Goal: Task Accomplishment & Management: Manage account settings

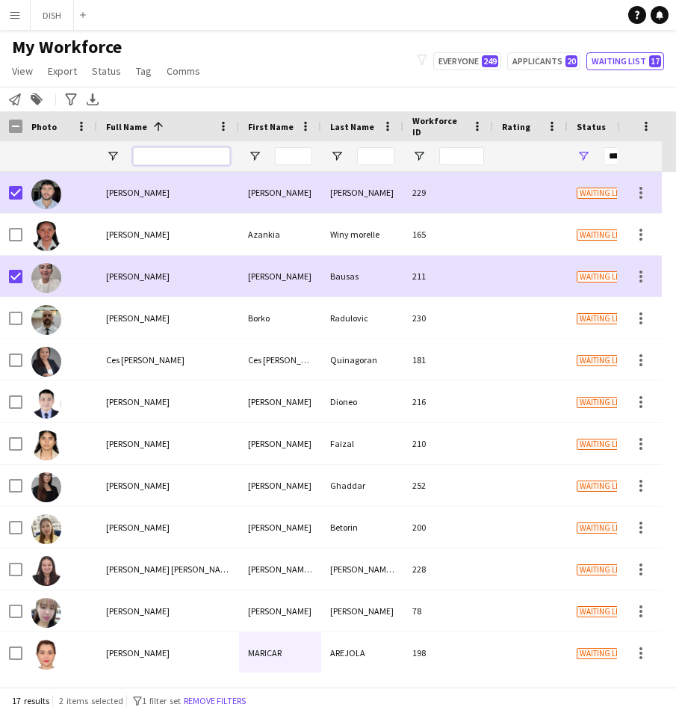
click at [163, 161] on input "Full Name Filter Input" at bounding box center [181, 156] width 97 height 18
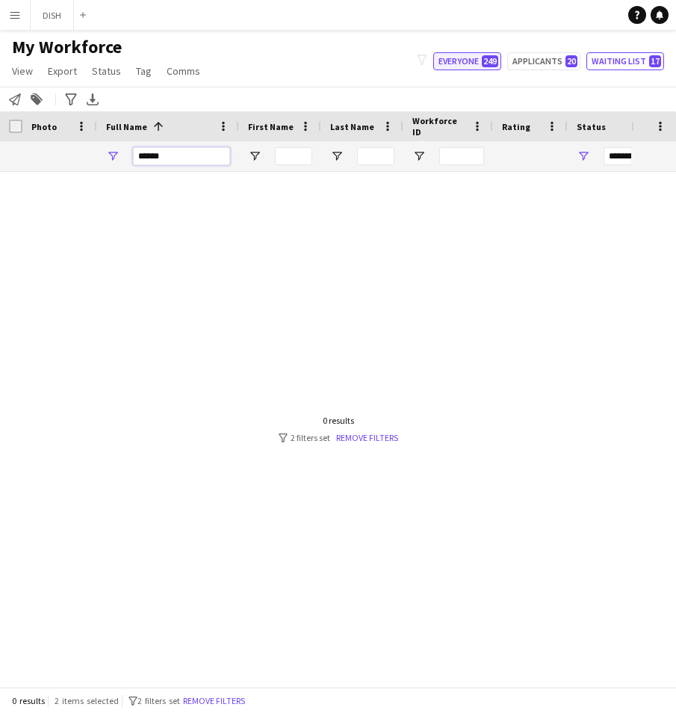
type input "******"
click at [451, 61] on button "Everyone 249" at bounding box center [467, 61] width 68 height 18
type input "**********"
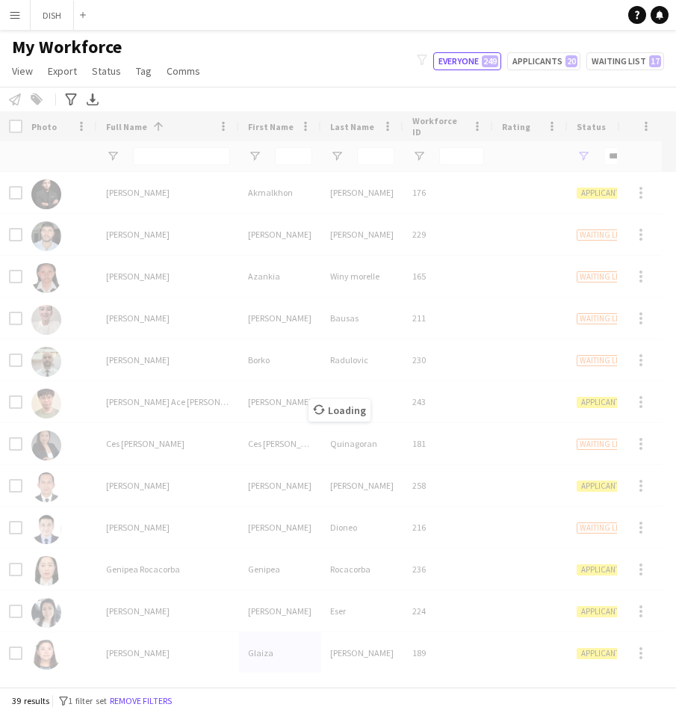
click at [147, 152] on div "Loading" at bounding box center [338, 398] width 676 height 575
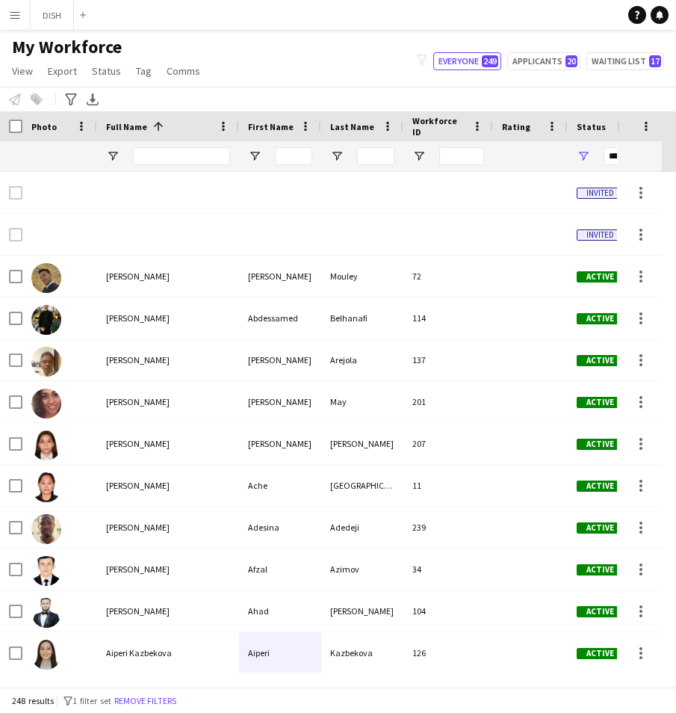
click at [181, 146] on div at bounding box center [181, 156] width 97 height 30
click at [180, 154] on input "Full Name Filter Input" at bounding box center [181, 156] width 97 height 18
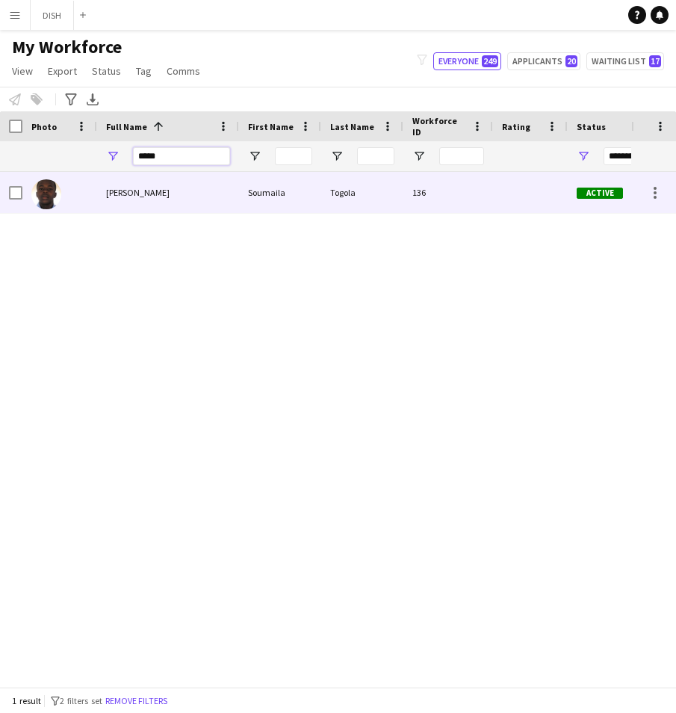
type input "*****"
click at [149, 202] on div "Soumaila Togola" at bounding box center [168, 192] width 142 height 41
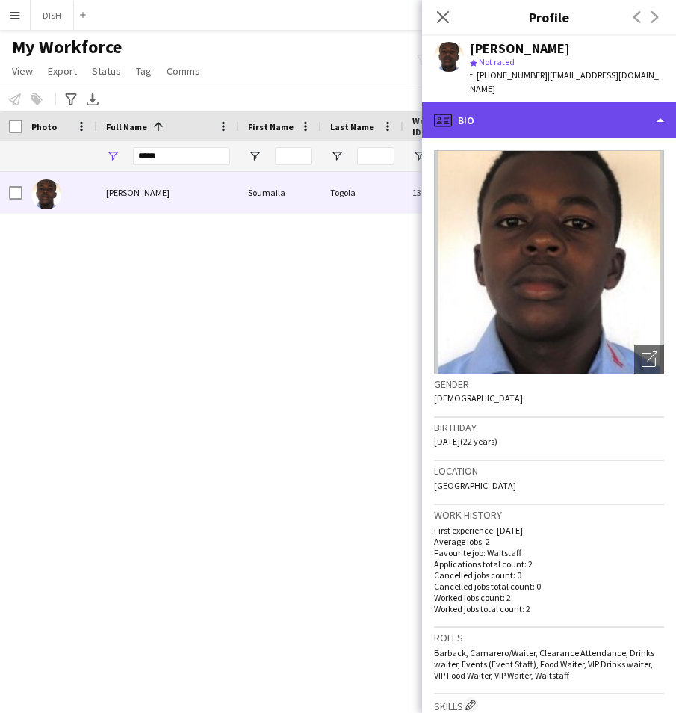
click at [522, 108] on div "profile Bio" at bounding box center [549, 120] width 254 height 36
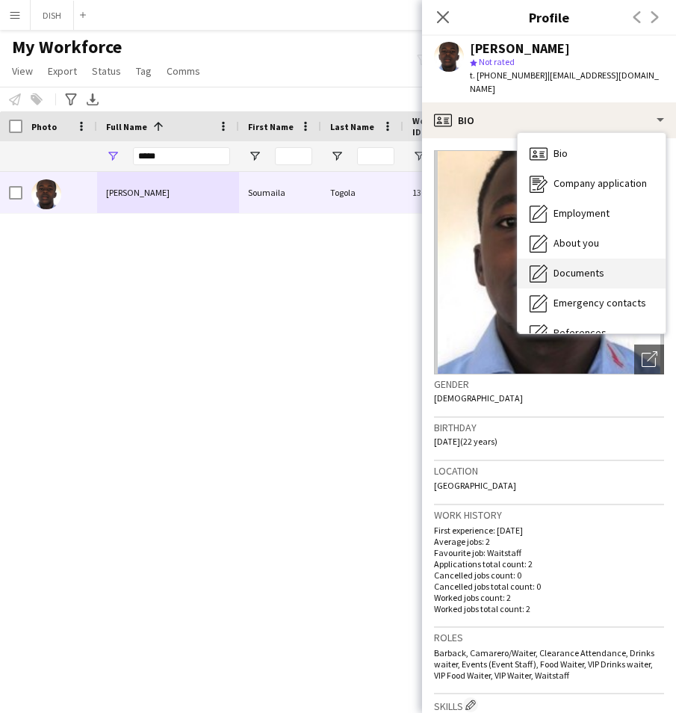
click at [565, 259] on div "Documents Documents" at bounding box center [592, 274] width 148 height 30
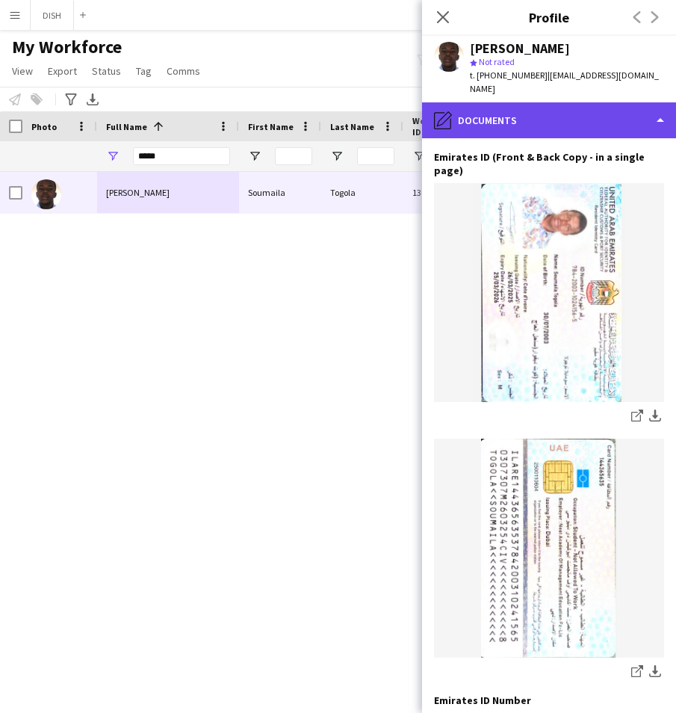
click at [536, 108] on div "pencil4 Documents" at bounding box center [549, 120] width 254 height 36
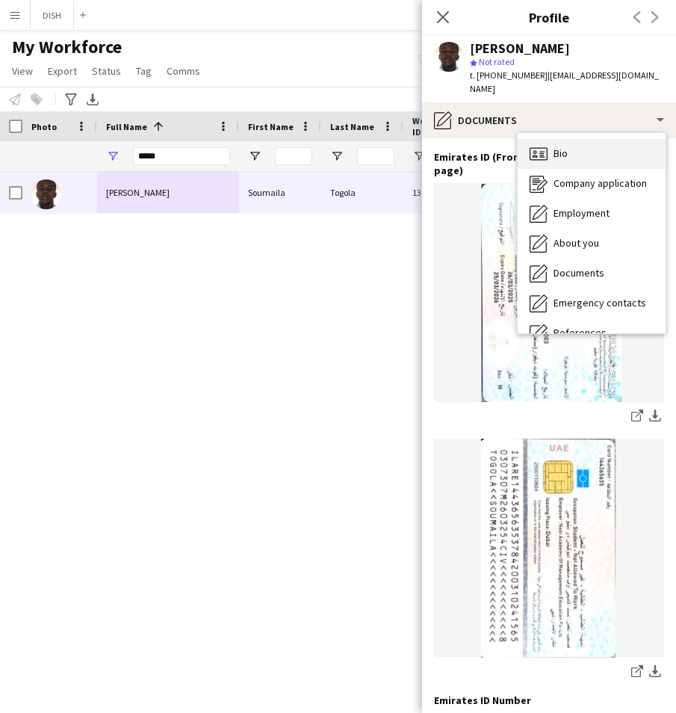
click at [545, 145] on icon "Bio" at bounding box center [539, 154] width 18 height 18
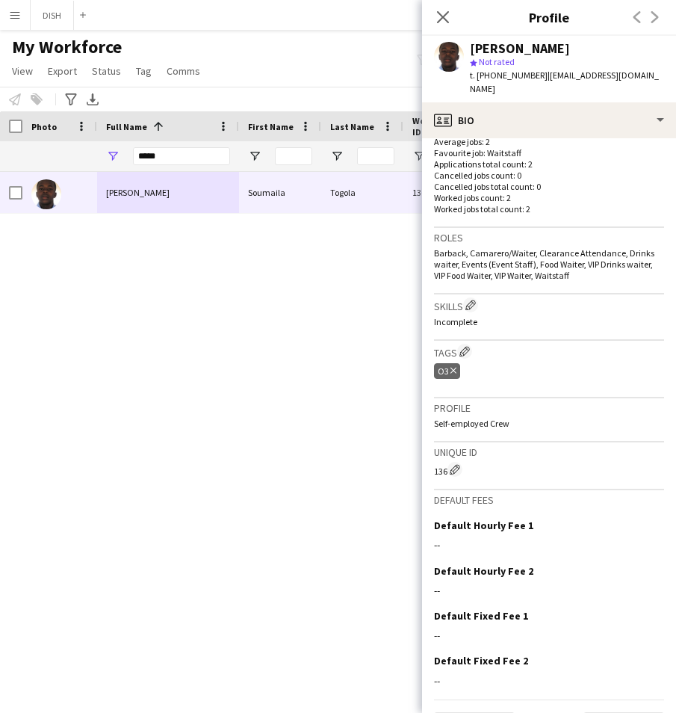
scroll to position [425, 0]
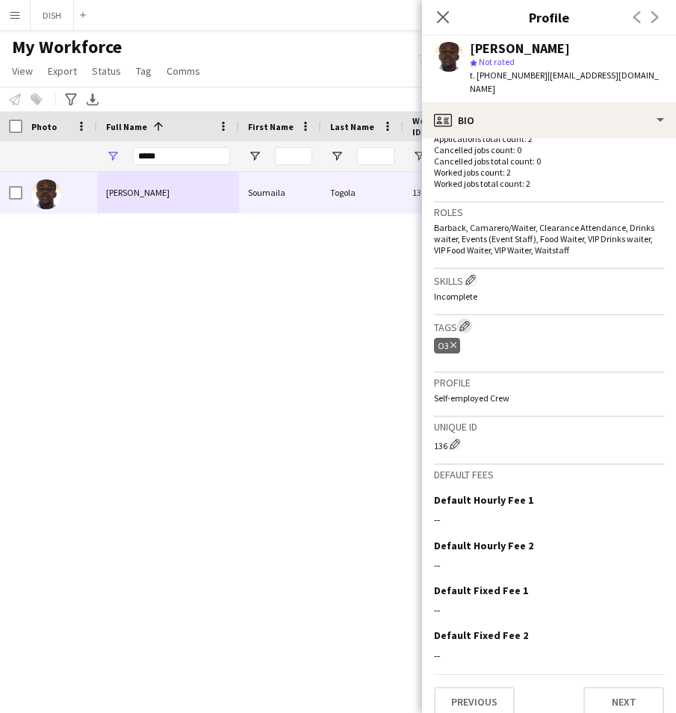
click at [465, 321] on app-icon "Edit crew company tags" at bounding box center [465, 326] width 10 height 10
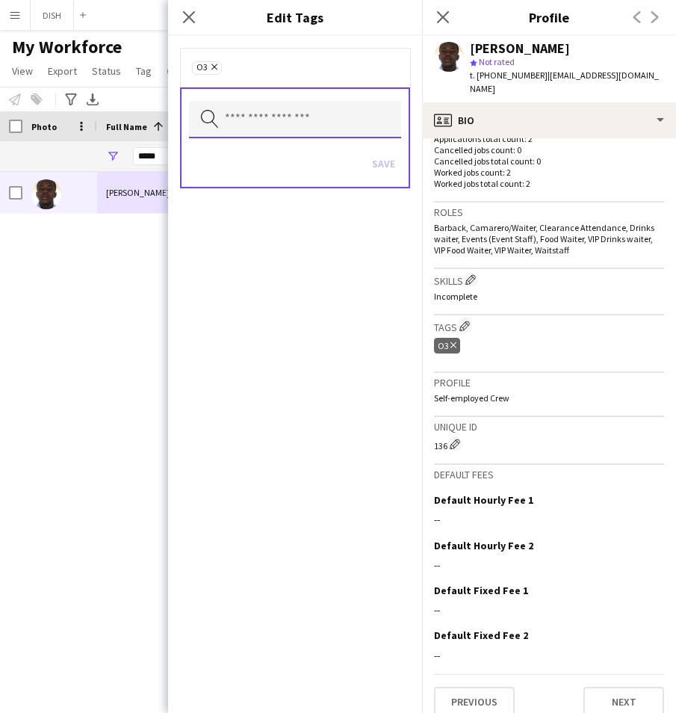
click at [341, 126] on input "text" at bounding box center [295, 119] width 212 height 37
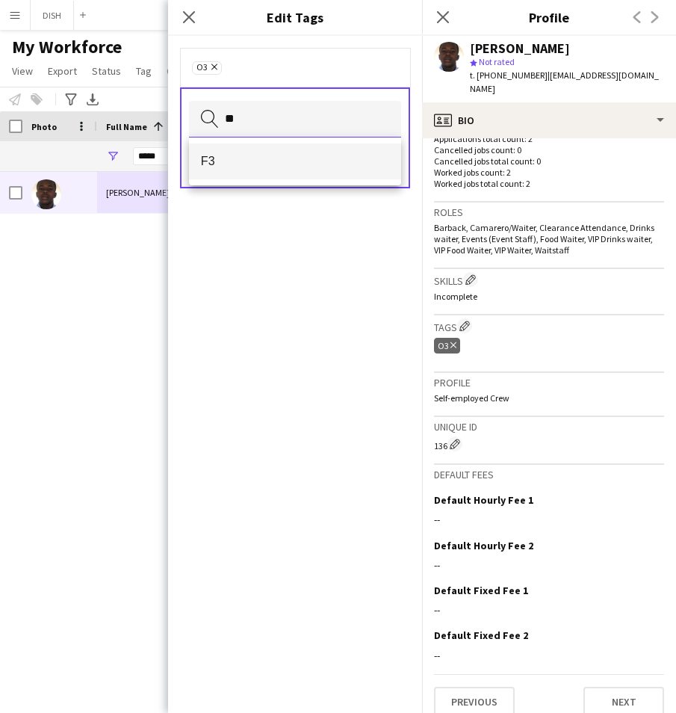
type input "**"
click at [327, 168] on mat-option "F3" at bounding box center [295, 161] width 212 height 36
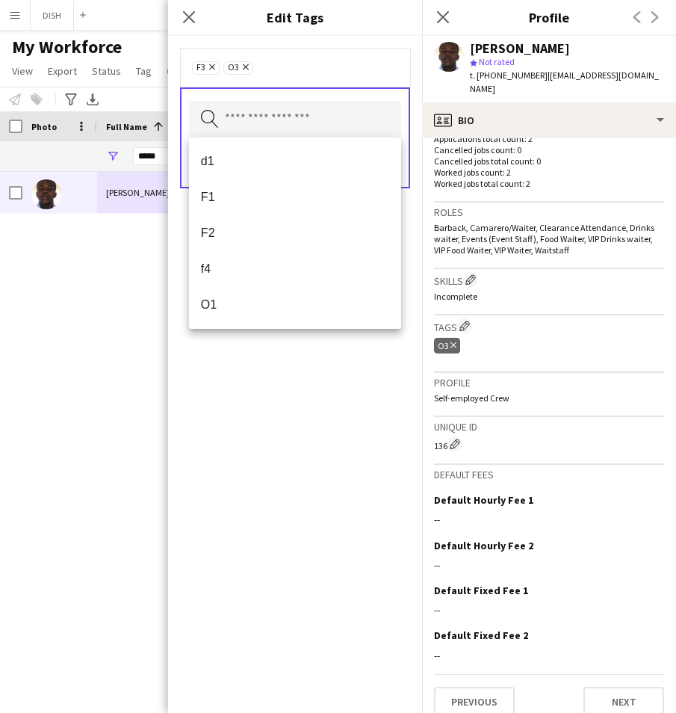
click at [332, 365] on div "F3 Remove o3 Remove Search by tag name Save" at bounding box center [295, 374] width 254 height 677
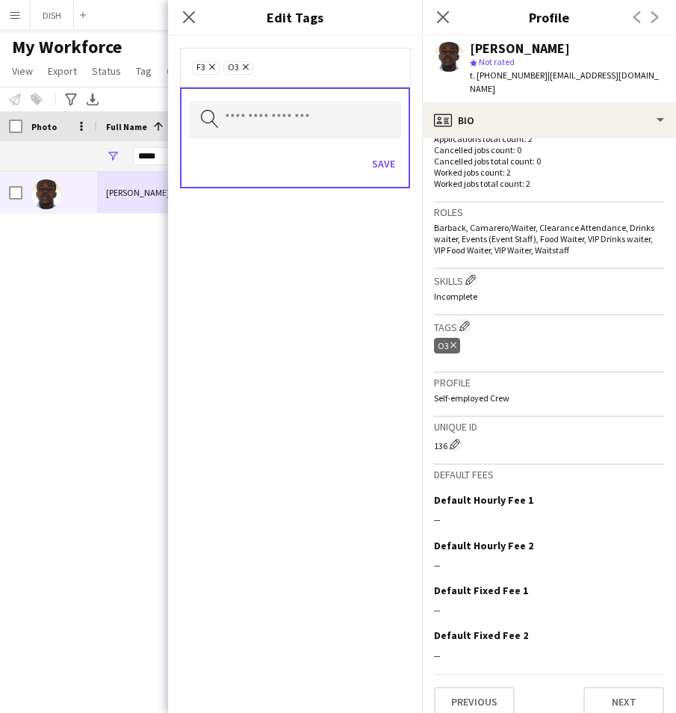
click at [244, 64] on icon "Remove" at bounding box center [244, 67] width 10 height 10
click at [374, 164] on button "Save" at bounding box center [383, 164] width 35 height 24
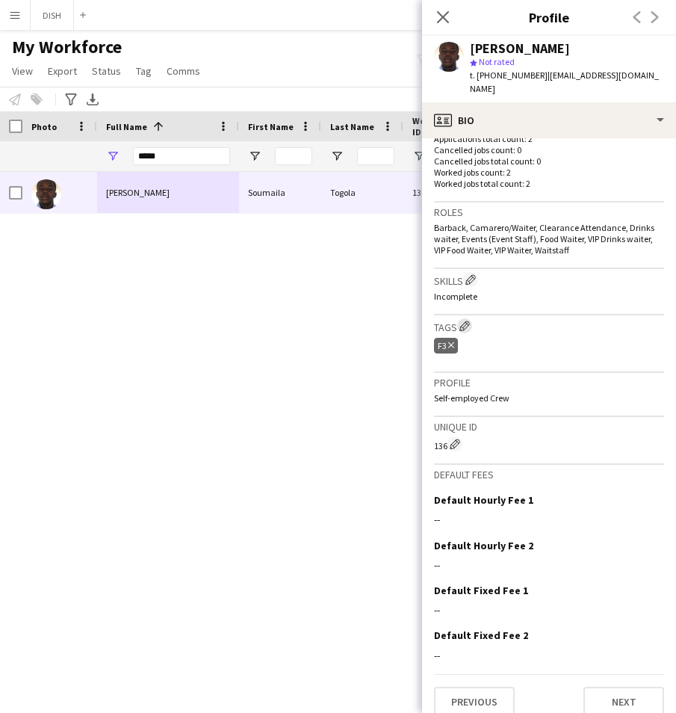
click at [465, 321] on app-icon "Edit crew company tags" at bounding box center [465, 326] width 10 height 10
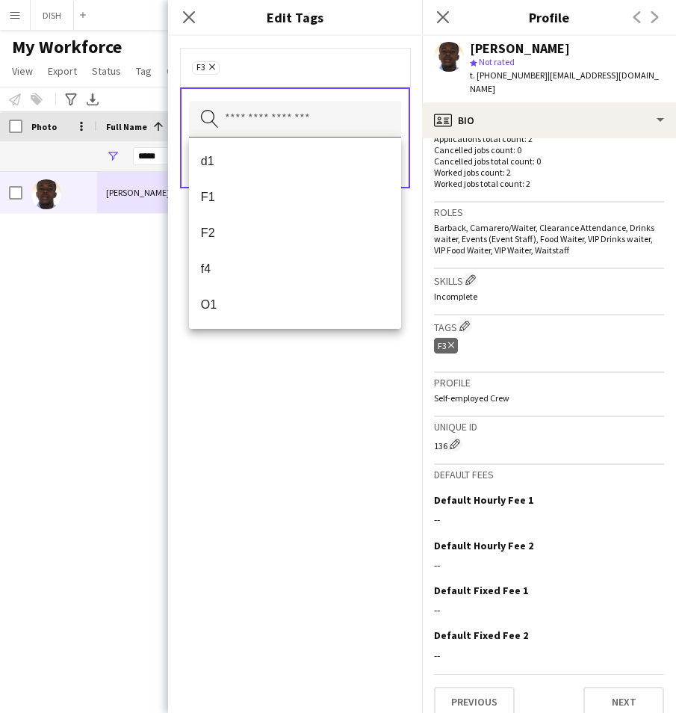
click at [235, 127] on input "text" at bounding box center [295, 119] width 212 height 37
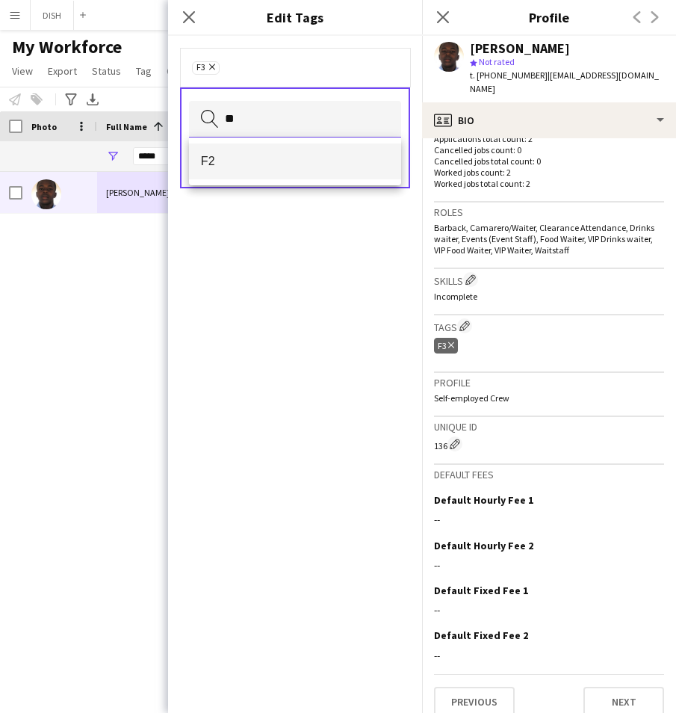
type input "**"
click at [249, 169] on mat-option "F2" at bounding box center [295, 161] width 212 height 36
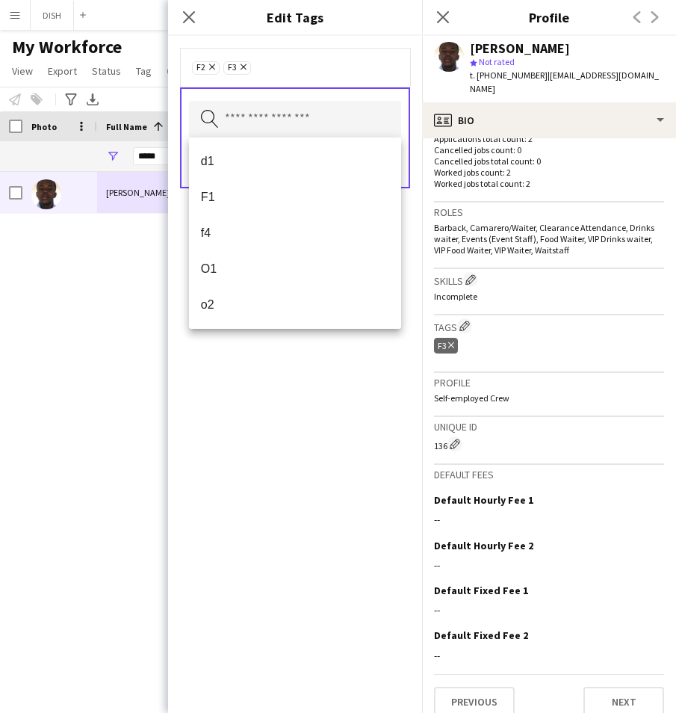
click at [351, 380] on div "F2 Remove F3 Remove Search by tag name Save" at bounding box center [295, 374] width 254 height 677
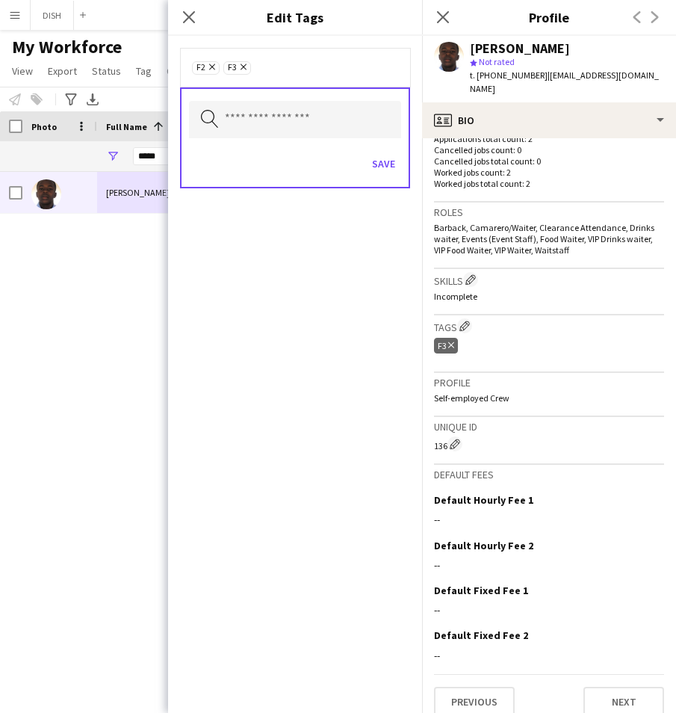
click at [239, 66] on icon "Remove" at bounding box center [242, 67] width 10 height 10
click at [374, 166] on button "Save" at bounding box center [383, 164] width 35 height 24
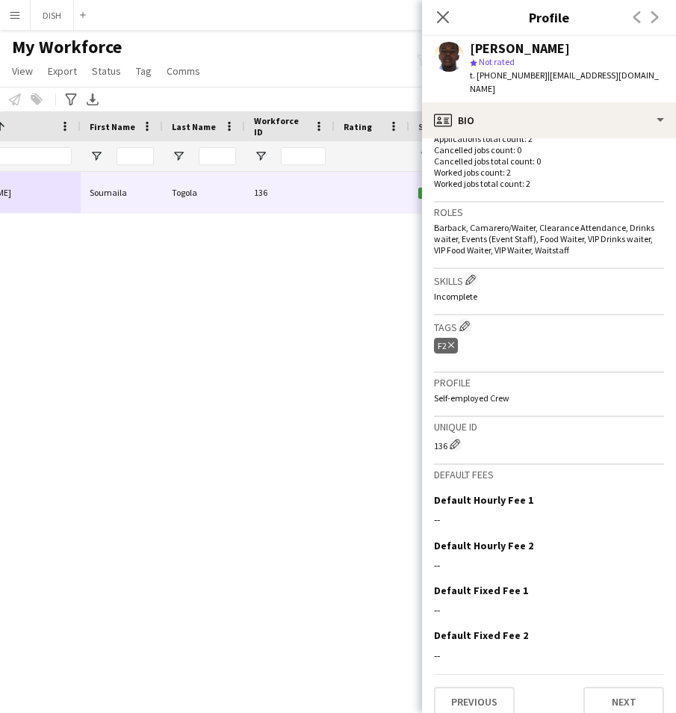
scroll to position [0, 0]
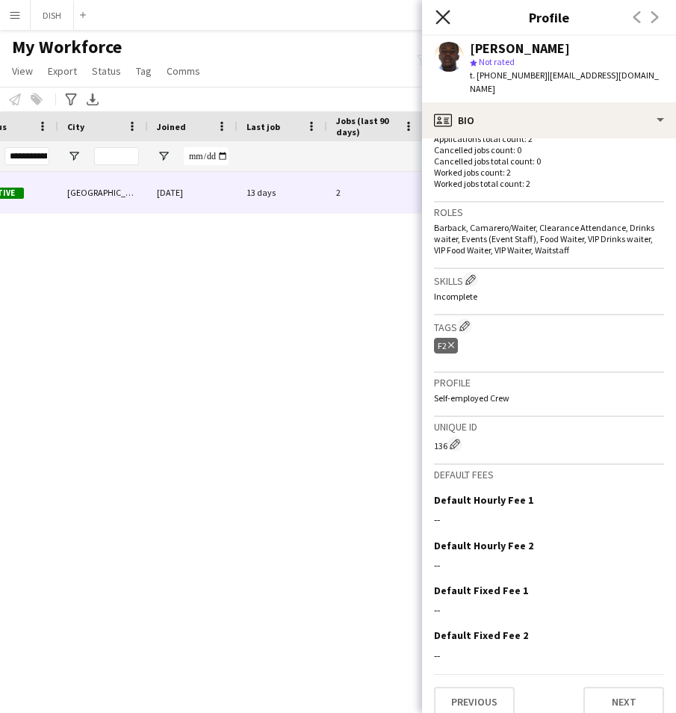
click at [445, 19] on icon at bounding box center [443, 17] width 14 height 14
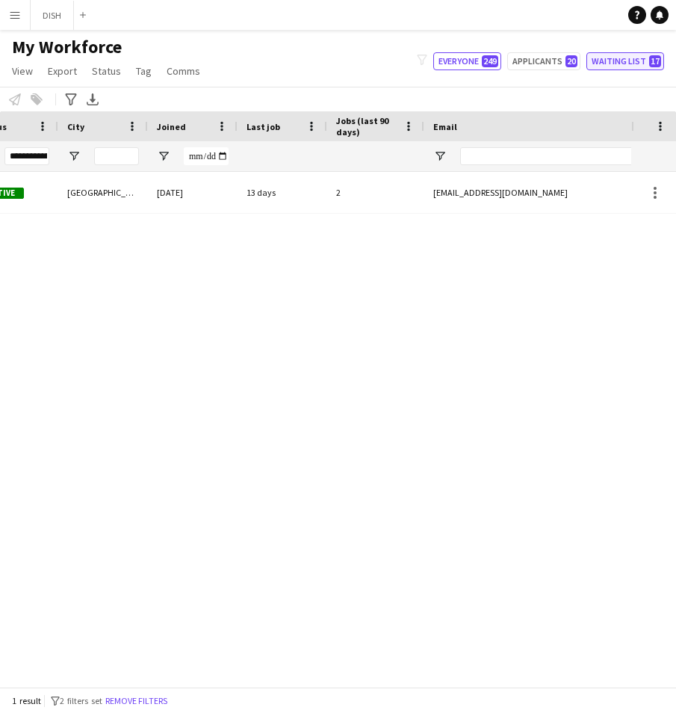
click at [646, 65] on button "Waiting list 17" at bounding box center [626, 61] width 78 height 18
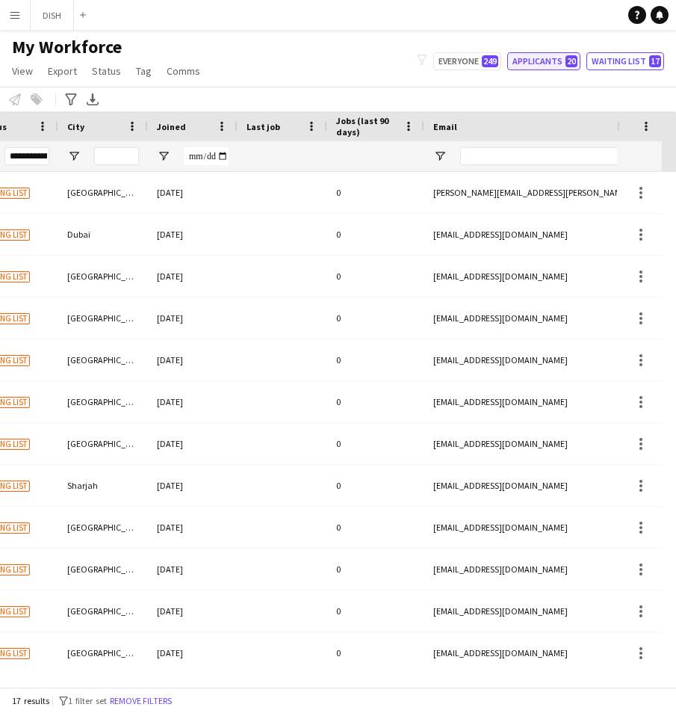
click at [527, 64] on button "Applicants 20" at bounding box center [543, 61] width 73 height 18
type input "**********"
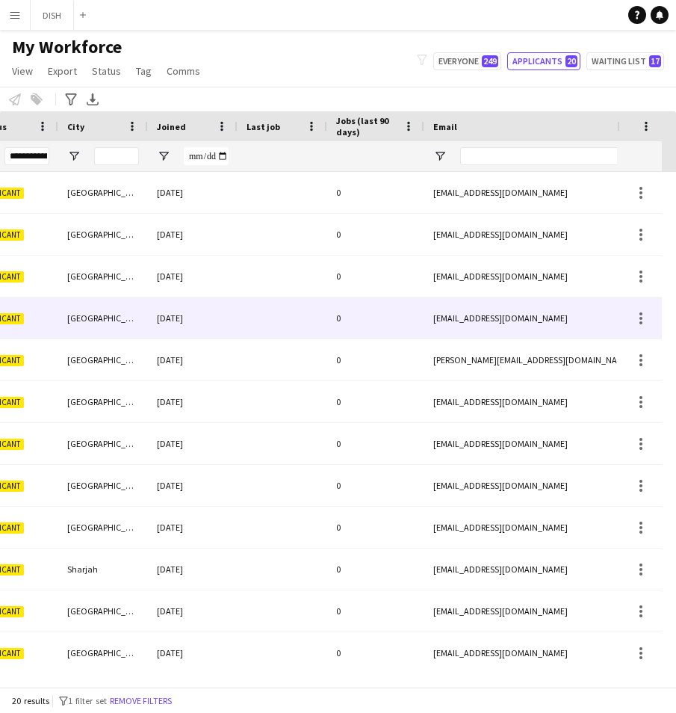
scroll to position [0, 542]
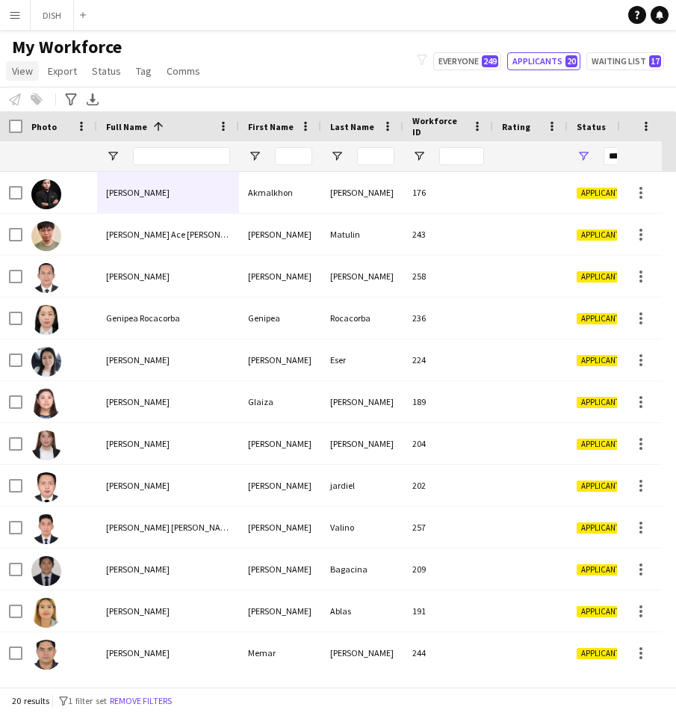
click at [22, 68] on span "View" at bounding box center [22, 70] width 21 height 13
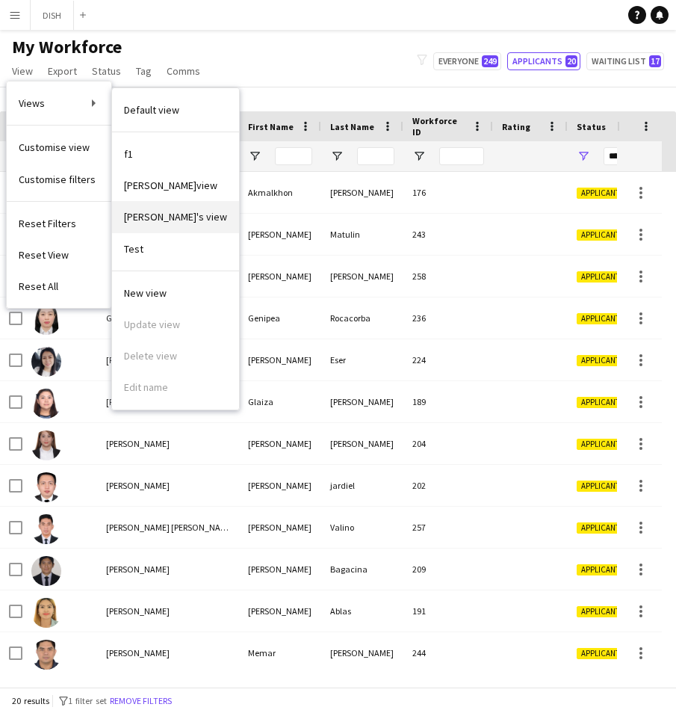
click at [149, 208] on link "[PERSON_NAME]'s view" at bounding box center [175, 216] width 127 height 31
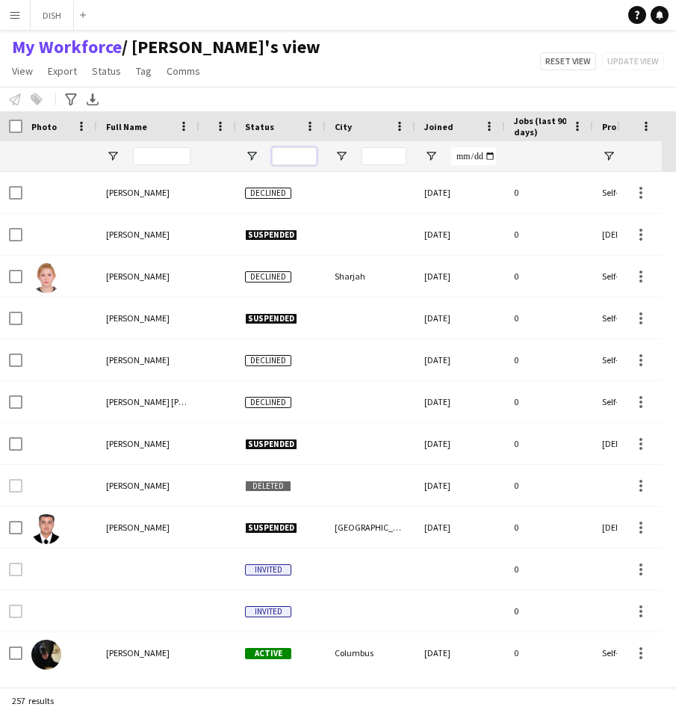
click at [285, 150] on input "Status Filter Input" at bounding box center [294, 156] width 45 height 18
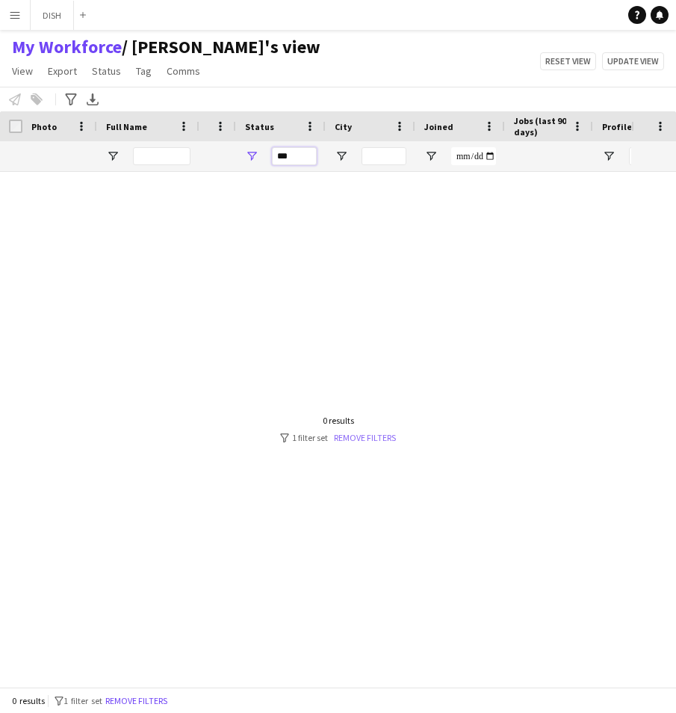
type input "***"
click at [371, 438] on link "Remove filters" at bounding box center [365, 437] width 62 height 11
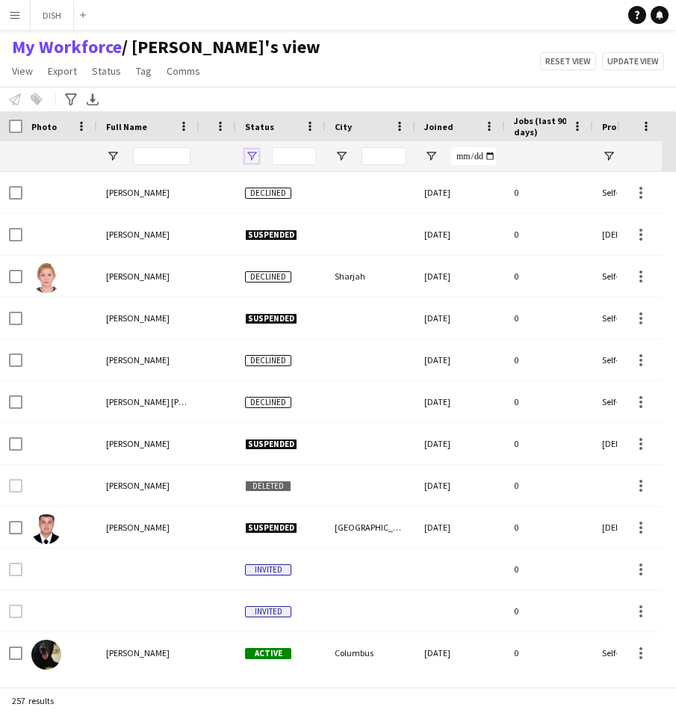
click at [253, 153] on span "Open Filter Menu" at bounding box center [251, 155] width 13 height 13
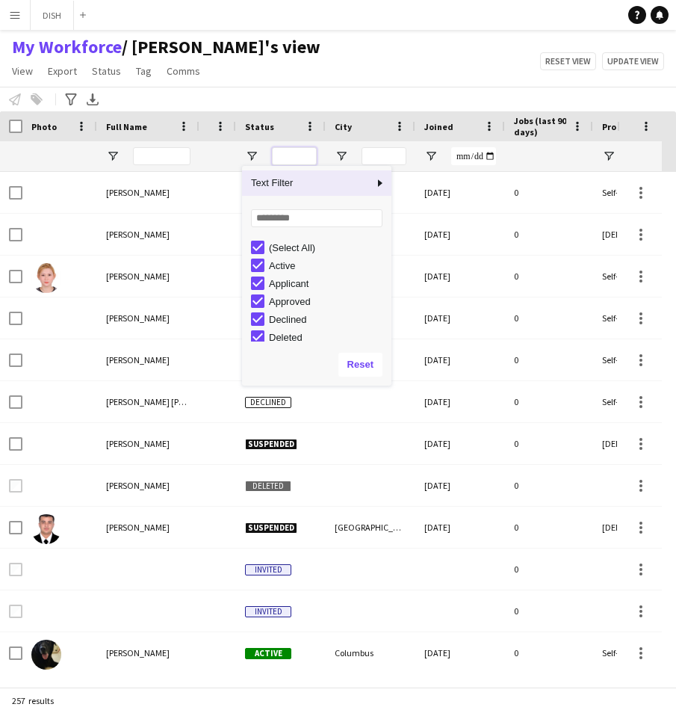
click at [290, 155] on input "Status Filter Input" at bounding box center [294, 156] width 45 height 18
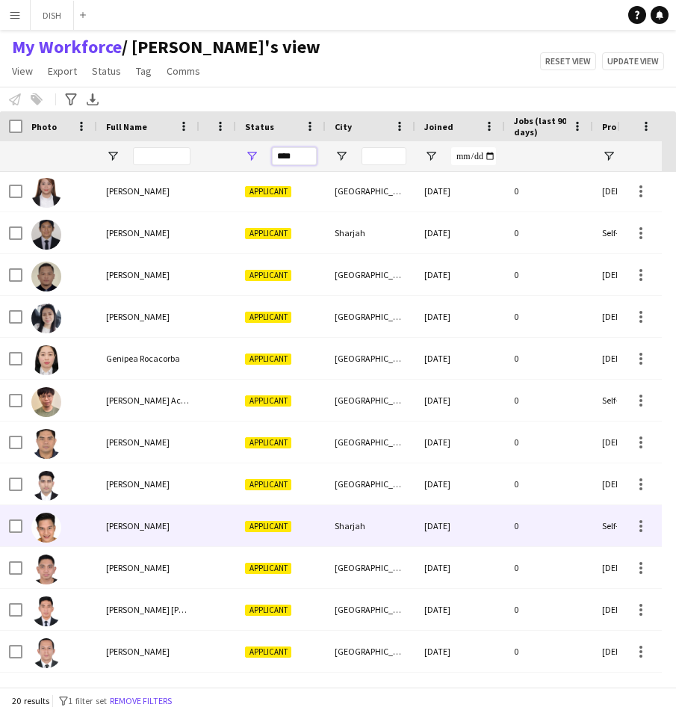
type input "****"
click at [157, 534] on div "Walter Padua" at bounding box center [148, 525] width 102 height 41
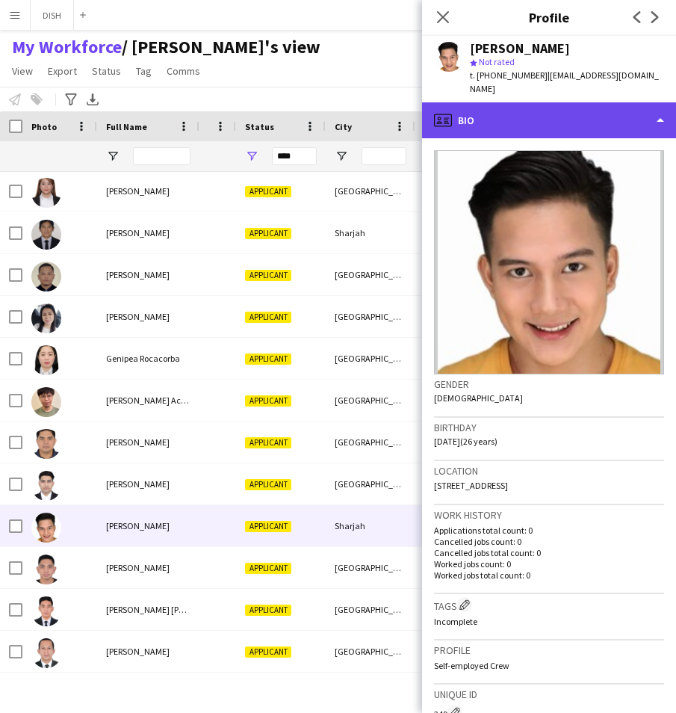
click at [552, 106] on div "profile Bio" at bounding box center [549, 120] width 254 height 36
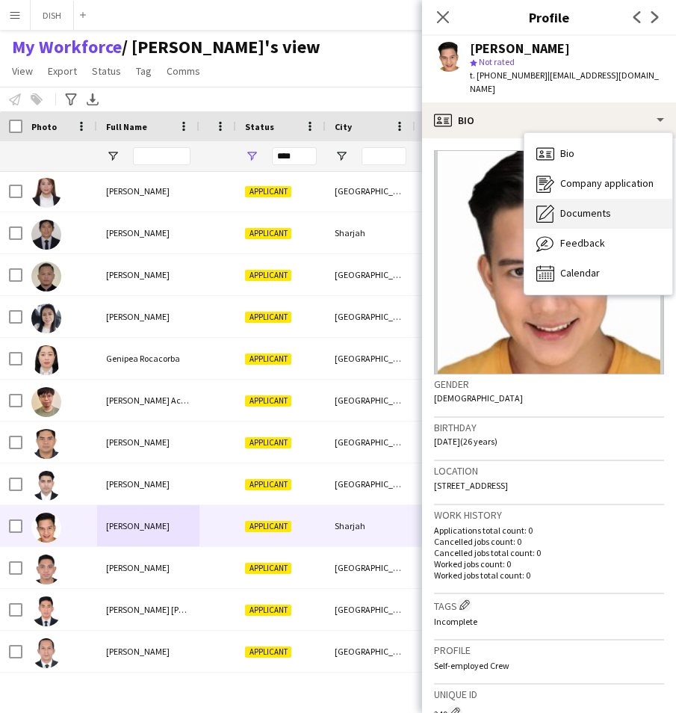
click at [578, 206] on span "Documents" at bounding box center [585, 212] width 51 height 13
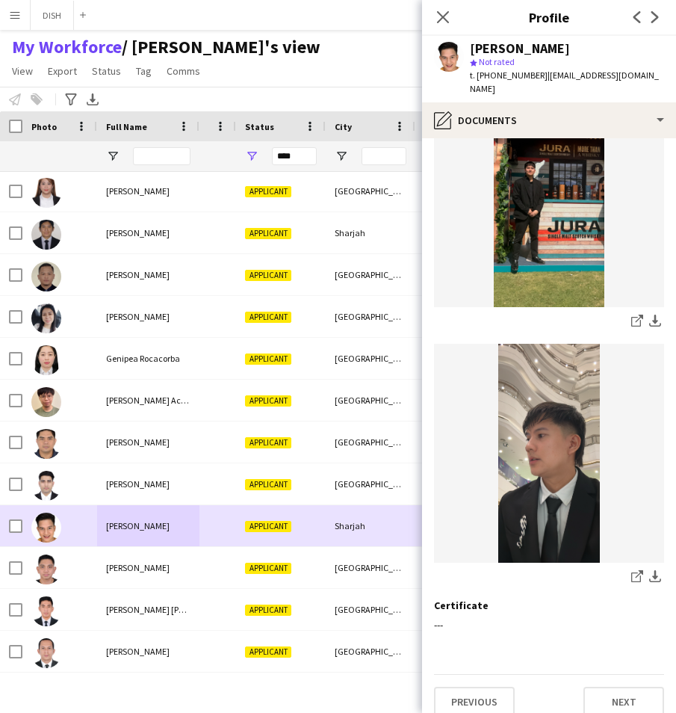
scroll to position [0, 24]
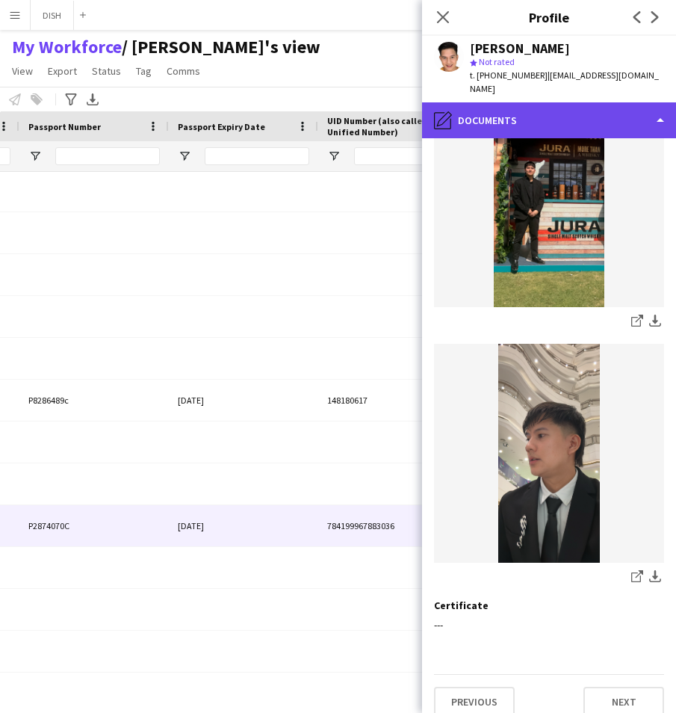
click at [551, 102] on div "pencil4 Documents" at bounding box center [549, 120] width 254 height 36
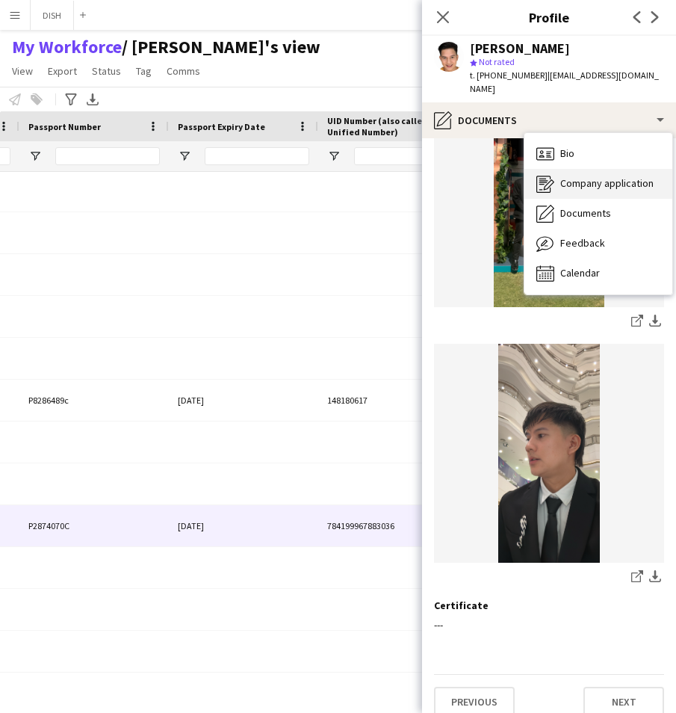
click at [590, 176] on span "Company application" at bounding box center [606, 182] width 93 height 13
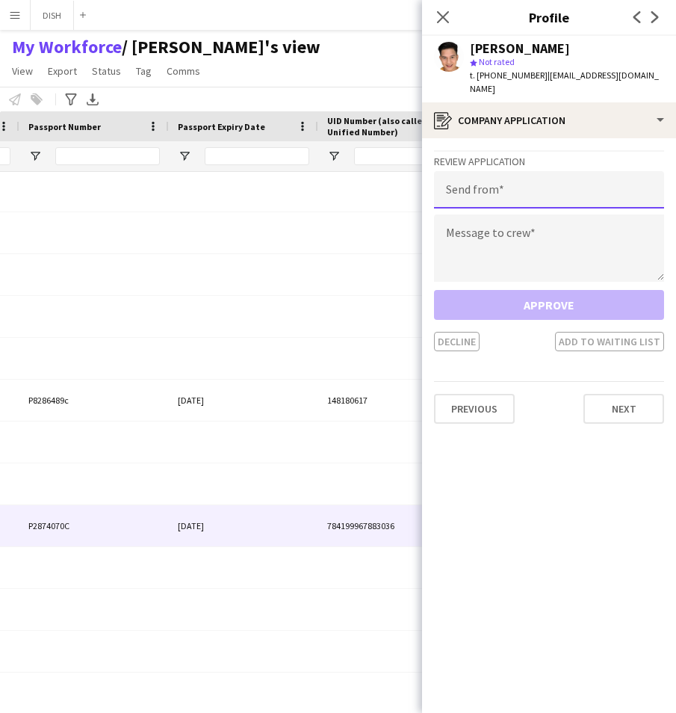
click at [546, 171] on input "email" at bounding box center [549, 189] width 230 height 37
type input "**********"
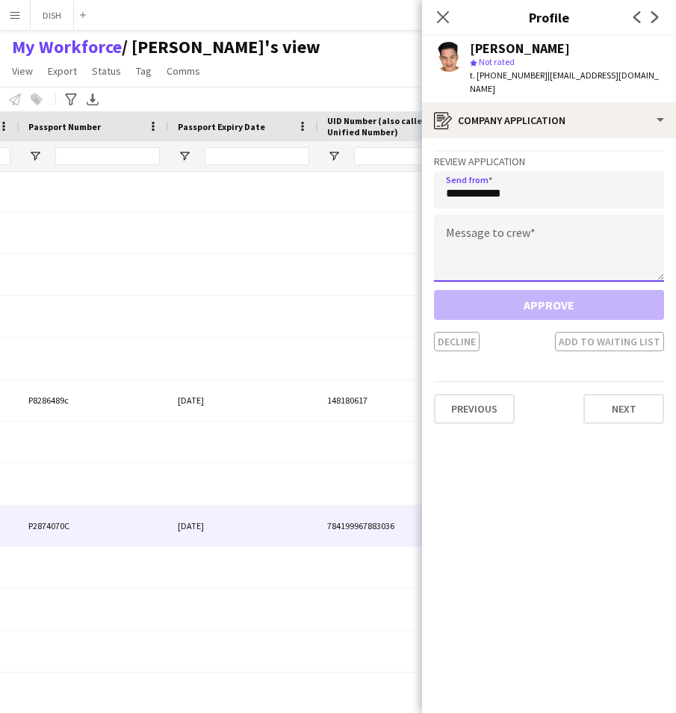
click at [530, 222] on textarea at bounding box center [549, 247] width 230 height 67
paste textarea "**********"
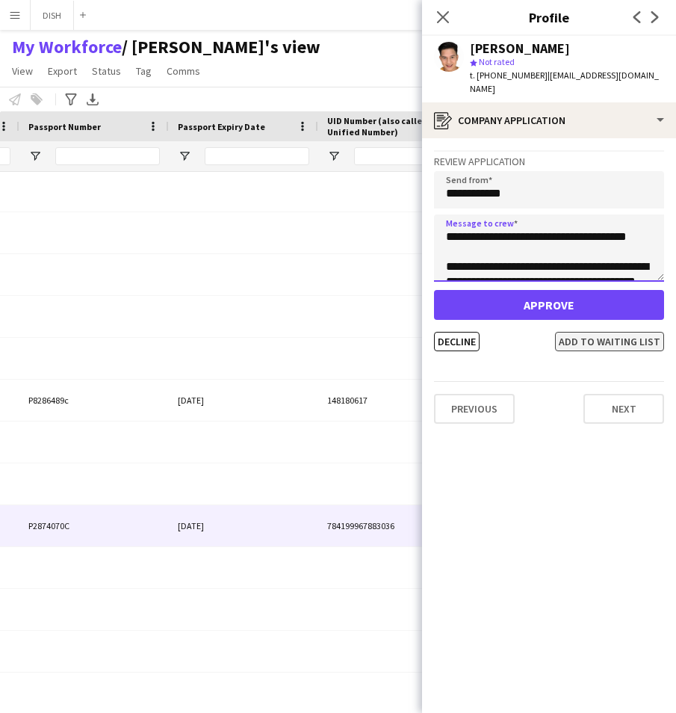
type textarea "**********"
click at [589, 332] on button "Add to waiting list" at bounding box center [609, 341] width 109 height 19
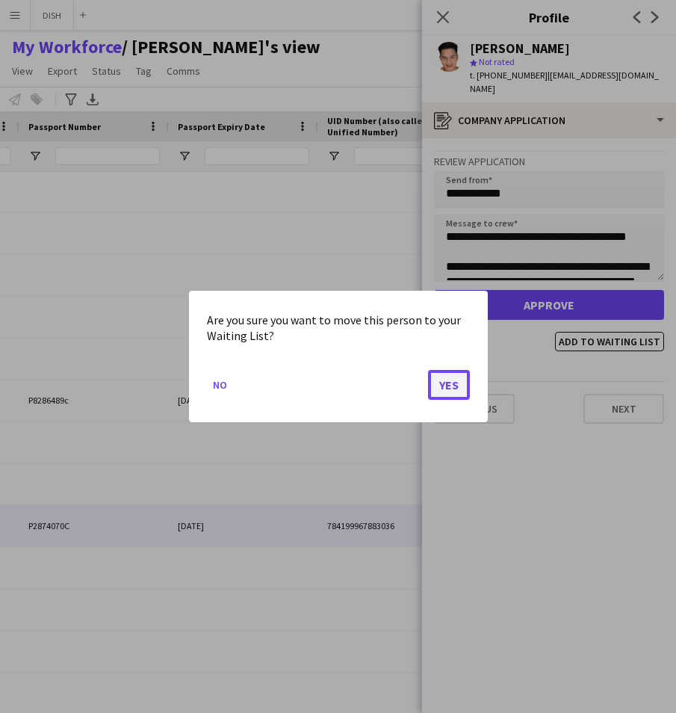
click at [445, 376] on button "Yes" at bounding box center [449, 385] width 42 height 30
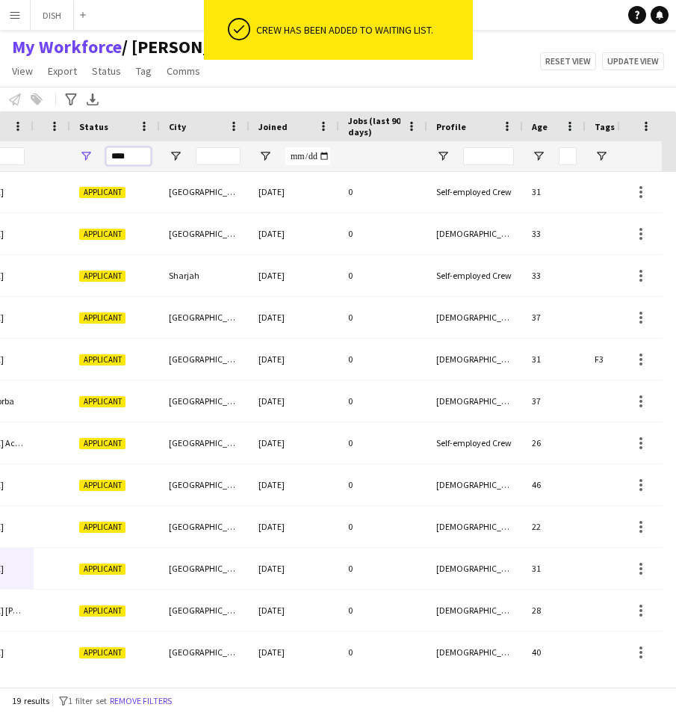
click at [131, 161] on input "****" at bounding box center [128, 156] width 45 height 18
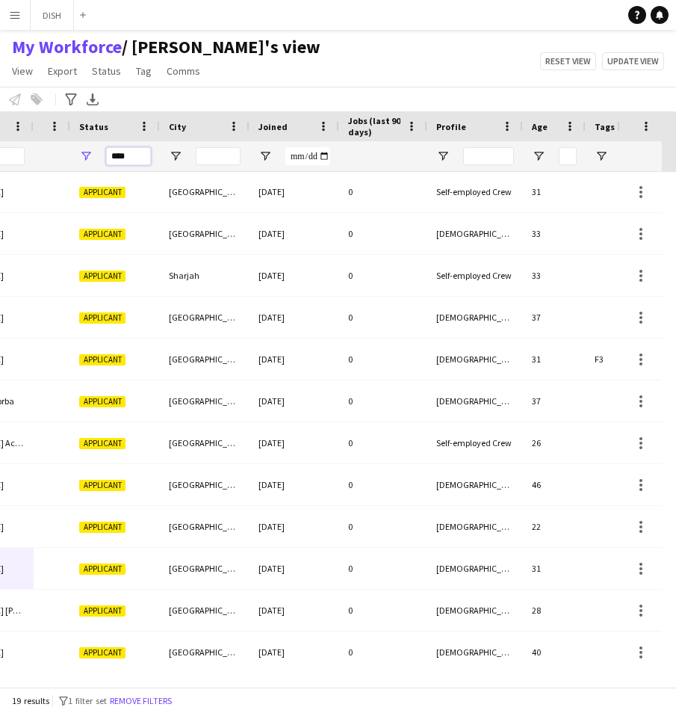
click at [131, 161] on input "****" at bounding box center [128, 156] width 45 height 18
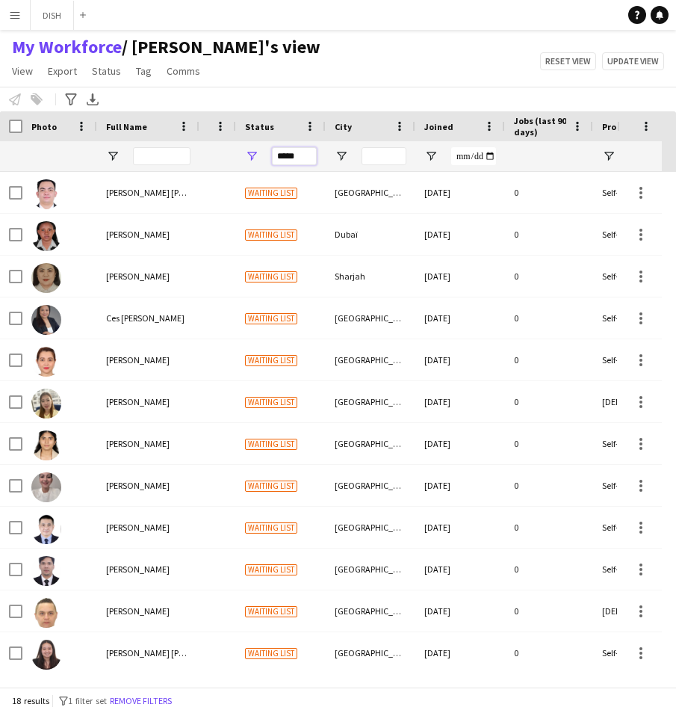
type input "*****"
click at [124, 121] on span "Full Name" at bounding box center [126, 126] width 41 height 11
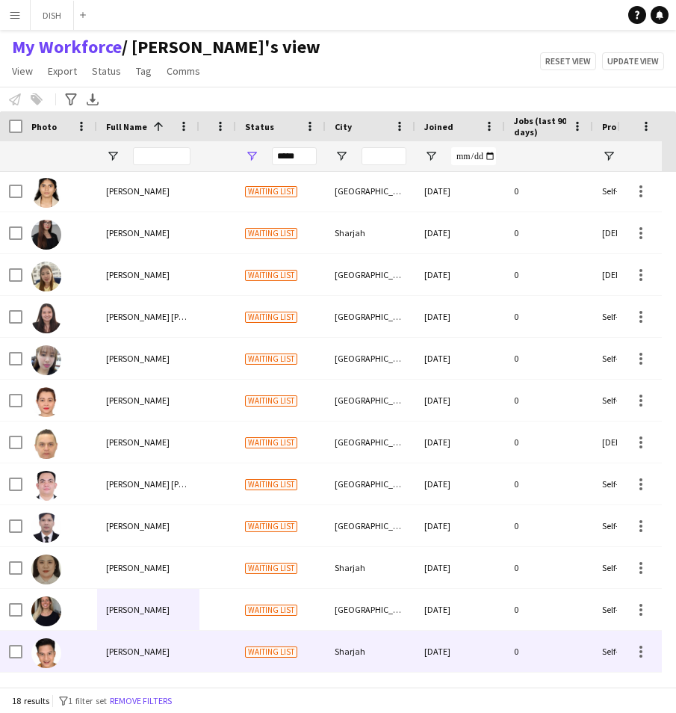
click at [141, 644] on div "[PERSON_NAME]" at bounding box center [148, 651] width 102 height 41
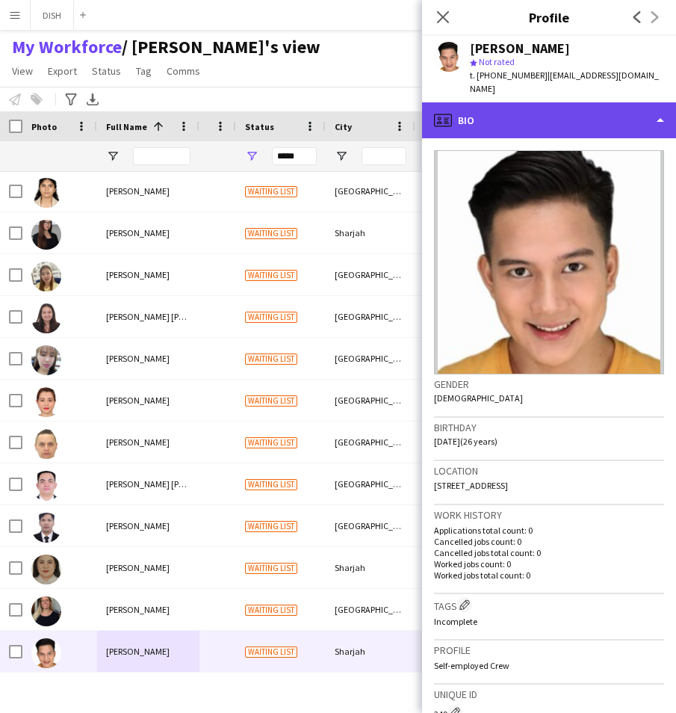
click at [563, 105] on div "profile Bio" at bounding box center [549, 120] width 254 height 36
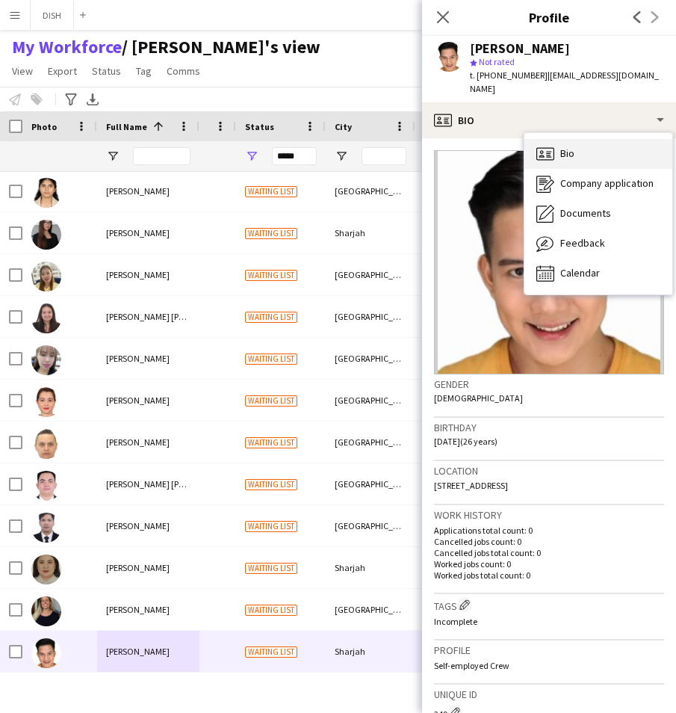
click at [574, 146] on span "Bio" at bounding box center [567, 152] width 14 height 13
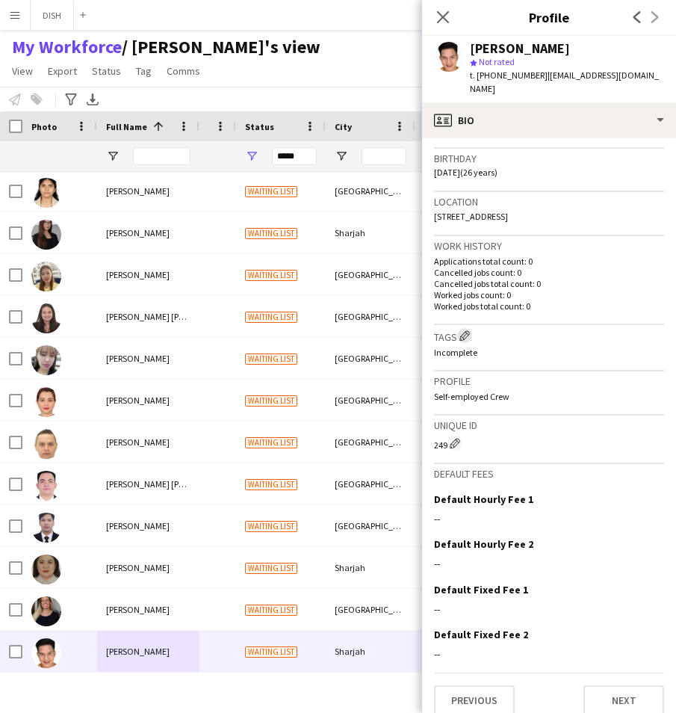
click at [467, 330] on app-icon "Edit crew company tags" at bounding box center [465, 335] width 10 height 10
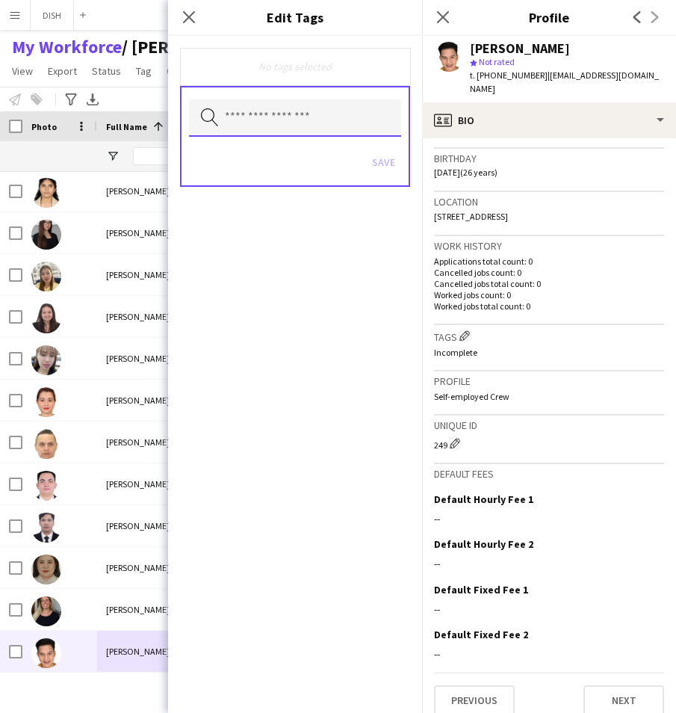
click at [347, 123] on input "text" at bounding box center [295, 117] width 212 height 37
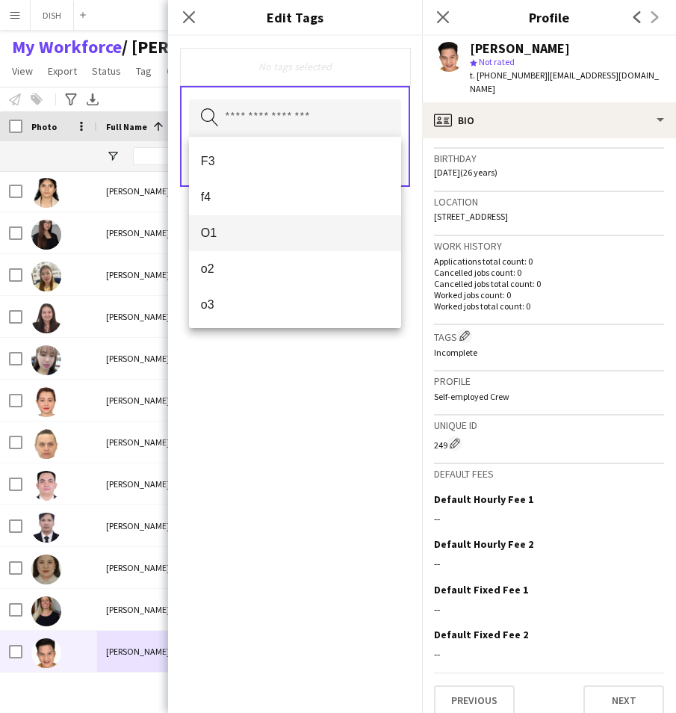
click at [293, 232] on span "O1" at bounding box center [295, 233] width 188 height 14
click at [351, 364] on div "O1 Remove Search by tag name Save" at bounding box center [295, 374] width 254 height 677
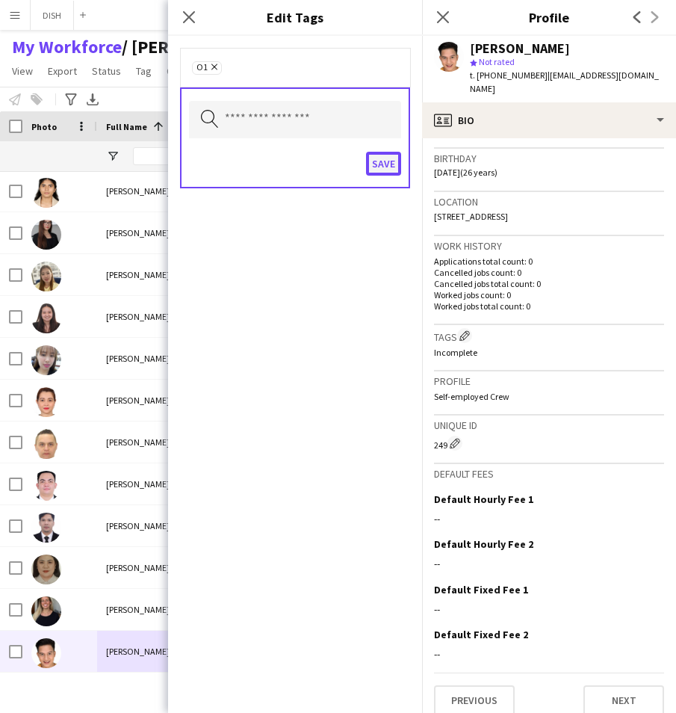
click at [392, 153] on button "Save" at bounding box center [383, 164] width 35 height 24
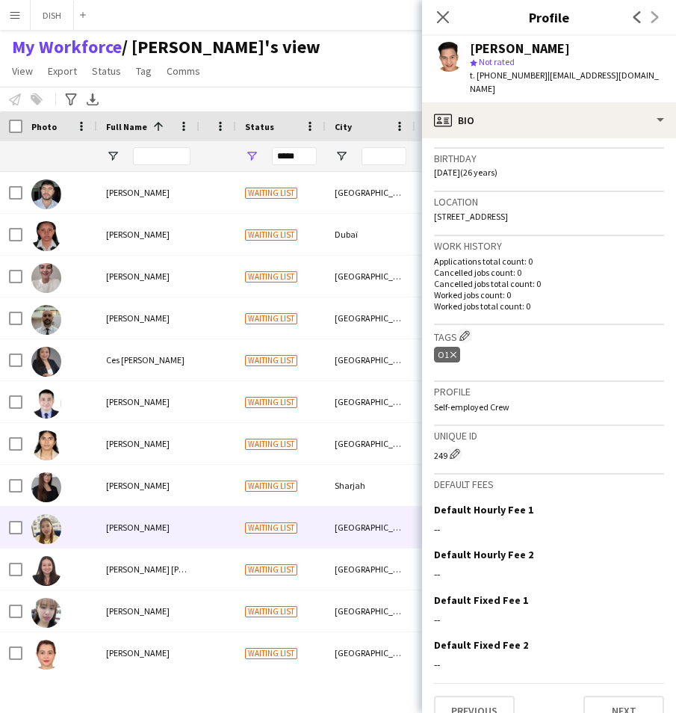
click at [185, 522] on div "[PERSON_NAME]" at bounding box center [148, 527] width 102 height 41
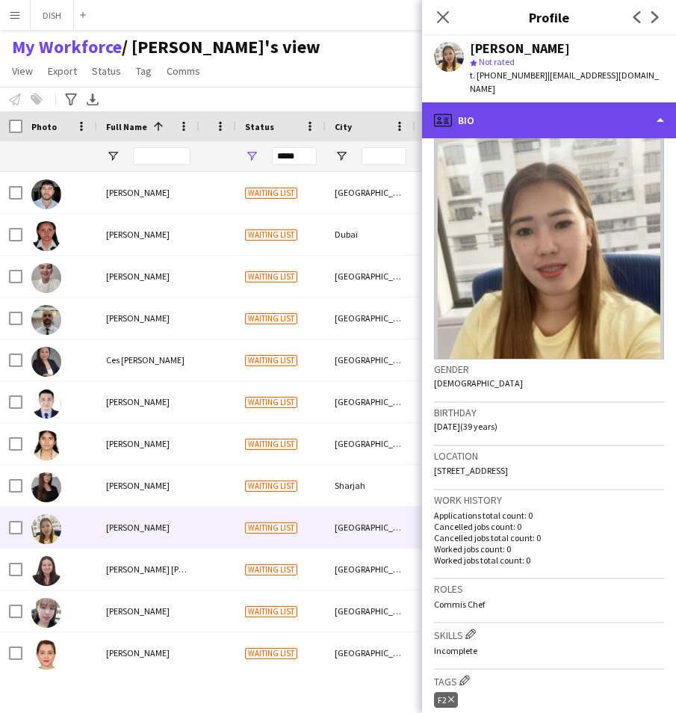
click at [501, 104] on div "profile Bio" at bounding box center [549, 120] width 254 height 36
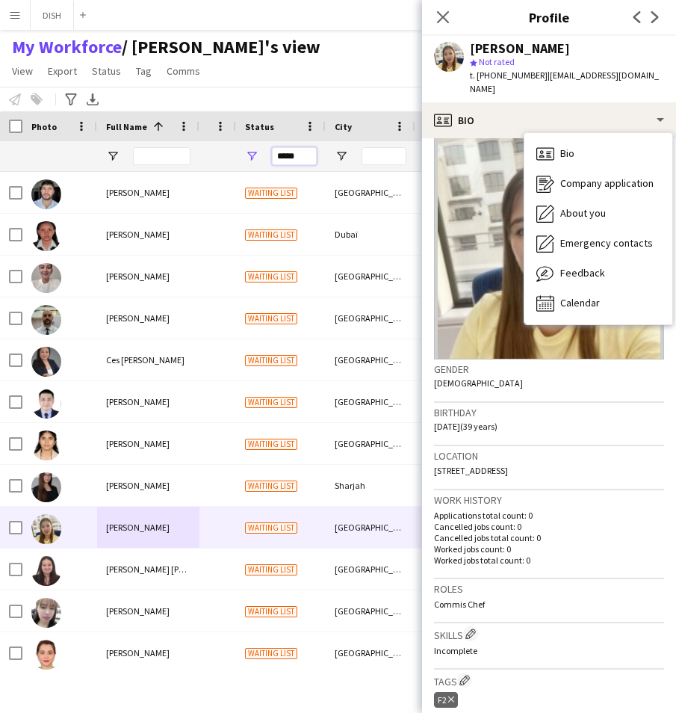
click at [293, 155] on input "*****" at bounding box center [294, 156] width 45 height 18
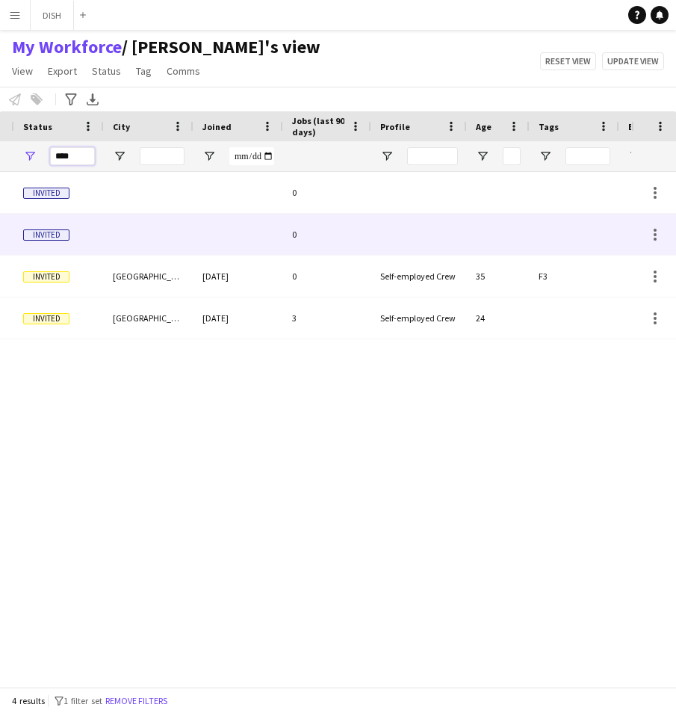
scroll to position [0, 598]
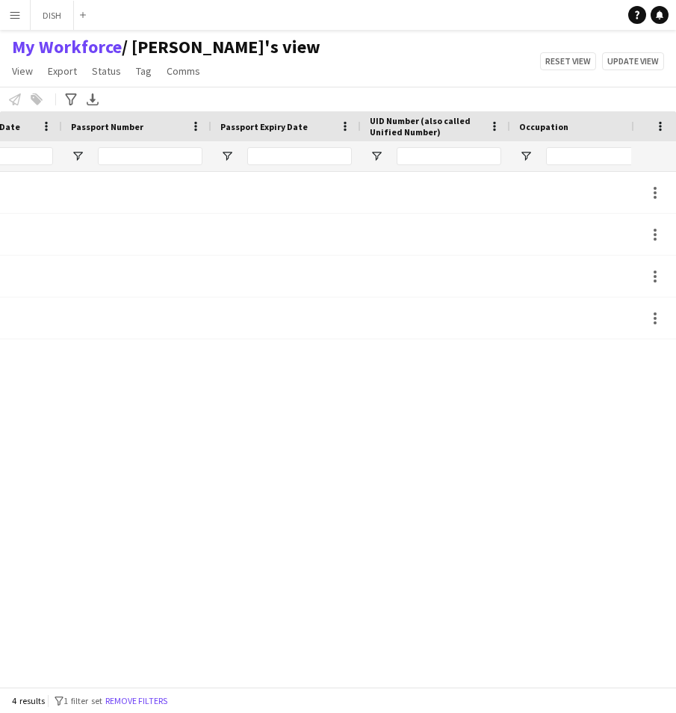
type input "****"
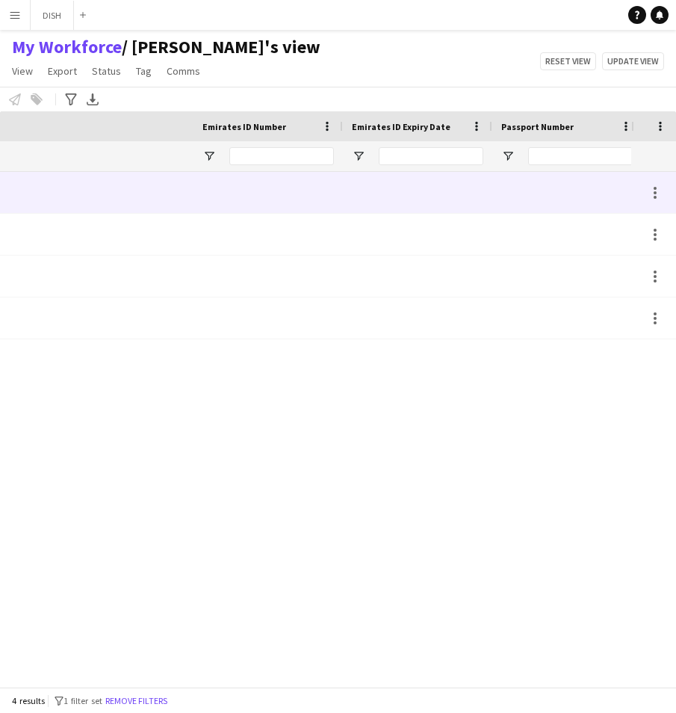
scroll to position [0, 443]
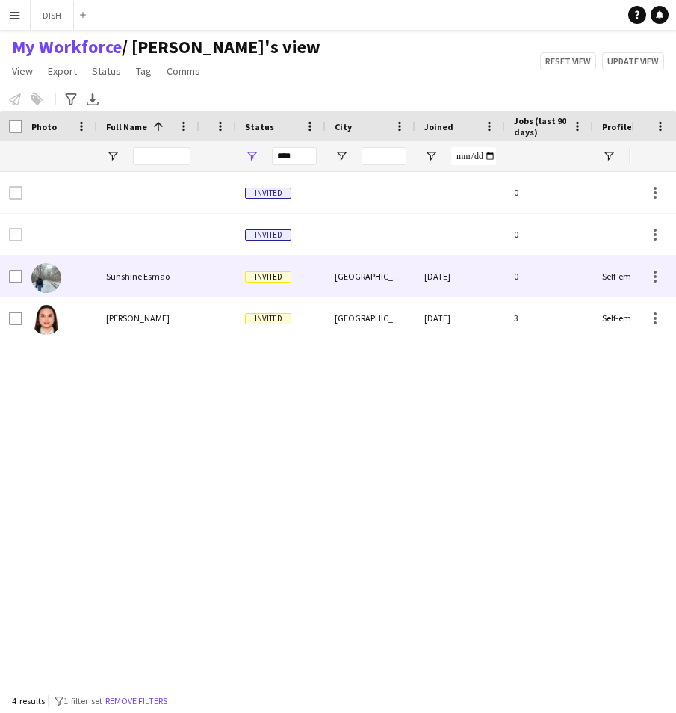
click at [137, 287] on div "Sunshine Esmao" at bounding box center [148, 276] width 102 height 41
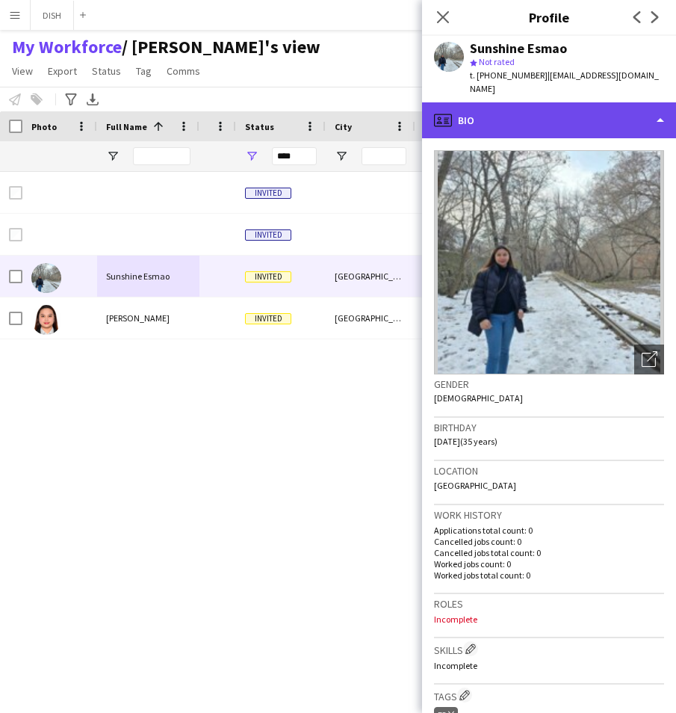
drag, startPoint x: 498, startPoint y: 108, endPoint x: 501, endPoint y: 122, distance: 14.5
click at [498, 108] on div "profile Bio" at bounding box center [549, 120] width 254 height 36
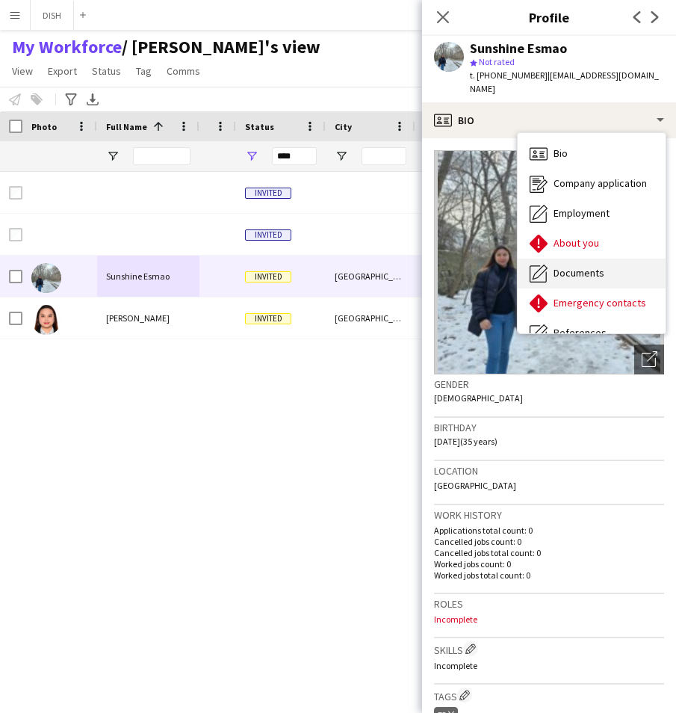
click at [557, 259] on div "Documents Documents" at bounding box center [592, 274] width 148 height 30
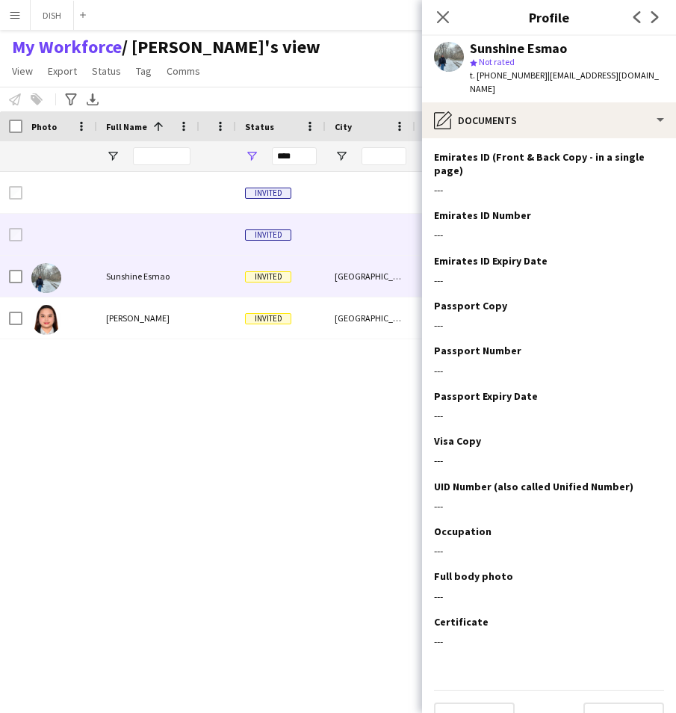
click at [229, 241] on div at bounding box center [217, 234] width 37 height 41
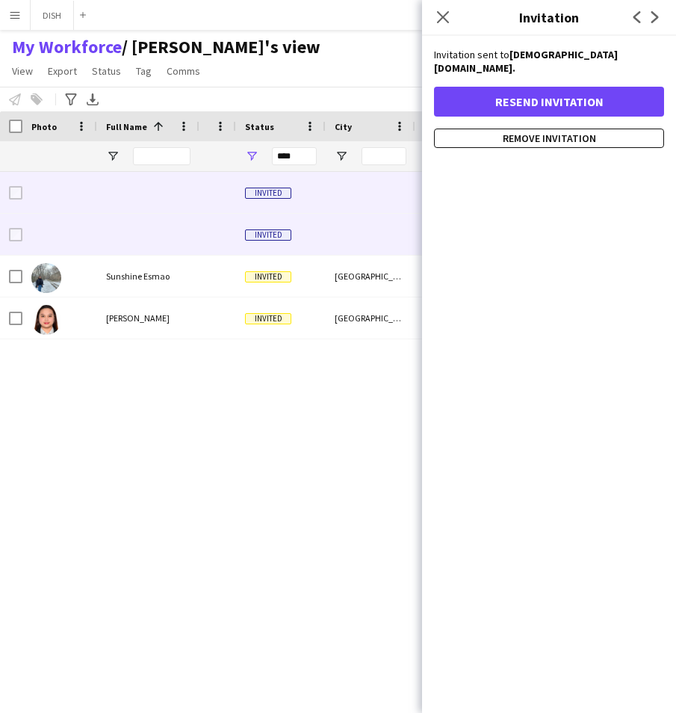
click at [216, 202] on div at bounding box center [217, 192] width 37 height 41
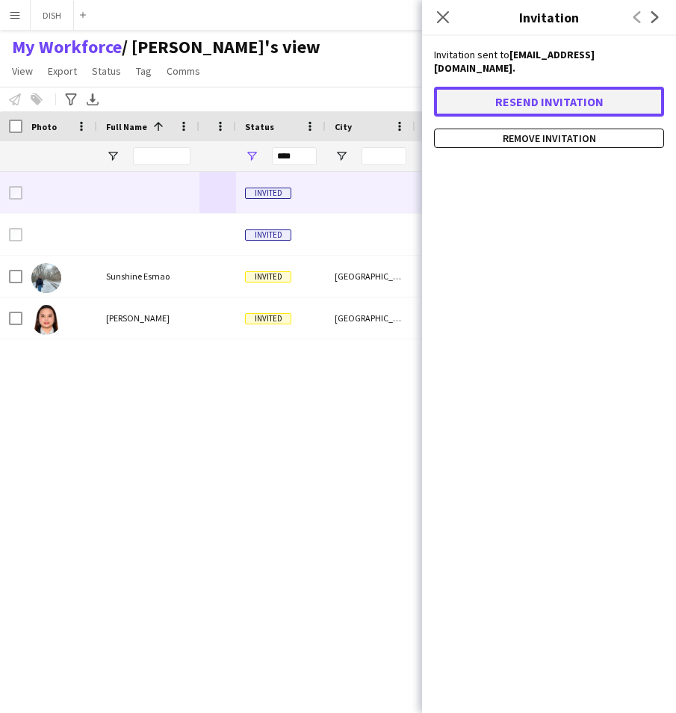
click at [533, 92] on button "Resend invitation" at bounding box center [549, 102] width 230 height 30
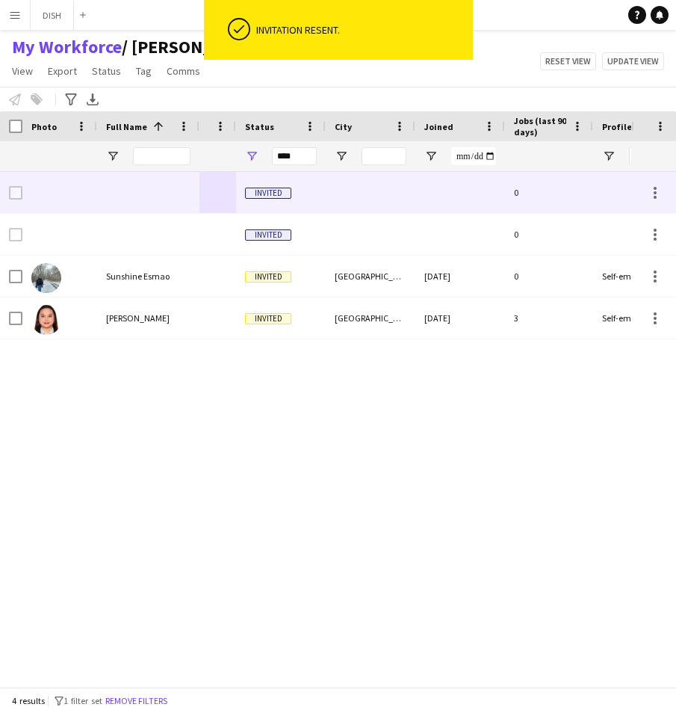
click at [355, 182] on div at bounding box center [371, 192] width 90 height 41
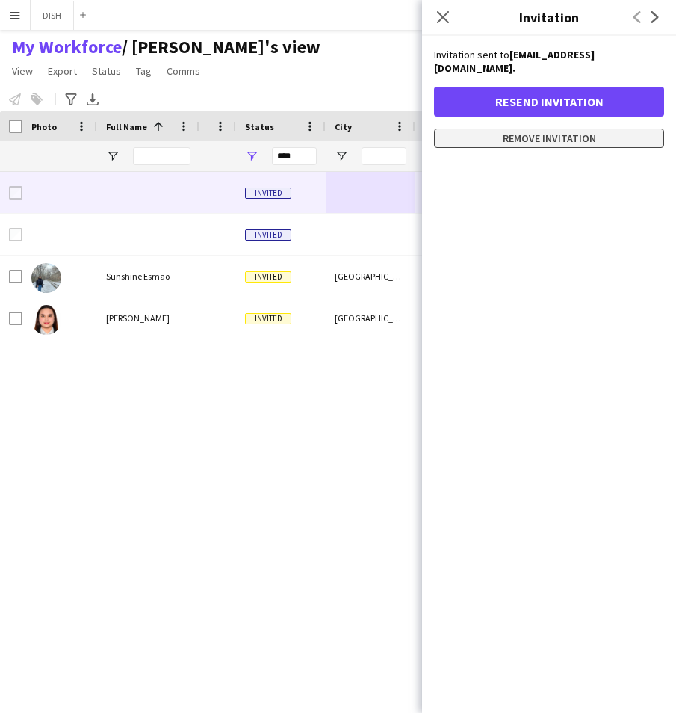
click at [504, 129] on button "Remove invitation" at bounding box center [549, 138] width 230 height 19
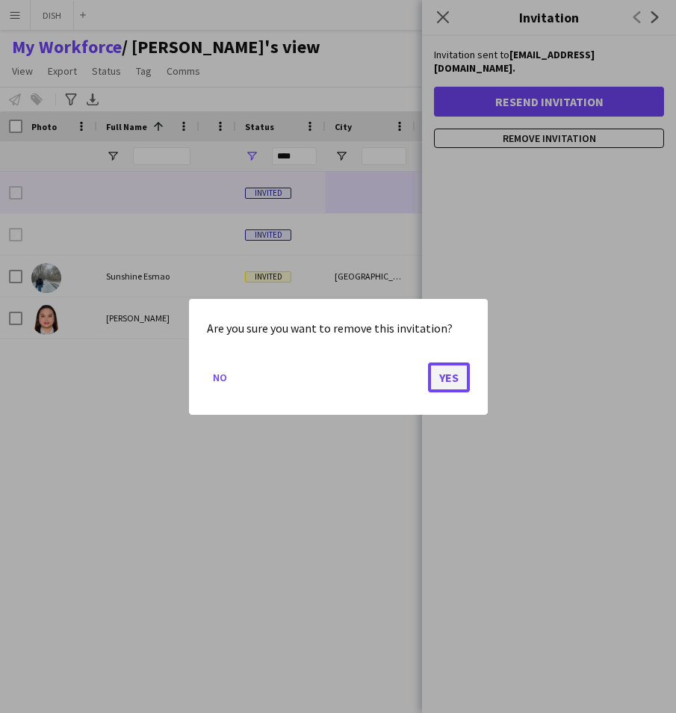
click at [433, 366] on button "Yes" at bounding box center [449, 377] width 42 height 30
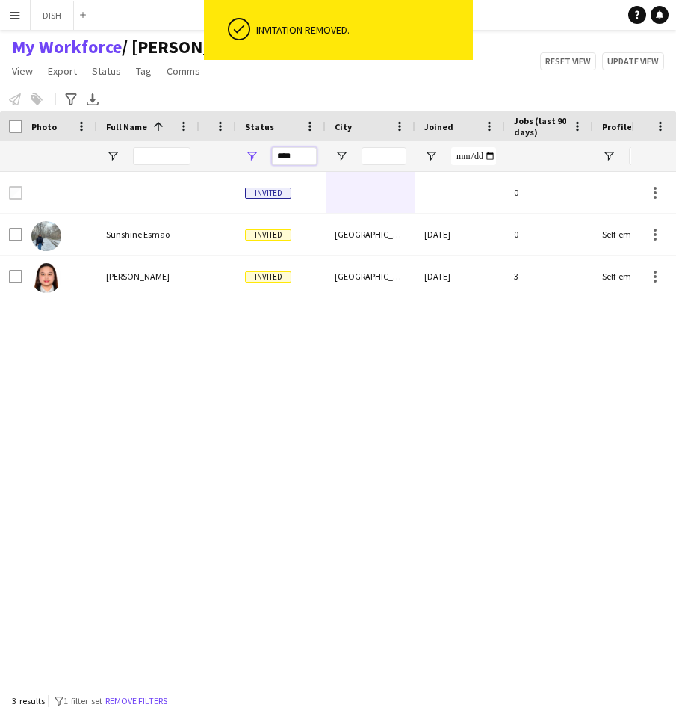
click at [288, 154] on input "****" at bounding box center [294, 156] width 45 height 18
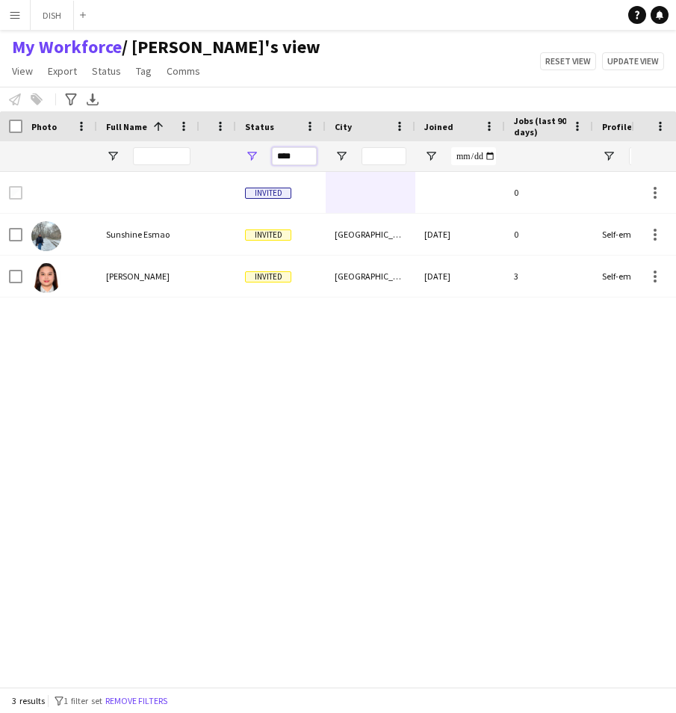
click at [288, 154] on input "****" at bounding box center [294, 156] width 45 height 18
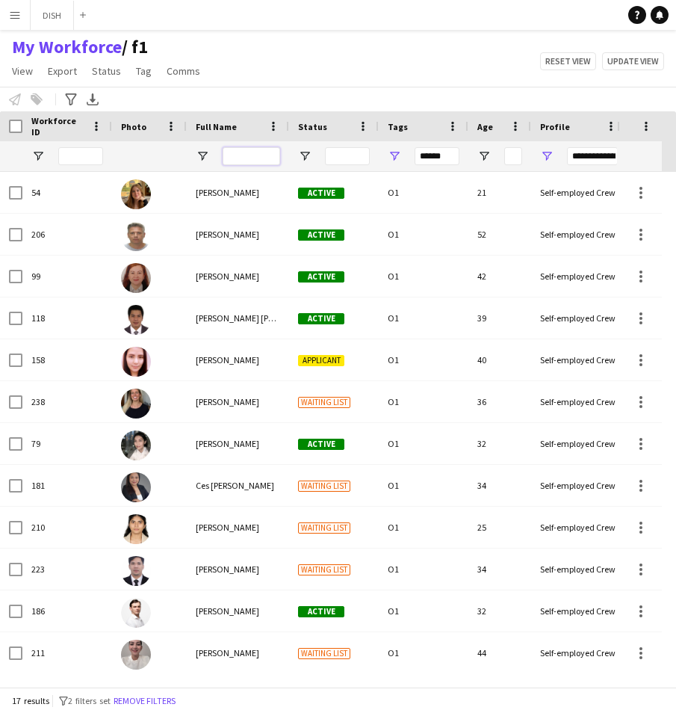
click at [250, 164] on input "Full Name Filter Input" at bounding box center [252, 156] width 58 height 18
type input "******"
type input "***"
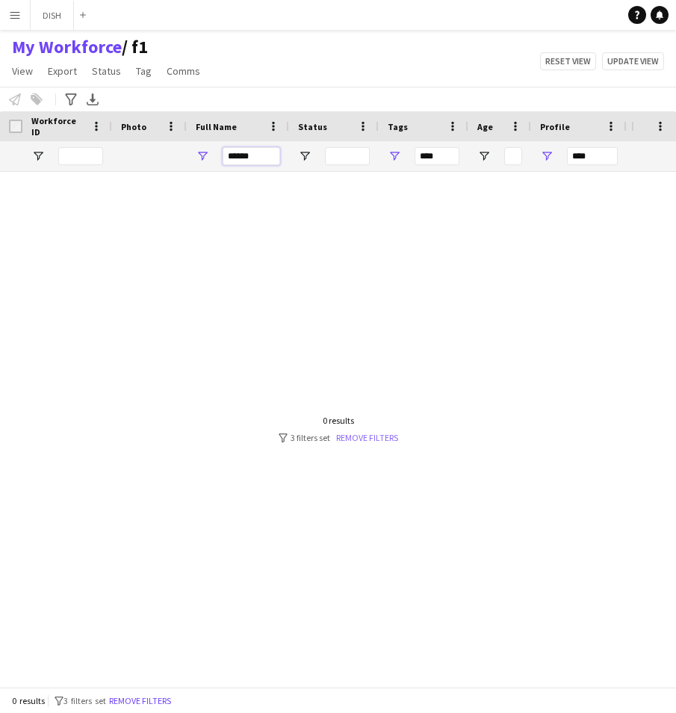
type input "******"
click at [368, 438] on link "Remove filters" at bounding box center [367, 437] width 62 height 11
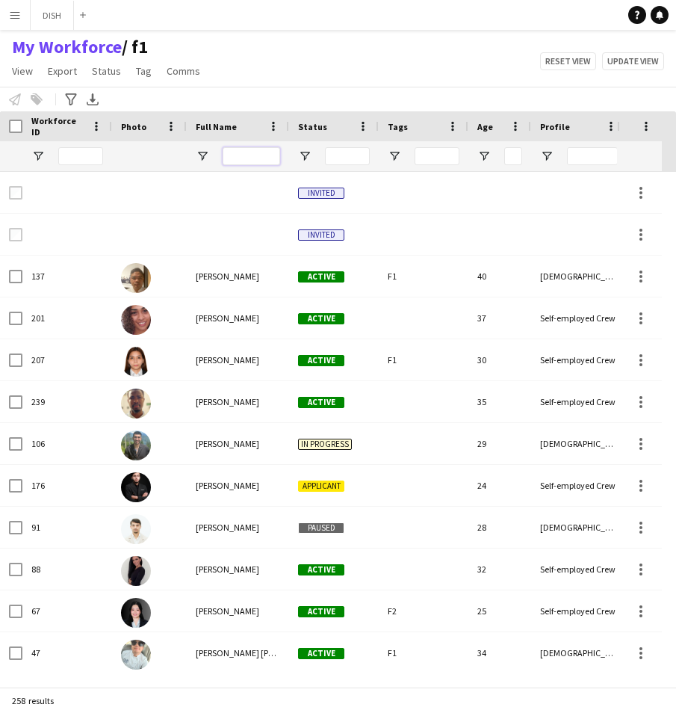
click at [258, 154] on input "Full Name Filter Input" at bounding box center [252, 156] width 58 height 18
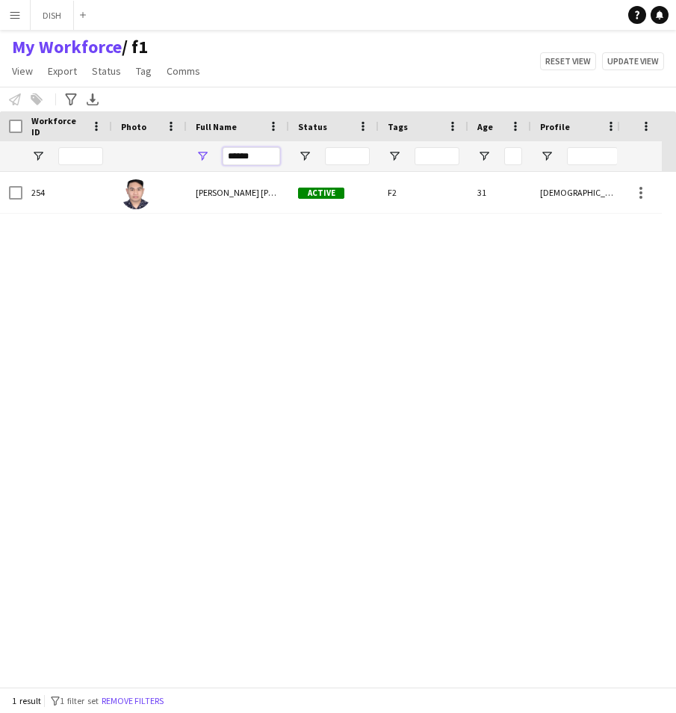
type input "******"
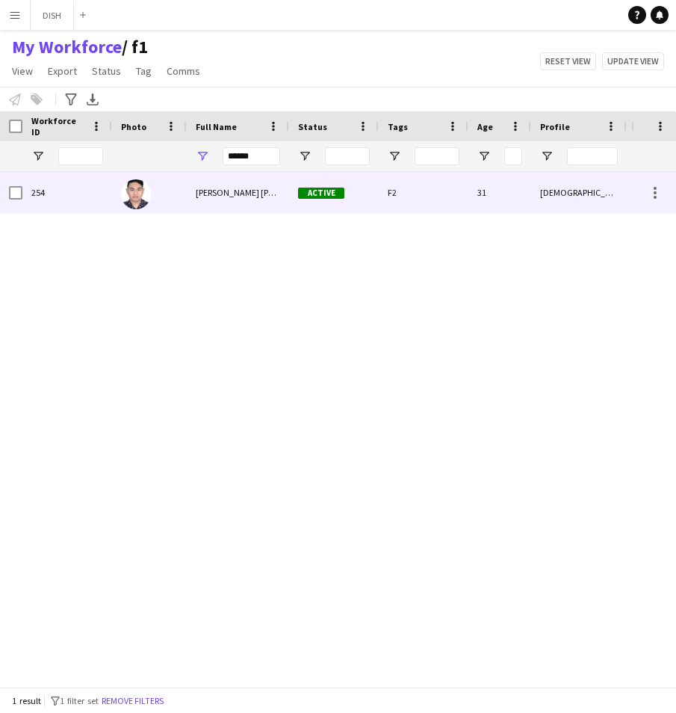
click at [226, 208] on div "[PERSON_NAME] [PERSON_NAME]" at bounding box center [238, 192] width 102 height 41
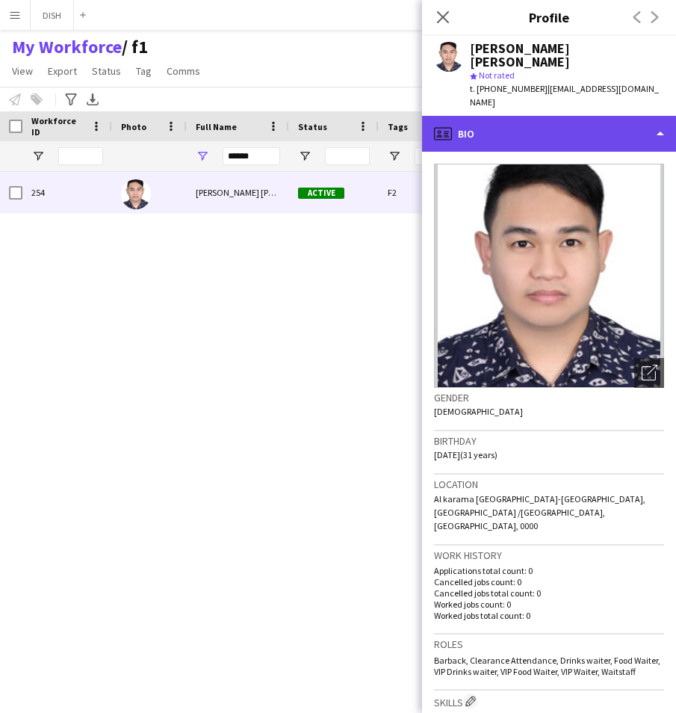
click at [534, 134] on div "profile Bio" at bounding box center [549, 134] width 254 height 36
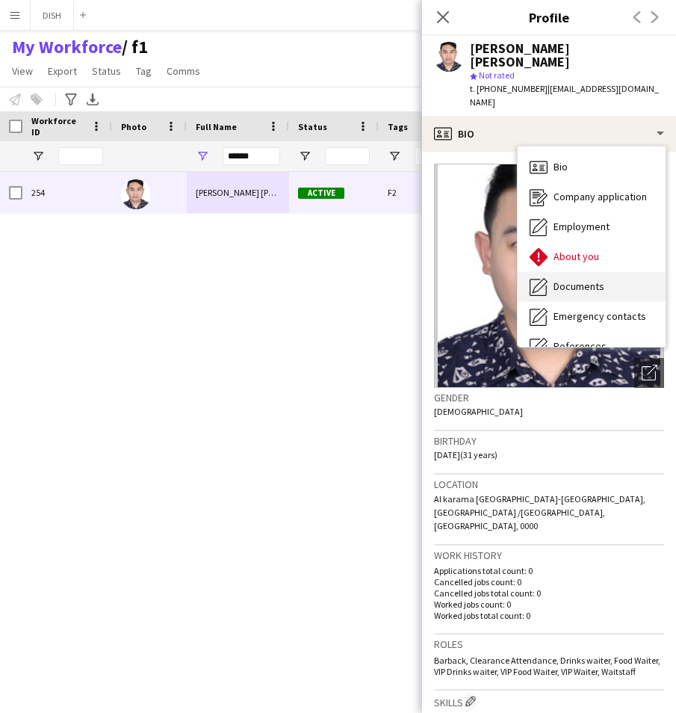
click at [568, 279] on span "Documents" at bounding box center [579, 285] width 51 height 13
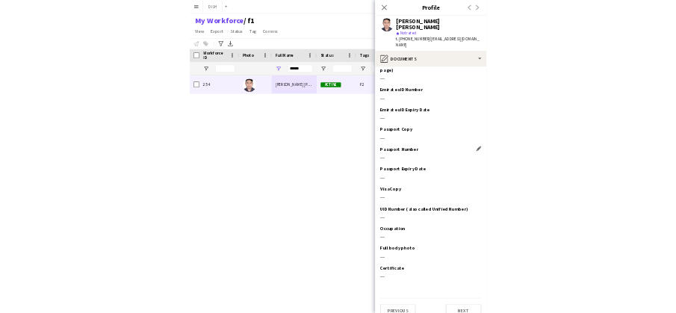
scroll to position [27, 0]
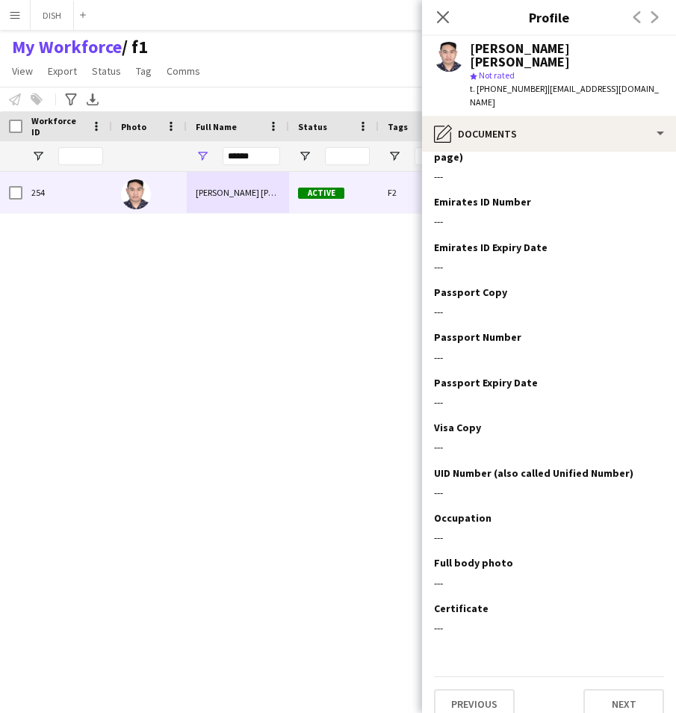
click at [17, 13] on app-icon "Menu" at bounding box center [15, 15] width 12 height 12
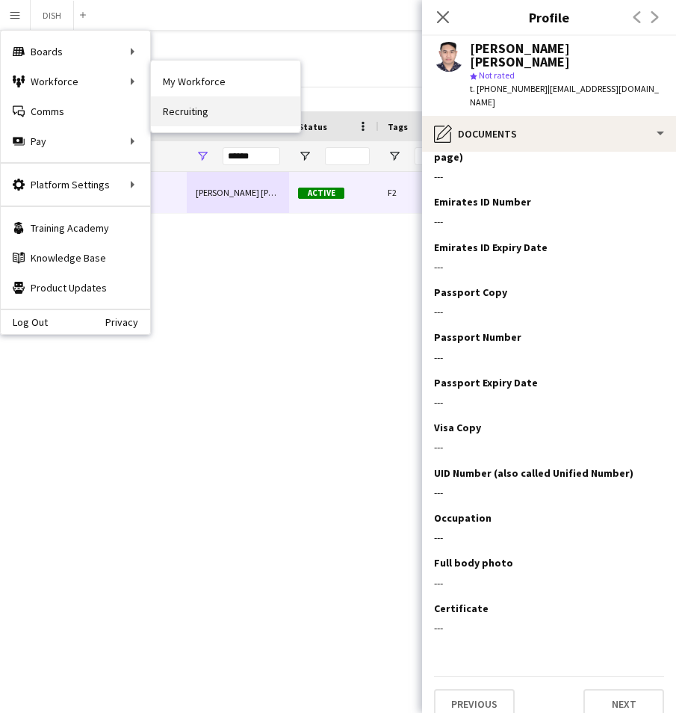
click at [163, 100] on link "Recruiting" at bounding box center [225, 111] width 149 height 30
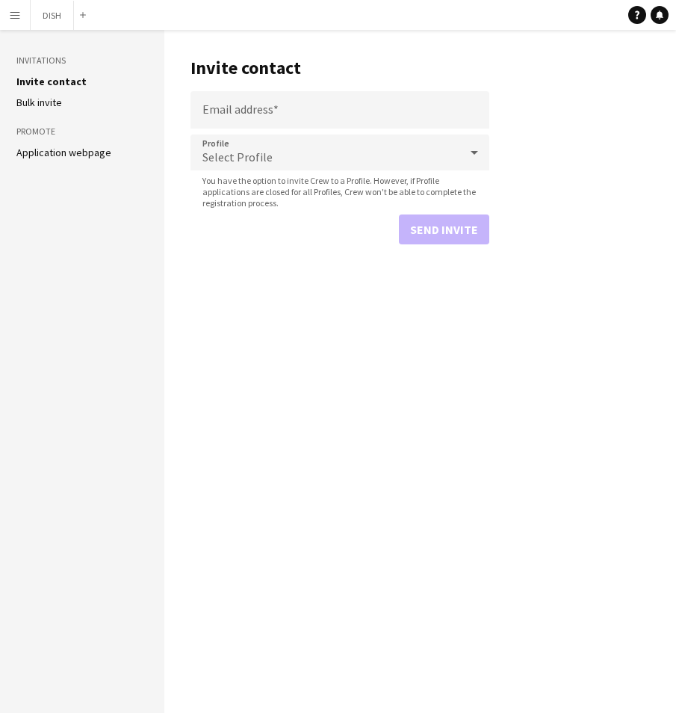
click at [87, 108] on li "Bulk invite" at bounding box center [82, 102] width 132 height 13
click at [202, 108] on input "Email address" at bounding box center [340, 109] width 299 height 37
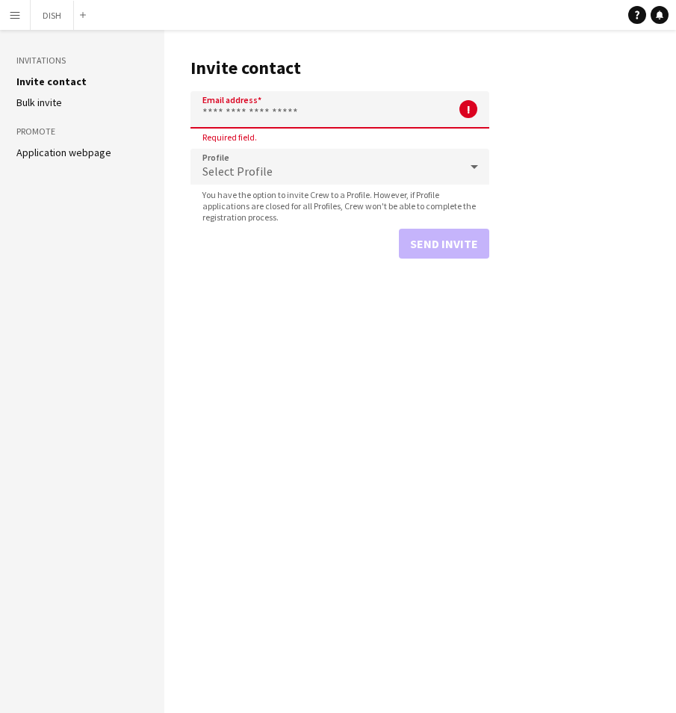
paste input "**********"
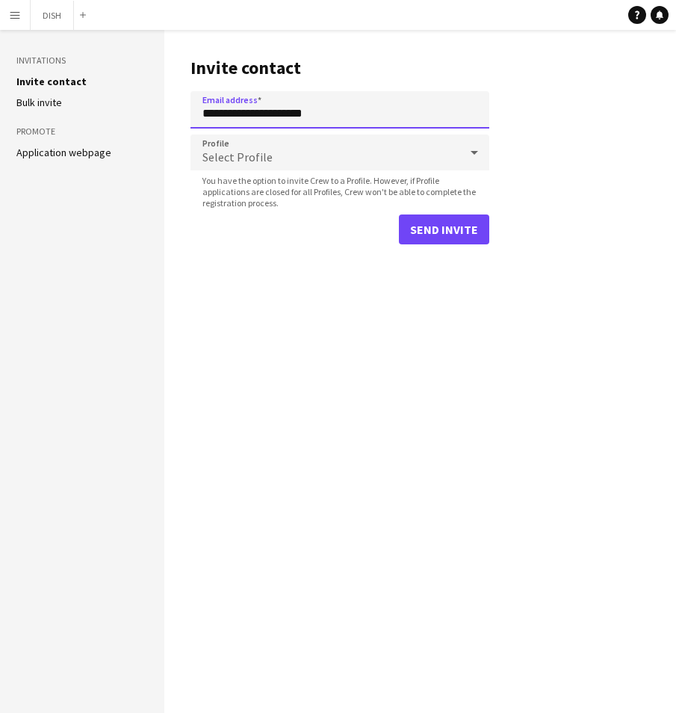
type input "**********"
click at [256, 148] on div "Select Profile" at bounding box center [325, 152] width 269 height 36
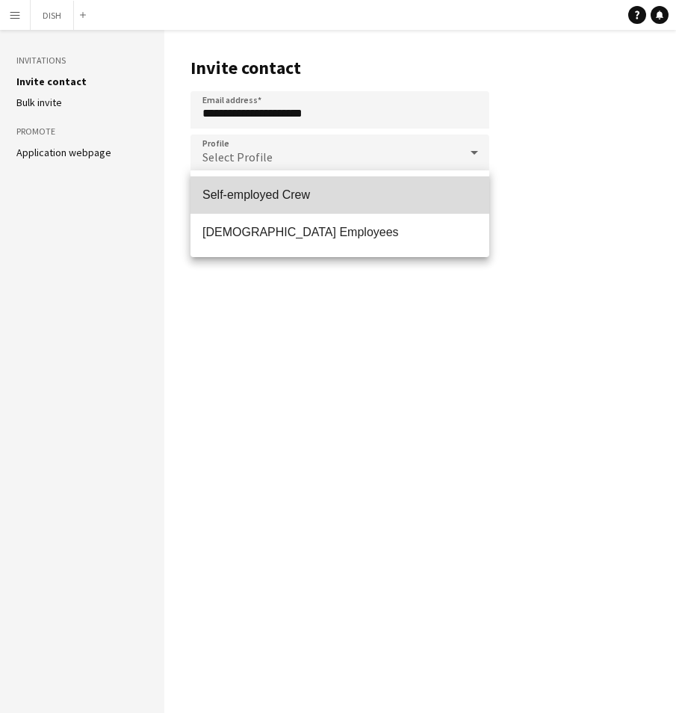
click at [271, 190] on span "Self-employed Crew" at bounding box center [339, 195] width 275 height 14
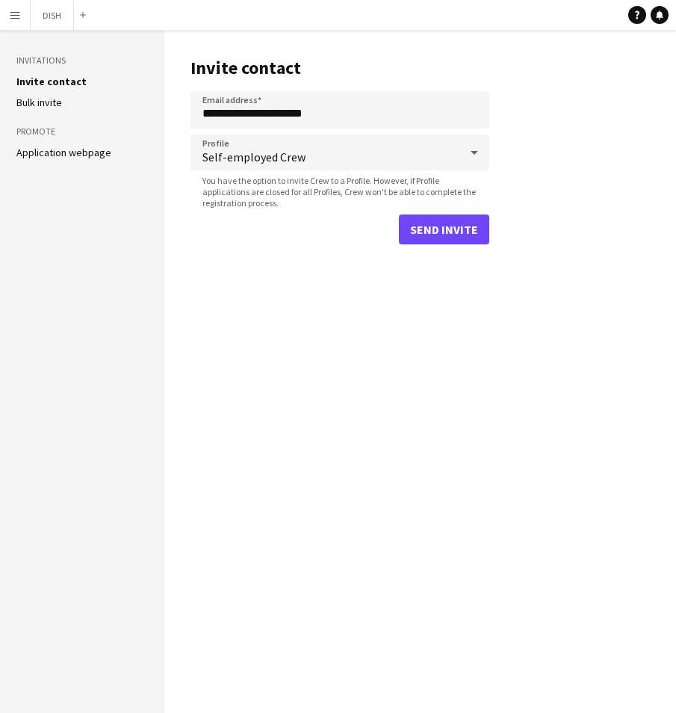
click at [263, 241] on div "Send invite" at bounding box center [340, 229] width 299 height 30
click at [427, 226] on button "Send invite" at bounding box center [444, 229] width 90 height 30
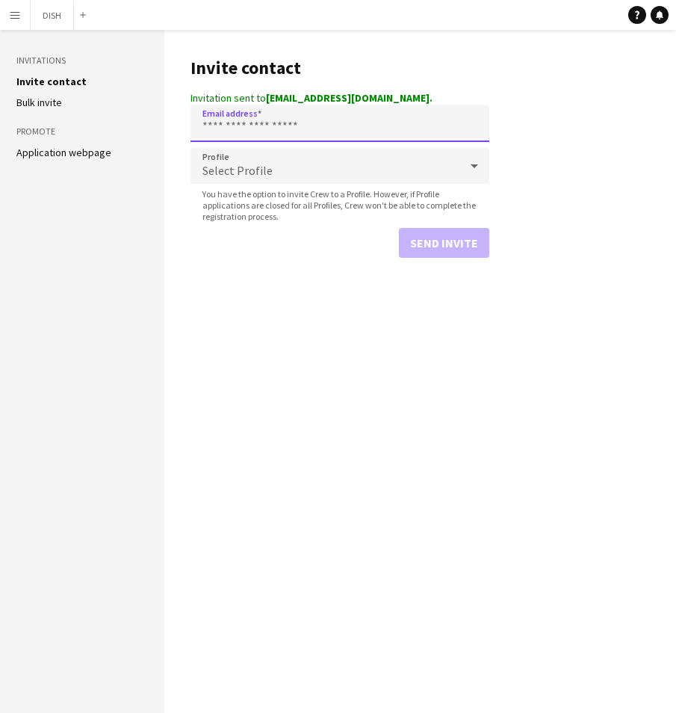
click at [302, 131] on input "Email address" at bounding box center [340, 123] width 299 height 37
paste input "**********"
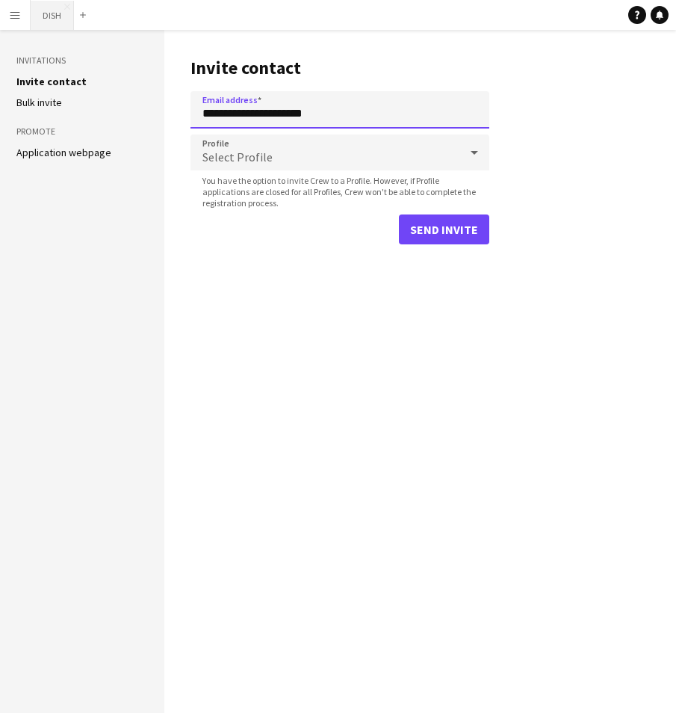
type input "**********"
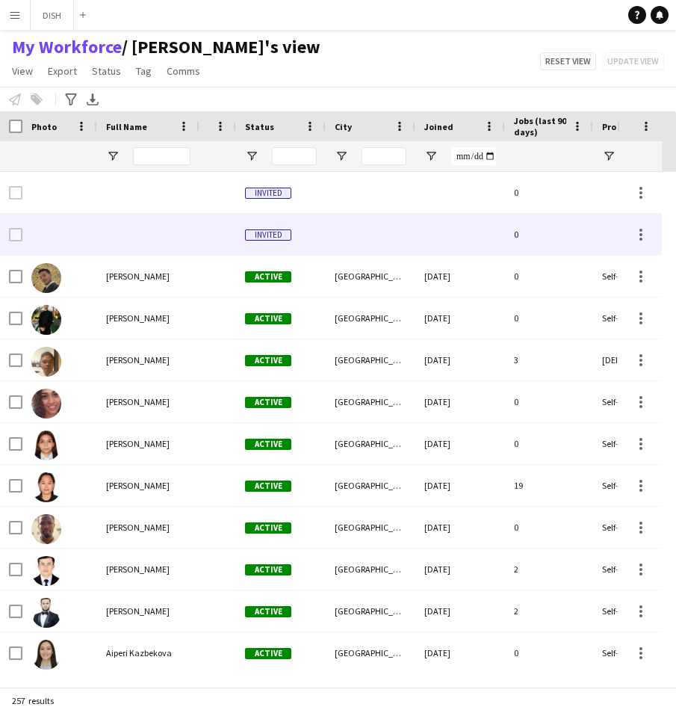
click at [303, 224] on div "Invited" at bounding box center [281, 234] width 90 height 41
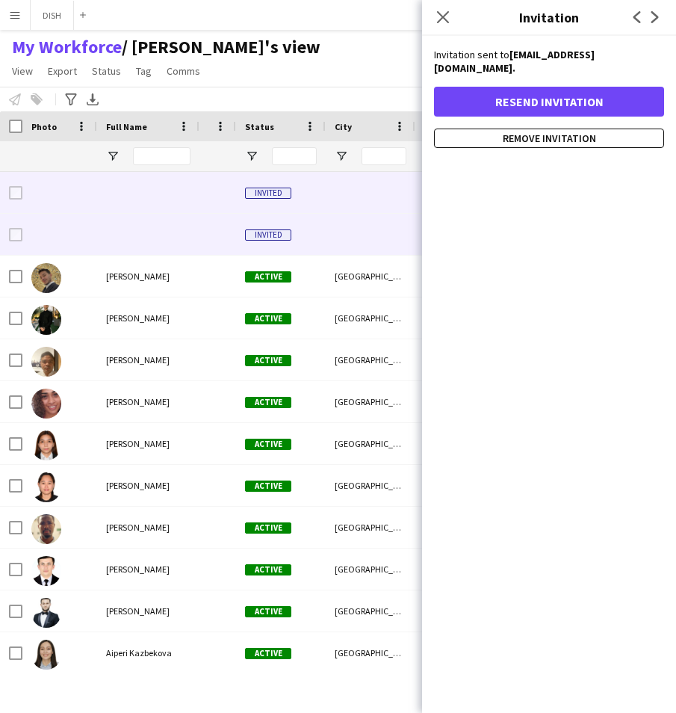
click at [309, 207] on div "Invited" at bounding box center [281, 192] width 90 height 41
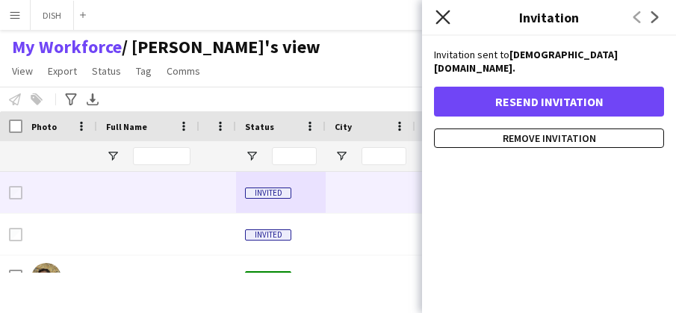
click at [442, 16] on icon at bounding box center [443, 17] width 14 height 14
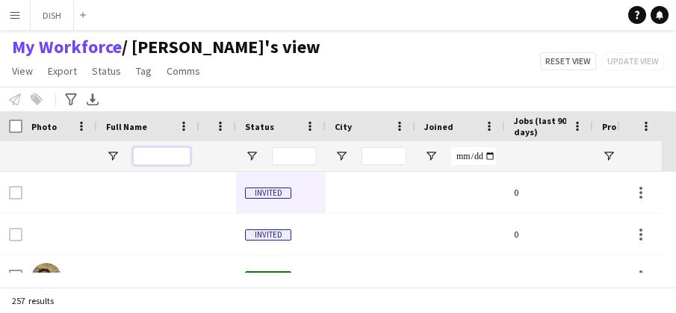
click at [158, 153] on input "Full Name Filter Input" at bounding box center [162, 156] width 58 height 18
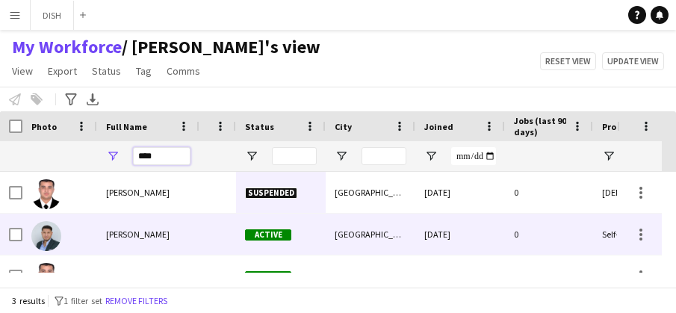
type input "****"
click at [162, 229] on span "Ulugbek Toshmatov" at bounding box center [138, 234] width 64 height 11
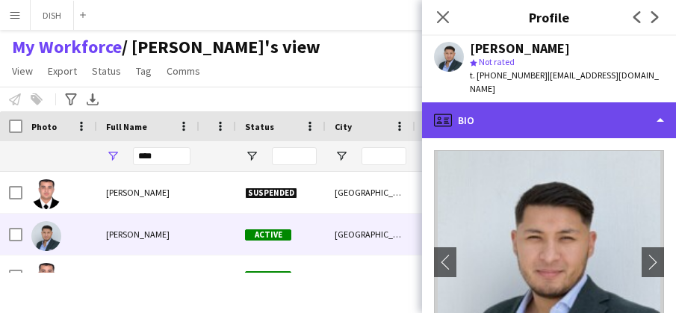
click at [537, 103] on div "profile Bio" at bounding box center [549, 120] width 254 height 36
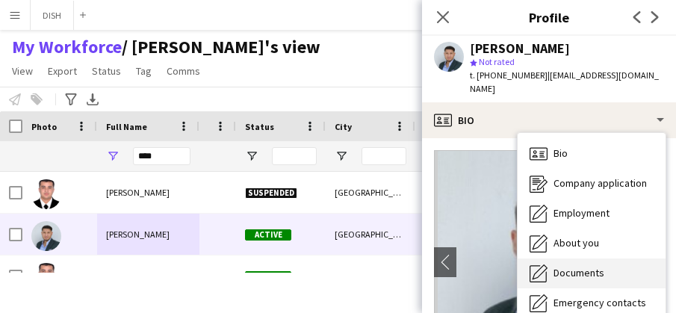
click at [585, 266] on span "Documents" at bounding box center [579, 272] width 51 height 13
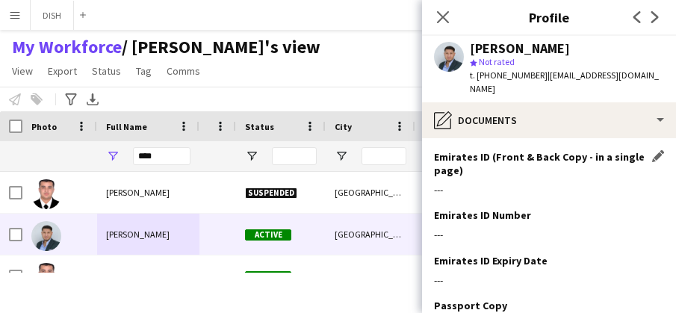
click at [637, 150] on h3 "Emirates ID (Front & Back Copy - in a single page)" at bounding box center [543, 163] width 218 height 27
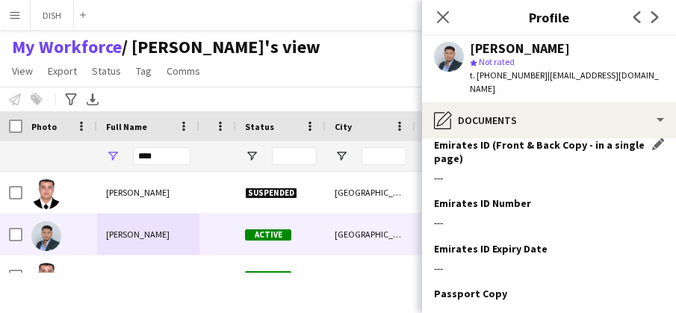
scroll to position [7, 0]
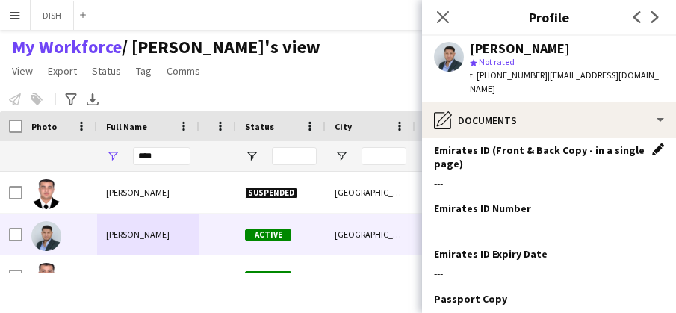
click at [652, 143] on app-icon "Edit this field" at bounding box center [658, 149] width 12 height 12
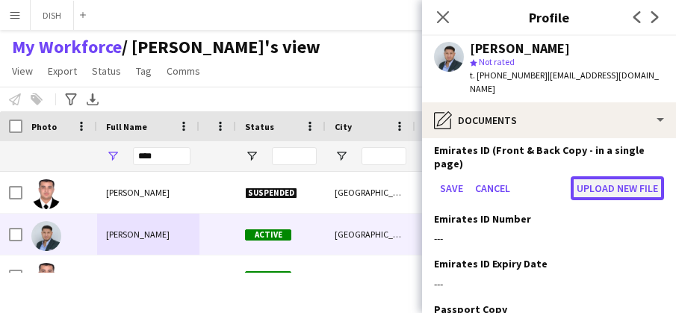
click at [576, 176] on button "Upload new file" at bounding box center [617, 188] width 93 height 24
click at [583, 176] on button "Upload new file" at bounding box center [617, 188] width 93 height 24
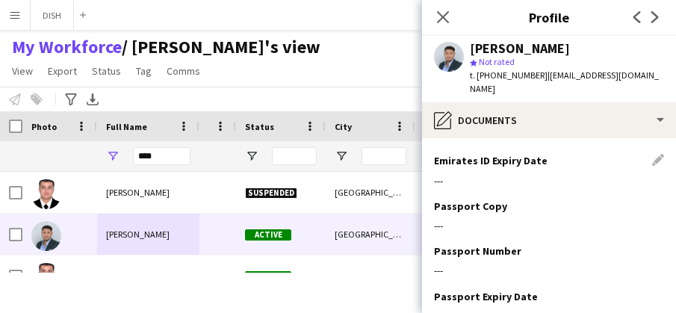
scroll to position [157, 0]
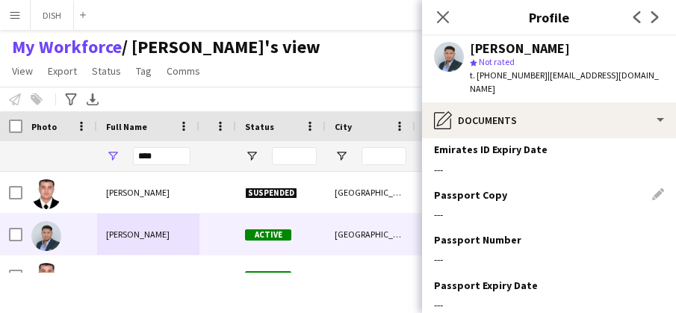
click at [641, 188] on div "Passport Copy Edit this field" at bounding box center [549, 194] width 230 height 13
click at [646, 188] on div "Passport Copy Edit this field" at bounding box center [549, 194] width 230 height 13
click at [643, 188] on div "Passport Copy Edit this field" at bounding box center [549, 194] width 230 height 13
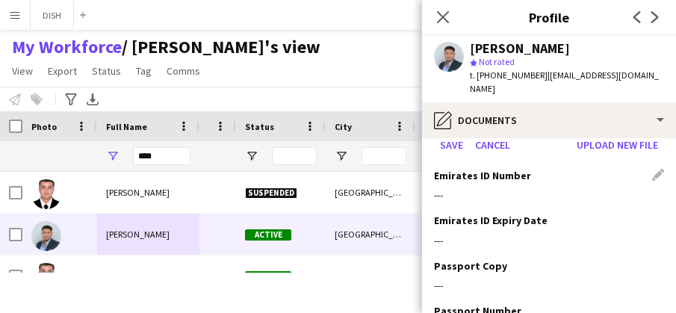
scroll to position [0, 0]
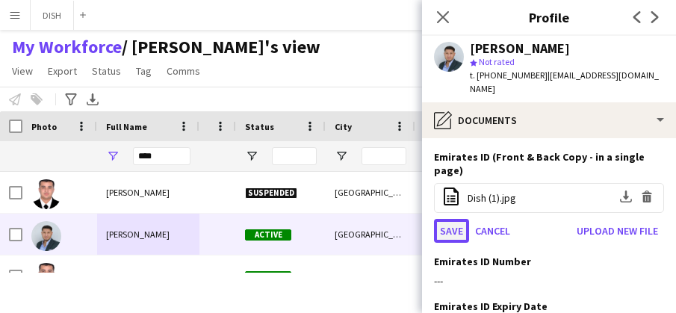
click at [459, 219] on button "Save" at bounding box center [451, 231] width 35 height 24
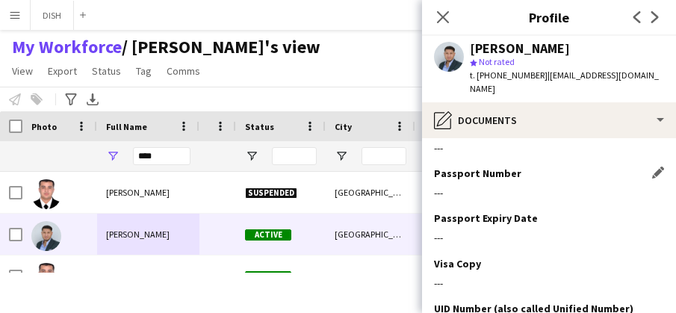
scroll to position [373, 0]
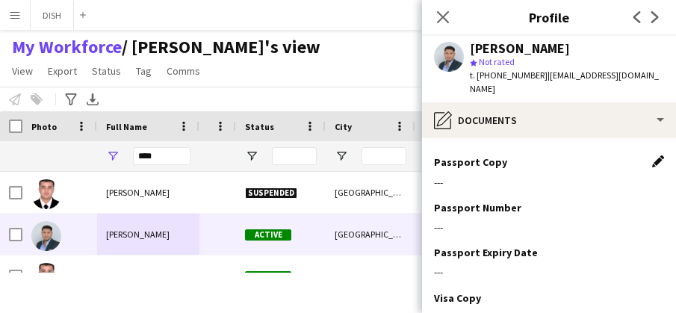
click at [652, 155] on app-icon "Edit this field" at bounding box center [658, 161] width 12 height 12
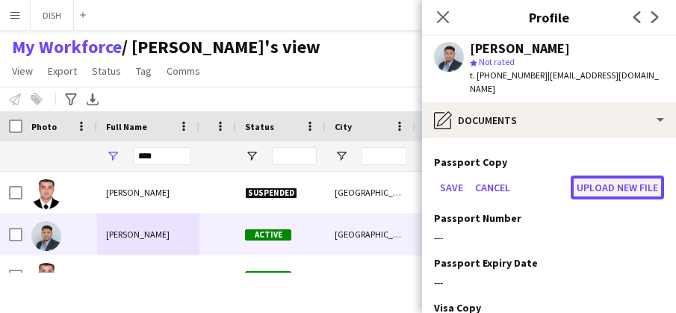
click at [576, 176] on button "Upload new file" at bounding box center [617, 188] width 93 height 24
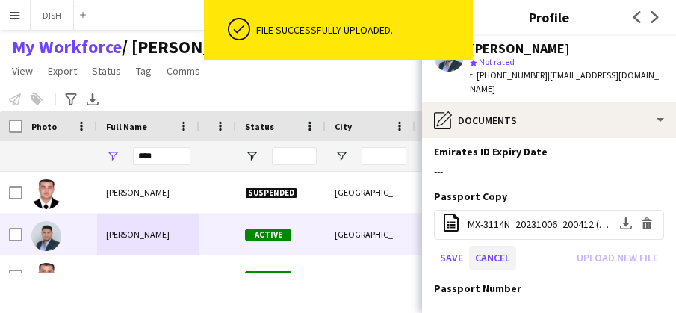
scroll to position [340, 0]
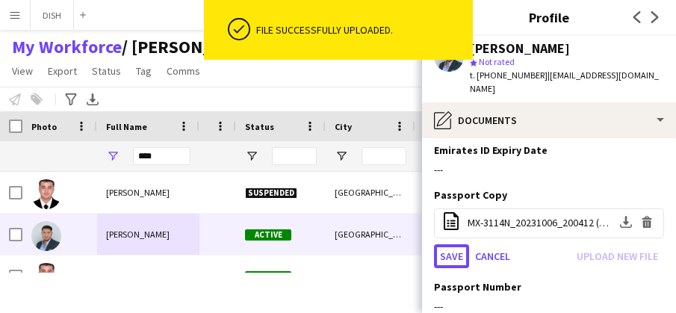
click at [460, 244] on button "Save" at bounding box center [451, 256] width 35 height 24
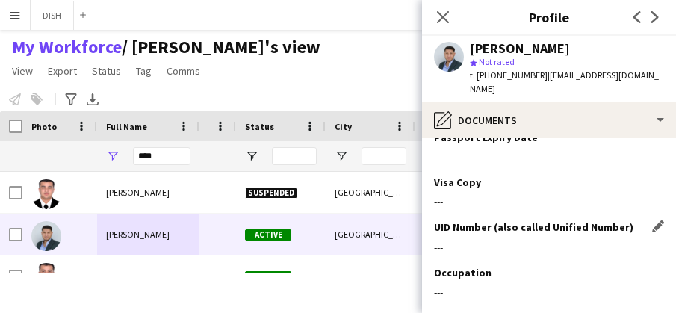
scroll to position [725, 0]
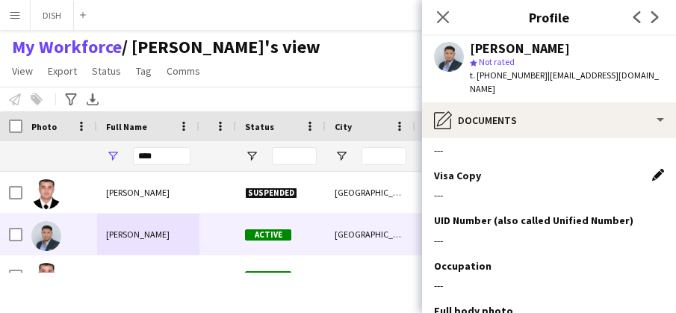
click at [652, 169] on app-icon "Edit this field" at bounding box center [658, 175] width 12 height 12
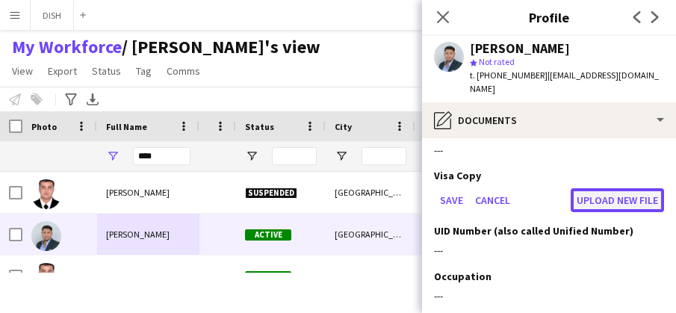
click at [579, 188] on button "Upload new file" at bounding box center [617, 200] width 93 height 24
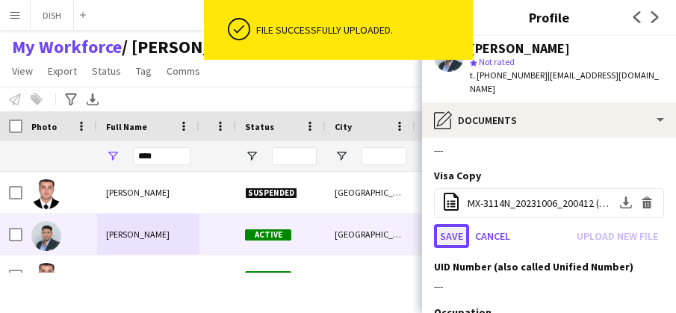
click at [457, 224] on button "Save" at bounding box center [451, 236] width 35 height 24
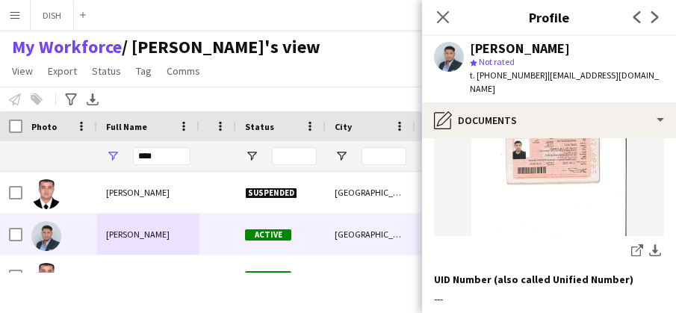
scroll to position [1106, 0]
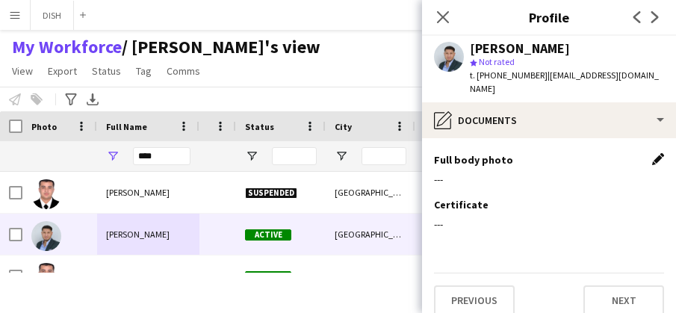
click at [652, 153] on app-icon "Edit this field" at bounding box center [658, 159] width 12 height 12
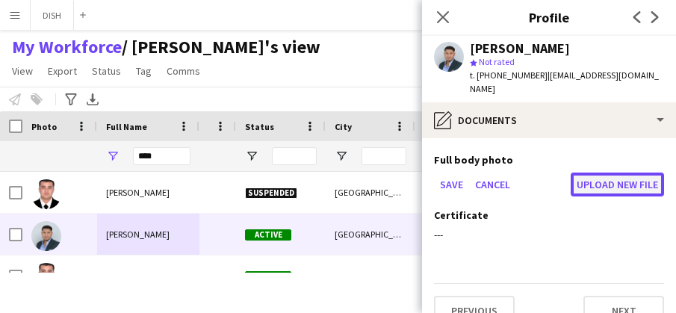
click at [571, 173] on button "Upload new file" at bounding box center [617, 185] width 93 height 24
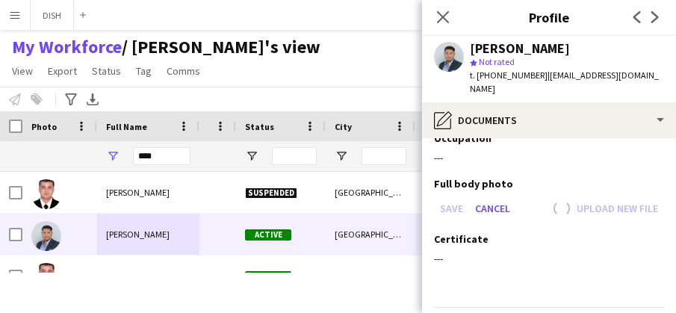
scroll to position [1116, 0]
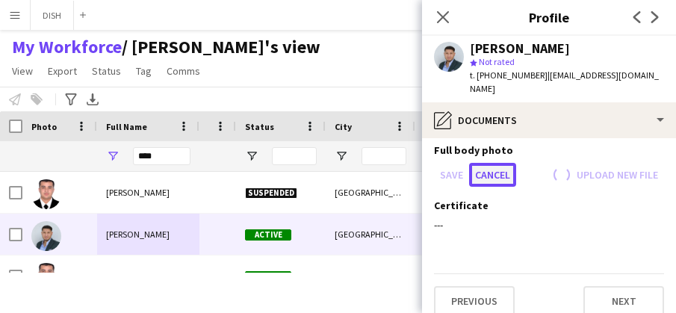
click at [494, 163] on button "Cancel" at bounding box center [492, 175] width 47 height 24
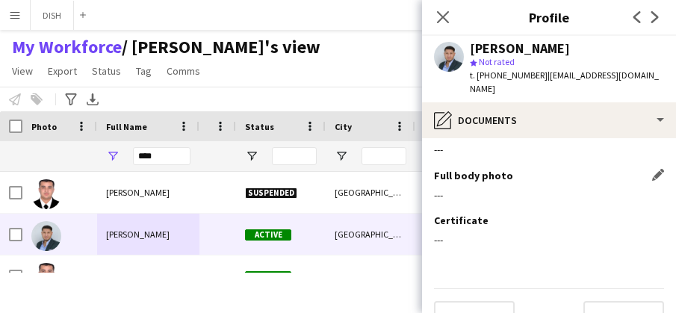
scroll to position [1072, 0]
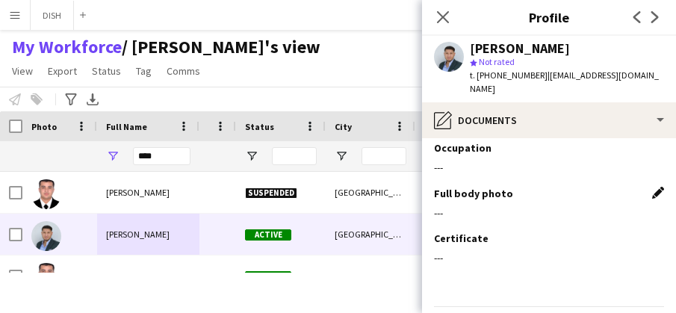
click at [652, 187] on app-icon "Edit this field" at bounding box center [658, 193] width 12 height 12
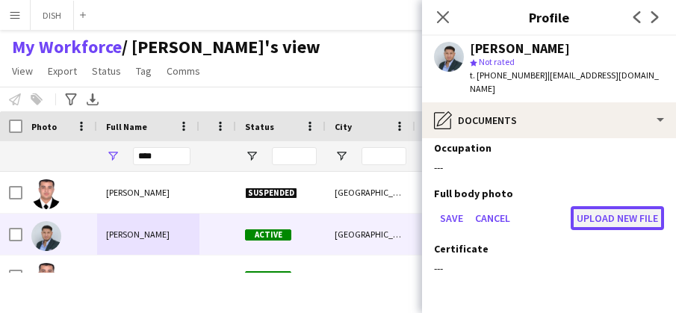
click at [571, 206] on button "Upload new file" at bounding box center [617, 218] width 93 height 24
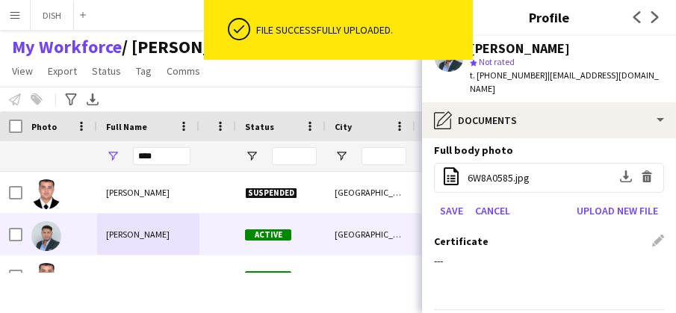
scroll to position [1151, 0]
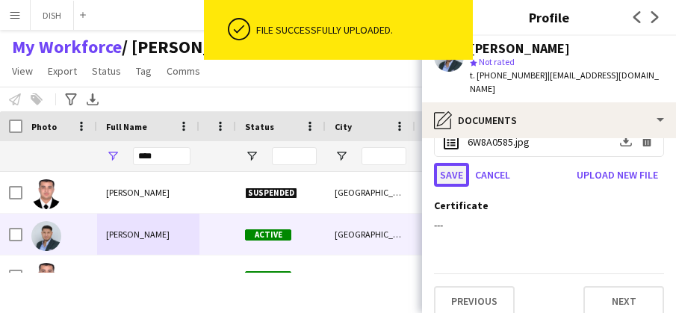
click at [457, 164] on button "Save" at bounding box center [451, 175] width 35 height 24
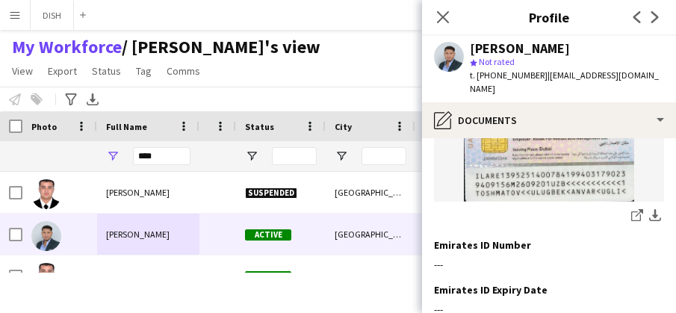
scroll to position [217, 0]
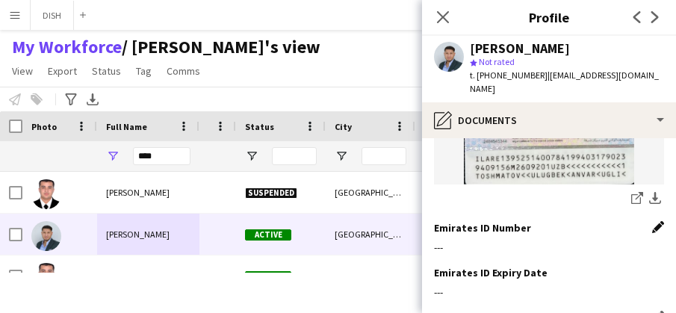
click at [652, 221] on app-icon "Edit this field" at bounding box center [658, 227] width 12 height 12
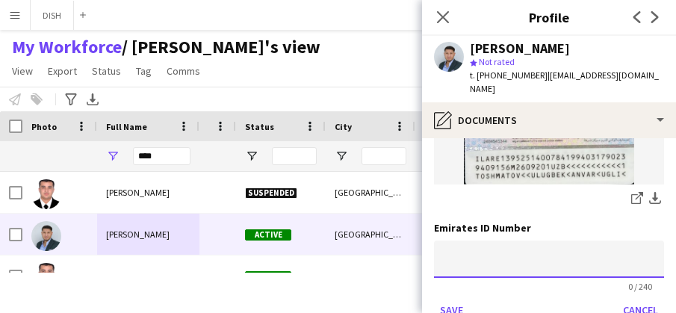
click at [545, 247] on input at bounding box center [549, 259] width 230 height 37
paste input "**********"
type input "**********"
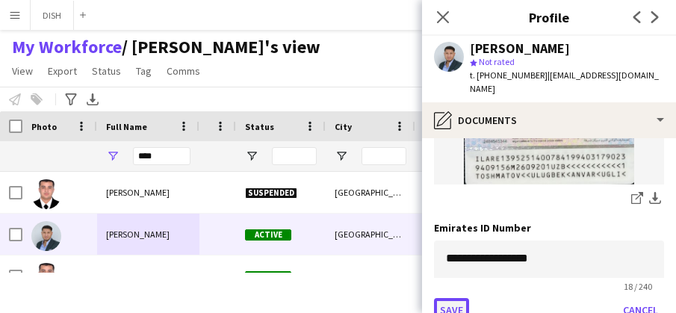
click at [464, 298] on button "Save" at bounding box center [451, 310] width 35 height 24
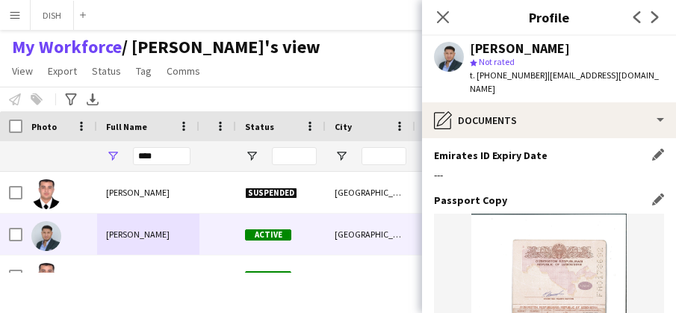
scroll to position [320, 0]
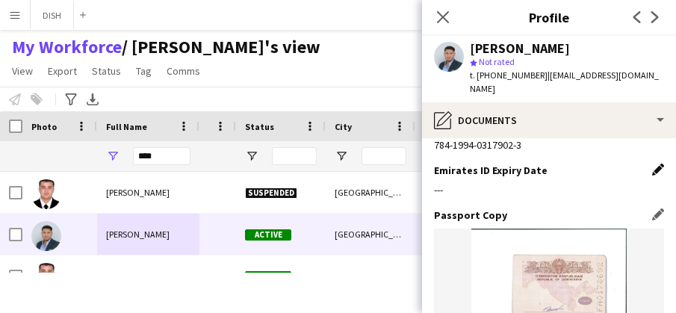
click at [652, 164] on app-icon "Edit this field" at bounding box center [658, 170] width 12 height 12
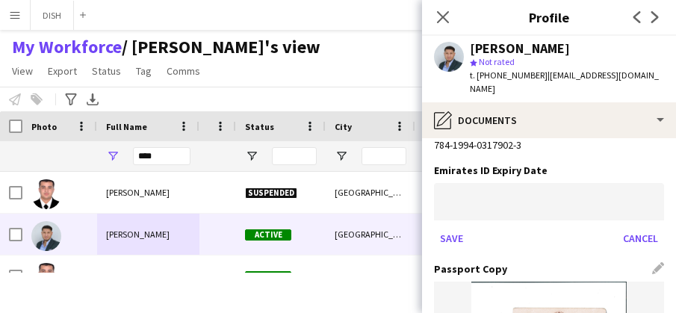
click at [586, 181] on body "Menu Boards Boards Boards All jobs Status Workforce Workforce My Workforce Recr…" at bounding box center [338, 156] width 676 height 313
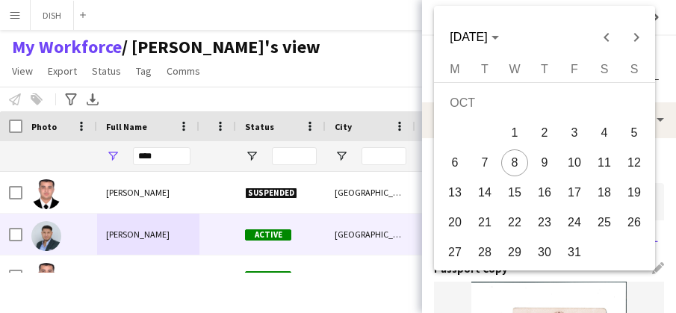
click at [664, 78] on div at bounding box center [338, 156] width 676 height 313
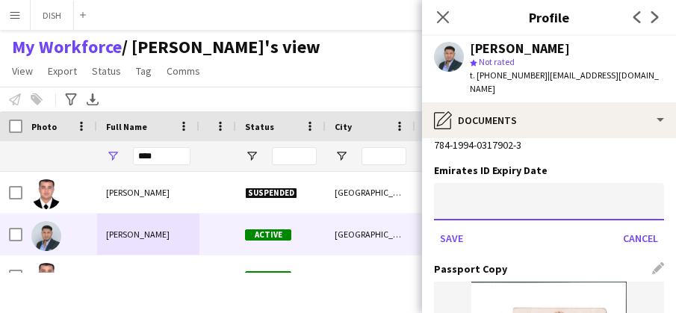
paste input "**********"
click at [526, 199] on input "**********" at bounding box center [549, 201] width 230 height 37
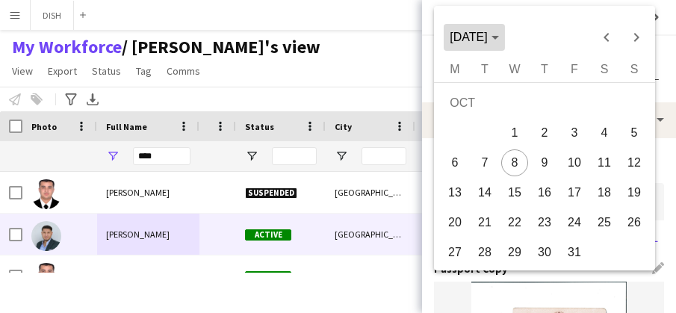
click at [492, 37] on polygon "Choose month and year" at bounding box center [495, 38] width 7 height 4
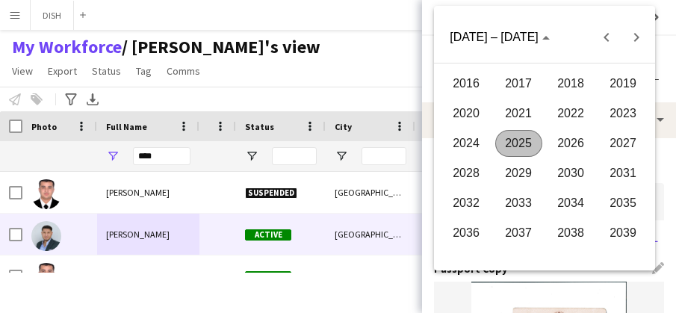
click at [575, 134] on span "2026" at bounding box center [570, 143] width 47 height 27
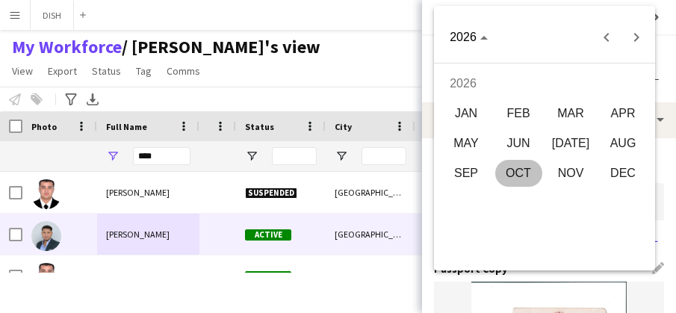
click at [474, 168] on span "SEP" at bounding box center [465, 173] width 47 height 27
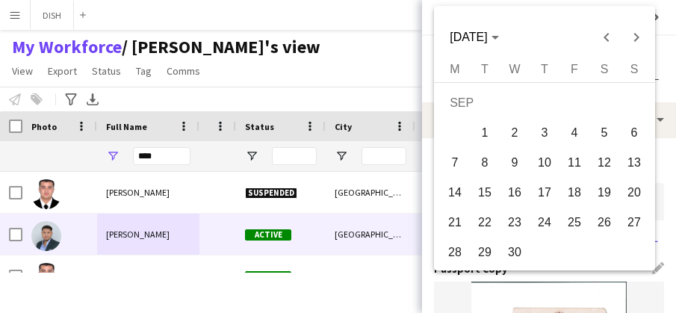
click at [625, 188] on span "20" at bounding box center [634, 192] width 27 height 27
type input "**********"
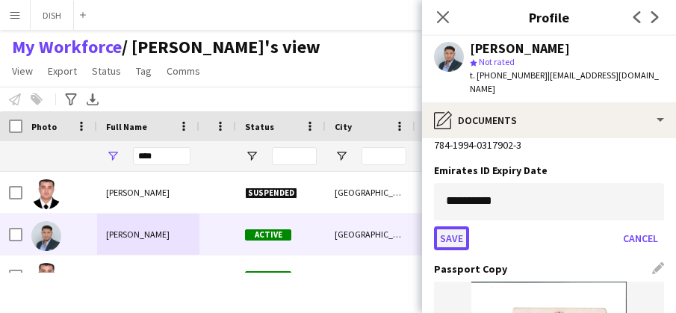
click at [444, 226] on button "Save" at bounding box center [451, 238] width 35 height 24
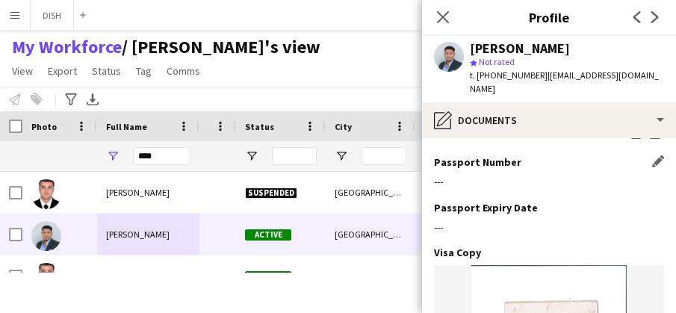
scroll to position [647, 0]
click at [652, 156] on app-icon "Edit this field" at bounding box center [658, 162] width 12 height 12
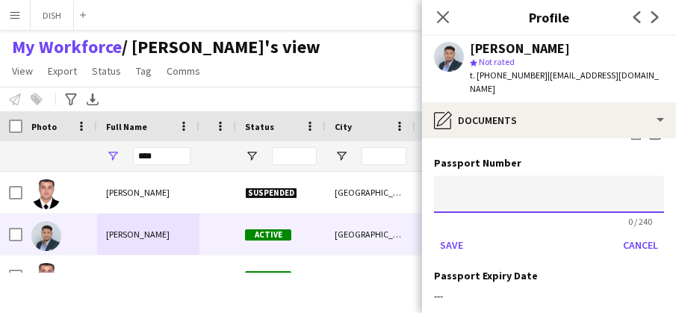
click at [610, 177] on input at bounding box center [549, 194] width 230 height 37
paste input "*********"
type input "*********"
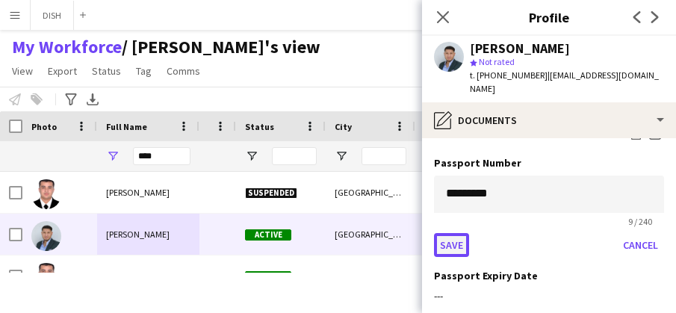
click at [454, 233] on button "Save" at bounding box center [451, 245] width 35 height 24
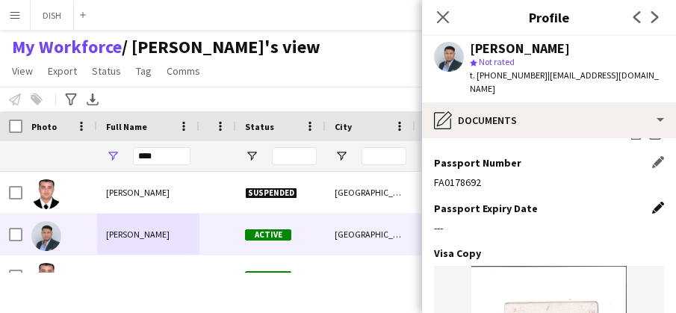
click at [652, 202] on app-icon "Edit this field" at bounding box center [658, 208] width 12 height 12
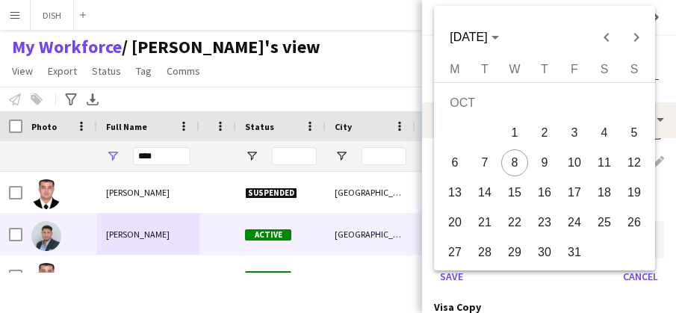
click at [576, 224] on body "Menu Boards Boards Boards All jobs Status Workforce Workforce My Workforce Recr…" at bounding box center [338, 156] width 676 height 313
click at [487, 40] on span "OCT 2025" at bounding box center [474, 37] width 49 height 13
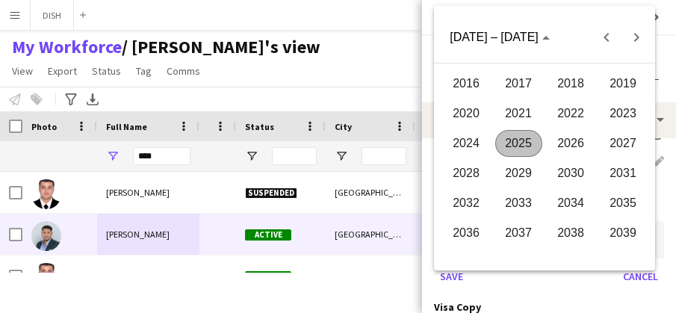
click at [520, 167] on span "2029" at bounding box center [518, 173] width 47 height 27
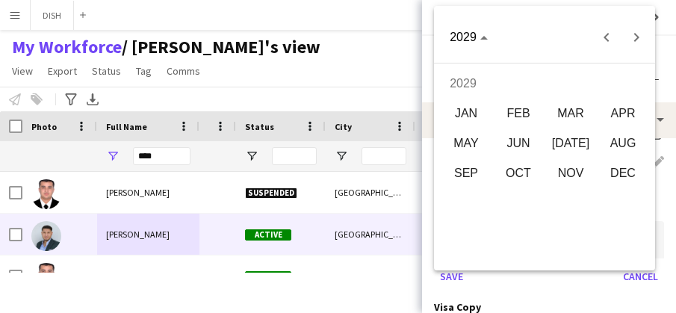
click at [574, 117] on span "MAR" at bounding box center [570, 113] width 47 height 27
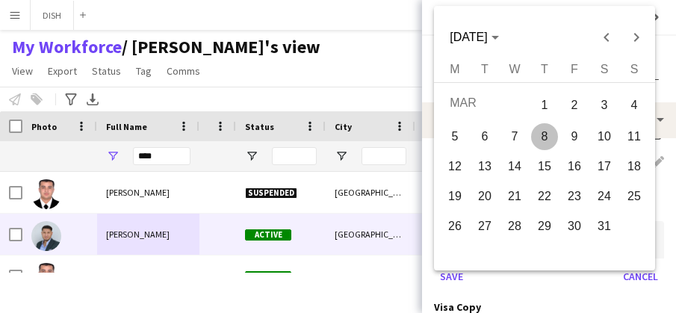
click at [598, 213] on span "31" at bounding box center [604, 226] width 27 height 27
type input "**********"
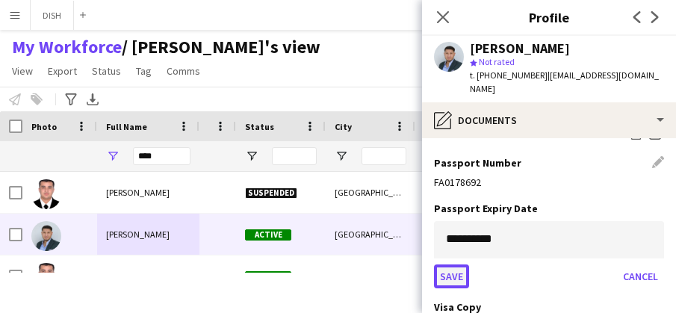
click at [453, 265] on button "Save" at bounding box center [451, 277] width 35 height 24
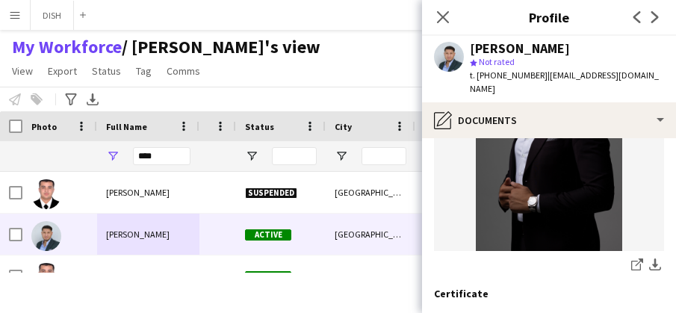
scroll to position [1335, 0]
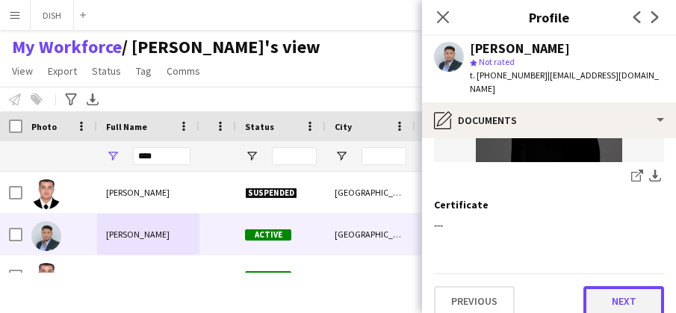
click at [607, 286] on button "Next" at bounding box center [624, 301] width 81 height 30
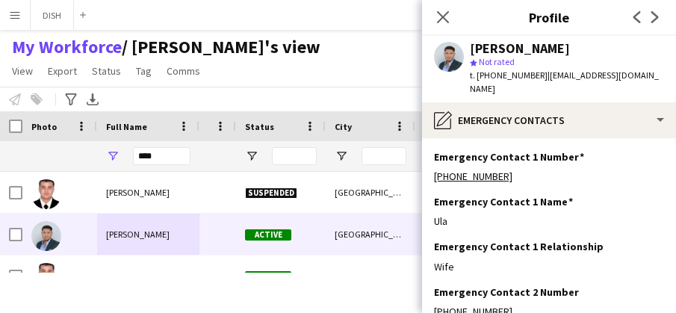
scroll to position [25, 0]
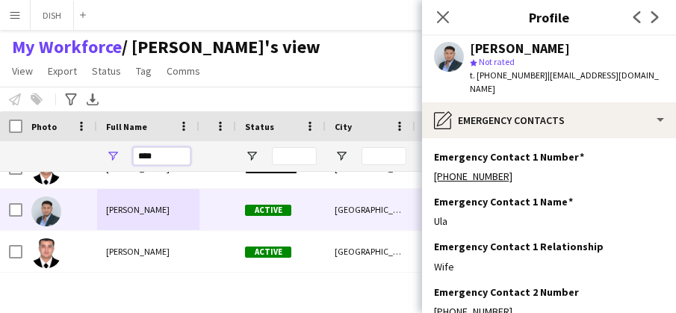
click at [167, 153] on input "****" at bounding box center [162, 156] width 58 height 18
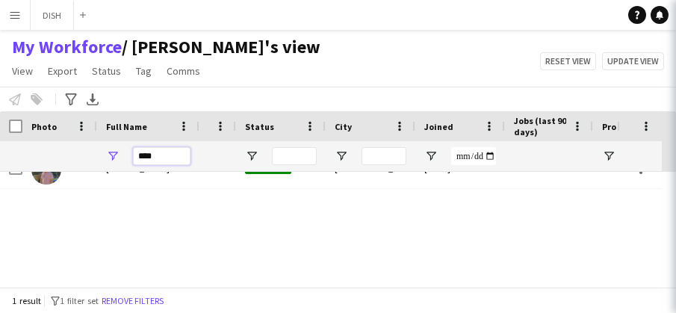
scroll to position [0, 0]
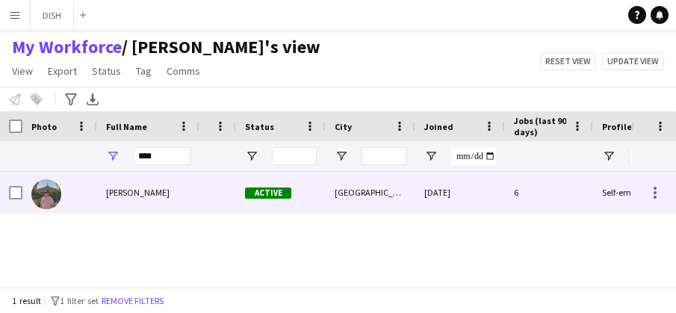
click at [176, 189] on div "Ferlan Balanquit" at bounding box center [148, 192] width 102 height 41
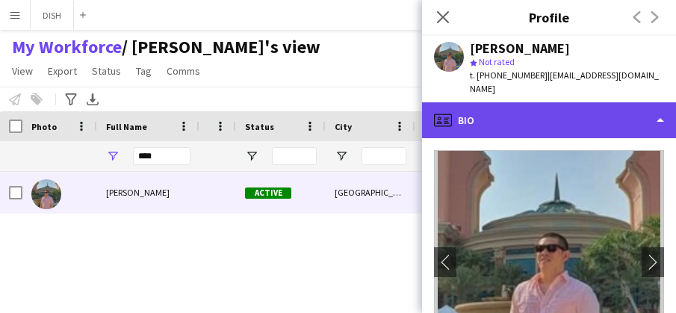
click at [515, 108] on div "profile Bio" at bounding box center [549, 120] width 254 height 36
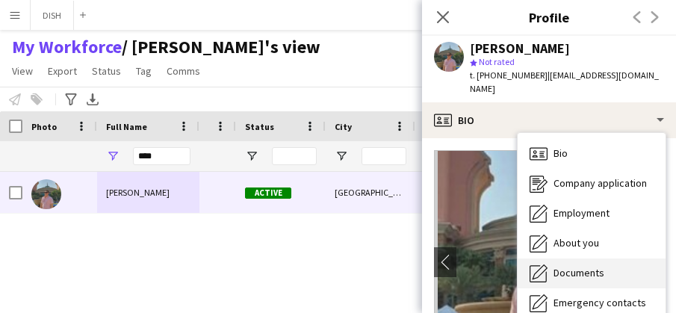
click at [571, 259] on div "Documents Documents" at bounding box center [592, 274] width 148 height 30
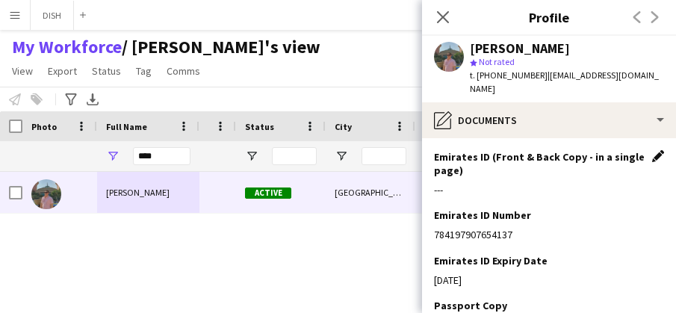
click at [652, 150] on app-icon "Edit this field" at bounding box center [658, 156] width 12 height 12
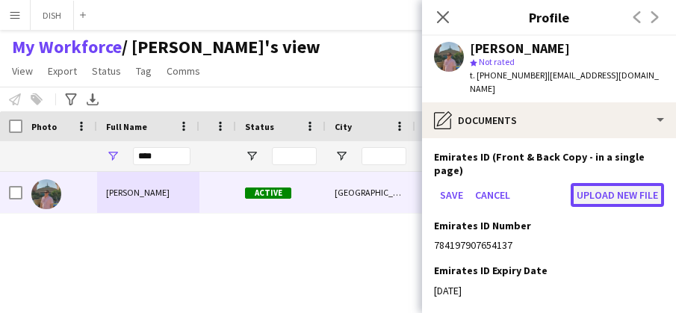
click at [572, 183] on button "Upload new file" at bounding box center [617, 195] width 93 height 24
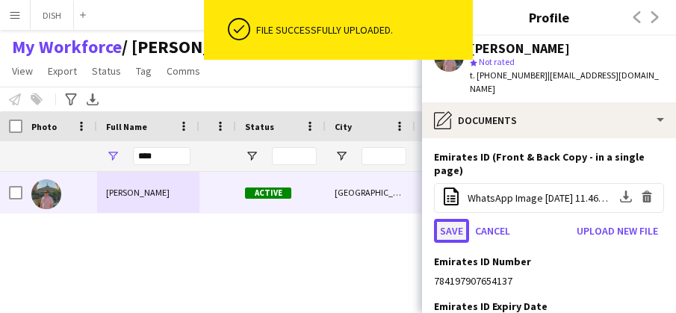
click at [459, 219] on button "Save" at bounding box center [451, 231] width 35 height 24
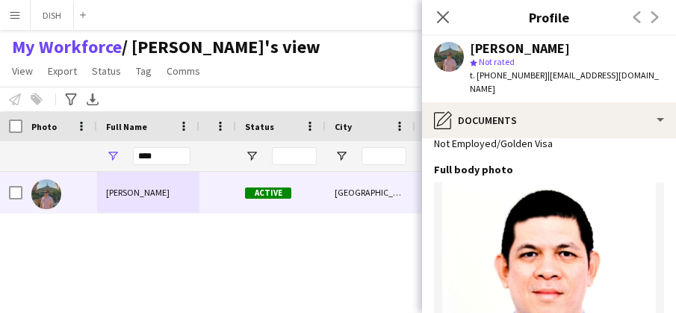
scroll to position [1335, 0]
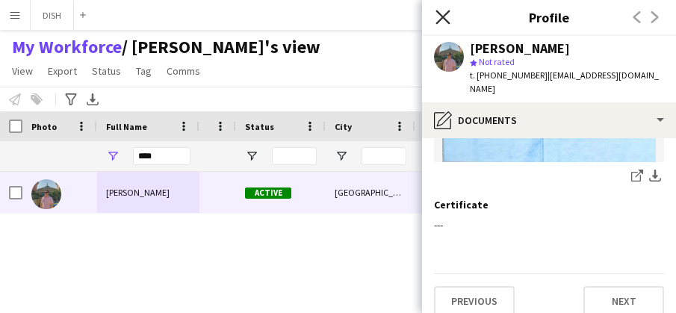
click at [437, 16] on icon "Close pop-in" at bounding box center [443, 17] width 14 height 14
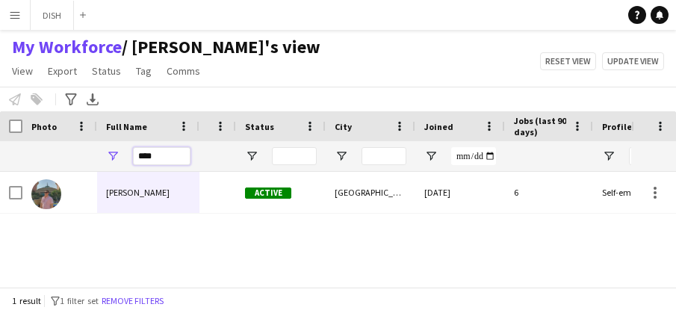
click at [180, 155] on input "****" at bounding box center [162, 156] width 58 height 18
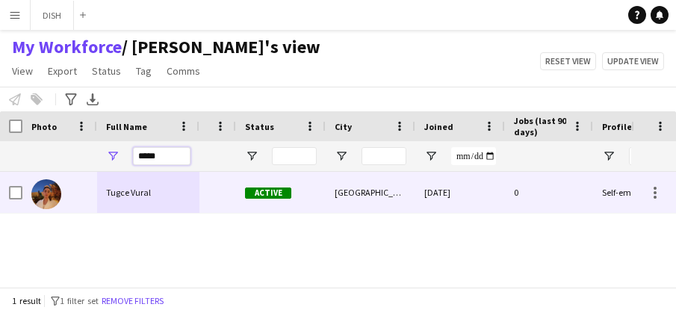
type input "*****"
click at [176, 178] on div "Tugce Vural" at bounding box center [148, 192] width 102 height 41
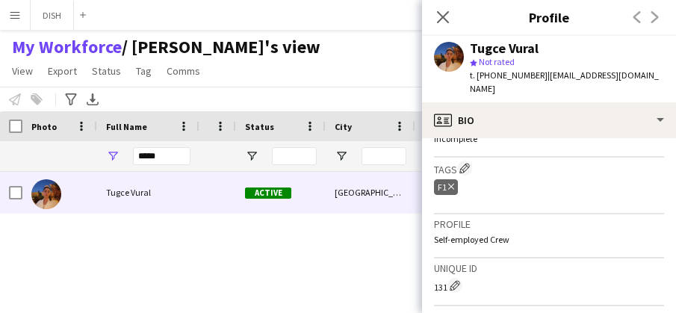
scroll to position [548, 0]
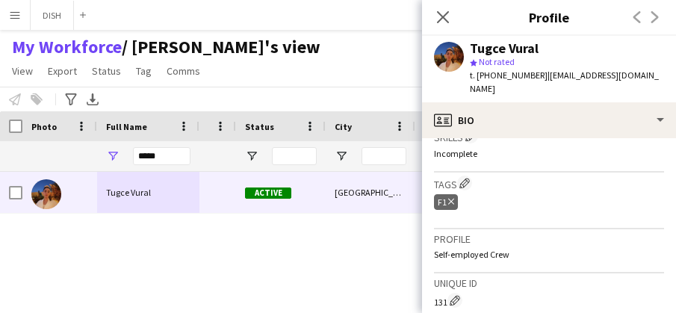
click at [450, 197] on icon "Delete tag" at bounding box center [451, 201] width 6 height 9
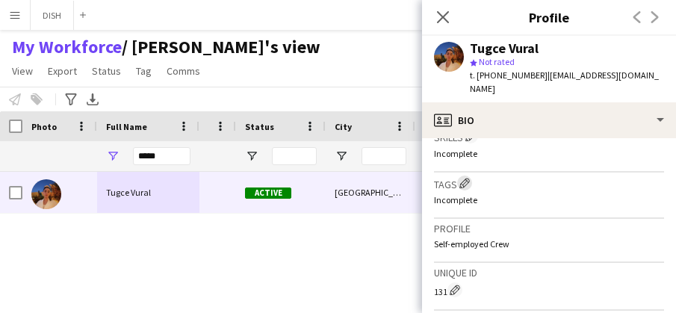
click at [465, 178] on app-icon "Edit crew company tags" at bounding box center [465, 183] width 10 height 10
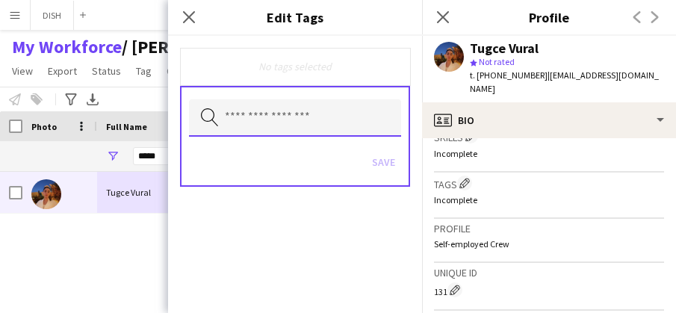
click at [362, 111] on input "text" at bounding box center [295, 117] width 212 height 37
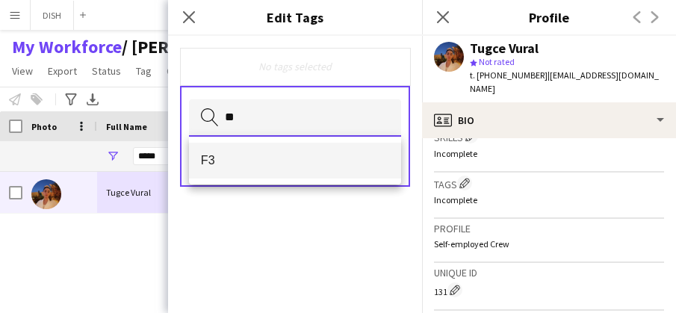
type input "**"
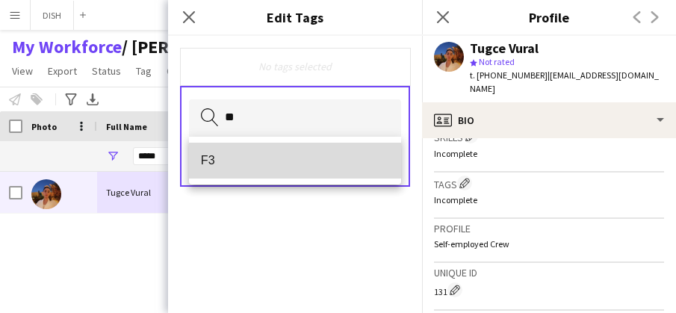
click at [368, 166] on mat-option "F3" at bounding box center [295, 161] width 212 height 36
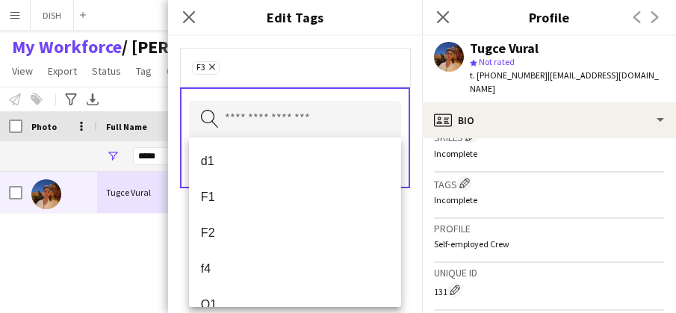
click at [403, 216] on form "F3 Remove Search by tag name Save" at bounding box center [295, 133] width 254 height 194
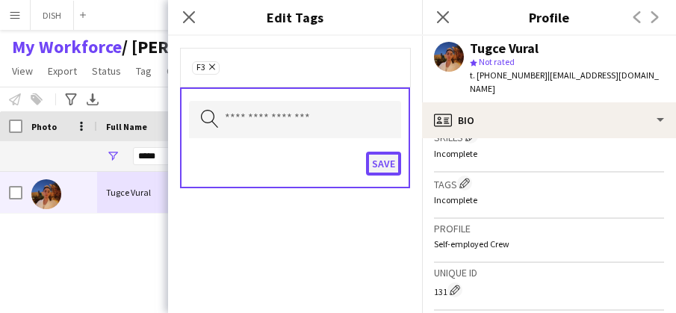
click at [384, 164] on button "Save" at bounding box center [383, 164] width 35 height 24
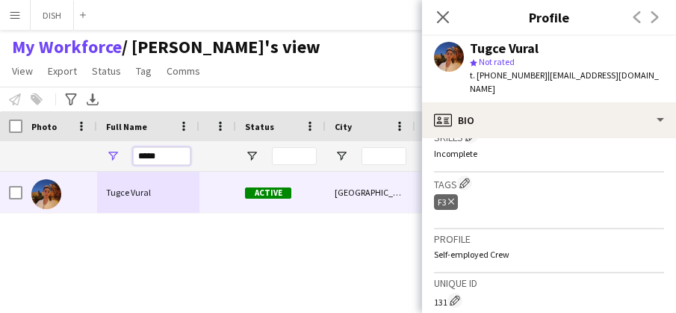
click at [167, 148] on input "*****" at bounding box center [162, 156] width 58 height 18
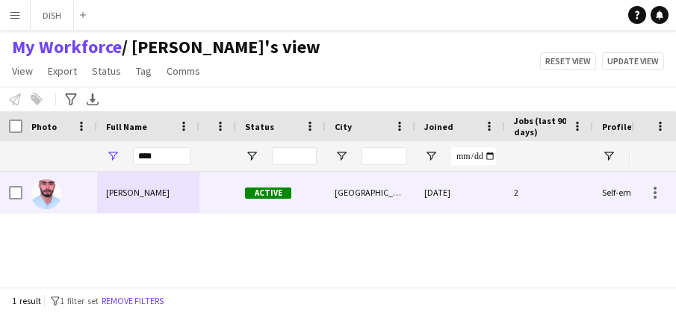
click at [155, 176] on div "Ayoub Benhafsi" at bounding box center [148, 192] width 102 height 41
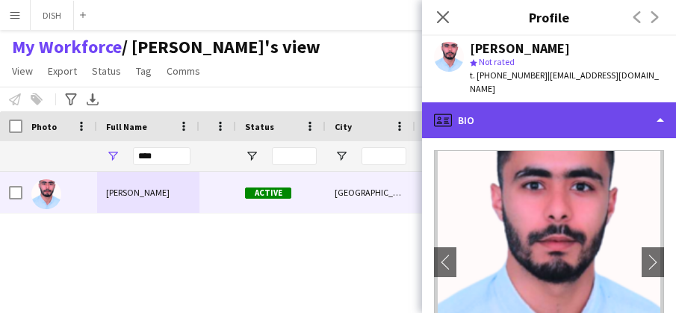
click at [492, 102] on div "profile Bio" at bounding box center [549, 120] width 254 height 36
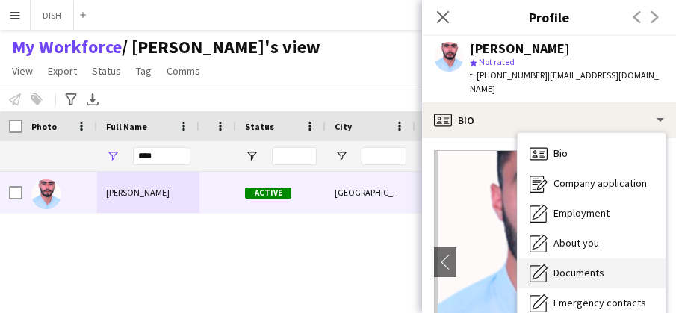
click at [599, 266] on span "Documents" at bounding box center [579, 272] width 51 height 13
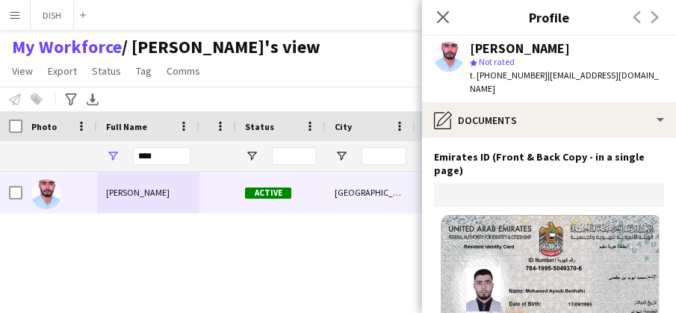
scroll to position [0, 0]
click at [171, 155] on input "****" at bounding box center [162, 156] width 58 height 18
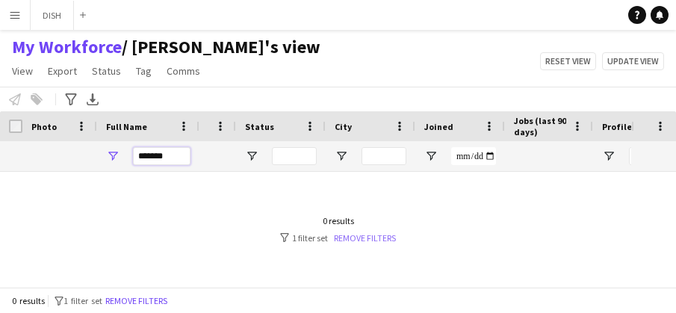
type input "*******"
click at [341, 236] on link "Remove filters" at bounding box center [365, 237] width 62 height 11
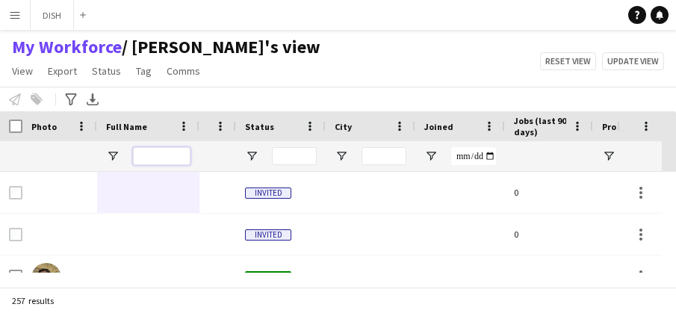
click at [176, 150] on input "Full Name Filter Input" at bounding box center [162, 156] width 58 height 18
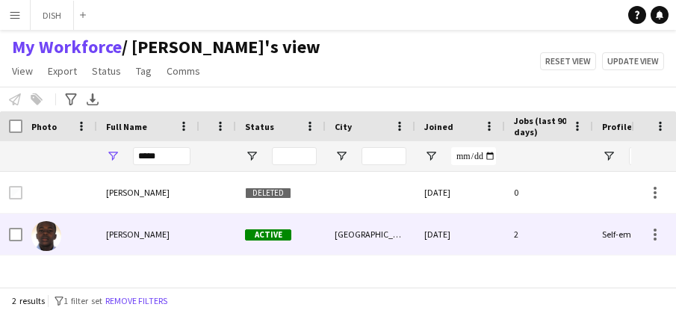
click at [161, 220] on div "Soumaila Togola" at bounding box center [148, 234] width 102 height 41
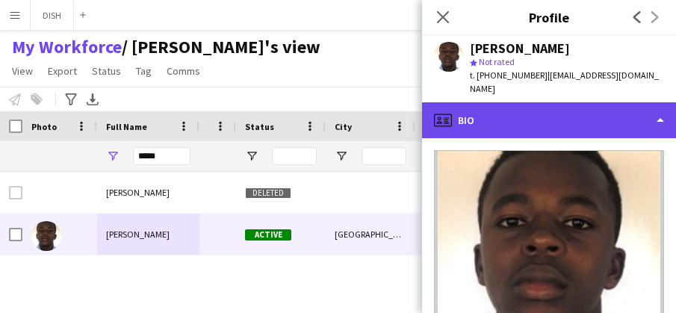
click at [504, 103] on div "profile Bio" at bounding box center [549, 120] width 254 height 36
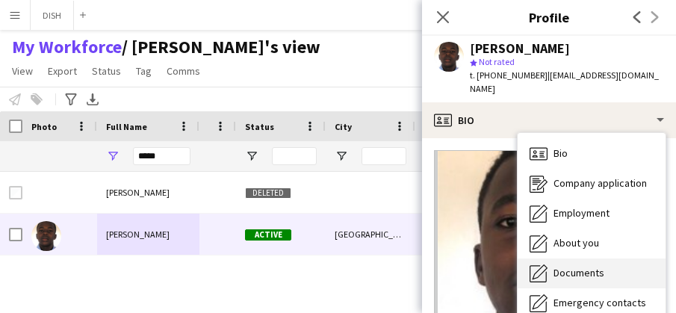
click at [591, 259] on div "Documents Documents" at bounding box center [592, 274] width 148 height 30
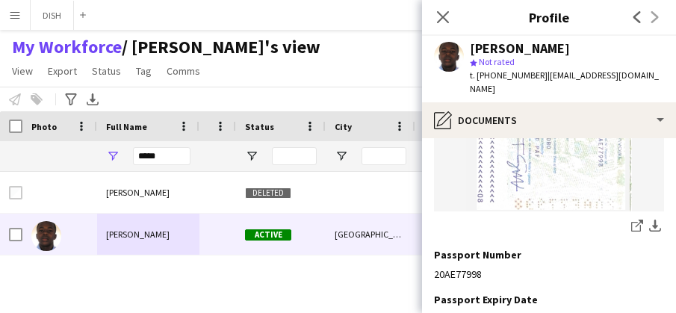
scroll to position [780, 0]
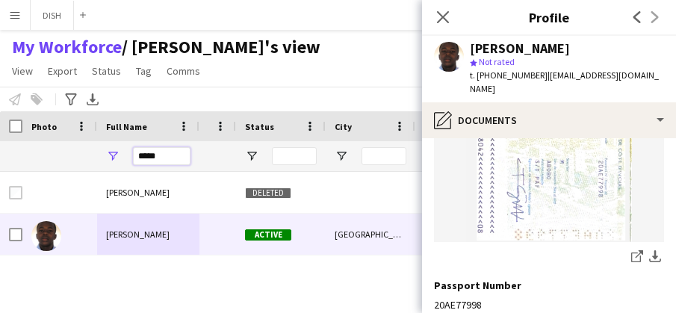
click at [150, 154] on input "*****" at bounding box center [162, 156] width 58 height 18
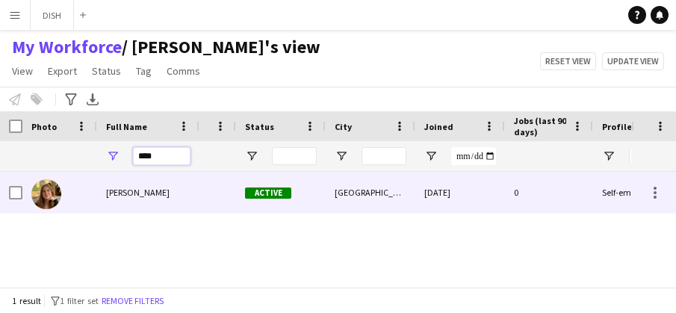
type input "****"
click at [153, 179] on div "Cerys Isaac" at bounding box center [148, 192] width 102 height 41
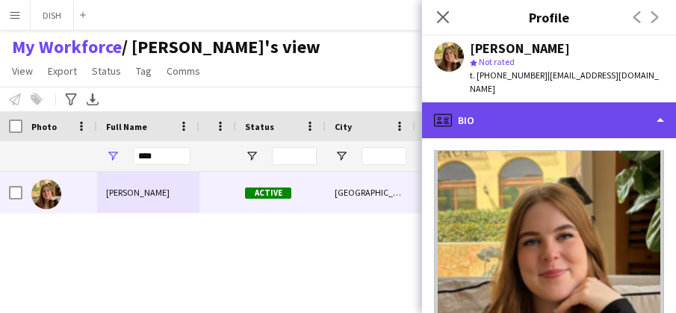
click at [513, 102] on div "profile Bio" at bounding box center [549, 120] width 254 height 36
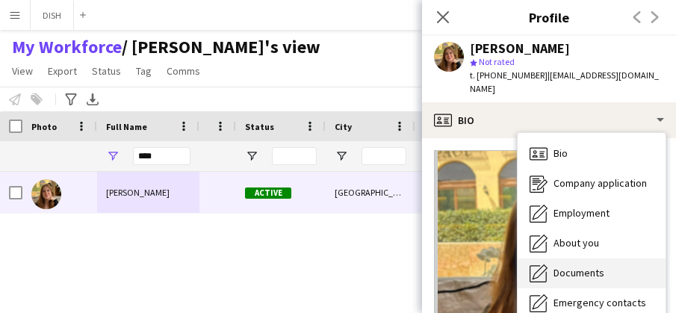
click at [585, 266] on span "Documents" at bounding box center [579, 272] width 51 height 13
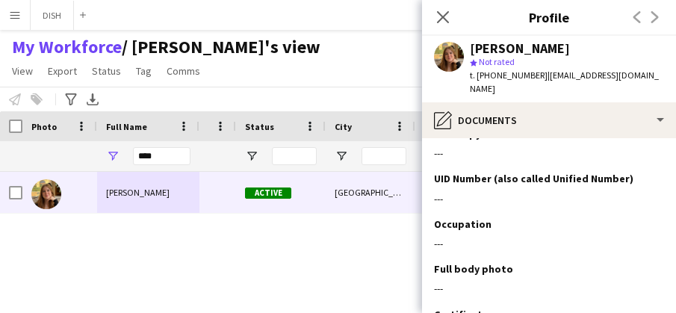
scroll to position [876, 0]
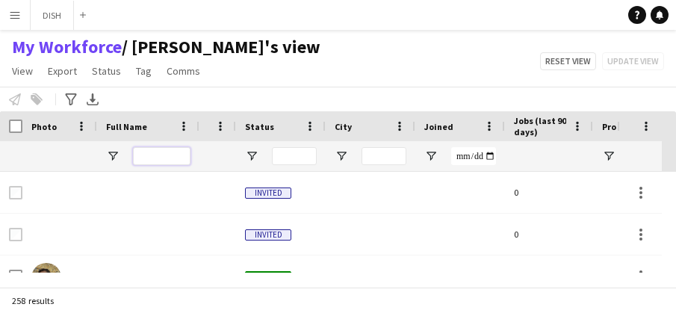
click at [174, 157] on input "Full Name Filter Input" at bounding box center [162, 156] width 58 height 18
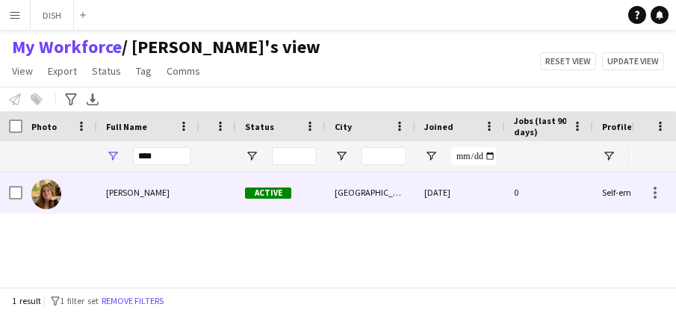
click at [191, 200] on div "[PERSON_NAME]" at bounding box center [148, 192] width 102 height 41
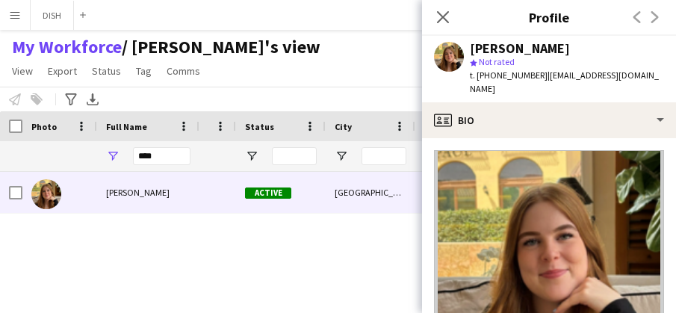
scroll to position [387, 0]
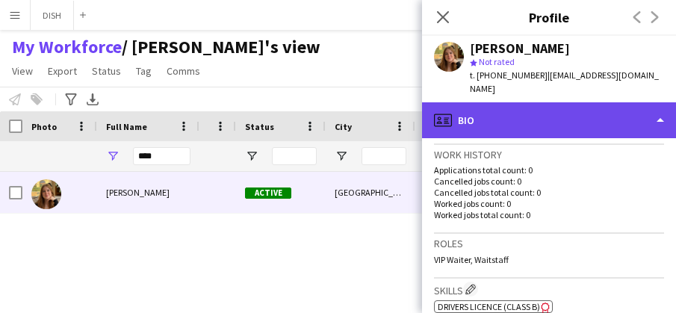
click at [507, 108] on div "profile Bio" at bounding box center [549, 120] width 254 height 36
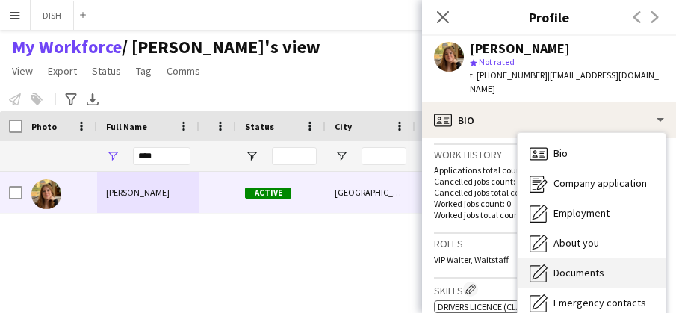
click at [571, 266] on span "Documents" at bounding box center [579, 272] width 51 height 13
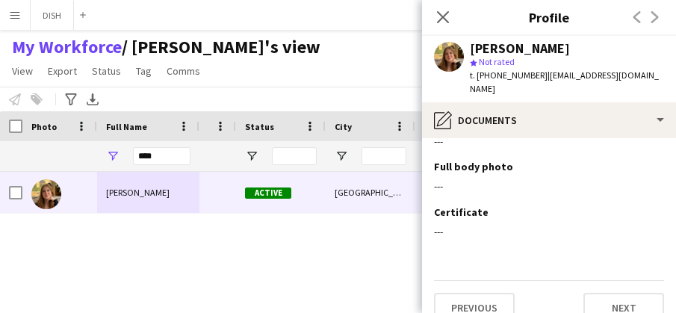
scroll to position [876, 0]
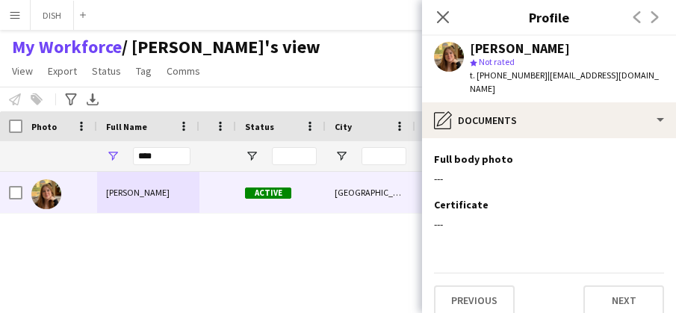
click at [164, 140] on div "Full Name" at bounding box center [148, 126] width 84 height 30
click at [164, 149] on input "****" at bounding box center [162, 156] width 58 height 18
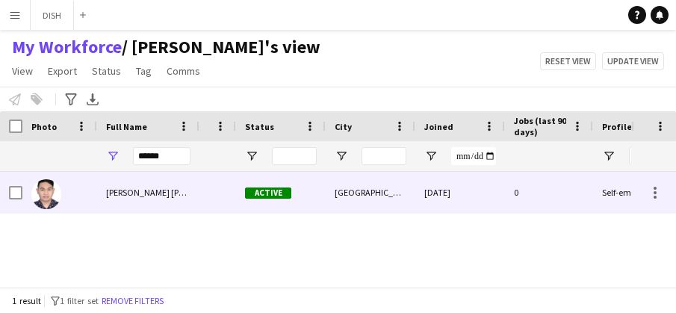
click at [152, 189] on span "[PERSON_NAME] [PERSON_NAME]" at bounding box center [170, 192] width 129 height 11
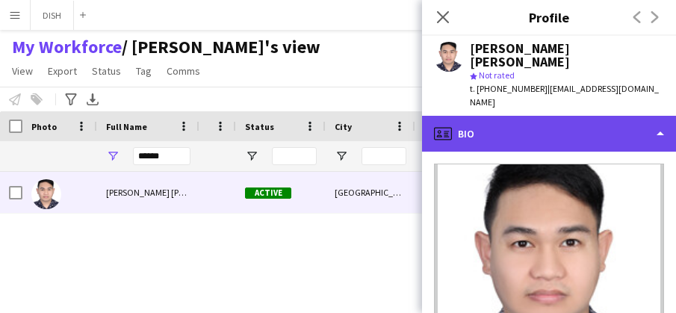
click at [497, 119] on div "profile Bio" at bounding box center [549, 134] width 254 height 36
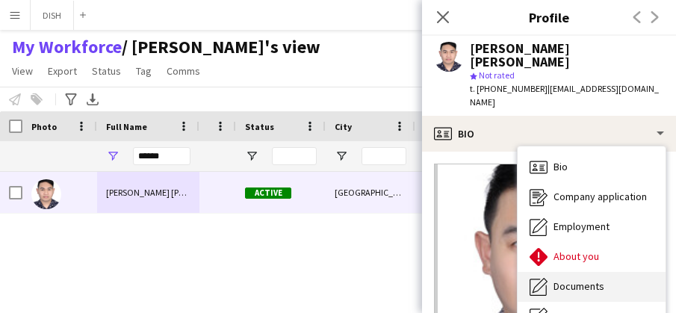
click at [591, 272] on div "Documents Documents" at bounding box center [592, 287] width 148 height 30
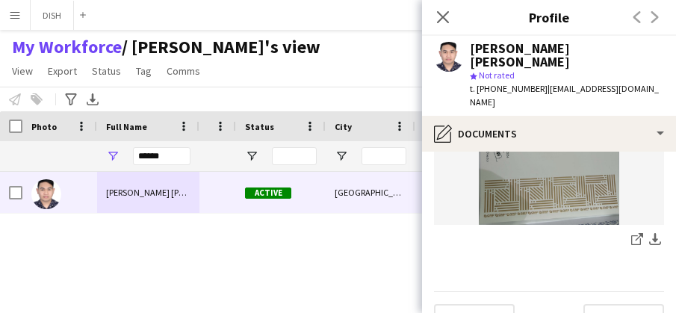
scroll to position [1660, 0]
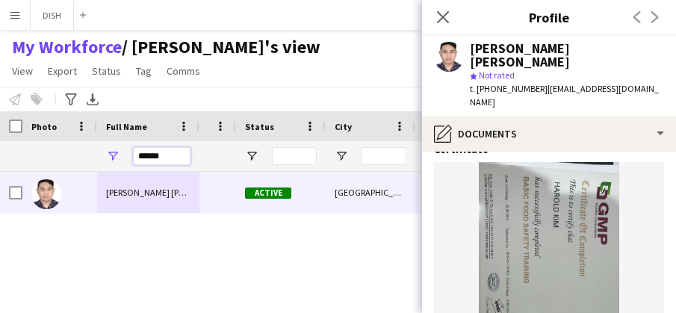
click at [157, 155] on input "******" at bounding box center [162, 156] width 58 height 18
click at [157, 156] on input "******" at bounding box center [162, 156] width 58 height 18
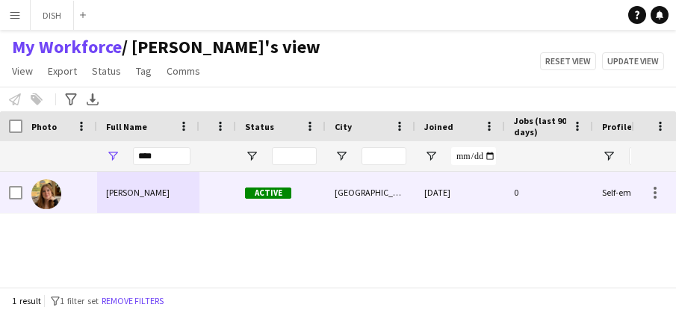
click at [182, 199] on div "Cerys Isaac" at bounding box center [148, 192] width 102 height 41
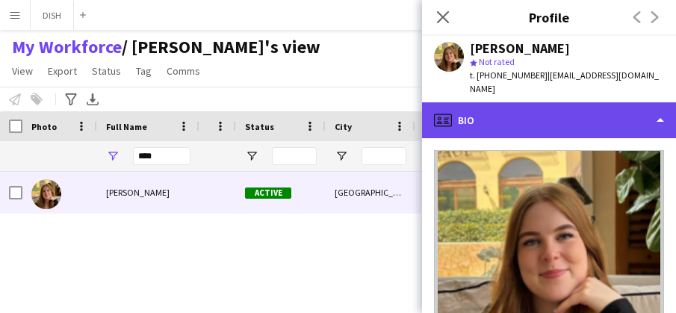
click at [514, 114] on div "profile Bio" at bounding box center [549, 120] width 254 height 36
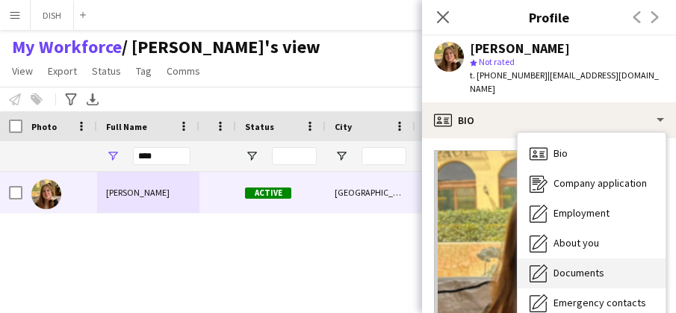
click at [604, 259] on div "Documents Documents" at bounding box center [592, 274] width 148 height 30
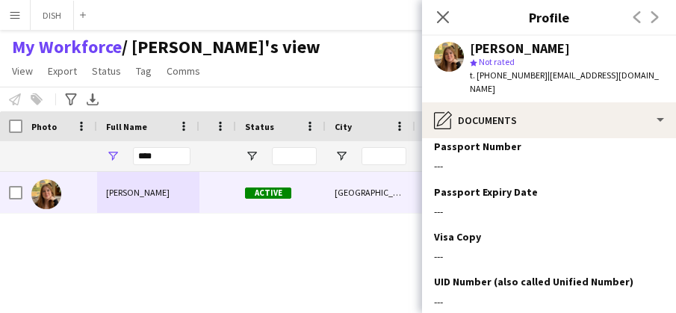
scroll to position [699, 0]
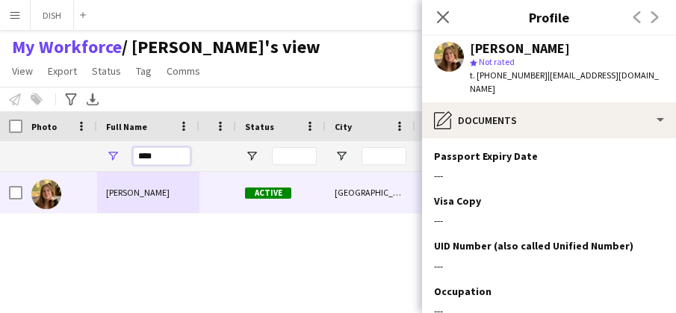
click at [158, 158] on input "****" at bounding box center [162, 156] width 58 height 18
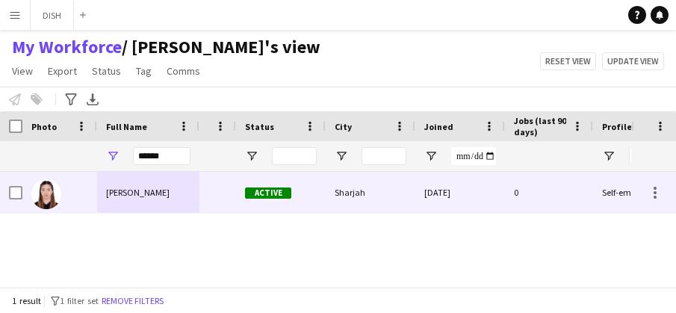
click at [168, 197] on div "Marimar Pelayo" at bounding box center [148, 192] width 102 height 41
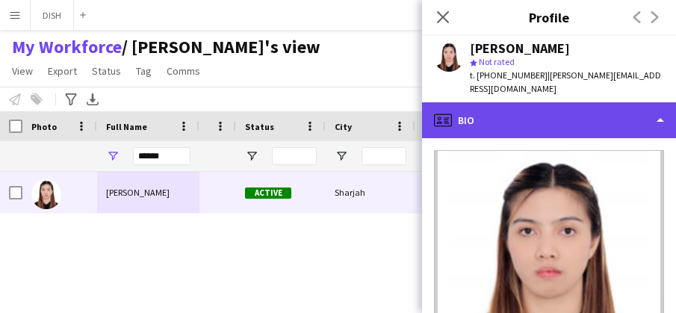
click at [530, 110] on div "profile Bio" at bounding box center [549, 120] width 254 height 36
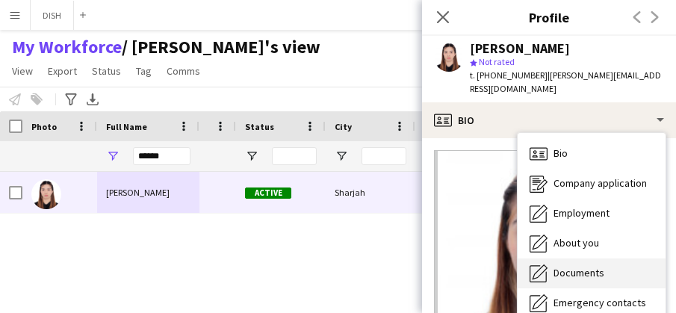
click at [590, 266] on span "Documents" at bounding box center [579, 272] width 51 height 13
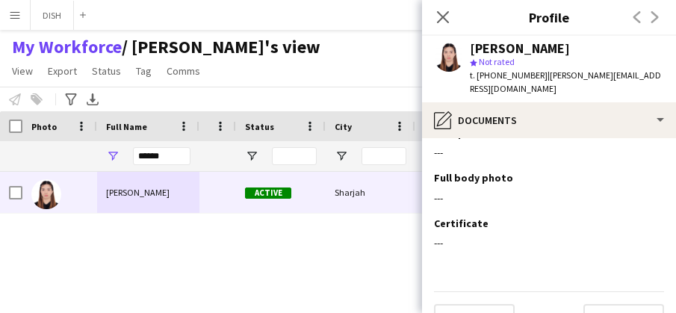
scroll to position [417, 0]
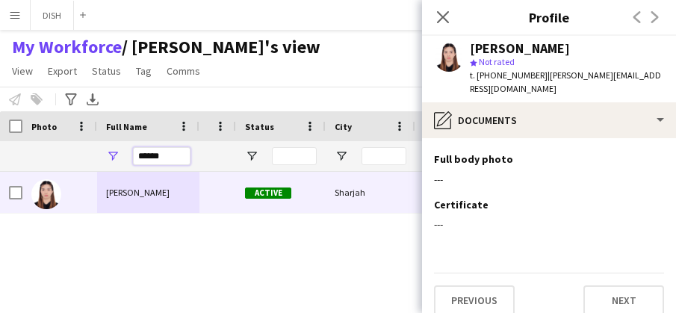
click at [173, 152] on input "******" at bounding box center [162, 156] width 58 height 18
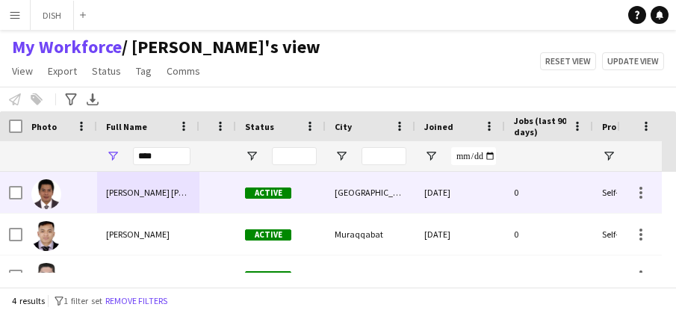
click at [159, 200] on div "Mark Dela Roca" at bounding box center [148, 192] width 102 height 41
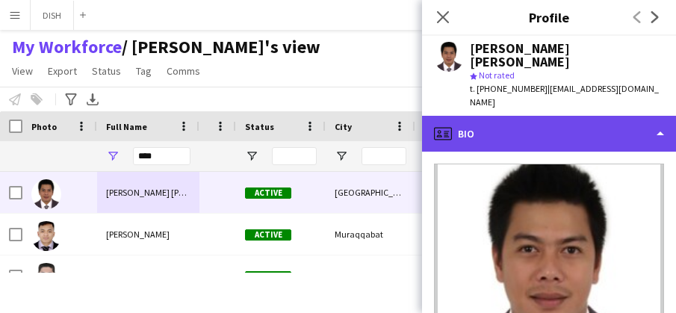
click at [546, 116] on div "profile Bio" at bounding box center [549, 134] width 254 height 36
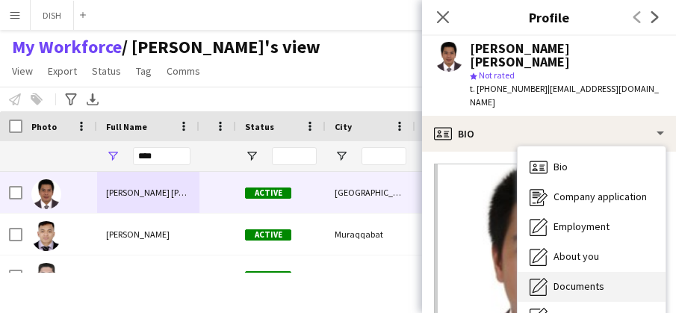
click at [580, 272] on div "Documents Documents" at bounding box center [592, 287] width 148 height 30
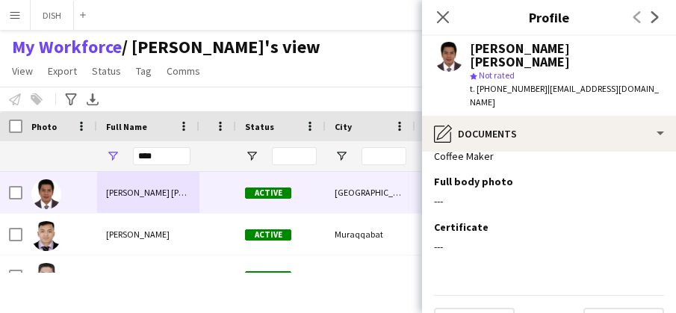
scroll to position [1352, 0]
click at [164, 151] on input "****" at bounding box center [162, 156] width 58 height 18
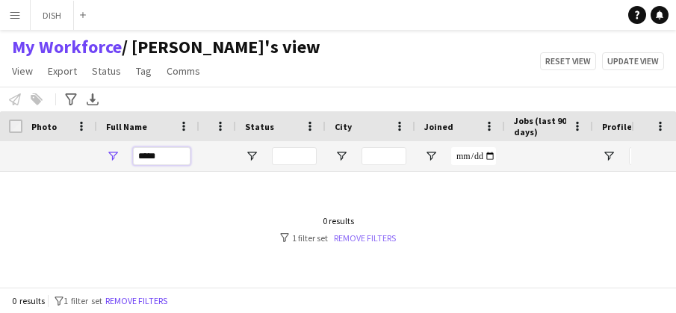
type input "*****"
click at [334, 235] on link "Remove filters" at bounding box center [365, 237] width 62 height 11
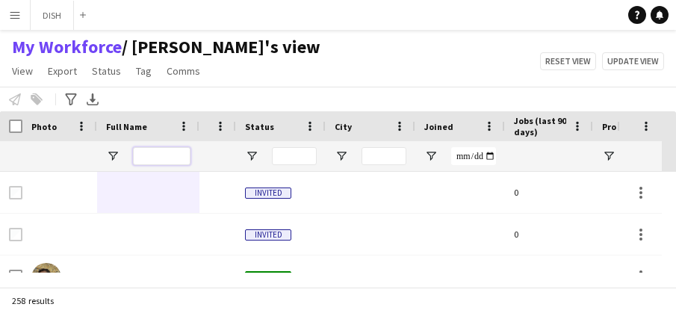
click at [185, 158] on input "Full Name Filter Input" at bounding box center [162, 156] width 58 height 18
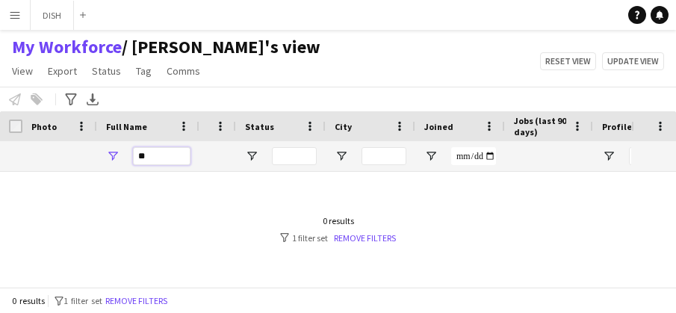
type input "*"
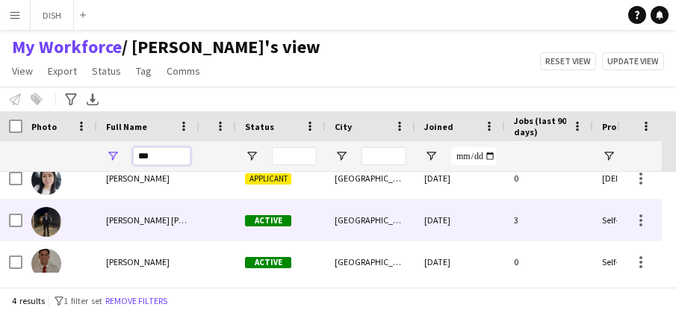
scroll to position [66, 0]
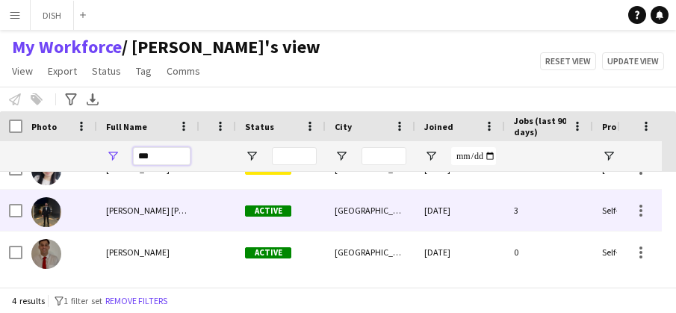
type input "***"
click at [161, 229] on div "Hanser Serpa Perez" at bounding box center [148, 210] width 102 height 41
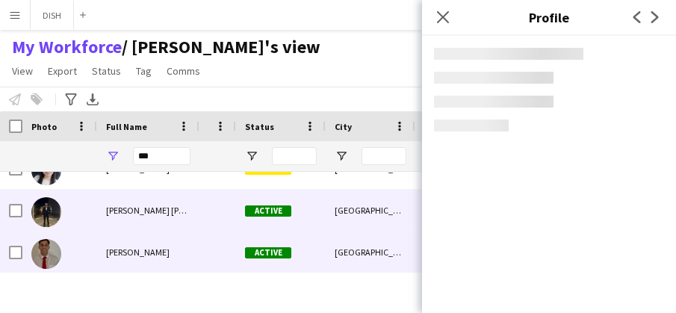
click at [162, 232] on div "Sergio Gabriel" at bounding box center [148, 252] width 102 height 41
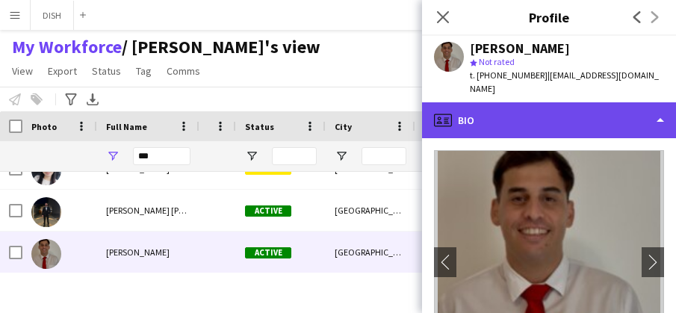
click at [539, 110] on div "profile Bio" at bounding box center [549, 120] width 254 height 36
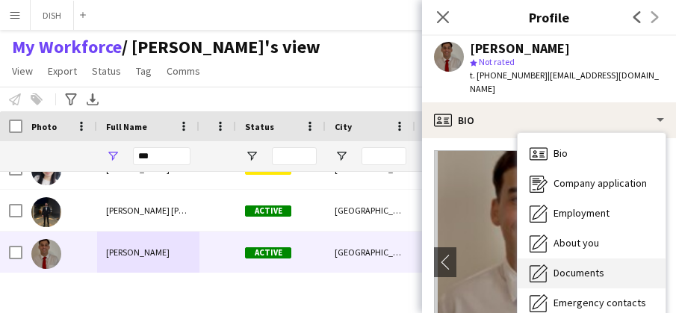
click at [592, 259] on div "Documents Documents" at bounding box center [592, 274] width 148 height 30
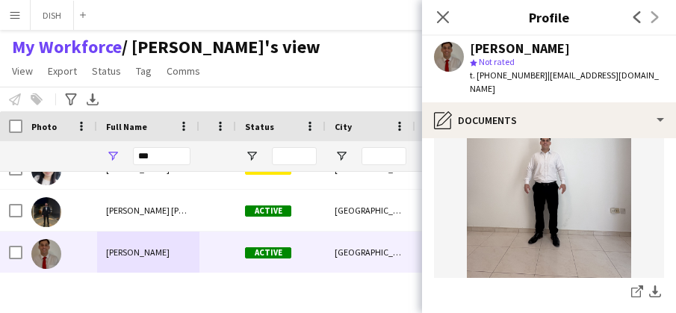
scroll to position [993, 0]
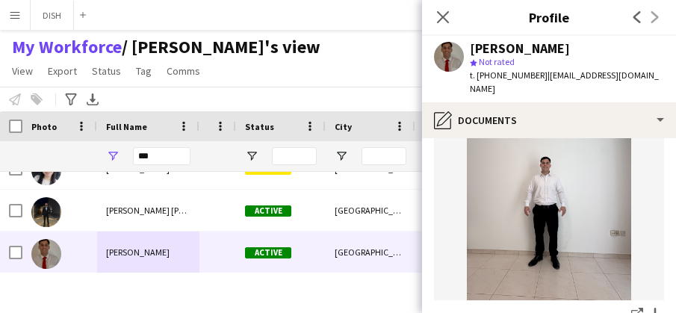
click at [155, 155] on input "***" at bounding box center [162, 156] width 58 height 18
click at [158, 152] on input "***" at bounding box center [162, 156] width 58 height 18
click at [159, 152] on input "***" at bounding box center [162, 156] width 58 height 18
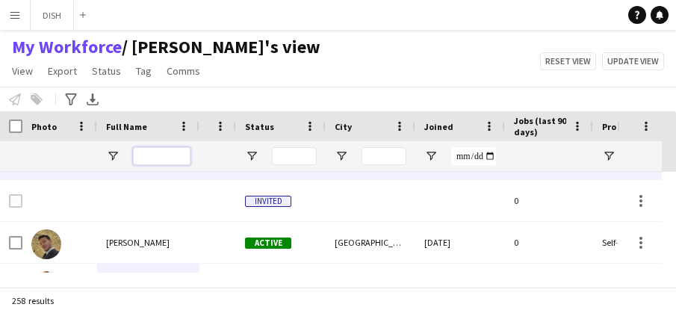
scroll to position [0, 0]
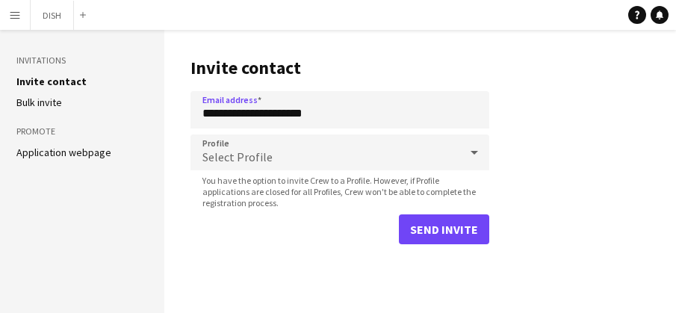
click at [22, 10] on button "Menu" at bounding box center [15, 15] width 30 height 30
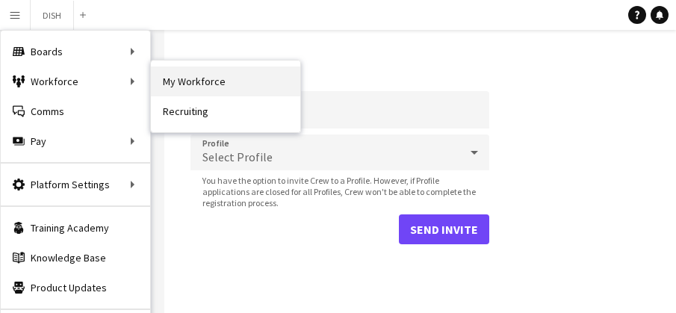
click at [177, 79] on link "My Workforce" at bounding box center [225, 81] width 149 height 30
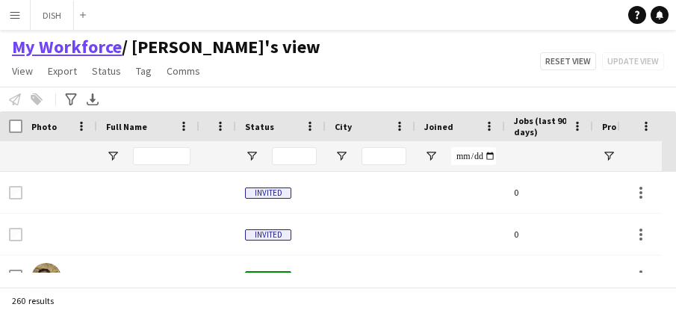
click at [78, 40] on link "My Workforce" at bounding box center [67, 47] width 110 height 22
type input "**********"
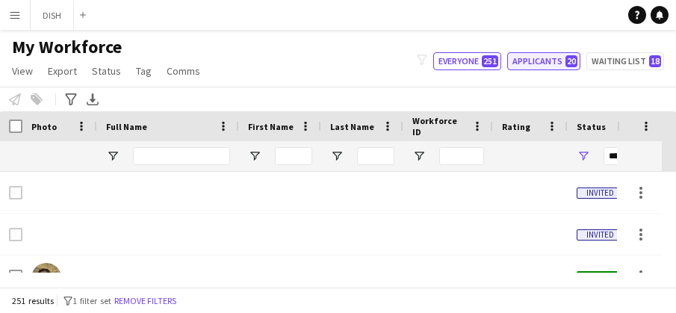
click at [571, 60] on span "20" at bounding box center [572, 61] width 12 height 12
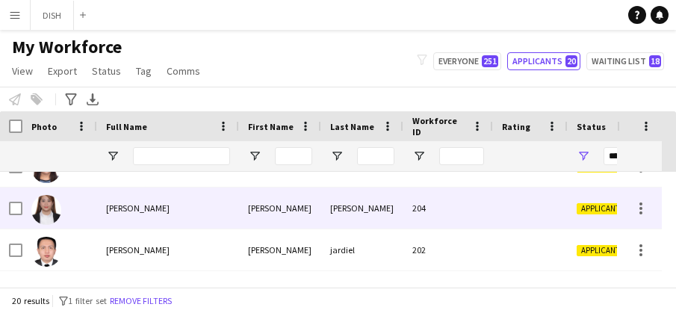
scroll to position [636, 0]
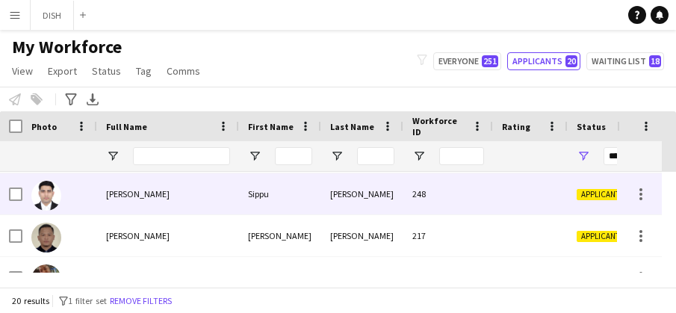
click at [192, 191] on div "[PERSON_NAME]" at bounding box center [168, 193] width 142 height 41
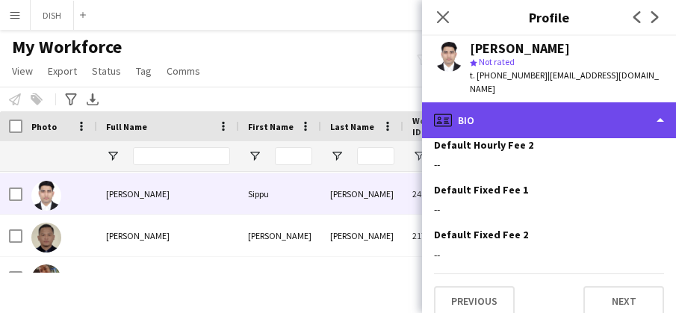
click at [569, 114] on div "profile Bio" at bounding box center [549, 120] width 254 height 36
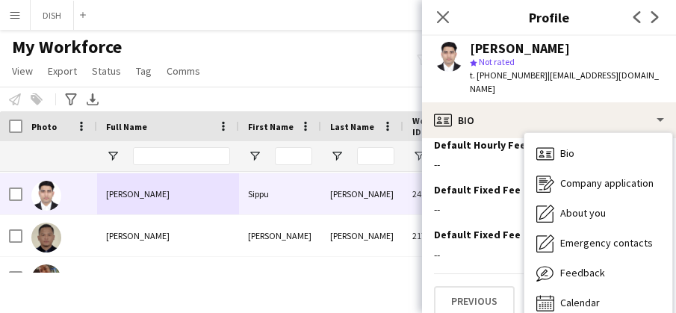
click at [260, 67] on div "My Workforce View Views Default view f1 J.view [PERSON_NAME]'s view Test New vi…" at bounding box center [338, 61] width 676 height 51
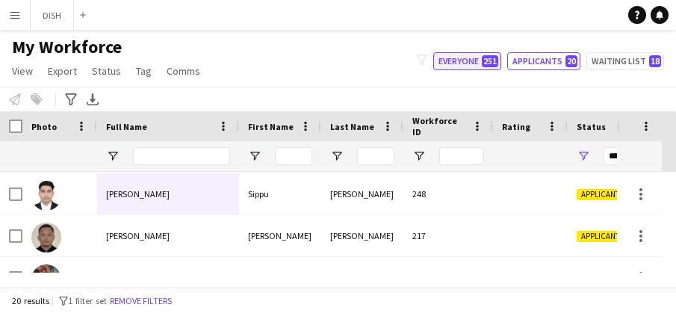
click at [463, 59] on button "Everyone 251" at bounding box center [467, 61] width 68 height 18
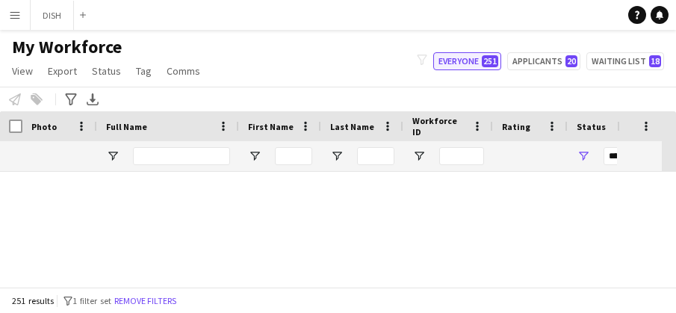
type input "**********"
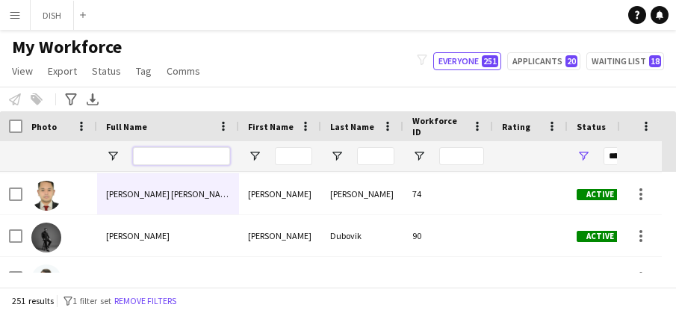
click at [147, 149] on input "Full Name Filter Input" at bounding box center [181, 156] width 97 height 18
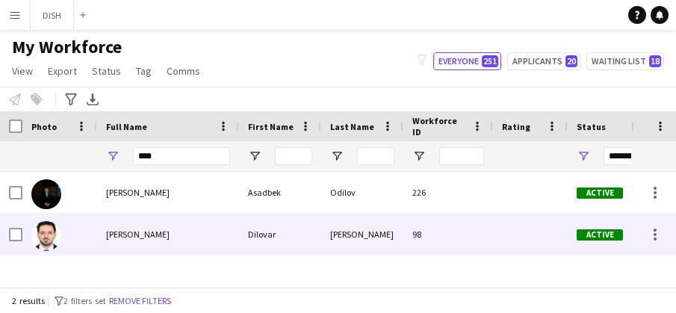
click at [137, 229] on span "Dilovar Islomovich" at bounding box center [138, 234] width 64 height 11
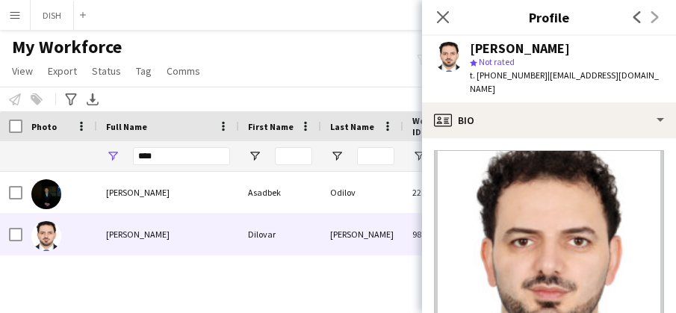
click at [523, 138] on app-crew-profile-bio "Open photos pop-in Gender Male Birthday 25-06-1986 (39 years) Location Dubai, D…" at bounding box center [549, 225] width 254 height 175
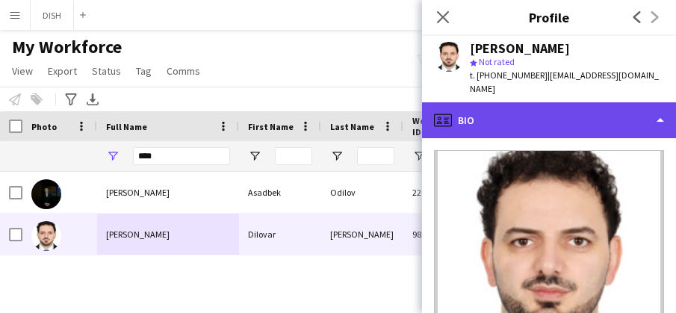
click at [522, 117] on div "profile Bio" at bounding box center [549, 120] width 254 height 36
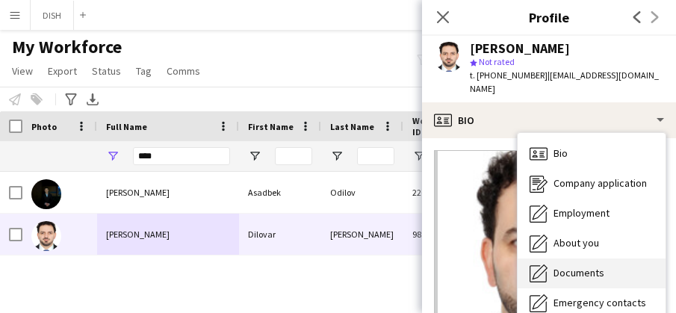
click at [556, 259] on div "Documents Documents" at bounding box center [592, 274] width 148 height 30
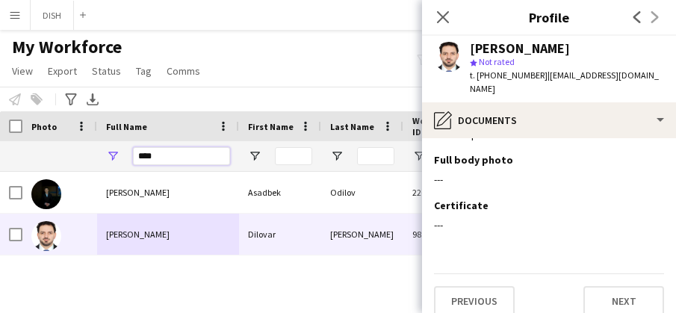
click at [176, 152] on input "****" at bounding box center [181, 156] width 97 height 18
click at [176, 154] on input "****" at bounding box center [181, 156] width 97 height 18
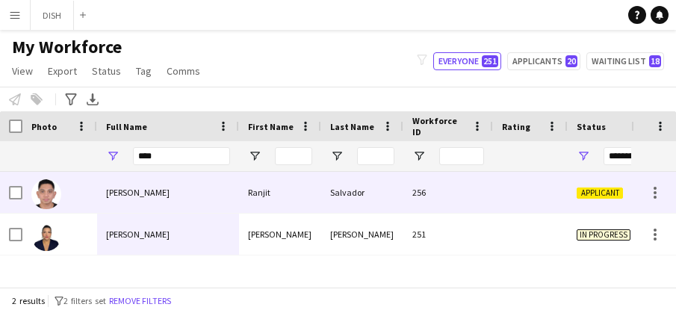
click at [188, 204] on div "[PERSON_NAME]" at bounding box center [168, 192] width 142 height 41
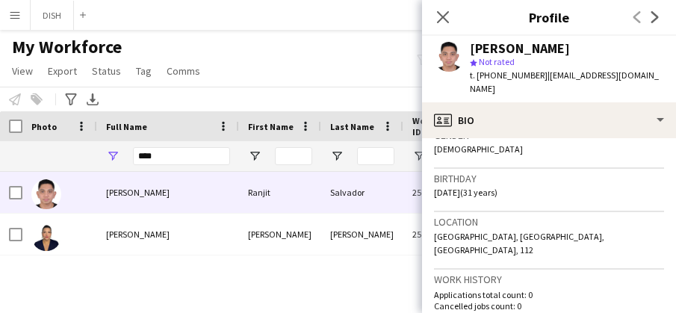
scroll to position [403, 0]
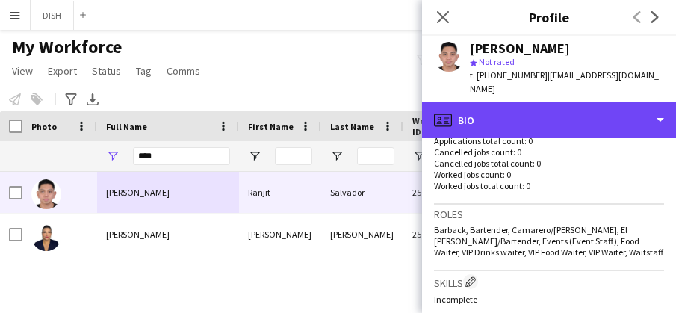
click at [571, 115] on div "profile Bio" at bounding box center [549, 120] width 254 height 36
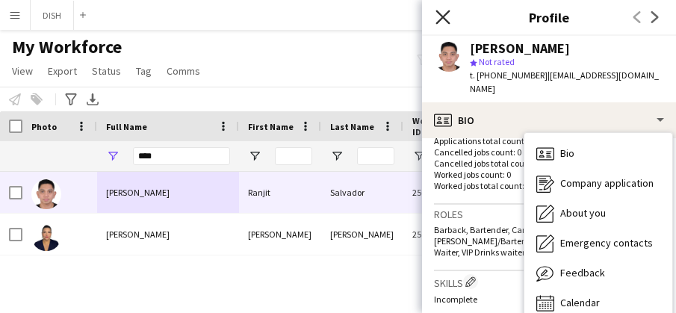
click at [445, 16] on icon "Close pop-in" at bounding box center [443, 17] width 14 height 14
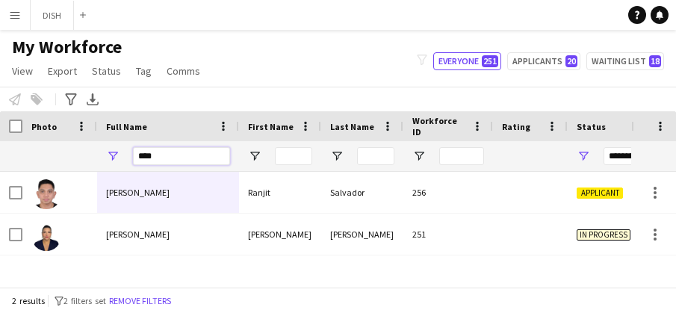
click at [190, 152] on input "****" at bounding box center [181, 156] width 97 height 18
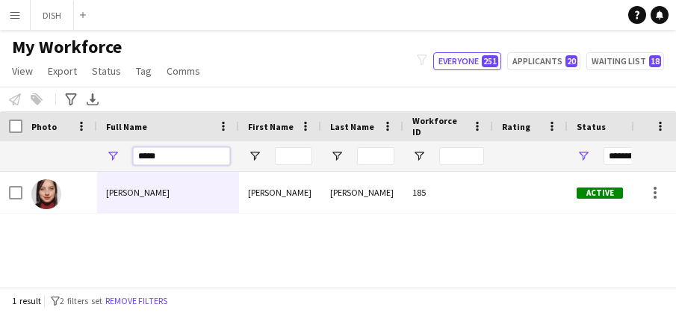
type input "*****"
click at [285, 241] on div "Diana Castillo Diana Castillo 185 Active Dubai 21-09-2025" at bounding box center [315, 222] width 631 height 101
click at [536, 59] on button "Applicants 20" at bounding box center [543, 61] width 73 height 18
type input "**********"
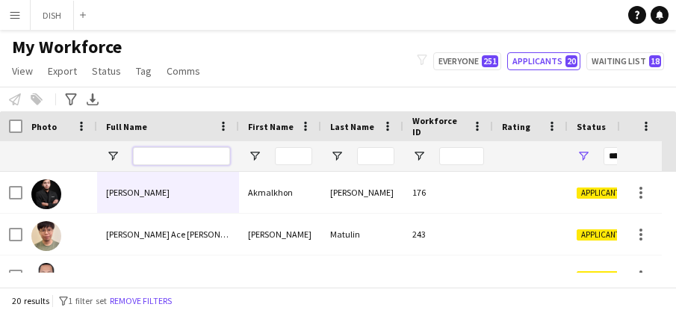
click at [205, 163] on input "Full Name Filter Input" at bounding box center [181, 156] width 97 height 18
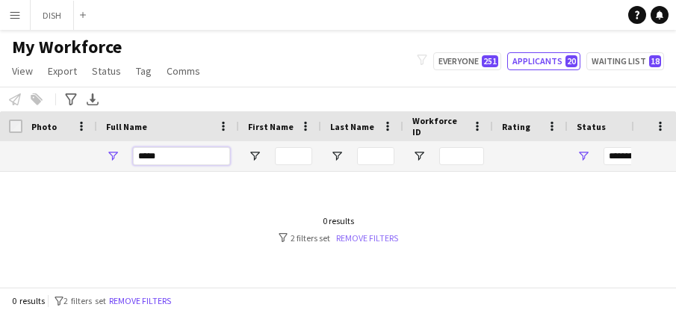
type input "*****"
click at [350, 235] on link "Remove filters" at bounding box center [367, 237] width 62 height 11
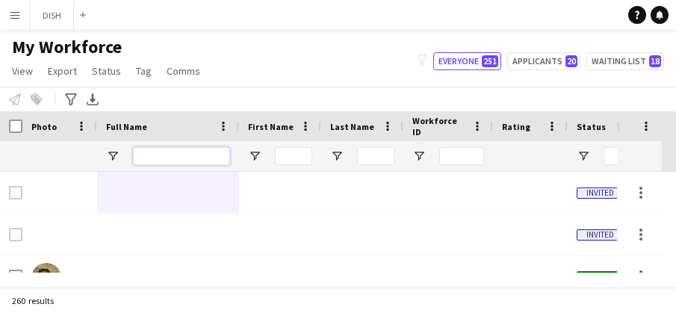
click at [199, 164] on input "Full Name Filter Input" at bounding box center [181, 156] width 97 height 18
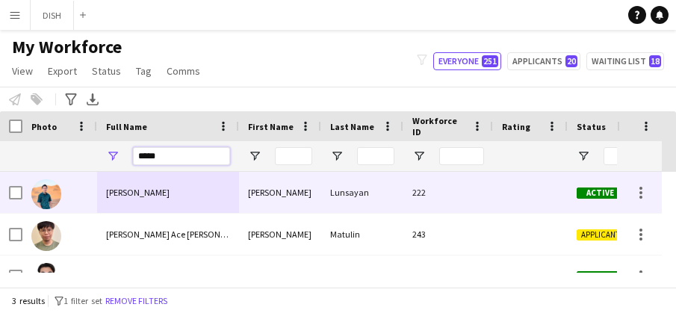
type input "*****"
click at [183, 194] on div "Ben Bryan Lunsayan" at bounding box center [168, 192] width 142 height 41
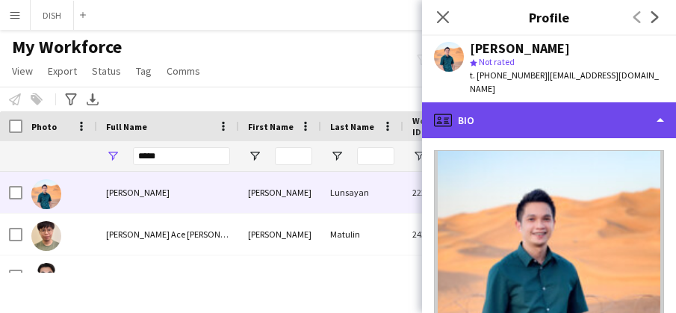
click at [510, 102] on div "profile Bio" at bounding box center [549, 120] width 254 height 36
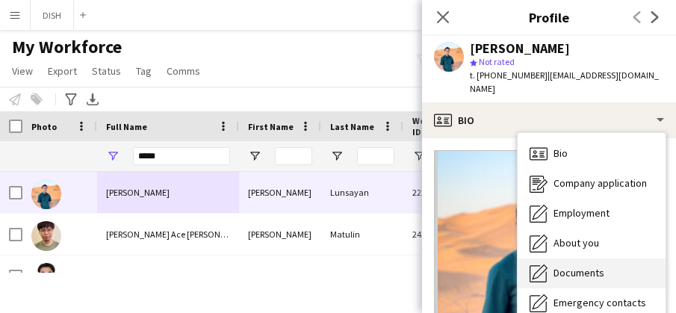
click at [593, 266] on span "Documents" at bounding box center [579, 272] width 51 height 13
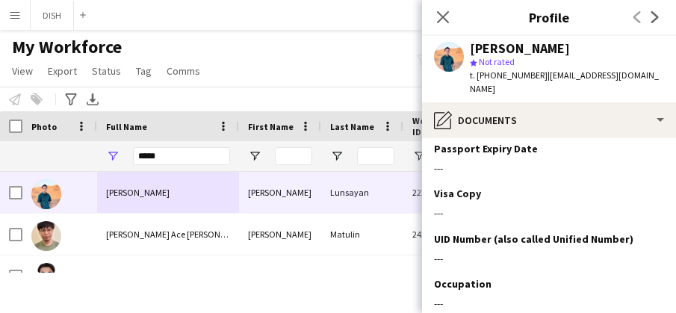
scroll to position [262, 0]
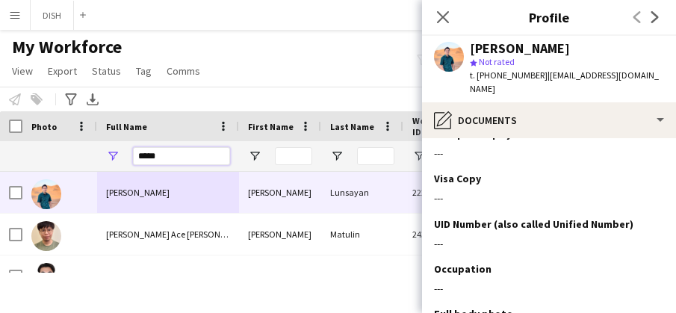
click at [173, 151] on input "*****" at bounding box center [181, 156] width 97 height 18
click at [173, 152] on input "*****" at bounding box center [181, 156] width 97 height 18
type input "***"
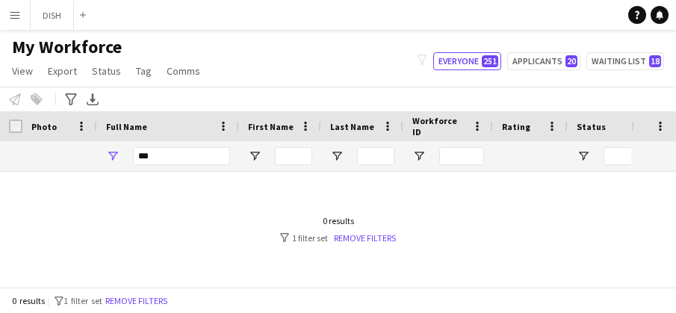
click at [197, 143] on div "***" at bounding box center [181, 156] width 97 height 30
click at [353, 232] on link "Remove filters" at bounding box center [365, 237] width 62 height 11
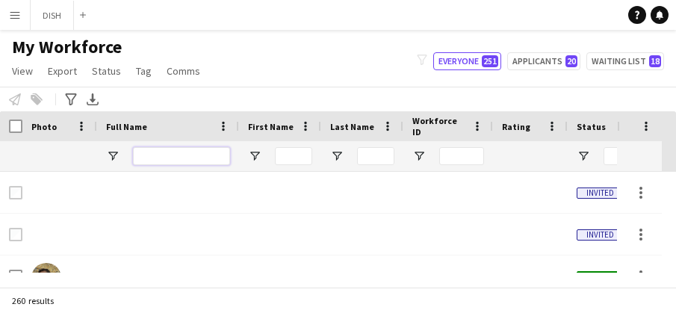
click at [158, 156] on input "Full Name Filter Input" at bounding box center [181, 156] width 97 height 18
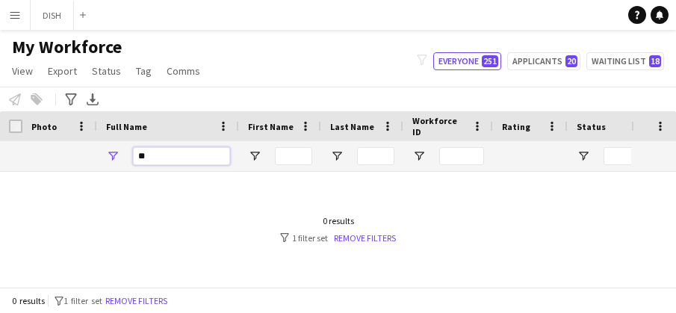
type input "*"
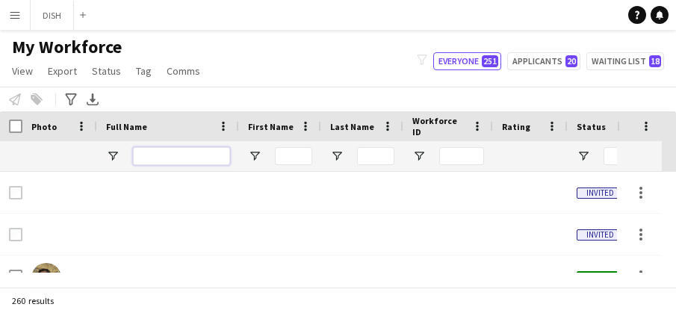
click at [172, 152] on input "Full Name Filter Input" at bounding box center [181, 156] width 97 height 18
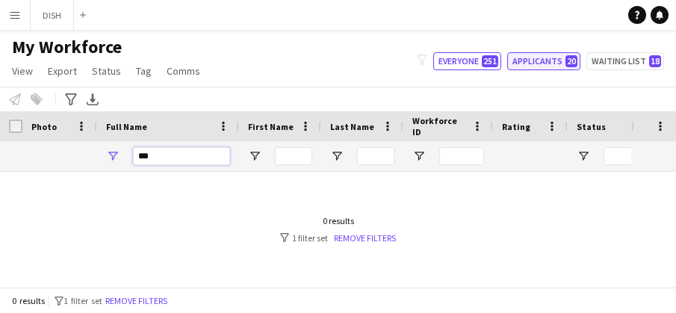
type input "***"
click at [533, 64] on button "Applicants 20" at bounding box center [543, 61] width 73 height 18
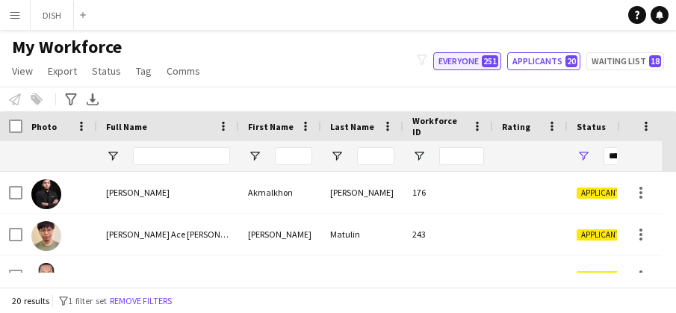
click at [477, 65] on button "Everyone 251" at bounding box center [467, 61] width 68 height 18
type input "**********"
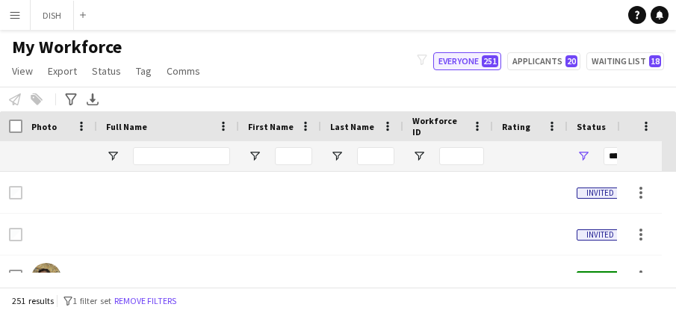
click at [474, 52] on div "My Workforce View Views Default view f1 J.view [PERSON_NAME]'s view Test New vi…" at bounding box center [338, 61] width 676 height 51
click at [474, 68] on button "Everyone 251" at bounding box center [467, 61] width 68 height 18
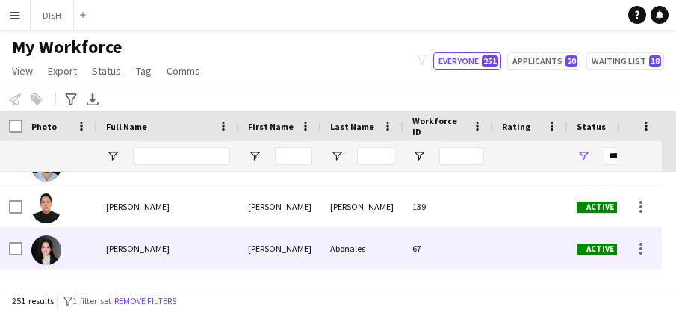
scroll to position [1106, 0]
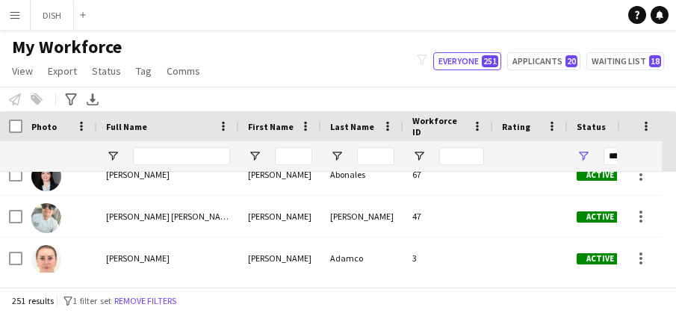
click at [137, 125] on span "Full Name" at bounding box center [126, 126] width 41 height 11
click at [168, 155] on input "Full Name Filter Input" at bounding box center [181, 156] width 97 height 18
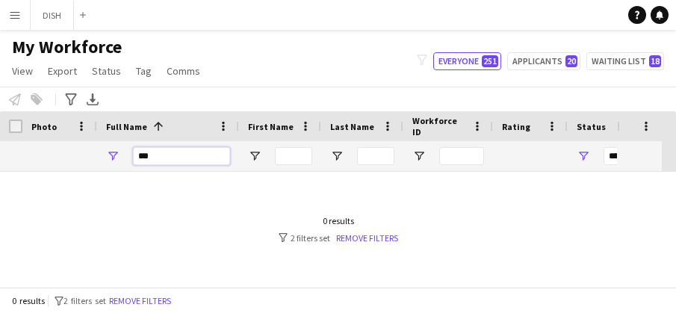
scroll to position [0, 0]
type input "***"
click at [541, 64] on button "Applicants 20" at bounding box center [543, 61] width 73 height 18
type input "**********"
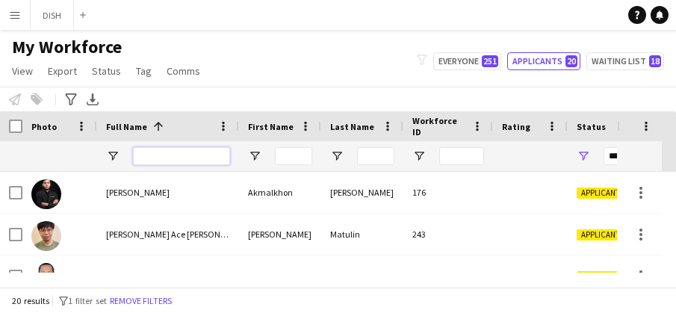
click at [171, 161] on input "Full Name Filter Input" at bounding box center [181, 156] width 97 height 18
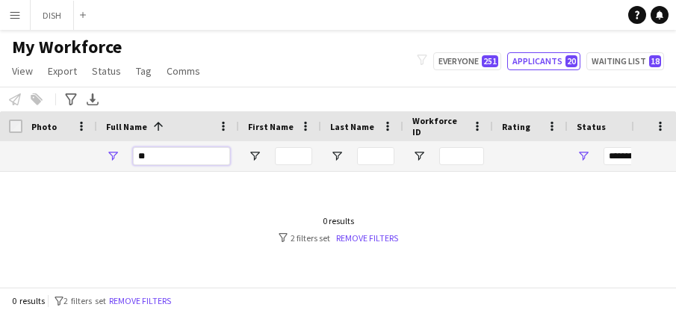
type input "*"
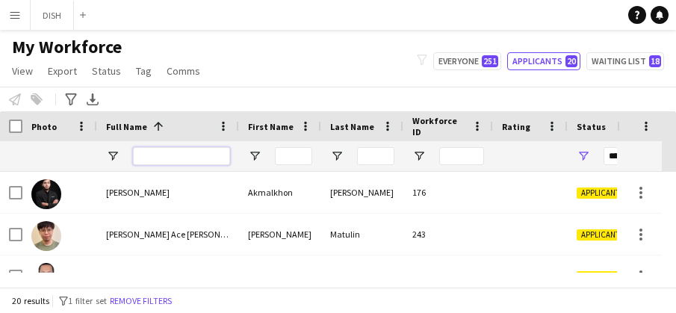
click at [203, 154] on input "Full Name Filter Input" at bounding box center [181, 156] width 97 height 18
click at [445, 57] on button "Everyone 251" at bounding box center [467, 61] width 68 height 18
type input "**********"
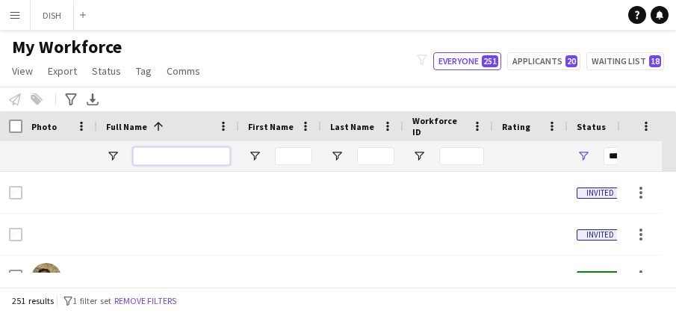
click at [191, 161] on input "Full Name Filter Input" at bounding box center [181, 156] width 97 height 18
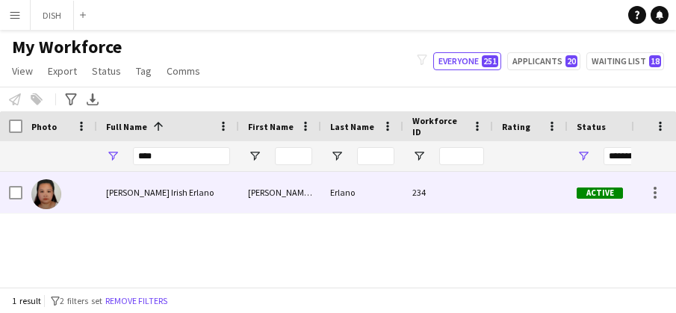
click at [161, 199] on div "[PERSON_NAME] Irish Erlano" at bounding box center [168, 192] width 142 height 41
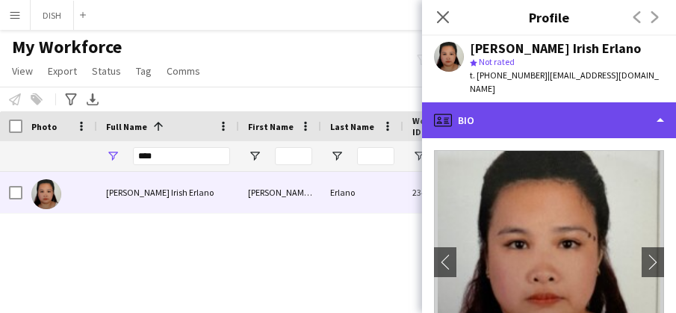
click at [531, 102] on div "profile Bio" at bounding box center [549, 120] width 254 height 36
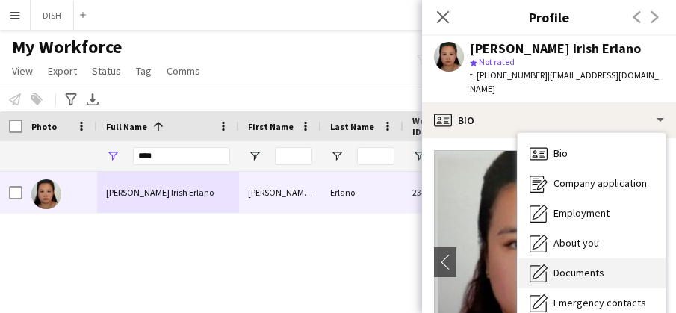
click at [581, 266] on span "Documents" at bounding box center [579, 272] width 51 height 13
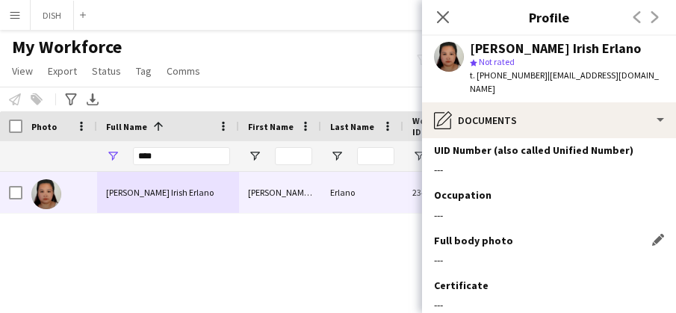
scroll to position [1048, 0]
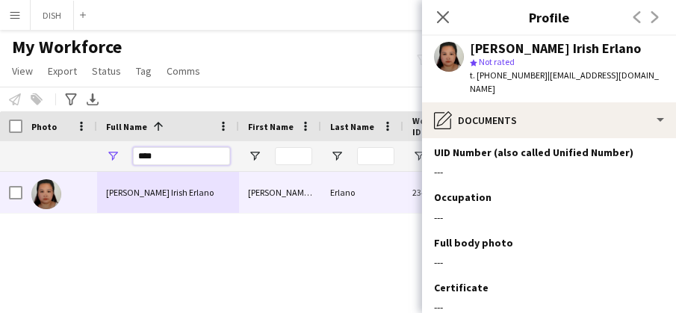
click at [172, 150] on input "****" at bounding box center [181, 156] width 97 height 18
click at [173, 149] on input "****" at bounding box center [181, 156] width 97 height 18
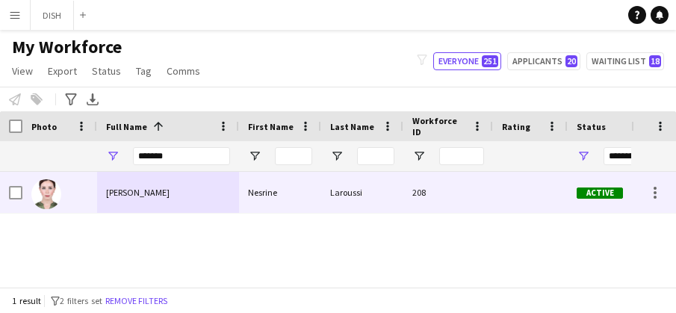
click at [189, 193] on div "[PERSON_NAME]" at bounding box center [168, 192] width 142 height 41
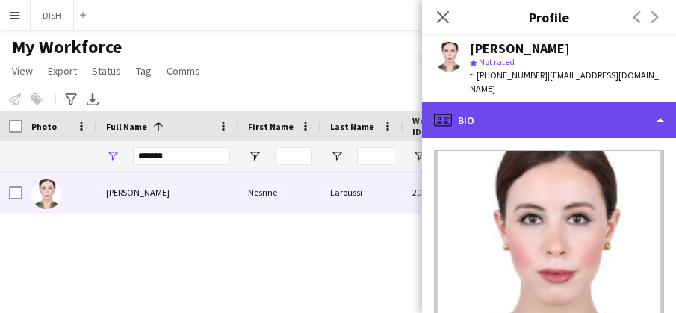
click at [507, 102] on div "profile Bio" at bounding box center [549, 120] width 254 height 36
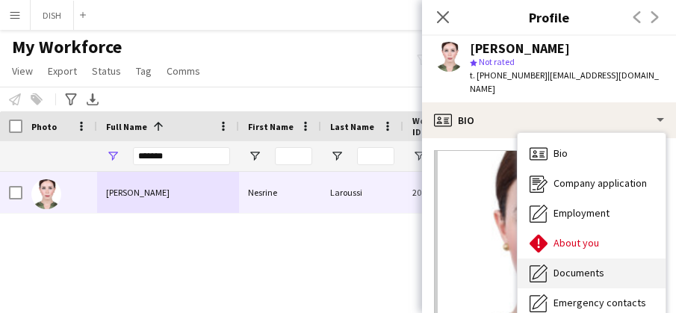
click at [596, 266] on span "Documents" at bounding box center [579, 272] width 51 height 13
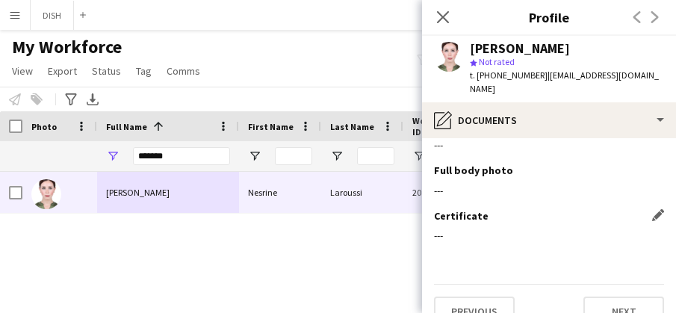
scroll to position [417, 0]
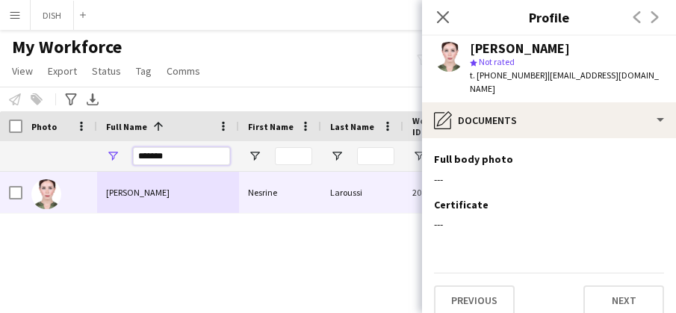
click at [168, 155] on input "*******" at bounding box center [181, 156] width 97 height 18
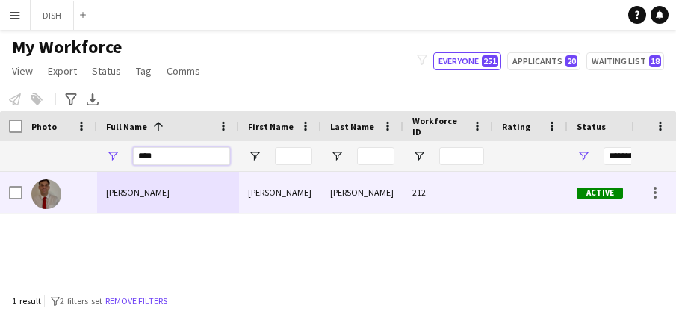
type input "****"
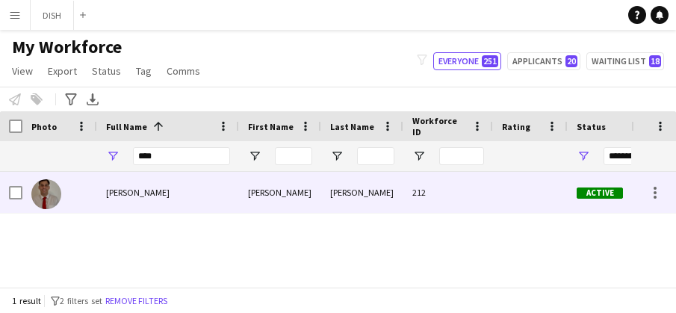
click at [143, 198] on div "[PERSON_NAME]" at bounding box center [168, 192] width 142 height 41
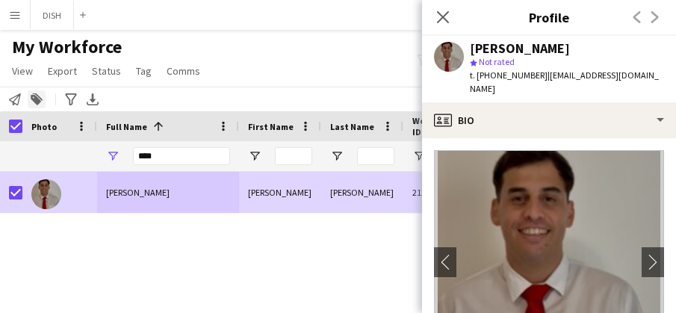
click at [43, 95] on div "Add to tag" at bounding box center [37, 99] width 18 height 18
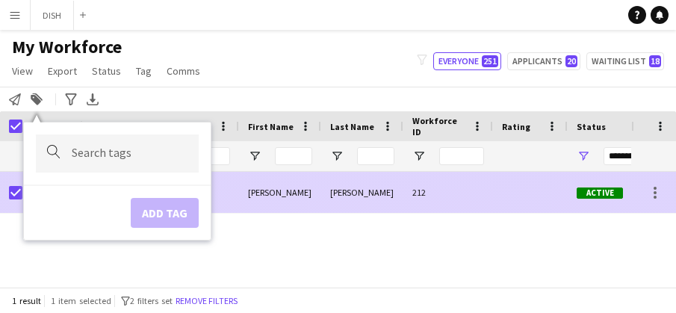
click at [284, 180] on div "Sergio" at bounding box center [280, 192] width 82 height 41
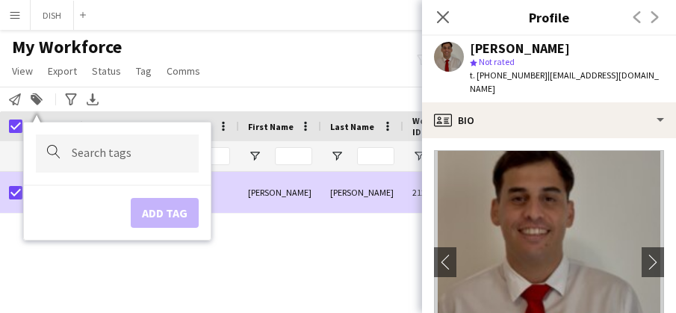
click at [84, 149] on form at bounding box center [129, 153] width 115 height 16
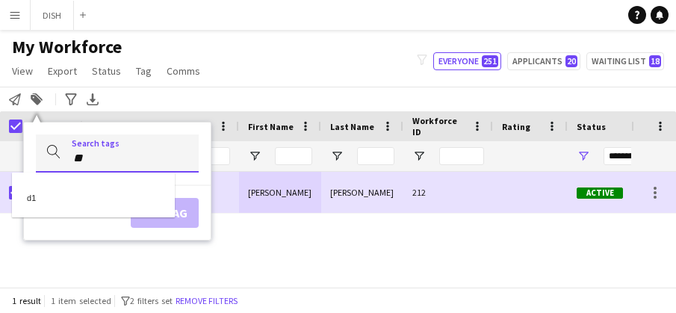
type input "**"
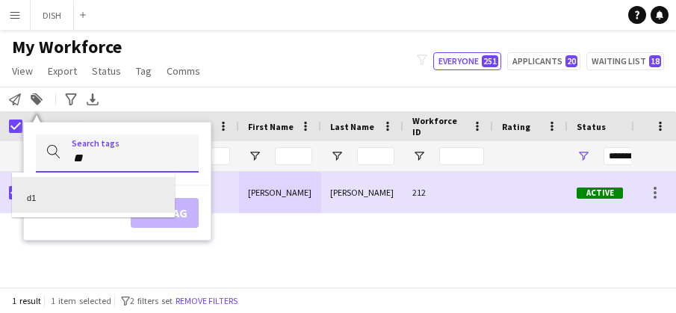
click at [105, 183] on div "d1" at bounding box center [93, 195] width 163 height 36
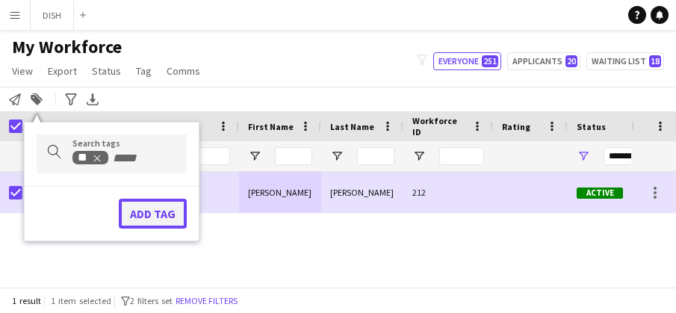
click at [122, 207] on button "Add tag" at bounding box center [153, 214] width 68 height 30
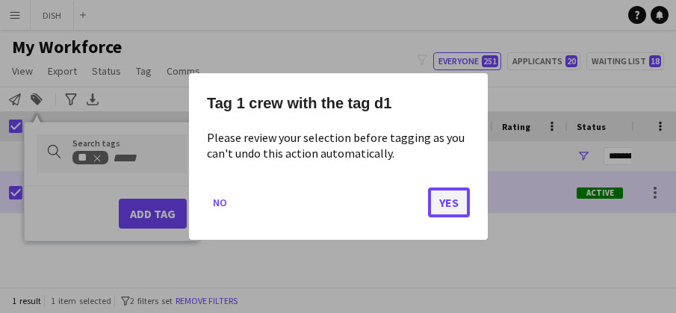
click at [454, 201] on button "Yes" at bounding box center [449, 203] width 42 height 30
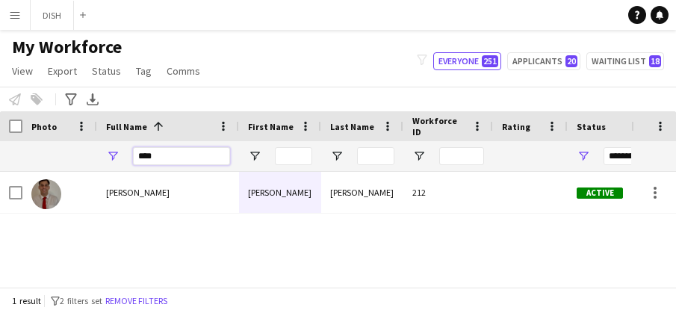
click at [188, 152] on input "****" at bounding box center [181, 156] width 97 height 18
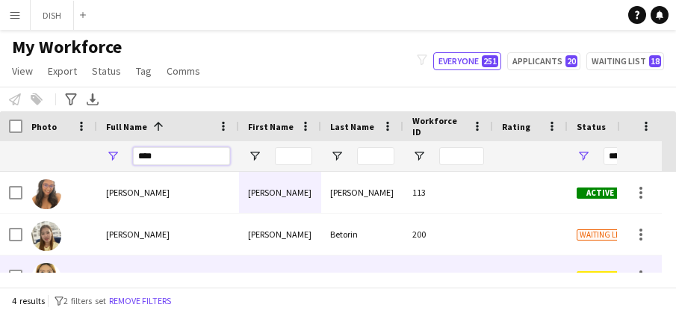
scroll to position [66, 0]
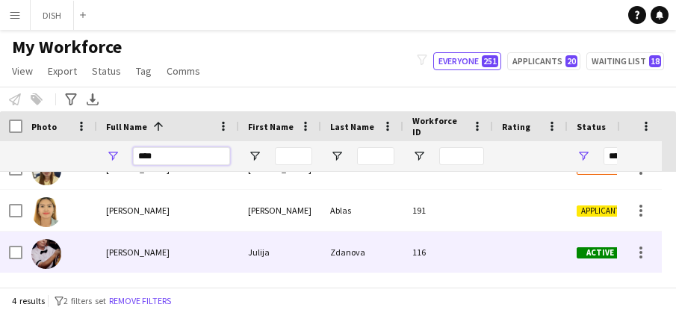
type input "****"
click at [157, 244] on div "Julija Zdanova" at bounding box center [168, 252] width 142 height 41
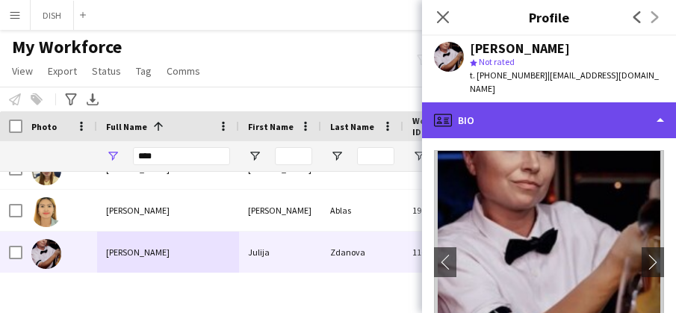
click at [517, 102] on div "profile Bio" at bounding box center [549, 120] width 254 height 36
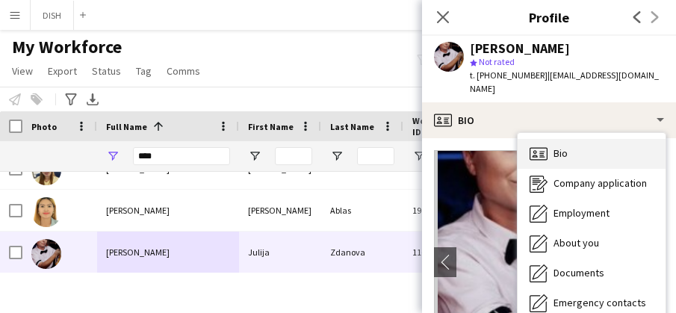
click at [540, 145] on icon "Bio" at bounding box center [539, 154] width 18 height 18
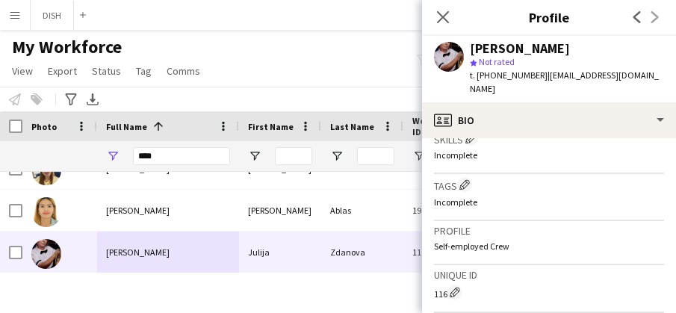
scroll to position [504, 0]
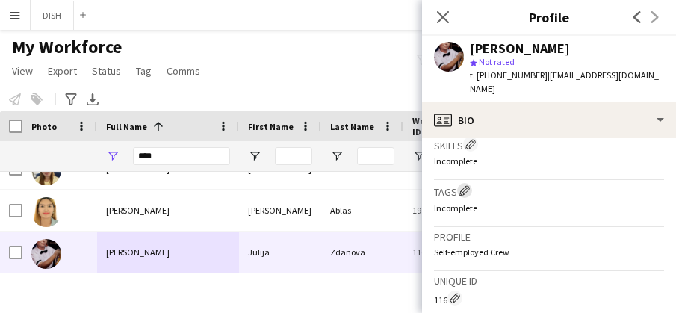
click at [462, 185] on app-icon "Edit crew company tags" at bounding box center [465, 190] width 10 height 10
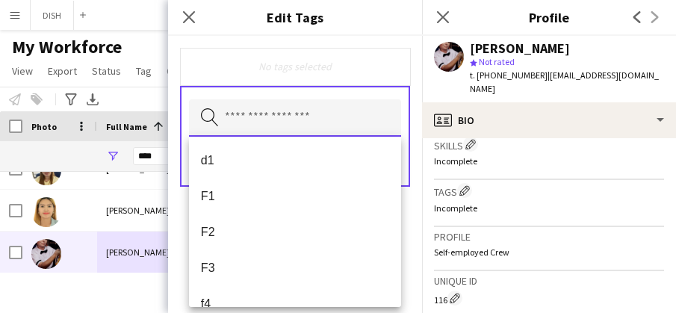
click at [247, 117] on input "text" at bounding box center [295, 117] width 212 height 37
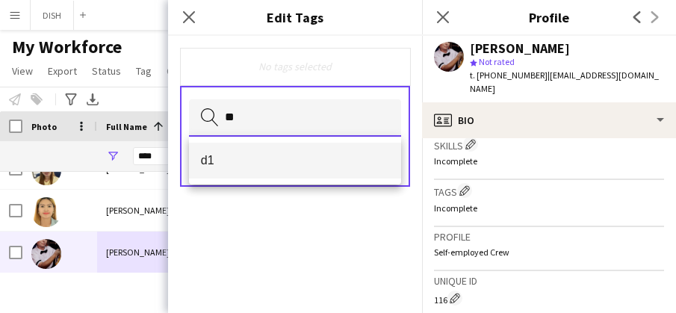
type input "**"
click at [256, 152] on mat-option "d1" at bounding box center [295, 161] width 212 height 36
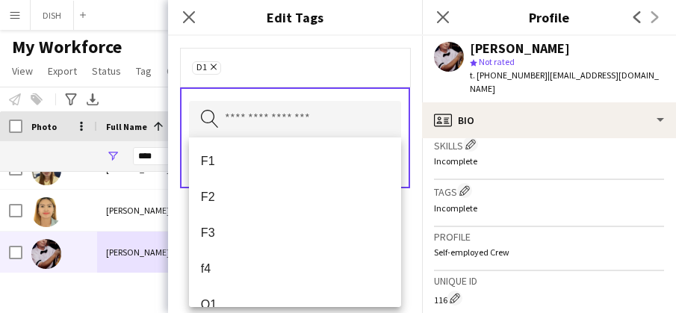
click at [352, 58] on div "d1 Remove" at bounding box center [295, 67] width 230 height 39
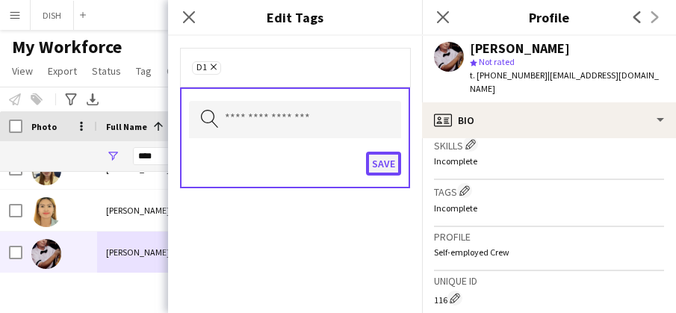
click at [385, 166] on button "Save" at bounding box center [383, 164] width 35 height 24
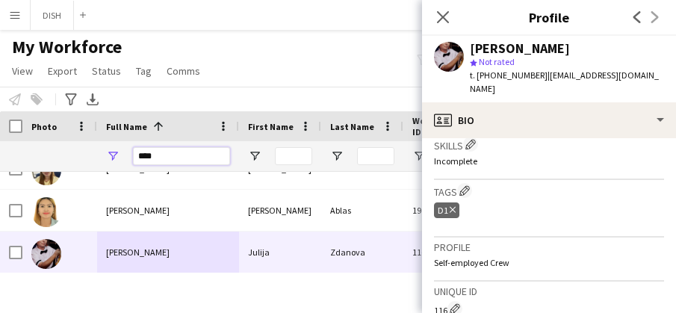
click at [158, 158] on input "****" at bounding box center [181, 156] width 97 height 18
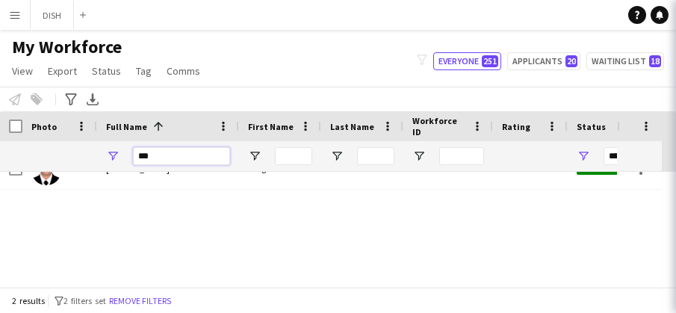
scroll to position [0, 0]
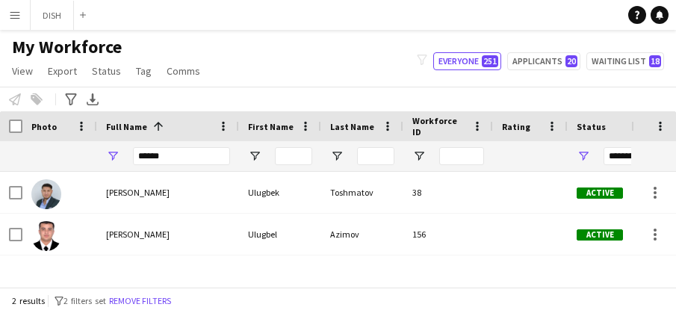
click at [167, 255] on div "Ulugbek Toshmatov Ulugbek Toshmatov 38 Active Dubai 11-08-2025 Ulugbel Azimov U…" at bounding box center [315, 222] width 631 height 101
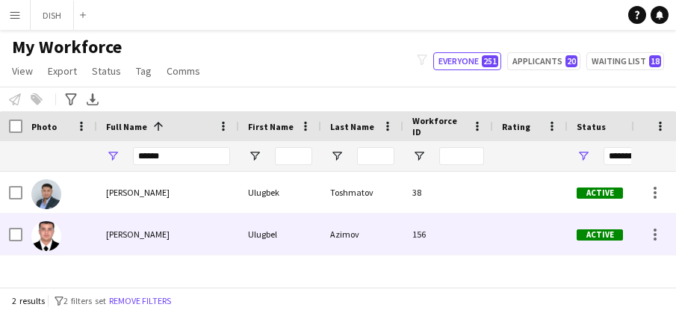
click at [168, 244] on div "[PERSON_NAME]" at bounding box center [168, 234] width 142 height 41
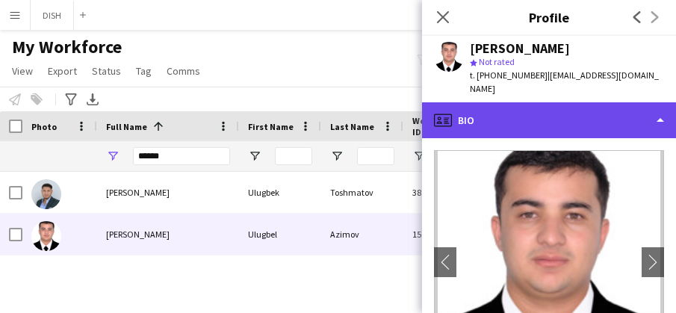
click at [467, 102] on div "profile Bio" at bounding box center [549, 120] width 254 height 36
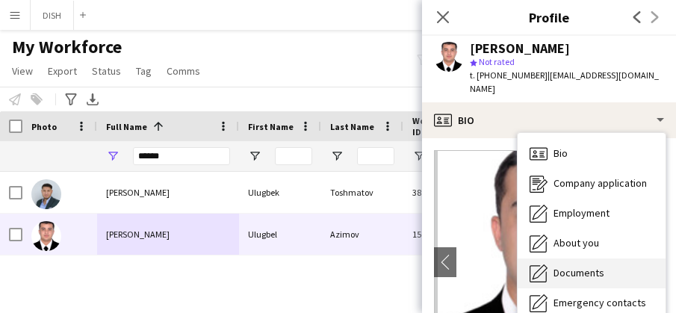
click at [564, 266] on span "Documents" at bounding box center [579, 272] width 51 height 13
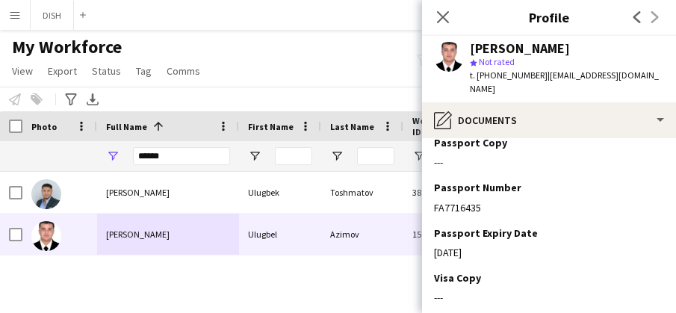
scroll to position [173, 0]
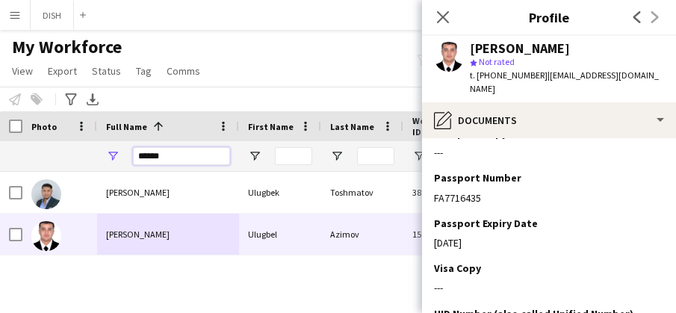
click at [191, 156] on input "******" at bounding box center [181, 156] width 97 height 18
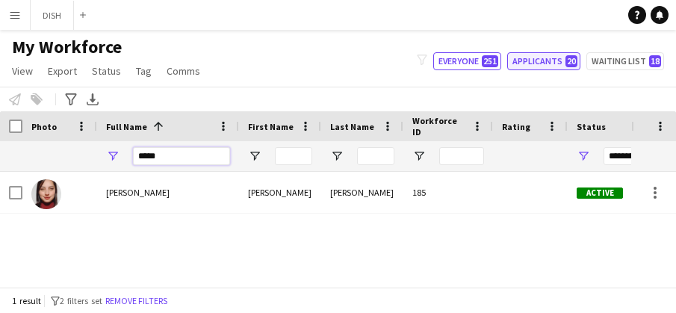
type input "*****"
click at [549, 61] on button "Applicants 20" at bounding box center [543, 61] width 73 height 18
type input "**********"
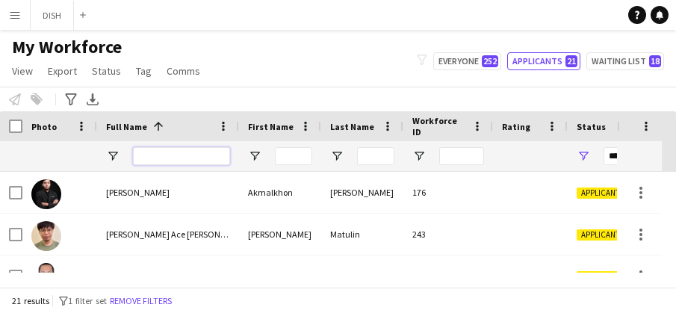
click at [151, 157] on input "Full Name Filter Input" at bounding box center [181, 156] width 97 height 18
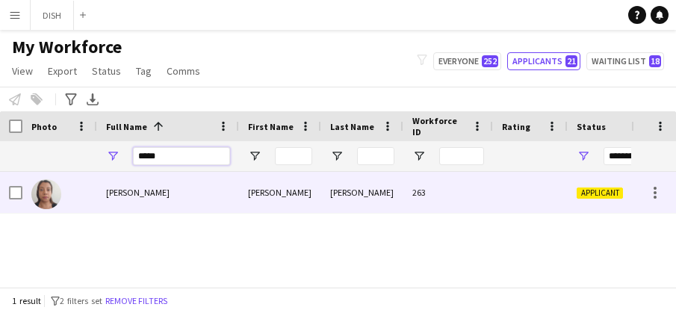
type input "*****"
click at [147, 202] on div "[PERSON_NAME]" at bounding box center [168, 192] width 142 height 41
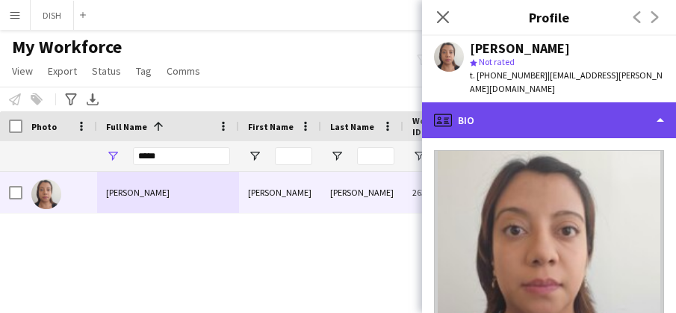
click at [545, 108] on div "profile Bio" at bounding box center [549, 120] width 254 height 36
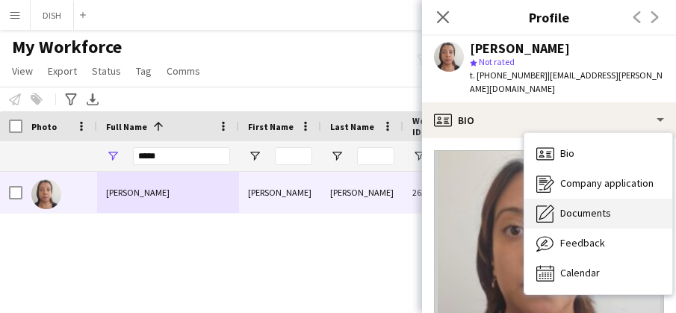
click at [570, 208] on div "Documents Documents" at bounding box center [599, 214] width 148 height 30
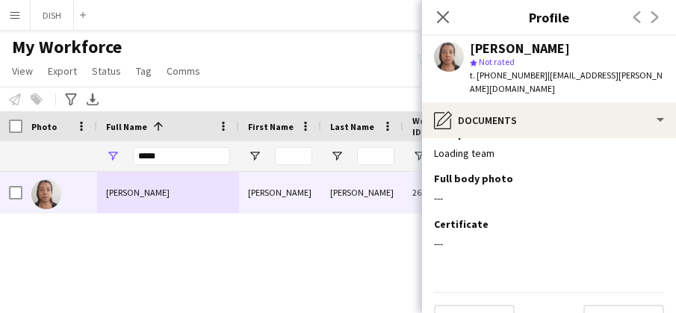
scroll to position [1361, 0]
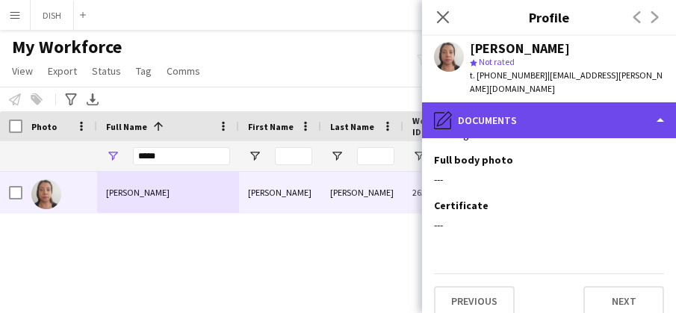
click at [544, 102] on div "pencil4 Documents" at bounding box center [549, 120] width 254 height 36
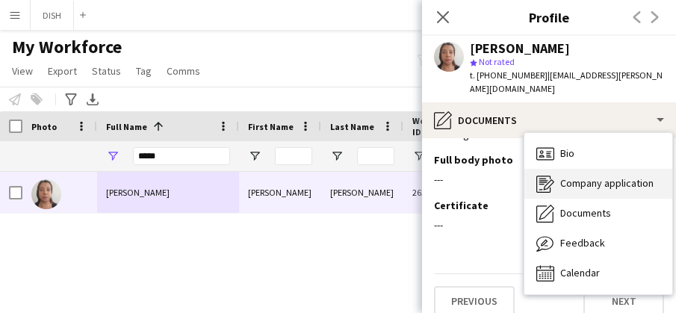
click at [574, 176] on span "Company application" at bounding box center [606, 182] width 93 height 13
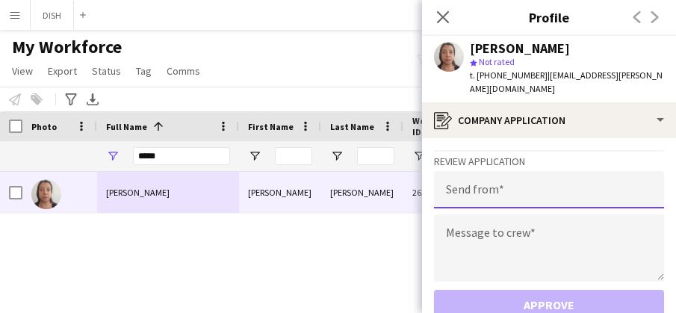
click at [529, 171] on input "email" at bounding box center [549, 189] width 230 height 37
type input "**********"
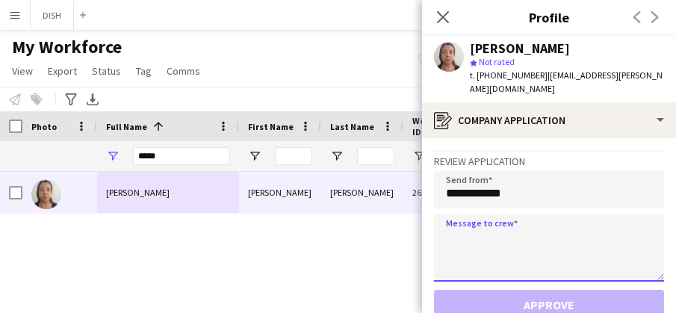
click at [522, 223] on textarea at bounding box center [549, 247] width 230 height 67
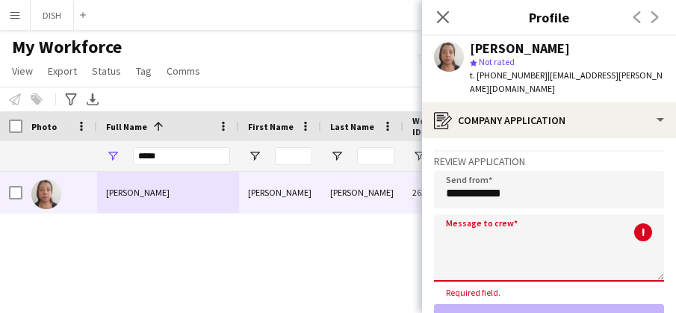
paste textarea "**********"
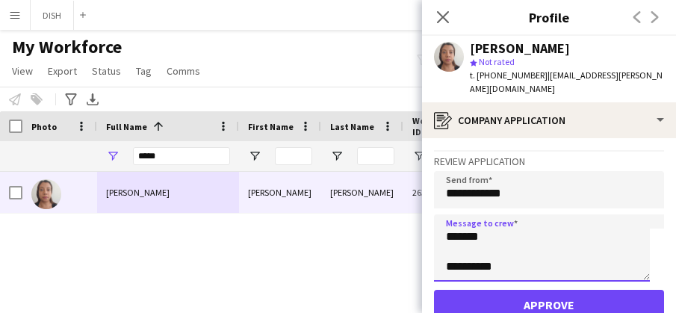
scroll to position [75, 0]
type textarea "**********"
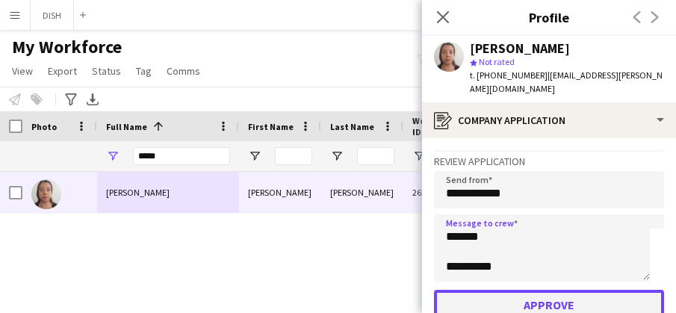
click at [544, 290] on button "Approve" at bounding box center [549, 305] width 230 height 30
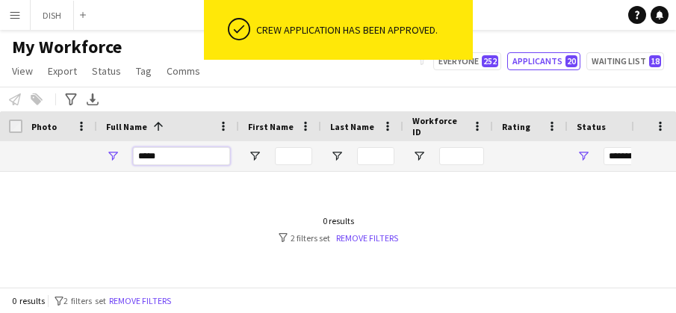
click at [212, 155] on input "*****" at bounding box center [181, 156] width 97 height 18
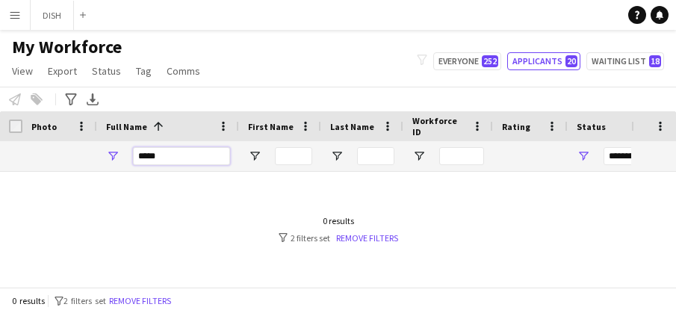
click at [212, 155] on input "*****" at bounding box center [181, 156] width 97 height 18
type input "***"
click at [459, 64] on button "Everyone 252" at bounding box center [467, 61] width 68 height 18
type input "**********"
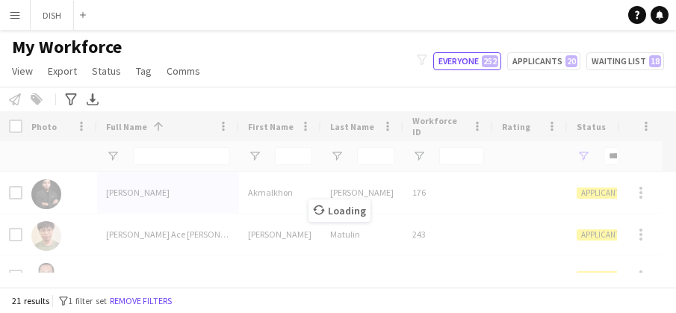
click at [160, 161] on div "Loading" at bounding box center [338, 199] width 676 height 176
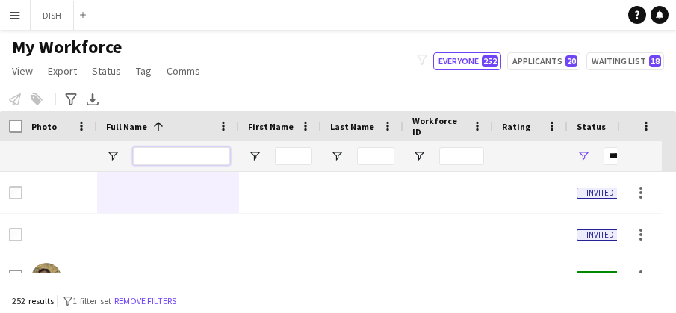
click at [155, 159] on input "Full Name Filter Input" at bounding box center [181, 156] width 97 height 18
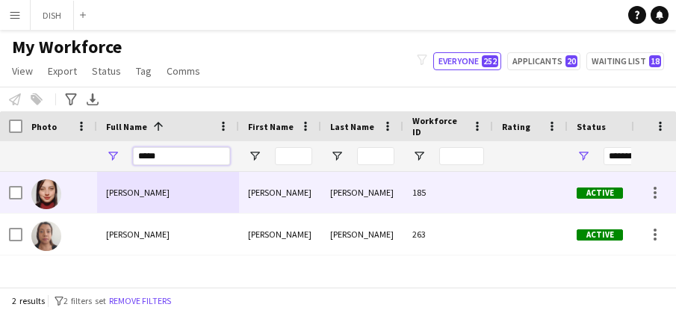
type input "*****"
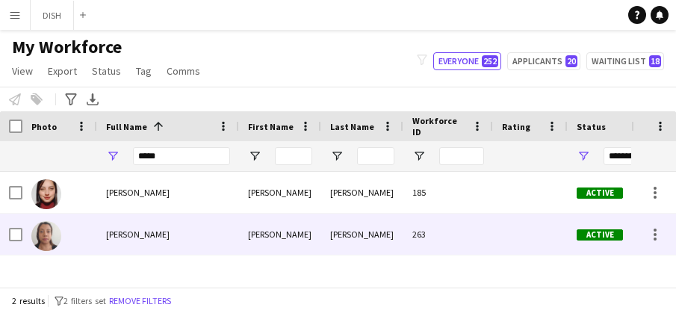
click at [197, 229] on div "[PERSON_NAME]" at bounding box center [168, 234] width 142 height 41
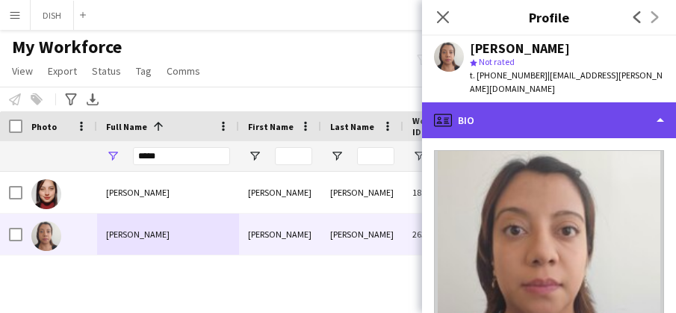
click at [496, 117] on div "profile Bio" at bounding box center [549, 120] width 254 height 36
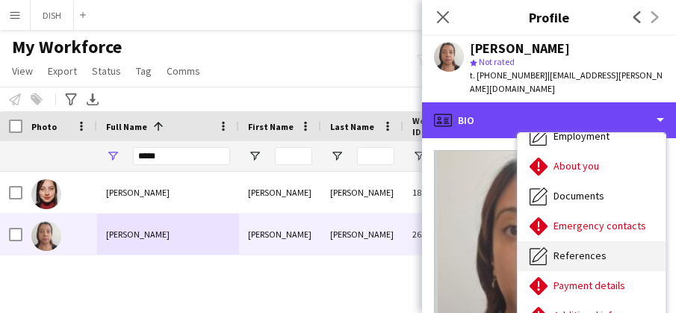
scroll to position [64, 0]
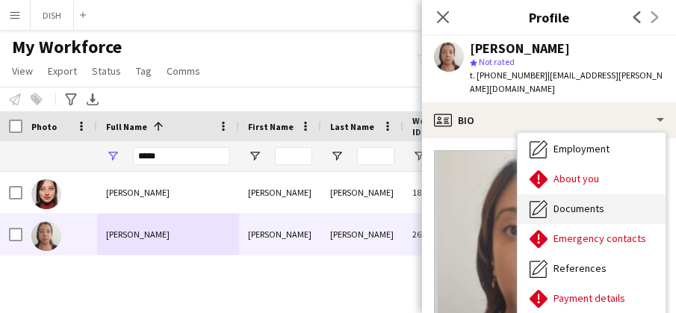
click at [590, 202] on span "Documents" at bounding box center [579, 208] width 51 height 13
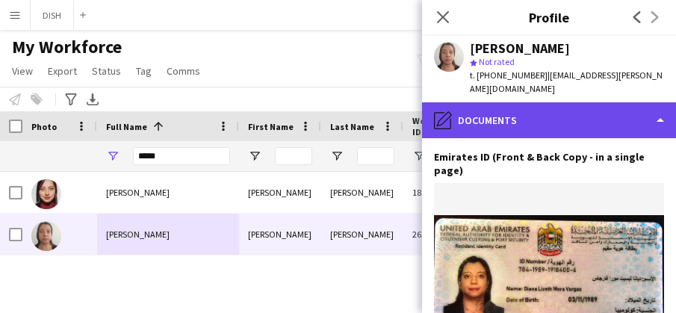
click at [557, 111] on div "pencil4 Documents" at bounding box center [549, 120] width 254 height 36
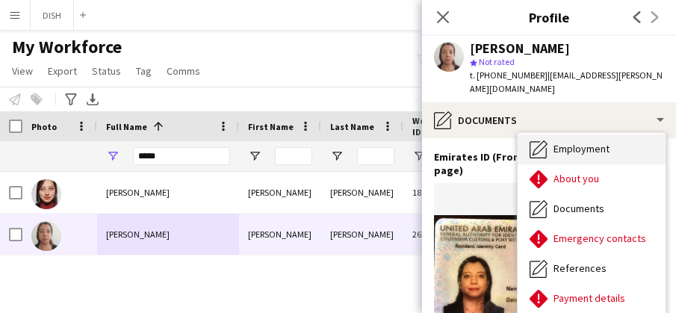
click at [567, 142] on span "Employment" at bounding box center [582, 148] width 56 height 13
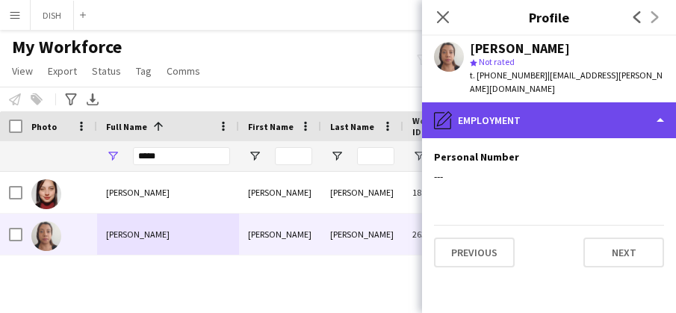
click at [543, 111] on div "pencil4 Employment" at bounding box center [549, 120] width 254 height 36
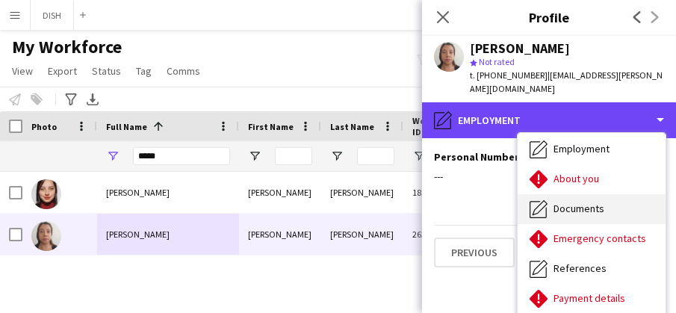
scroll to position [0, 0]
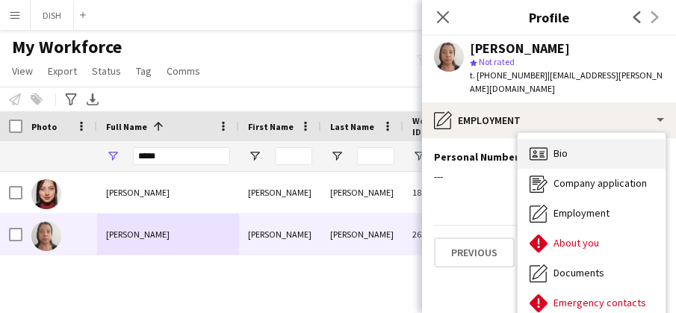
click at [587, 142] on div "Bio Bio" at bounding box center [592, 154] width 148 height 30
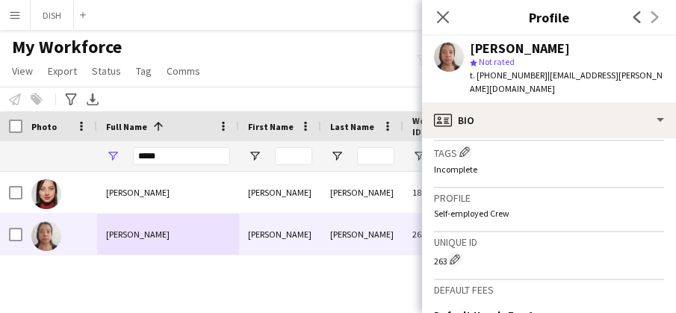
scroll to position [520, 0]
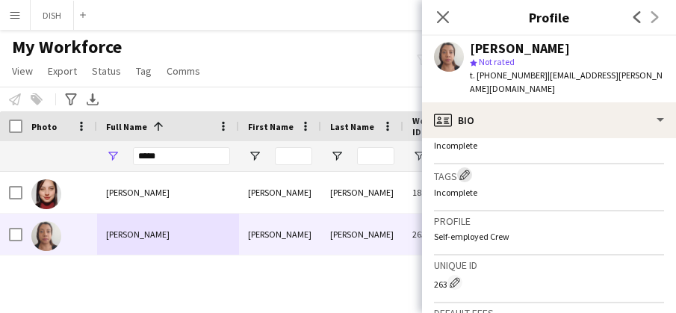
click at [466, 170] on app-icon "Edit crew company tags" at bounding box center [465, 175] width 10 height 10
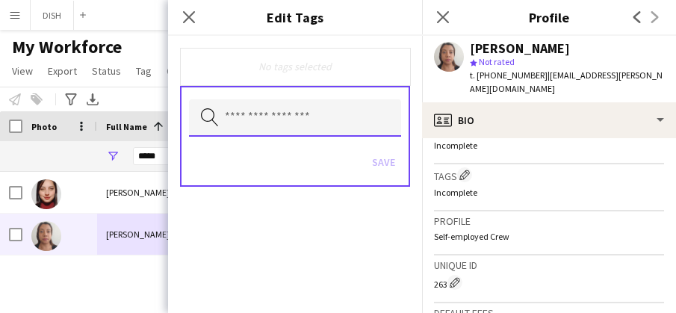
click at [315, 123] on input "text" at bounding box center [295, 117] width 212 height 37
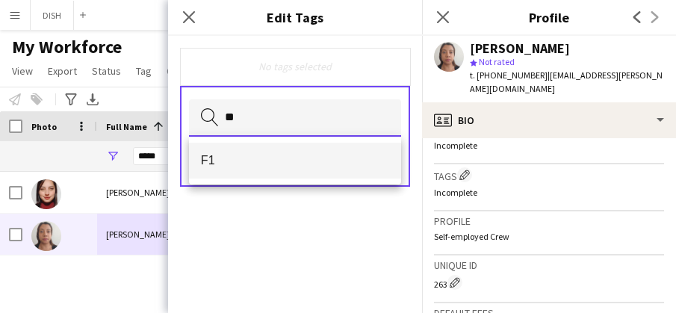
type input "**"
click at [305, 161] on span "F1" at bounding box center [295, 160] width 188 height 14
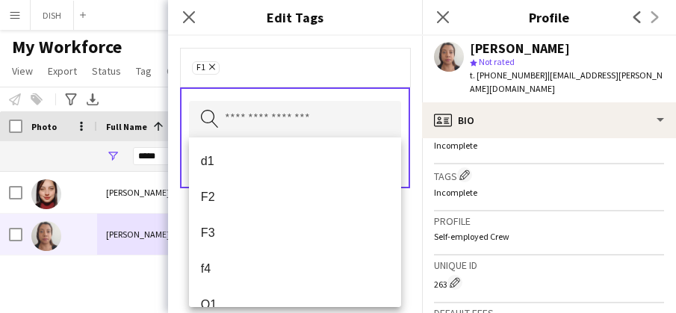
click at [341, 67] on div "F1 Remove" at bounding box center [295, 67] width 206 height 15
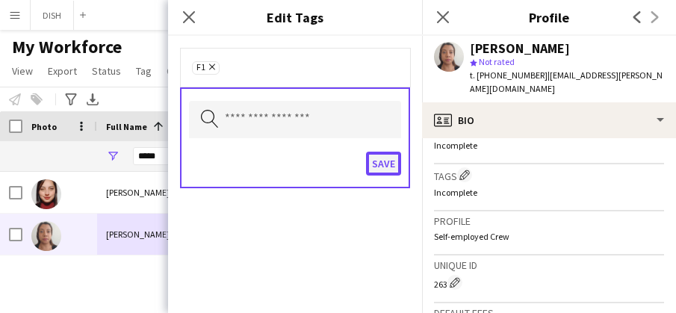
click at [389, 170] on button "Save" at bounding box center [383, 164] width 35 height 24
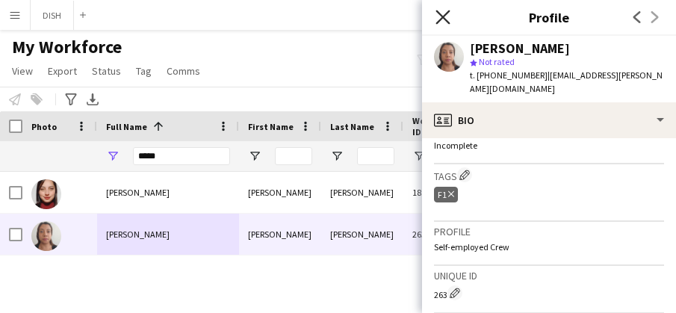
click at [440, 17] on icon "Close pop-in" at bounding box center [443, 17] width 14 height 14
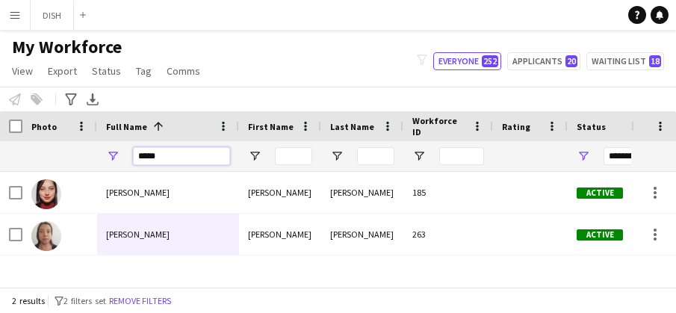
click at [178, 155] on input "*****" at bounding box center [181, 156] width 97 height 18
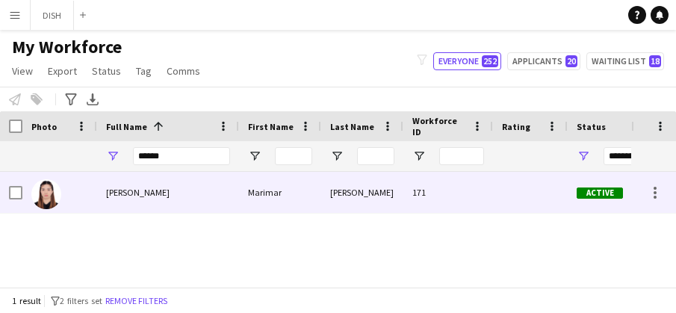
click at [184, 199] on div "Marimar Pelayo" at bounding box center [168, 192] width 142 height 41
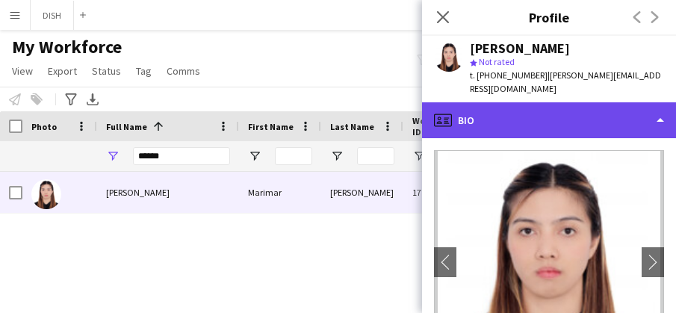
click at [531, 103] on div "profile Bio" at bounding box center [549, 120] width 254 height 36
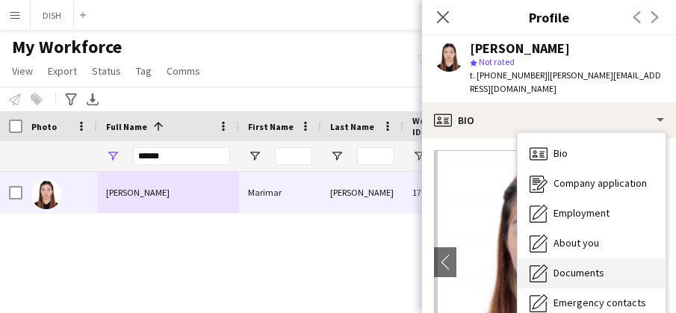
click at [595, 270] on div "Documents Documents" at bounding box center [592, 274] width 148 height 30
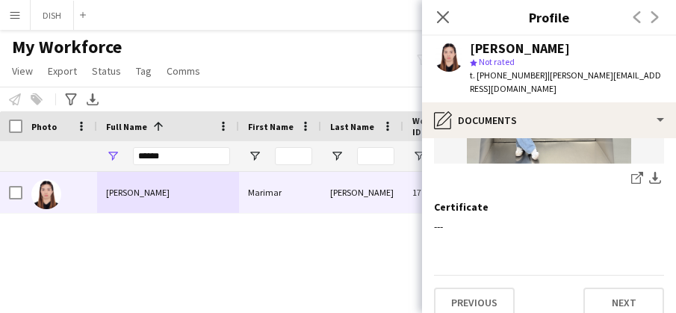
scroll to position [1590, 0]
click at [443, 16] on icon at bounding box center [443, 17] width 14 height 14
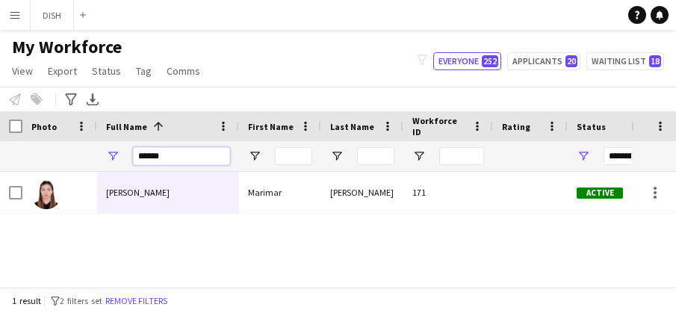
click at [155, 148] on input "******" at bounding box center [181, 156] width 97 height 18
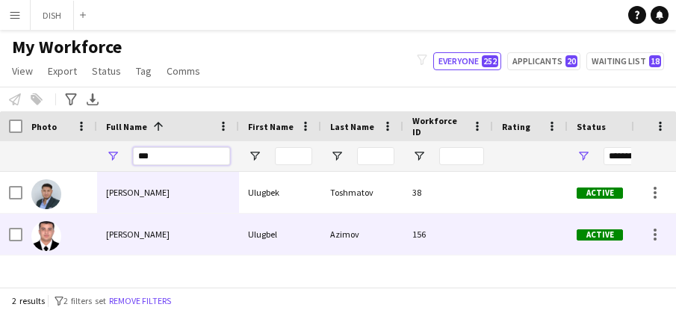
type input "***"
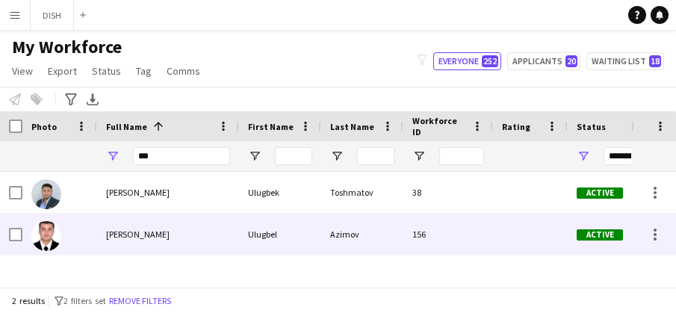
click at [143, 220] on div "Ulugbel Azimov" at bounding box center [168, 234] width 142 height 41
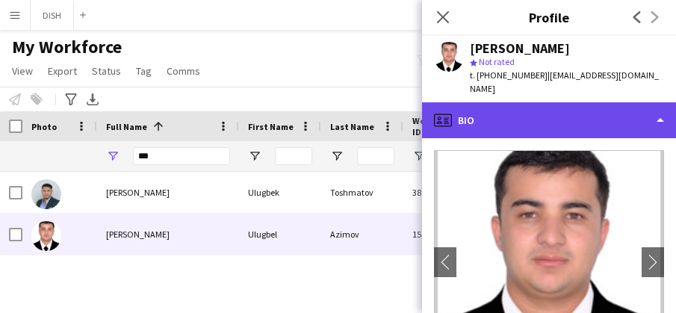
click at [542, 102] on div "profile Bio" at bounding box center [549, 120] width 254 height 36
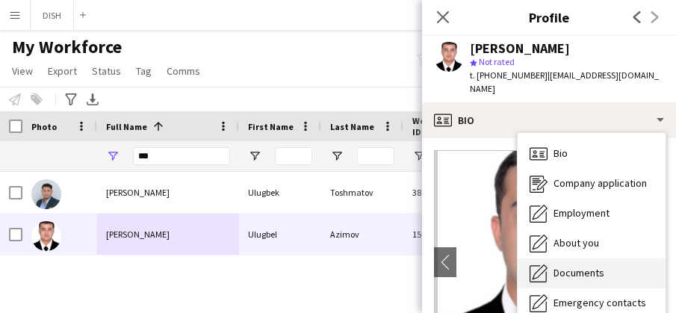
click at [606, 261] on div "Documents Documents" at bounding box center [592, 274] width 148 height 30
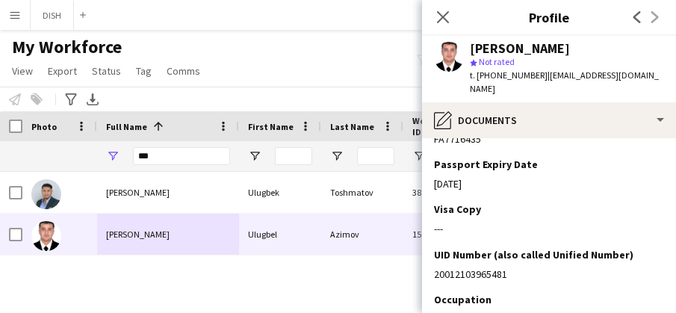
scroll to position [417, 0]
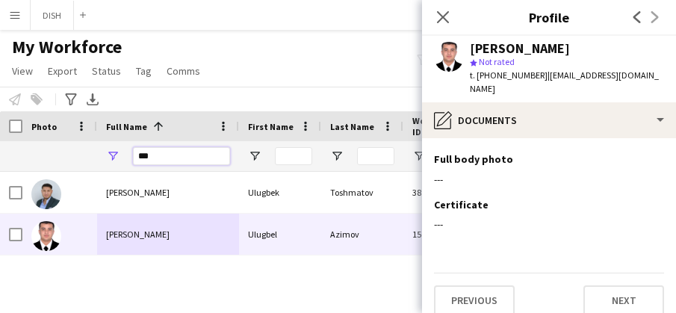
click at [177, 155] on input "***" at bounding box center [181, 156] width 97 height 18
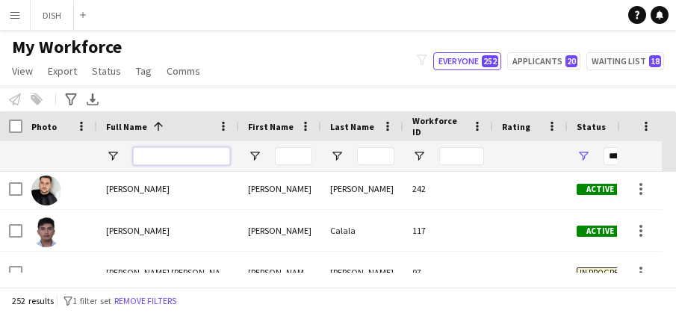
click at [146, 153] on input "Full Name Filter Input" at bounding box center [181, 156] width 97 height 18
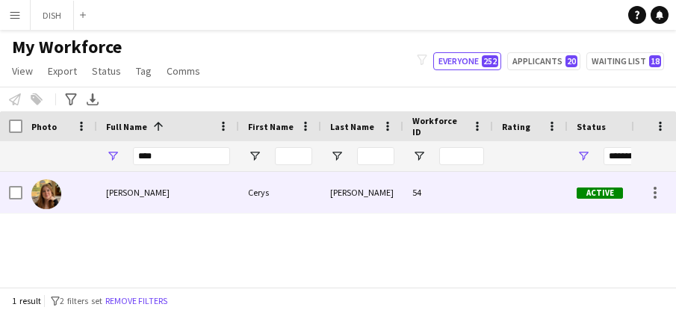
click at [201, 206] on div "[PERSON_NAME]" at bounding box center [168, 192] width 142 height 41
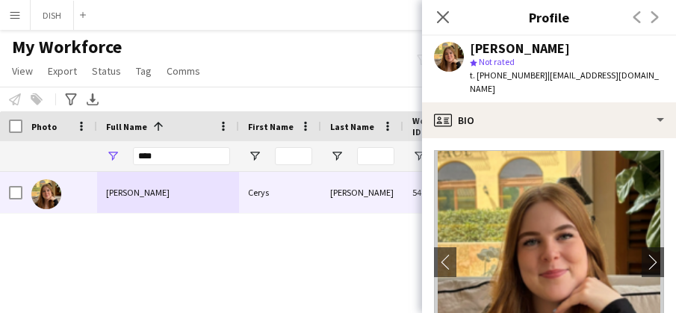
click at [551, 138] on app-crew-profile-bio "chevron-left chevron-right Open photos pop-in Gender Female Birthday 27-07-2004…" at bounding box center [549, 225] width 254 height 175
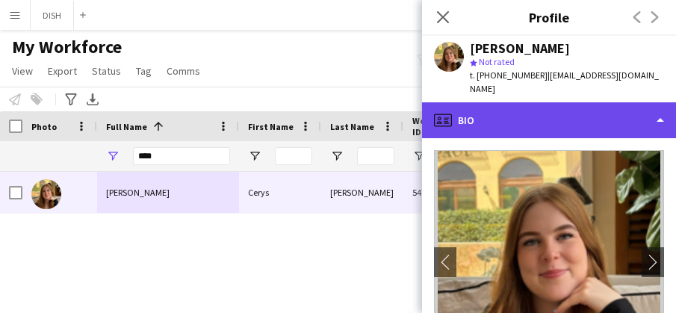
click at [541, 104] on div "profile Bio" at bounding box center [549, 120] width 254 height 36
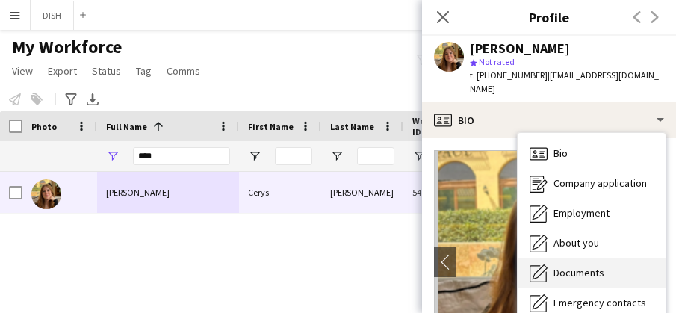
click at [588, 266] on span "Documents" at bounding box center [579, 272] width 51 height 13
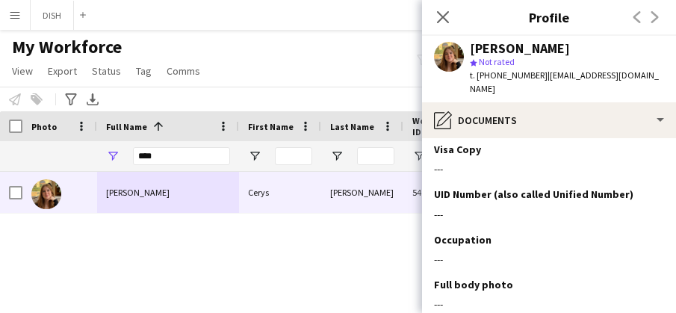
scroll to position [876, 0]
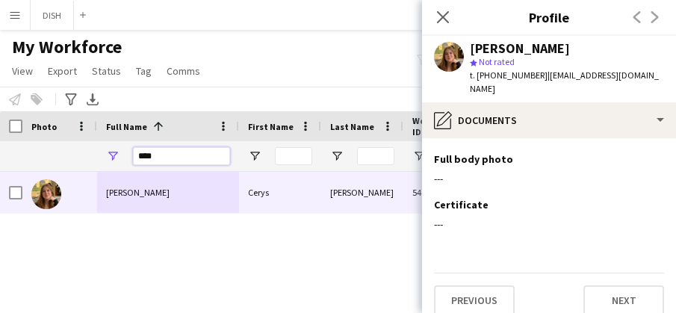
click at [170, 153] on input "****" at bounding box center [181, 156] width 97 height 18
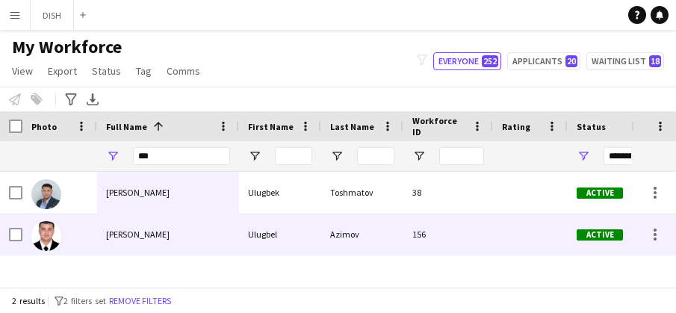
click at [184, 245] on div "[PERSON_NAME]" at bounding box center [168, 234] width 142 height 41
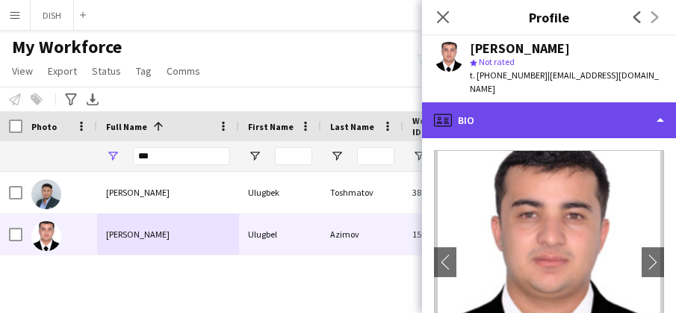
click at [523, 102] on div "profile Bio" at bounding box center [549, 120] width 254 height 36
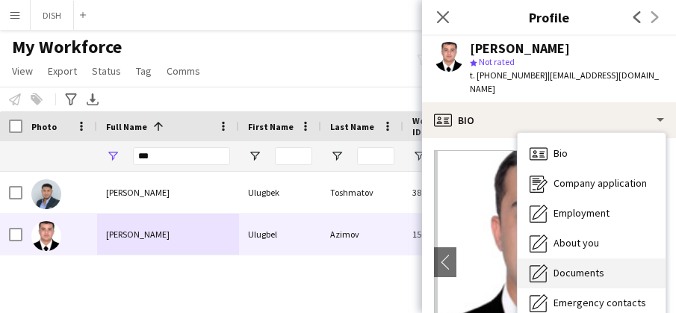
click at [594, 266] on span "Documents" at bounding box center [579, 272] width 51 height 13
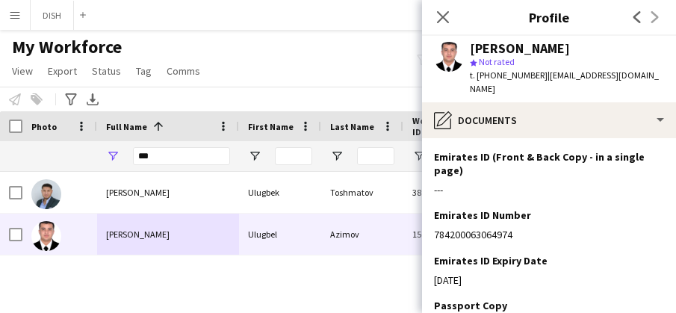
click at [279, 41] on div "My Workforce View Views Default view f1 J.view john's view Test New view Update…" at bounding box center [338, 61] width 676 height 51
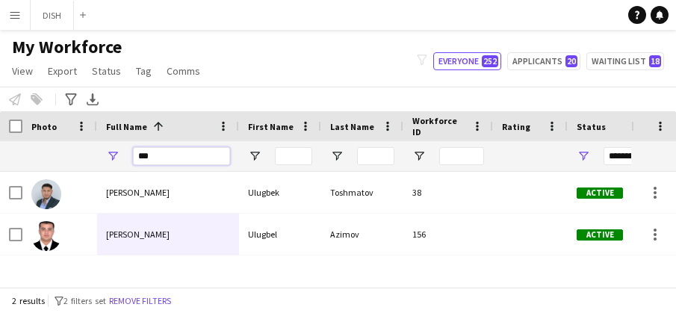
click at [151, 161] on input "***" at bounding box center [181, 156] width 97 height 18
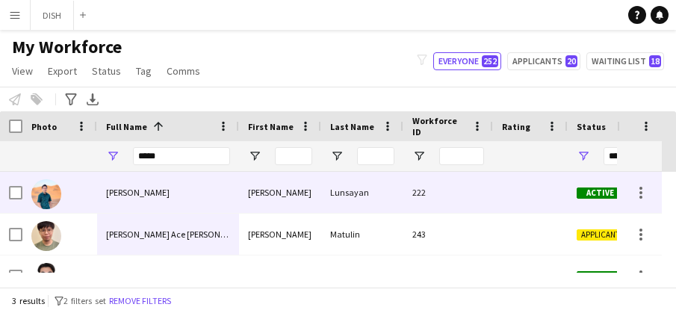
click at [173, 202] on div "[PERSON_NAME]" at bounding box center [168, 192] width 142 height 41
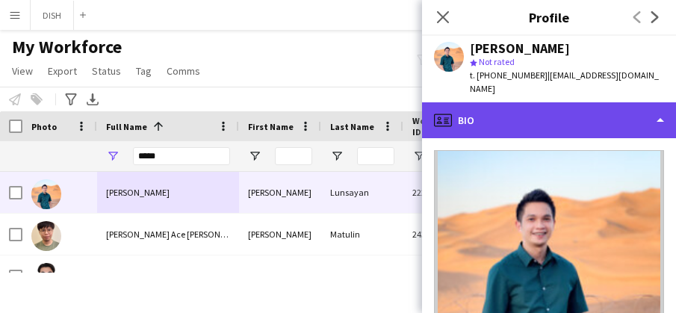
click at [507, 104] on div "profile Bio" at bounding box center [549, 120] width 254 height 36
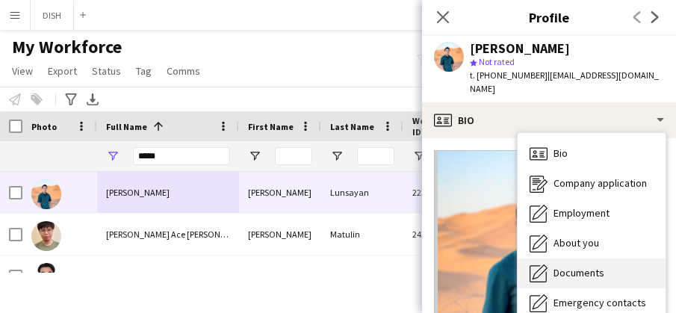
click at [563, 266] on span "Documents" at bounding box center [579, 272] width 51 height 13
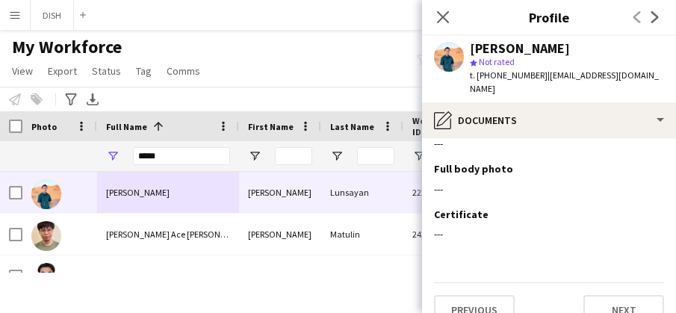
scroll to position [417, 0]
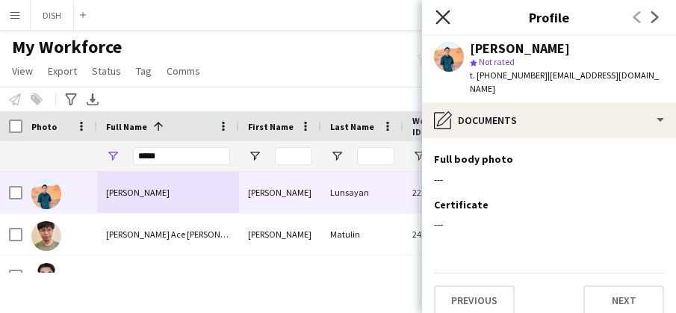
click at [436, 18] on icon "Close pop-in" at bounding box center [443, 17] width 14 height 14
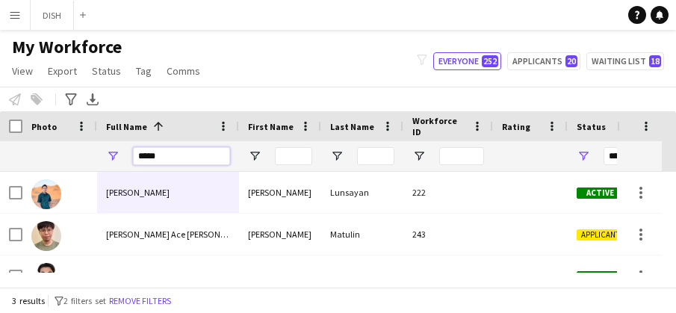
click at [178, 157] on input "*****" at bounding box center [181, 156] width 97 height 18
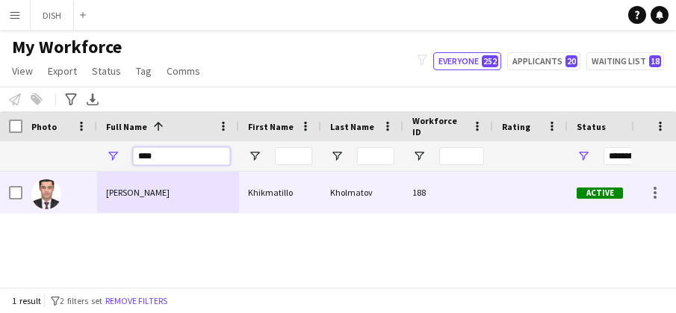
type input "****"
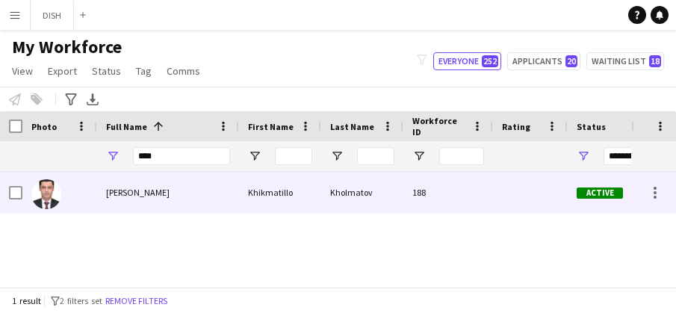
click at [161, 191] on span "[PERSON_NAME]" at bounding box center [138, 192] width 64 height 11
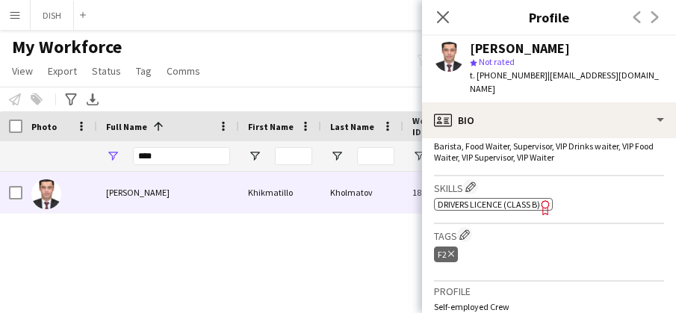
scroll to position [505, 0]
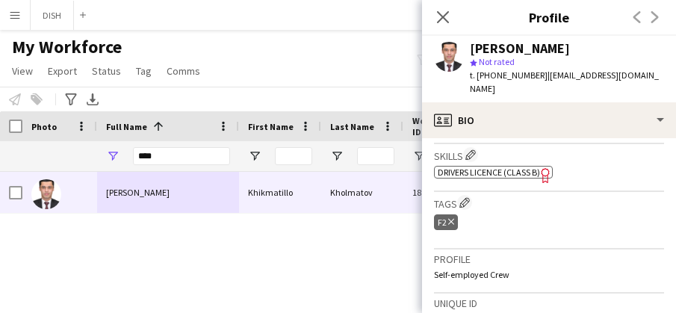
click at [451, 219] on icon at bounding box center [451, 222] width 6 height 6
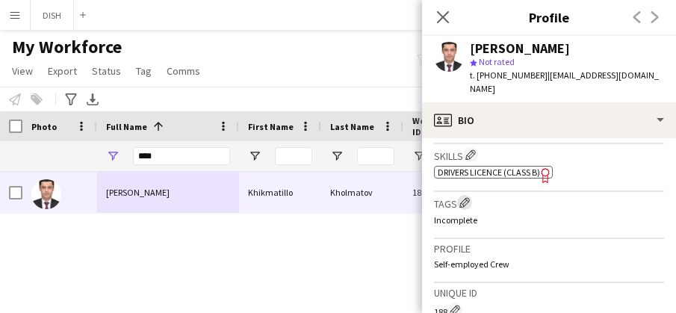
click at [465, 197] on app-icon "Edit crew company tags" at bounding box center [465, 202] width 10 height 10
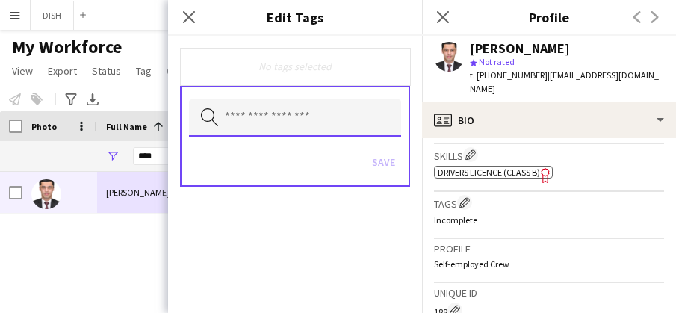
click at [267, 116] on input "text" at bounding box center [295, 117] width 212 height 37
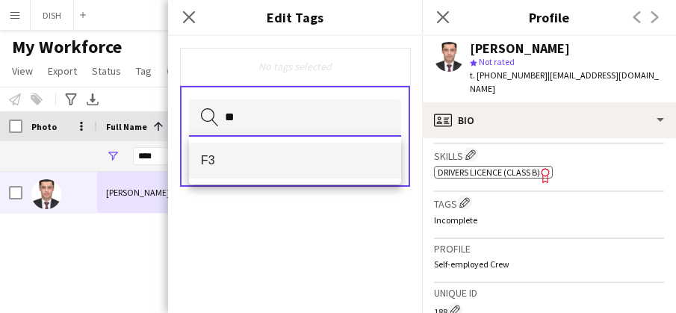
type input "**"
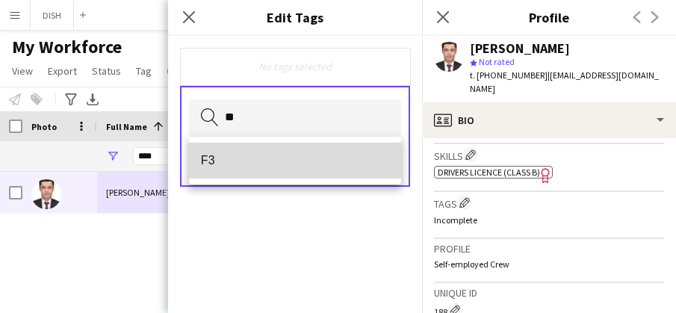
click at [268, 158] on span "F3" at bounding box center [295, 160] width 188 height 14
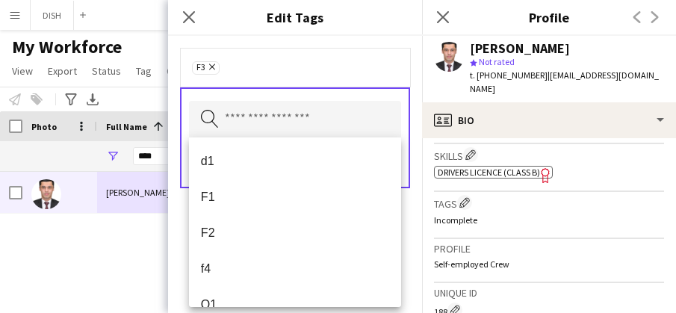
click at [282, 65] on div "F3 Remove" at bounding box center [295, 67] width 206 height 15
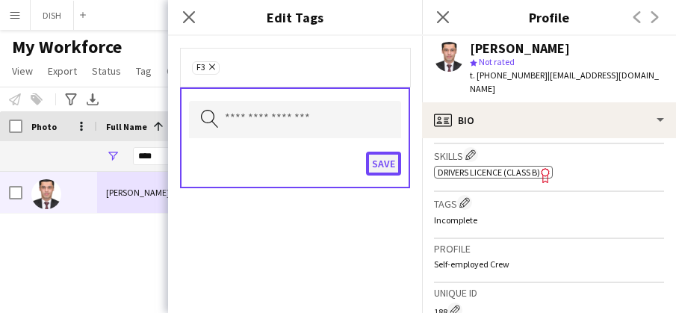
click at [381, 167] on button "Save" at bounding box center [383, 164] width 35 height 24
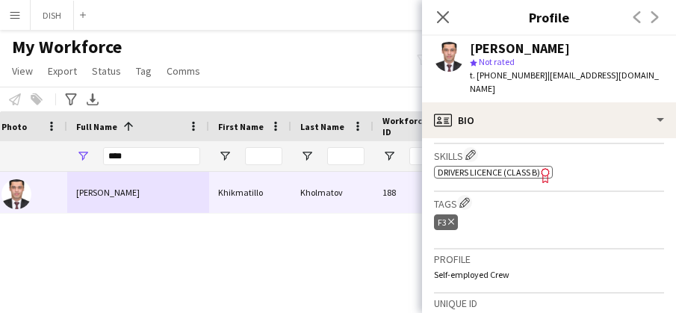
scroll to position [0, 46]
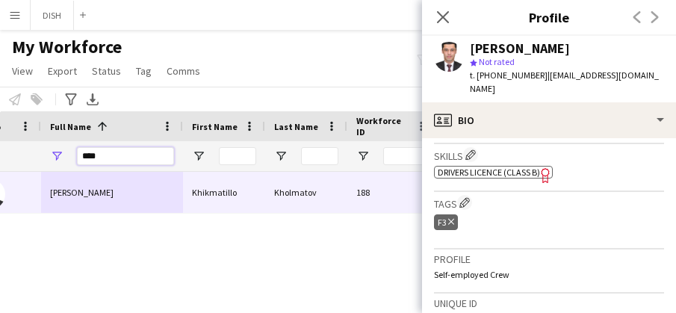
click at [123, 162] on input "****" at bounding box center [125, 156] width 97 height 18
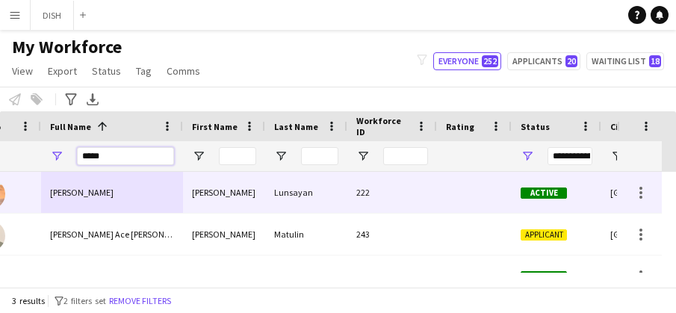
type input "*****"
click at [100, 197] on div "[PERSON_NAME]" at bounding box center [112, 192] width 142 height 41
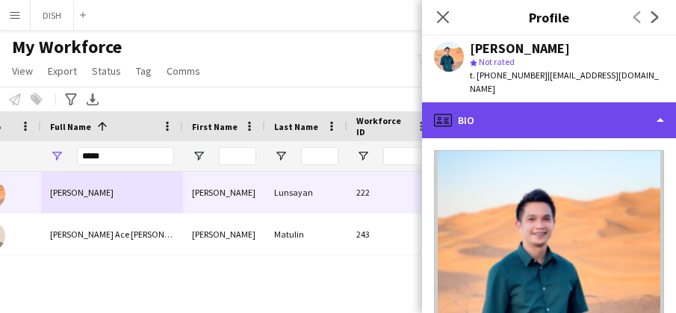
click at [534, 102] on div "profile Bio" at bounding box center [549, 120] width 254 height 36
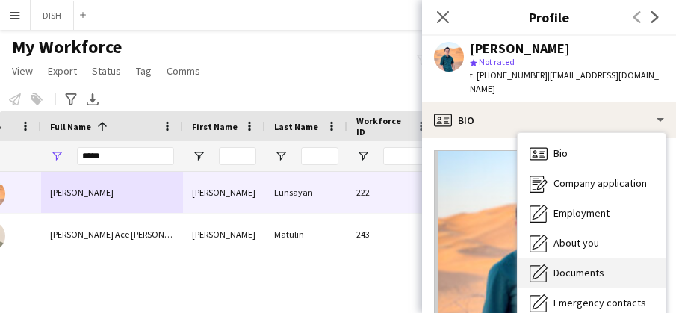
click at [624, 259] on div "Documents Documents" at bounding box center [592, 274] width 148 height 30
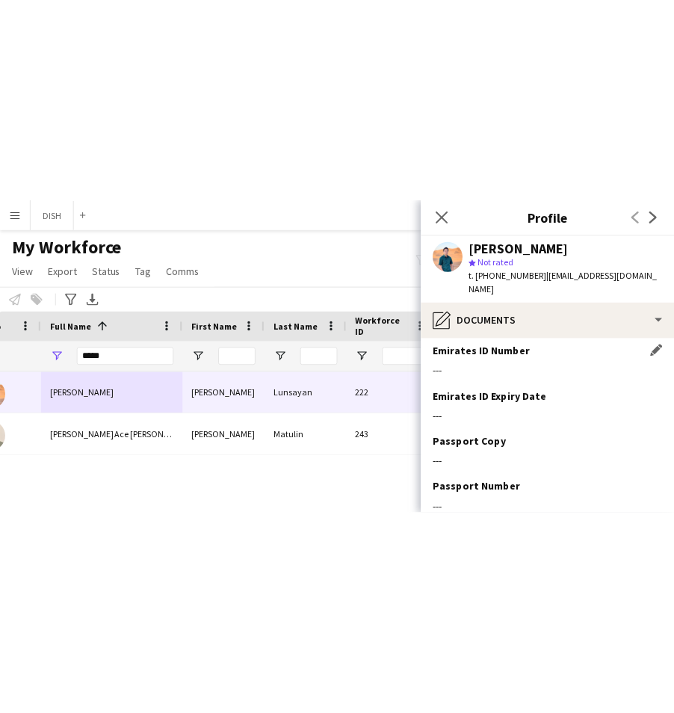
scroll to position [0, 0]
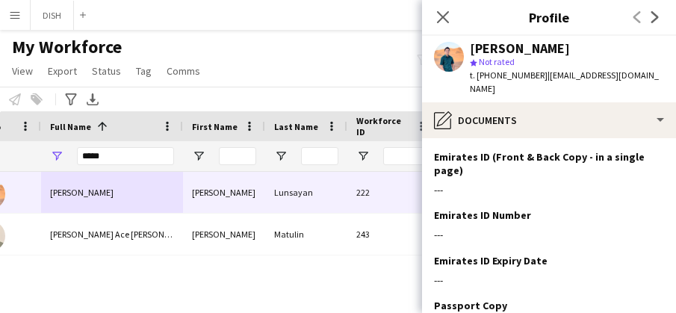
click at [460, 19] on div "Close pop-in" at bounding box center [443, 17] width 42 height 34
click at [442, 21] on icon "Close pop-in" at bounding box center [443, 17] width 14 height 14
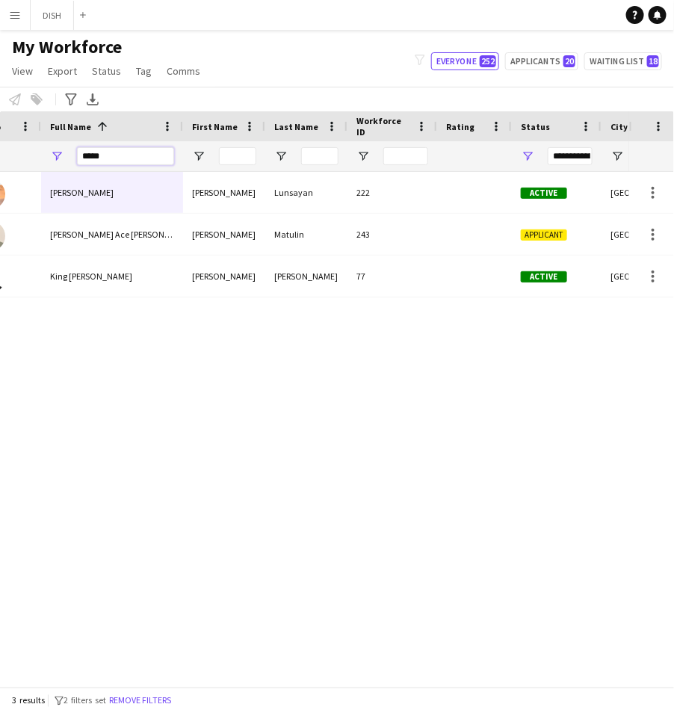
click at [120, 154] on input "*****" at bounding box center [125, 156] width 97 height 18
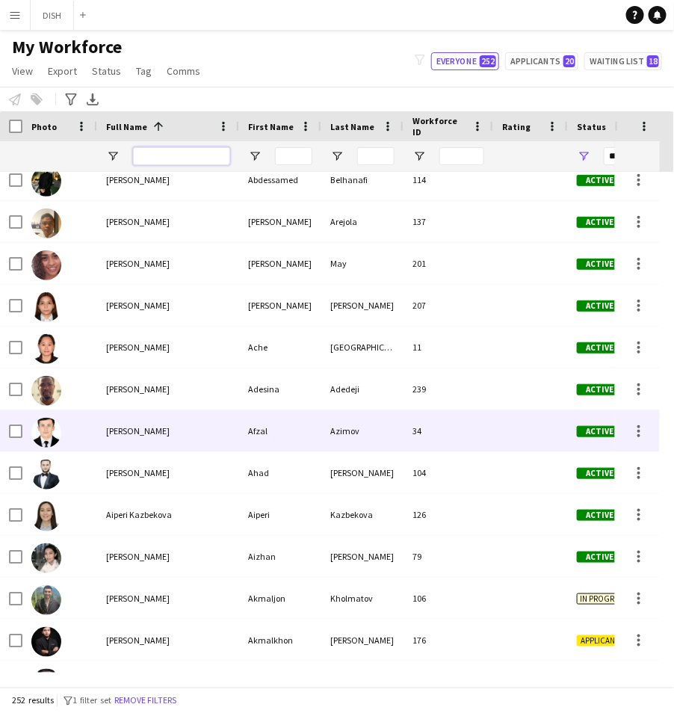
scroll to position [244, 0]
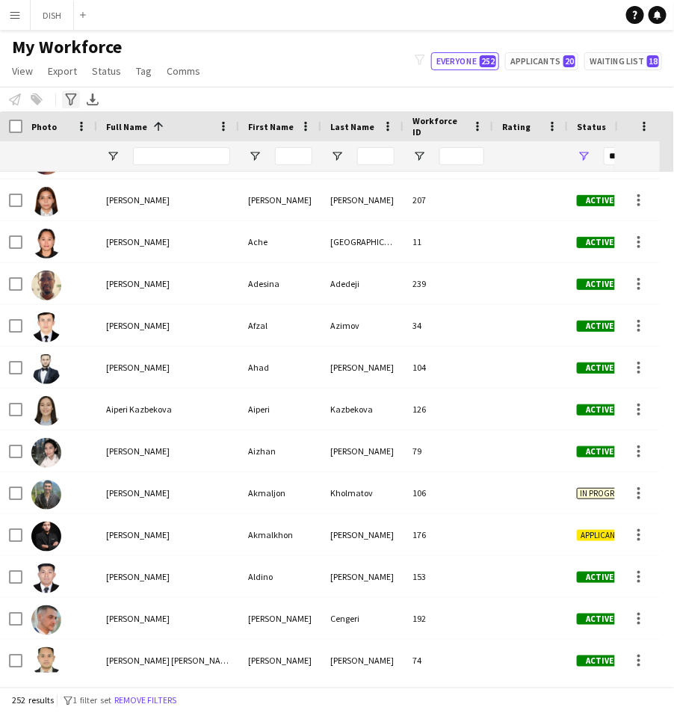
click at [66, 99] on icon "Advanced filters" at bounding box center [71, 99] width 12 height 12
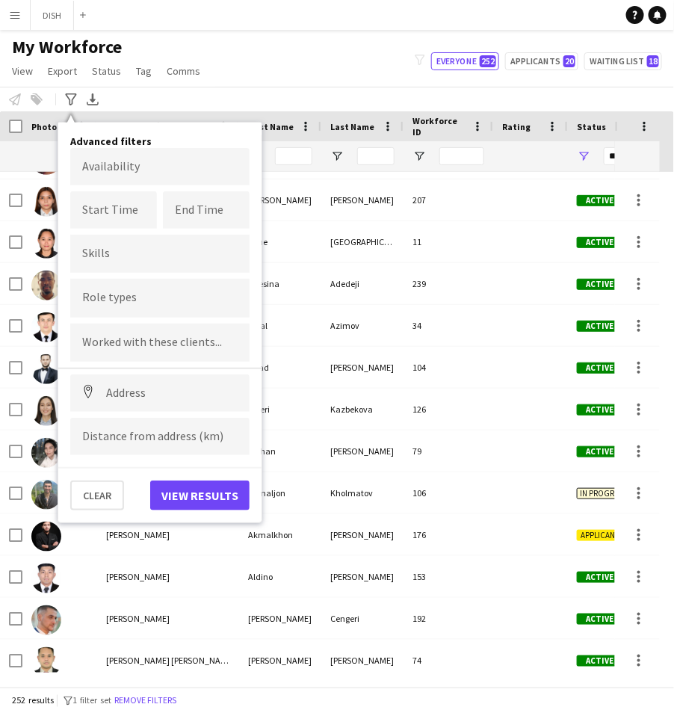
click at [129, 294] on form at bounding box center [159, 297] width 155 height 16
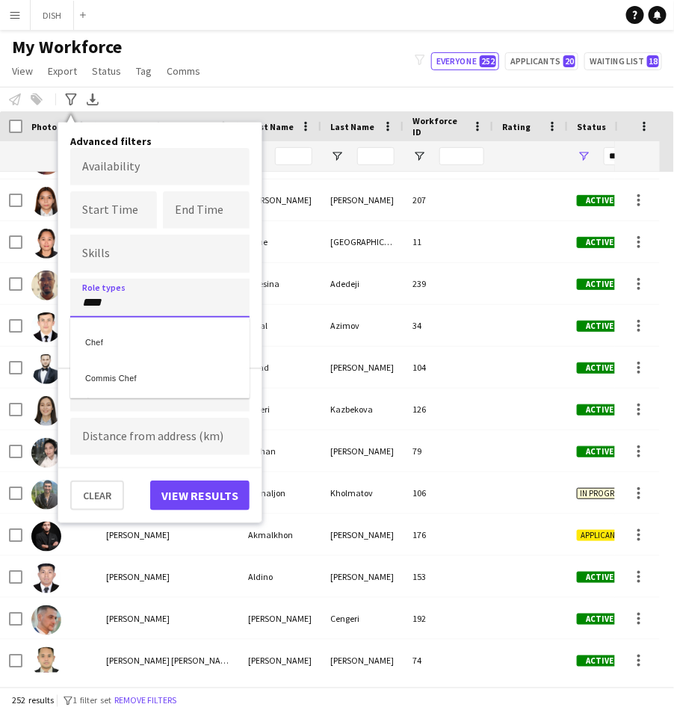
type input "****"
click at [127, 312] on div "Chef" at bounding box center [159, 340] width 179 height 36
type input "****"
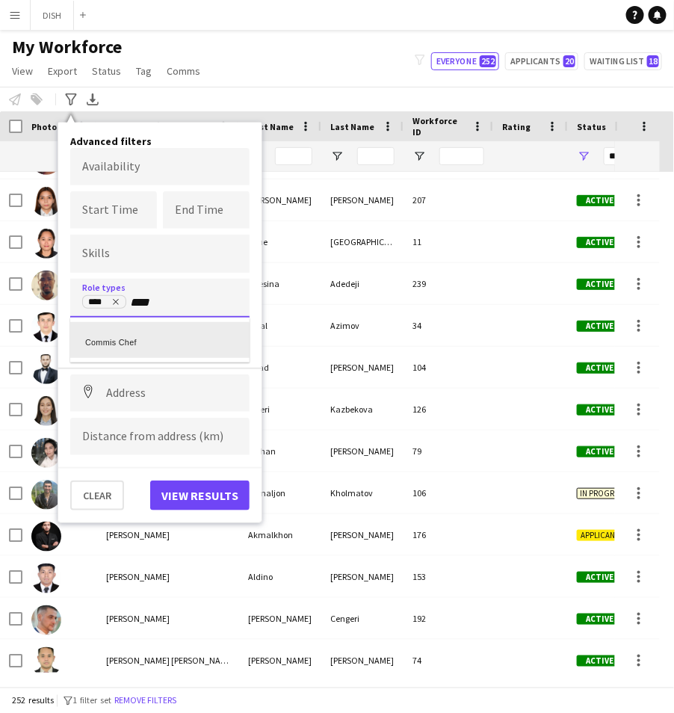
click at [140, 312] on div "Commis Chef" at bounding box center [159, 340] width 179 height 36
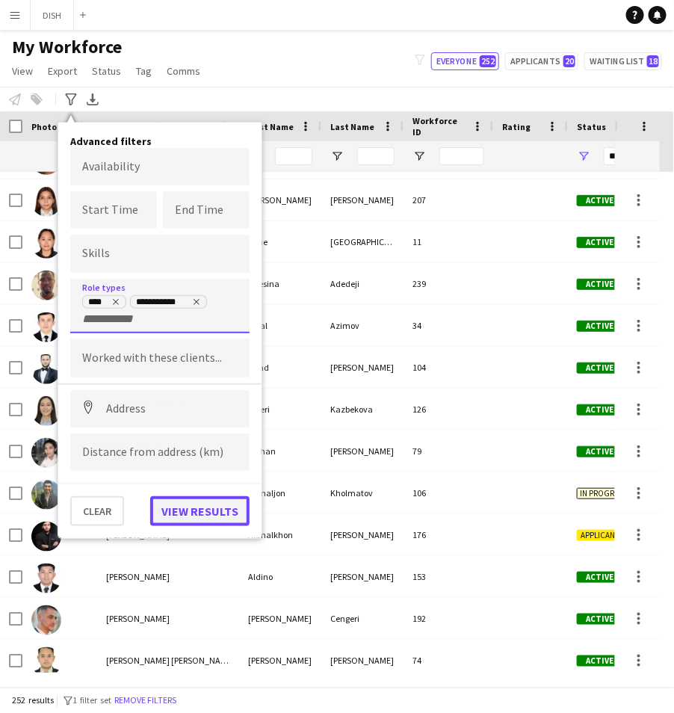
click at [191, 312] on button "View results" at bounding box center [199, 511] width 99 height 30
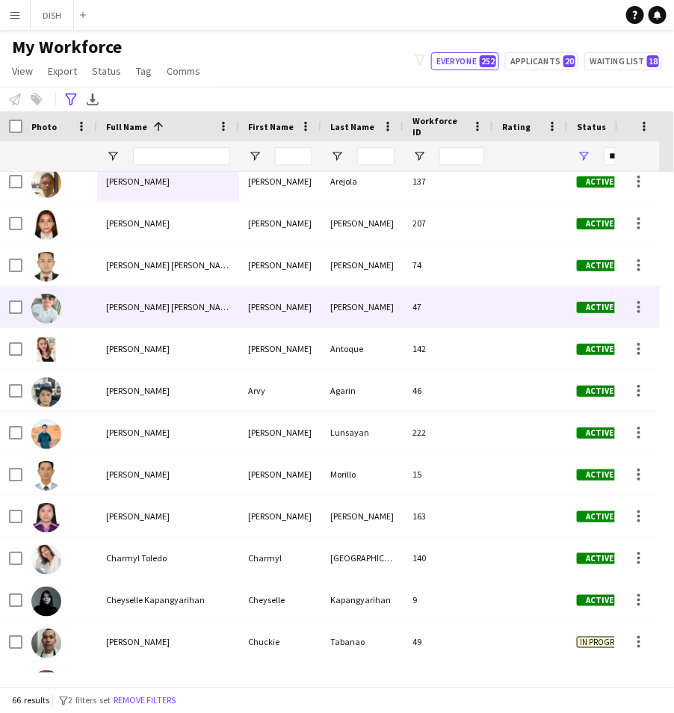
scroll to position [22, 0]
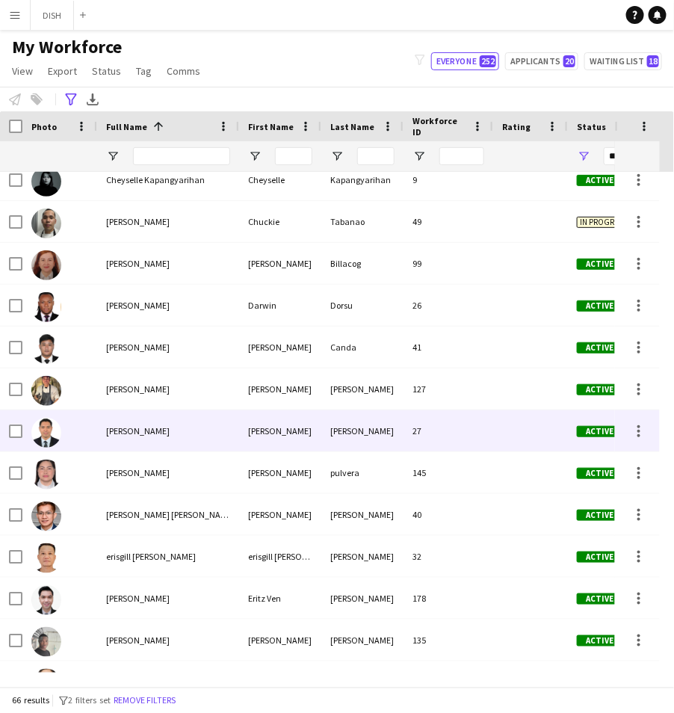
click at [170, 312] on span "[PERSON_NAME]" at bounding box center [138, 430] width 64 height 11
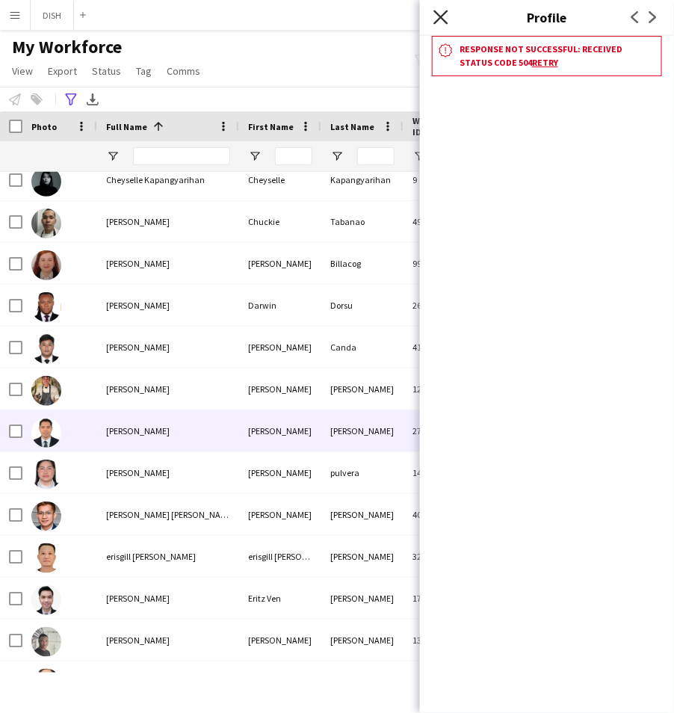
click at [440, 13] on icon "Close pop-in" at bounding box center [440, 17] width 14 height 14
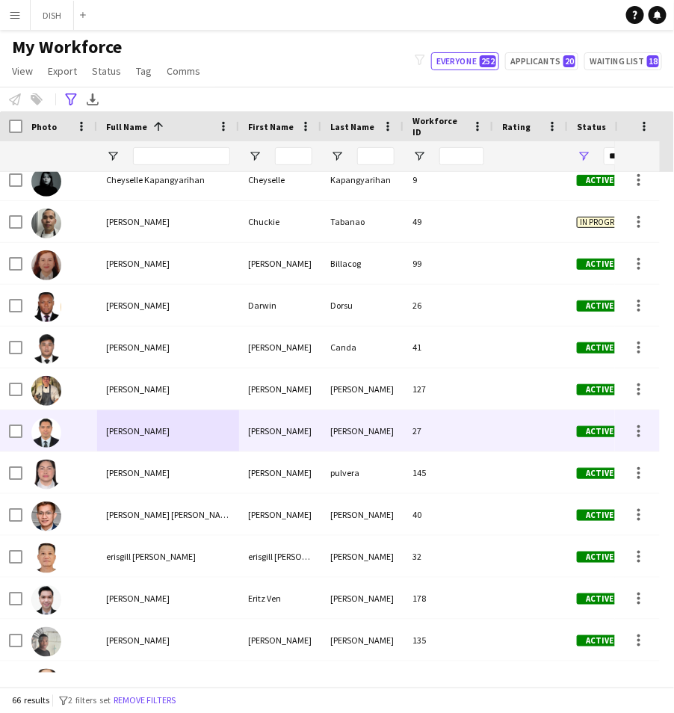
click at [249, 312] on div "[PERSON_NAME]" at bounding box center [280, 430] width 82 height 41
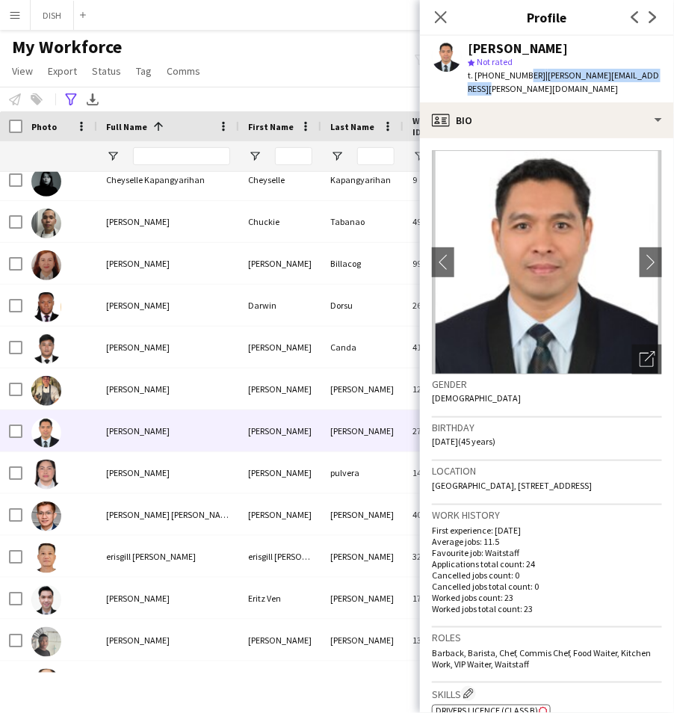
click at [521, 82] on div "Edmond Alcantara star Not rated t. +97144407828 | edmond.alcantara@hotmail.com" at bounding box center [547, 69] width 254 height 66
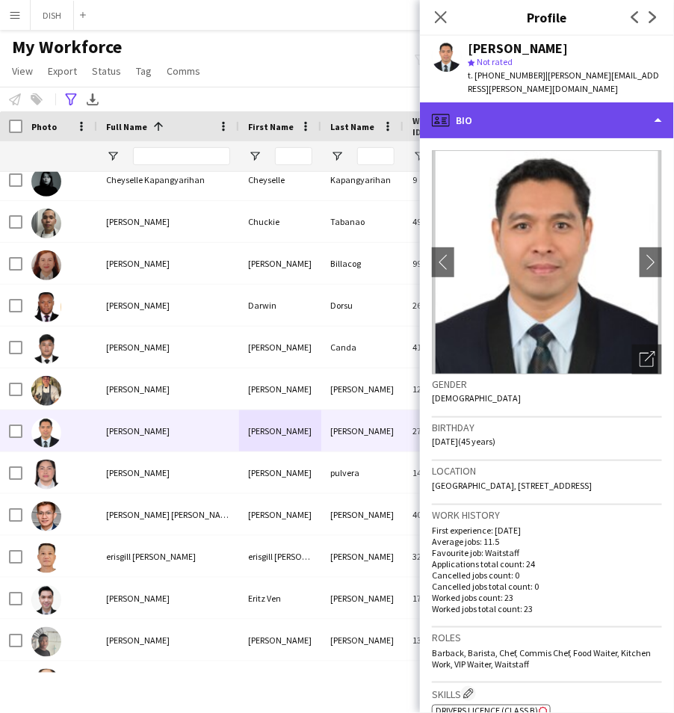
click at [520, 102] on div "profile Bio" at bounding box center [547, 120] width 254 height 36
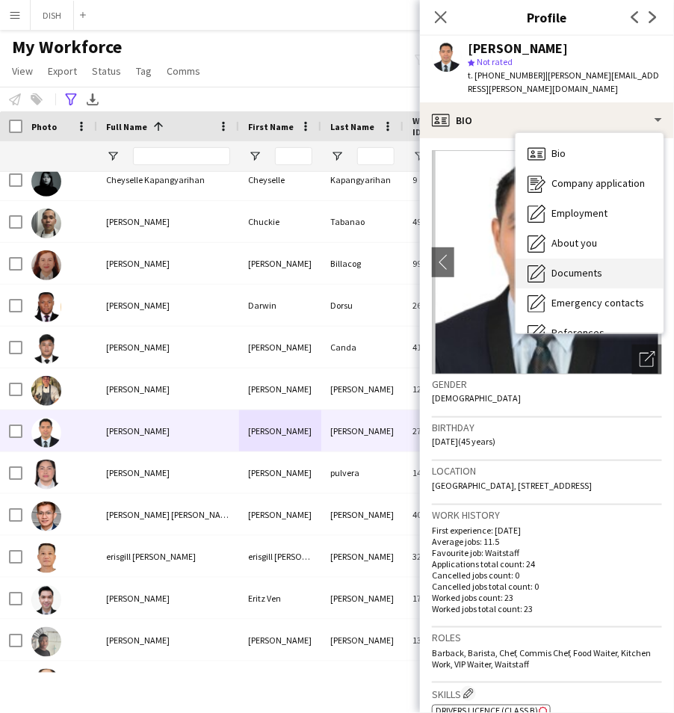
click at [572, 266] on span "Documents" at bounding box center [576, 272] width 51 height 13
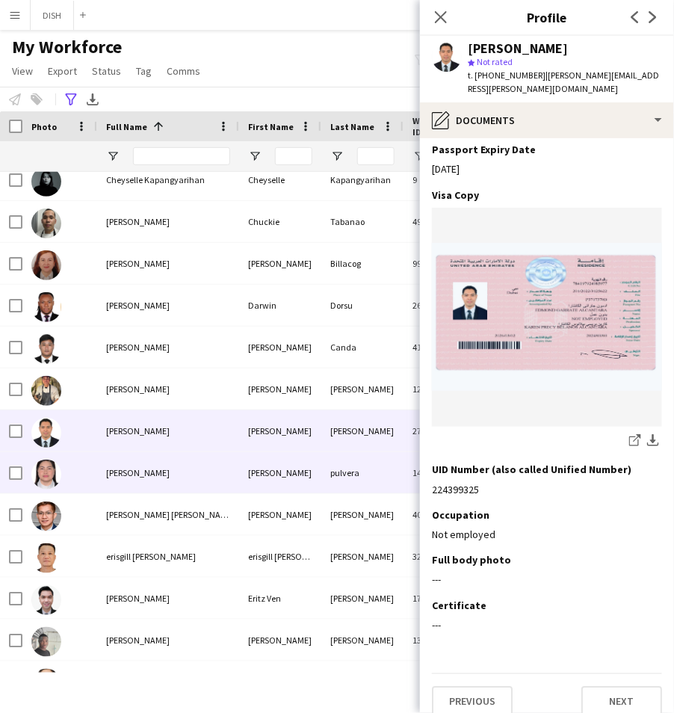
click at [116, 312] on span "[PERSON_NAME]" at bounding box center [138, 472] width 64 height 11
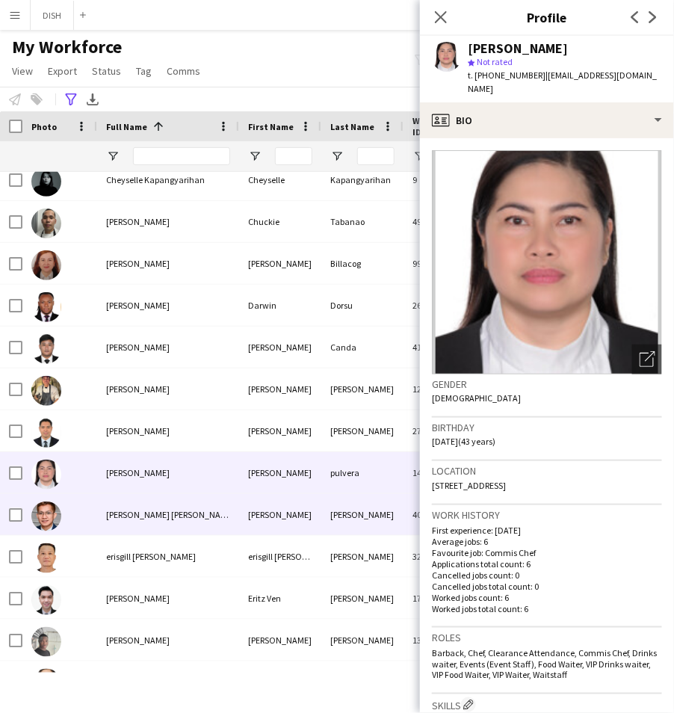
click at [132, 312] on span "[PERSON_NAME] [PERSON_NAME]" at bounding box center [170, 514] width 129 height 11
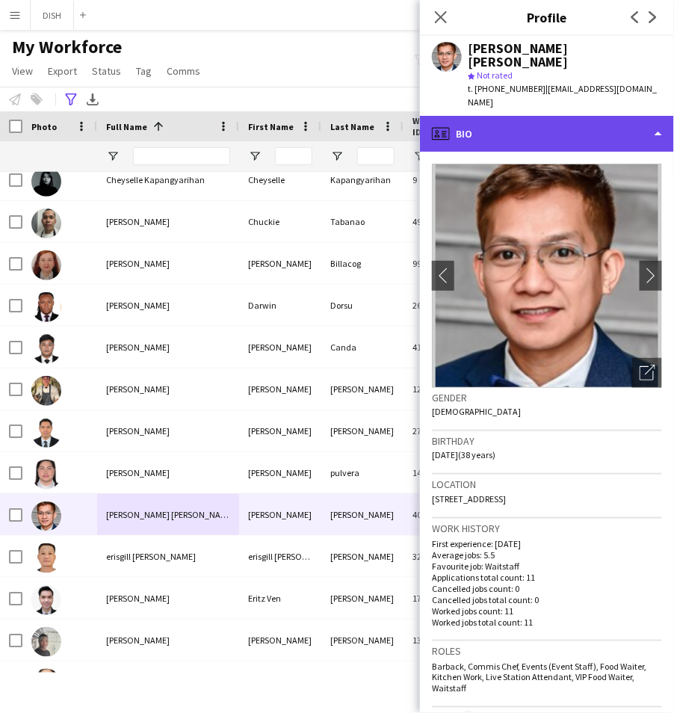
click at [529, 116] on div "profile Bio" at bounding box center [547, 134] width 254 height 36
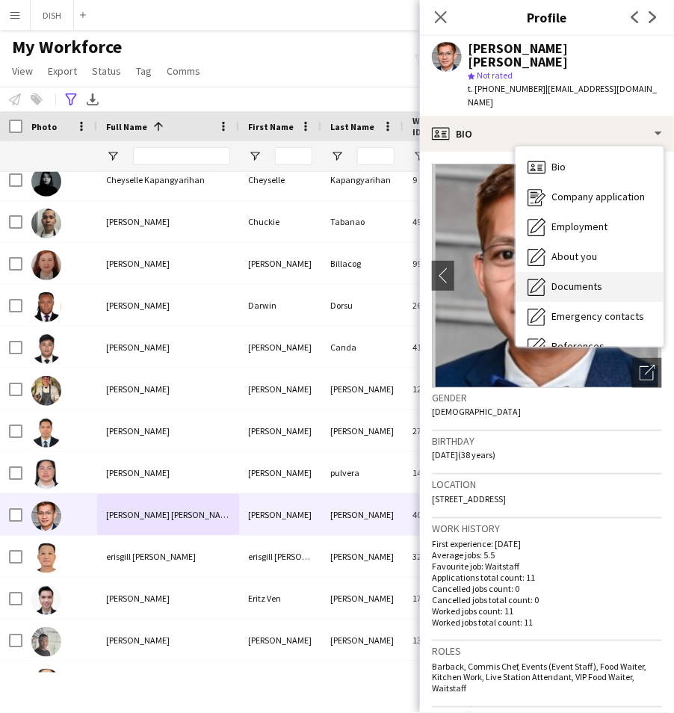
click at [572, 272] on div "Documents Documents" at bounding box center [590, 287] width 148 height 30
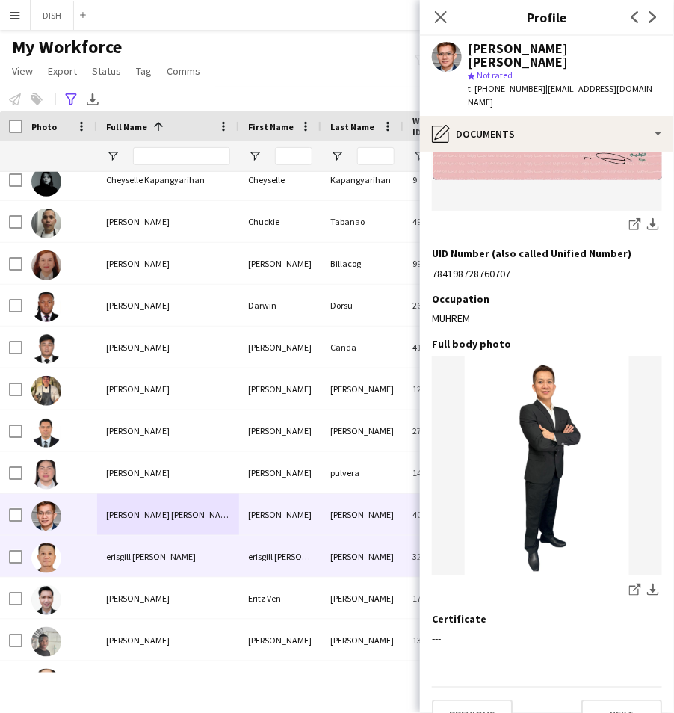
click at [88, 312] on div at bounding box center [59, 556] width 75 height 41
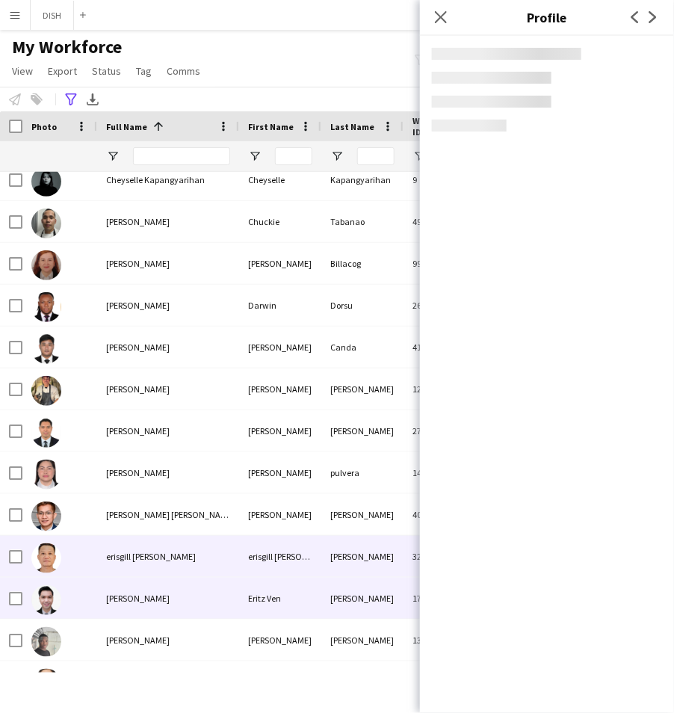
click at [114, 312] on div "[PERSON_NAME]" at bounding box center [168, 598] width 142 height 41
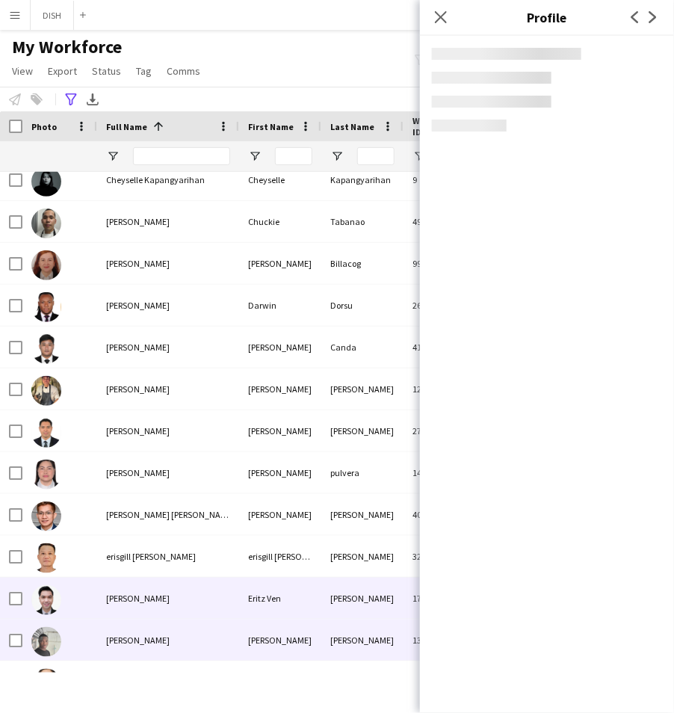
scroll to position [453, 0]
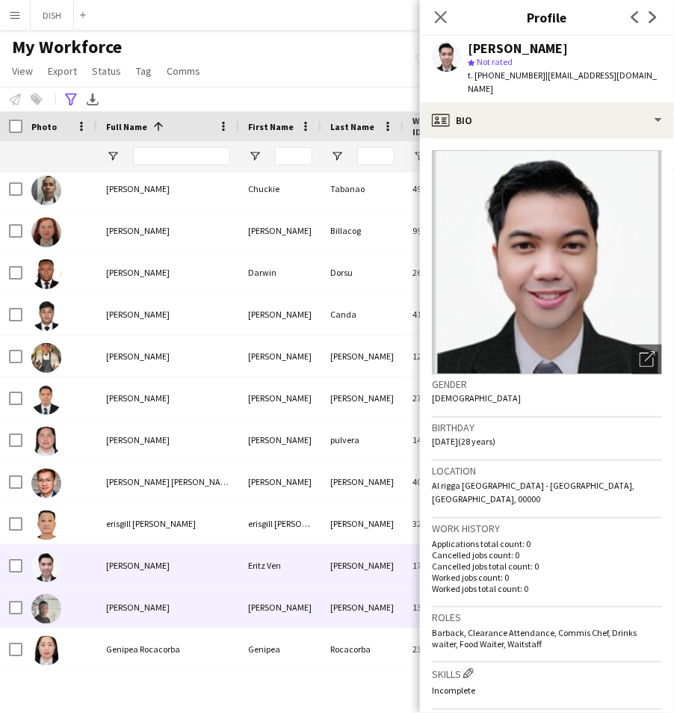
click at [130, 312] on span "[PERSON_NAME]" at bounding box center [138, 606] width 64 height 11
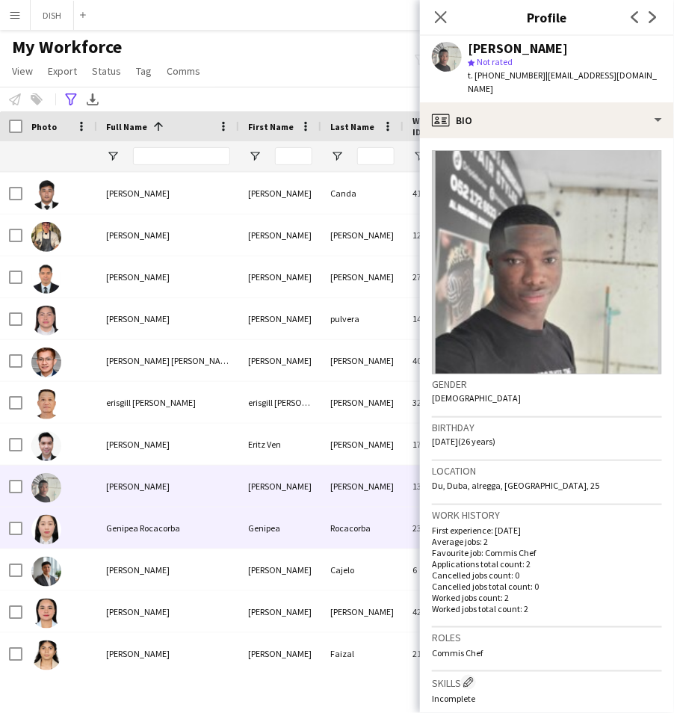
click at [123, 312] on div "Genipea Rocacorba" at bounding box center [168, 527] width 142 height 41
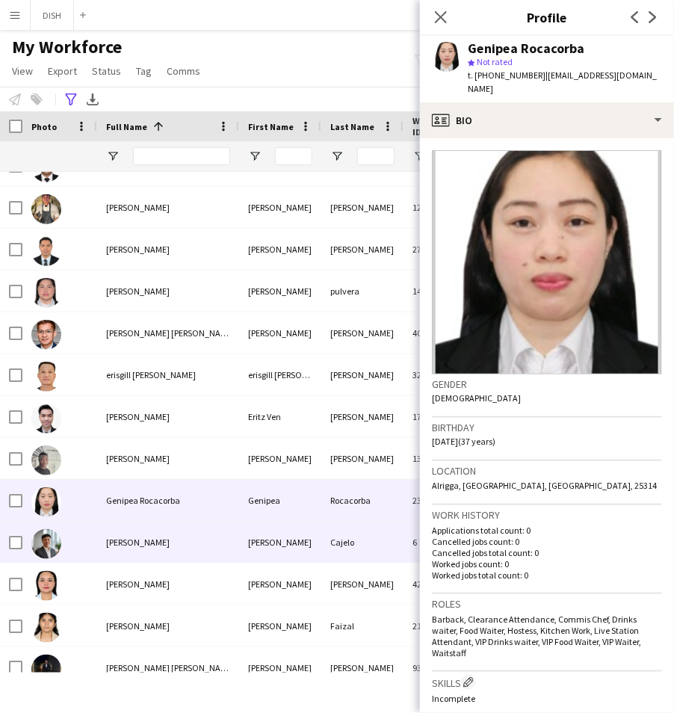
click at [127, 312] on div "[PERSON_NAME]" at bounding box center [168, 542] width 142 height 41
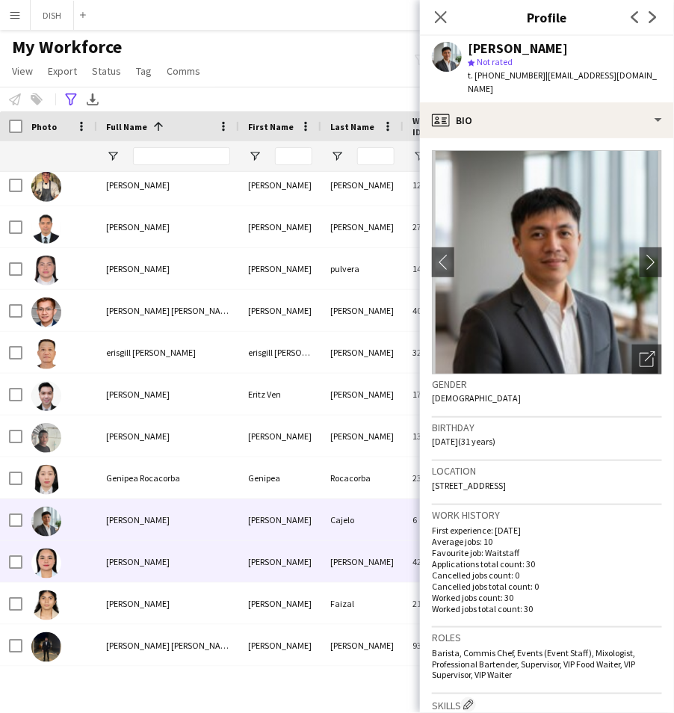
click at [128, 312] on span "[PERSON_NAME]" at bounding box center [138, 561] width 64 height 11
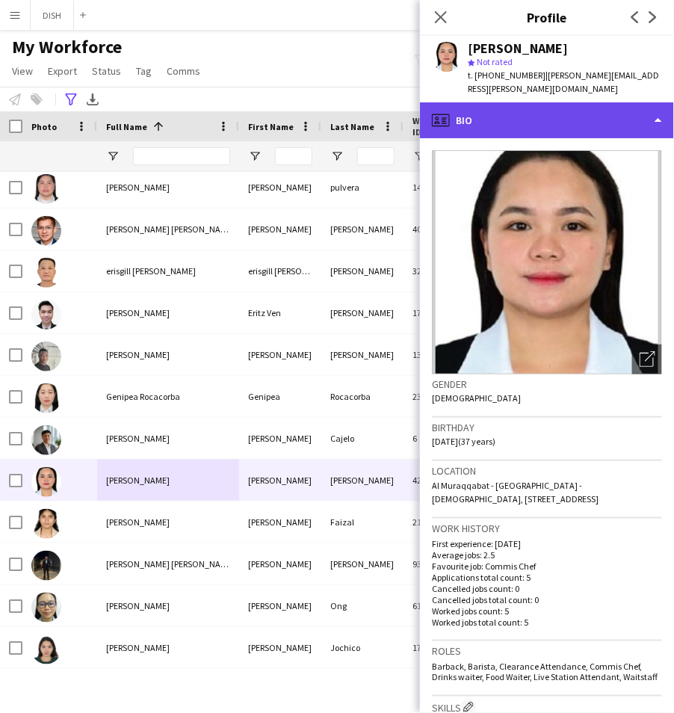
click at [565, 106] on div "profile Bio" at bounding box center [547, 120] width 254 height 36
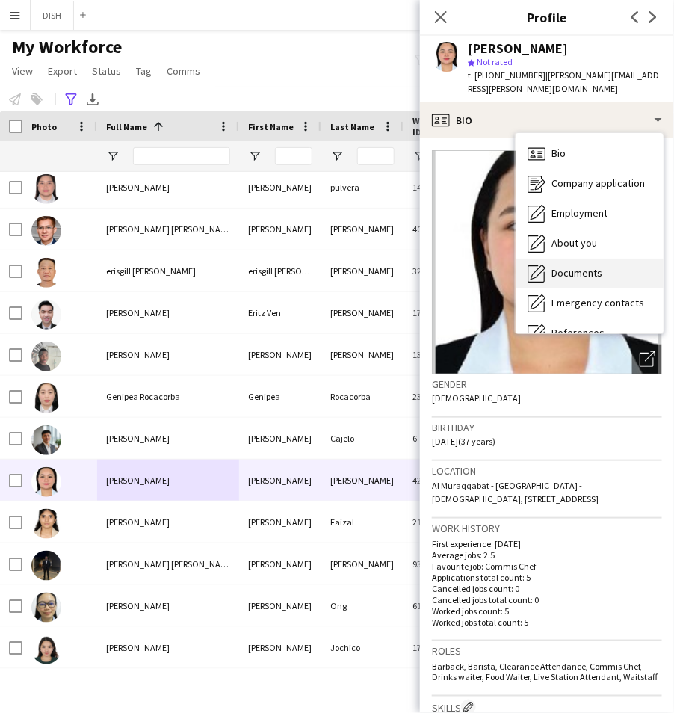
click at [599, 266] on span "Documents" at bounding box center [576, 272] width 51 height 13
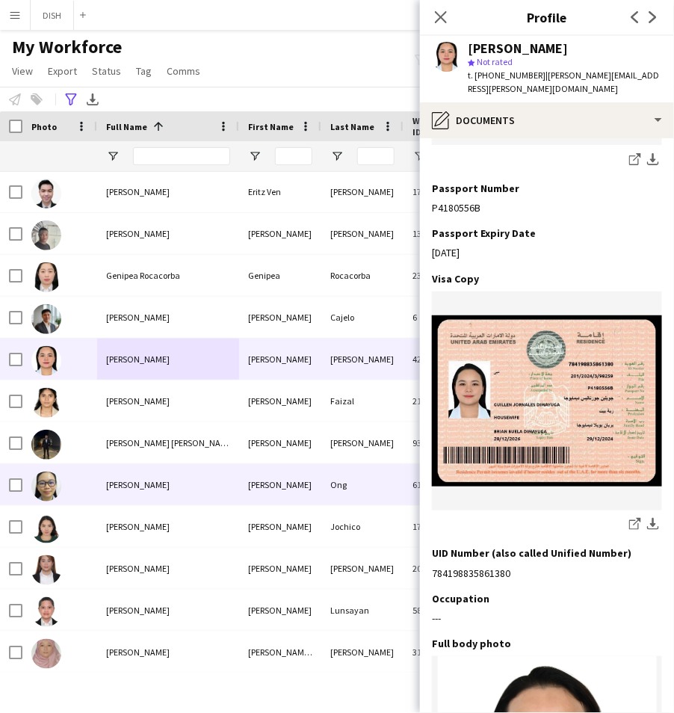
scroll to position [1109, 0]
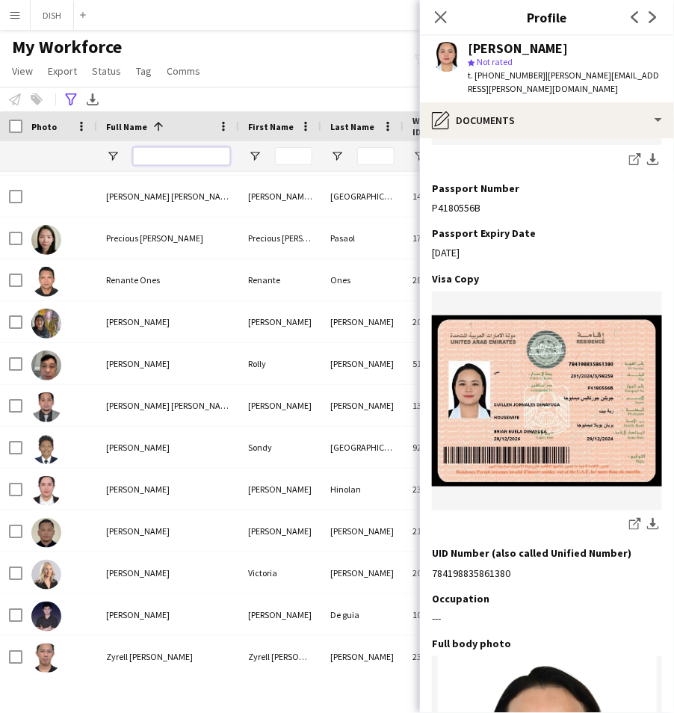
click at [155, 155] on input "Full Name Filter Input" at bounding box center [181, 156] width 97 height 18
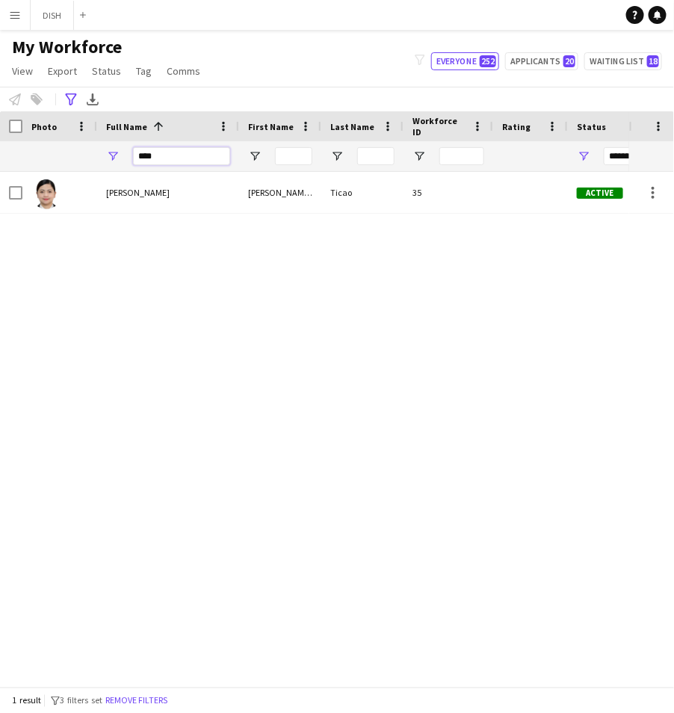
type input "****"
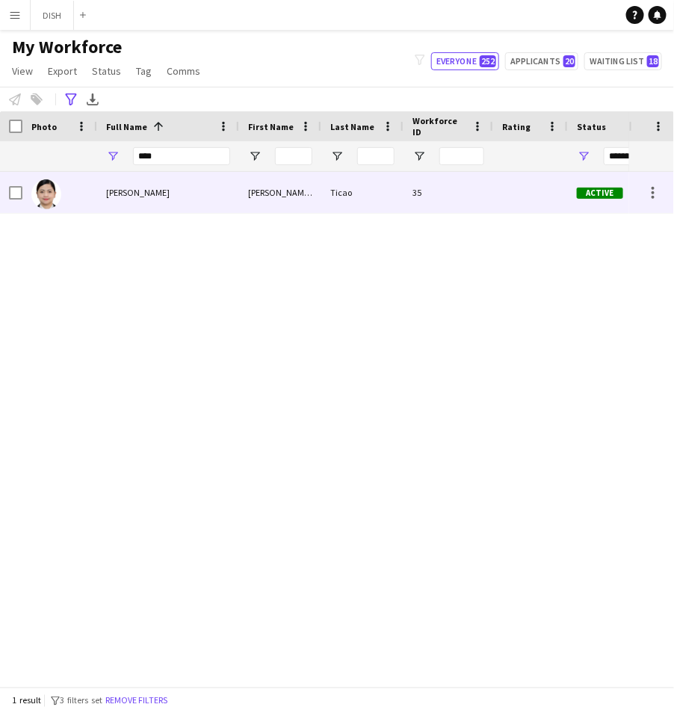
click at [173, 196] on div "[PERSON_NAME]" at bounding box center [168, 192] width 142 height 41
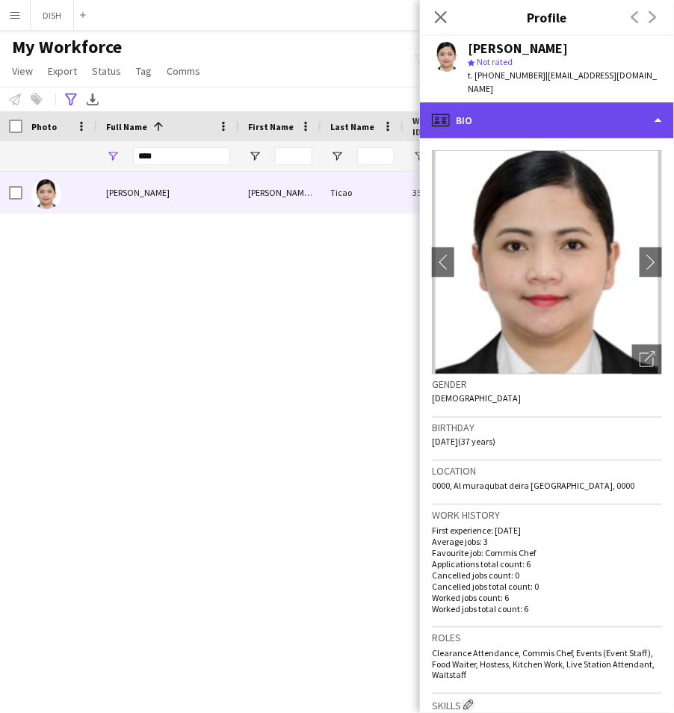
click at [556, 104] on div "profile Bio" at bounding box center [547, 120] width 254 height 36
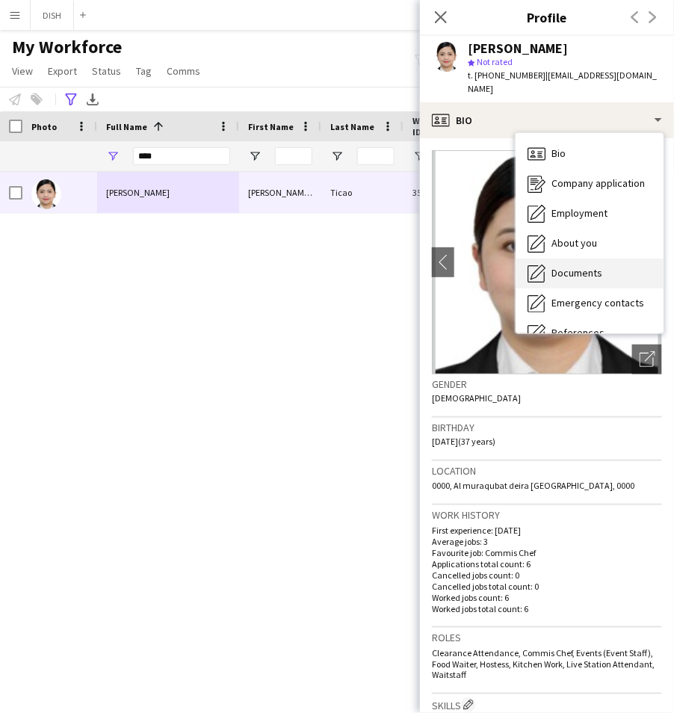
click at [621, 259] on div "Documents Documents" at bounding box center [590, 274] width 148 height 30
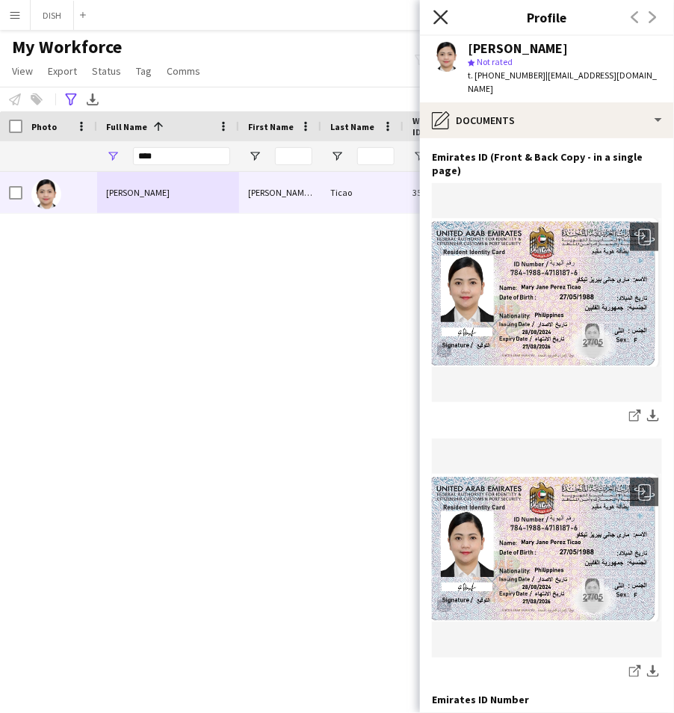
click at [434, 15] on icon "Close pop-in" at bounding box center [440, 17] width 14 height 14
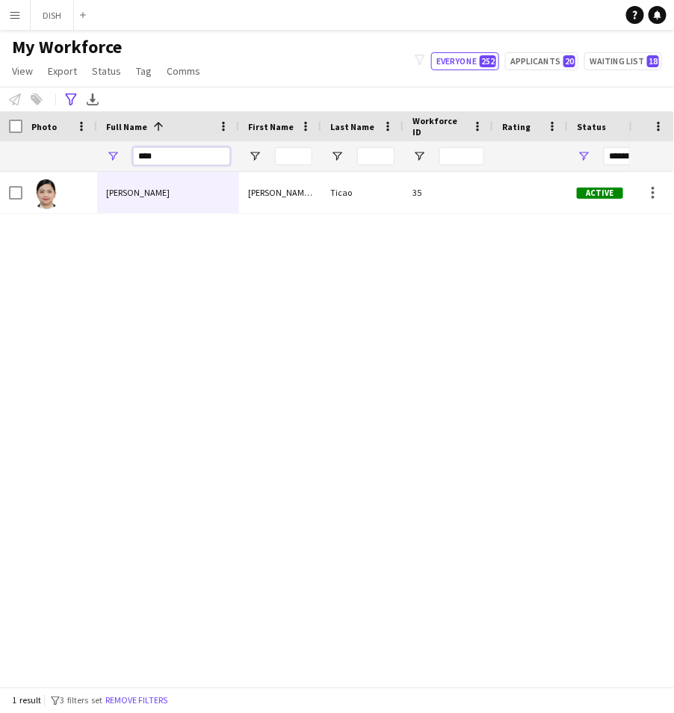
click at [161, 162] on input "****" at bounding box center [181, 156] width 97 height 18
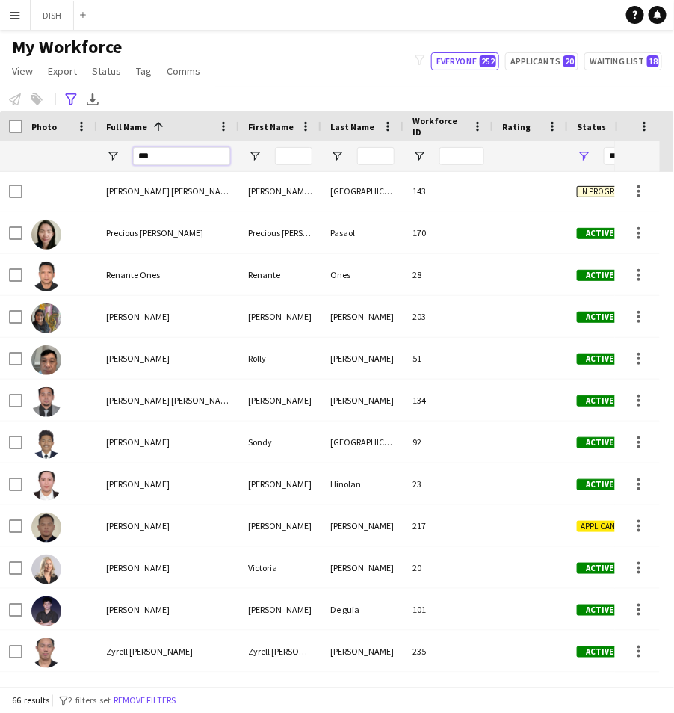
scroll to position [0, 0]
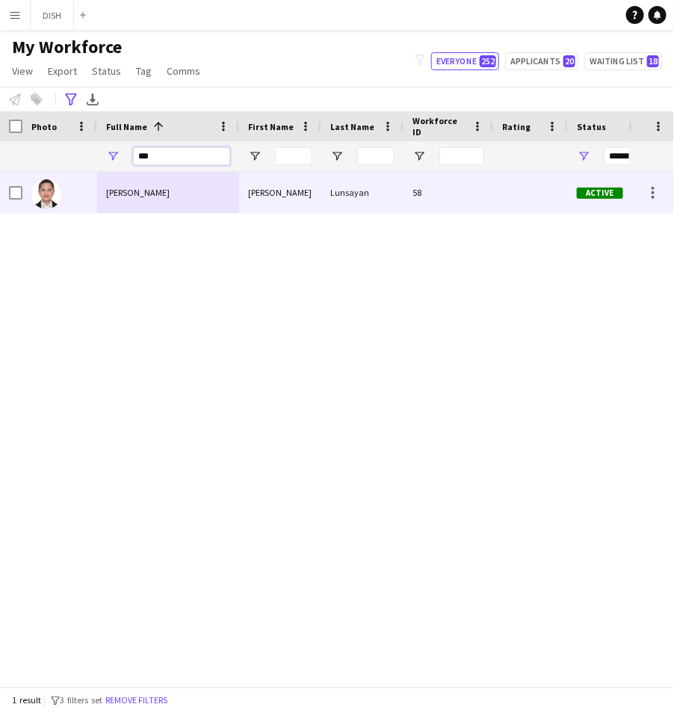
type input "***"
click at [181, 210] on div "[PERSON_NAME]" at bounding box center [168, 192] width 142 height 41
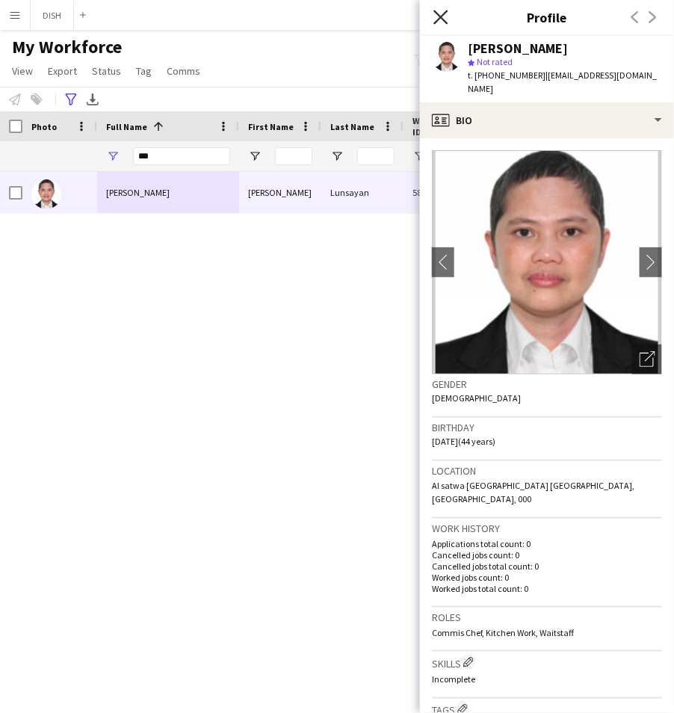
click at [447, 19] on icon "Close pop-in" at bounding box center [440, 17] width 14 height 14
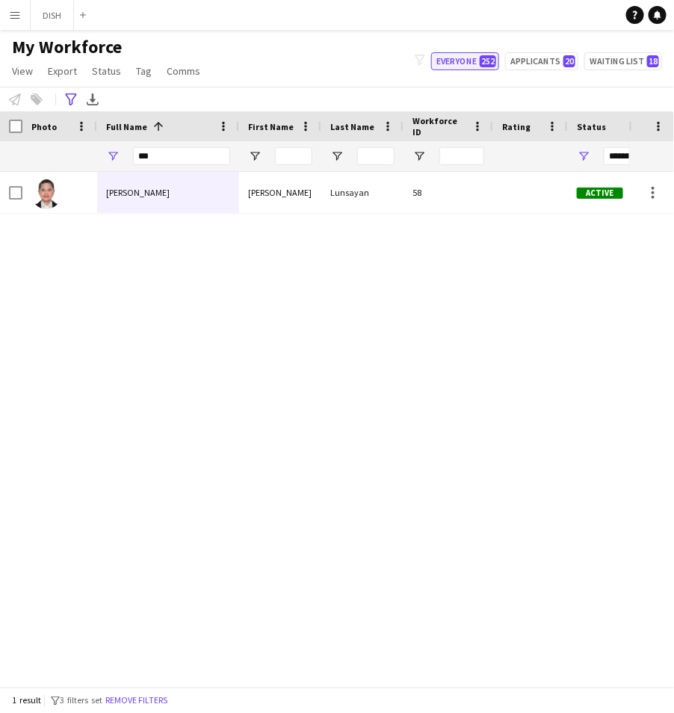
click at [480, 58] on button "Everyone 252" at bounding box center [465, 61] width 68 height 18
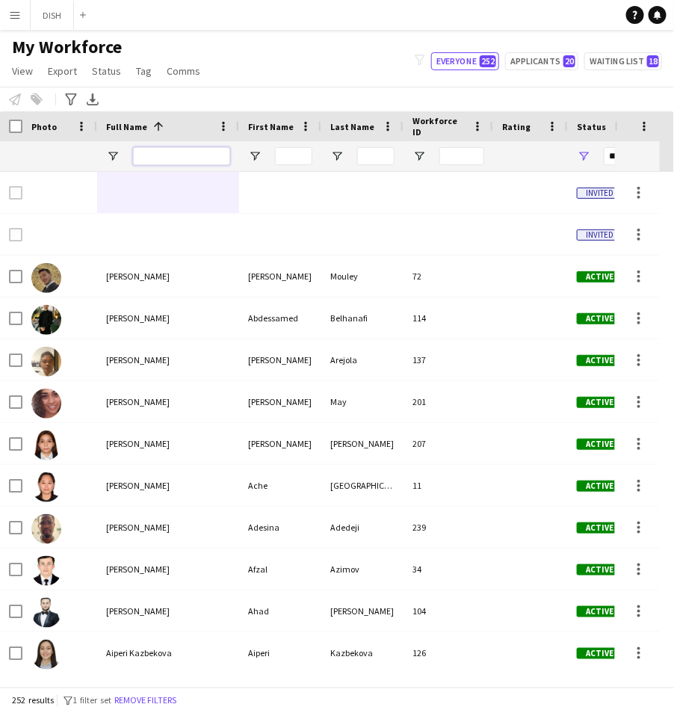
click at [185, 158] on input "Full Name Filter Input" at bounding box center [181, 156] width 97 height 18
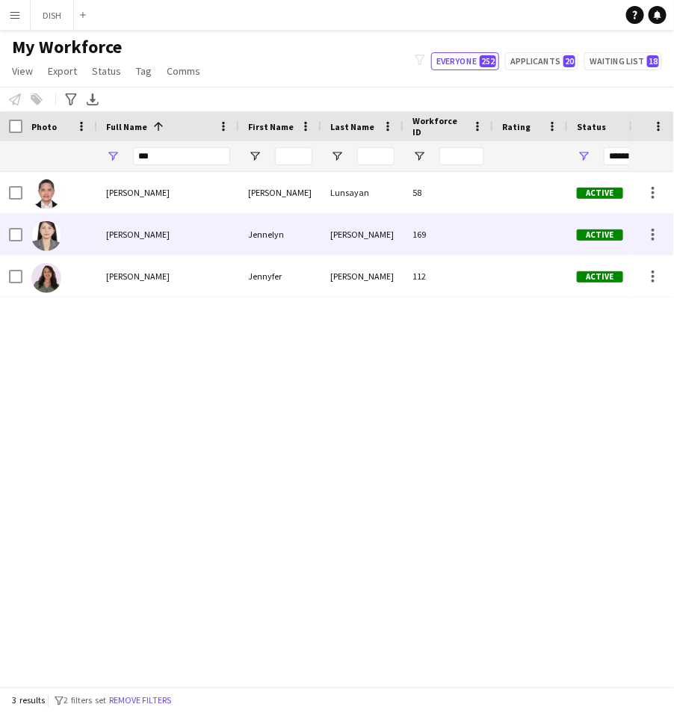
click at [202, 235] on div "[PERSON_NAME]" at bounding box center [168, 234] width 142 height 41
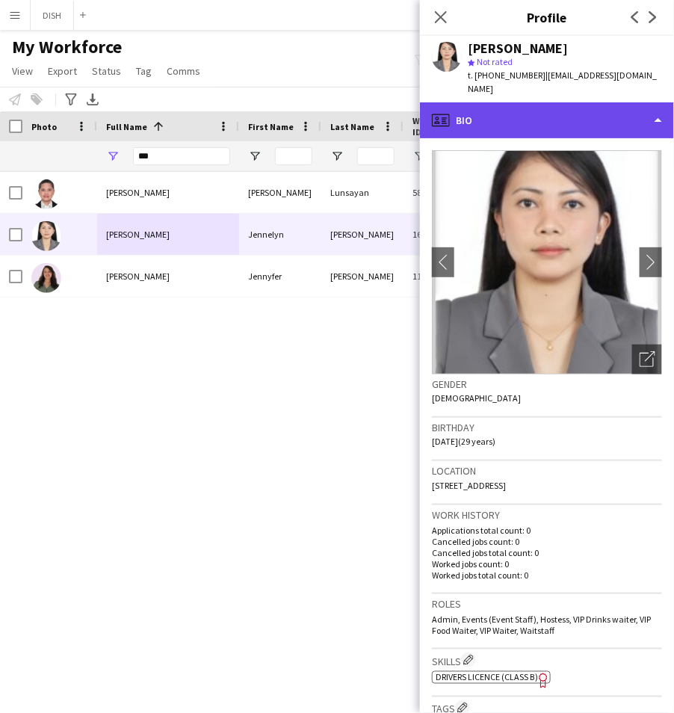
click at [498, 111] on div "profile Bio" at bounding box center [547, 120] width 254 height 36
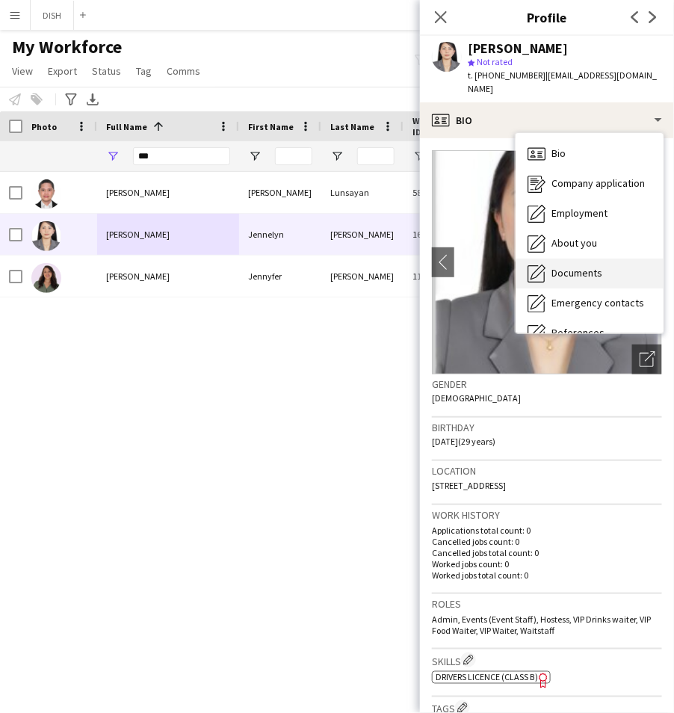
click at [607, 259] on div "Documents Documents" at bounding box center [590, 274] width 148 height 30
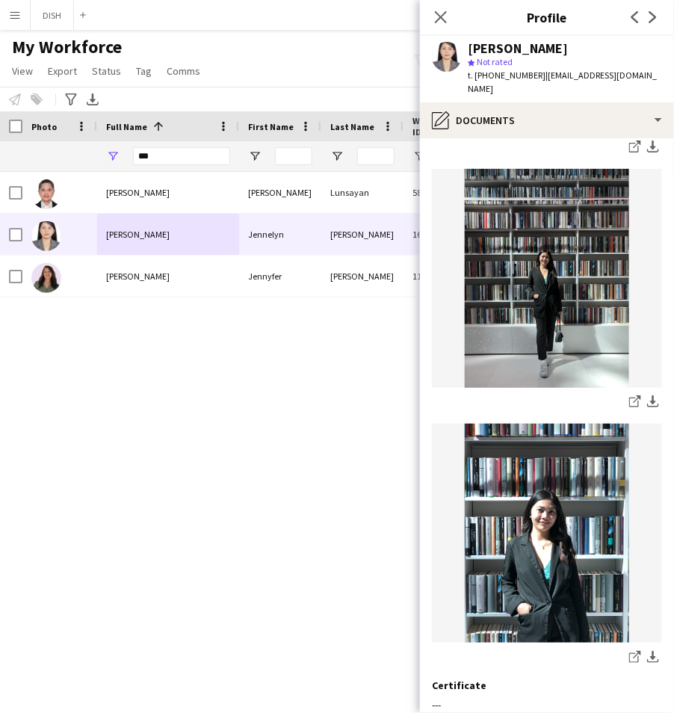
scroll to position [1701, 0]
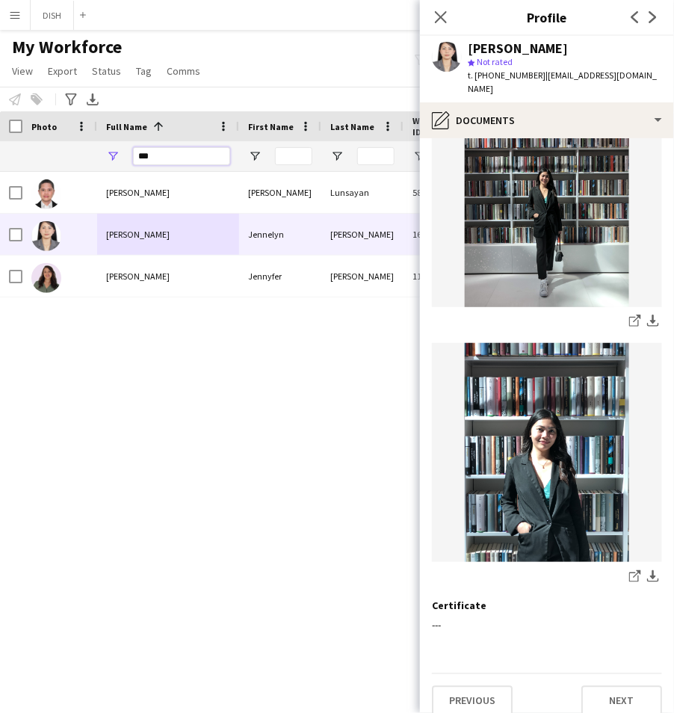
click at [179, 147] on input "***" at bounding box center [181, 156] width 97 height 18
click at [177, 152] on input "***" at bounding box center [181, 156] width 97 height 18
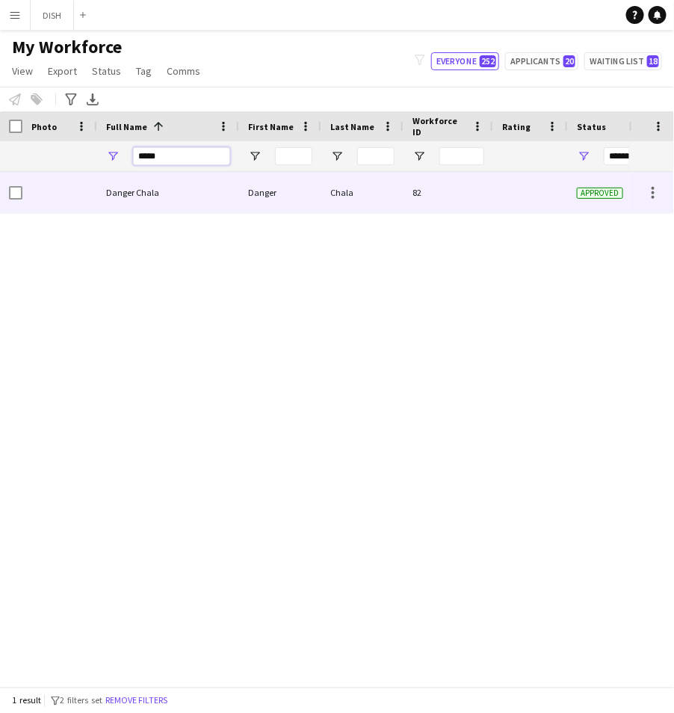
type input "*****"
click at [159, 191] on div "Danger Chala" at bounding box center [168, 192] width 142 height 41
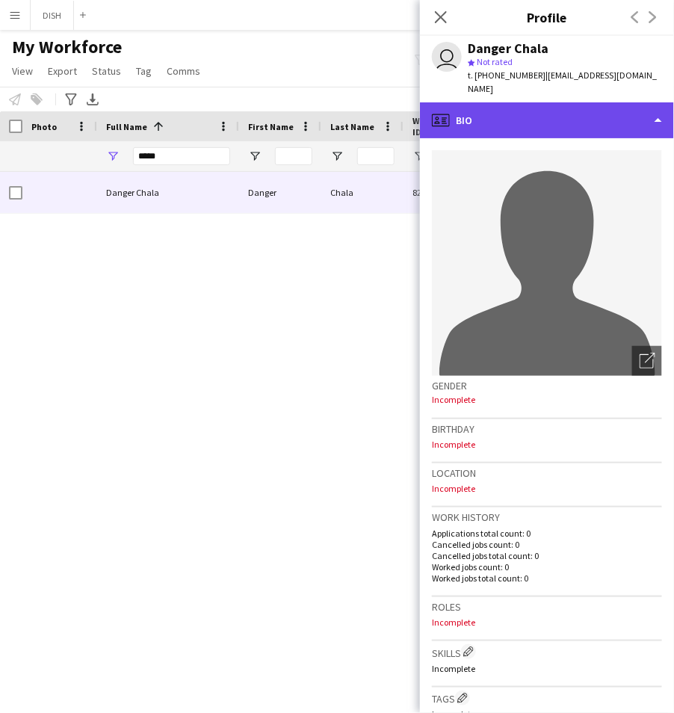
click at [554, 116] on div "profile Bio" at bounding box center [547, 120] width 254 height 36
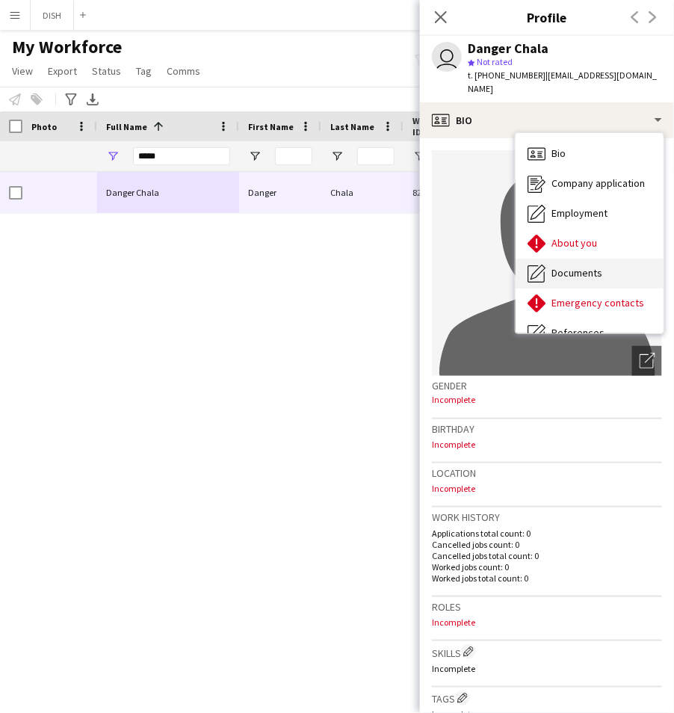
click at [587, 259] on div "Documents Documents" at bounding box center [590, 274] width 148 height 30
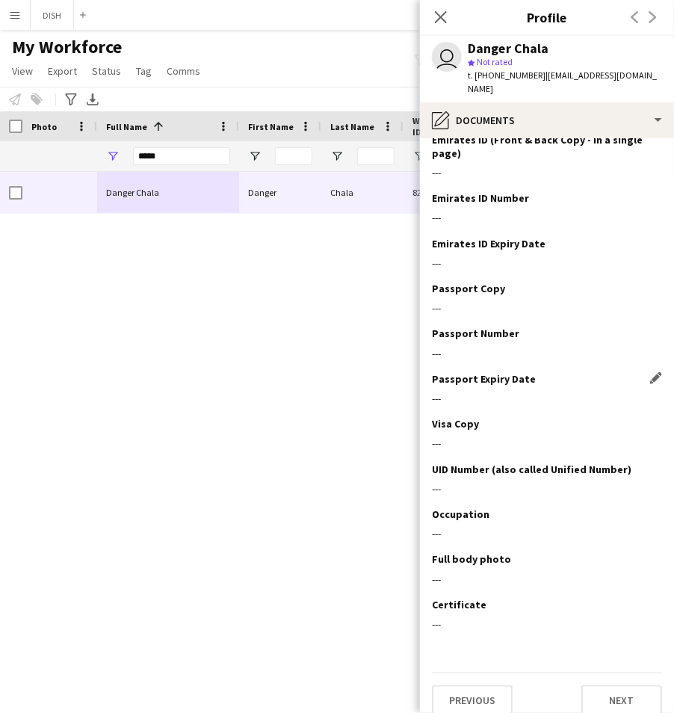
scroll to position [0, 0]
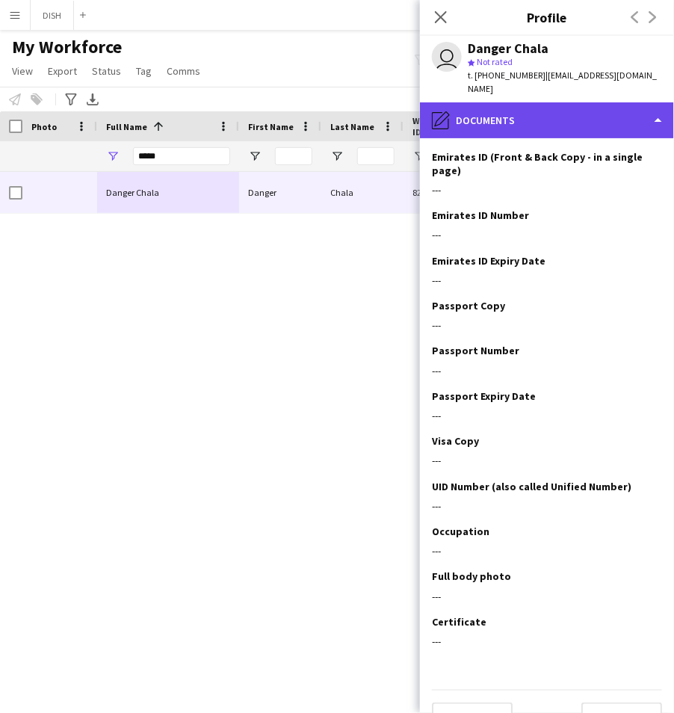
click at [545, 106] on div "pencil4 Documents" at bounding box center [547, 120] width 254 height 36
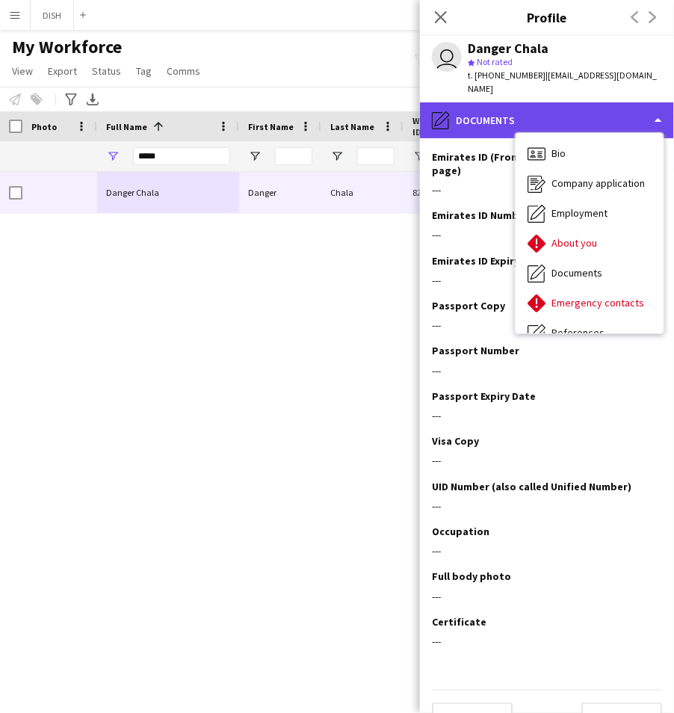
click at [472, 102] on div "pencil4 Documents" at bounding box center [547, 120] width 254 height 36
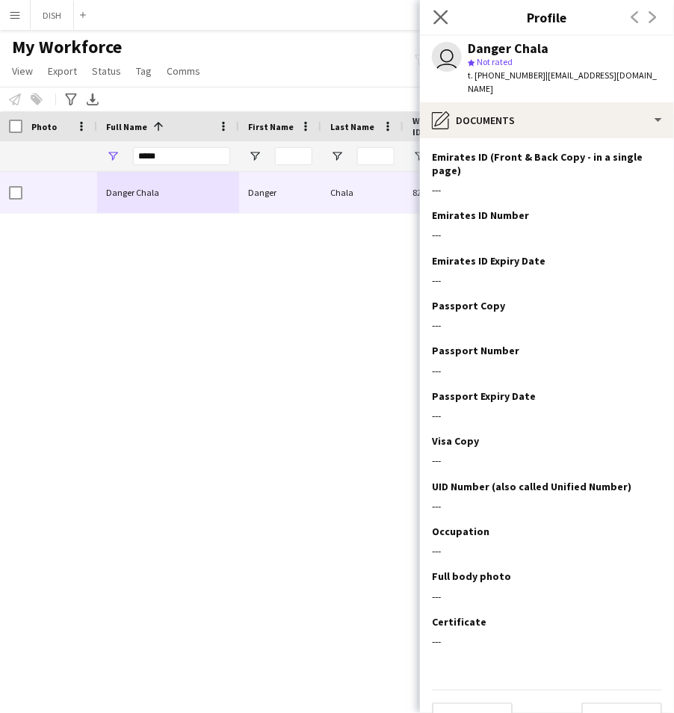
click at [446, 7] on app-icon "Close pop-in" at bounding box center [441, 18] width 22 height 22
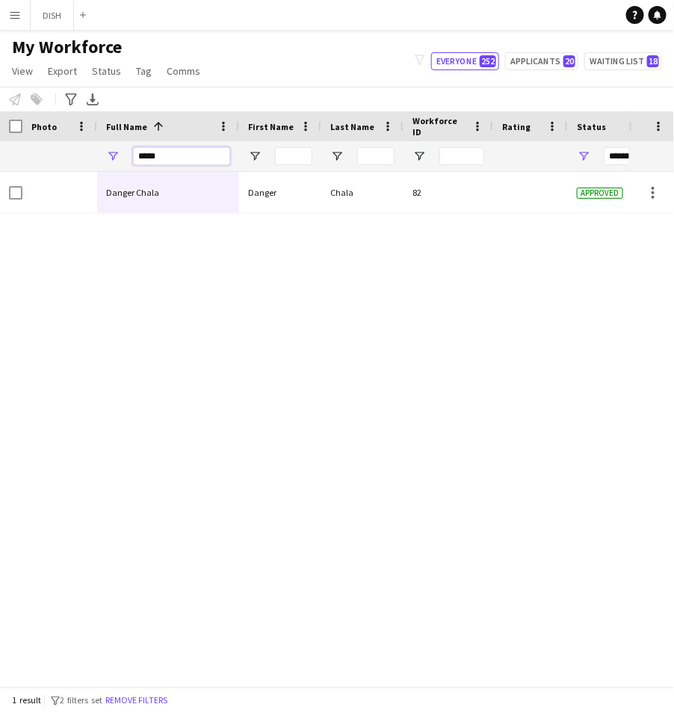
click at [184, 151] on input "*****" at bounding box center [181, 156] width 97 height 18
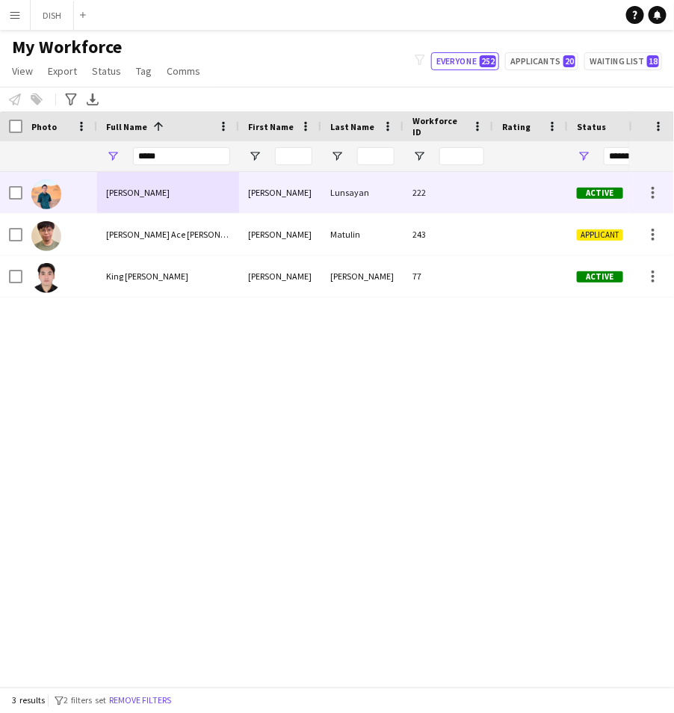
click at [236, 192] on div "[PERSON_NAME]" at bounding box center [168, 192] width 142 height 41
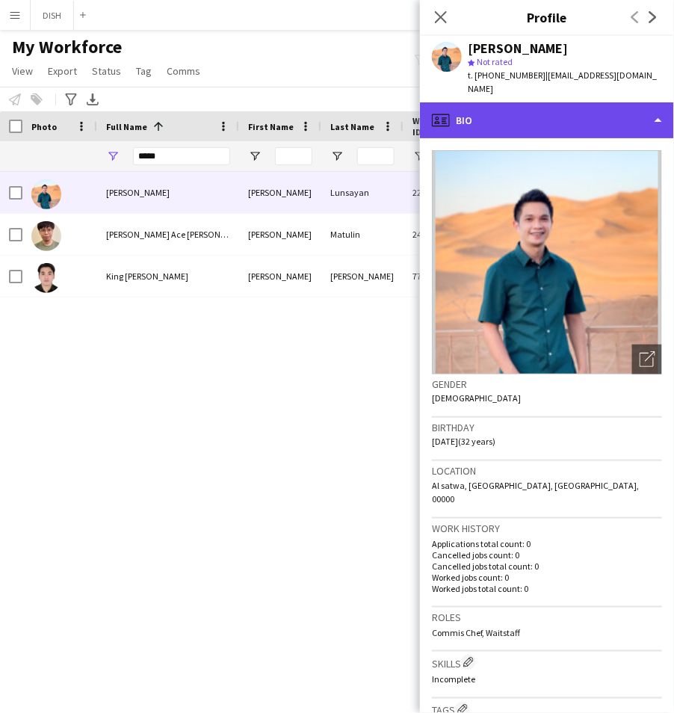
click at [517, 111] on div "profile Bio" at bounding box center [547, 120] width 254 height 36
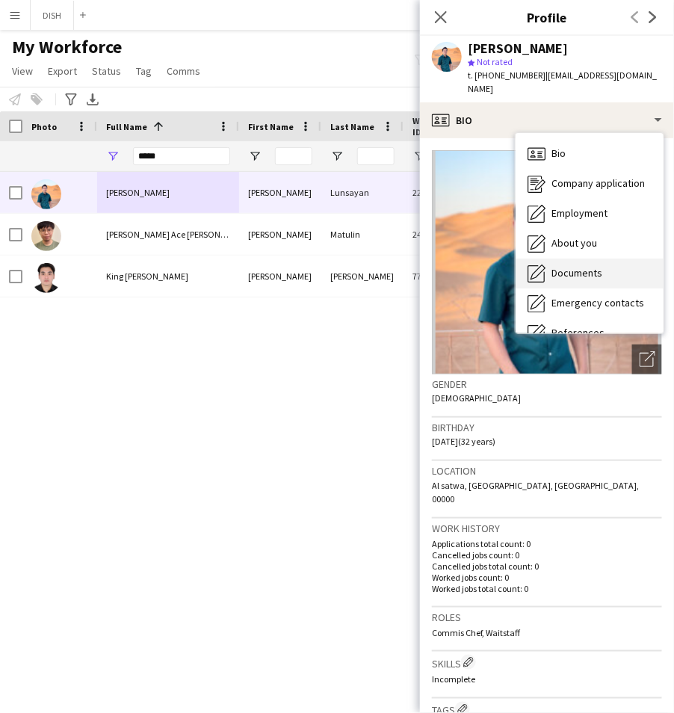
click at [593, 266] on span "Documents" at bounding box center [576, 272] width 51 height 13
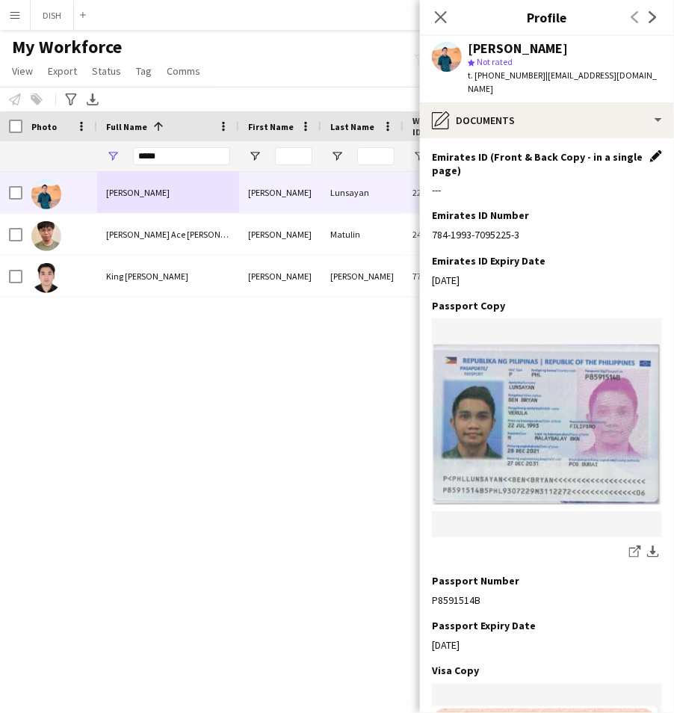
click at [650, 150] on app-icon "Edit this field" at bounding box center [656, 156] width 12 height 12
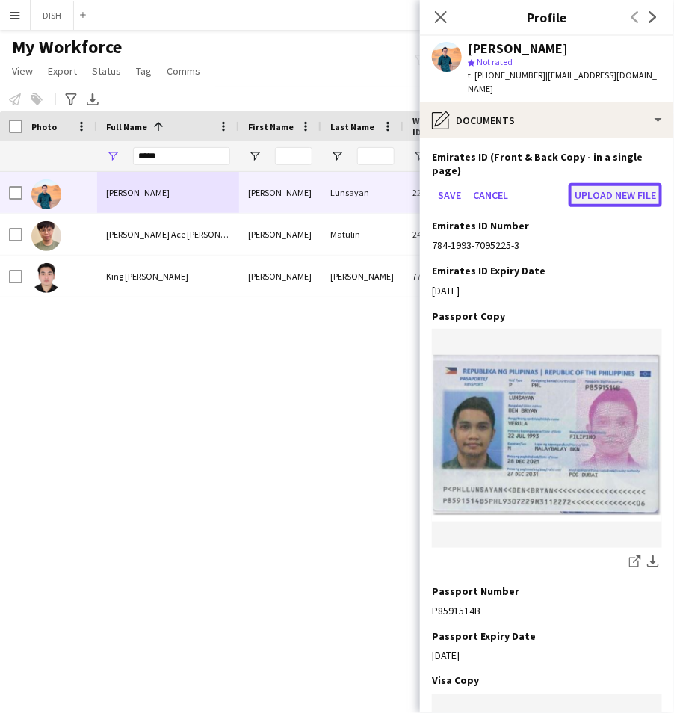
click at [580, 183] on button "Upload new file" at bounding box center [615, 195] width 93 height 24
click at [616, 183] on button "Upload new file" at bounding box center [615, 195] width 93 height 24
click at [186, 148] on input "*****" at bounding box center [181, 156] width 97 height 18
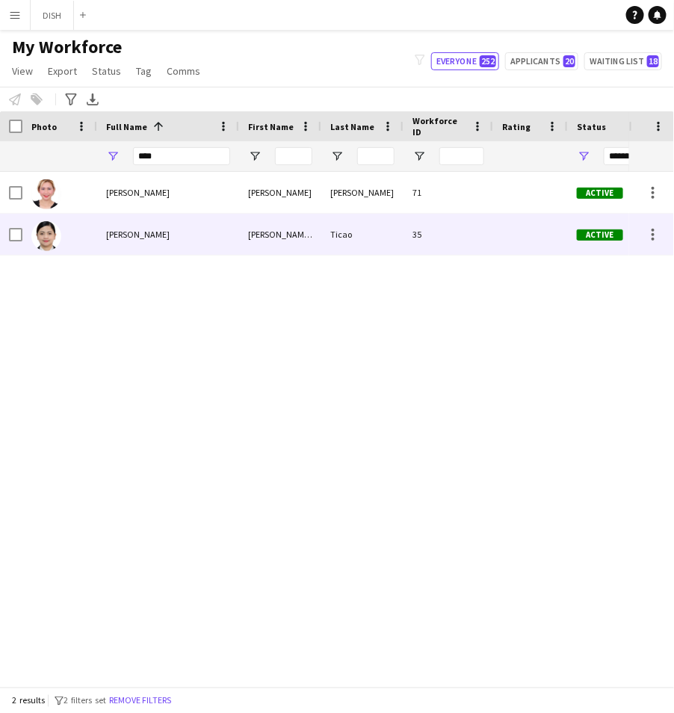
click at [185, 230] on div "[PERSON_NAME]" at bounding box center [168, 234] width 142 height 41
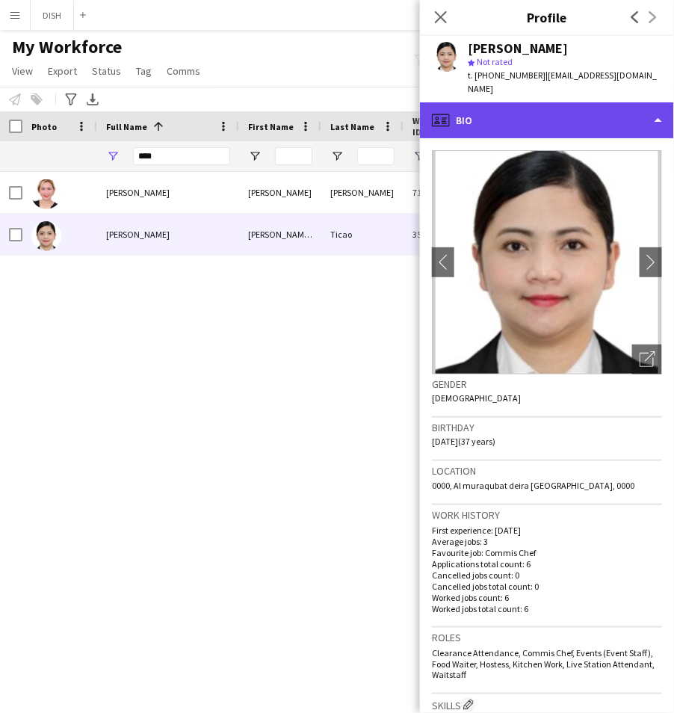
click at [540, 102] on div "profile Bio" at bounding box center [547, 120] width 254 height 36
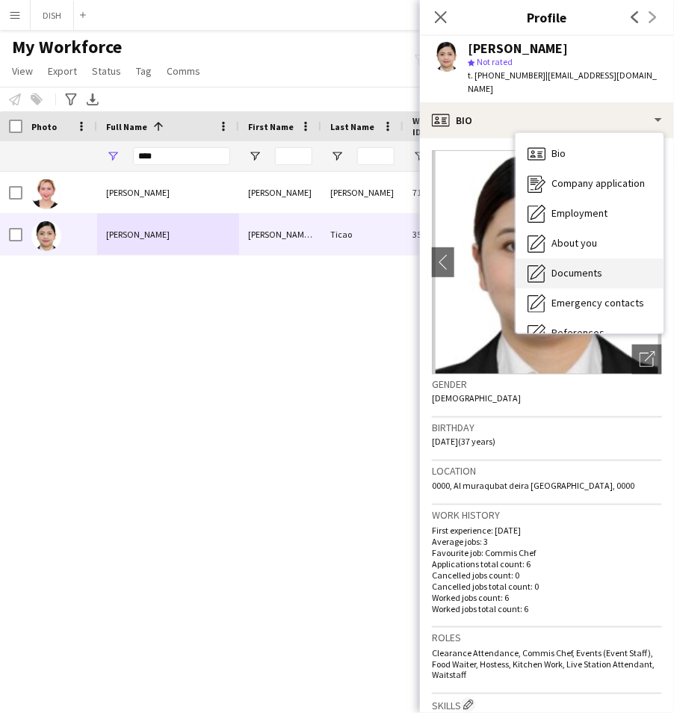
click at [588, 259] on div "Documents Documents" at bounding box center [590, 274] width 148 height 30
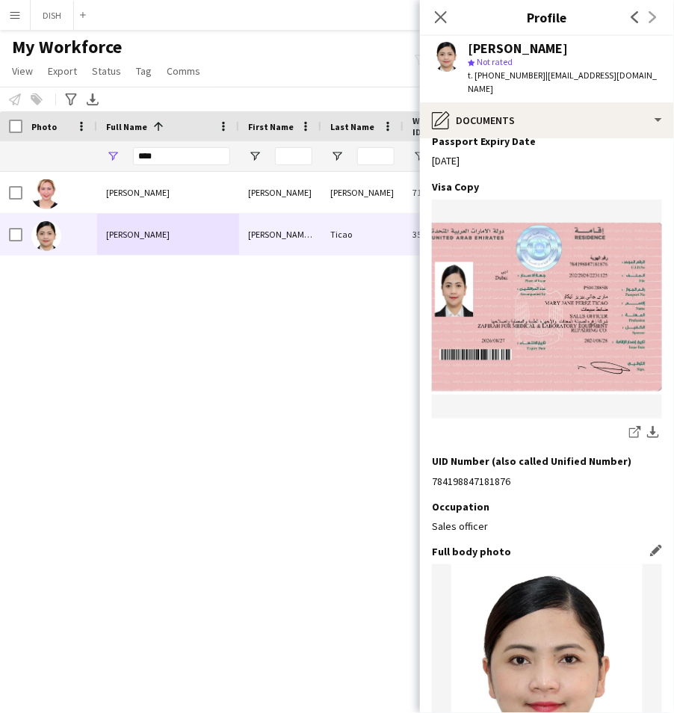
scroll to position [1190, 0]
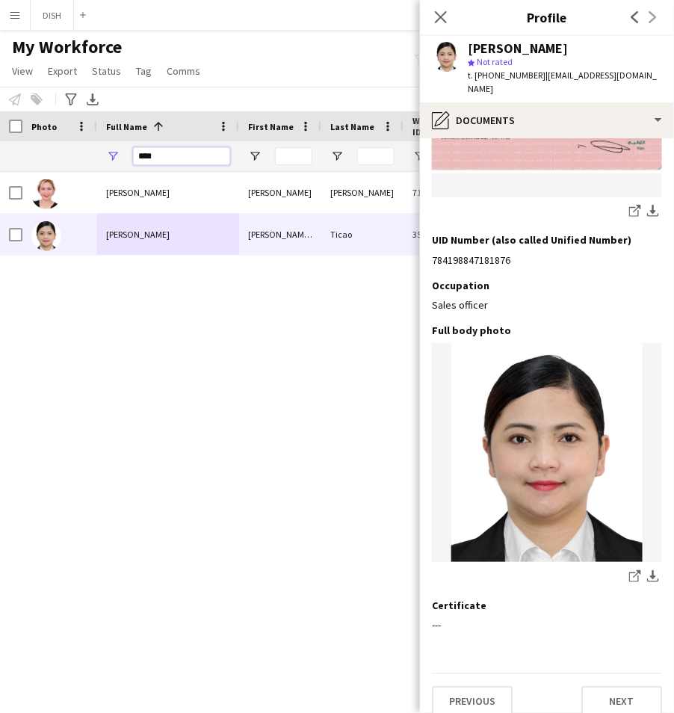
click at [200, 153] on input "****" at bounding box center [181, 156] width 97 height 18
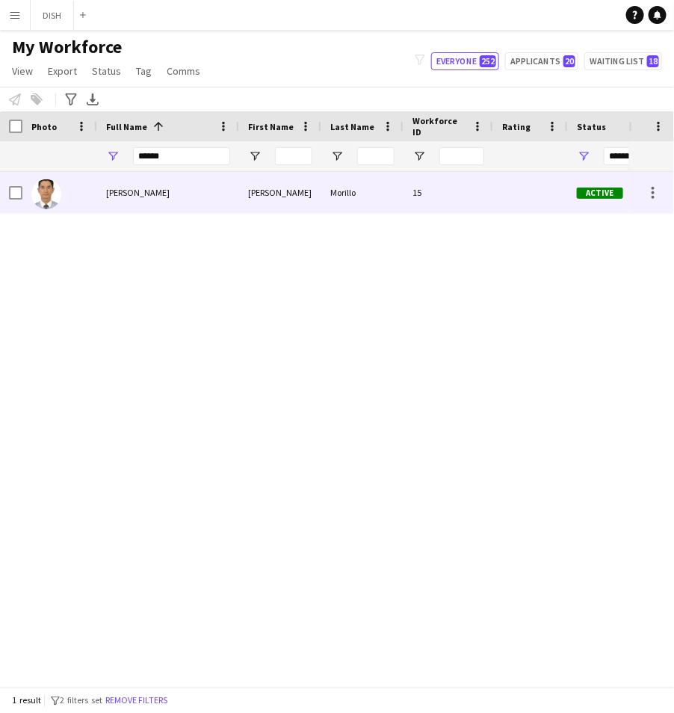
click at [194, 178] on div "[PERSON_NAME]" at bounding box center [168, 192] width 142 height 41
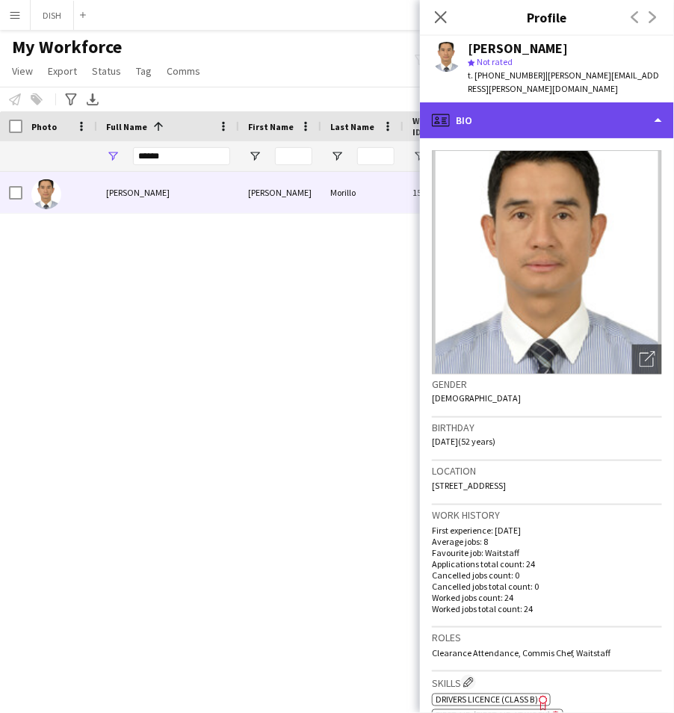
click at [593, 111] on div "profile Bio" at bounding box center [547, 120] width 254 height 36
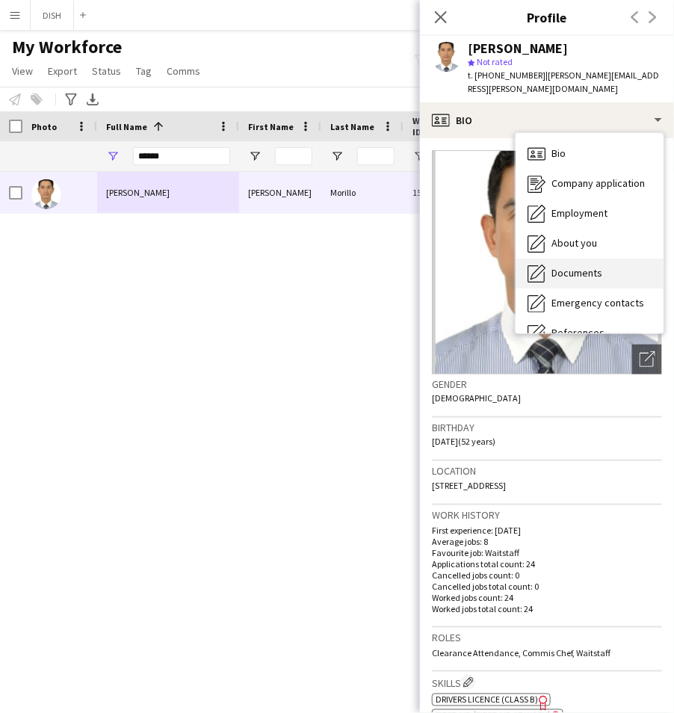
click at [604, 259] on div "Documents Documents" at bounding box center [590, 274] width 148 height 30
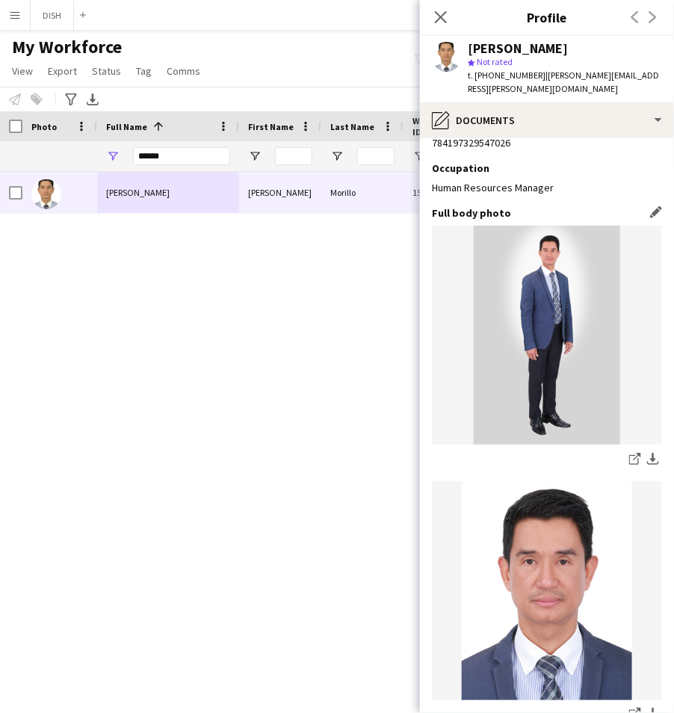
scroll to position [1446, 0]
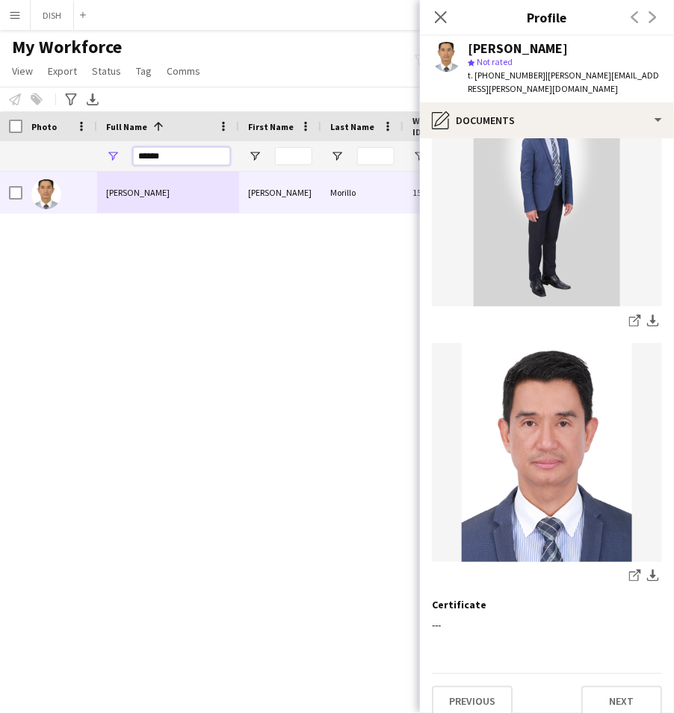
click at [181, 158] on input "******" at bounding box center [181, 156] width 97 height 18
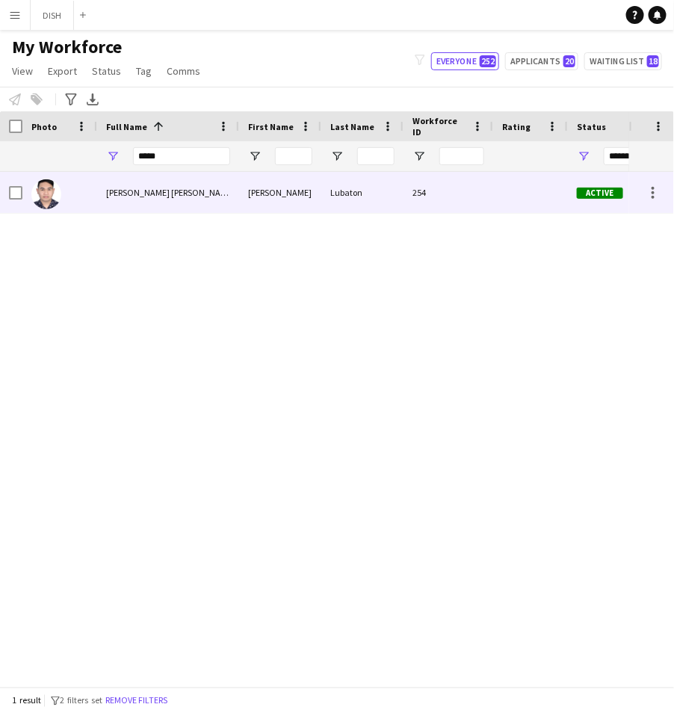
click at [180, 198] on div "[PERSON_NAME] [PERSON_NAME]" at bounding box center [168, 192] width 142 height 41
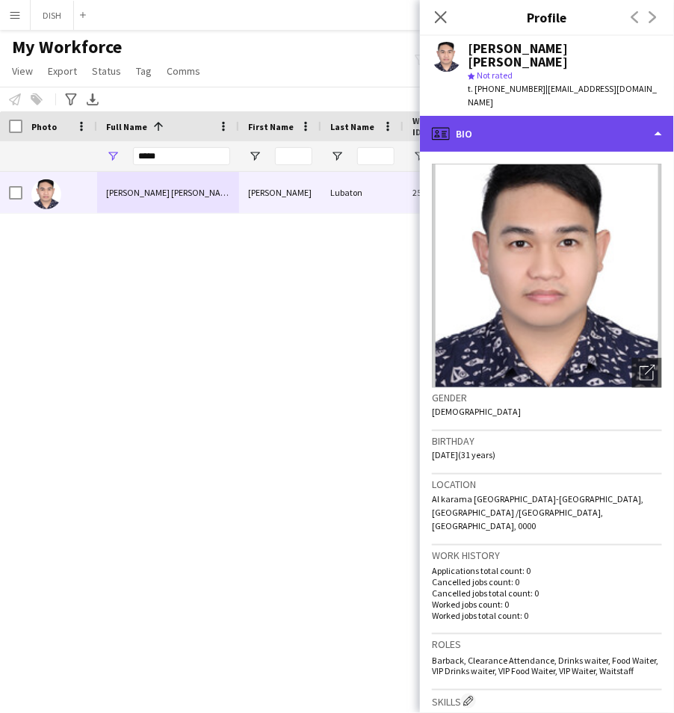
click at [536, 116] on div "profile Bio" at bounding box center [547, 134] width 254 height 36
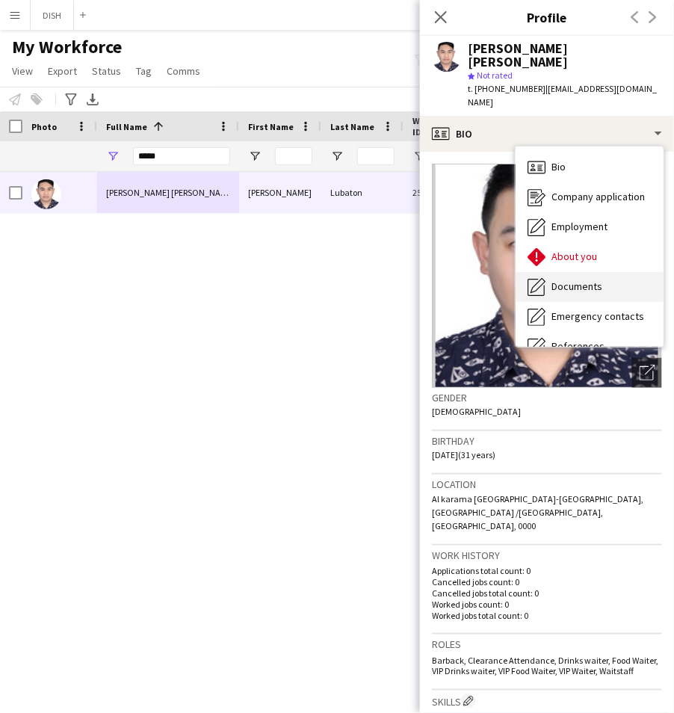
click at [582, 279] on span "Documents" at bounding box center [576, 285] width 51 height 13
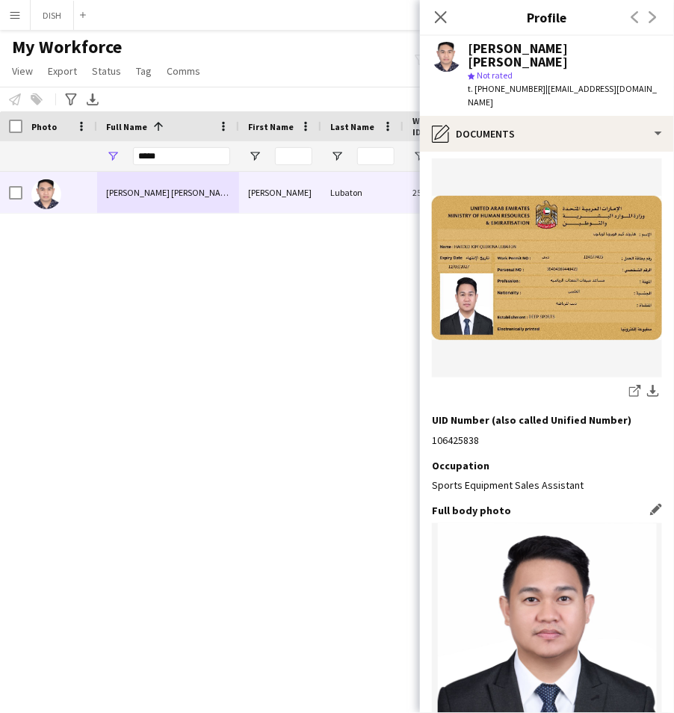
scroll to position [1434, 0]
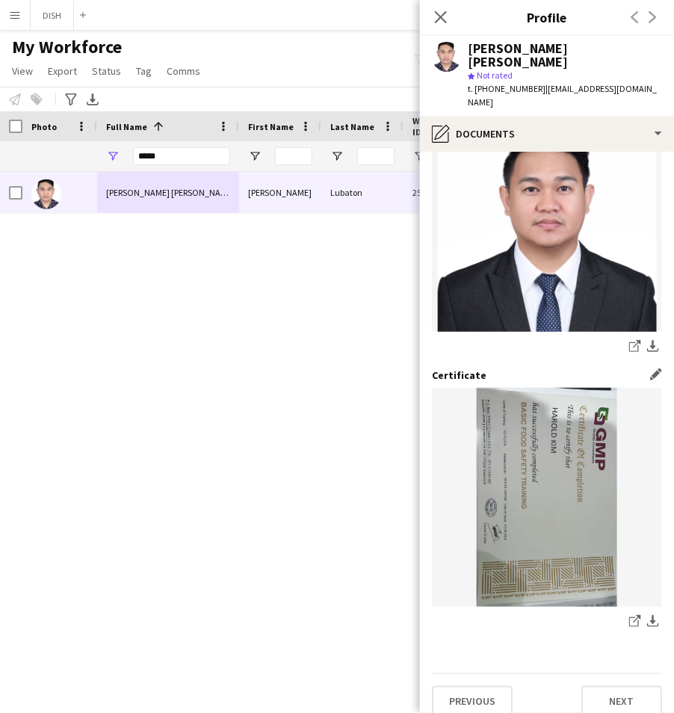
click at [553, 312] on img at bounding box center [547, 497] width 230 height 219
click at [629, 312] on icon "share-external-link-1" at bounding box center [635, 346] width 12 height 12
click at [634, 312] on icon at bounding box center [637, 618] width 7 height 7
click at [310, 286] on div "Harold Kim Lubaton Harold Kim Lubaton 254 Active Dubai 08-10-2025" at bounding box center [314, 422] width 629 height 501
click at [437, 10] on icon "Close pop-in" at bounding box center [440, 17] width 14 height 14
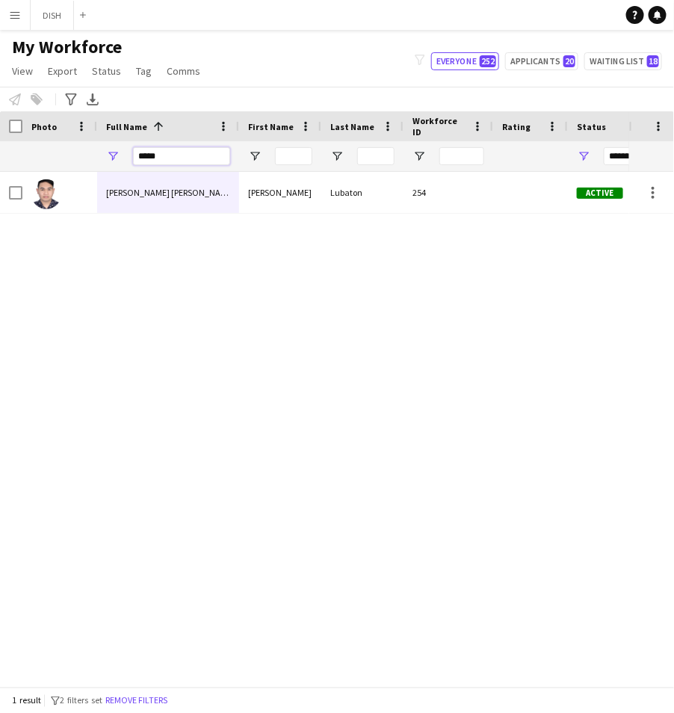
click at [177, 156] on input "*****" at bounding box center [181, 156] width 97 height 18
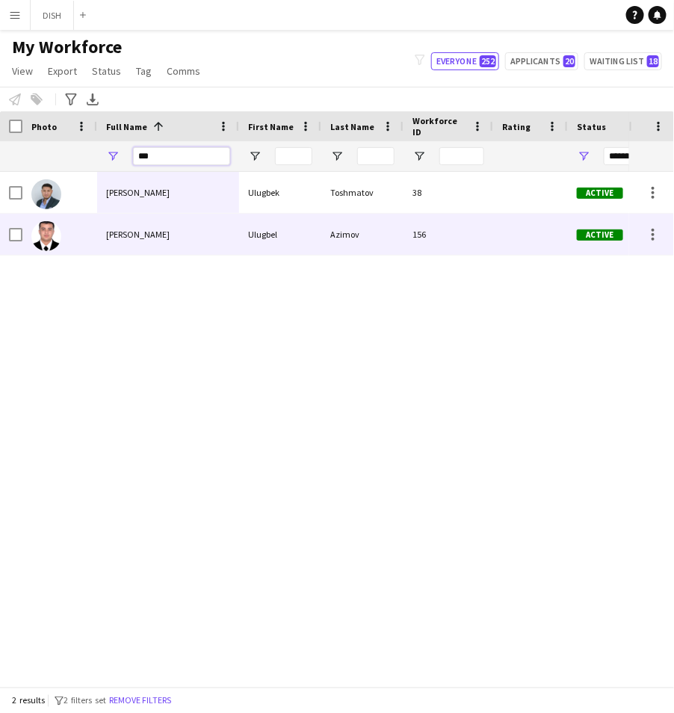
type input "***"
click at [179, 238] on div "Ulugbel Azimov" at bounding box center [168, 234] width 142 height 41
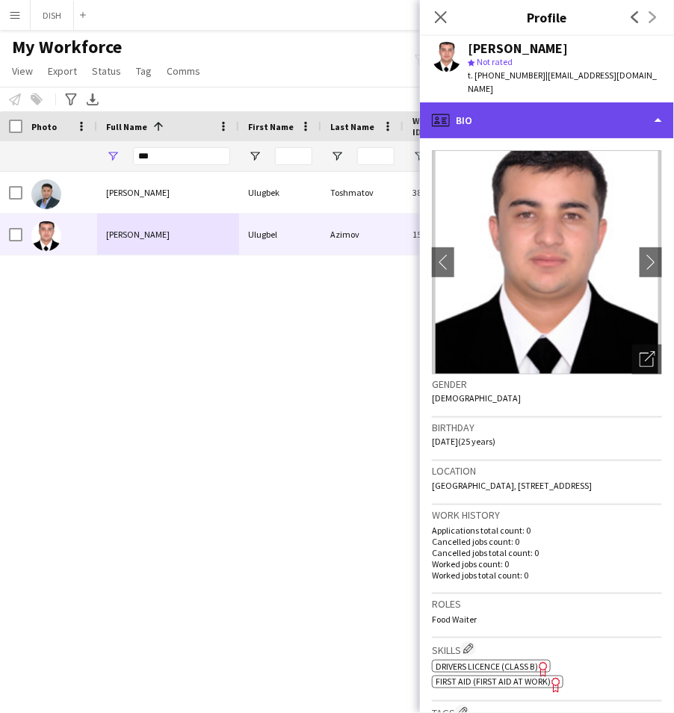
click at [541, 102] on div "profile Bio" at bounding box center [547, 120] width 254 height 36
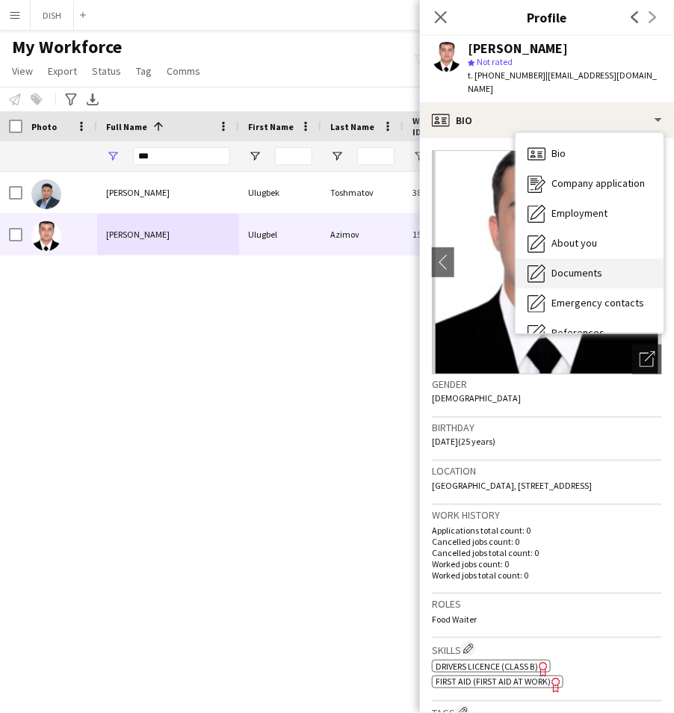
click at [578, 266] on span "Documents" at bounding box center [576, 272] width 51 height 13
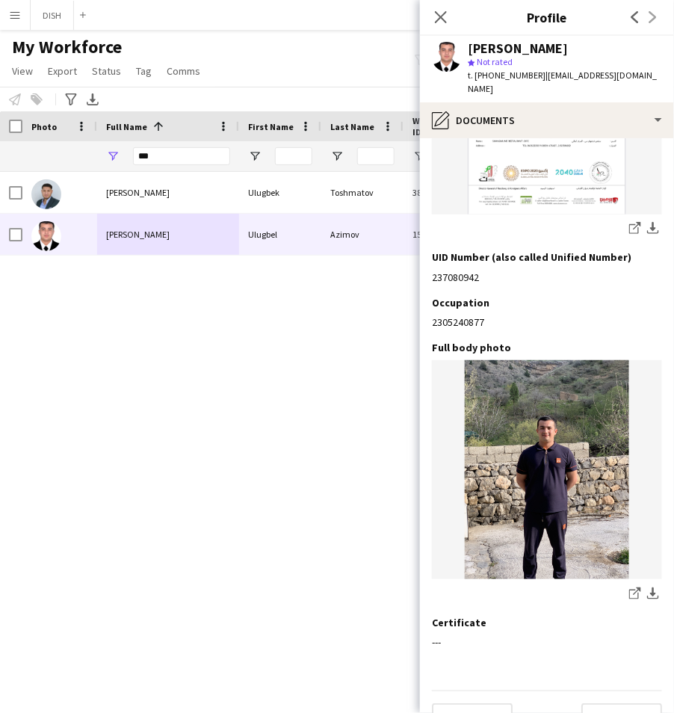
scroll to position [1190, 0]
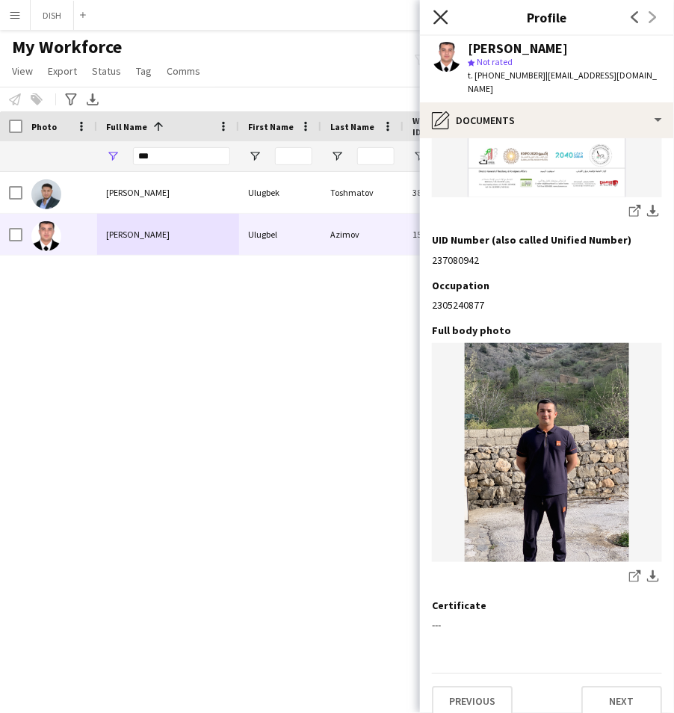
click at [442, 19] on icon "Close pop-in" at bounding box center [440, 17] width 14 height 14
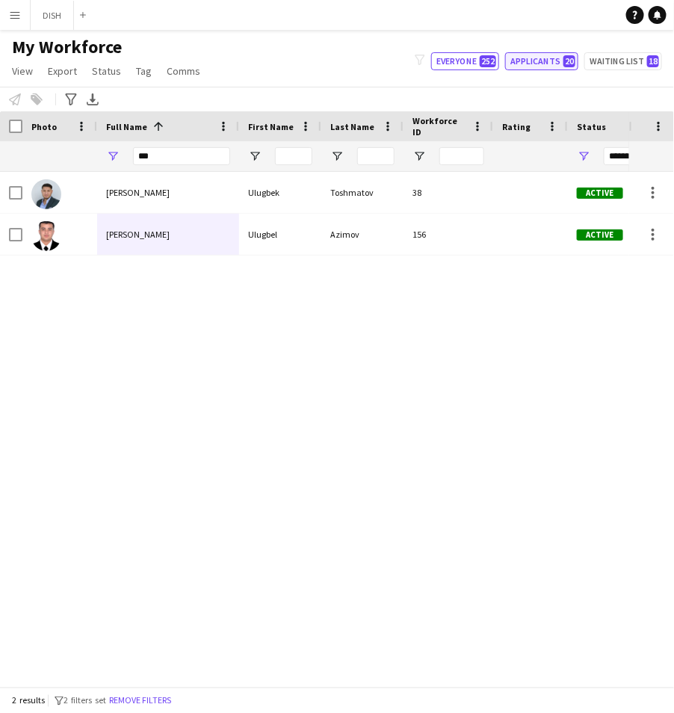
click at [551, 57] on button "Applicants 20" at bounding box center [541, 61] width 73 height 18
type input "**********"
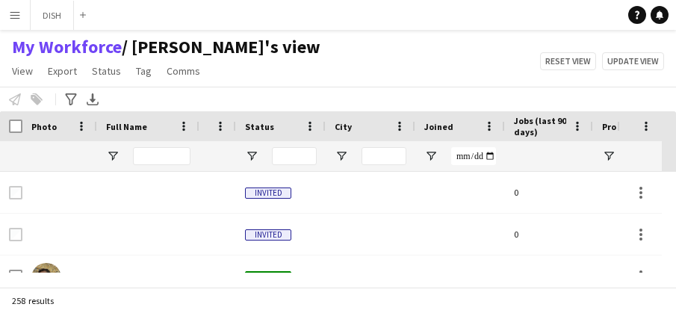
click at [10, 19] on app-icon "Menu" at bounding box center [15, 15] width 12 height 12
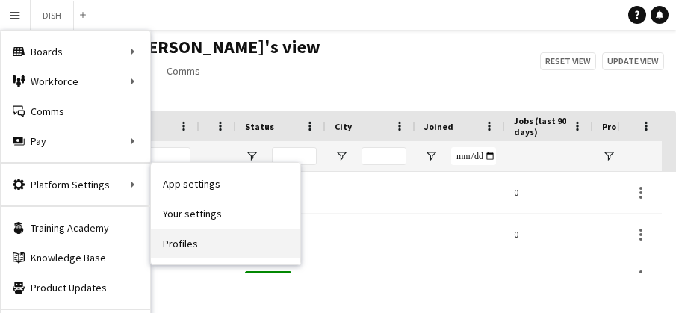
click at [206, 244] on link "Profiles" at bounding box center [225, 244] width 149 height 30
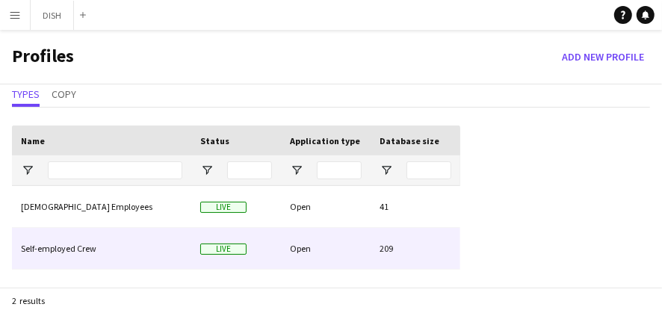
click at [177, 238] on div "Self-employed Crew" at bounding box center [101, 248] width 179 height 41
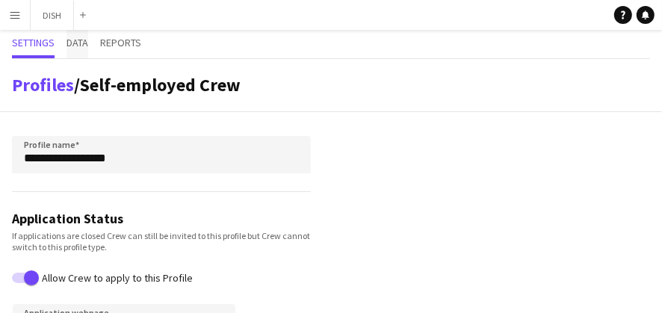
click at [85, 37] on span "Data" at bounding box center [77, 42] width 22 height 10
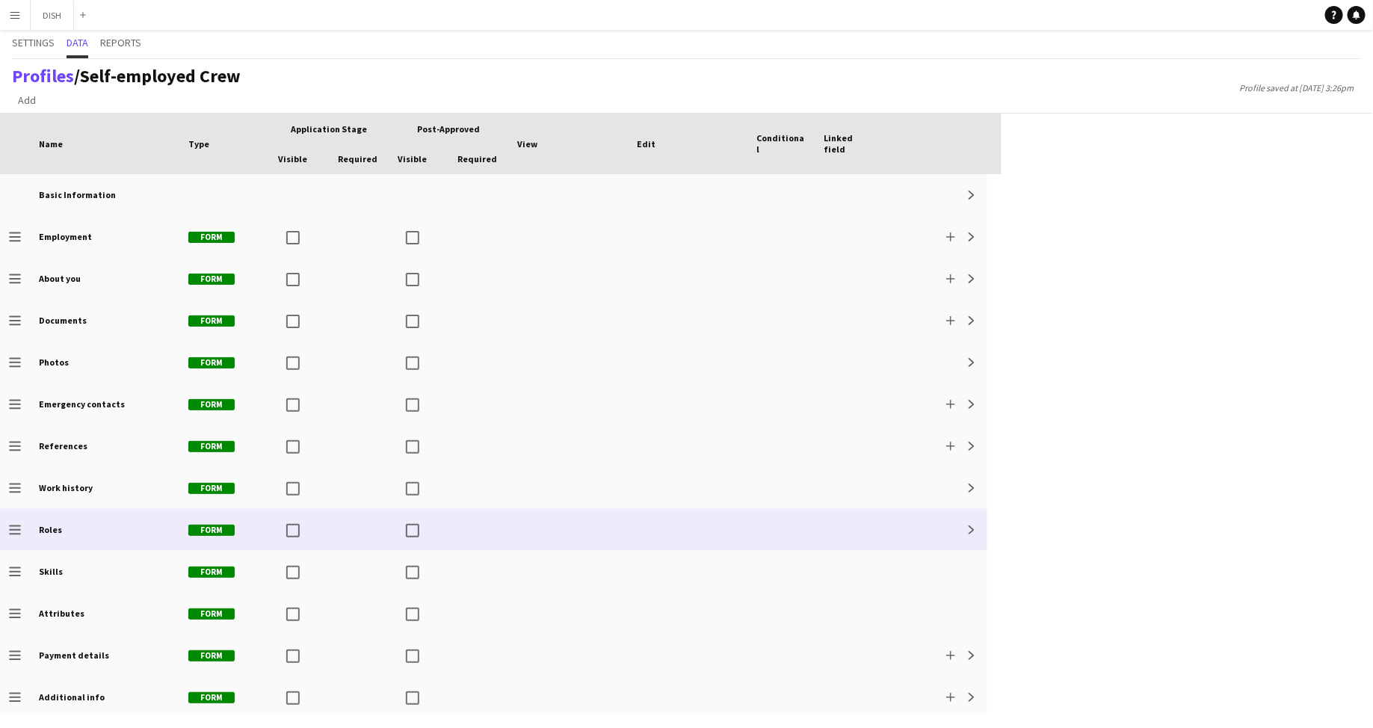
scroll to position [4, 0]
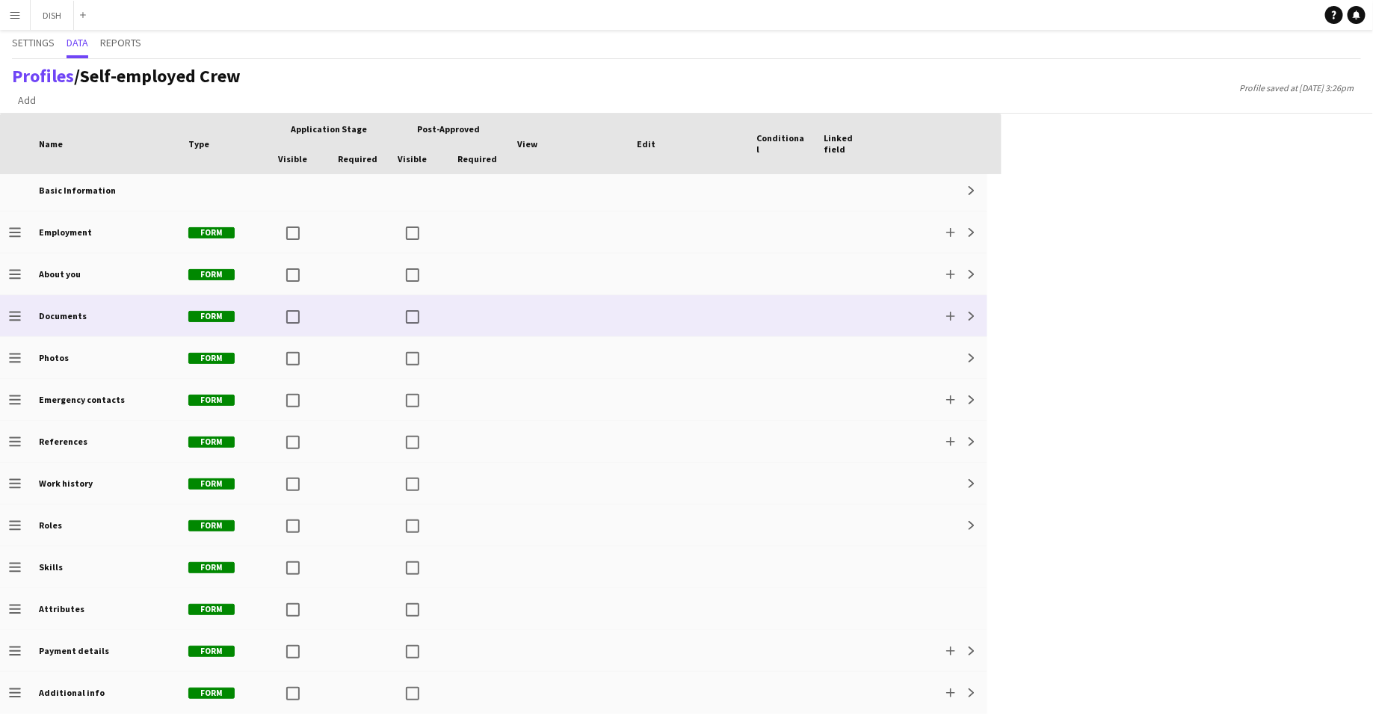
click at [596, 312] on div at bounding box center [568, 315] width 120 height 41
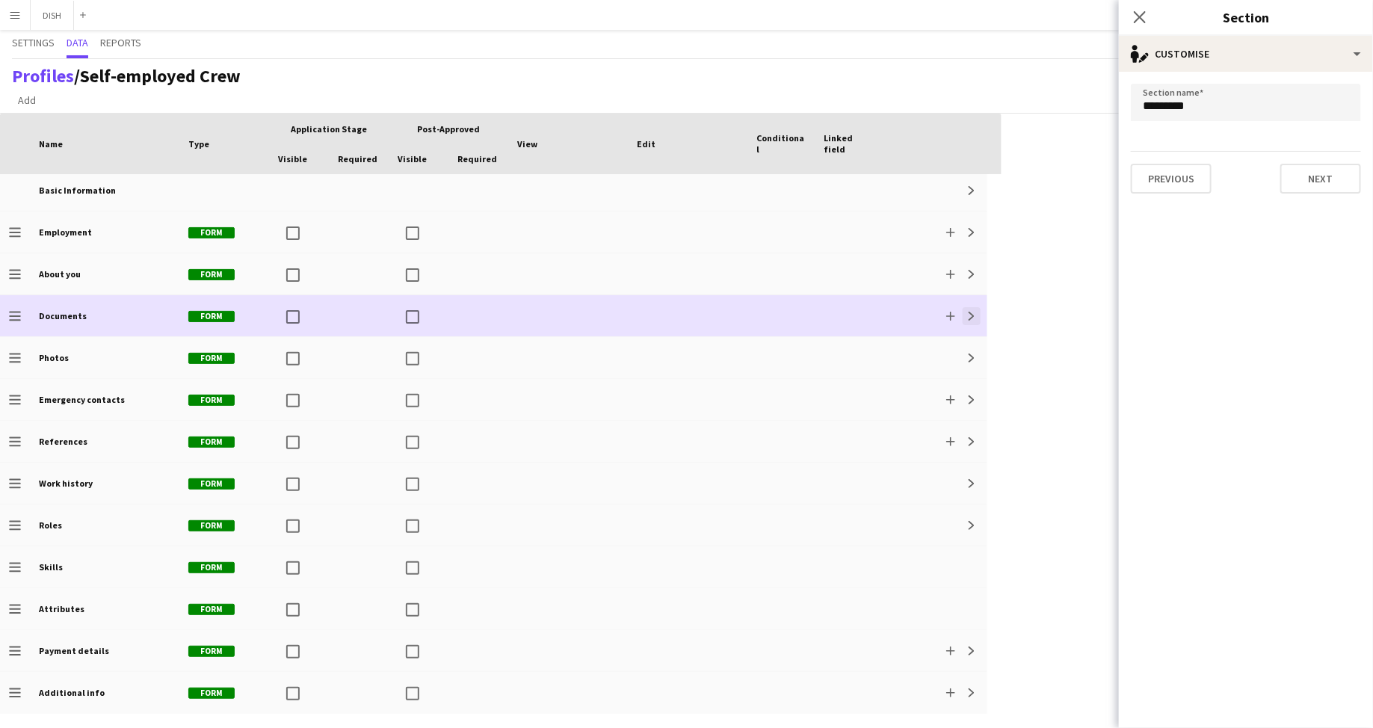
click at [675, 312] on app-icon "Expand" at bounding box center [971, 316] width 9 height 9
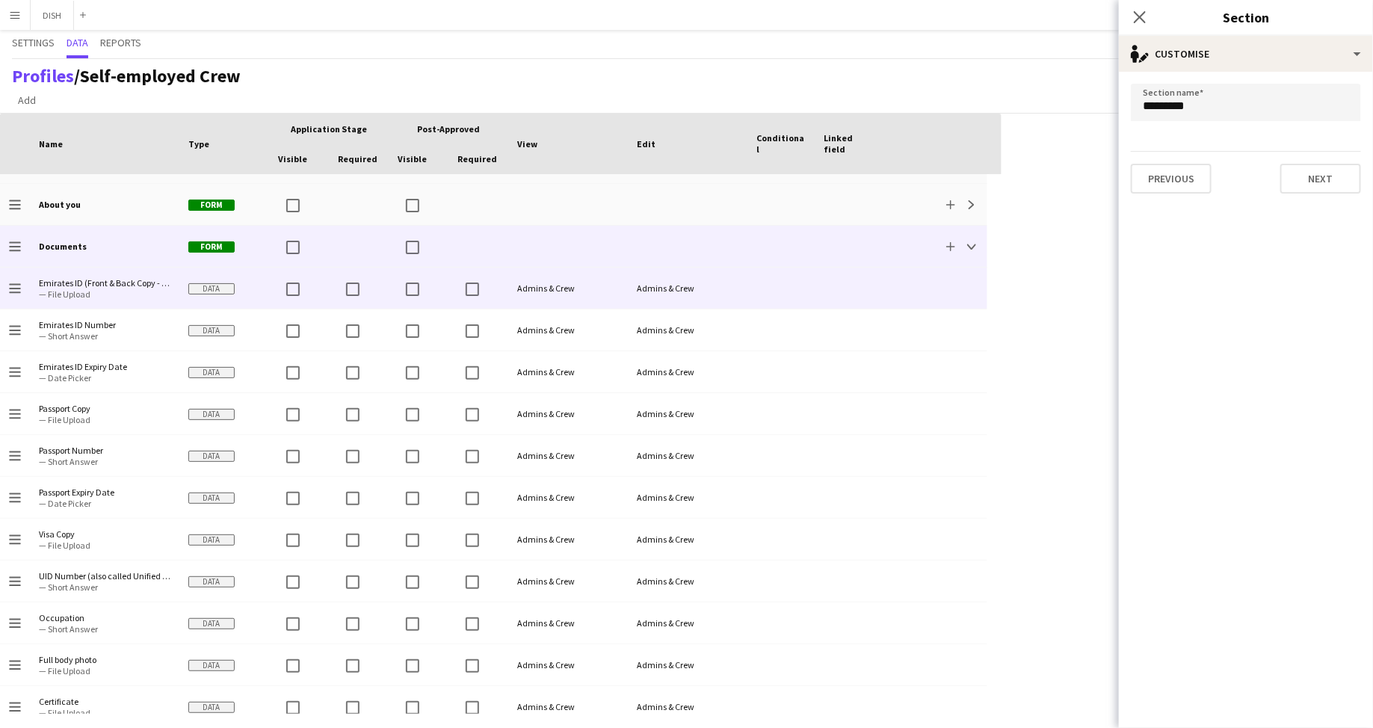
scroll to position [0, 0]
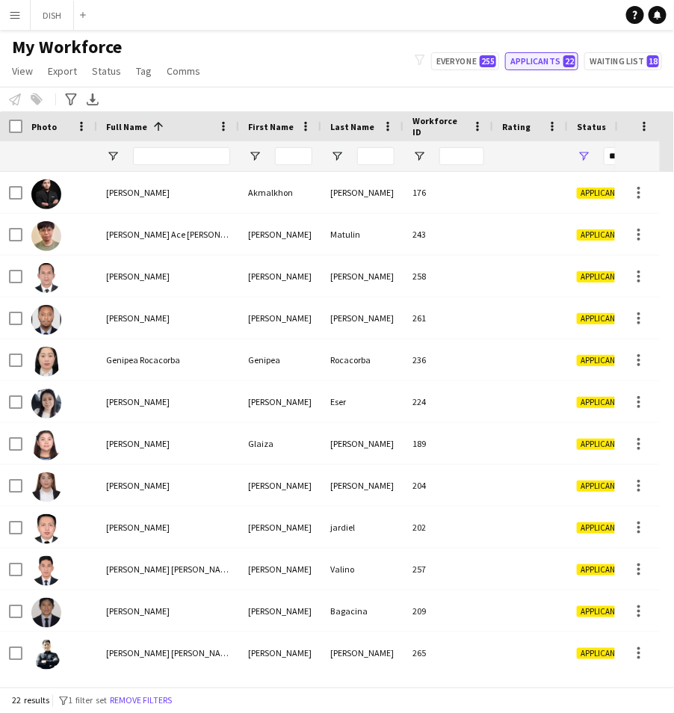
click at [536, 66] on button "Applicants 22" at bounding box center [541, 61] width 73 height 18
click at [123, 116] on div "Full Name 1" at bounding box center [159, 126] width 106 height 22
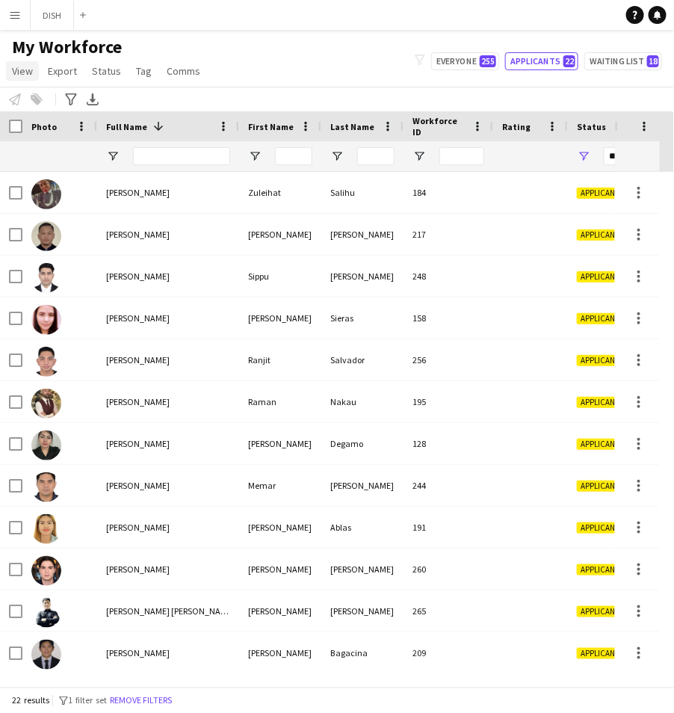
click at [23, 78] on link "View" at bounding box center [22, 70] width 33 height 19
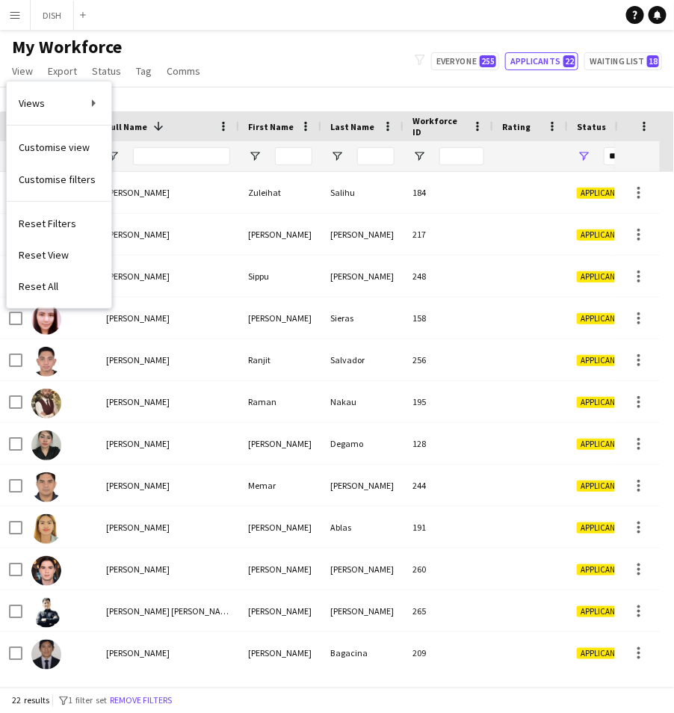
click at [53, 142] on span "Customise view" at bounding box center [54, 146] width 71 height 13
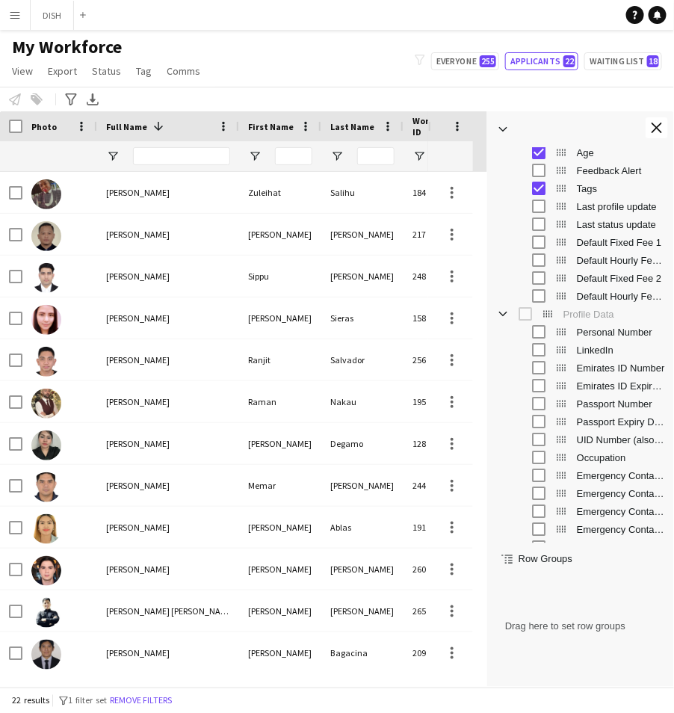
scroll to position [397, 0]
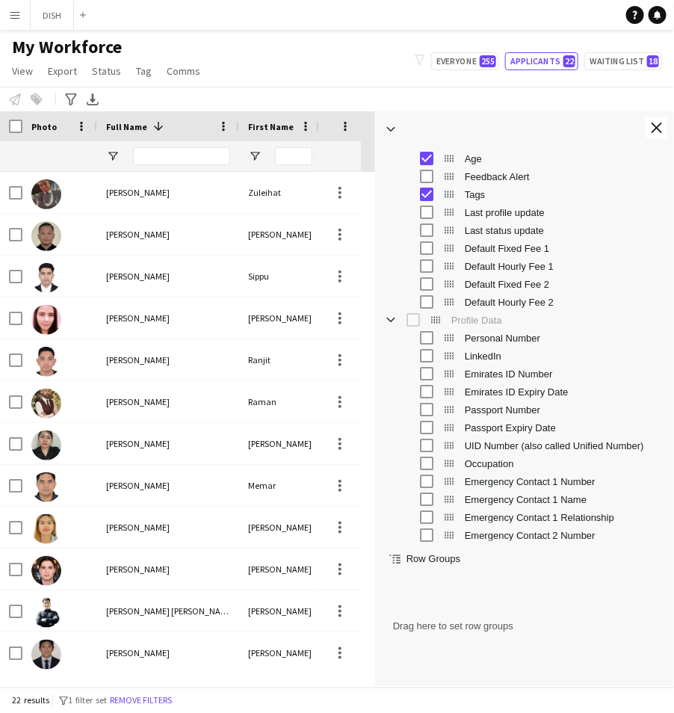
drag, startPoint x: 487, startPoint y: 254, endPoint x: 375, endPoint y: 254, distance: 112.1
click at [375, 254] on div at bounding box center [375, 398] width 4 height 575
click at [659, 128] on app-icon "Close tool panel" at bounding box center [657, 128] width 10 height 10
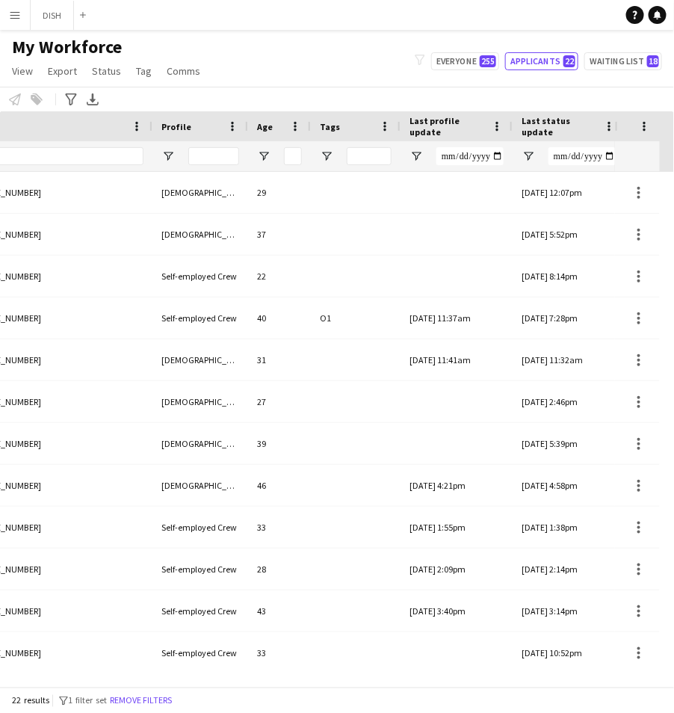
scroll to position [0, 1370]
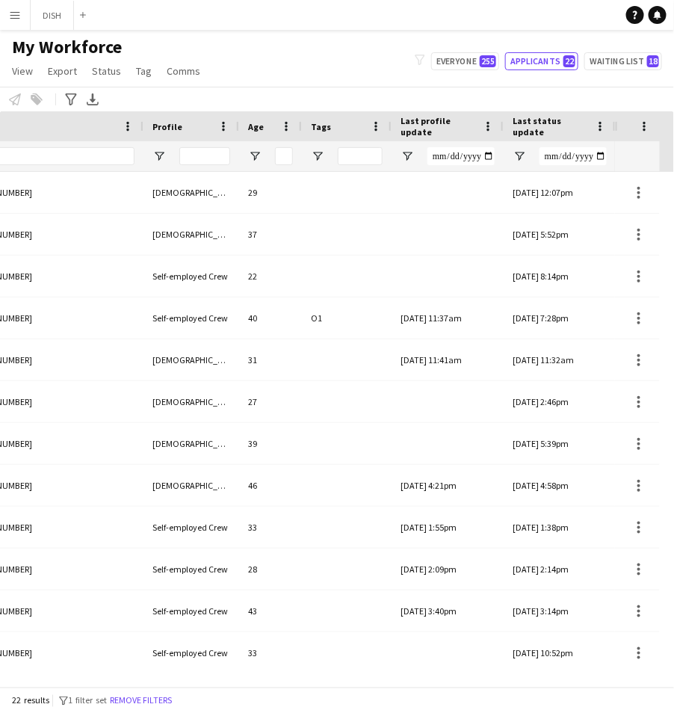
click at [527, 122] on span "Last status update" at bounding box center [551, 126] width 76 height 22
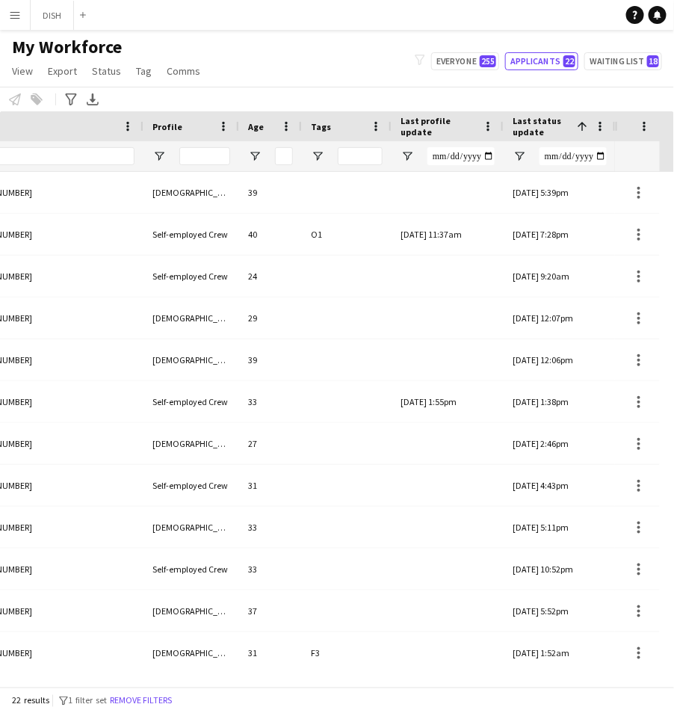
click at [462, 124] on span "Last profile update" at bounding box center [438, 126] width 76 height 22
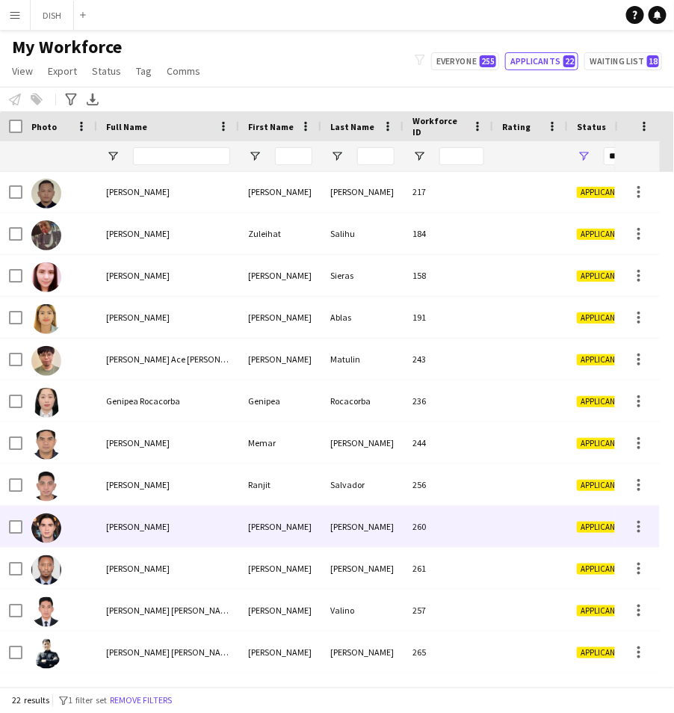
click at [208, 524] on div "[PERSON_NAME]" at bounding box center [168, 526] width 142 height 41
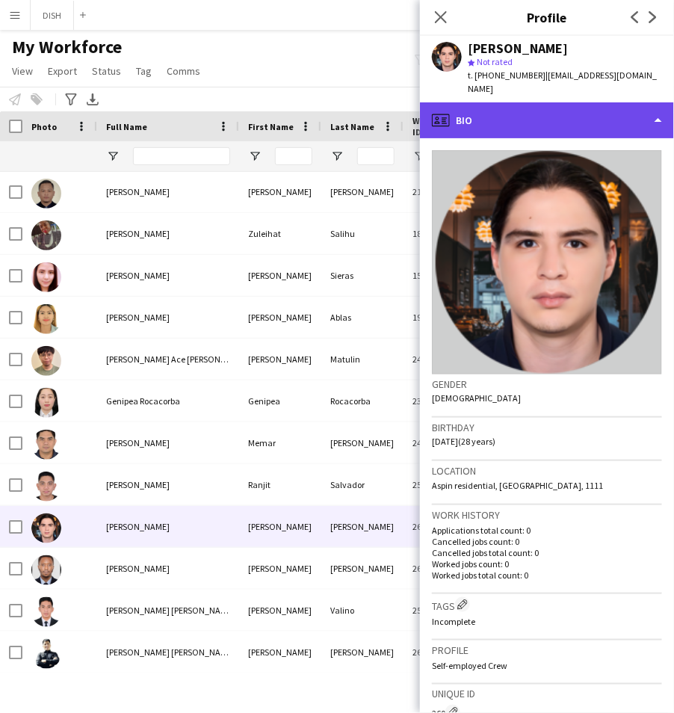
click at [587, 102] on div "profile Bio" at bounding box center [547, 120] width 254 height 36
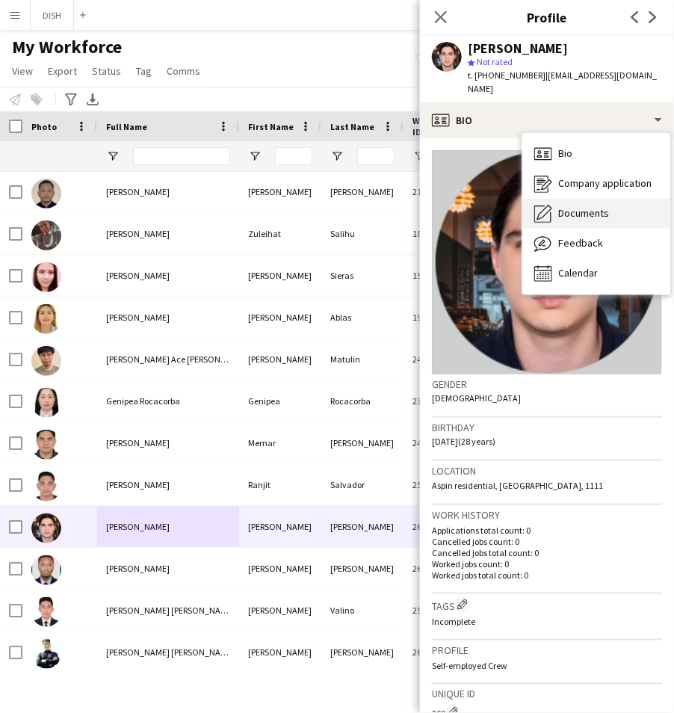
click at [602, 208] on div "Documents Documents" at bounding box center [596, 214] width 148 height 30
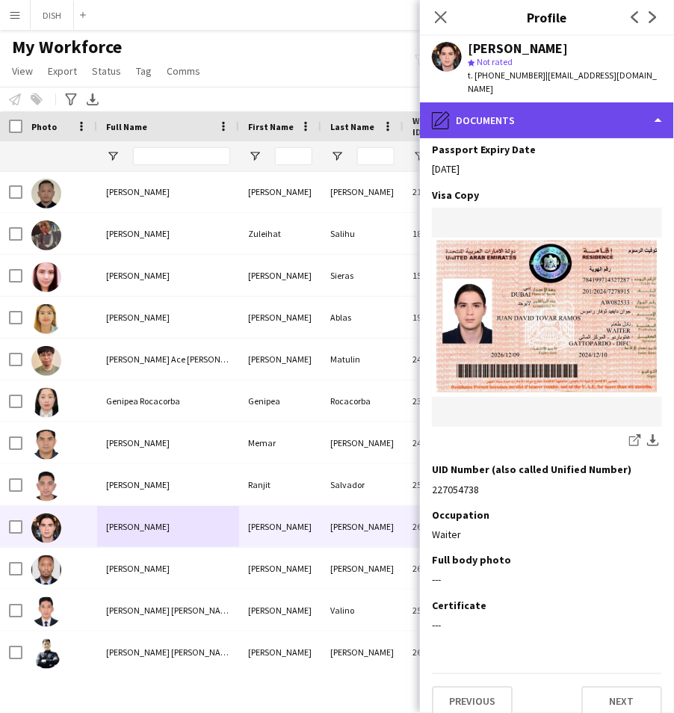
click at [571, 102] on div "pencil4 Documents" at bounding box center [547, 120] width 254 height 36
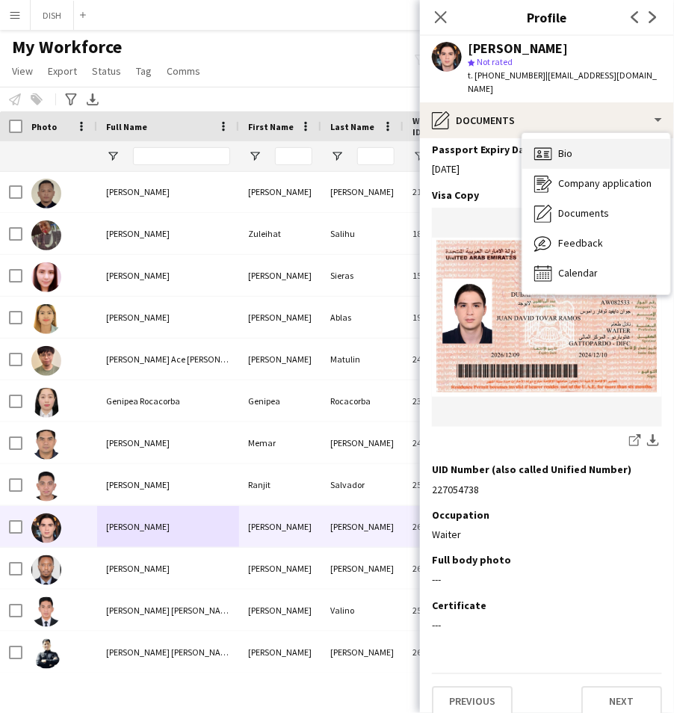
click at [577, 139] on div "Bio Bio" at bounding box center [596, 154] width 148 height 30
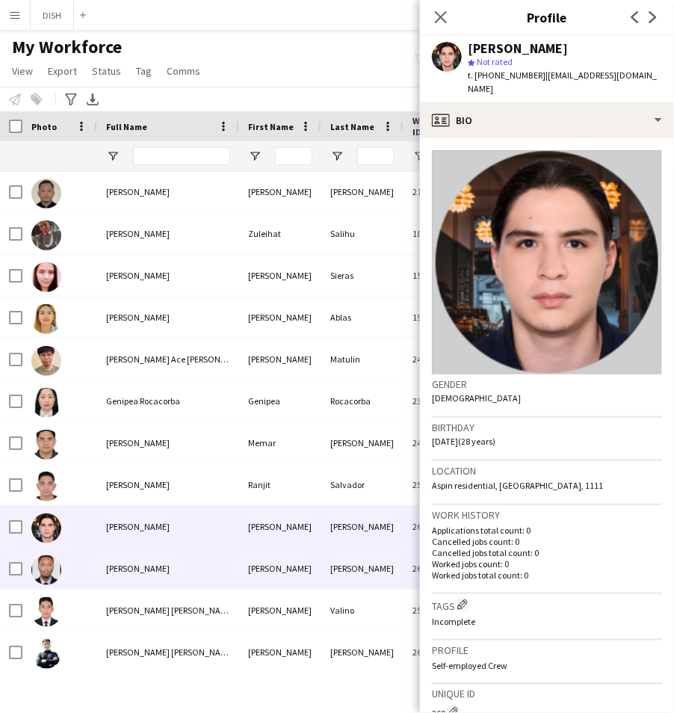
click at [185, 569] on div "[PERSON_NAME]" at bounding box center [168, 568] width 142 height 41
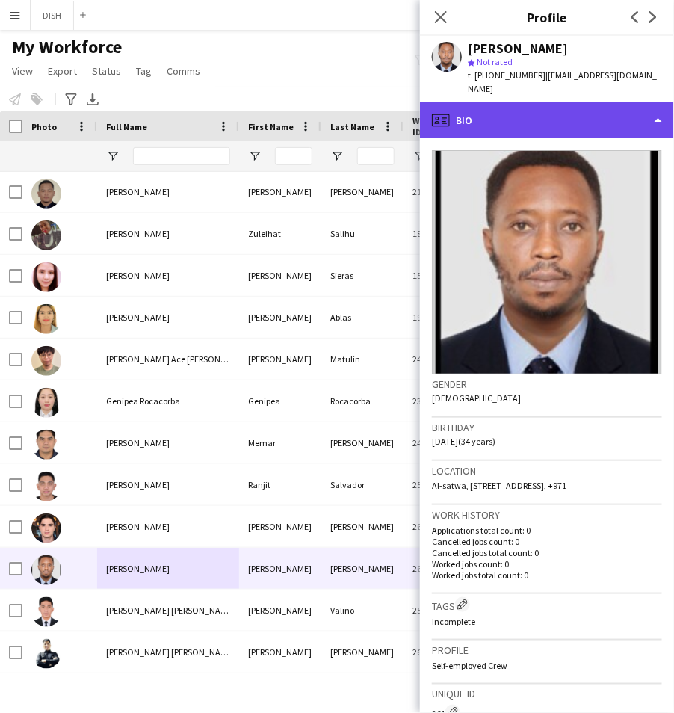
click at [566, 105] on div "profile Bio" at bounding box center [547, 120] width 254 height 36
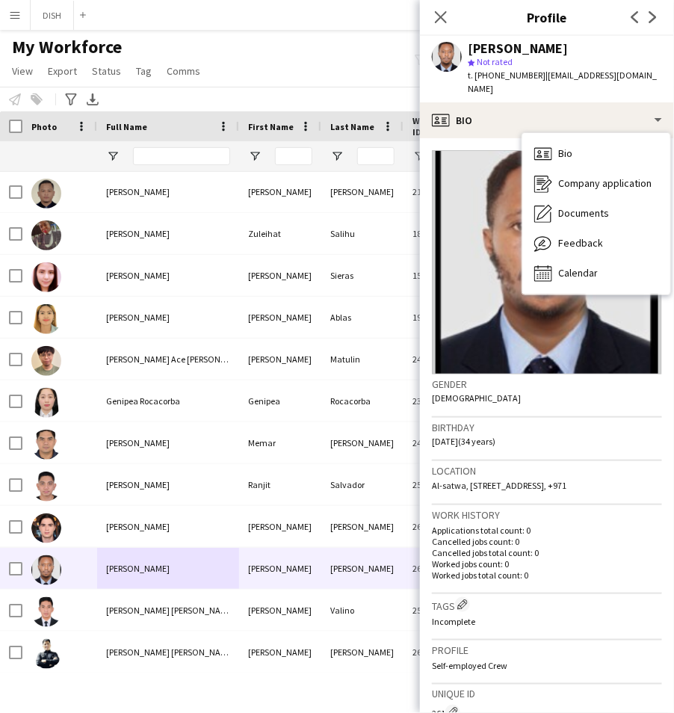
click at [569, 392] on div "Gender Male" at bounding box center [547, 395] width 230 height 43
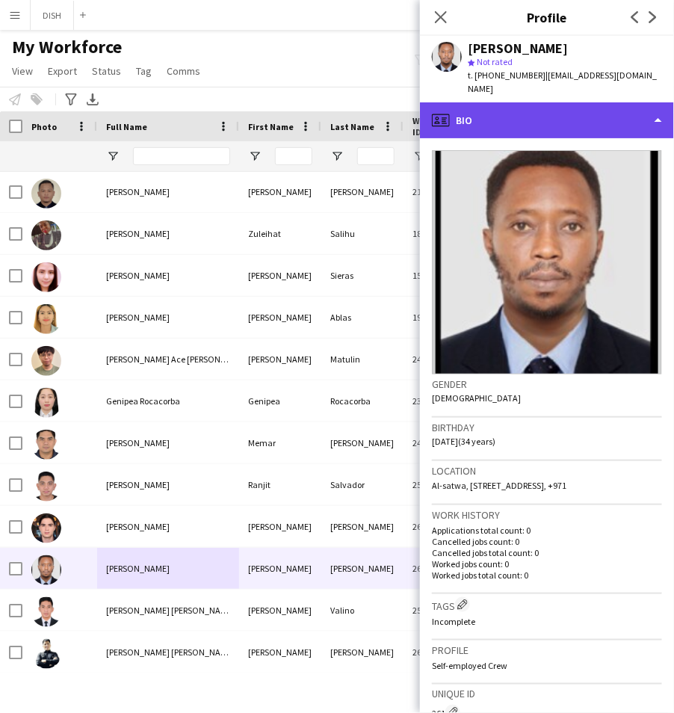
click at [539, 102] on div "profile Bio" at bounding box center [547, 120] width 254 height 36
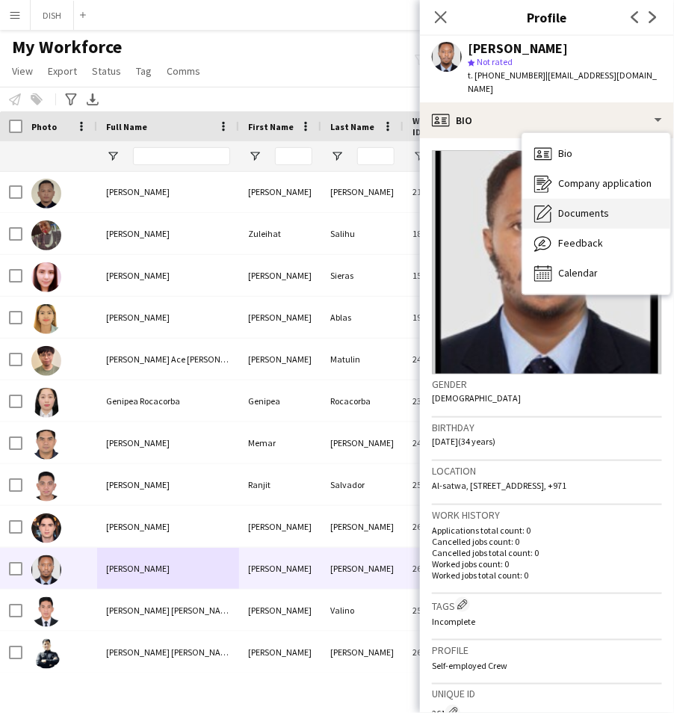
click at [560, 199] on div "Documents Documents" at bounding box center [596, 214] width 148 height 30
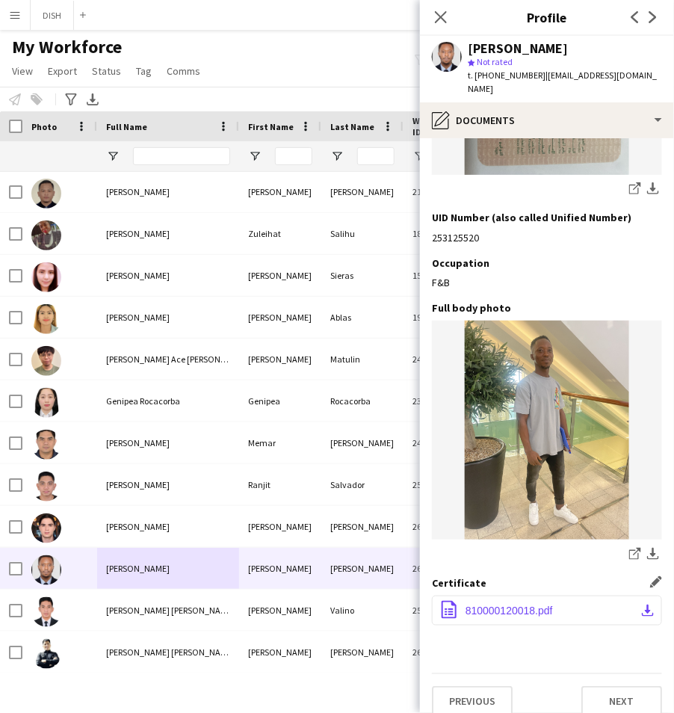
click at [642, 604] on app-icon "download-bottom" at bounding box center [648, 610] width 12 height 12
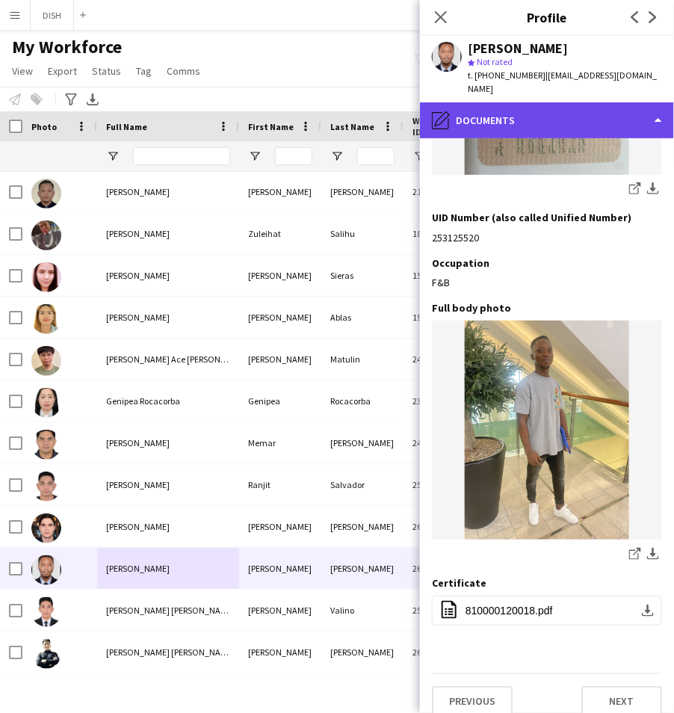
click at [469, 105] on div "pencil4 Documents" at bounding box center [547, 120] width 254 height 36
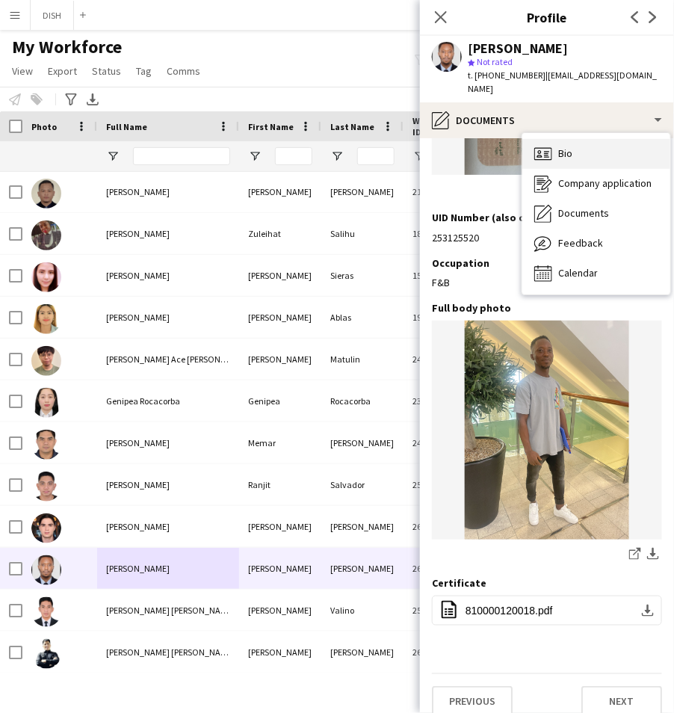
click at [536, 145] on icon "Bio" at bounding box center [543, 154] width 18 height 18
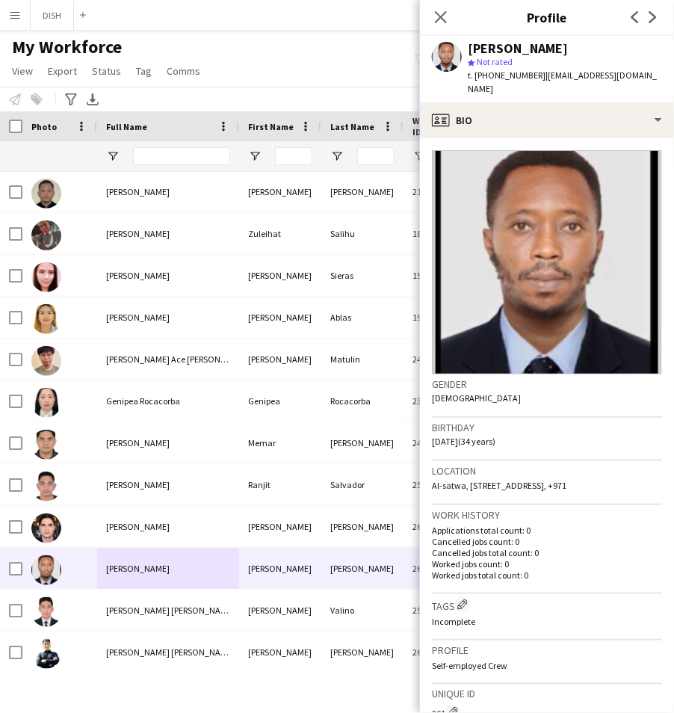
scroll to position [137, 0]
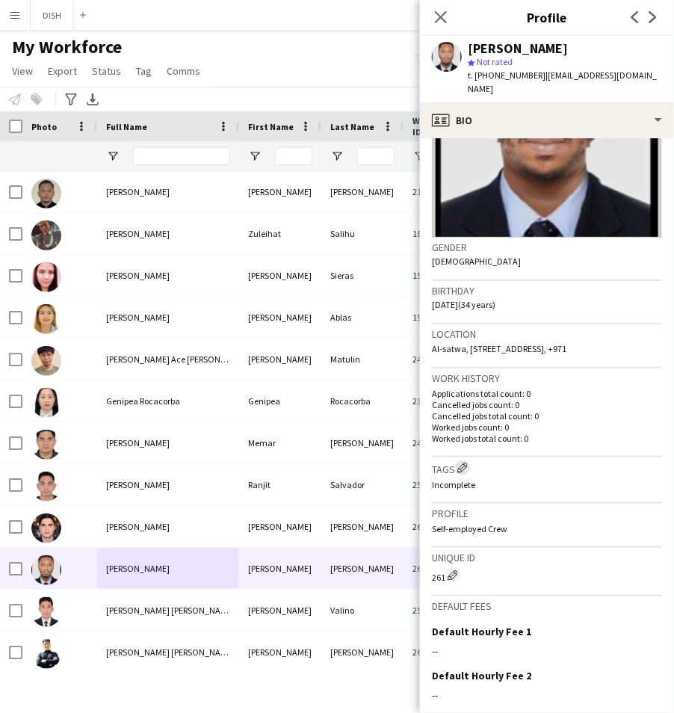
click at [463, 463] on app-icon "Edit crew company tags" at bounding box center [462, 468] width 10 height 10
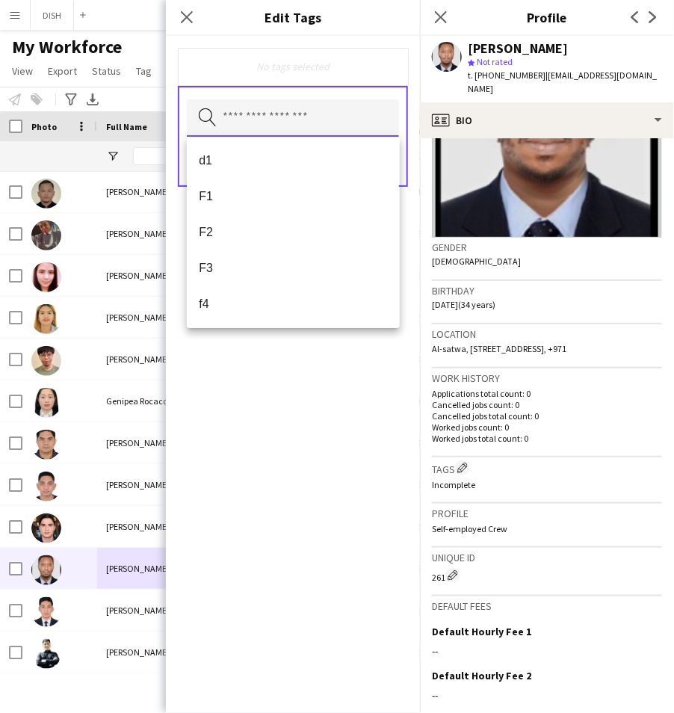
click at [267, 119] on input "text" at bounding box center [293, 117] width 212 height 37
click at [56, 75] on span "Export" at bounding box center [62, 70] width 29 height 13
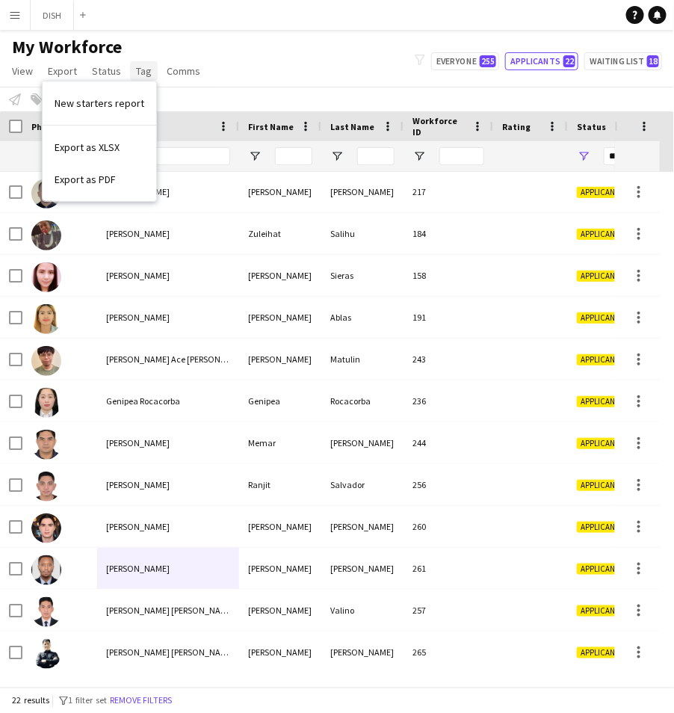
click at [137, 67] on span "Tag" at bounding box center [144, 70] width 16 height 13
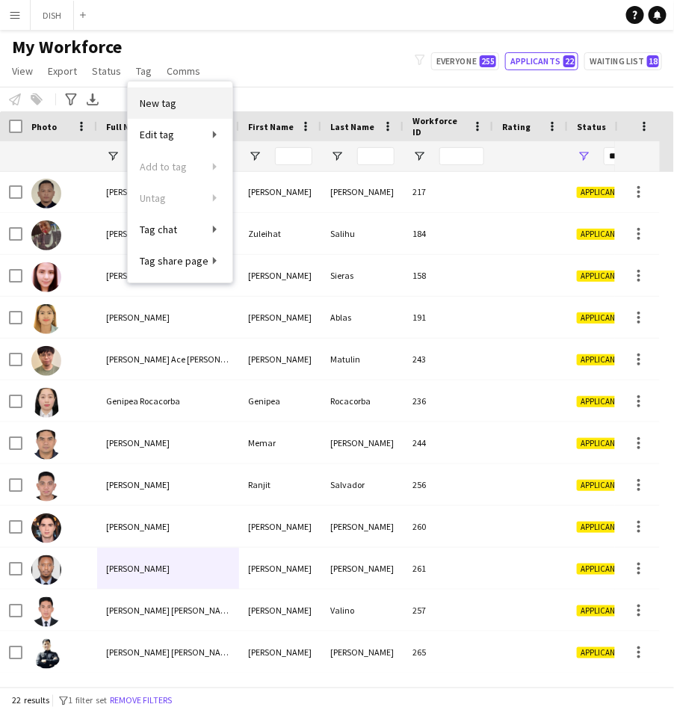
click at [161, 107] on span "New tag" at bounding box center [158, 102] width 37 height 13
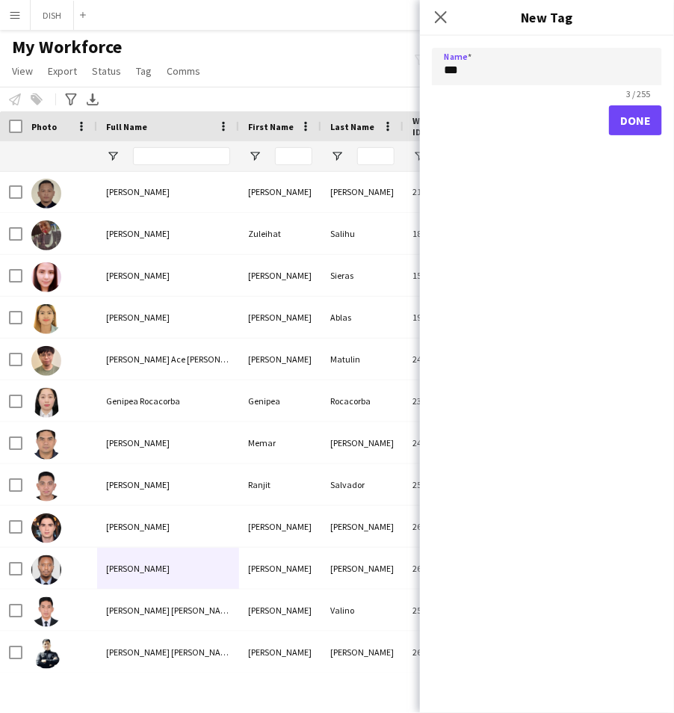
type input "***"
click at [626, 109] on button "Done" at bounding box center [635, 120] width 53 height 30
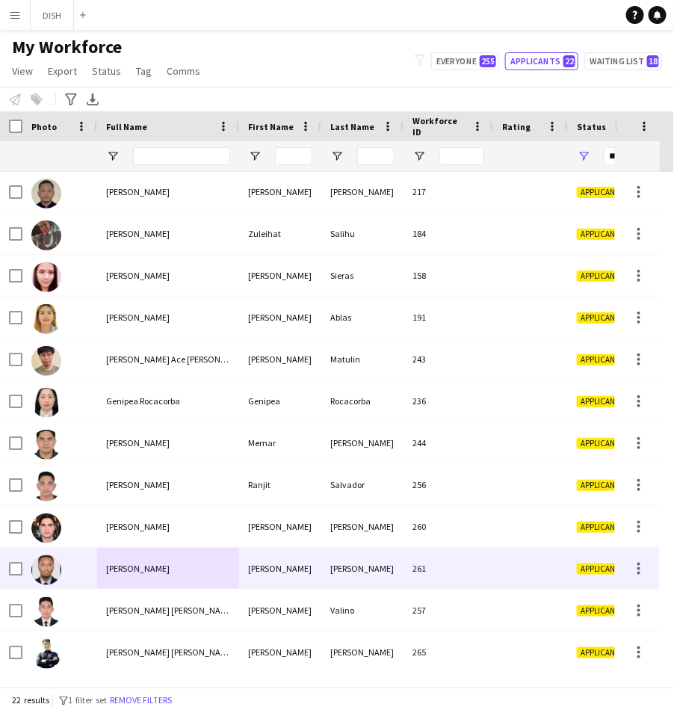
click at [206, 560] on div "[PERSON_NAME]" at bounding box center [168, 568] width 142 height 41
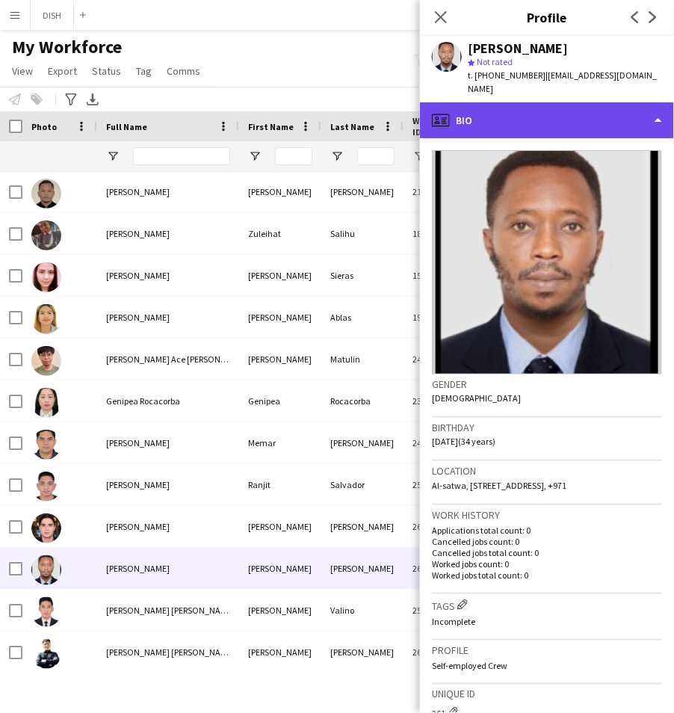
click at [484, 102] on div "profile Bio" at bounding box center [547, 120] width 254 height 36
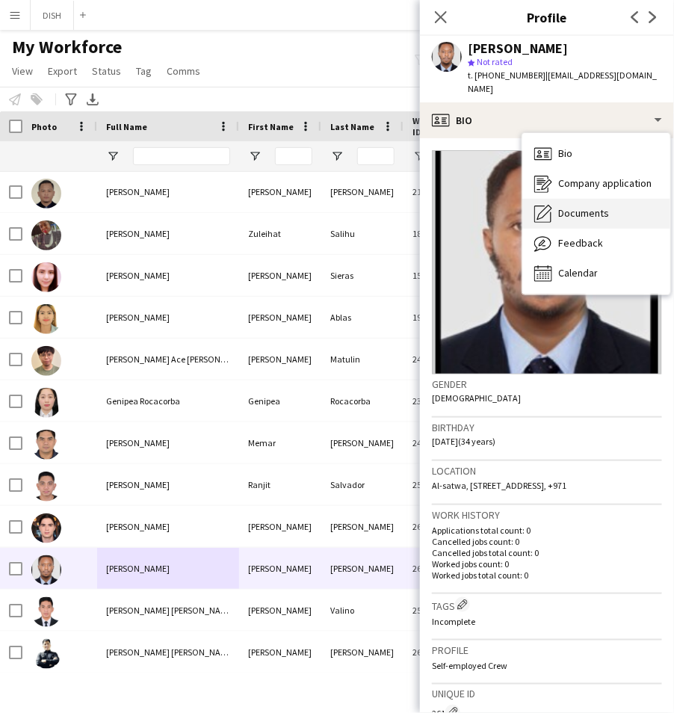
click at [566, 206] on span "Documents" at bounding box center [583, 212] width 51 height 13
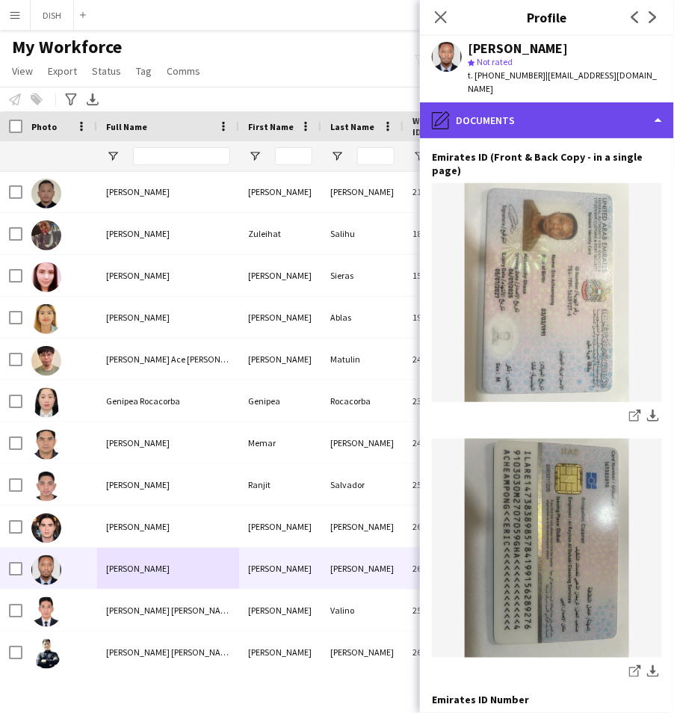
click at [498, 112] on div "pencil4 Documents" at bounding box center [547, 120] width 254 height 36
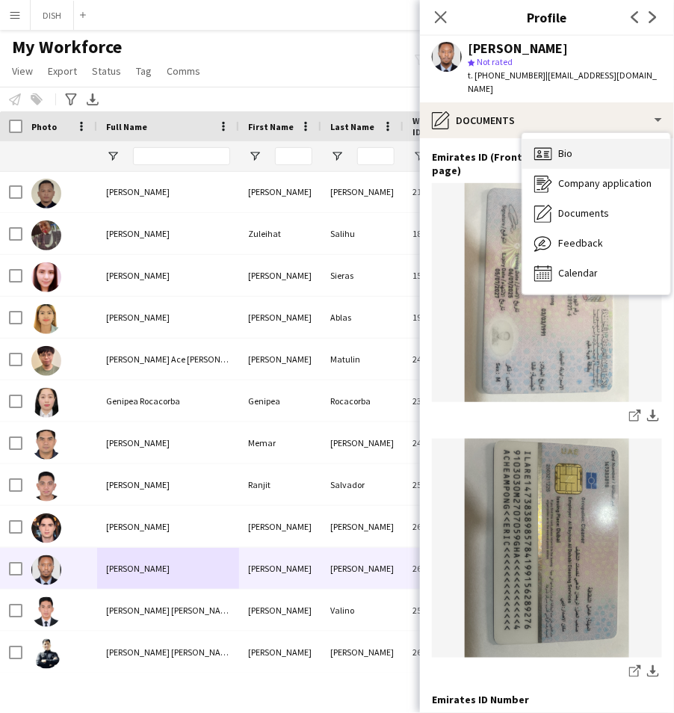
click at [558, 151] on div "Bio Bio" at bounding box center [596, 154] width 148 height 30
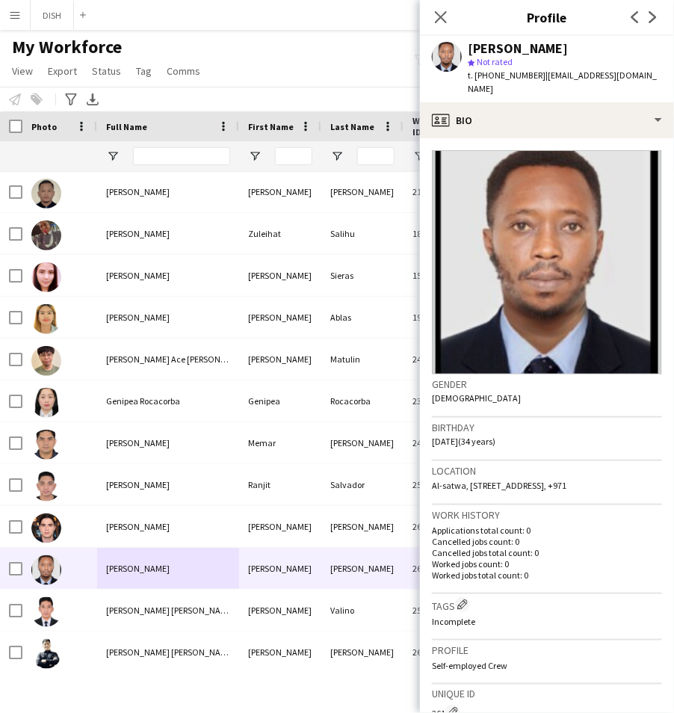
scroll to position [269, 0]
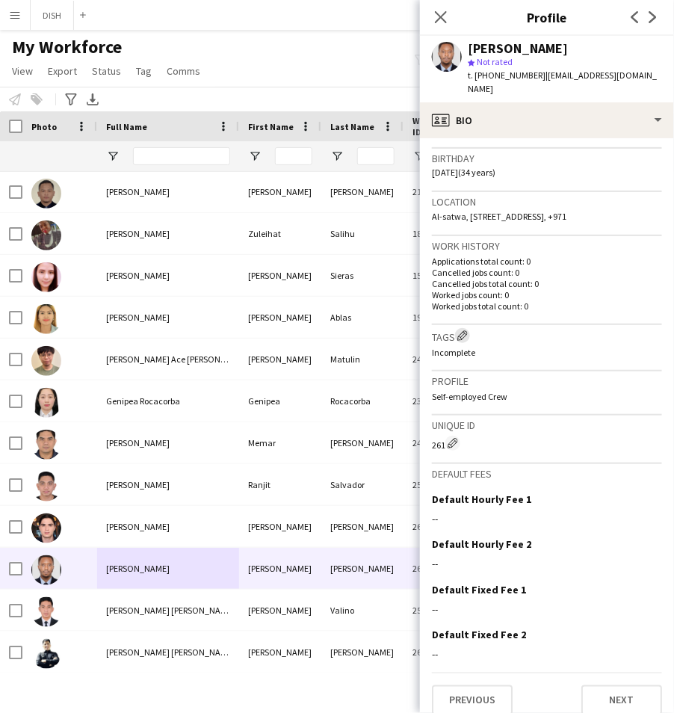
click at [467, 330] on app-icon "Edit crew company tags" at bounding box center [462, 335] width 10 height 10
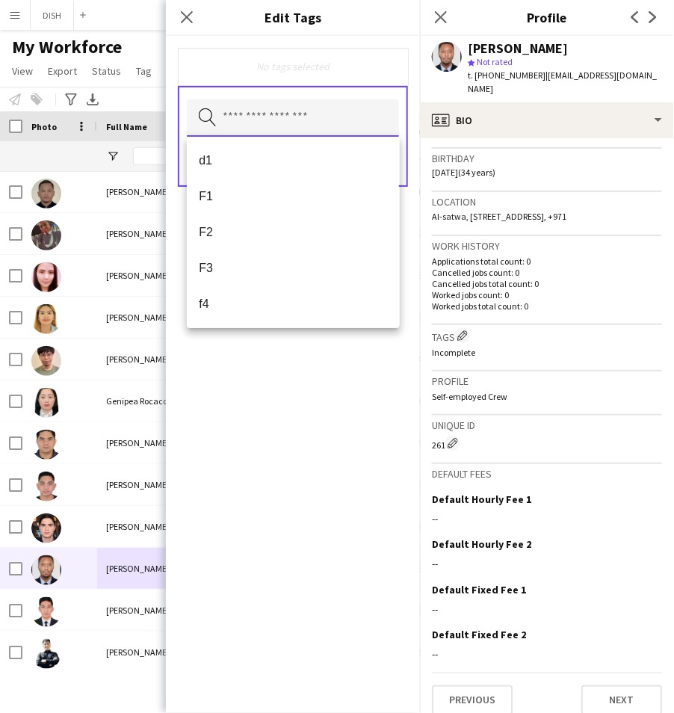
click at [311, 112] on input "text" at bounding box center [293, 117] width 212 height 37
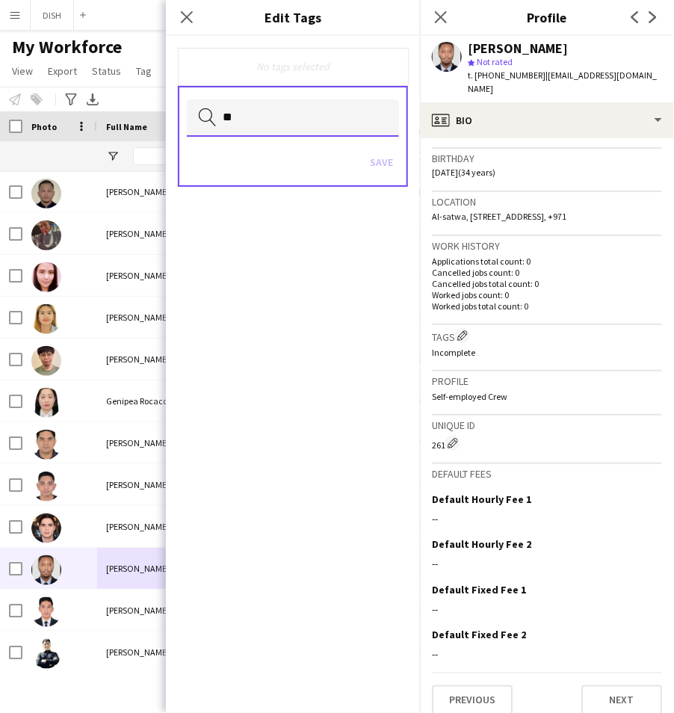
type input "*"
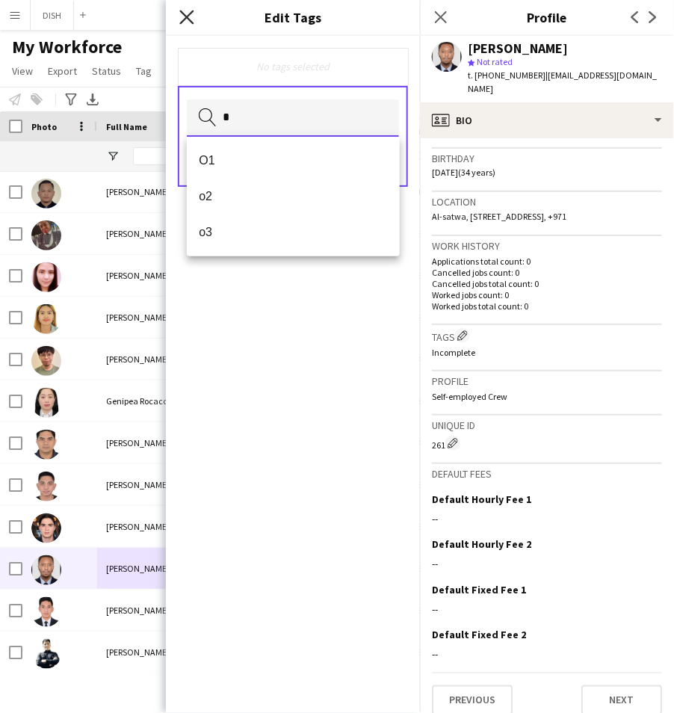
type input "*"
click at [191, 20] on icon "Close pop-in" at bounding box center [186, 17] width 14 height 14
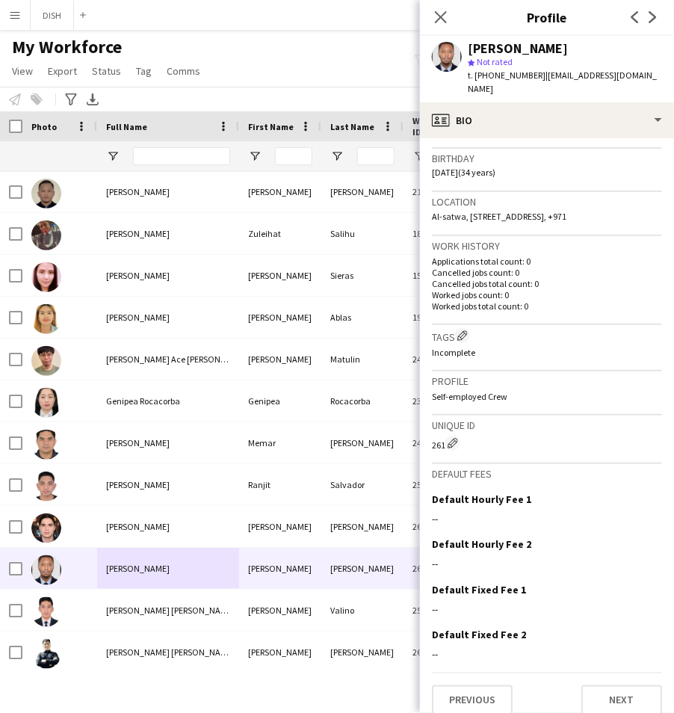
click at [497, 129] on div "Gender Male" at bounding box center [547, 126] width 230 height 43
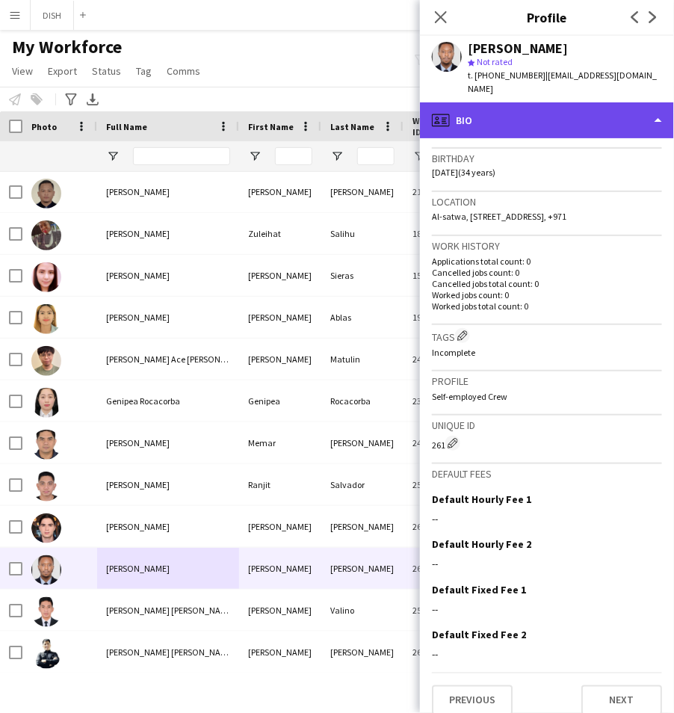
click at [497, 120] on div "profile Bio" at bounding box center [547, 120] width 254 height 36
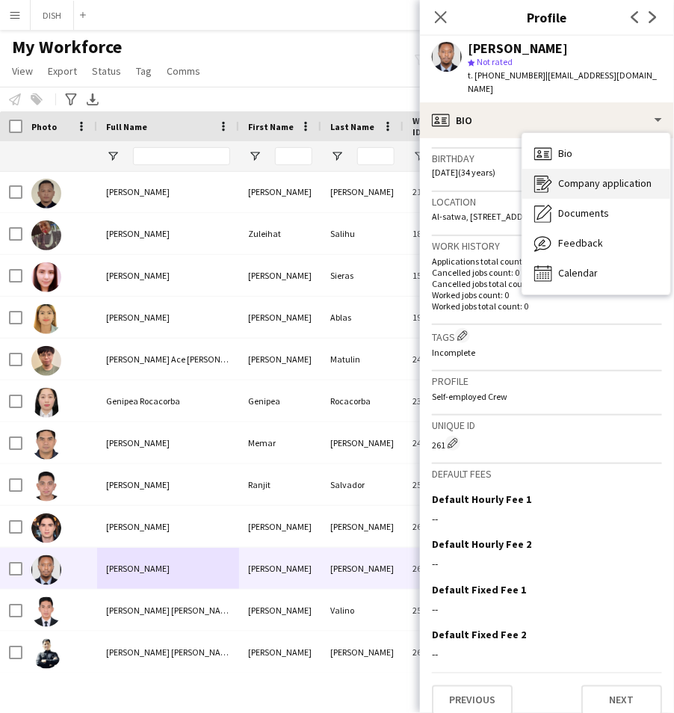
click at [551, 175] on icon "Company application" at bounding box center [543, 184] width 18 height 18
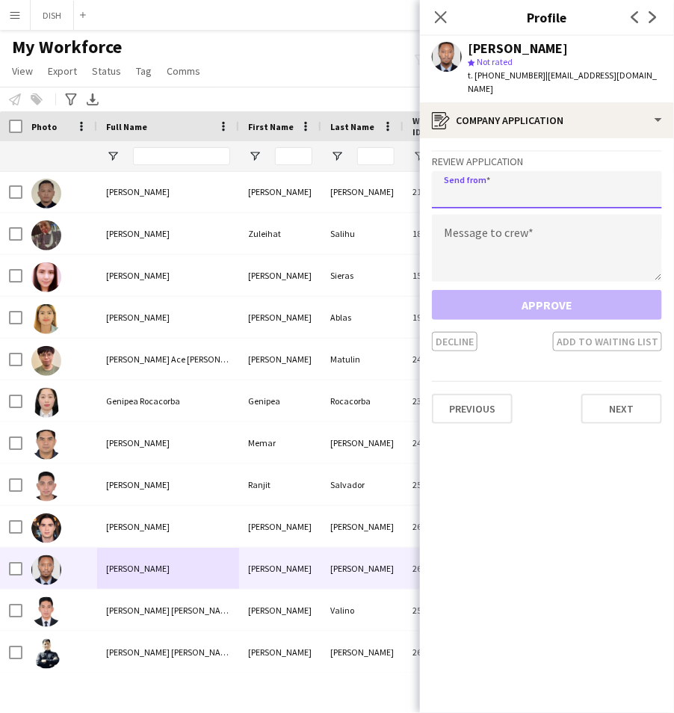
click at [529, 175] on input "email" at bounding box center [547, 189] width 230 height 37
type input "*"
type input "**********"
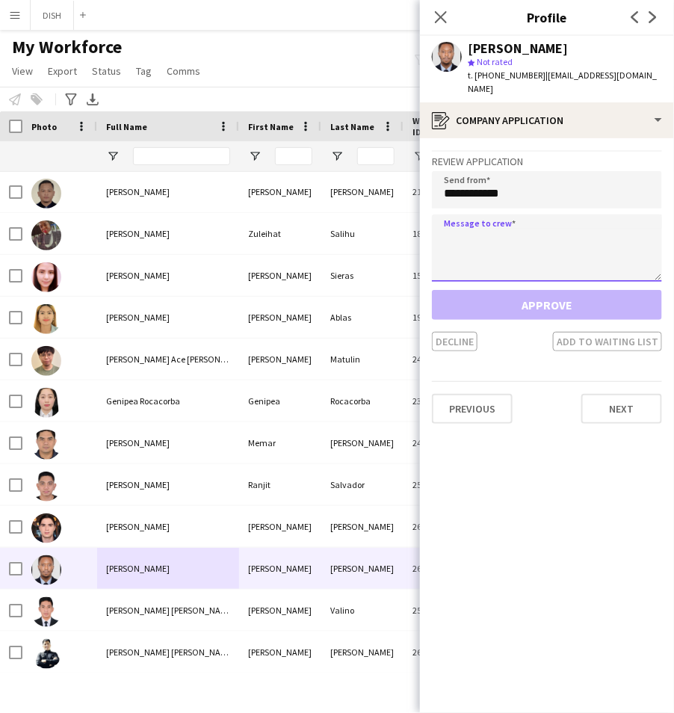
click at [533, 218] on textarea at bounding box center [547, 247] width 230 height 67
click at [146, 79] on link "Tag" at bounding box center [144, 70] width 28 height 19
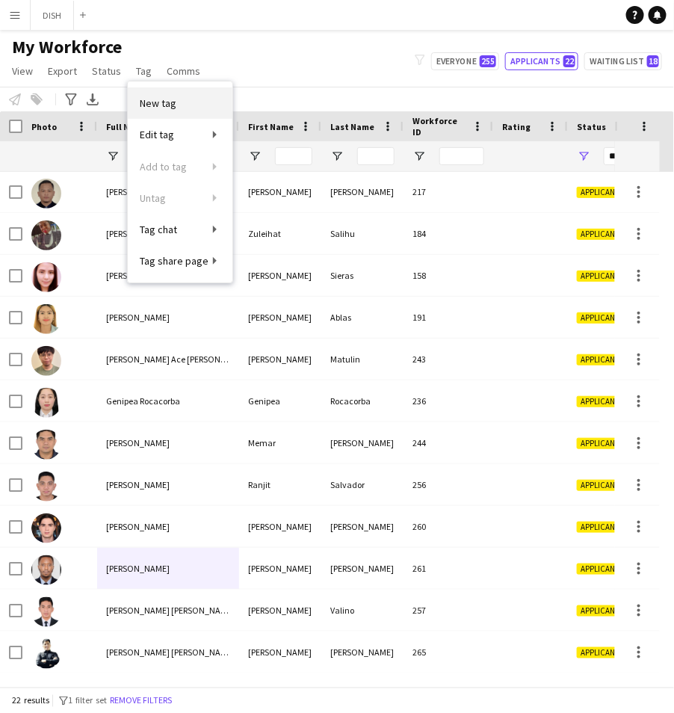
click at [160, 99] on span "New tag" at bounding box center [158, 102] width 37 height 13
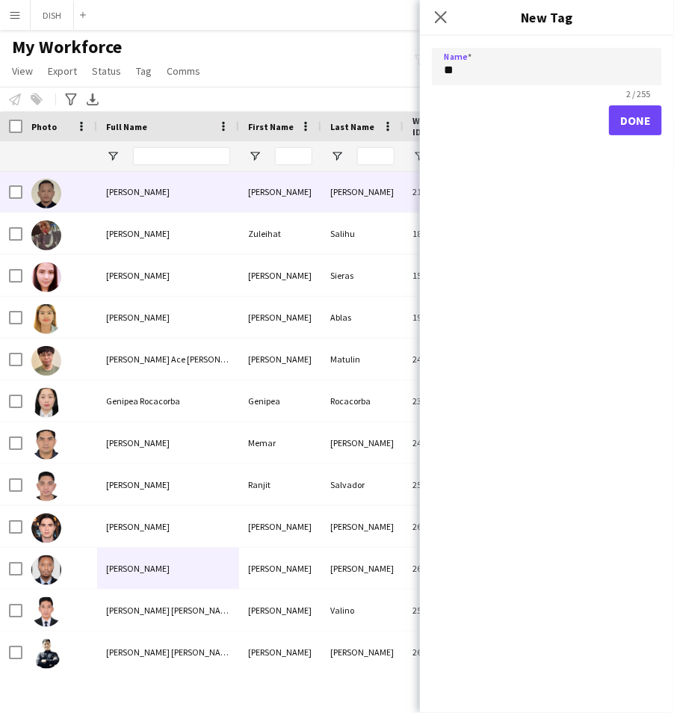
type input "*"
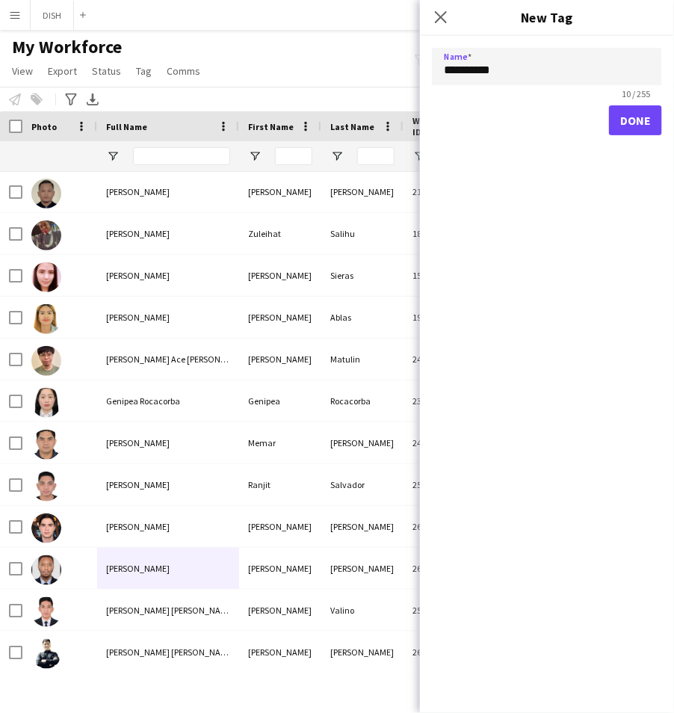
type input "**********"
click at [622, 121] on button "Done" at bounding box center [635, 120] width 53 height 30
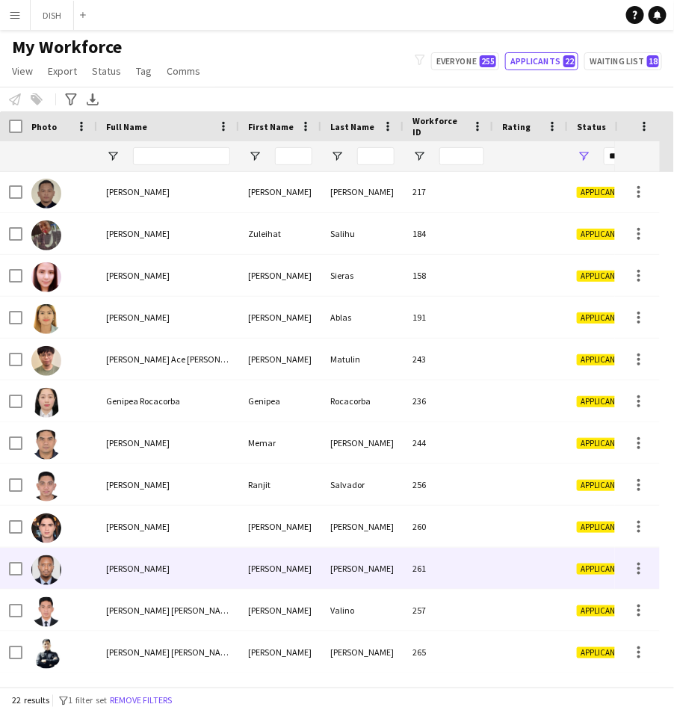
click at [158, 551] on div "[PERSON_NAME]" at bounding box center [168, 568] width 142 height 41
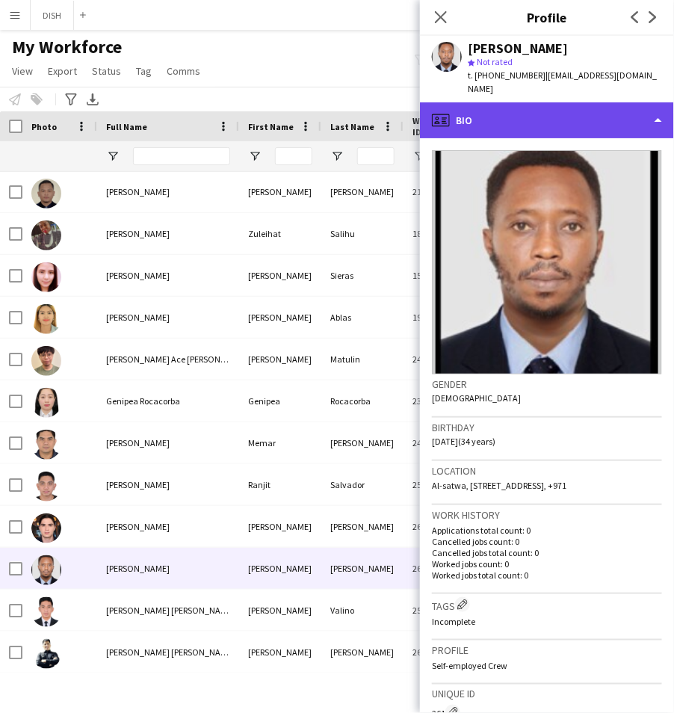
click at [554, 104] on div "profile Bio" at bounding box center [547, 120] width 254 height 36
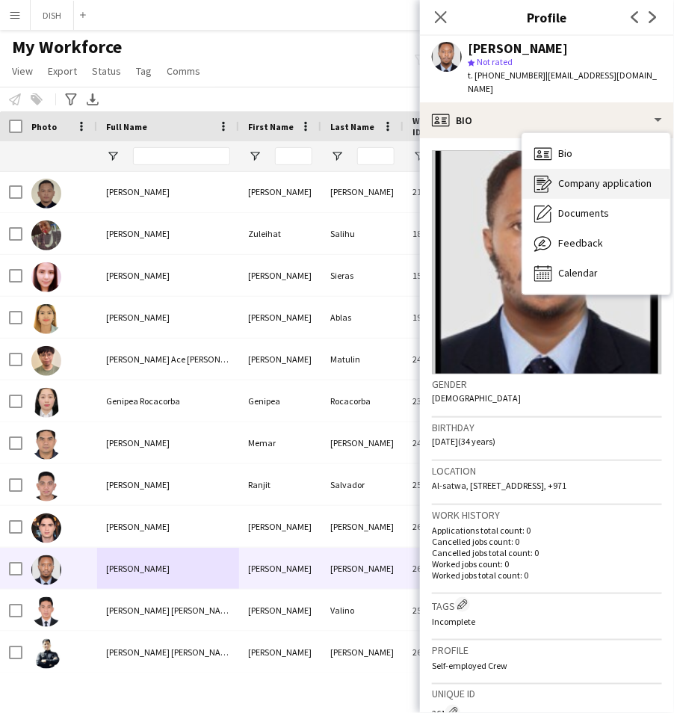
click at [576, 177] on div "Company application Company application" at bounding box center [596, 184] width 148 height 30
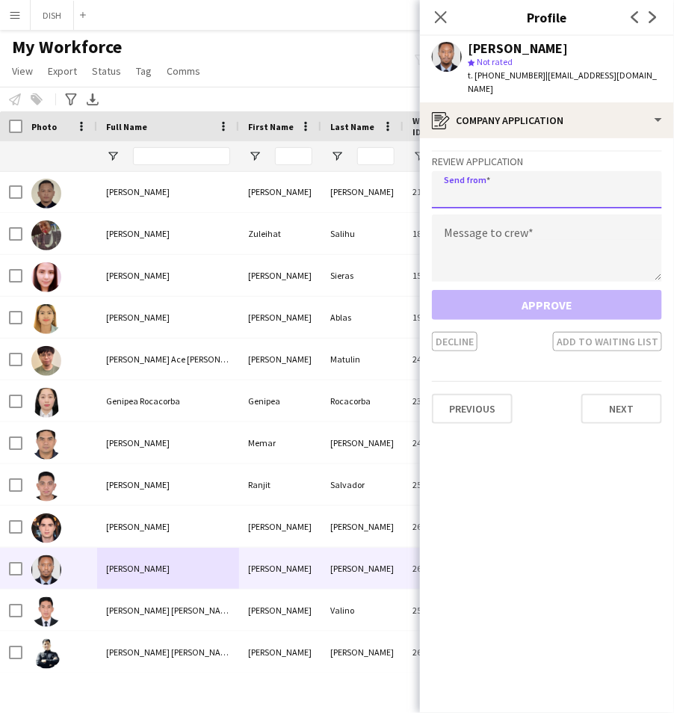
click at [557, 177] on input "email" at bounding box center [547, 189] width 230 height 37
type input "**********"
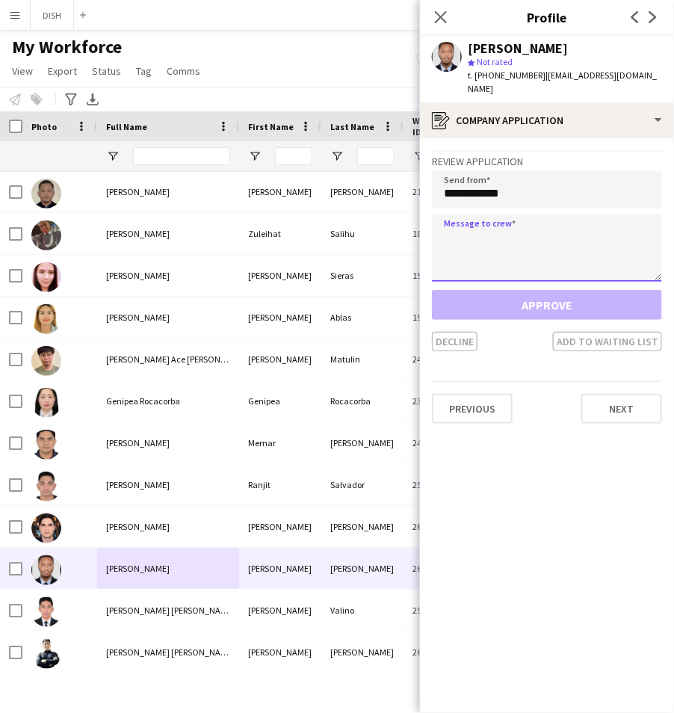
click at [516, 214] on textarea at bounding box center [547, 247] width 230 height 67
paste textarea "**********"
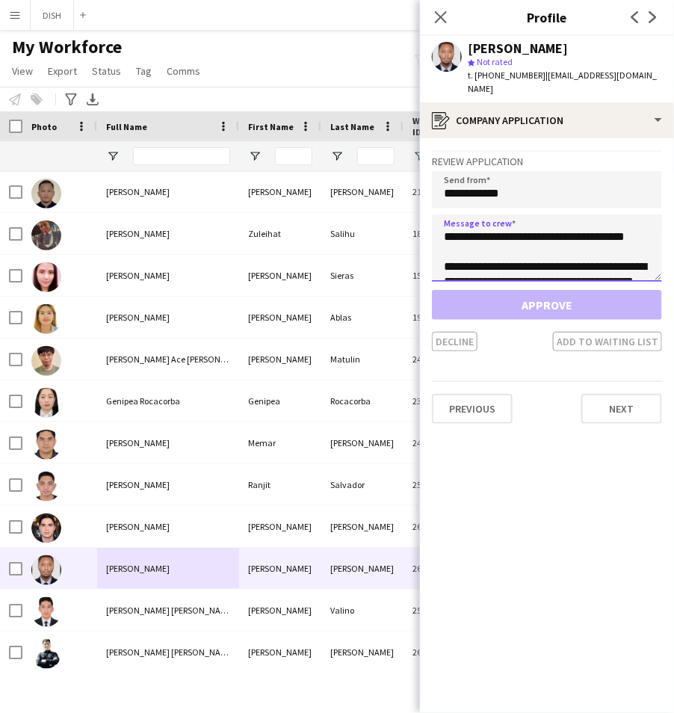
scroll to position [69, 0]
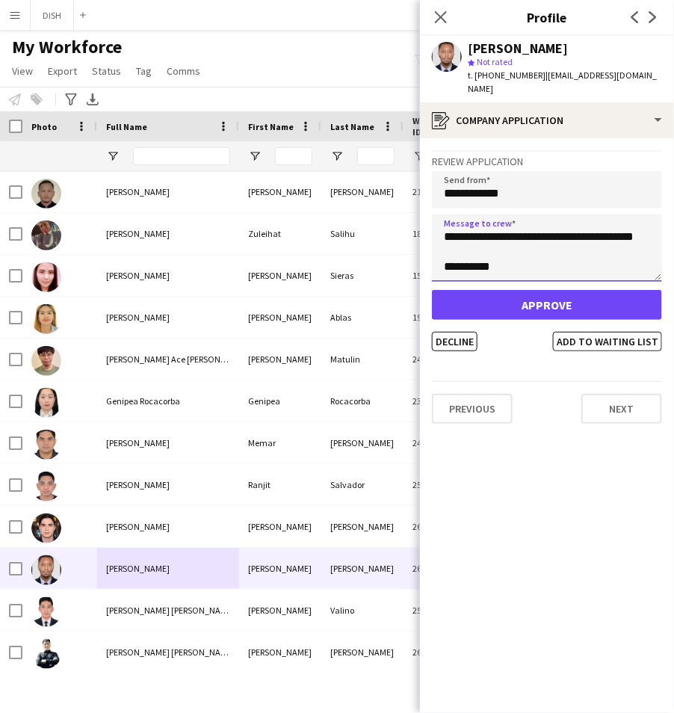
type textarea "**********"
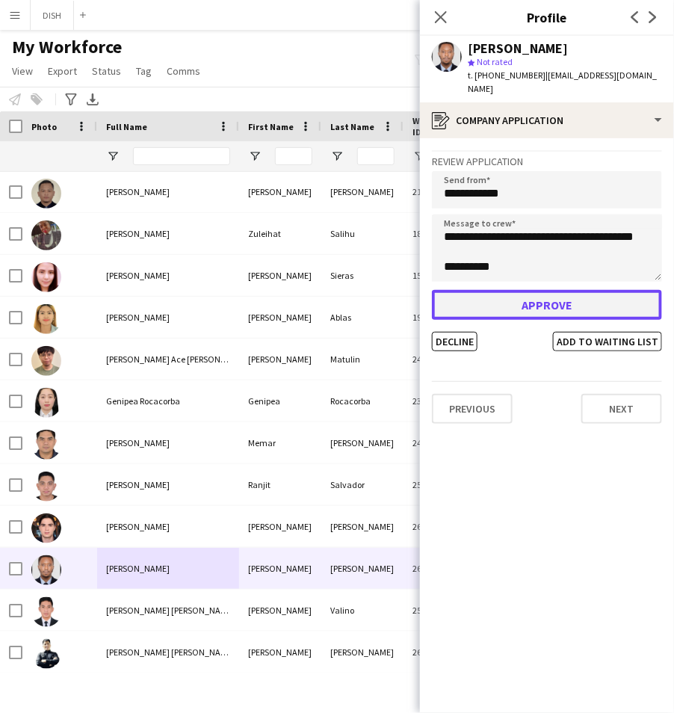
click at [559, 293] on button "Approve" at bounding box center [547, 305] width 230 height 30
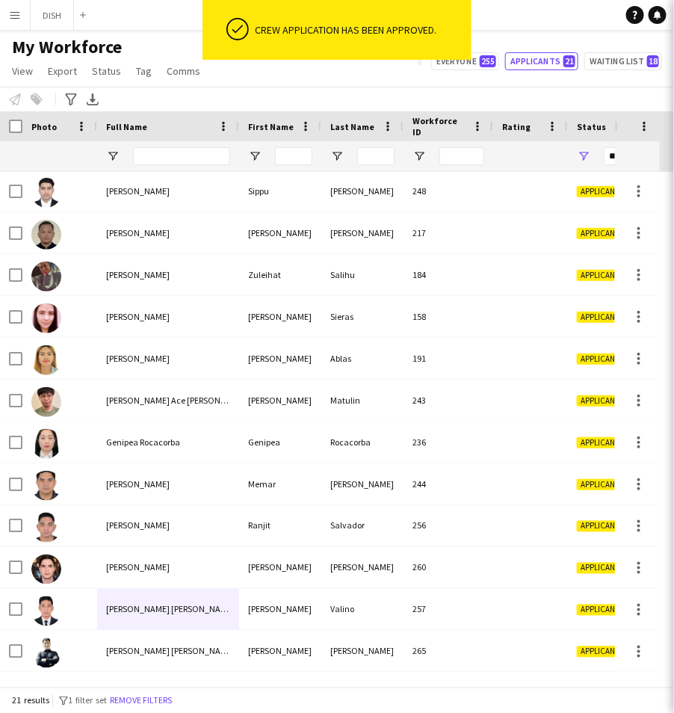
scroll to position [378, 0]
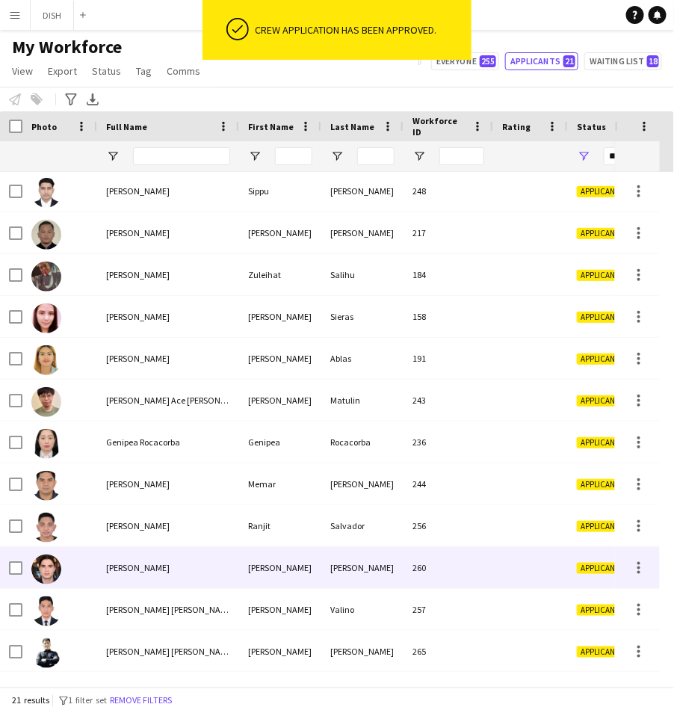
click at [203, 553] on div "[PERSON_NAME]" at bounding box center [168, 567] width 142 height 41
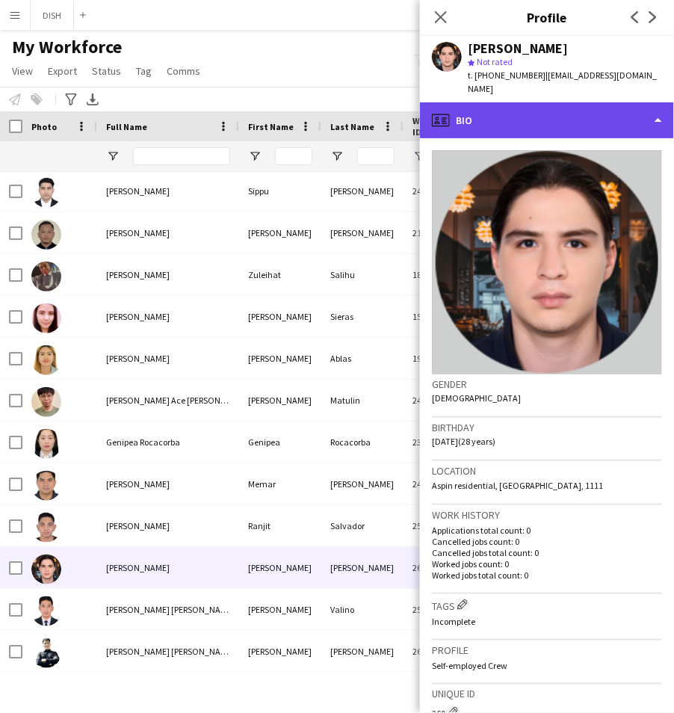
click at [538, 104] on div "profile Bio" at bounding box center [547, 120] width 254 height 36
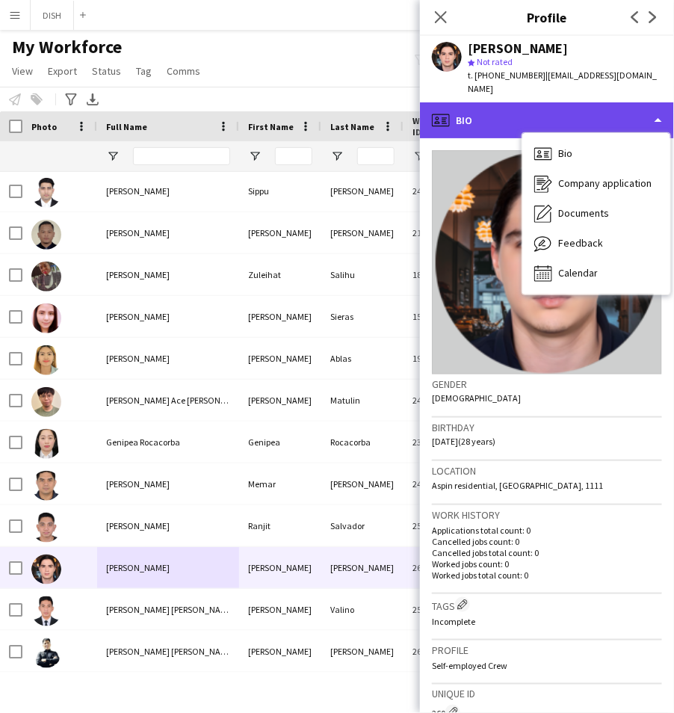
click at [501, 102] on div "profile Bio" at bounding box center [547, 120] width 254 height 36
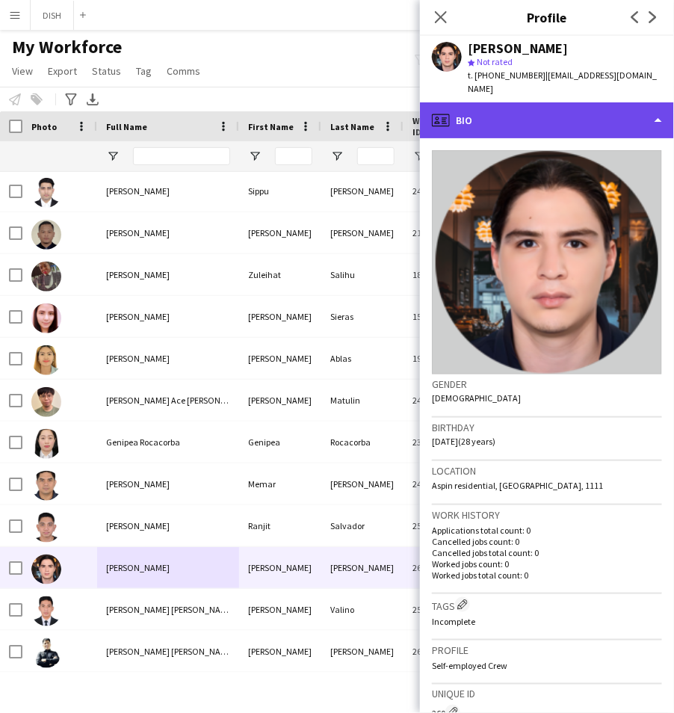
click at [539, 104] on div "profile Bio" at bounding box center [547, 120] width 254 height 36
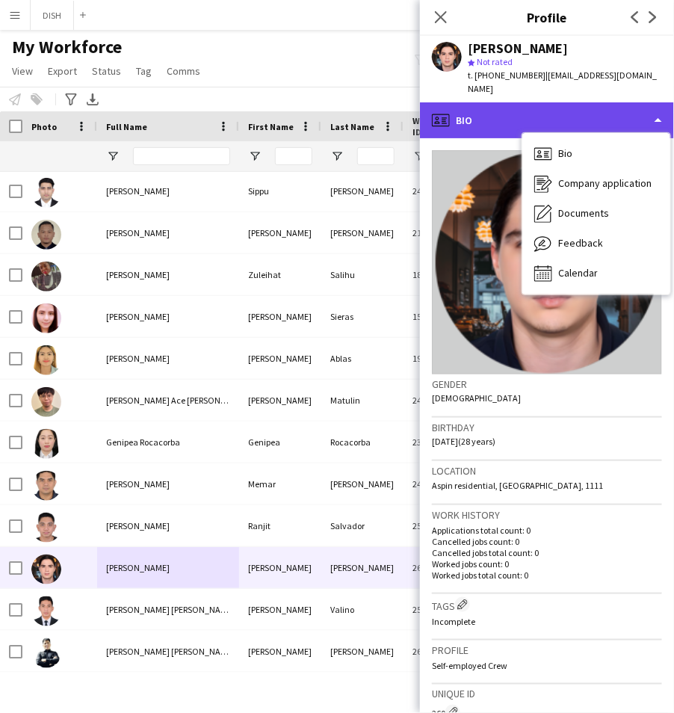
click at [553, 105] on div "profile Bio" at bounding box center [547, 120] width 254 height 36
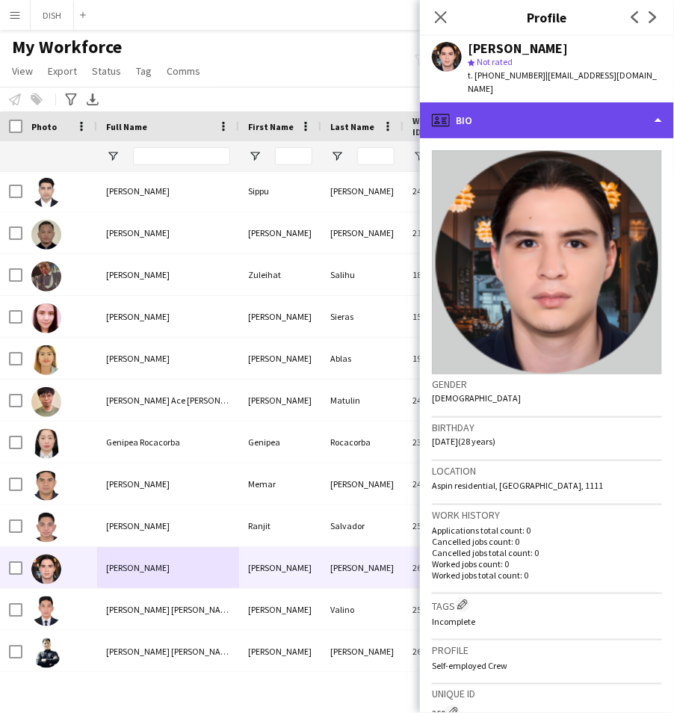
click at [539, 103] on div "profile Bio" at bounding box center [547, 120] width 254 height 36
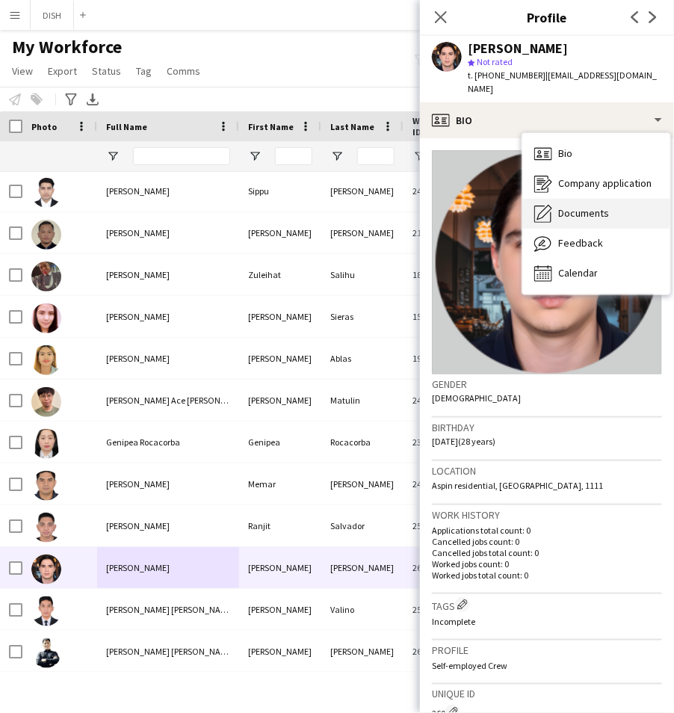
click at [583, 206] on span "Documents" at bounding box center [583, 212] width 51 height 13
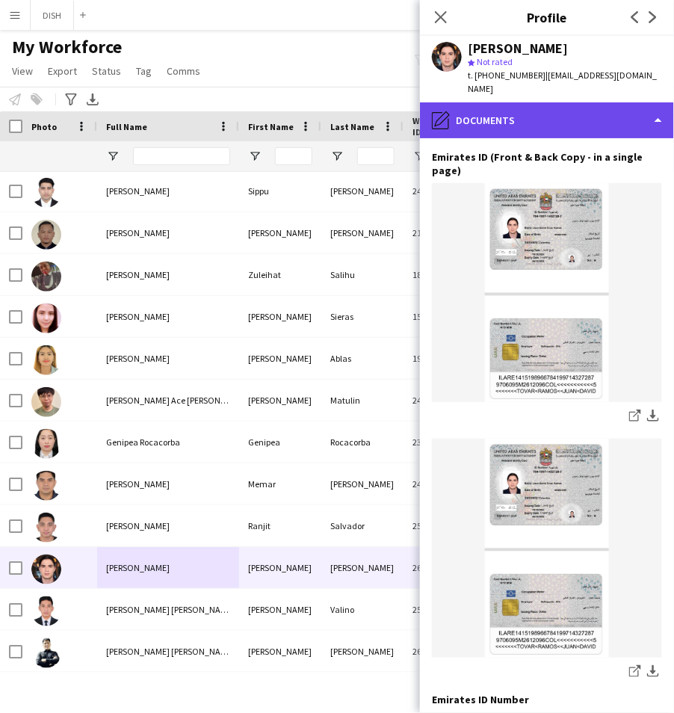
click at [540, 108] on div "pencil4 Documents" at bounding box center [547, 120] width 254 height 36
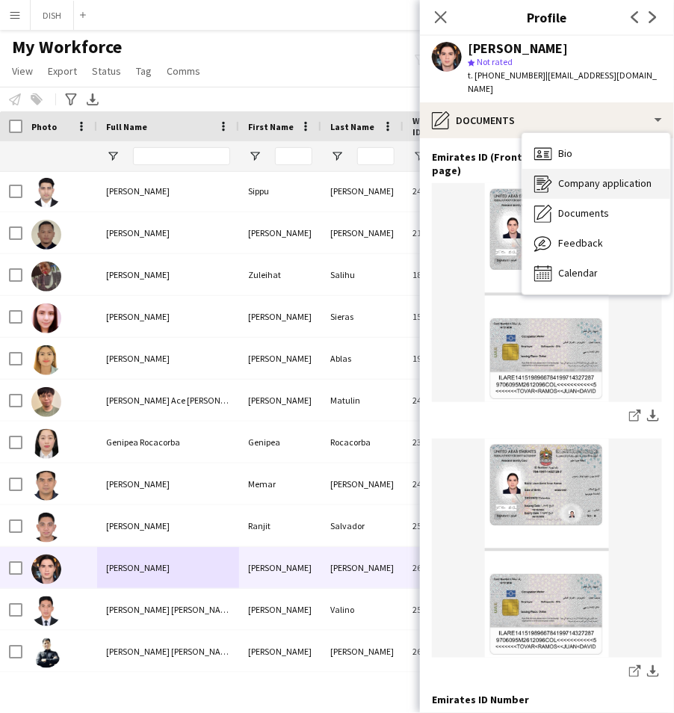
click at [591, 176] on span "Company application" at bounding box center [604, 182] width 93 height 13
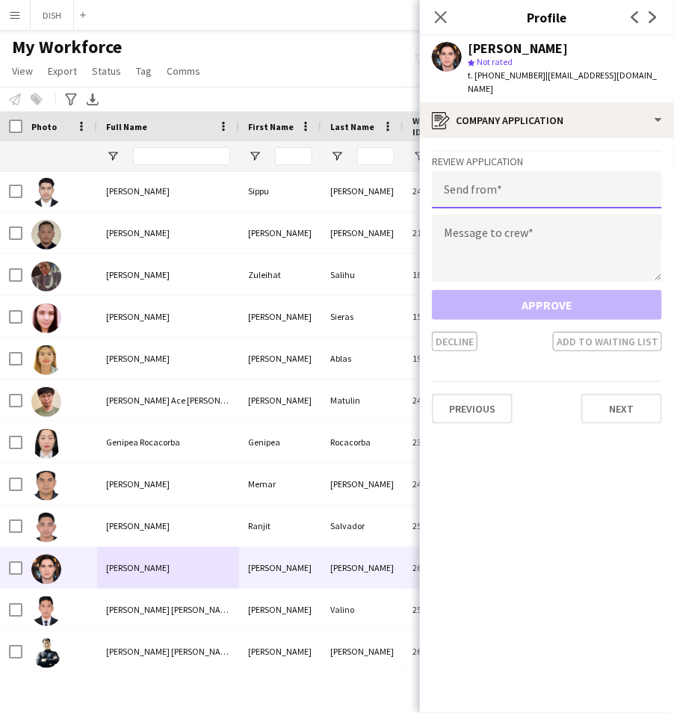
click at [580, 174] on input "email" at bounding box center [547, 189] width 230 height 37
type input "**********"
click at [552, 223] on textarea at bounding box center [547, 247] width 230 height 67
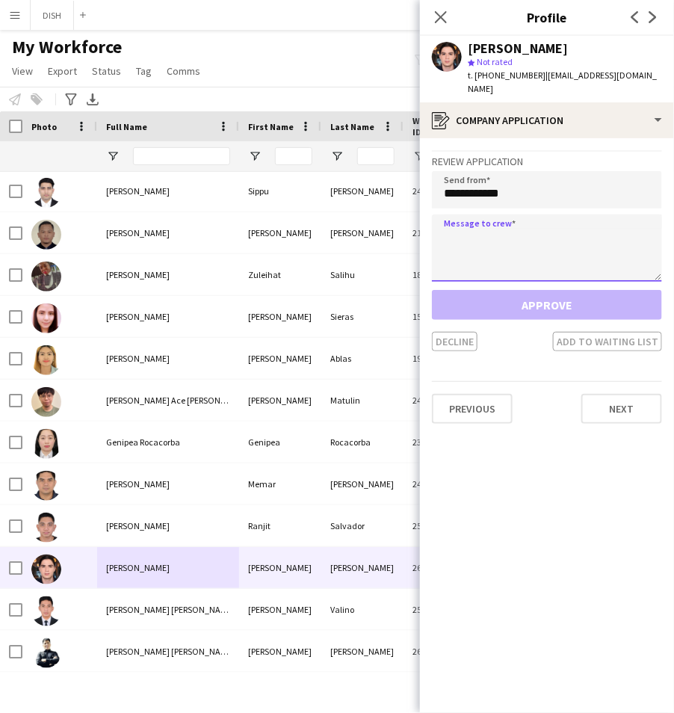
paste textarea "**********"
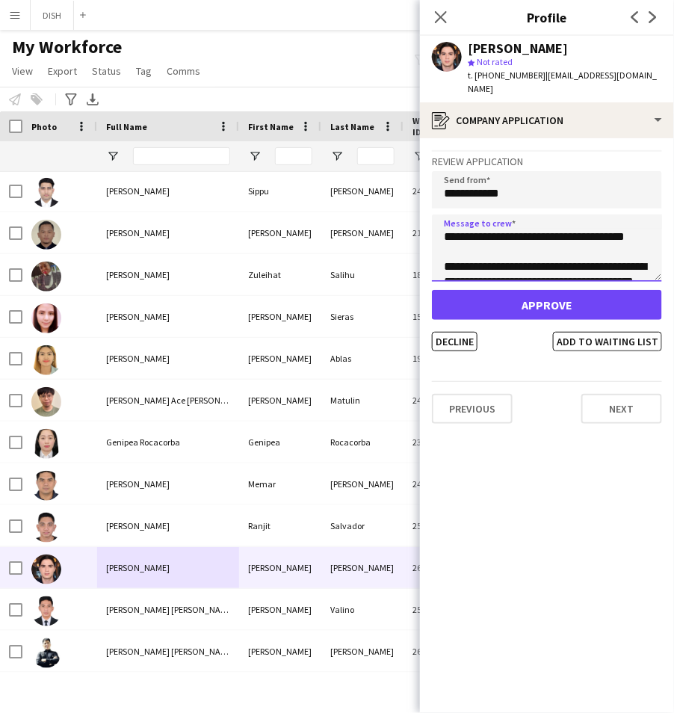
scroll to position [69, 0]
type textarea "**********"
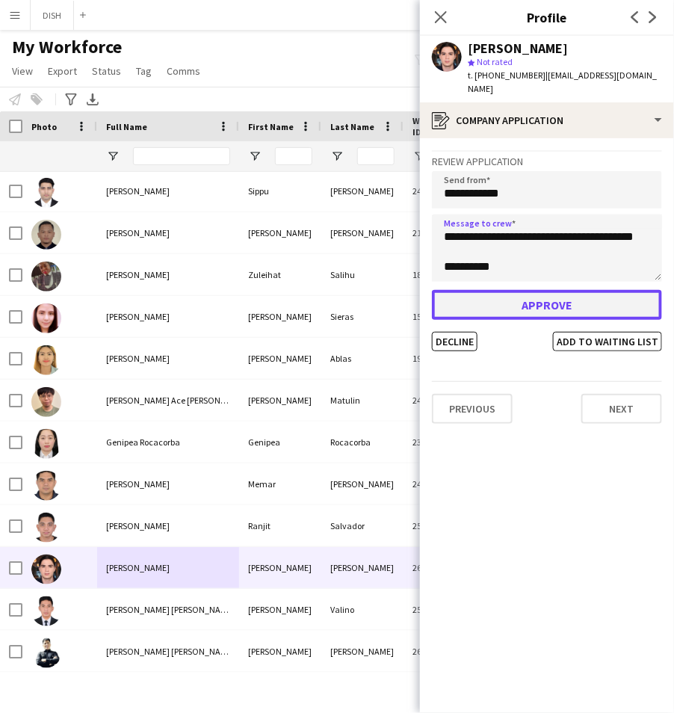
click at [558, 290] on button "Approve" at bounding box center [547, 305] width 230 height 30
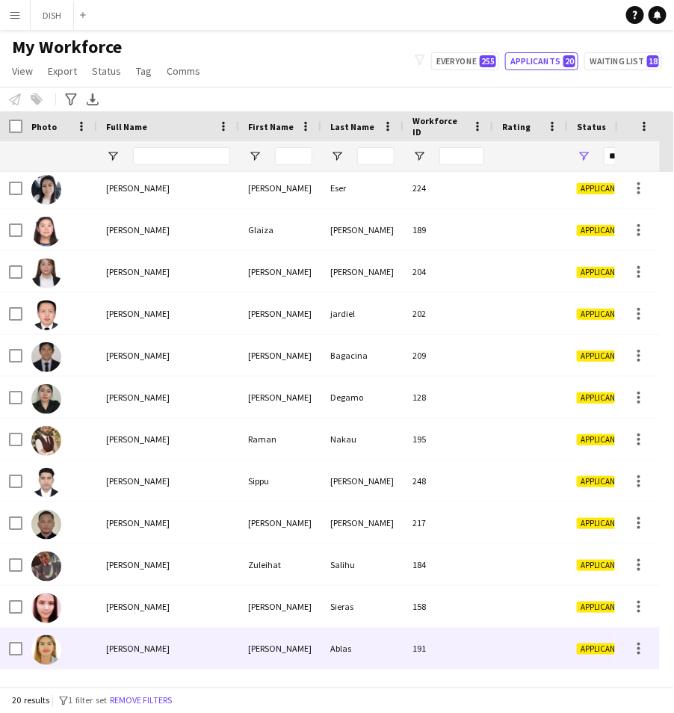
scroll to position [28, 0]
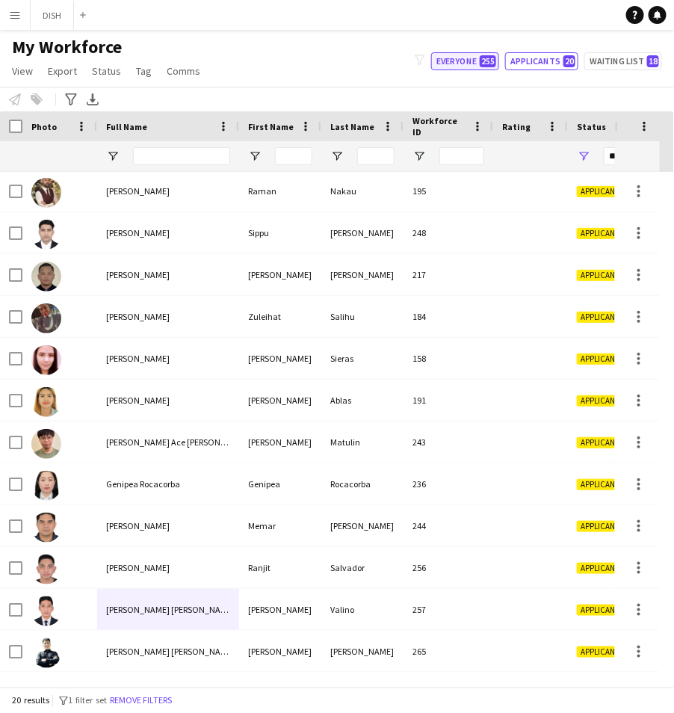
click at [494, 60] on span "255" at bounding box center [488, 61] width 16 height 12
type input "**********"
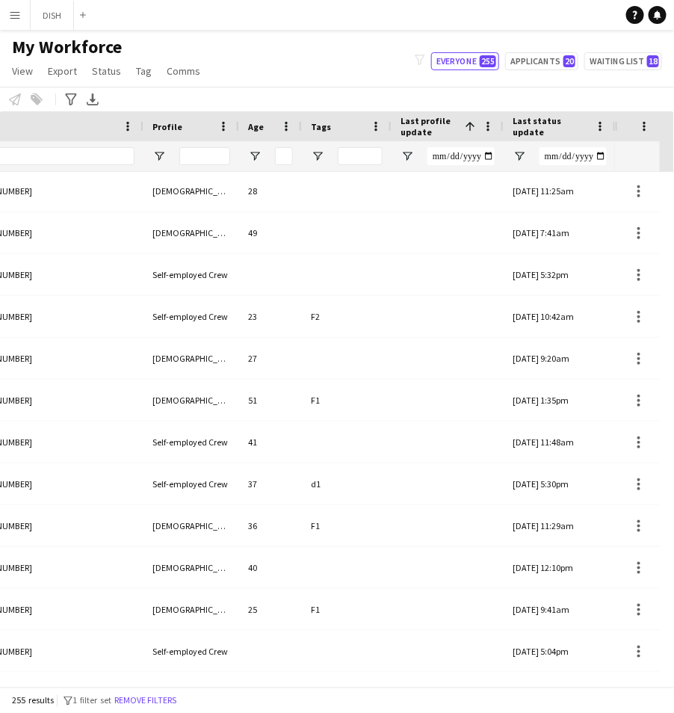
click at [435, 126] on span "Last profile update" at bounding box center [429, 126] width 58 height 22
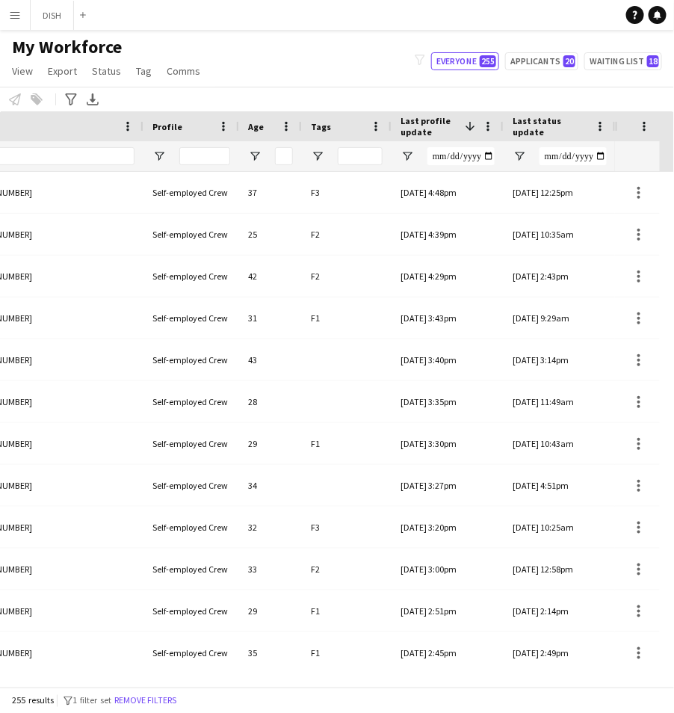
click at [548, 123] on span "Last status update" at bounding box center [551, 126] width 76 height 22
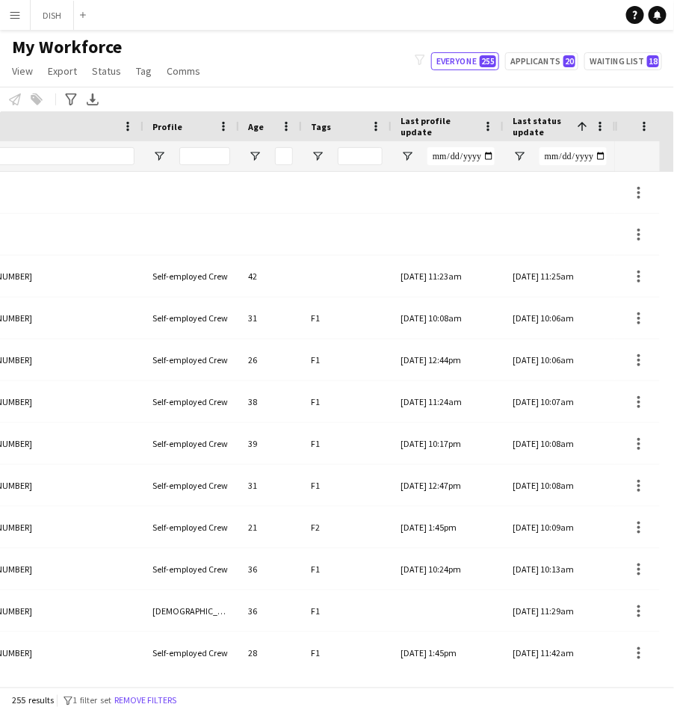
click at [543, 120] on span "Last status update" at bounding box center [542, 126] width 58 height 22
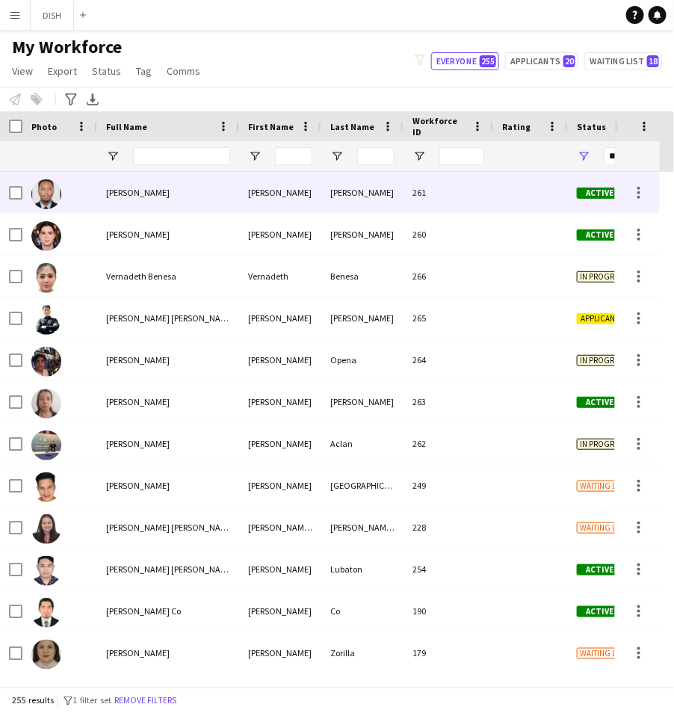
click at [169, 205] on div "[PERSON_NAME]" at bounding box center [168, 192] width 142 height 41
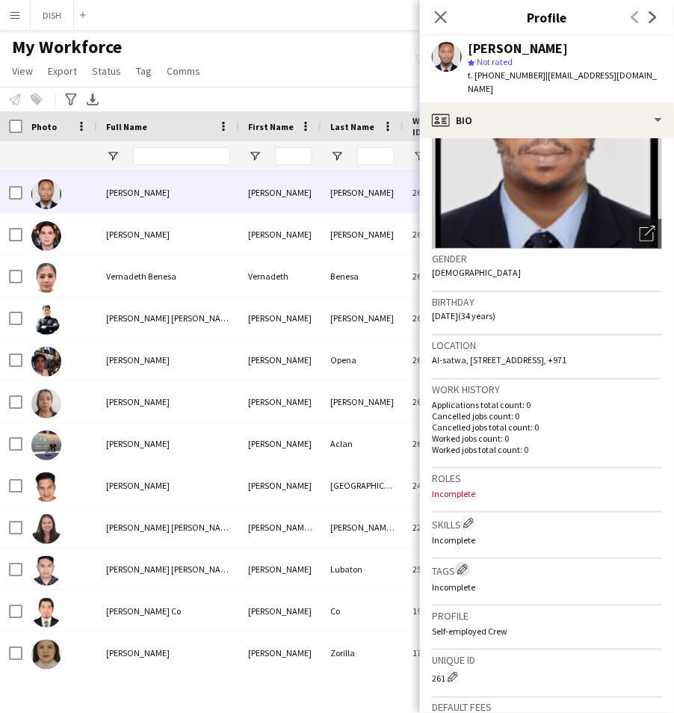
click at [468, 564] on app-icon "Edit crew company tags" at bounding box center [462, 569] width 10 height 10
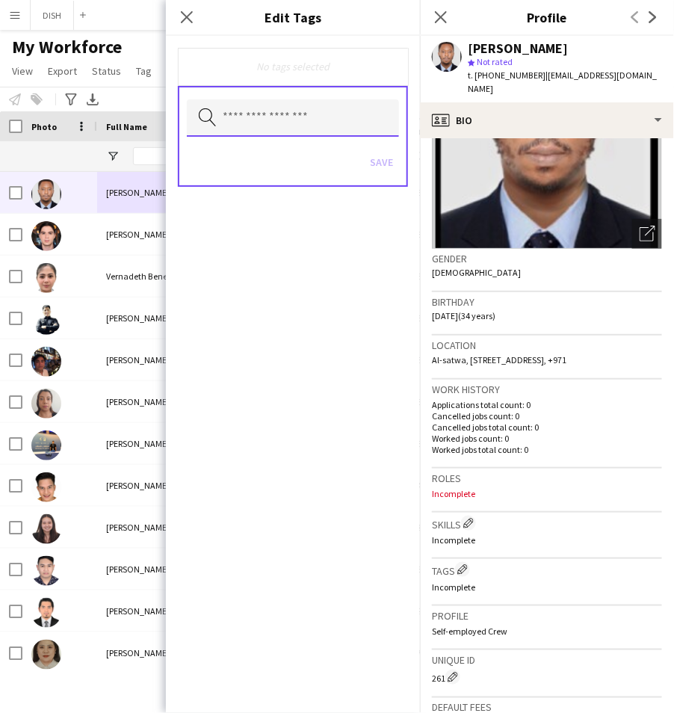
click at [306, 128] on input "text" at bounding box center [293, 117] width 212 height 37
type input "****"
click at [182, 19] on icon "Close pop-in" at bounding box center [186, 17] width 14 height 14
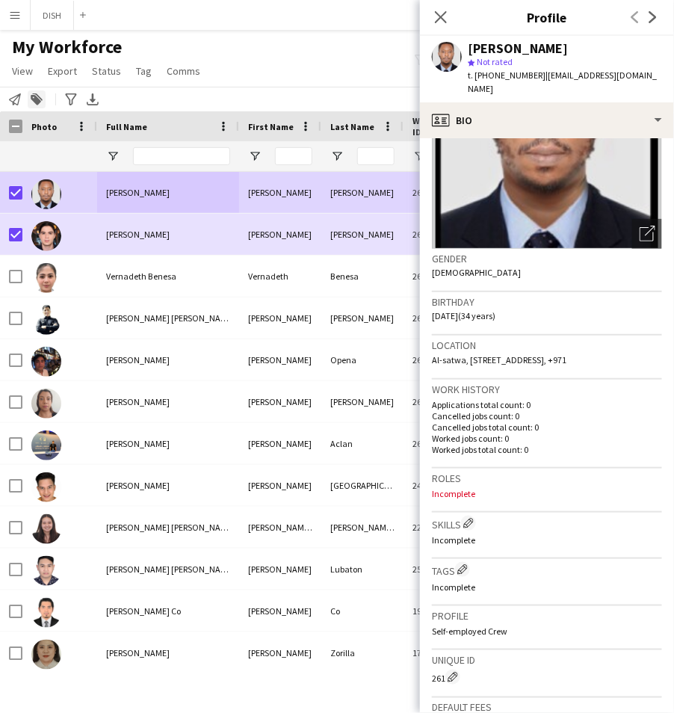
click at [37, 102] on icon at bounding box center [36, 100] width 10 height 10
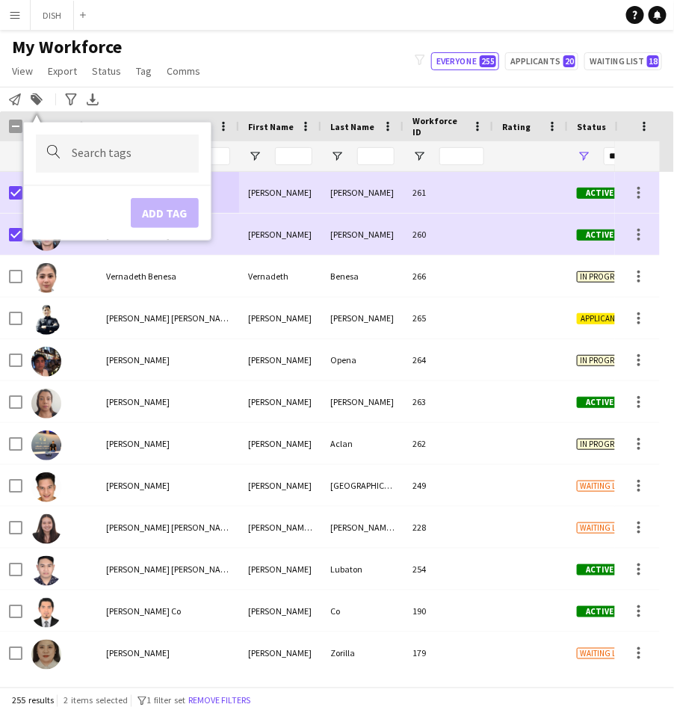
click at [150, 154] on input "Type to search..." at bounding box center [129, 153] width 115 height 13
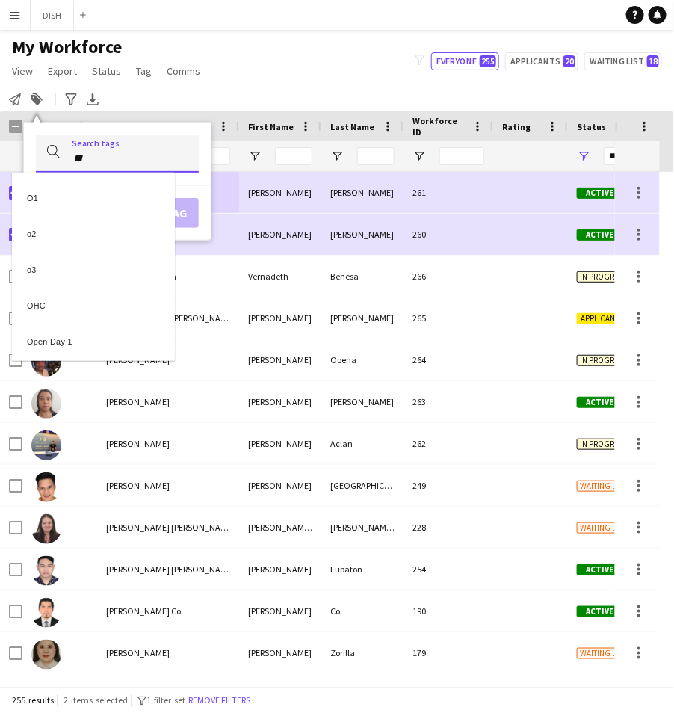
type input "**"
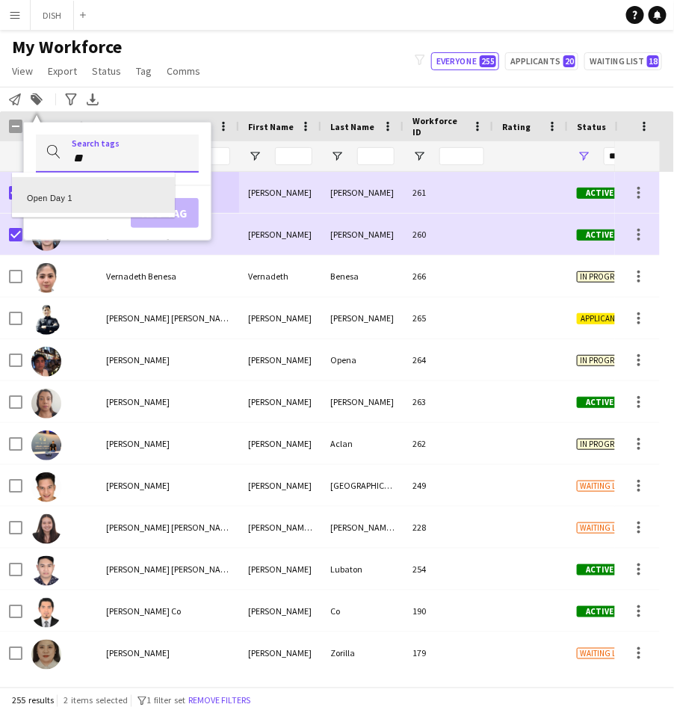
click at [98, 202] on div "Open Day 1" at bounding box center [93, 195] width 163 height 36
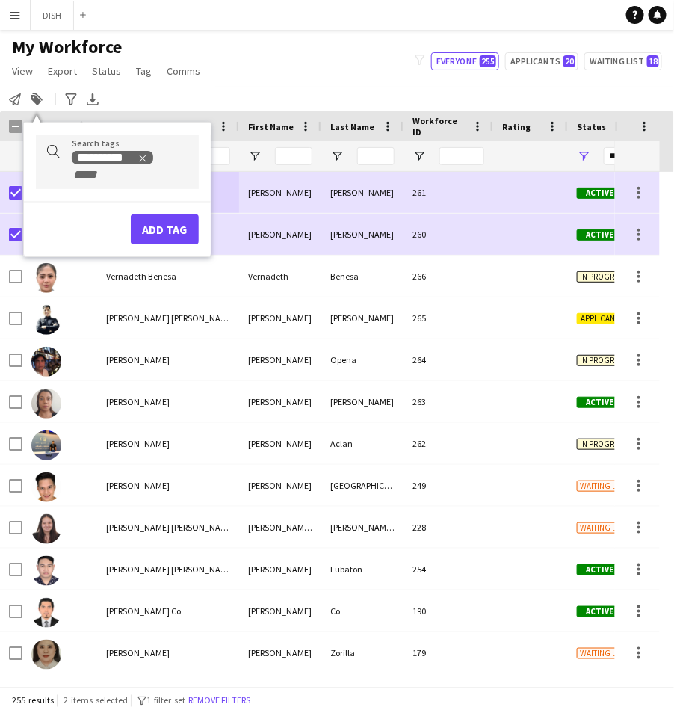
click at [109, 220] on div "Add tag" at bounding box center [117, 222] width 187 height 43
click at [167, 235] on button "Add tag" at bounding box center [165, 229] width 68 height 30
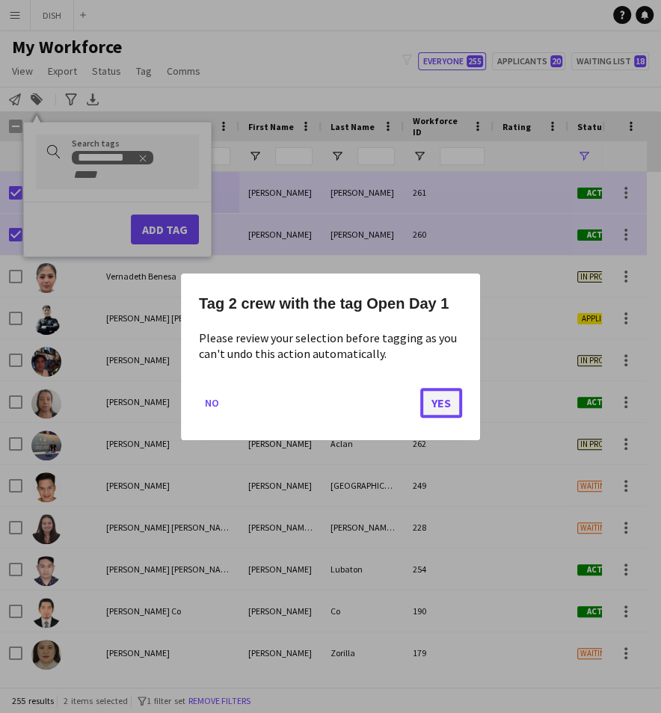
click at [439, 404] on button "Yes" at bounding box center [441, 402] width 42 height 30
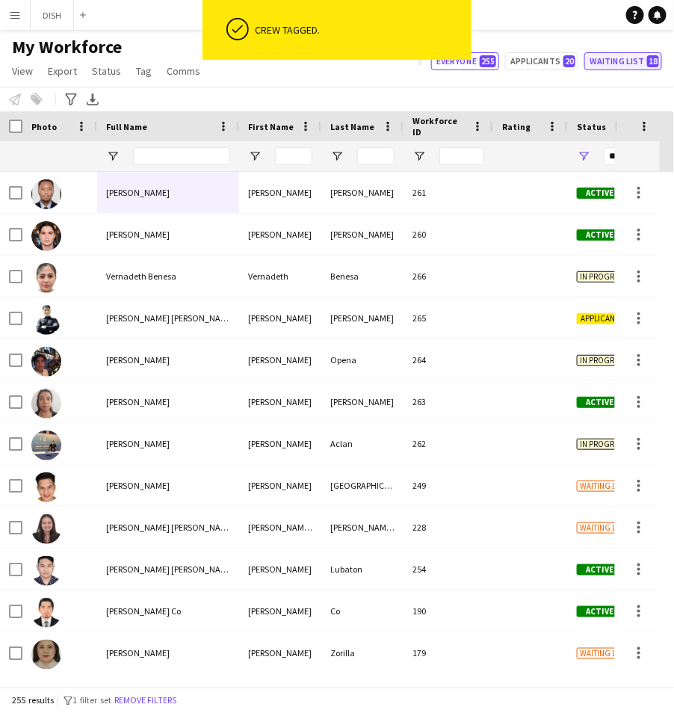
click at [612, 67] on button "Waiting list 18" at bounding box center [623, 61] width 78 height 18
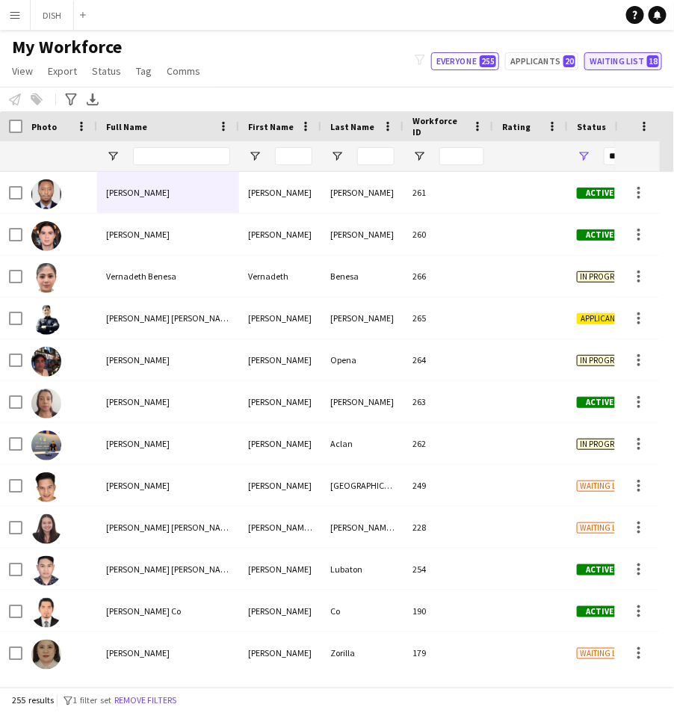
type input "**********"
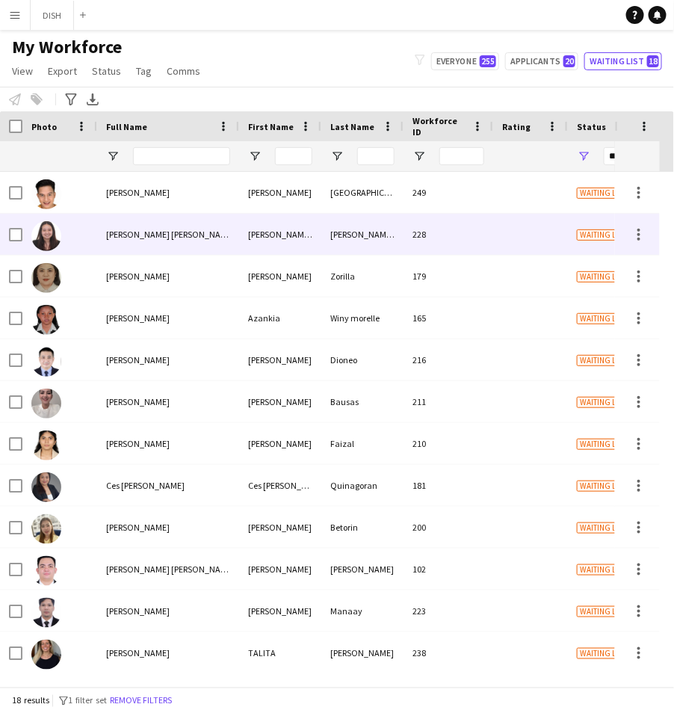
click at [195, 217] on div "[PERSON_NAME] [PERSON_NAME]" at bounding box center [168, 234] width 142 height 41
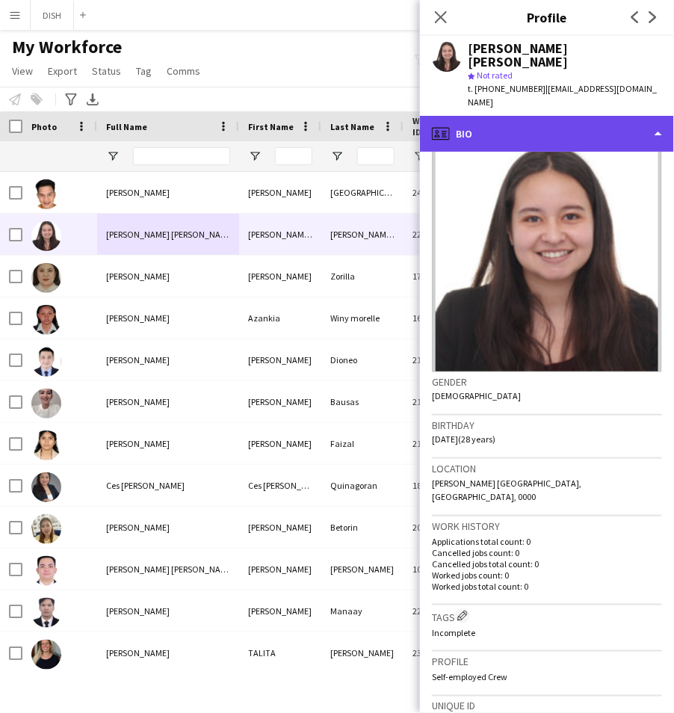
click at [567, 116] on div "profile Bio" at bounding box center [547, 134] width 254 height 36
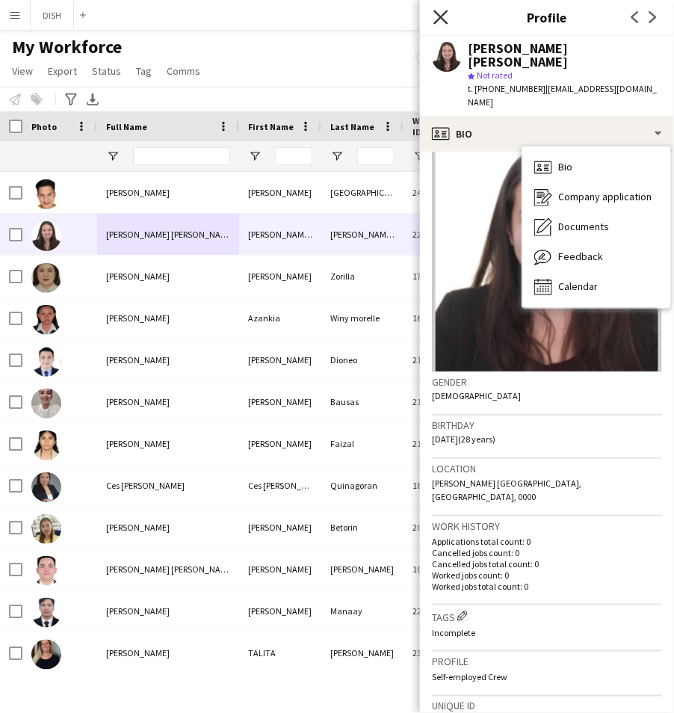
click at [438, 18] on icon "Close pop-in" at bounding box center [440, 17] width 14 height 14
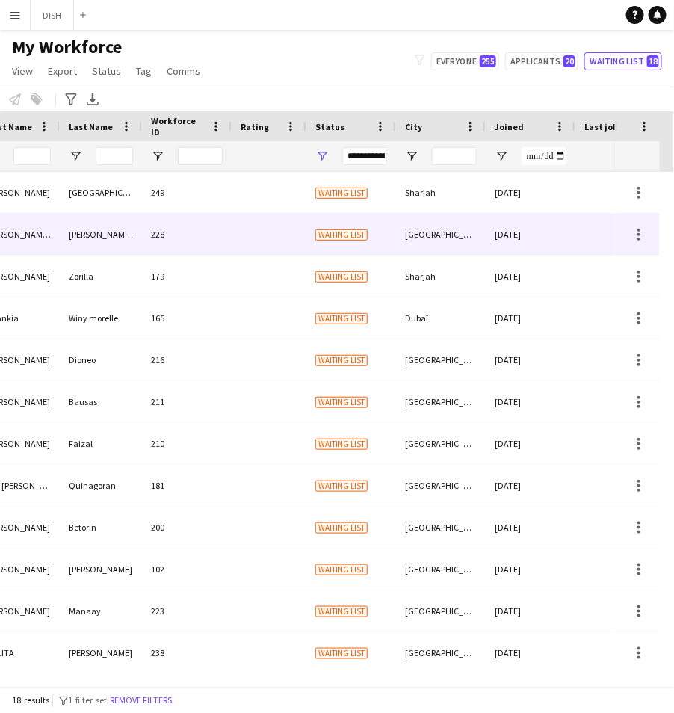
click at [456, 235] on div "[GEOGRAPHIC_DATA]" at bounding box center [441, 234] width 90 height 41
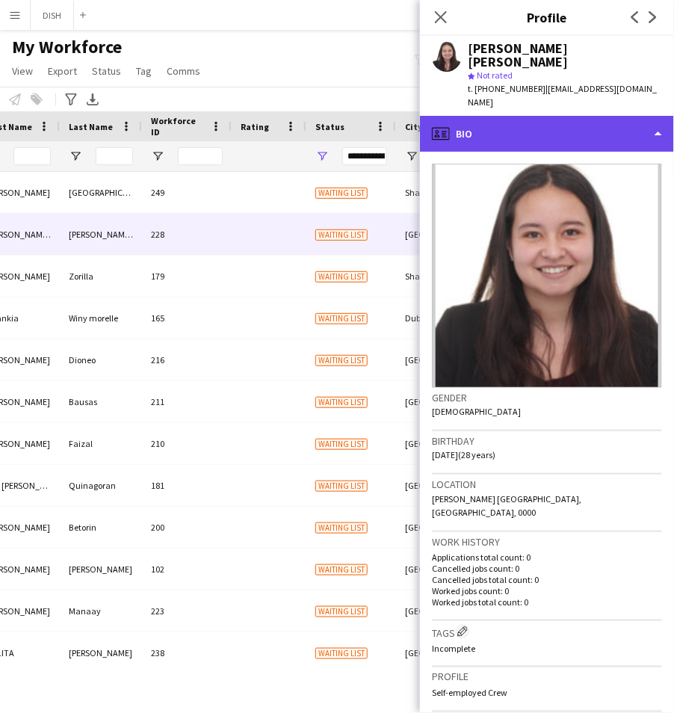
click at [563, 116] on div "profile Bio" at bounding box center [547, 134] width 254 height 36
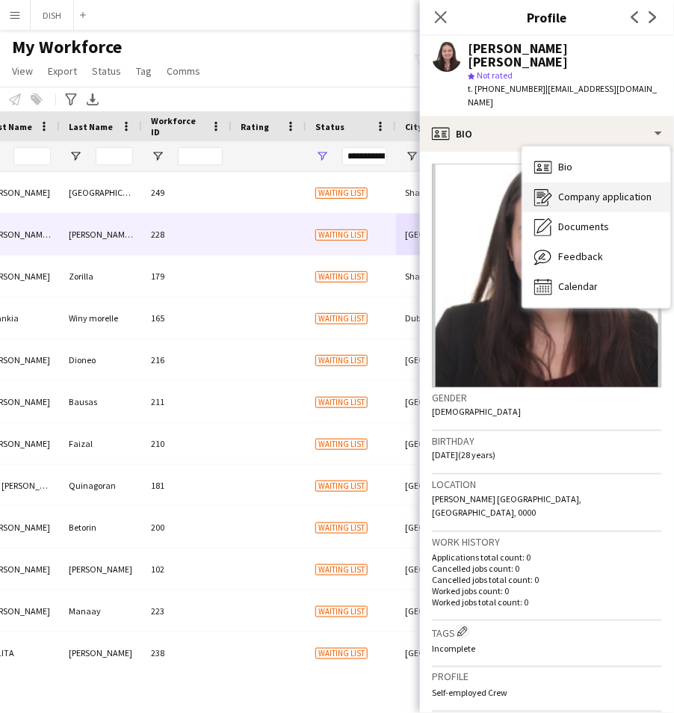
click at [583, 190] on span "Company application" at bounding box center [604, 196] width 93 height 13
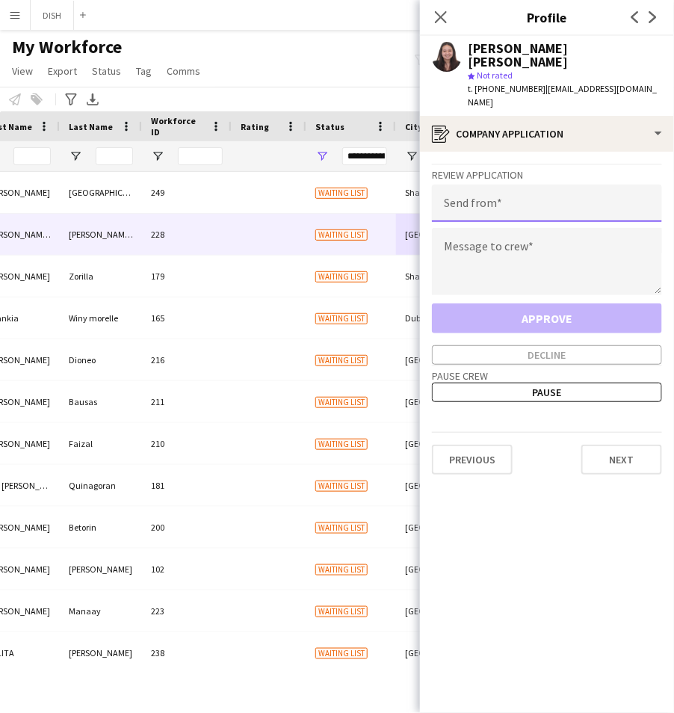
click at [548, 185] on input "email" at bounding box center [547, 203] width 230 height 37
type input "**********"
click at [540, 228] on textarea at bounding box center [547, 261] width 230 height 67
paste textarea "**********"
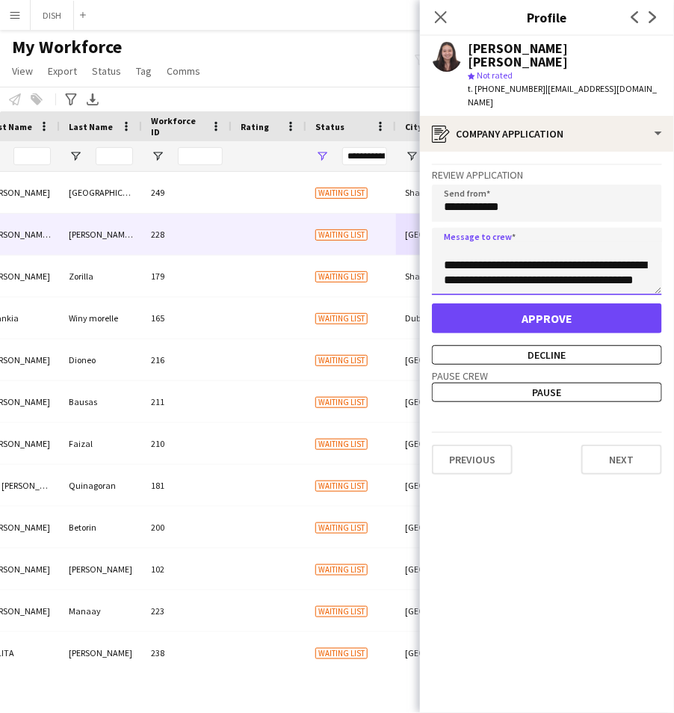
scroll to position [0, 0]
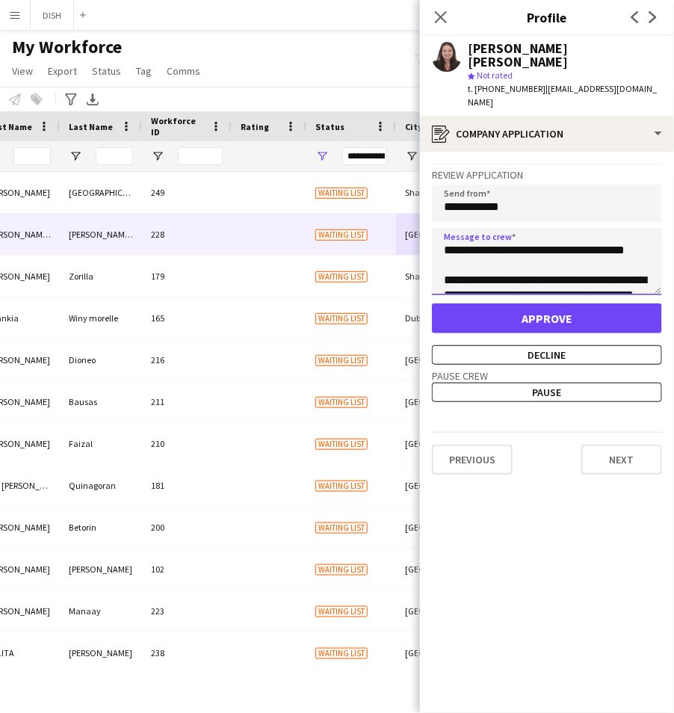
type textarea "**********"
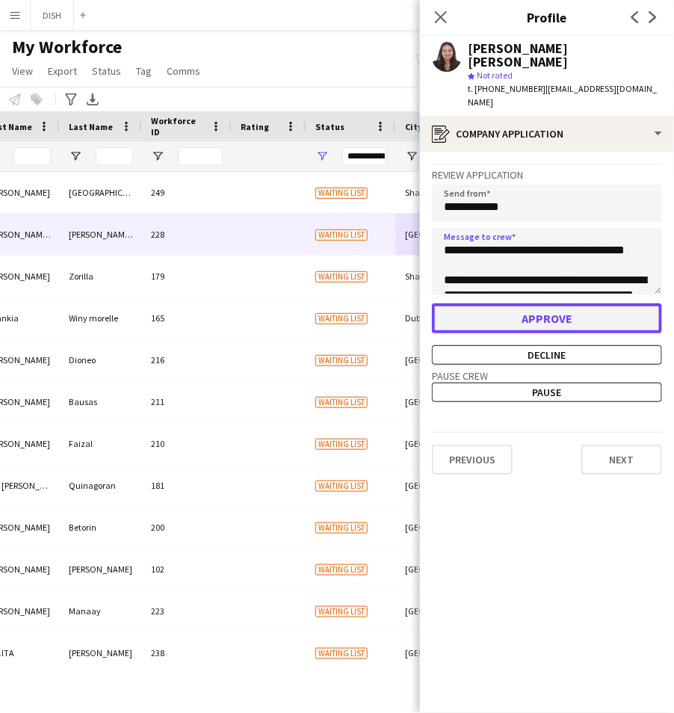
click at [519, 303] on button "Approve" at bounding box center [547, 318] width 230 height 30
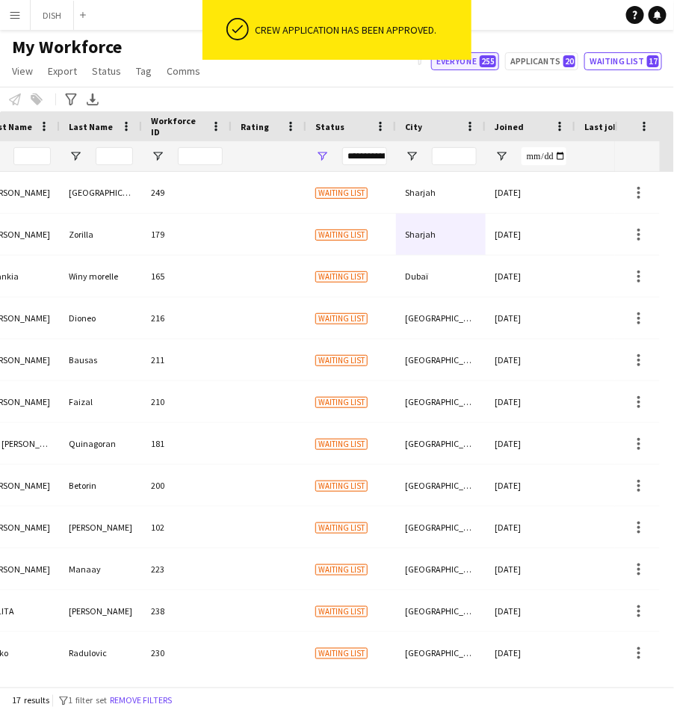
click at [496, 58] on span "255" at bounding box center [488, 61] width 16 height 12
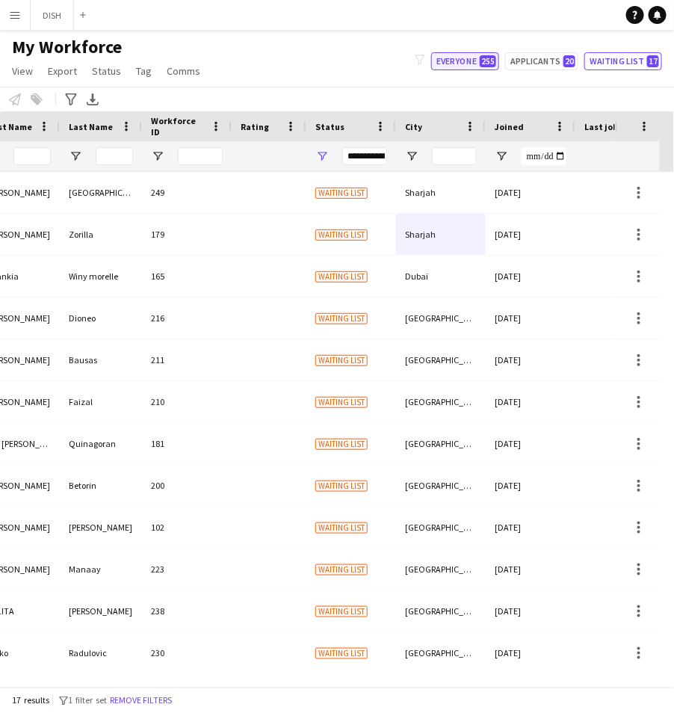
type input "**********"
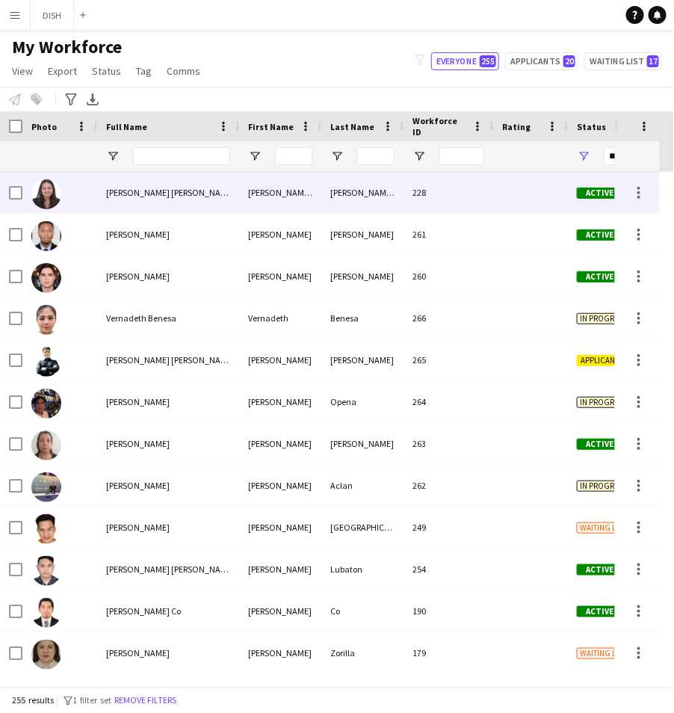
click at [62, 185] on div at bounding box center [59, 192] width 75 height 41
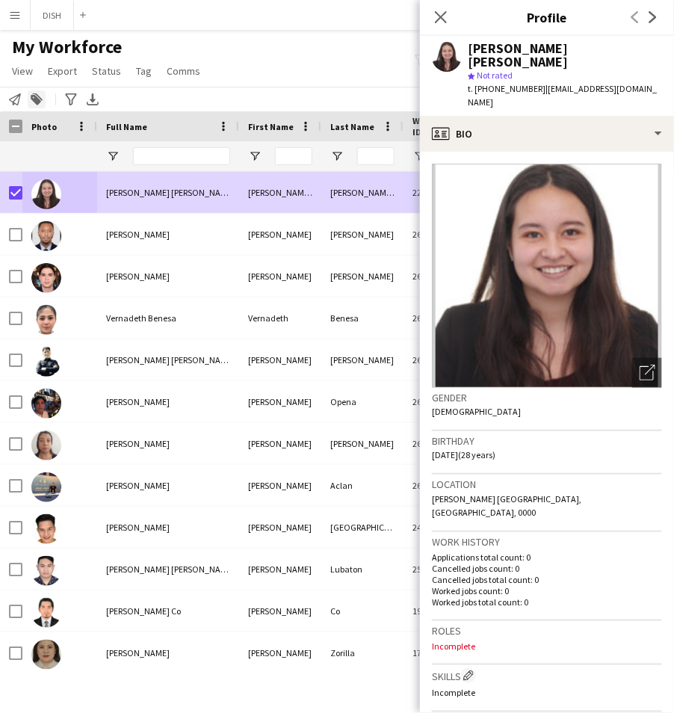
click at [38, 99] on icon at bounding box center [36, 100] width 10 height 10
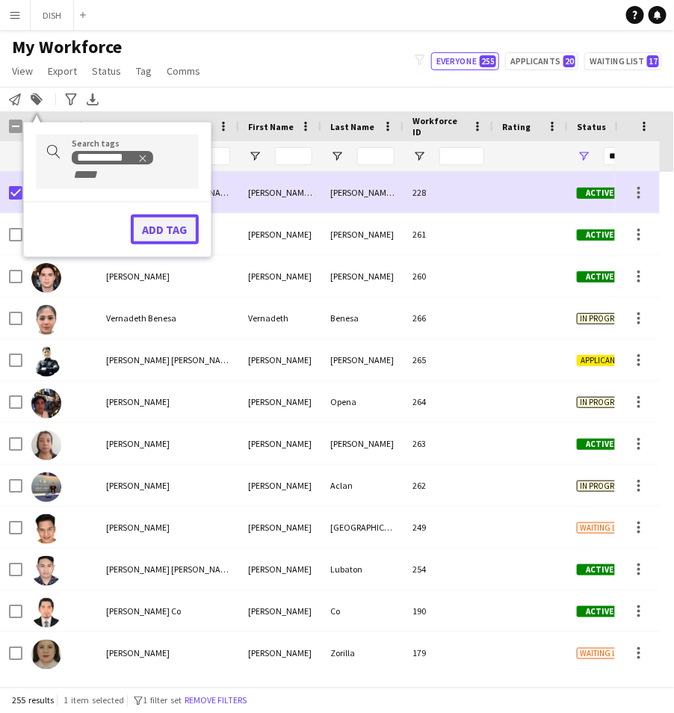
click at [158, 222] on button "Add tag" at bounding box center [165, 229] width 68 height 30
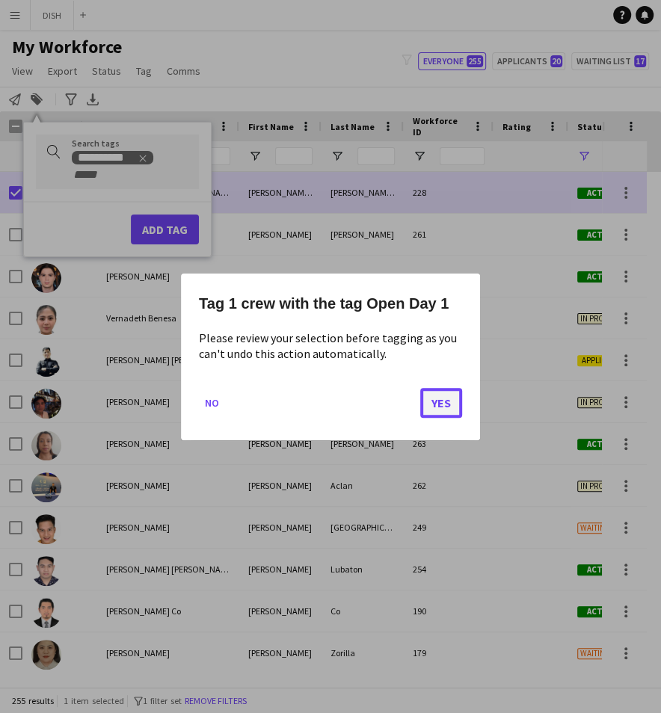
click at [437, 407] on button "Yes" at bounding box center [441, 402] width 42 height 30
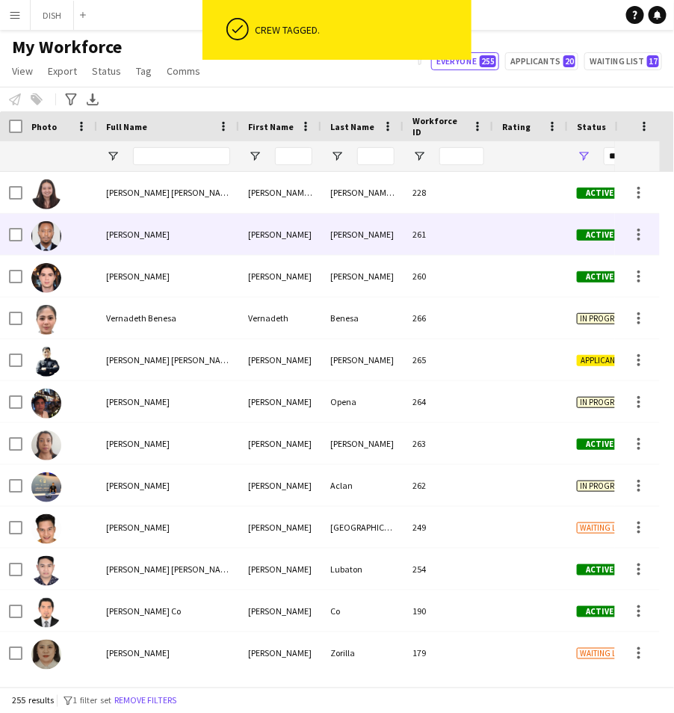
click at [161, 229] on span "[PERSON_NAME]" at bounding box center [138, 234] width 64 height 11
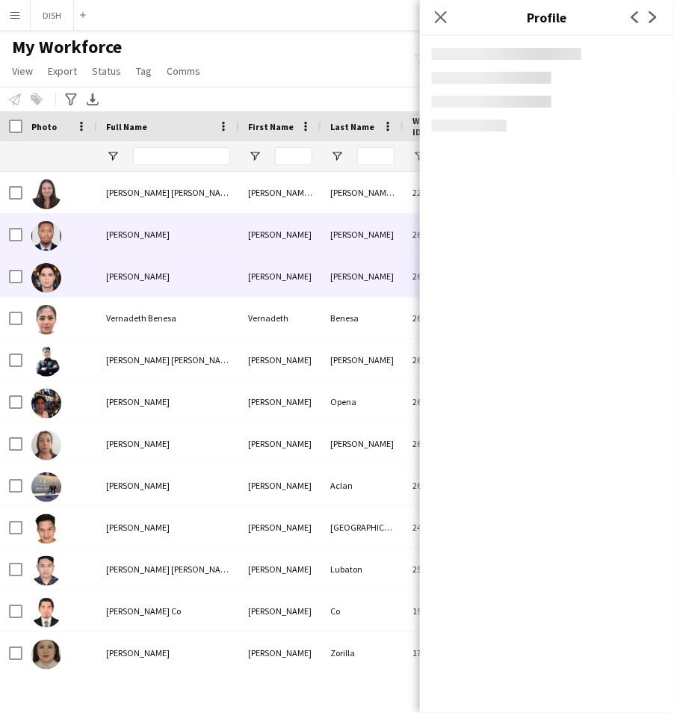
click at [170, 267] on div "[PERSON_NAME]" at bounding box center [168, 276] width 142 height 41
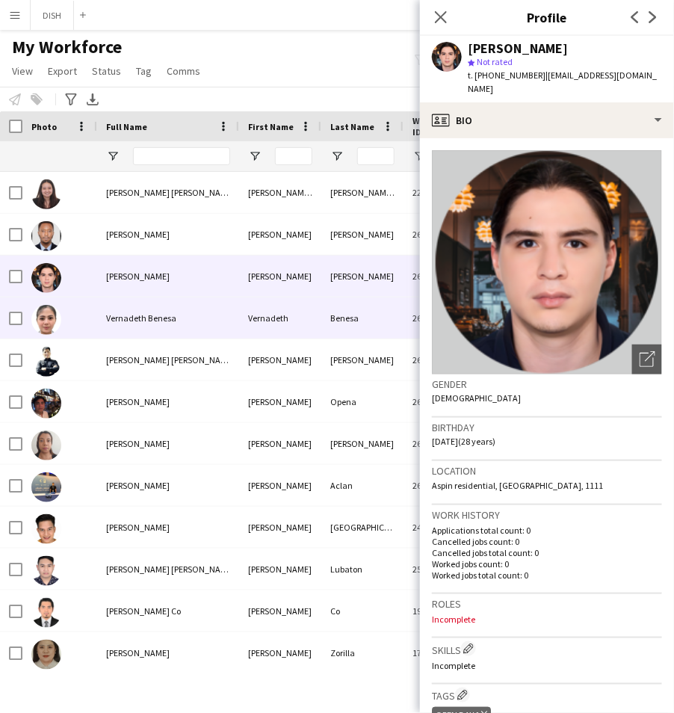
click at [173, 308] on div "Vernadeth Benesa" at bounding box center [168, 317] width 142 height 41
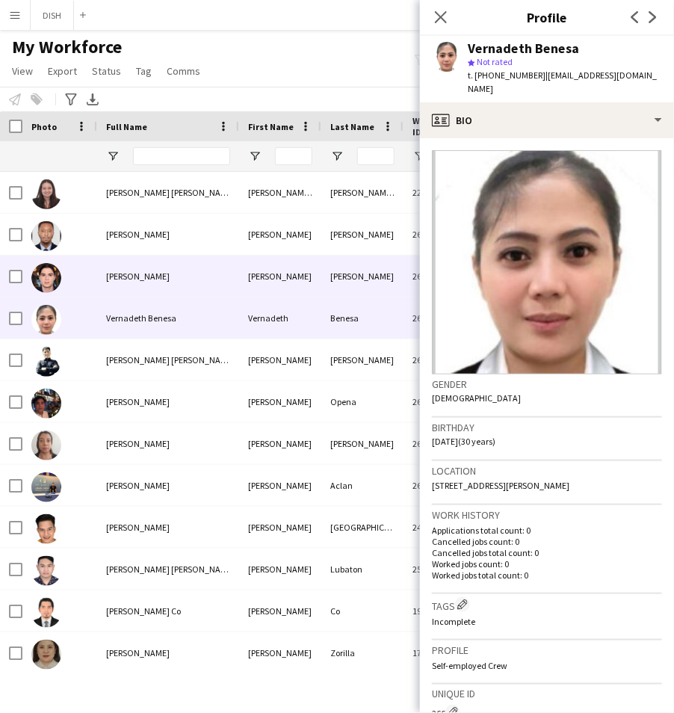
click at [178, 274] on div "[PERSON_NAME]" at bounding box center [168, 276] width 142 height 41
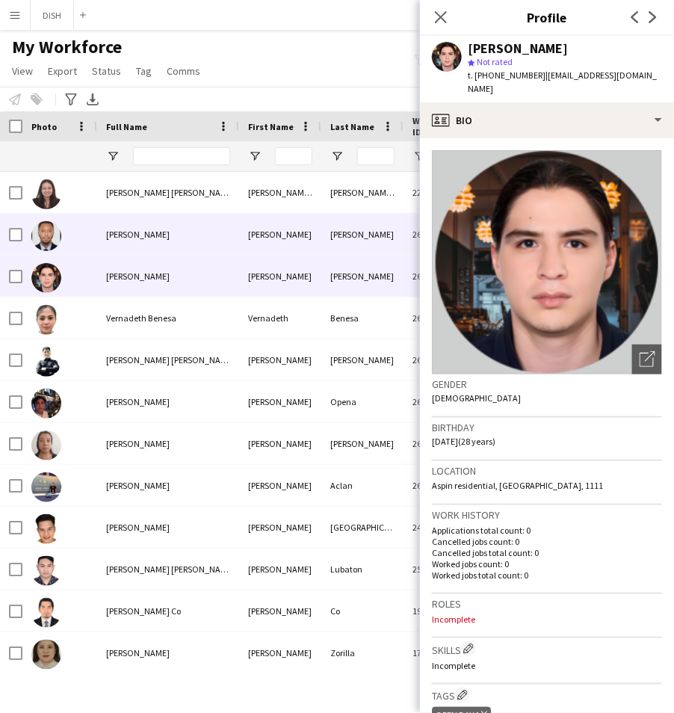
click at [188, 241] on div "[PERSON_NAME]" at bounding box center [168, 234] width 142 height 41
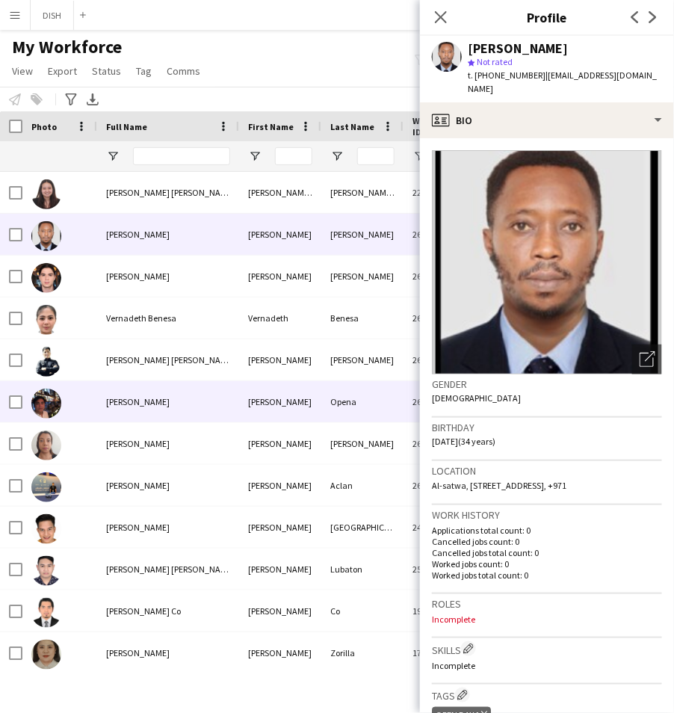
click at [211, 403] on div "[PERSON_NAME]" at bounding box center [168, 401] width 142 height 41
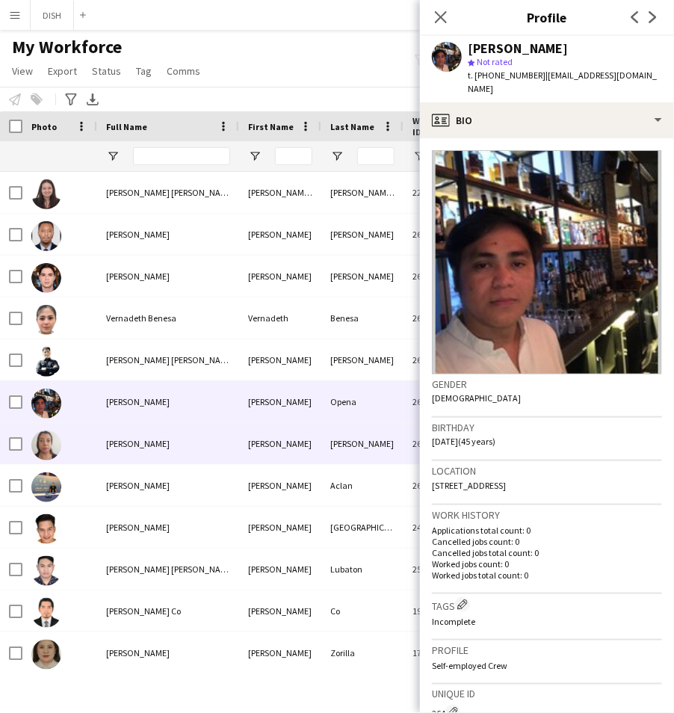
click at [224, 435] on div "[PERSON_NAME]" at bounding box center [168, 443] width 142 height 41
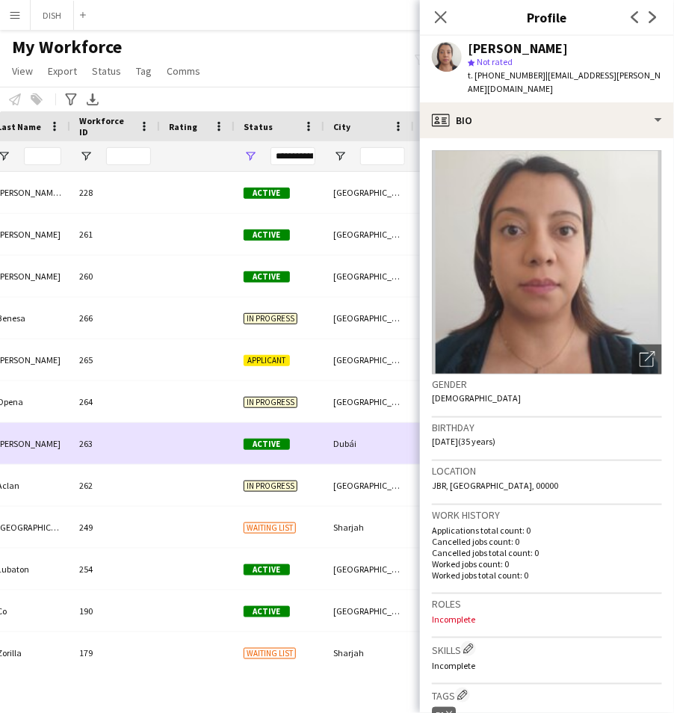
scroll to position [0, 336]
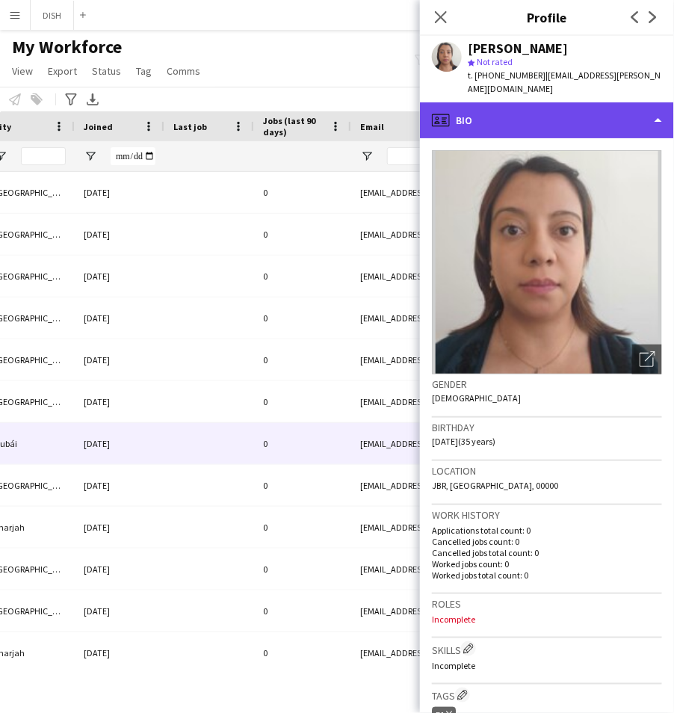
click at [536, 105] on div "profile Bio" at bounding box center [547, 120] width 254 height 36
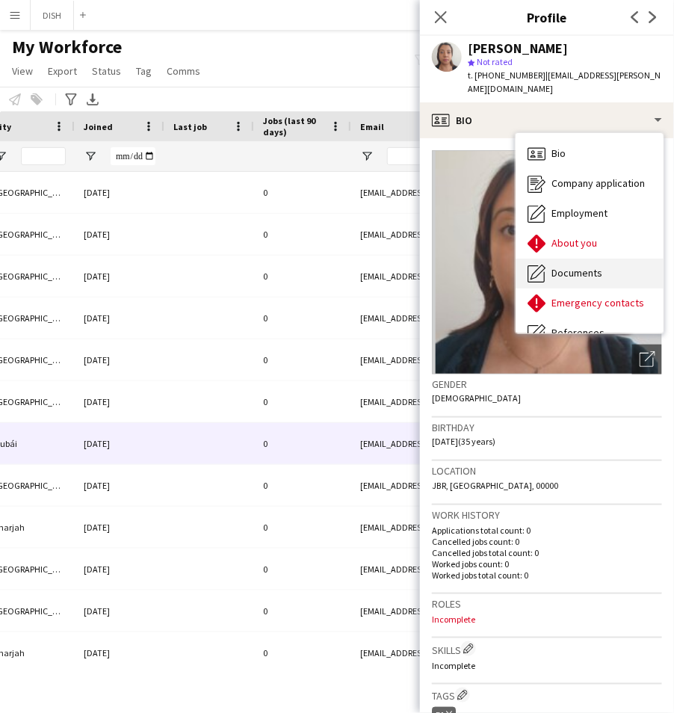
click at [577, 259] on div "Documents Documents" at bounding box center [590, 274] width 148 height 30
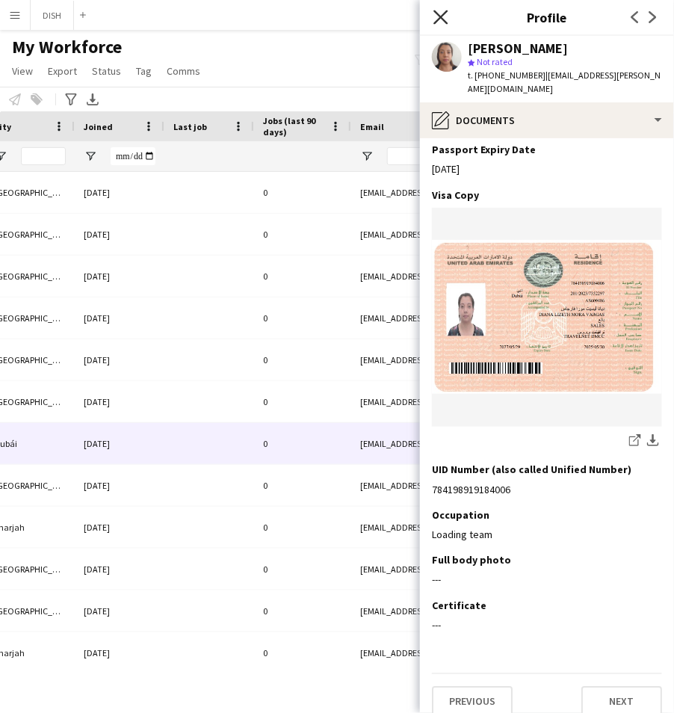
click at [443, 11] on icon "Close pop-in" at bounding box center [440, 17] width 14 height 14
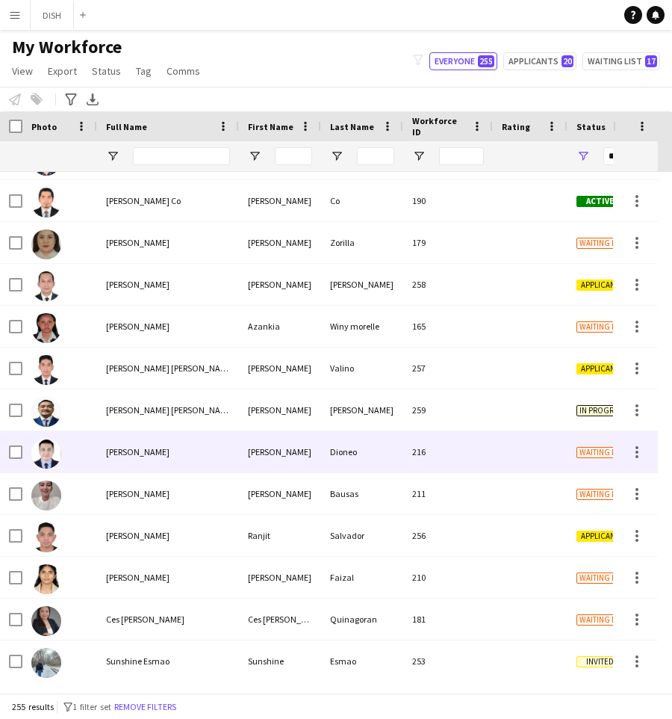
scroll to position [411, 0]
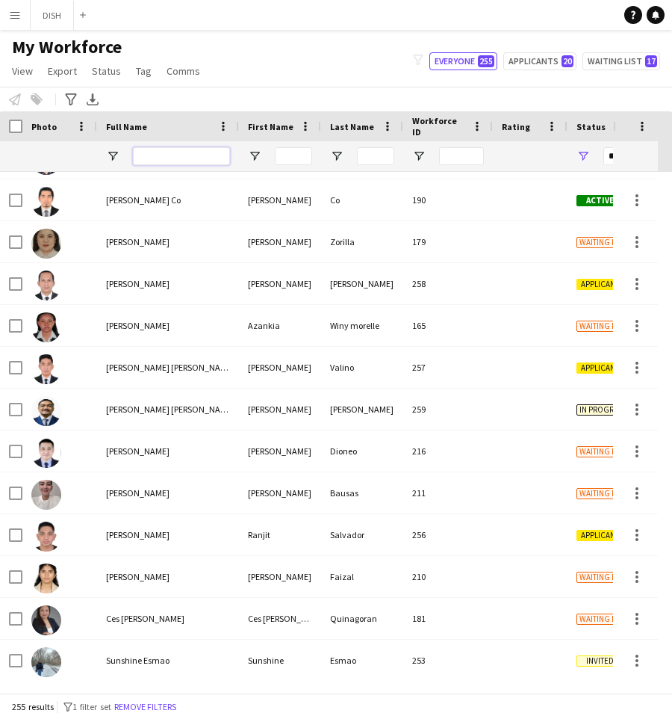
click at [182, 154] on input "Full Name Filter Input" at bounding box center [181, 156] width 97 height 18
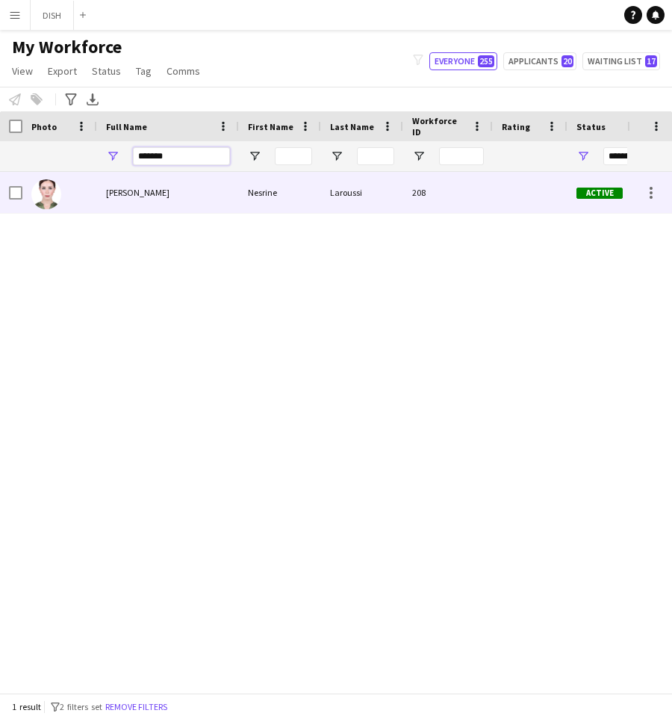
type input "*******"
click at [194, 188] on div "[PERSON_NAME]" at bounding box center [168, 192] width 142 height 41
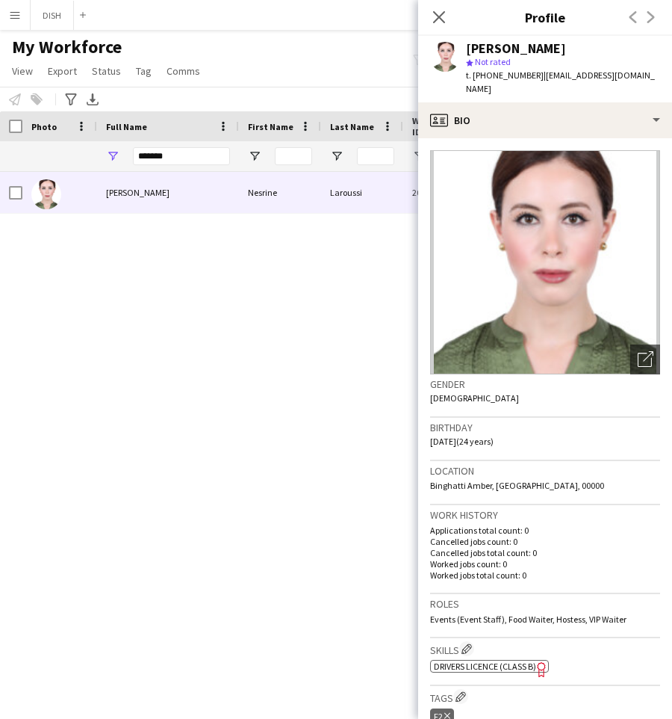
scroll to position [364, 0]
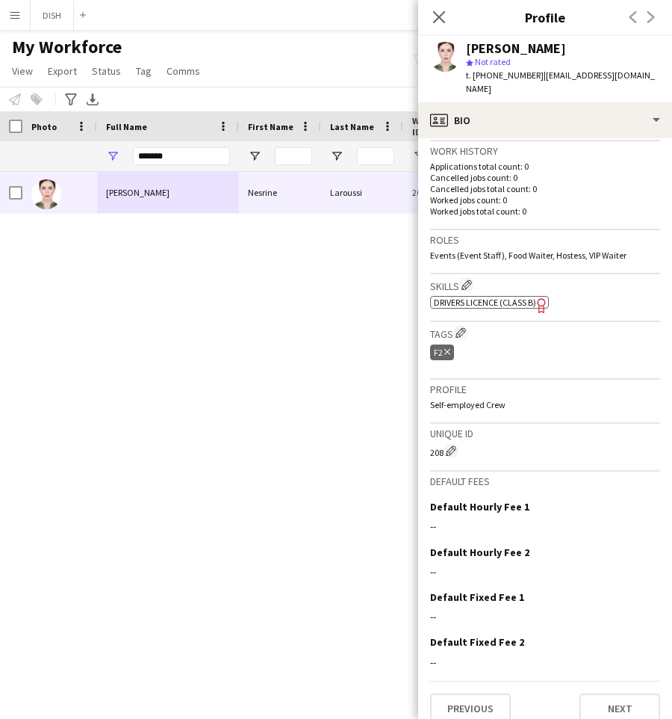
click at [445, 347] on icon "Delete tag" at bounding box center [448, 351] width 6 height 9
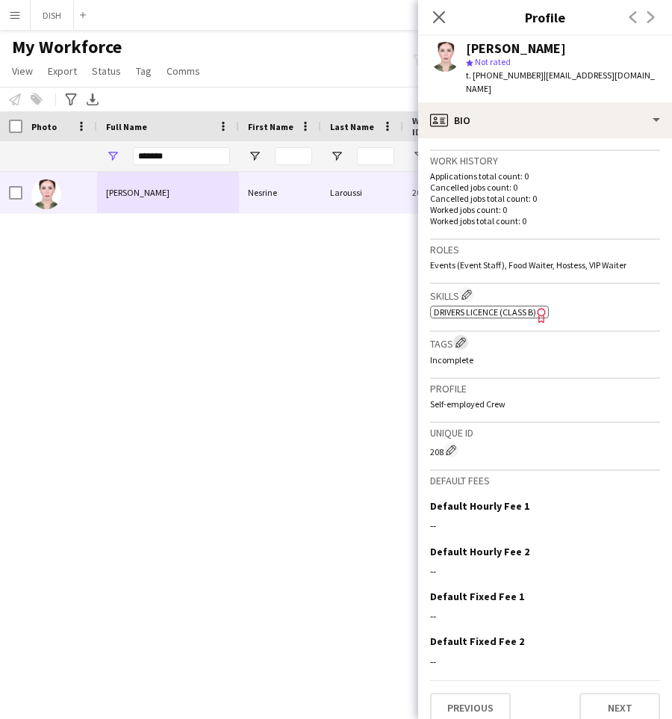
click at [461, 337] on app-icon "Edit crew company tags" at bounding box center [461, 342] width 10 height 10
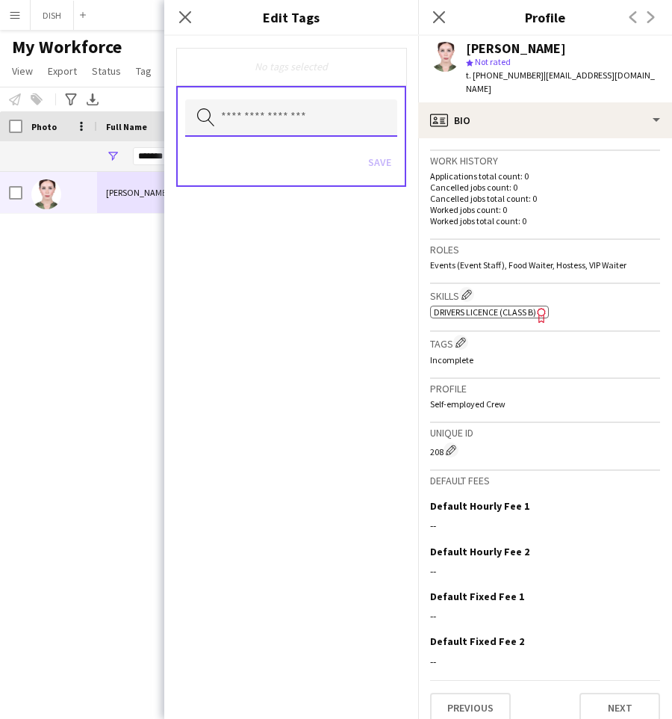
click at [282, 128] on input "text" at bounding box center [291, 117] width 212 height 37
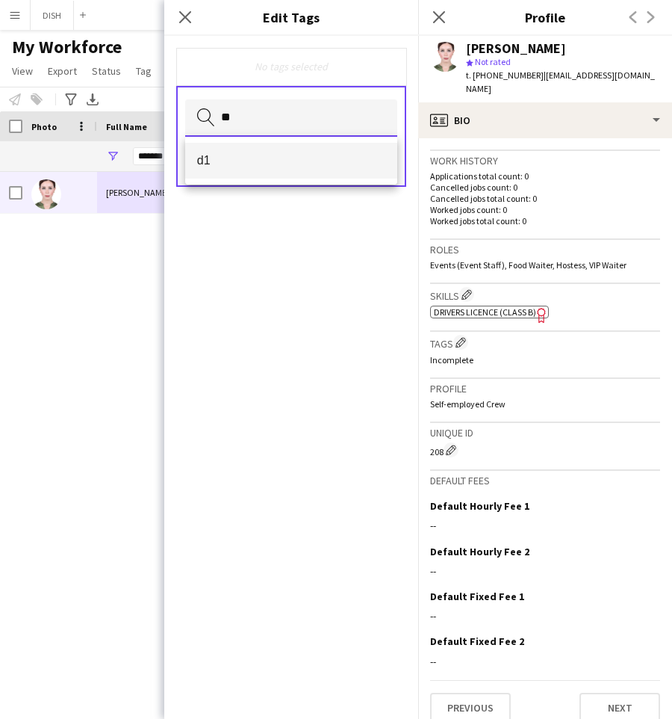
type input "**"
click at [291, 161] on span "d1" at bounding box center [291, 160] width 188 height 14
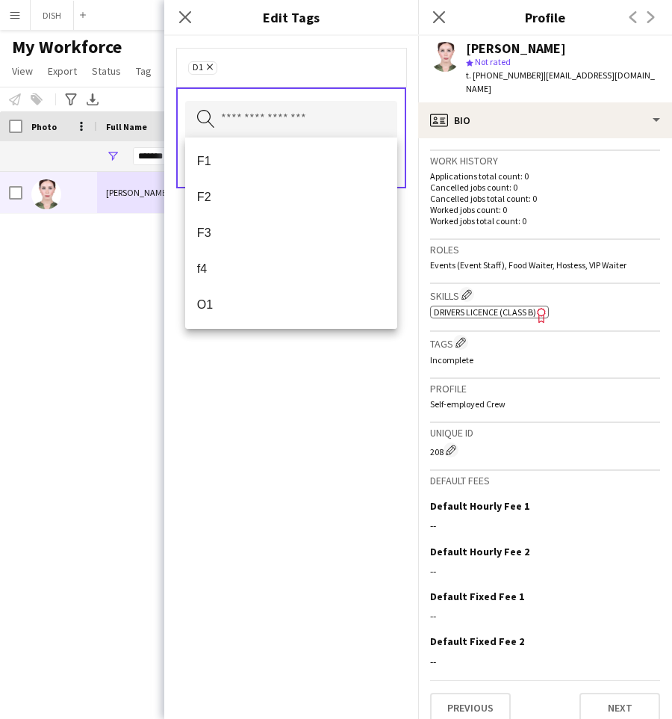
click at [348, 400] on div "d1 Remove Search by tag name Save" at bounding box center [291, 377] width 254 height 683
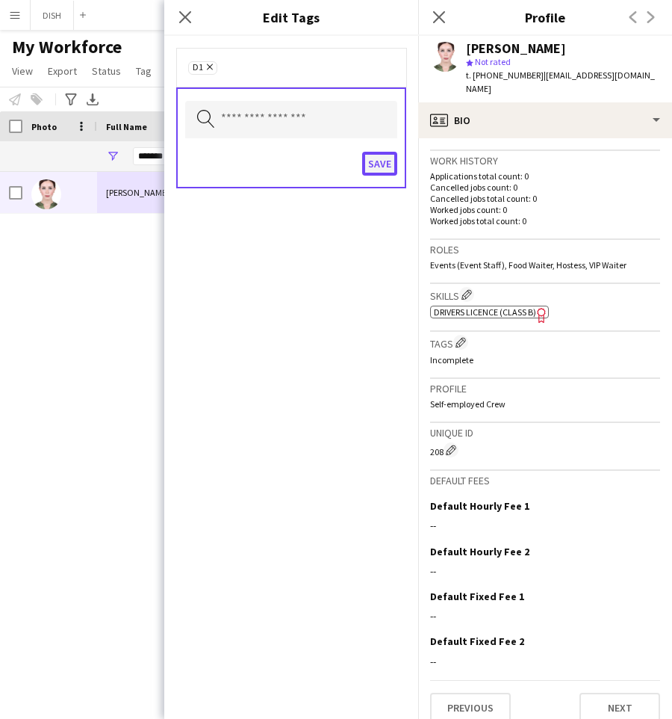
click at [377, 169] on button "Save" at bounding box center [379, 164] width 35 height 24
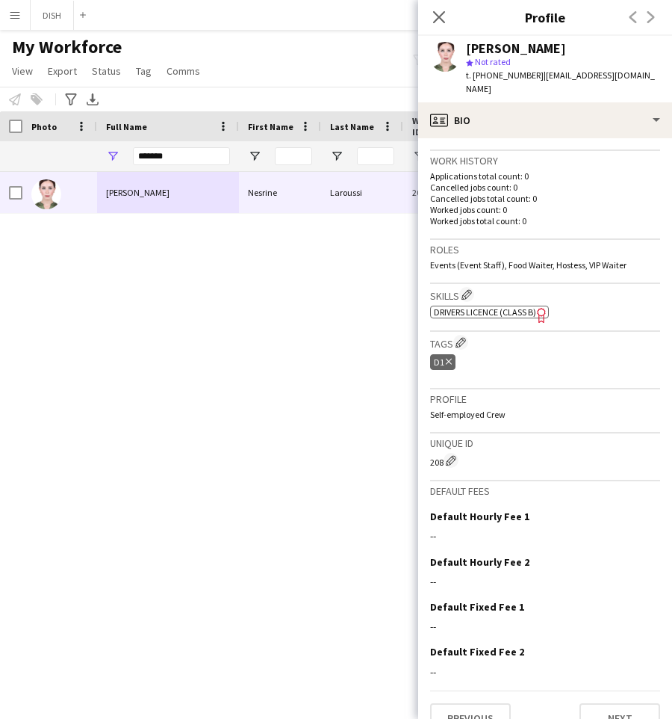
click at [672, 161] on html "Menu Boards Boards Boards All jobs Status Workforce Workforce My Workforce Recr…" at bounding box center [336, 359] width 672 height 719
click at [178, 157] on input "*******" at bounding box center [181, 156] width 97 height 18
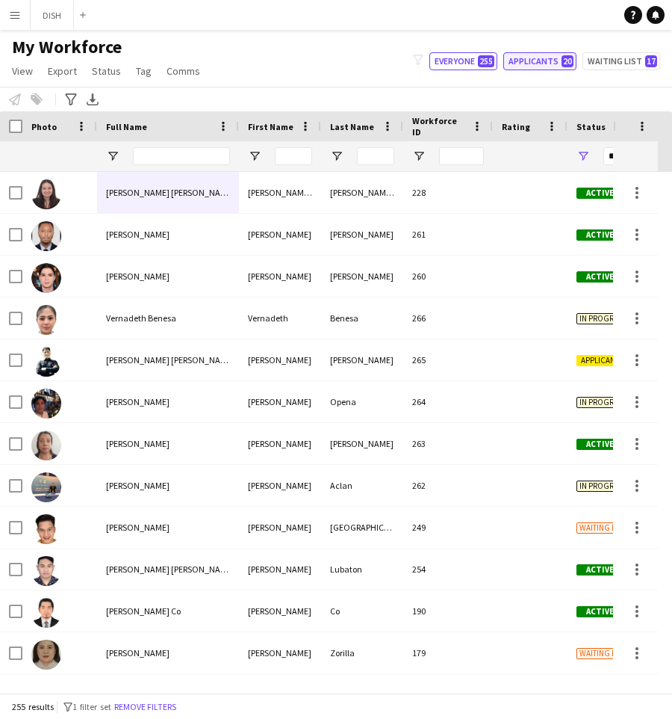
click at [540, 61] on button "Applicants 20" at bounding box center [540, 61] width 73 height 18
type input "**********"
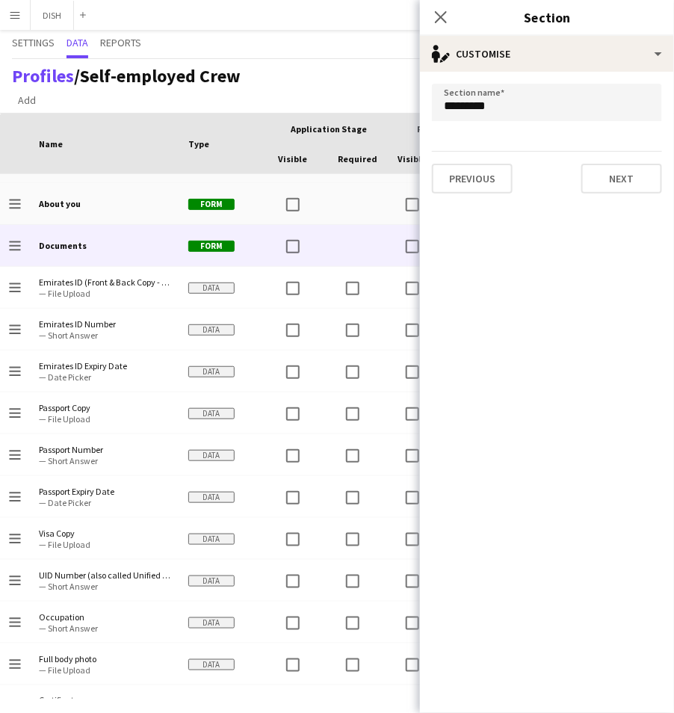
click at [16, 13] on app-icon "Menu" at bounding box center [15, 15] width 12 height 12
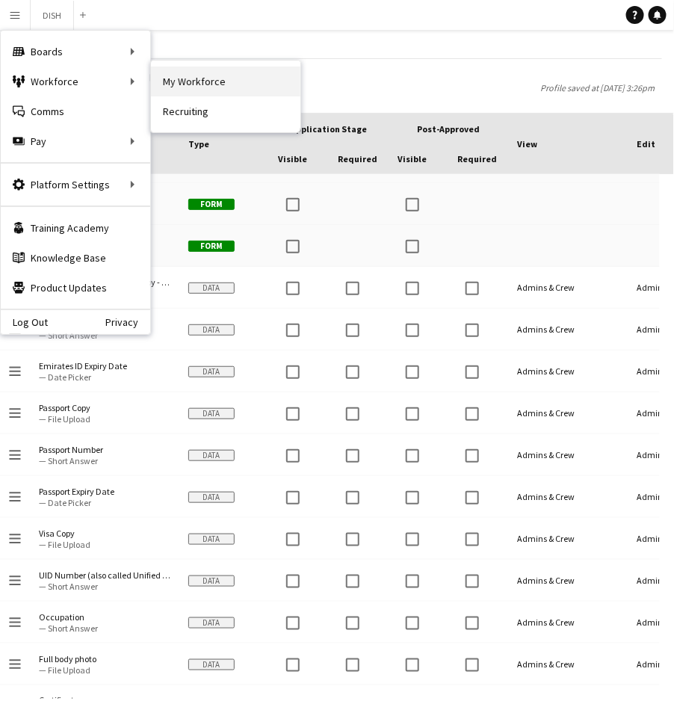
click at [164, 84] on link "My Workforce" at bounding box center [225, 81] width 149 height 30
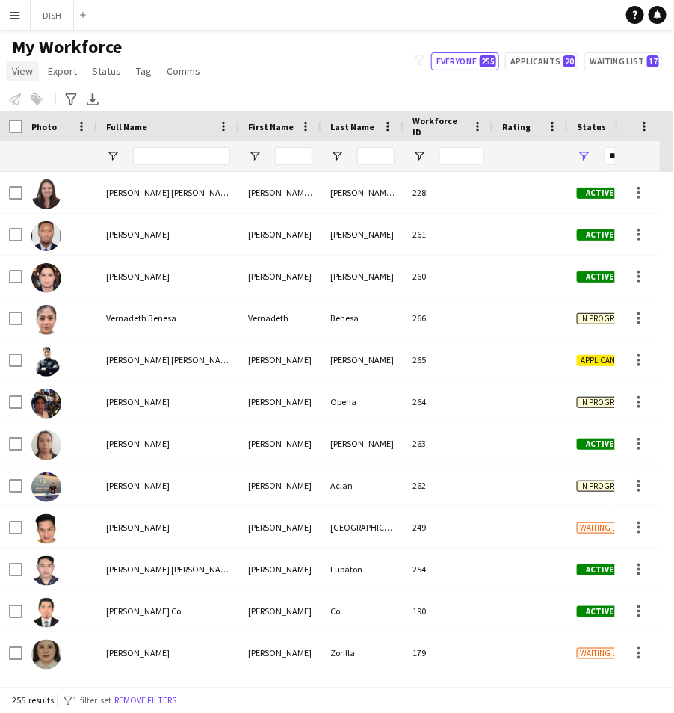
click at [17, 75] on span "View" at bounding box center [22, 70] width 21 height 13
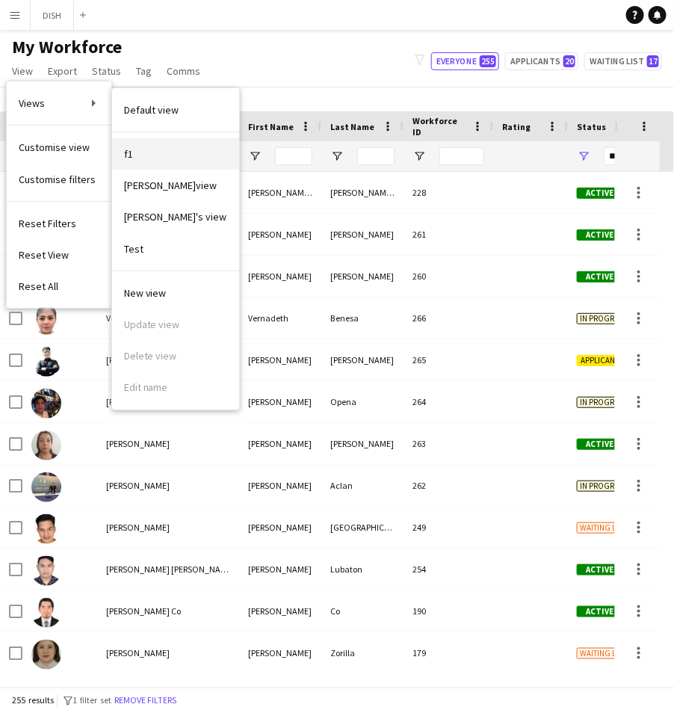
click at [141, 148] on link "f1" at bounding box center [175, 153] width 127 height 31
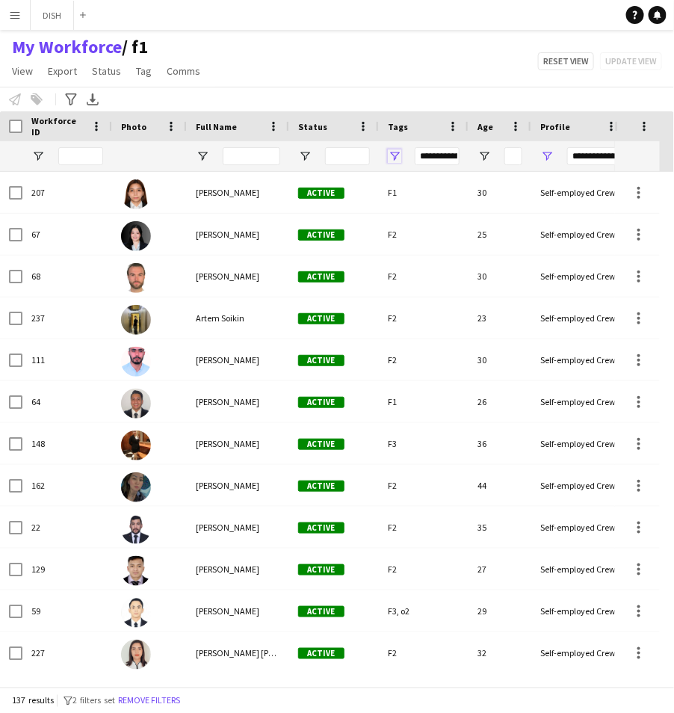
click at [394, 158] on span "Open Filter Menu" at bounding box center [394, 155] width 13 height 13
drag, startPoint x: 350, startPoint y: 76, endPoint x: 335, endPoint y: 77, distance: 15.0
click at [350, 76] on div "My Workforce / f1 View Views Default view f1 J.view [PERSON_NAME]'s view Test N…" at bounding box center [337, 61] width 674 height 51
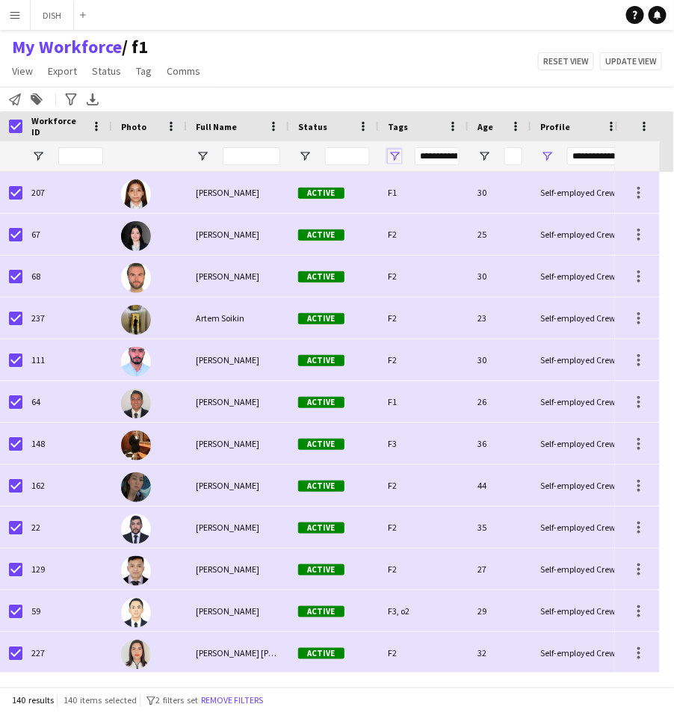
click at [395, 156] on span "Open Filter Menu" at bounding box center [394, 155] width 13 height 13
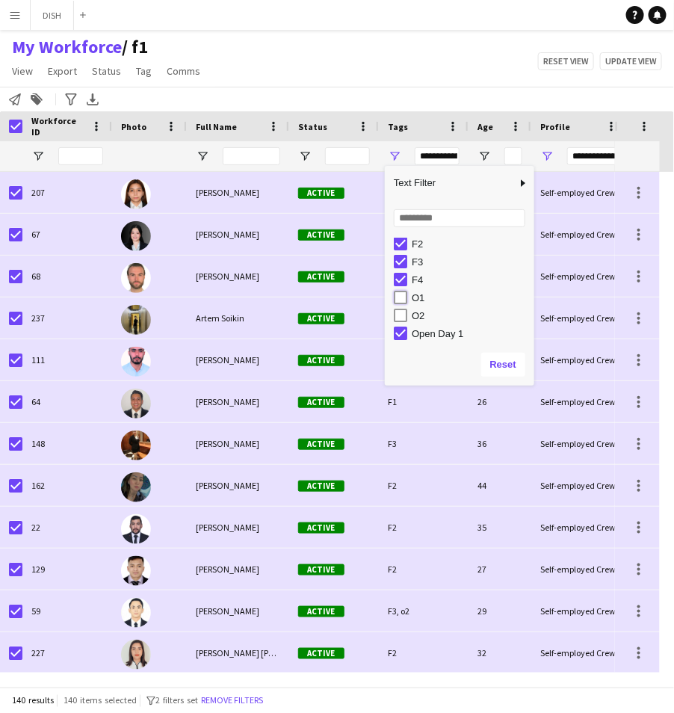
type input "**********"
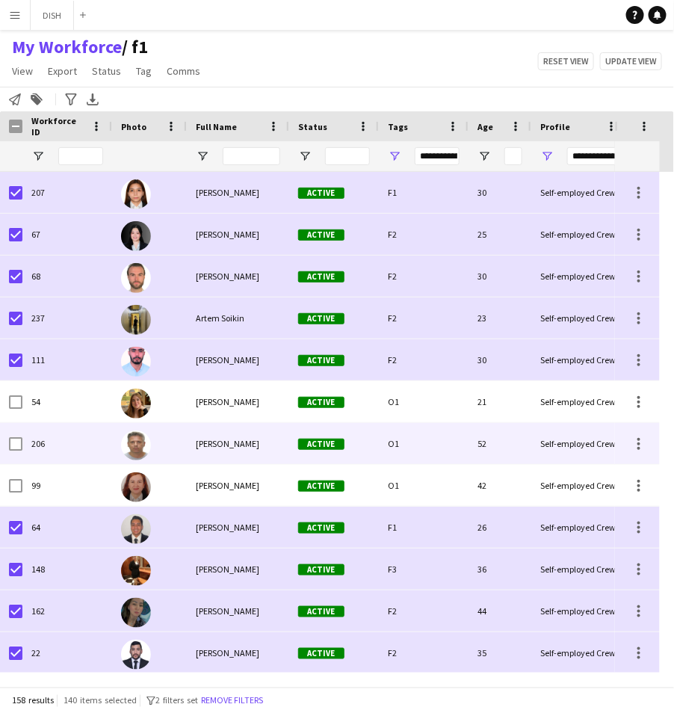
click at [263, 442] on div "[PERSON_NAME]" at bounding box center [238, 443] width 102 height 41
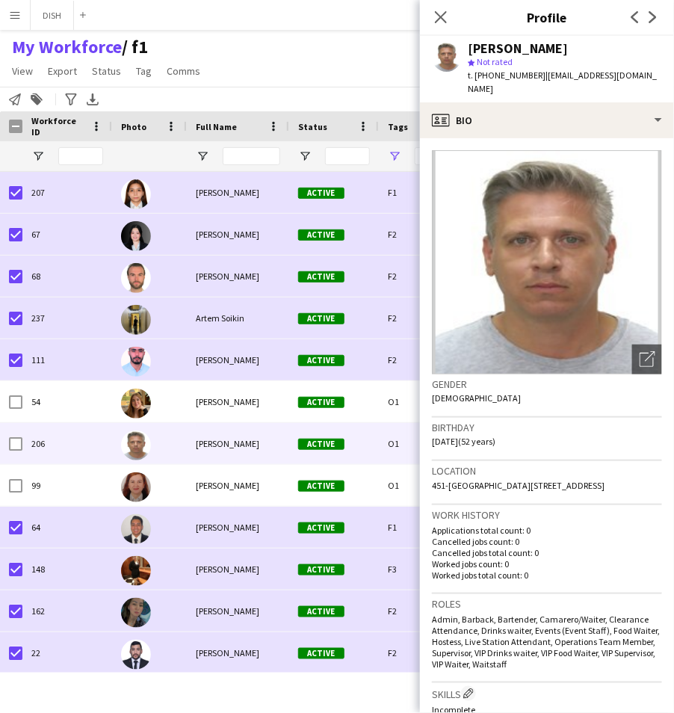
scroll to position [414, 0]
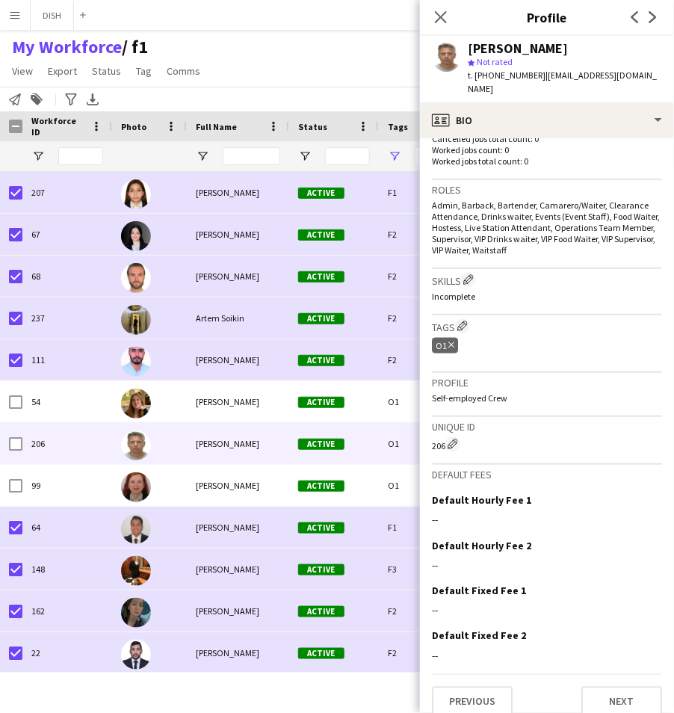
click at [452, 341] on icon "Delete tag" at bounding box center [451, 345] width 6 height 9
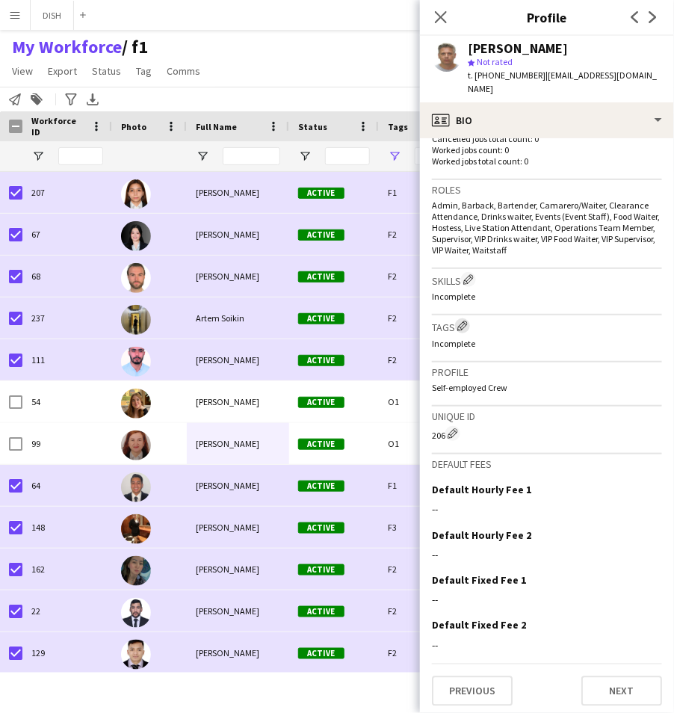
scroll to position [404, 0]
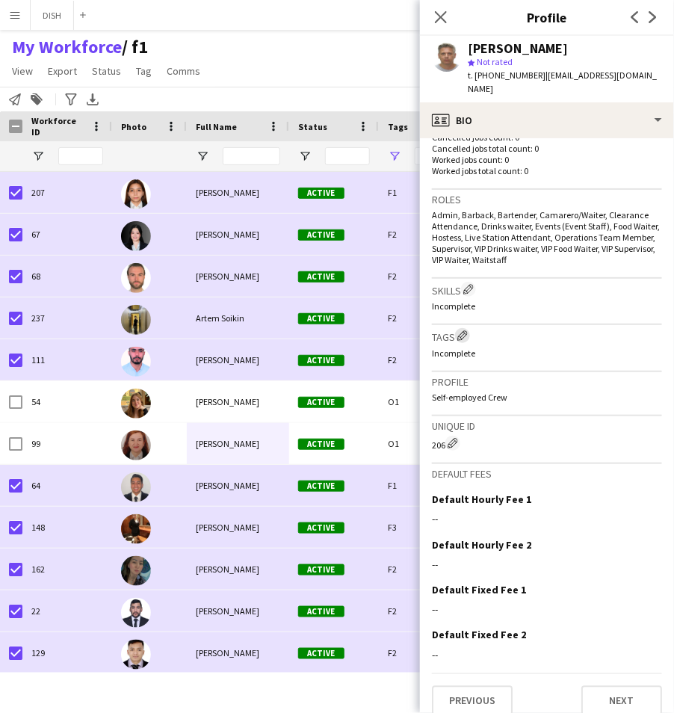
click at [464, 330] on app-icon "Edit crew company tags" at bounding box center [462, 335] width 10 height 10
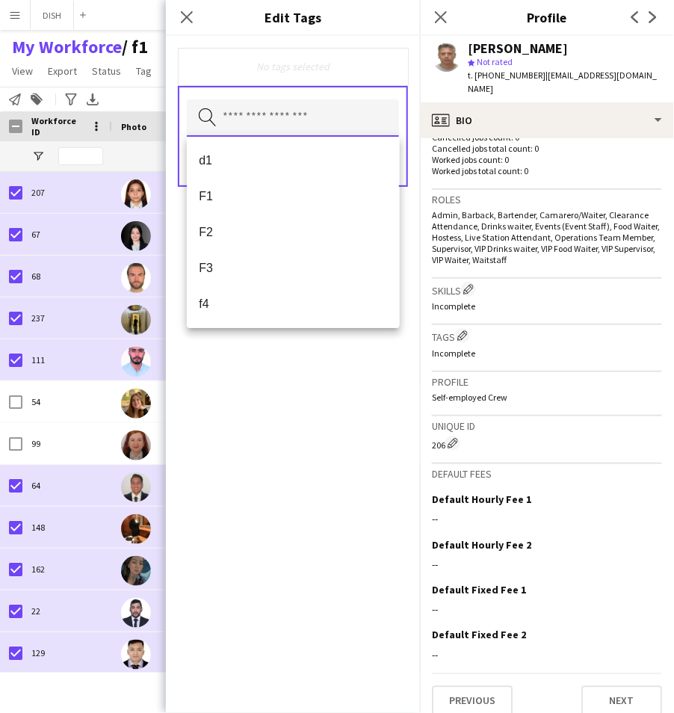
click at [296, 124] on input "text" at bounding box center [293, 117] width 212 height 37
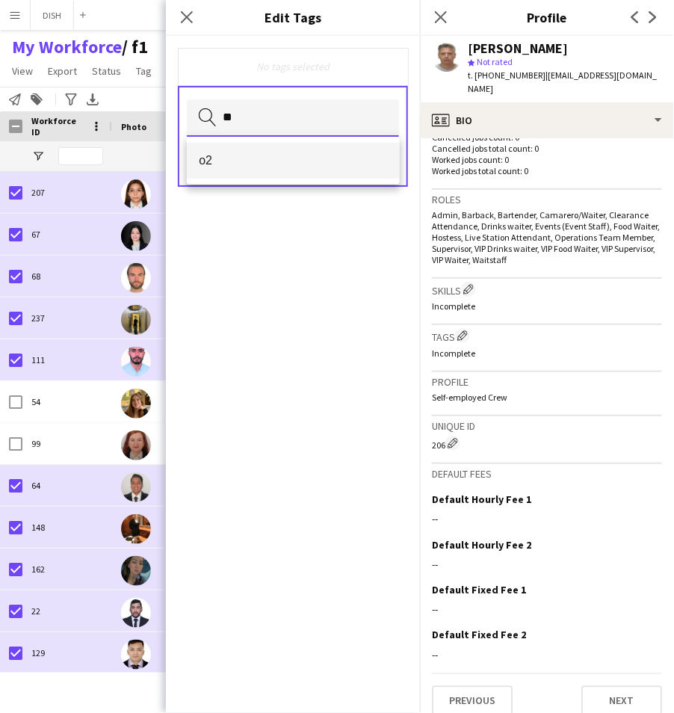
type input "**"
click at [300, 149] on mat-option "o2" at bounding box center [293, 161] width 212 height 36
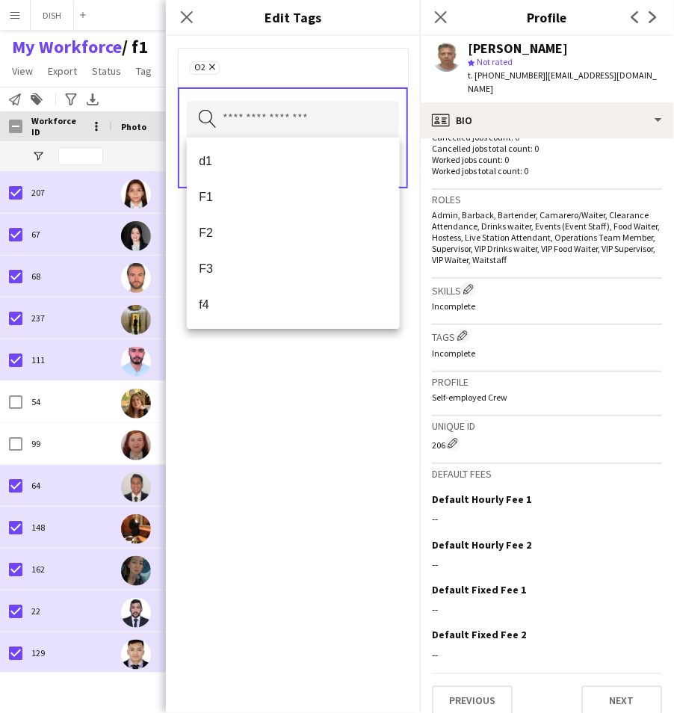
drag, startPoint x: 341, startPoint y: 344, endPoint x: 347, endPoint y: 329, distance: 16.4
click at [341, 344] on div "o2 Remove Search by tag name Save" at bounding box center [293, 374] width 254 height 677
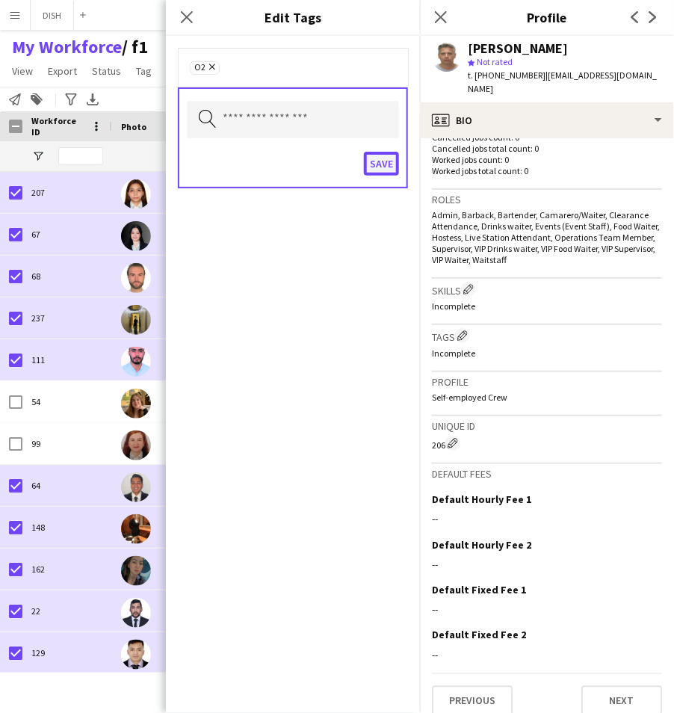
click at [375, 164] on button "Save" at bounding box center [381, 164] width 35 height 24
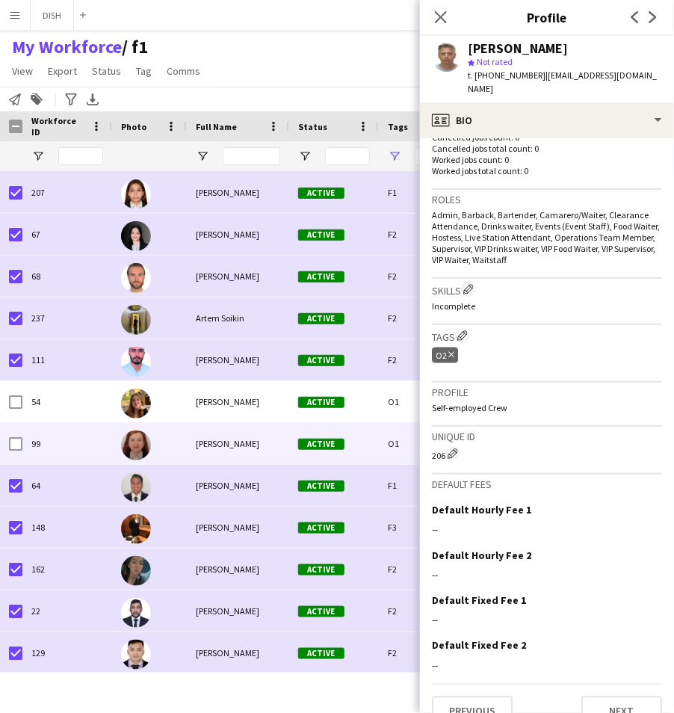
click at [282, 442] on div "[PERSON_NAME]" at bounding box center [238, 443] width 102 height 41
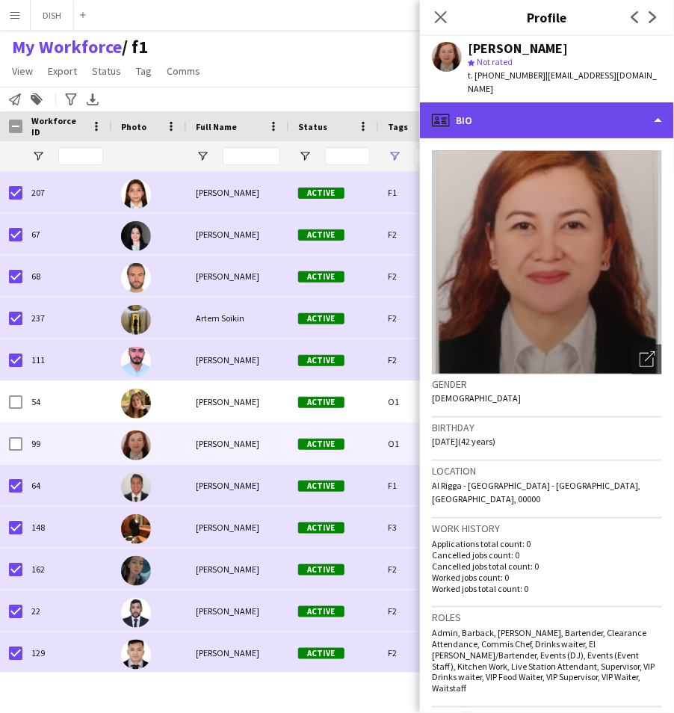
click at [501, 113] on div "profile Bio" at bounding box center [547, 120] width 254 height 36
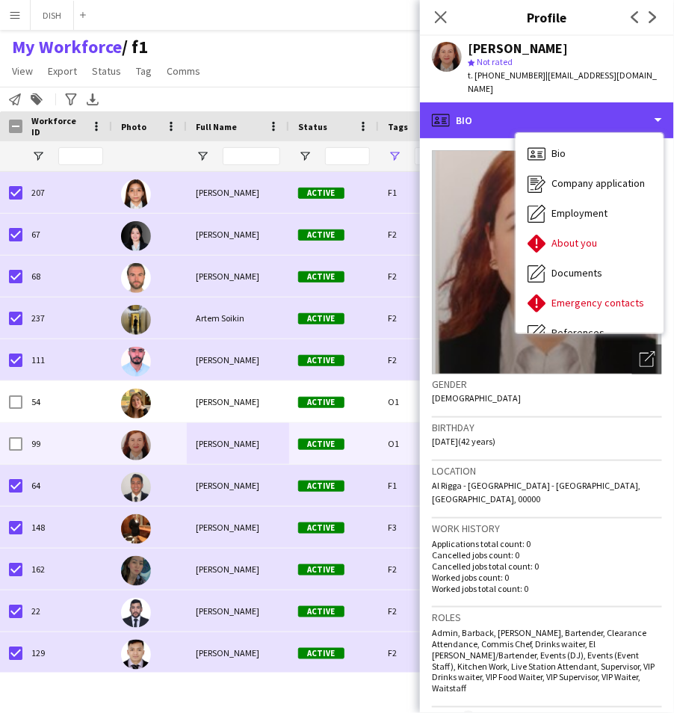
scroll to position [342, 0]
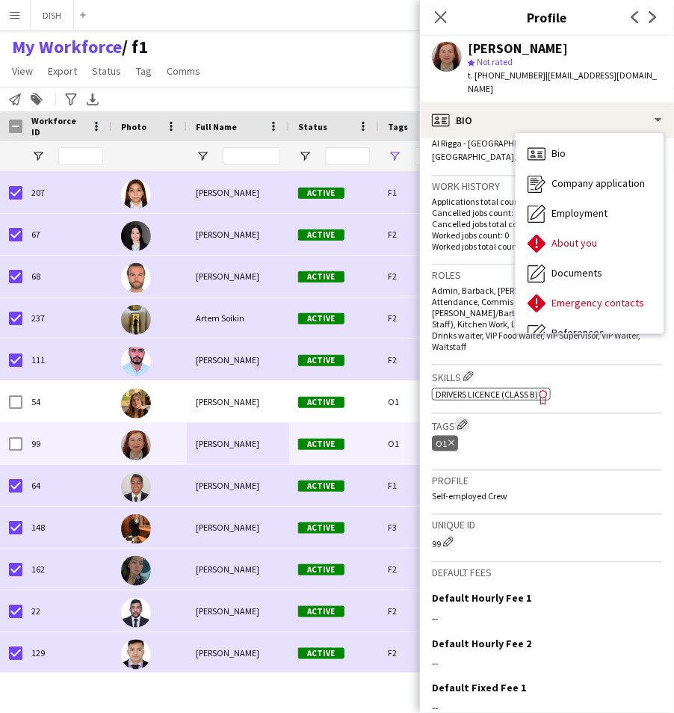
click at [464, 419] on app-icon "Edit crew company tags" at bounding box center [462, 424] width 10 height 10
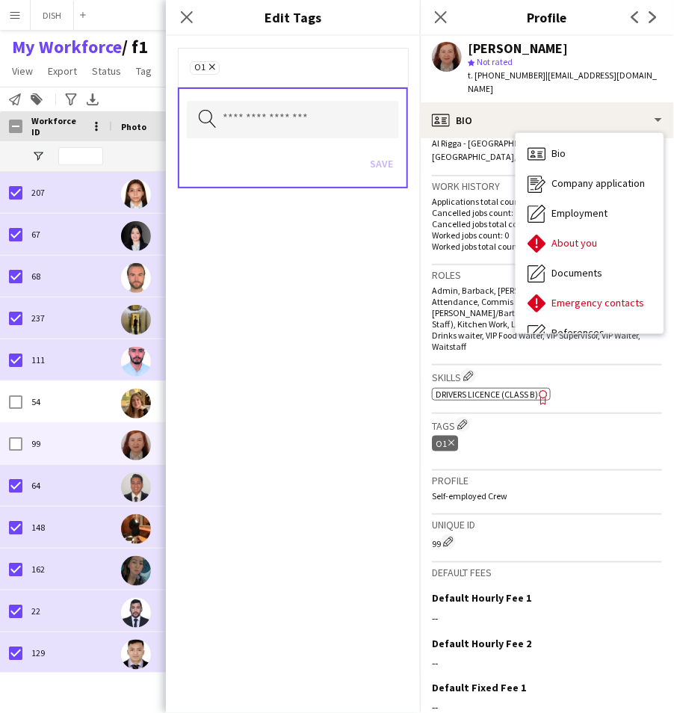
click at [454, 436] on div "O1 Delete tag" at bounding box center [445, 444] width 26 height 16
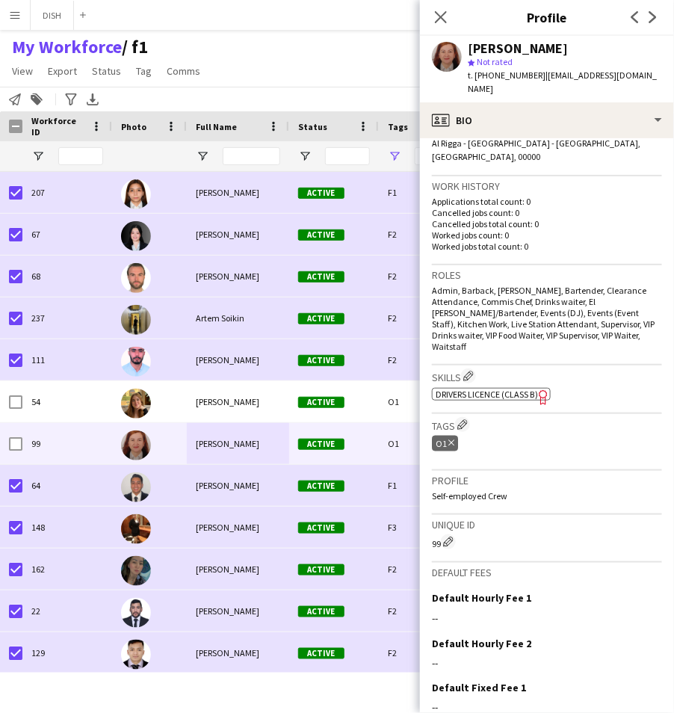
click at [453, 440] on icon at bounding box center [451, 443] width 6 height 6
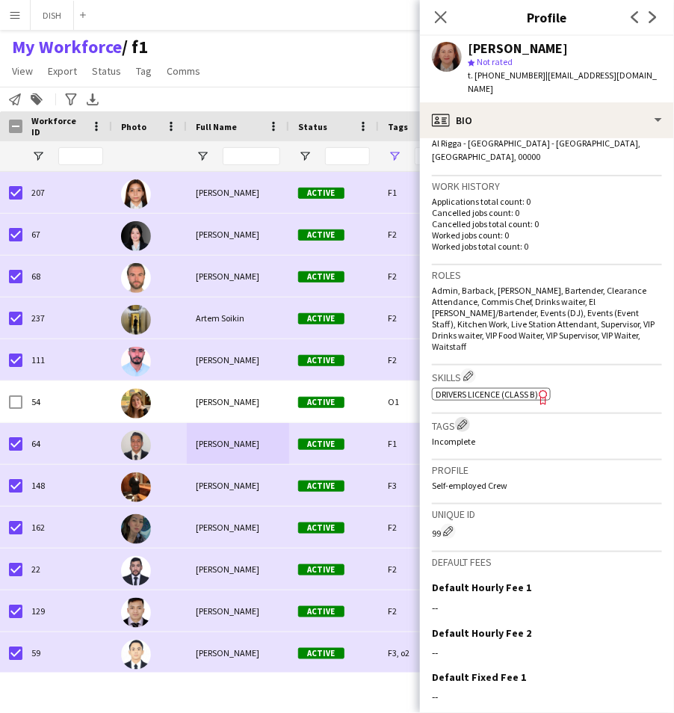
click at [464, 419] on app-icon "Edit crew company tags" at bounding box center [462, 424] width 10 height 10
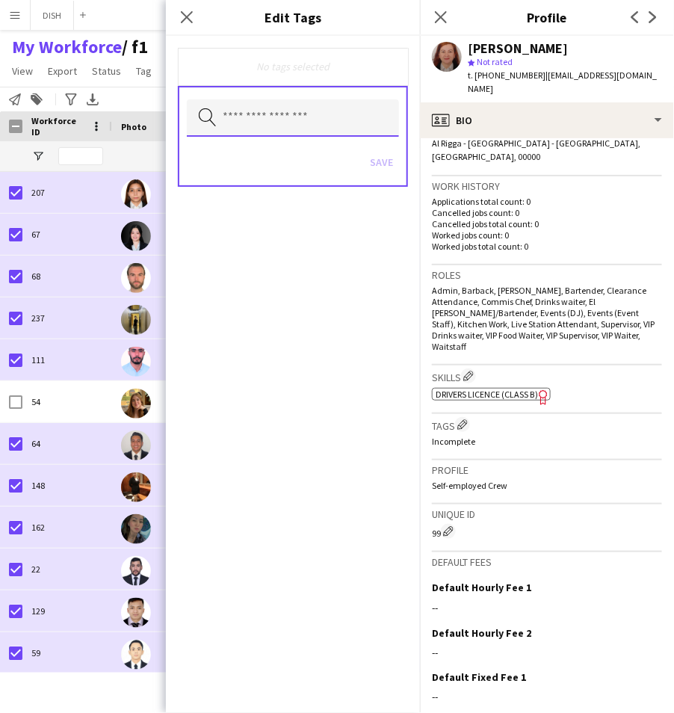
click at [277, 134] on input "text" at bounding box center [293, 117] width 212 height 37
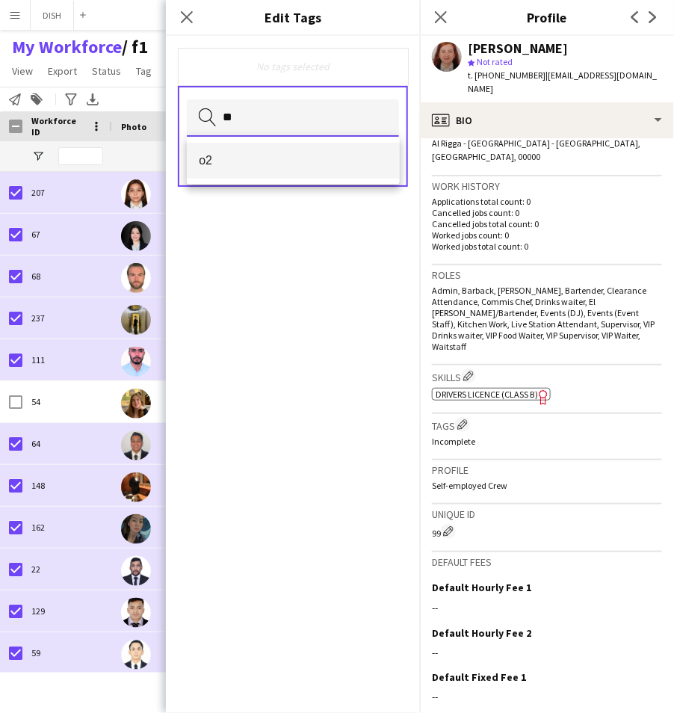
type input "**"
click at [268, 155] on mat-option "o2" at bounding box center [293, 161] width 212 height 36
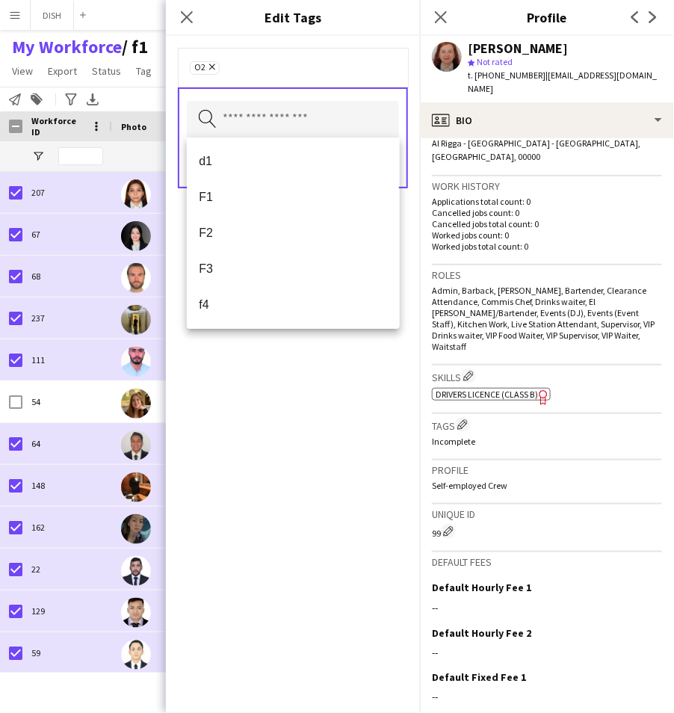
click at [330, 340] on div "o2 Remove Search by tag name Save" at bounding box center [293, 374] width 254 height 677
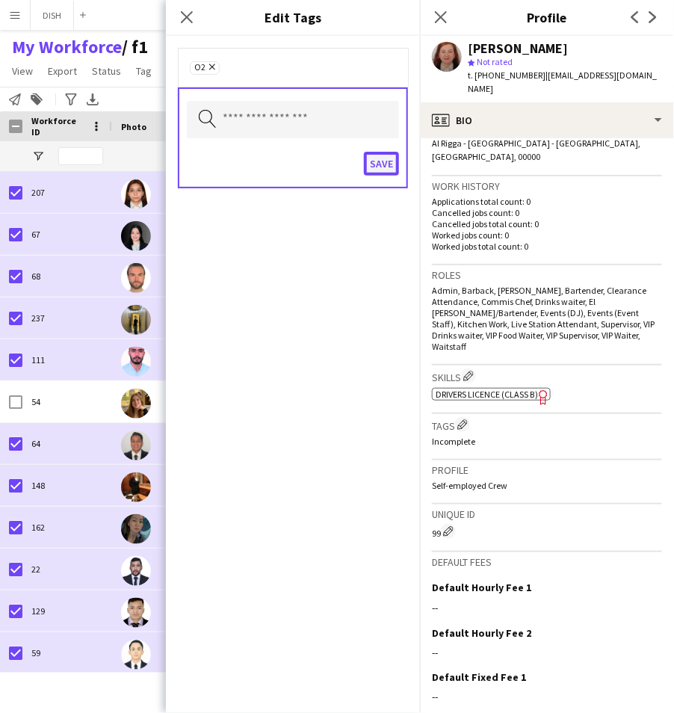
click at [377, 163] on button "Save" at bounding box center [381, 164] width 35 height 24
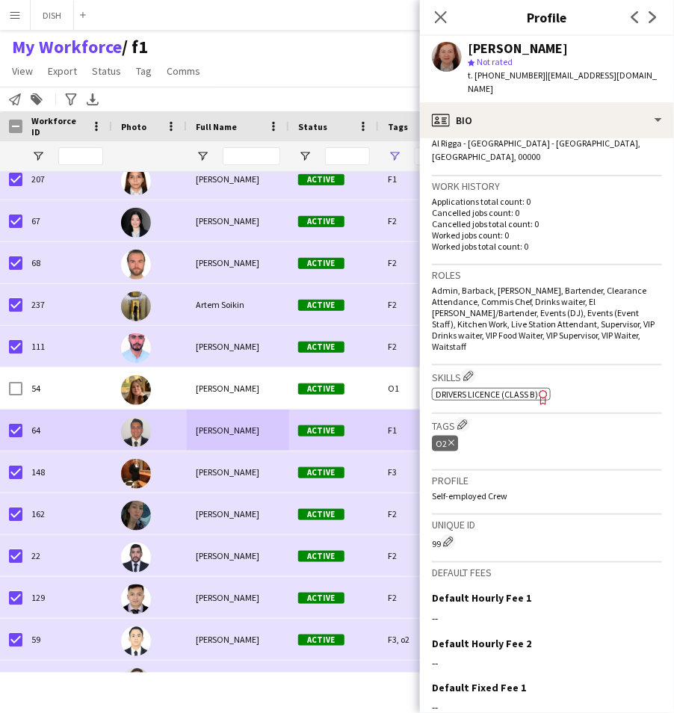
scroll to position [21, 0]
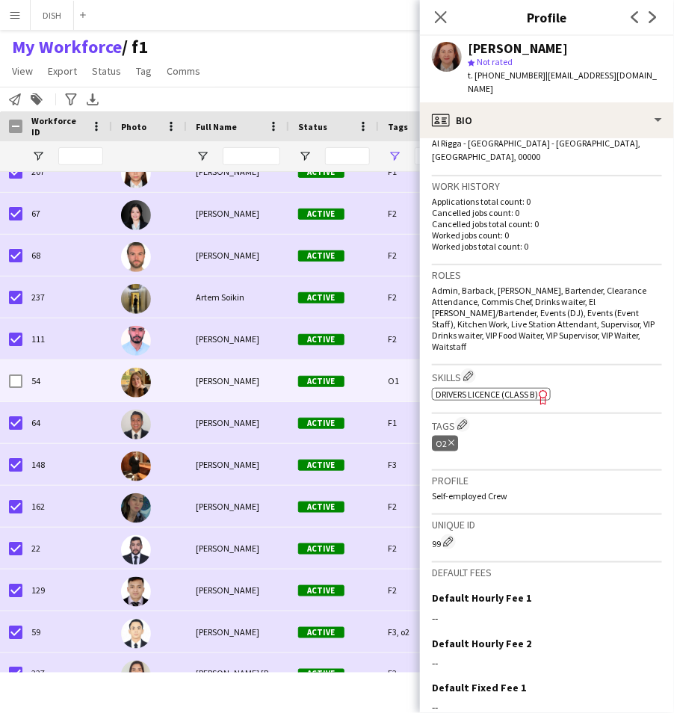
click at [247, 384] on div "[PERSON_NAME]" at bounding box center [238, 380] width 102 height 41
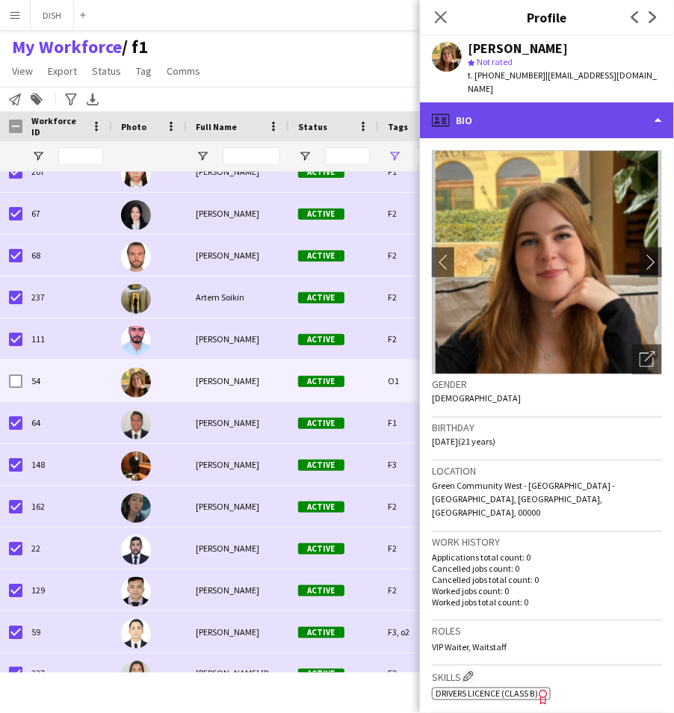
click at [522, 114] on div "profile Bio" at bounding box center [547, 120] width 254 height 36
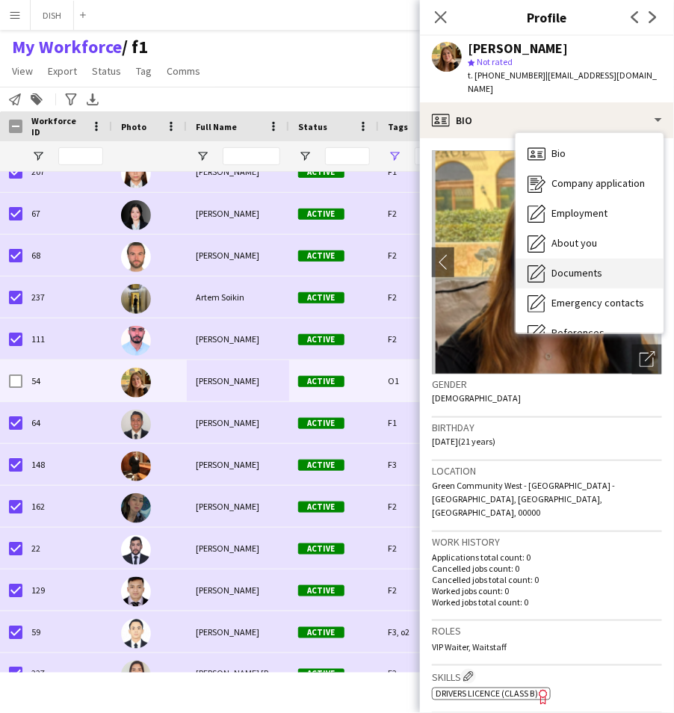
click at [563, 259] on div "Documents Documents" at bounding box center [590, 274] width 148 height 30
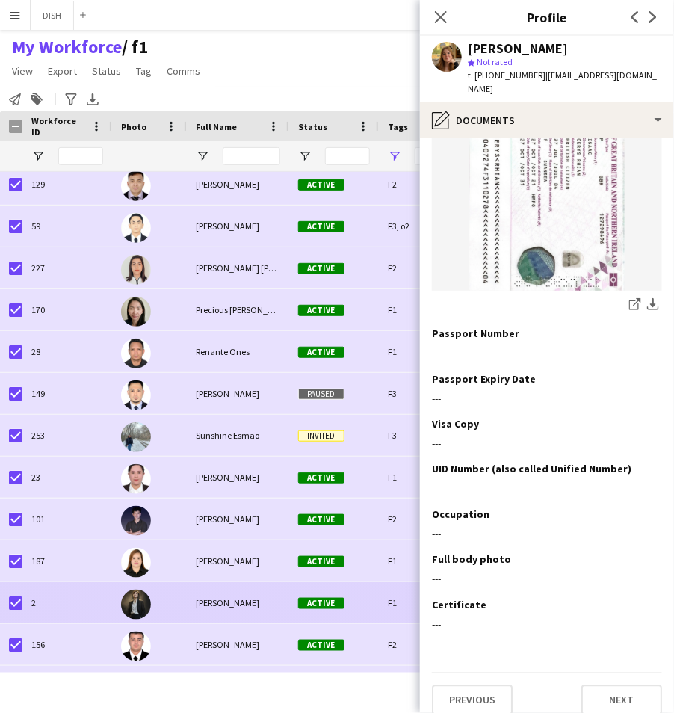
scroll to position [0, 0]
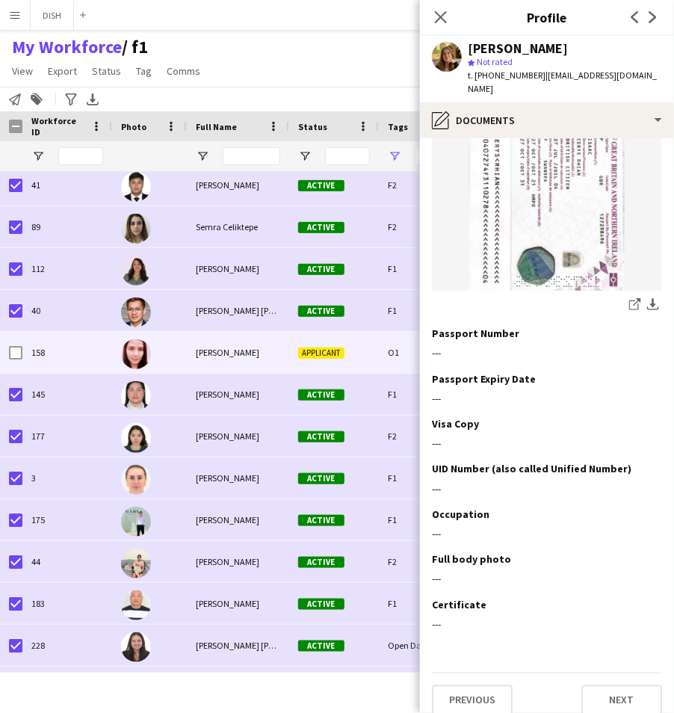
click at [234, 362] on div "[PERSON_NAME]" at bounding box center [238, 352] width 102 height 41
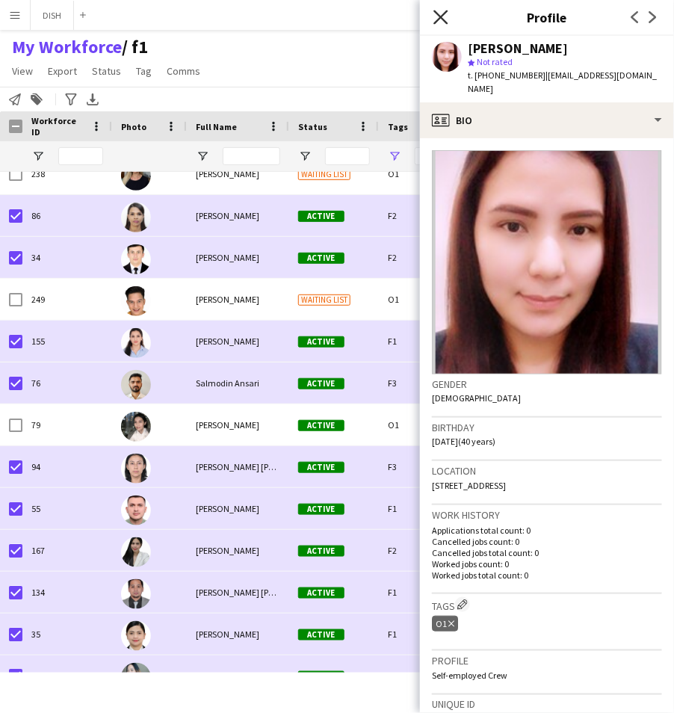
click at [439, 13] on icon "Close pop-in" at bounding box center [440, 17] width 14 height 14
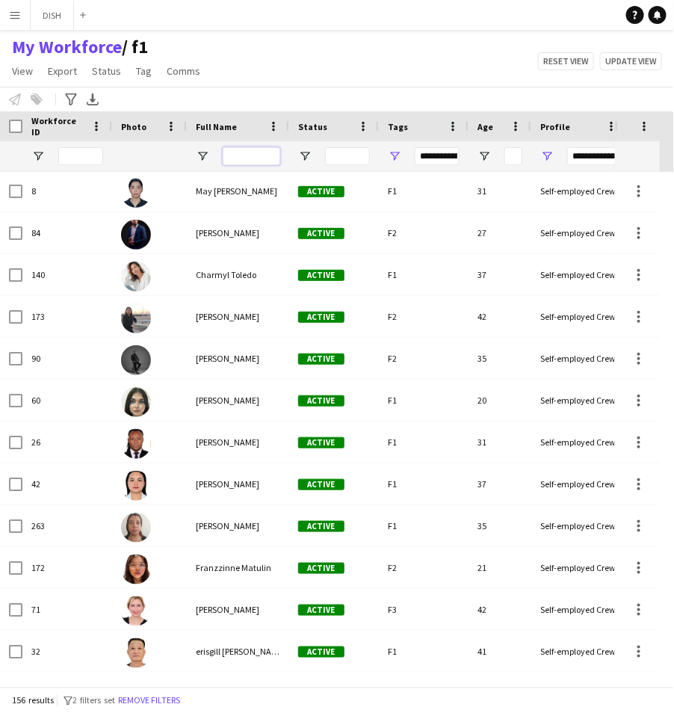
click at [239, 158] on input "Full Name Filter Input" at bounding box center [252, 156] width 58 height 18
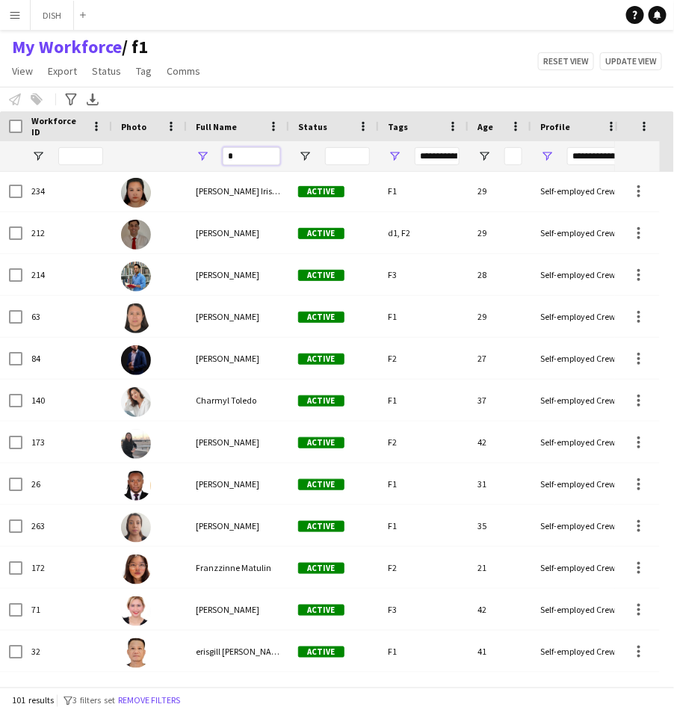
type input "**"
type input "*********"
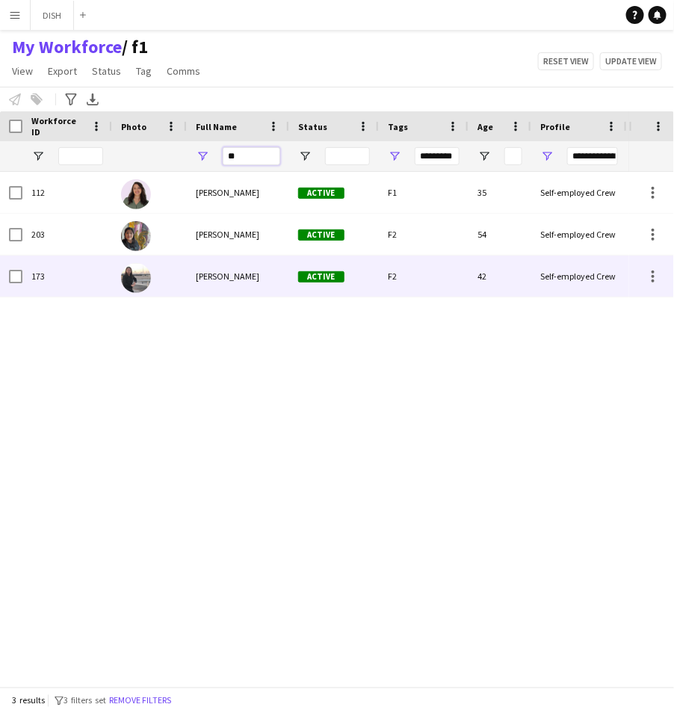
type input "**"
click at [228, 262] on div "[PERSON_NAME]" at bounding box center [238, 276] width 102 height 41
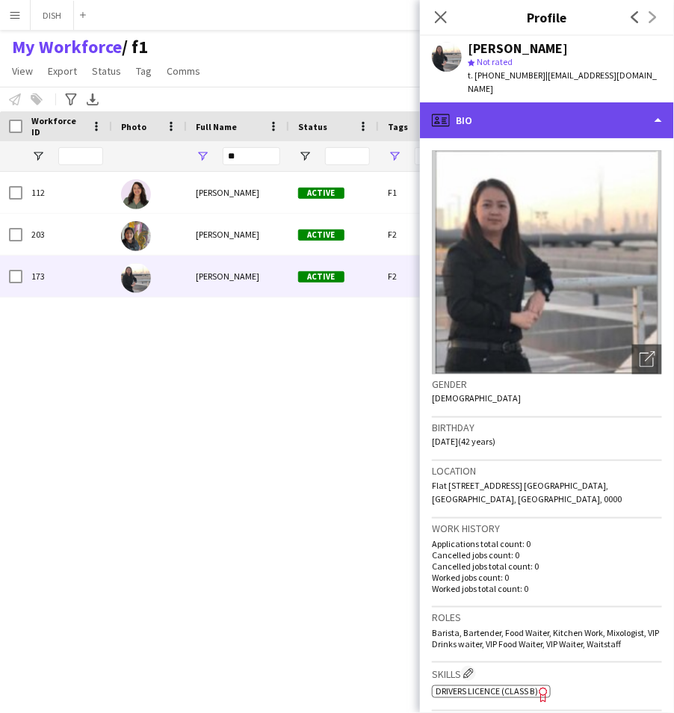
click at [520, 112] on div "profile Bio" at bounding box center [547, 120] width 254 height 36
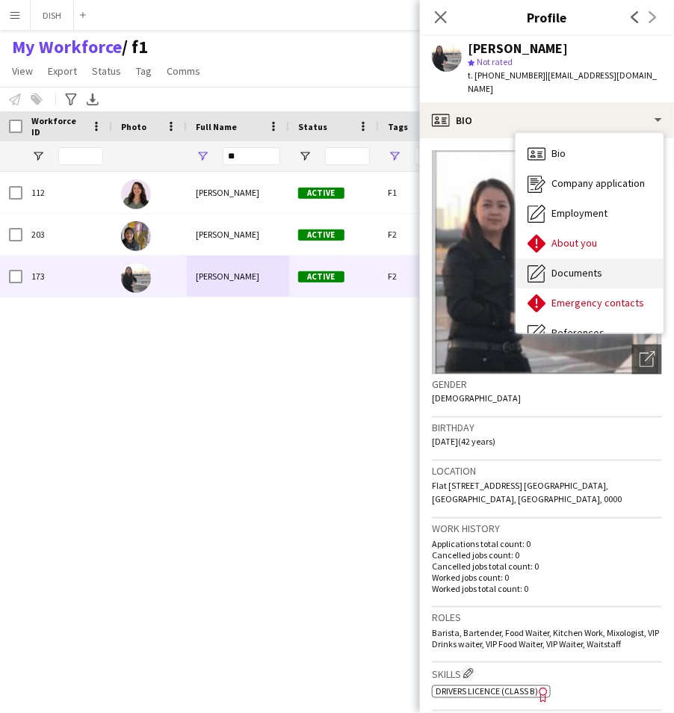
click at [576, 266] on span "Documents" at bounding box center [576, 272] width 51 height 13
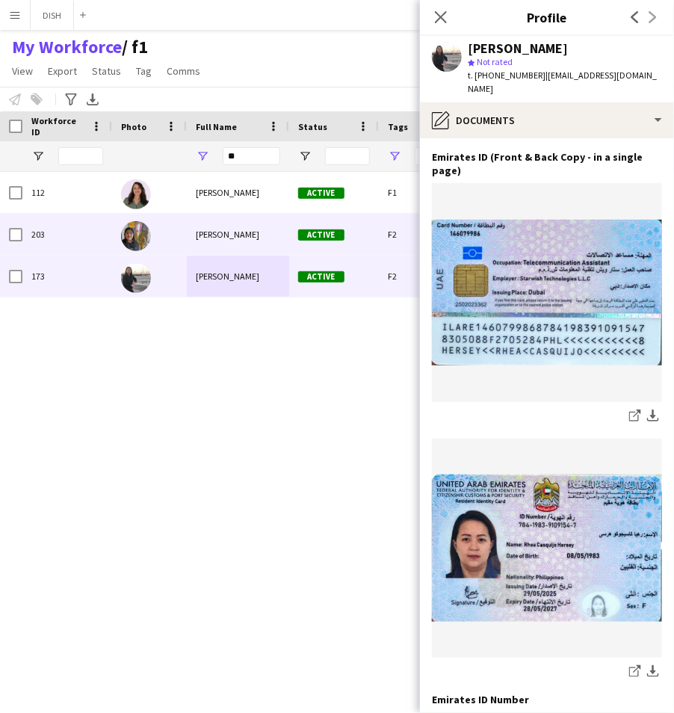
click at [249, 231] on span "[PERSON_NAME]" at bounding box center [228, 234] width 64 height 11
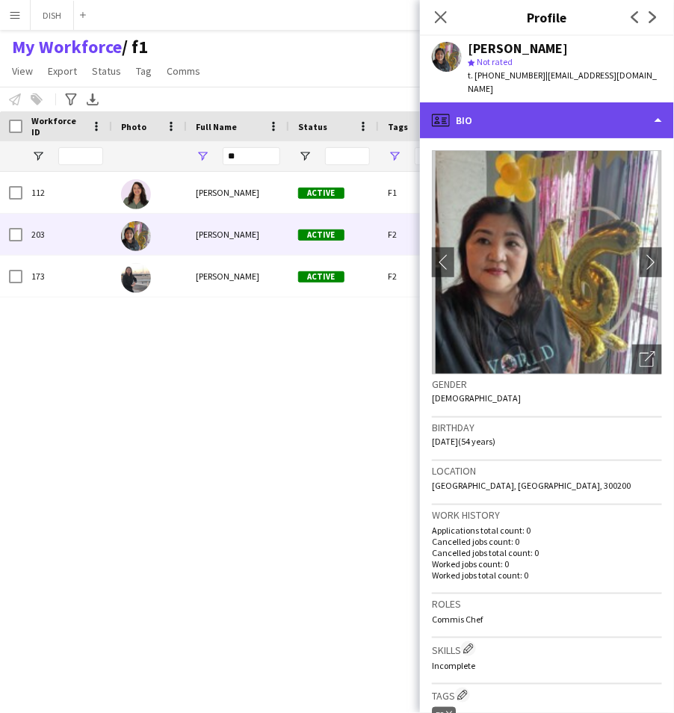
click at [564, 112] on div "profile Bio" at bounding box center [547, 120] width 254 height 36
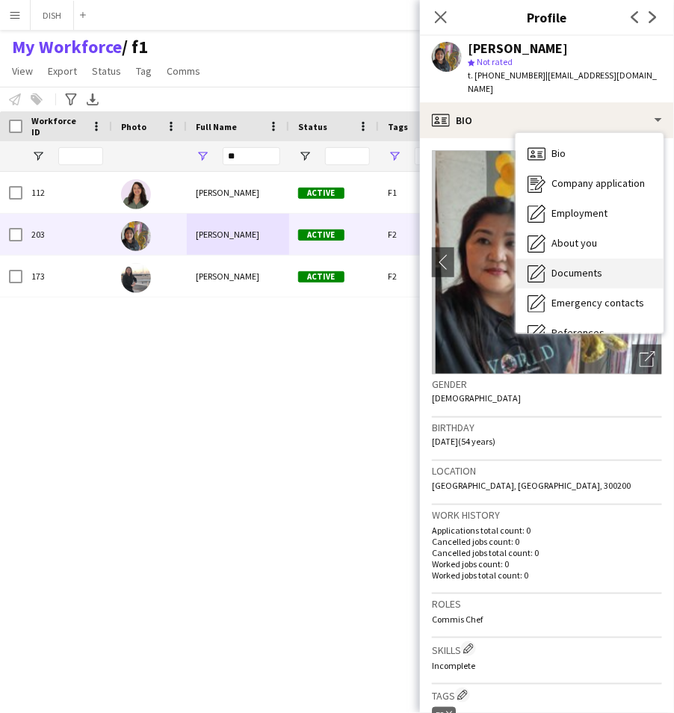
click at [608, 259] on div "Documents Documents" at bounding box center [590, 274] width 148 height 30
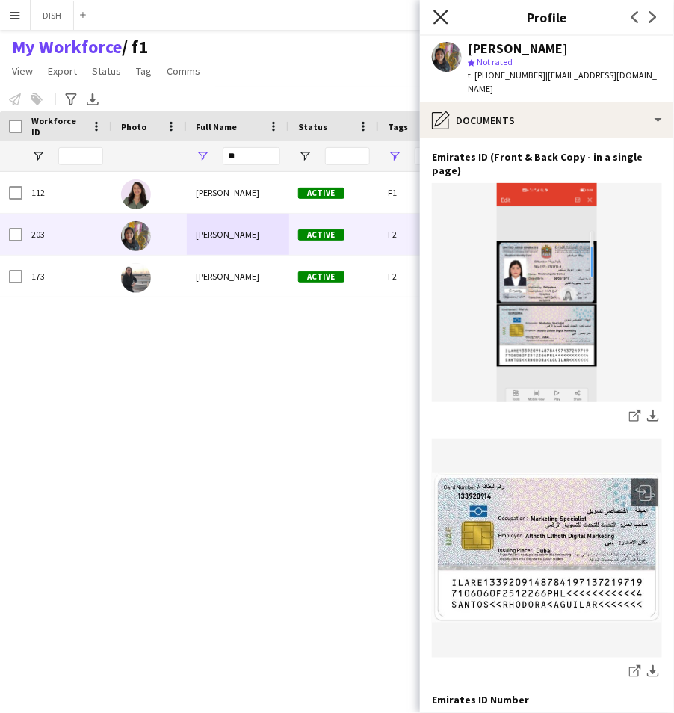
click at [439, 11] on icon "Close pop-in" at bounding box center [440, 17] width 14 height 14
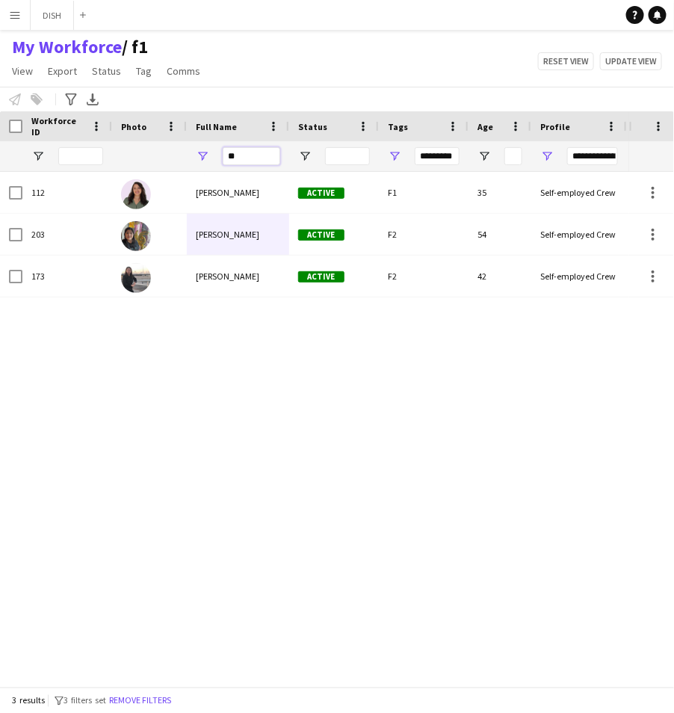
click at [251, 159] on input "**" at bounding box center [252, 156] width 58 height 18
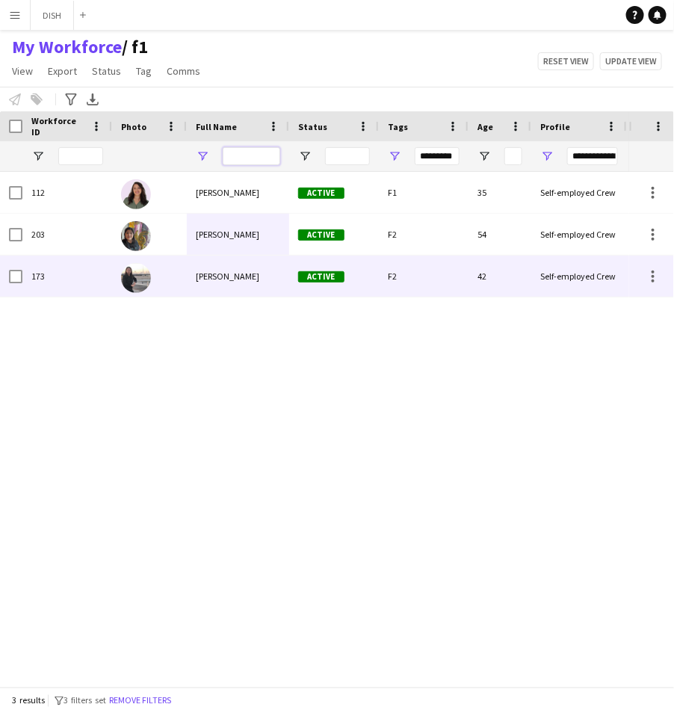
type input "**********"
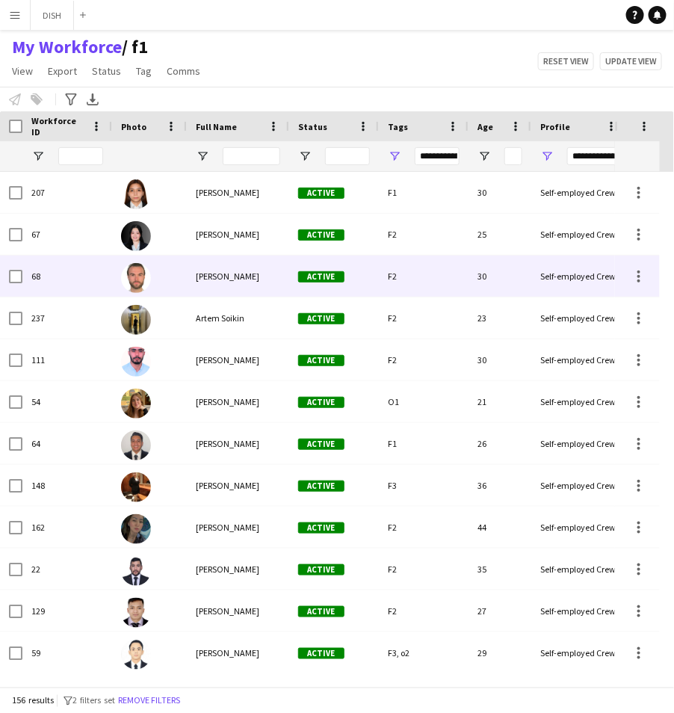
click at [265, 284] on div "[PERSON_NAME]" at bounding box center [238, 276] width 102 height 41
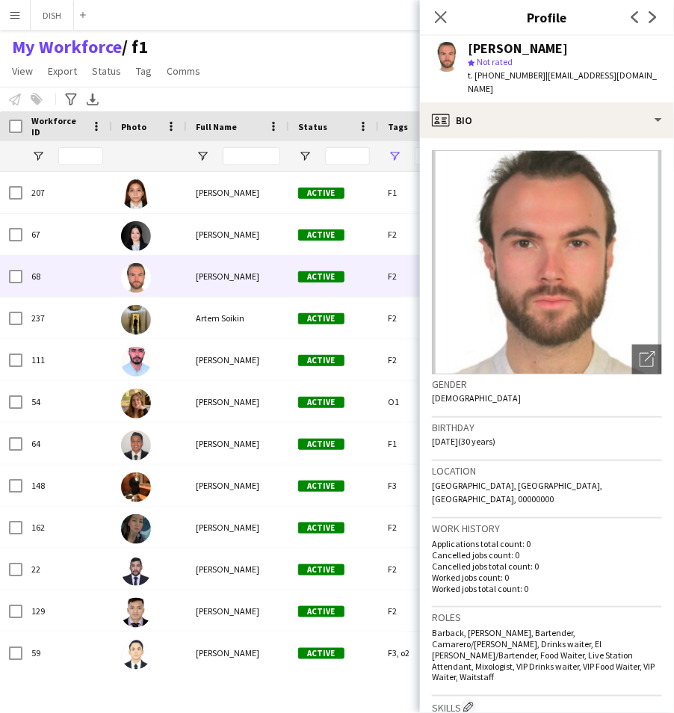
scroll to position [403, 0]
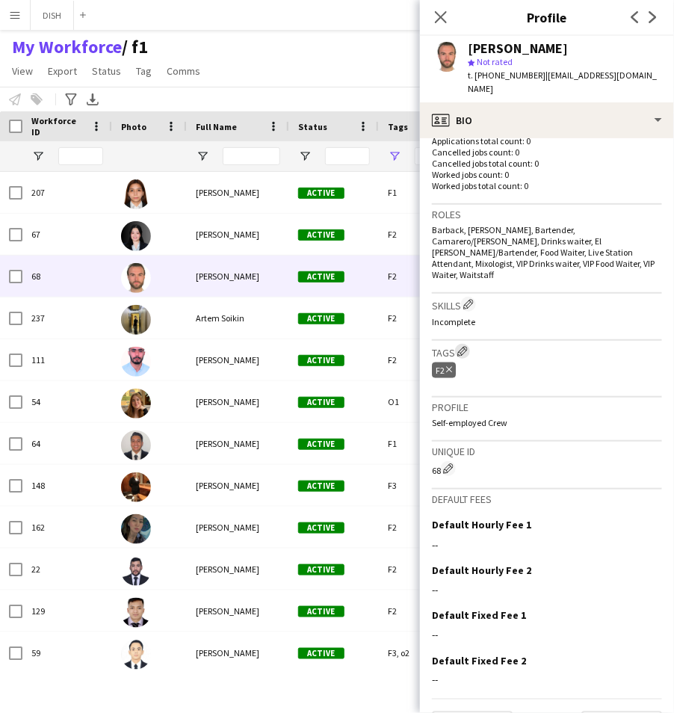
click at [462, 346] on app-icon "Edit crew company tags" at bounding box center [462, 351] width 10 height 10
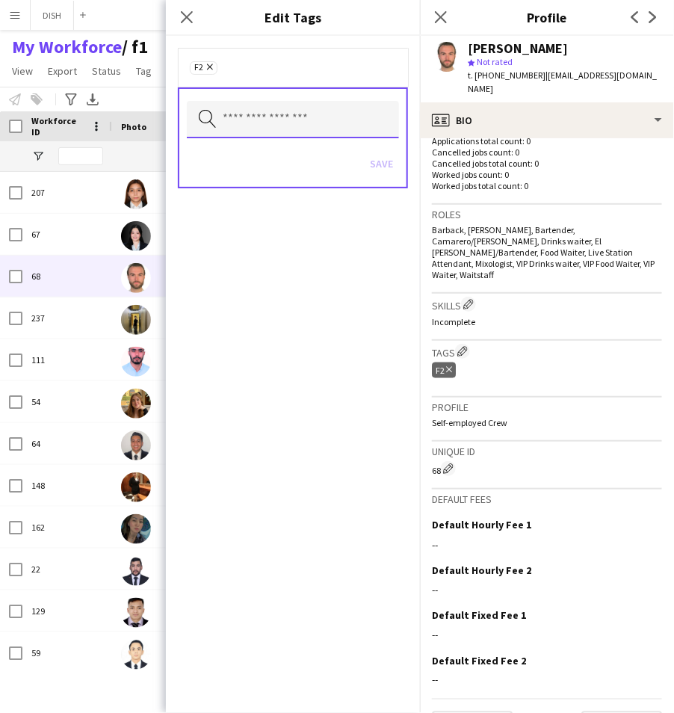
click at [309, 122] on input "text" at bounding box center [293, 119] width 212 height 37
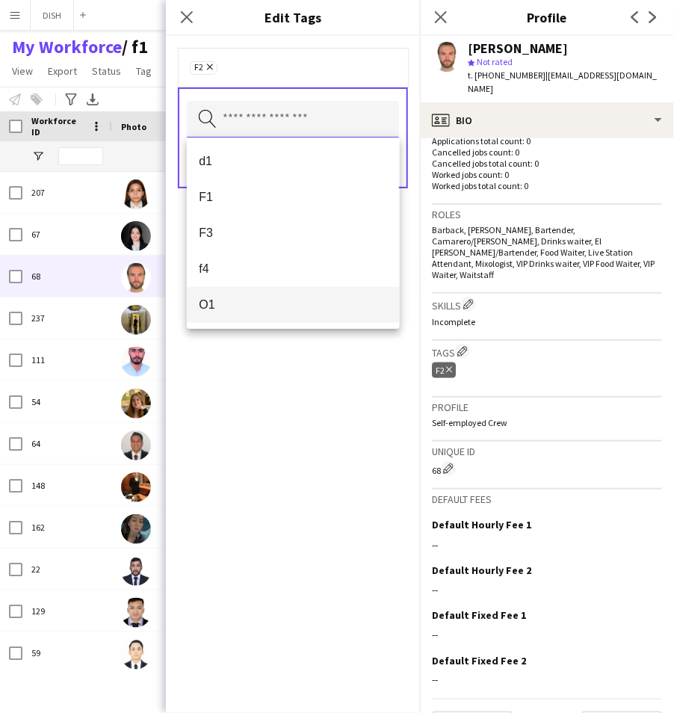
scroll to position [33, 0]
click at [315, 303] on span "o2" at bounding box center [293, 307] width 188 height 14
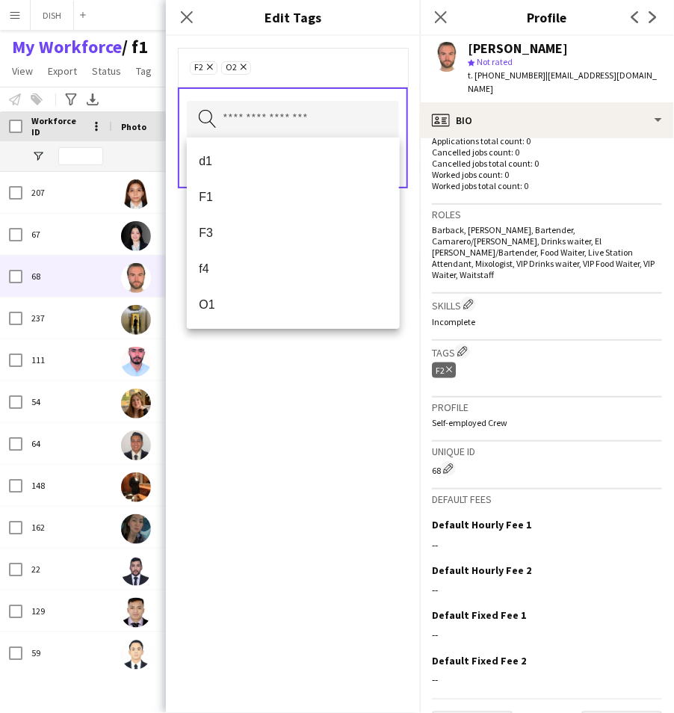
click at [206, 66] on icon "Remove" at bounding box center [208, 67] width 10 height 10
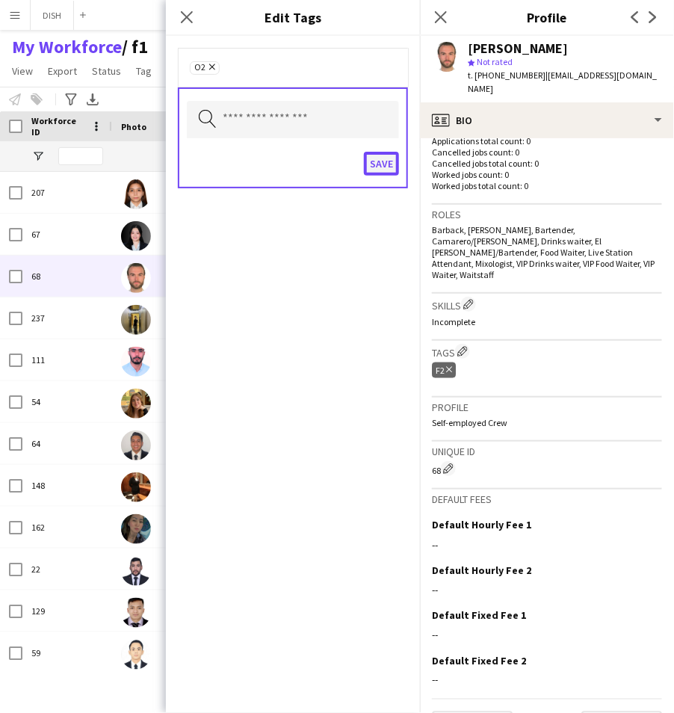
click at [386, 164] on button "Save" at bounding box center [381, 164] width 35 height 24
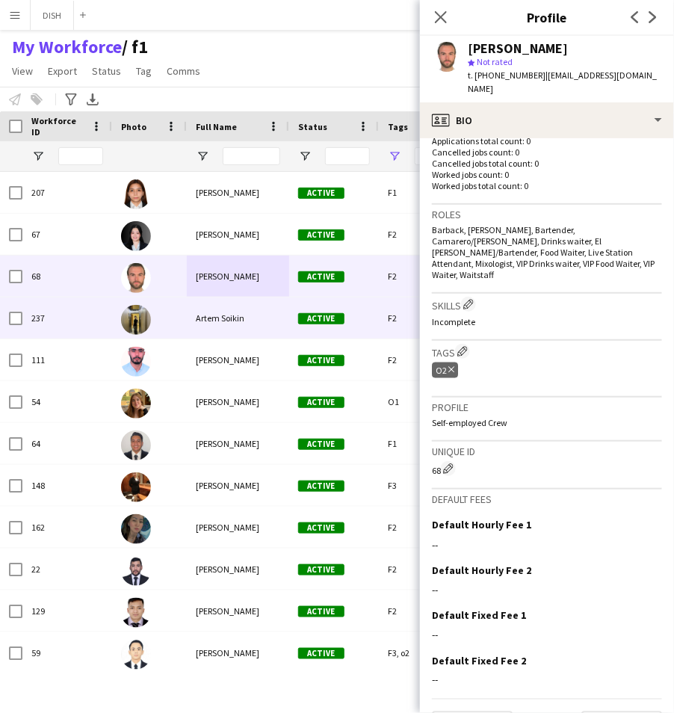
click at [243, 321] on span "Artem Soikin" at bounding box center [220, 317] width 49 height 11
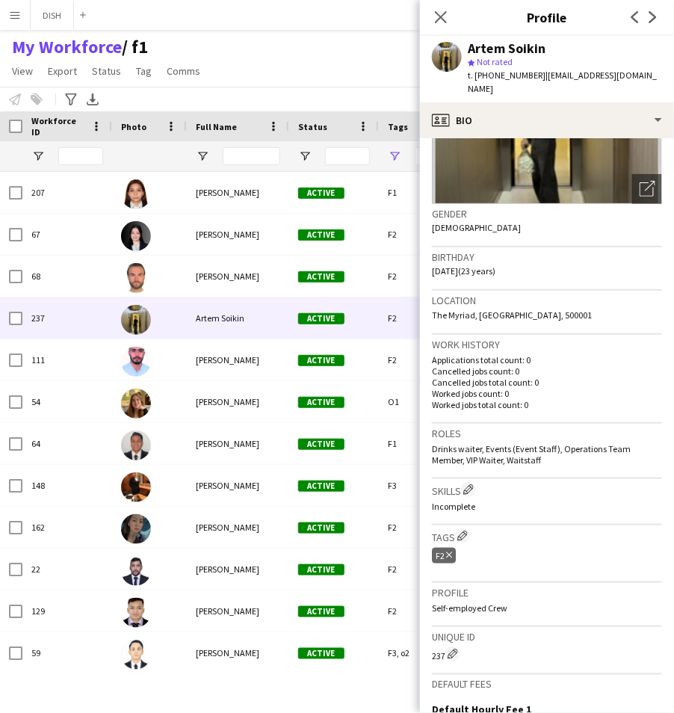
scroll to position [173, 0]
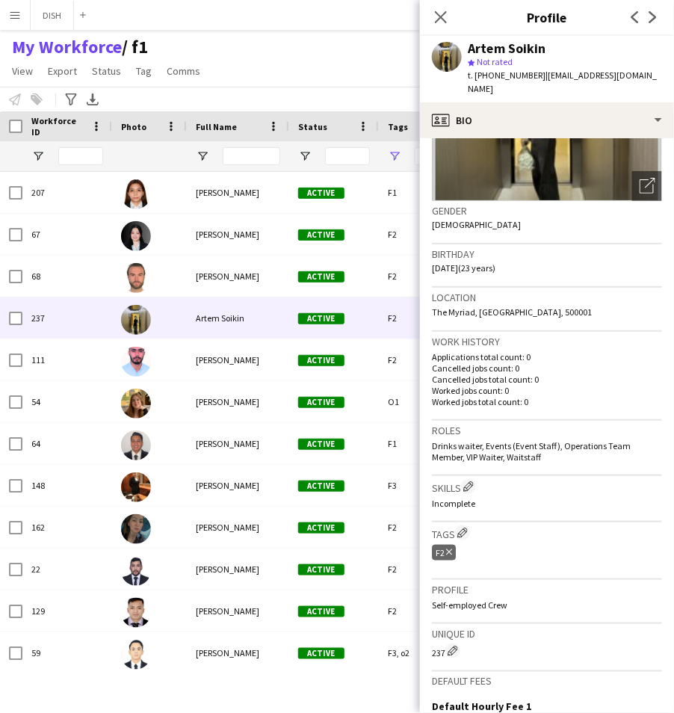
click at [451, 549] on icon at bounding box center [449, 552] width 6 height 6
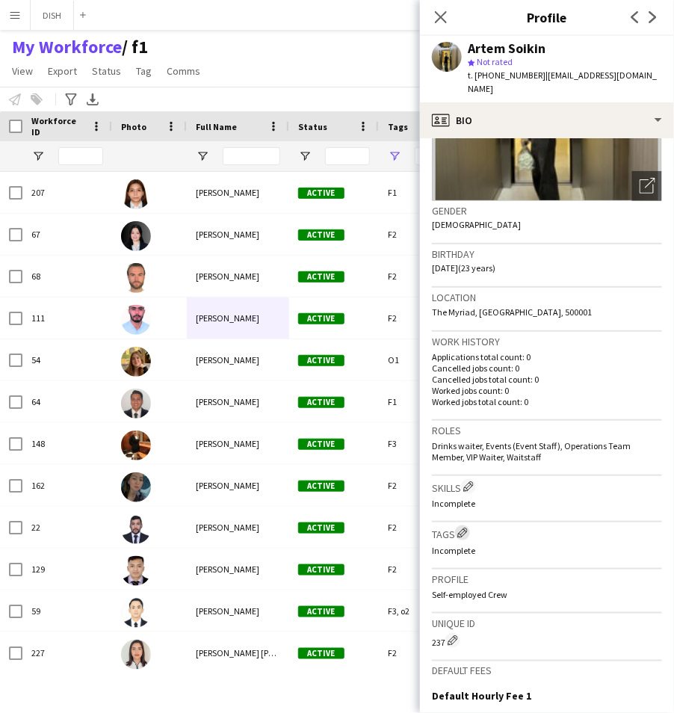
click at [465, 528] on app-icon "Edit crew company tags" at bounding box center [462, 533] width 10 height 10
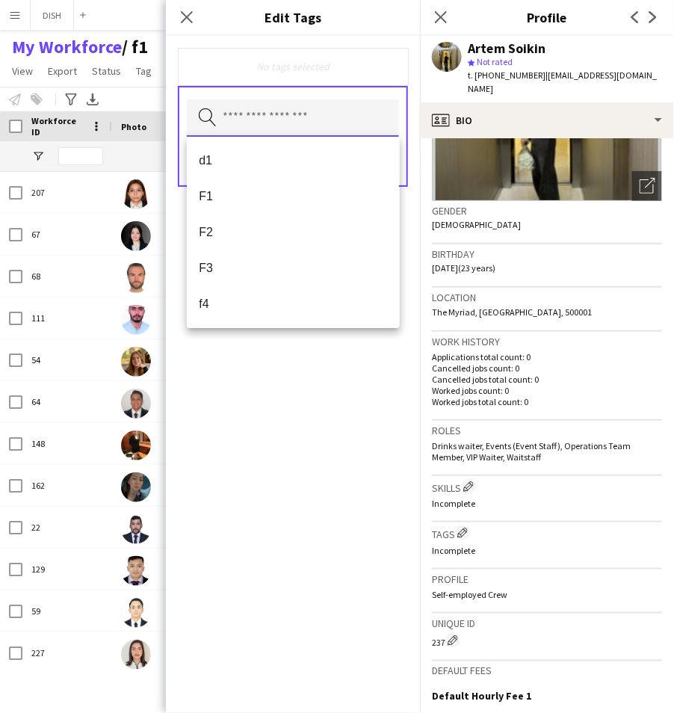
click at [252, 116] on input "text" at bounding box center [293, 117] width 212 height 37
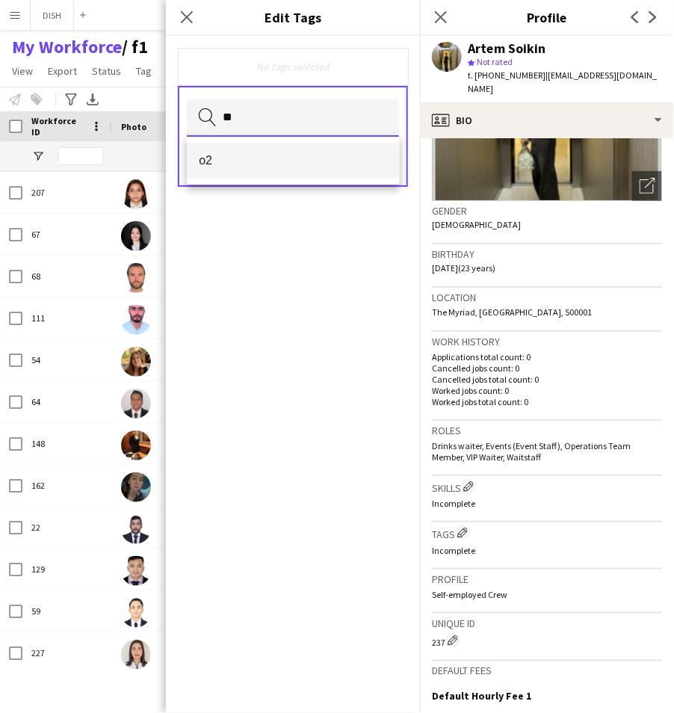
type input "**"
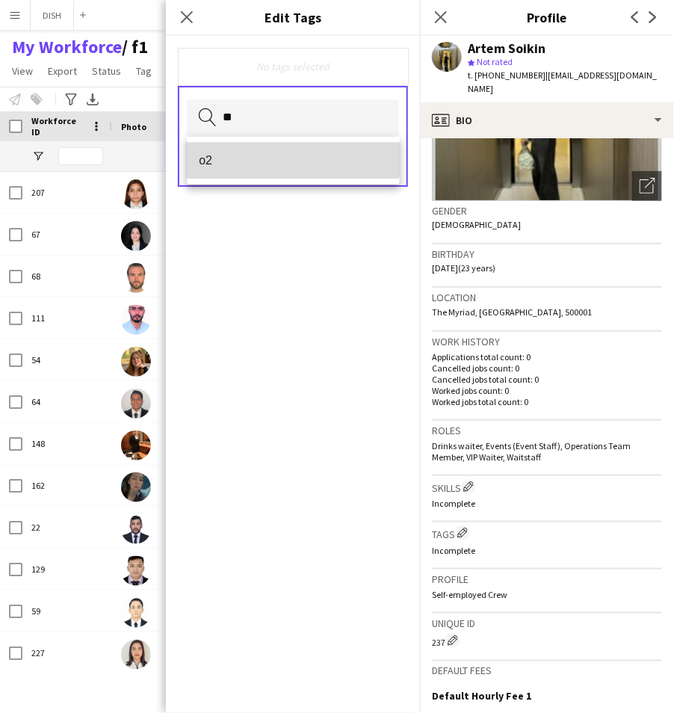
click at [253, 150] on mat-option "o2" at bounding box center [293, 161] width 212 height 36
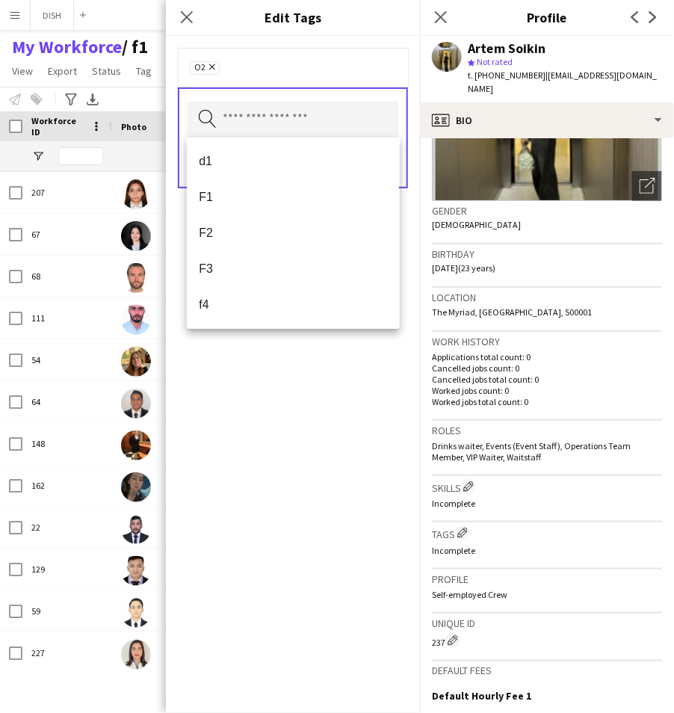
click at [318, 409] on div "o2 Remove Search by tag name Save" at bounding box center [293, 374] width 254 height 677
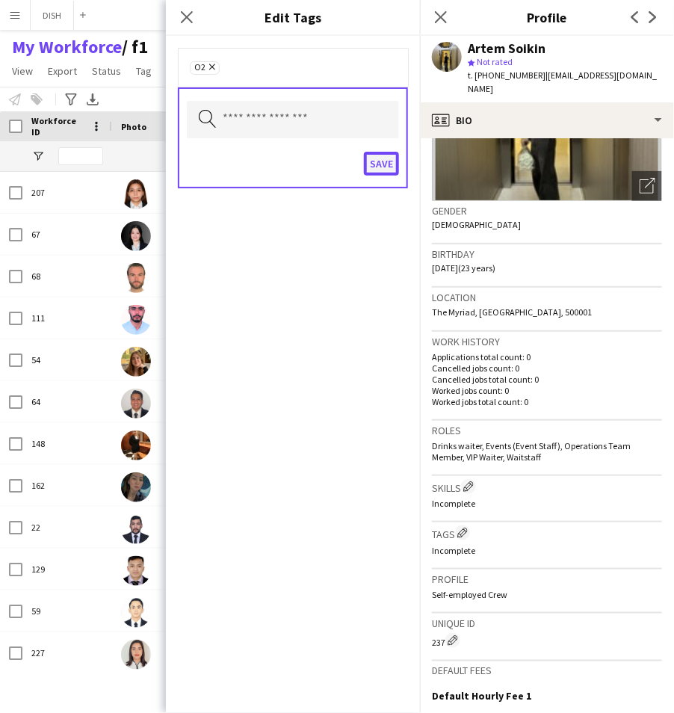
click at [377, 162] on button "Save" at bounding box center [381, 164] width 35 height 24
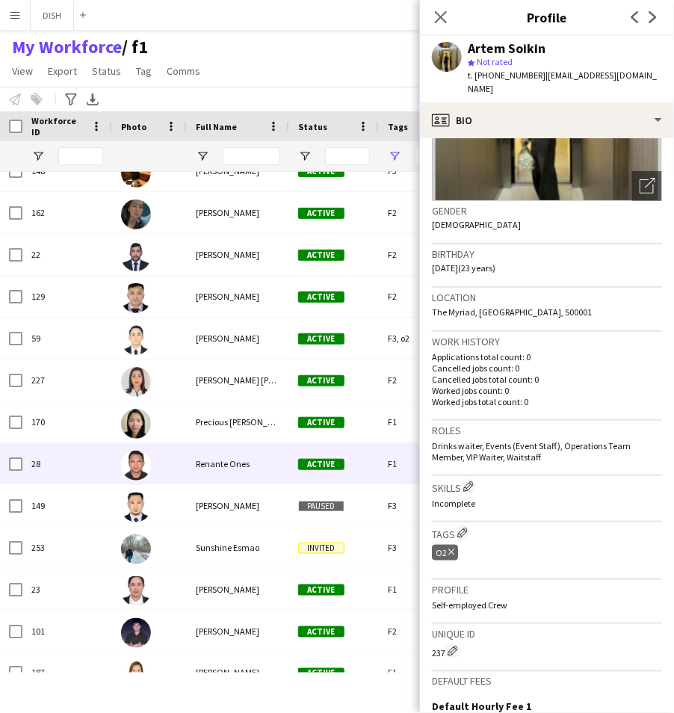
scroll to position [279, 0]
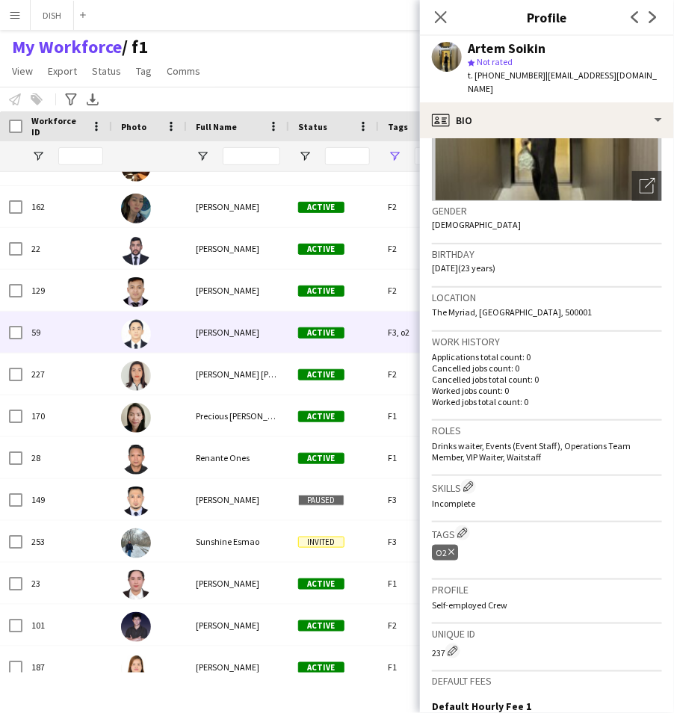
click at [337, 324] on div "Active" at bounding box center [334, 332] width 90 height 41
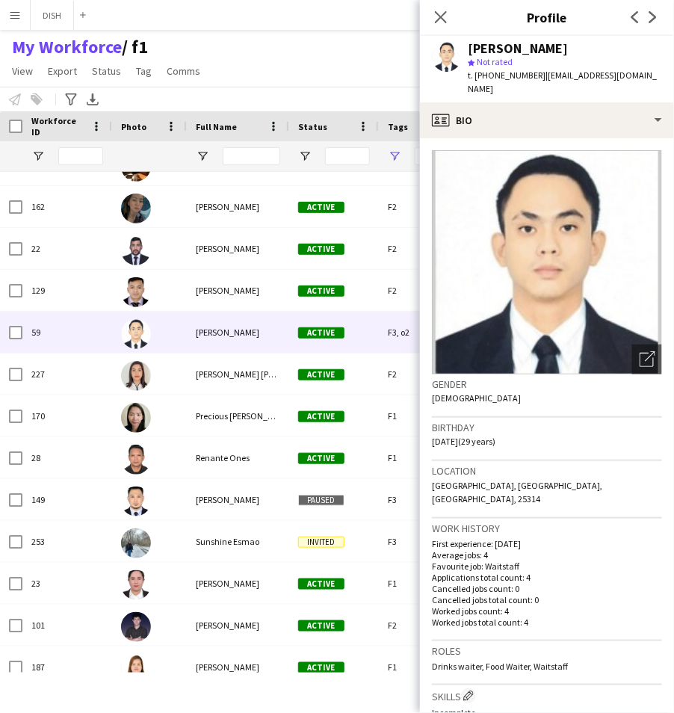
scroll to position [403, 0]
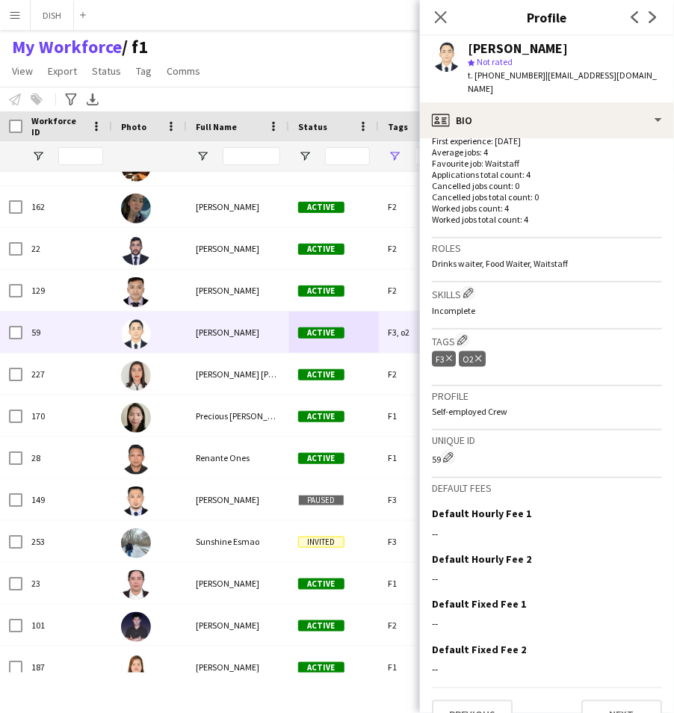
click at [448, 356] on icon at bounding box center [449, 359] width 6 height 6
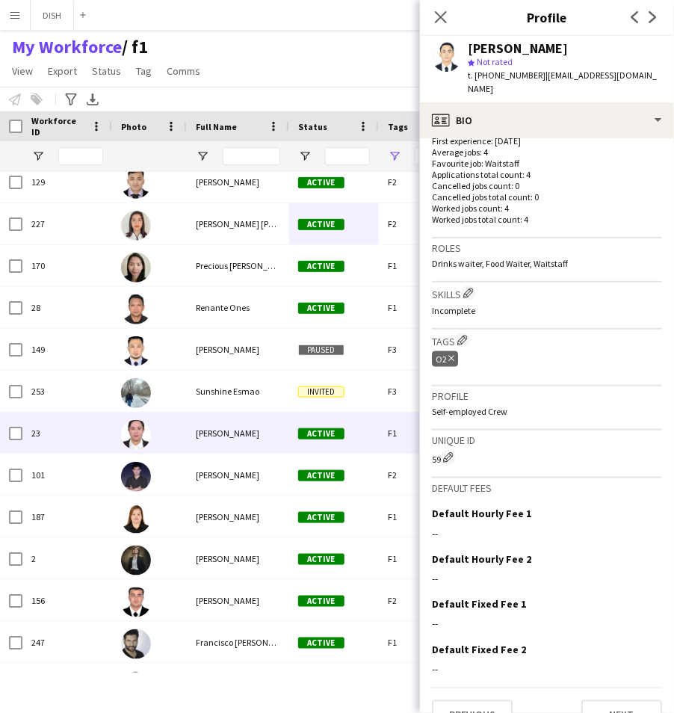
scroll to position [415, 0]
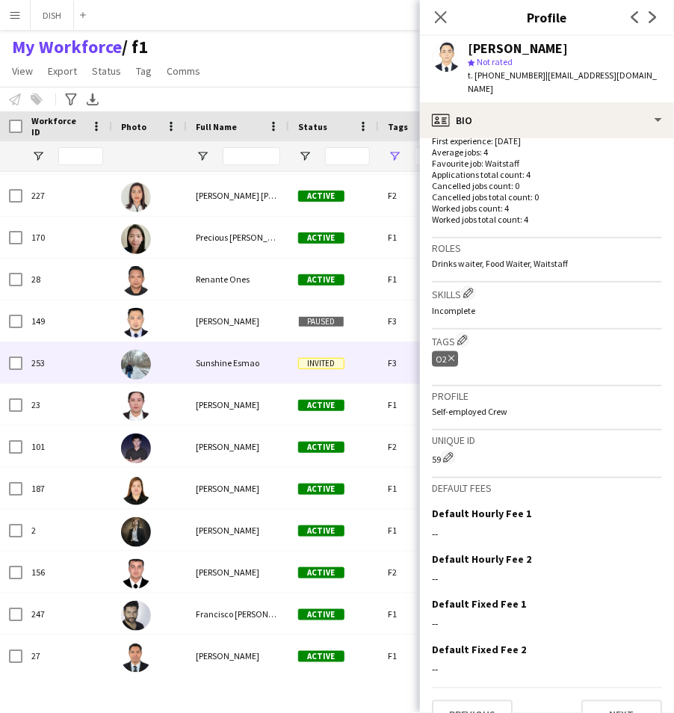
click at [248, 374] on div "Sunshine Esmao" at bounding box center [238, 362] width 102 height 41
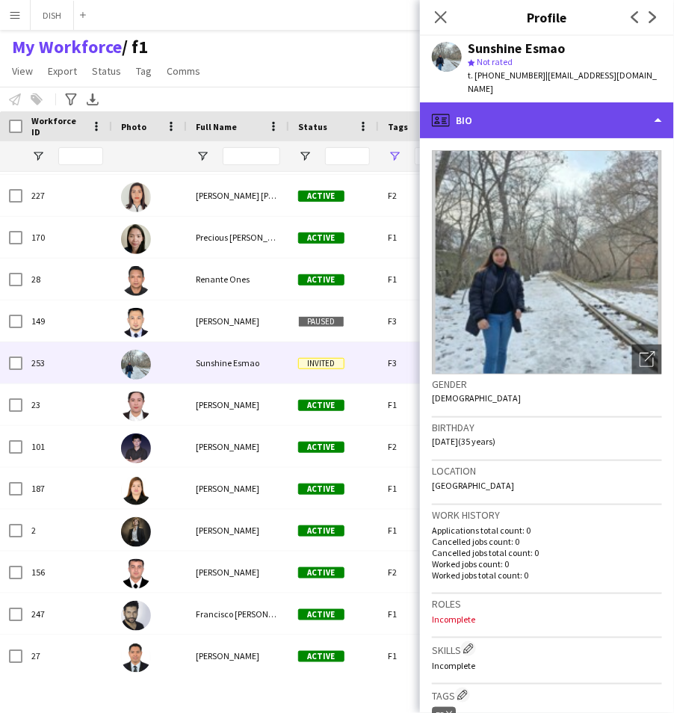
click at [477, 108] on div "profile Bio" at bounding box center [547, 120] width 254 height 36
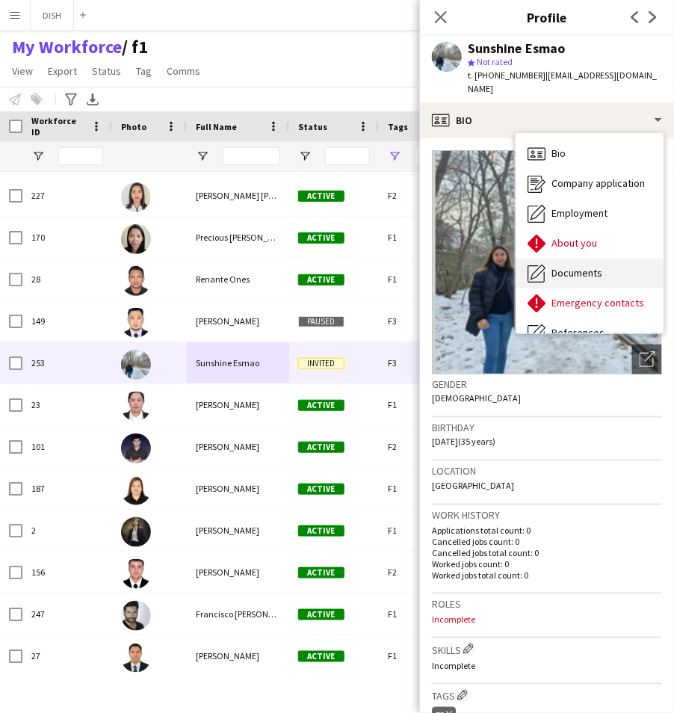
click at [571, 259] on div "Documents Documents" at bounding box center [590, 274] width 148 height 30
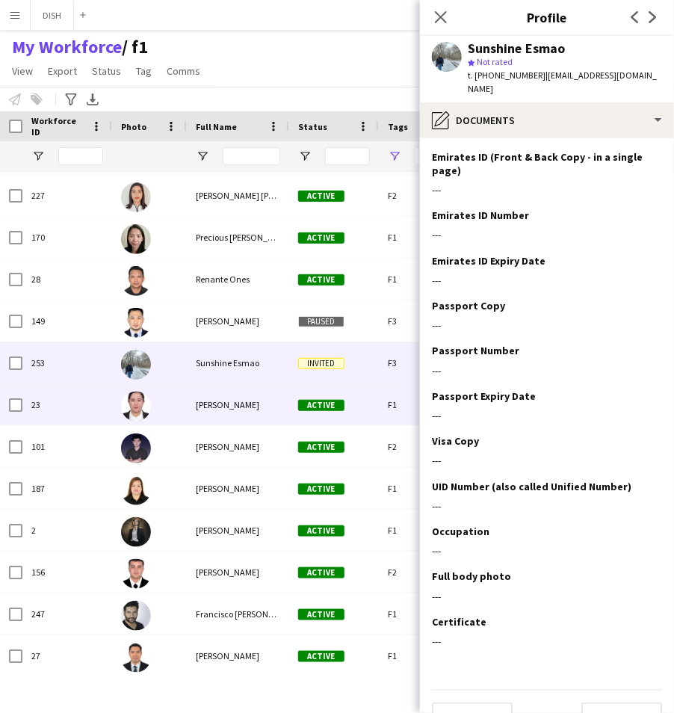
click at [265, 407] on div "[PERSON_NAME]" at bounding box center [238, 404] width 102 height 41
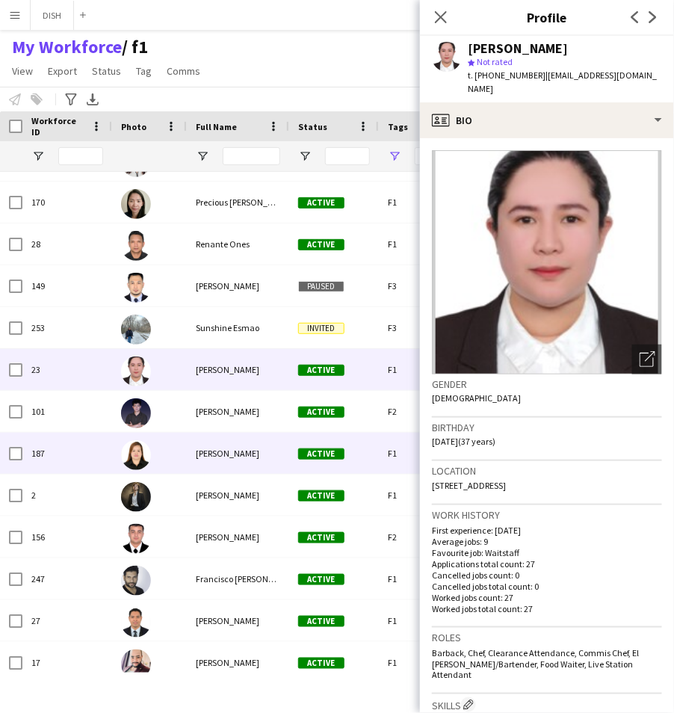
scroll to position [452, 0]
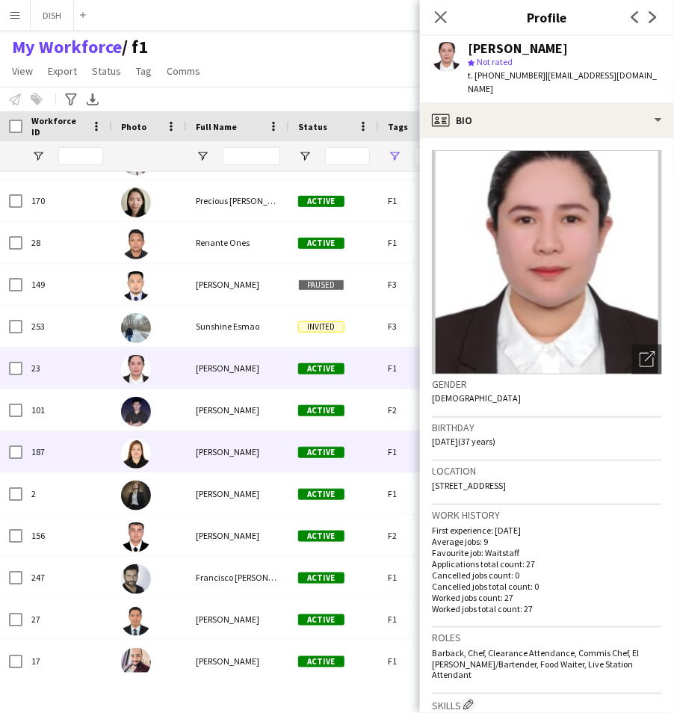
click at [259, 454] on span "[PERSON_NAME]" at bounding box center [228, 451] width 64 height 11
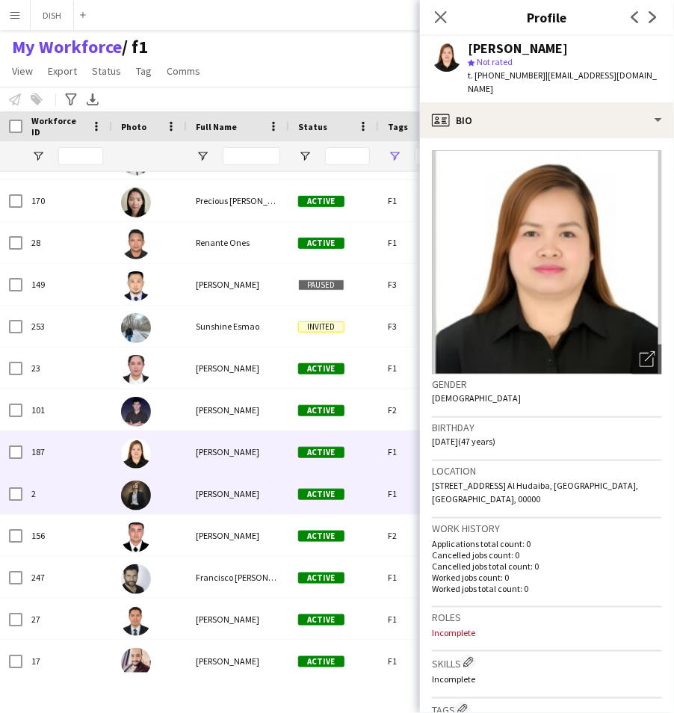
scroll to position [480, 0]
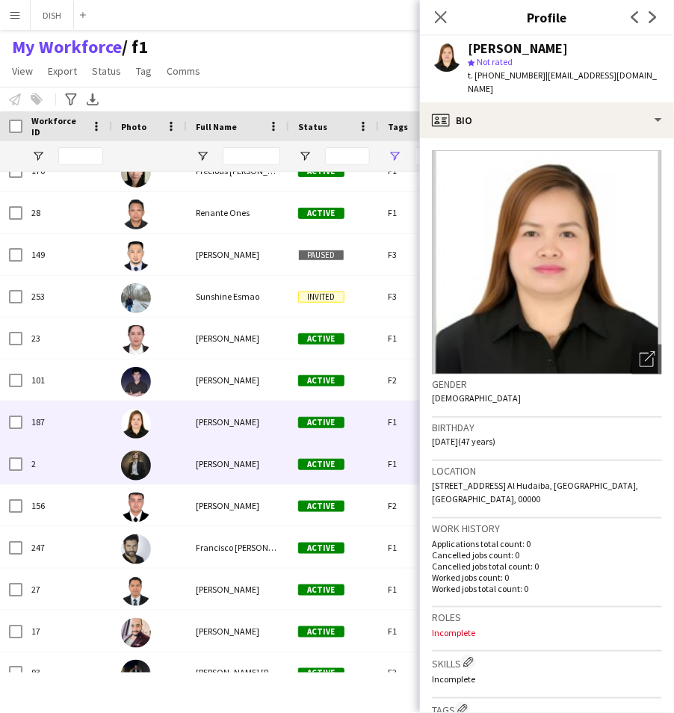
click at [241, 466] on span "[PERSON_NAME]" at bounding box center [228, 463] width 64 height 11
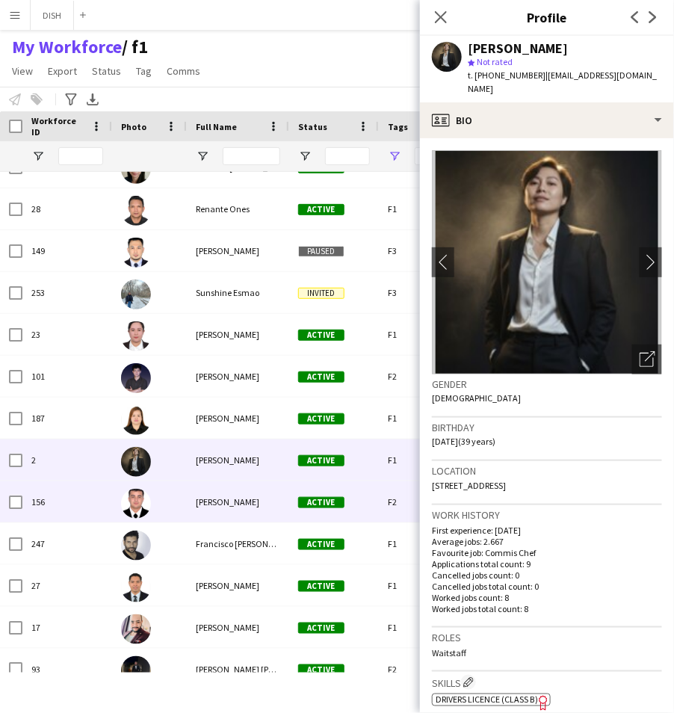
click at [250, 513] on div "[PERSON_NAME]" at bounding box center [238, 501] width 102 height 41
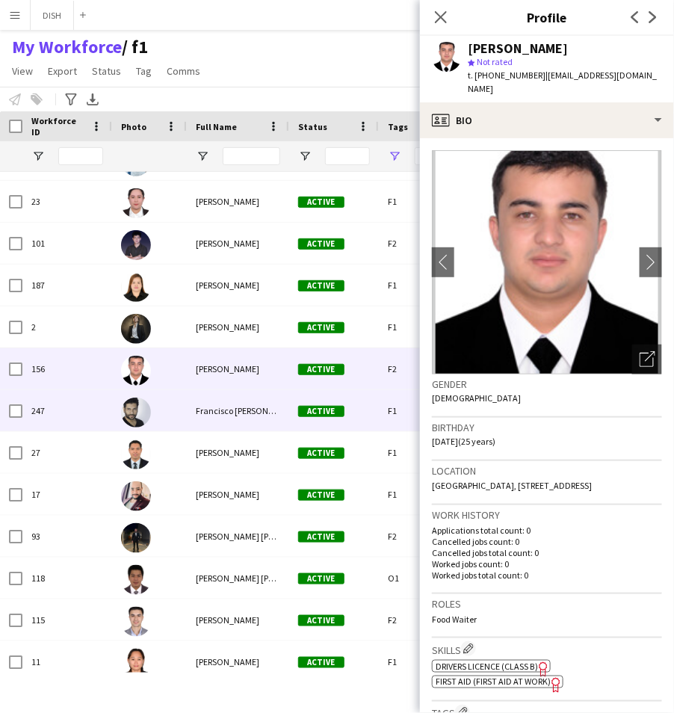
click at [232, 419] on div "Francisco [PERSON_NAME] [PERSON_NAME]" at bounding box center [238, 410] width 102 height 41
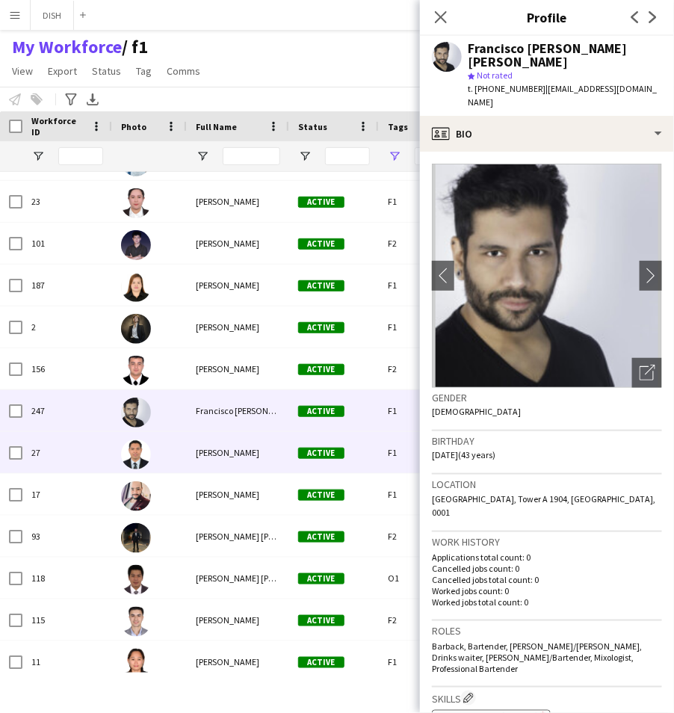
click at [241, 464] on div "[PERSON_NAME]" at bounding box center [238, 452] width 102 height 41
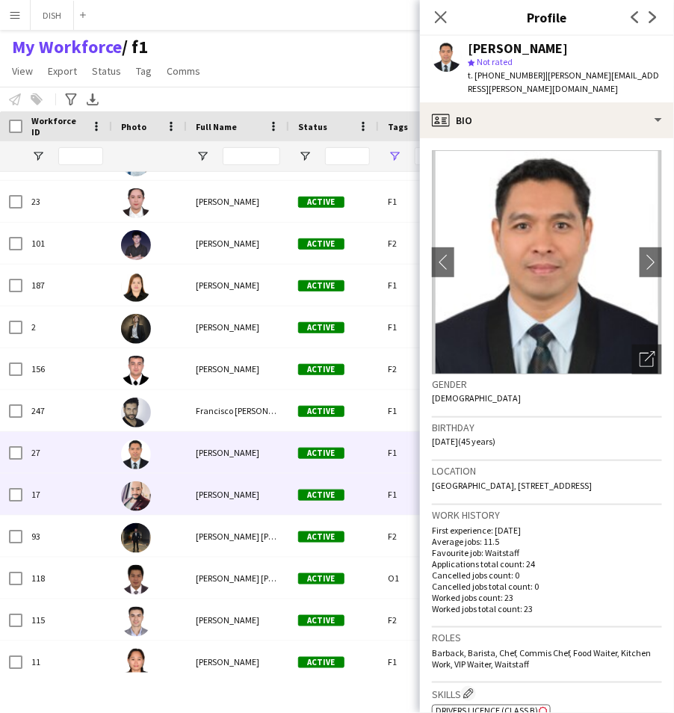
click at [236, 493] on span "[PERSON_NAME]" at bounding box center [228, 494] width 64 height 11
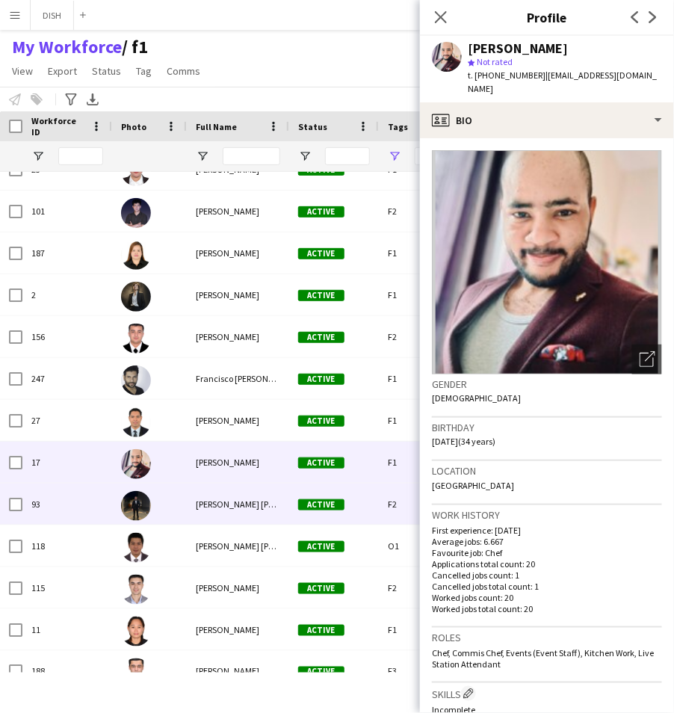
click at [247, 515] on div "[PERSON_NAME] [PERSON_NAME]" at bounding box center [238, 503] width 102 height 41
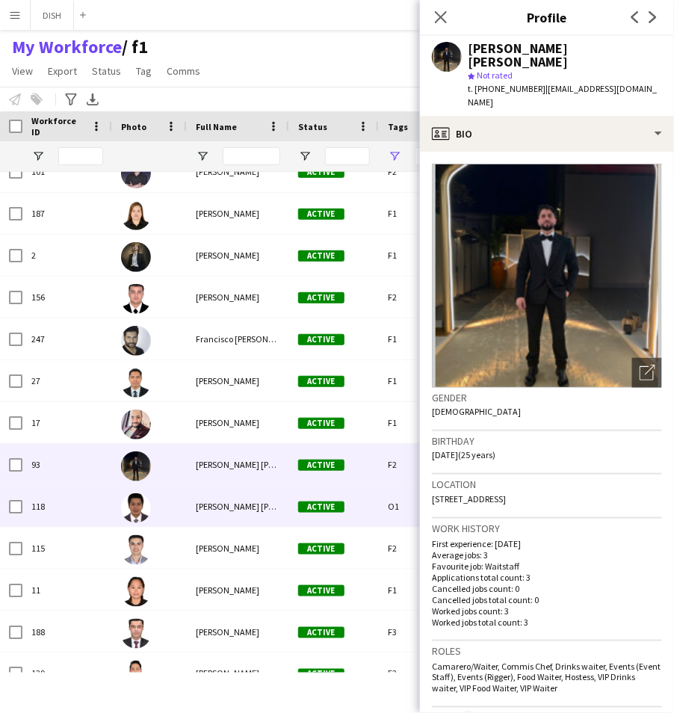
click at [229, 508] on span "[PERSON_NAME] [PERSON_NAME]" at bounding box center [260, 506] width 129 height 11
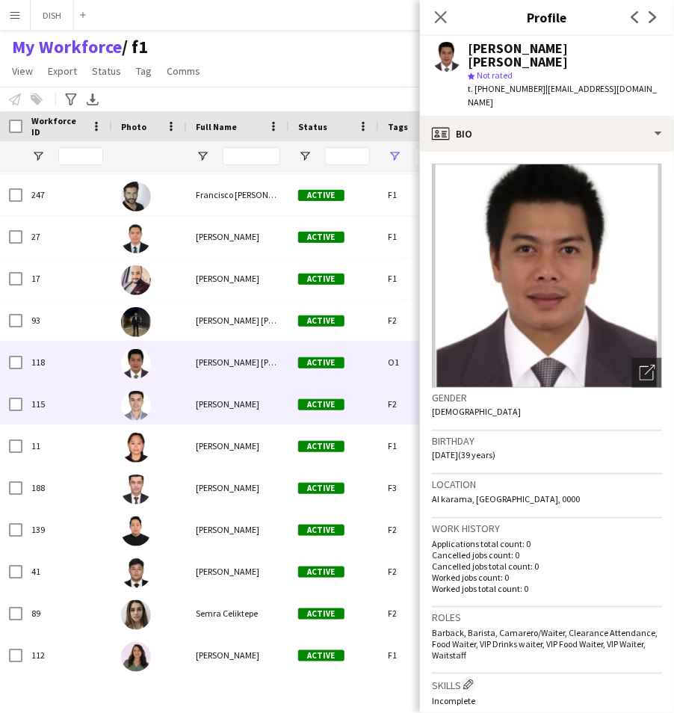
click at [202, 412] on div "[PERSON_NAME]" at bounding box center [238, 403] width 102 height 41
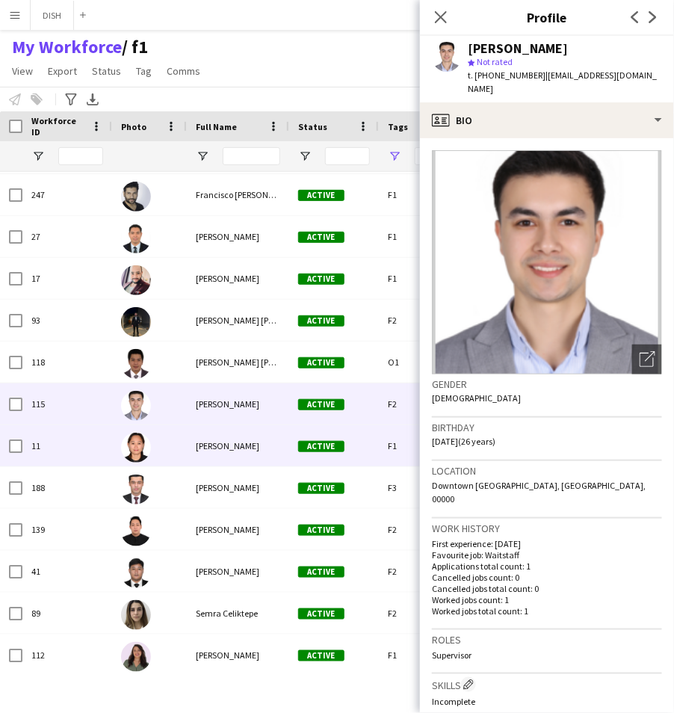
drag, startPoint x: 199, startPoint y: 445, endPoint x: 198, endPoint y: 463, distance: 18.7
click at [199, 445] on span "[PERSON_NAME]" at bounding box center [228, 445] width 64 height 11
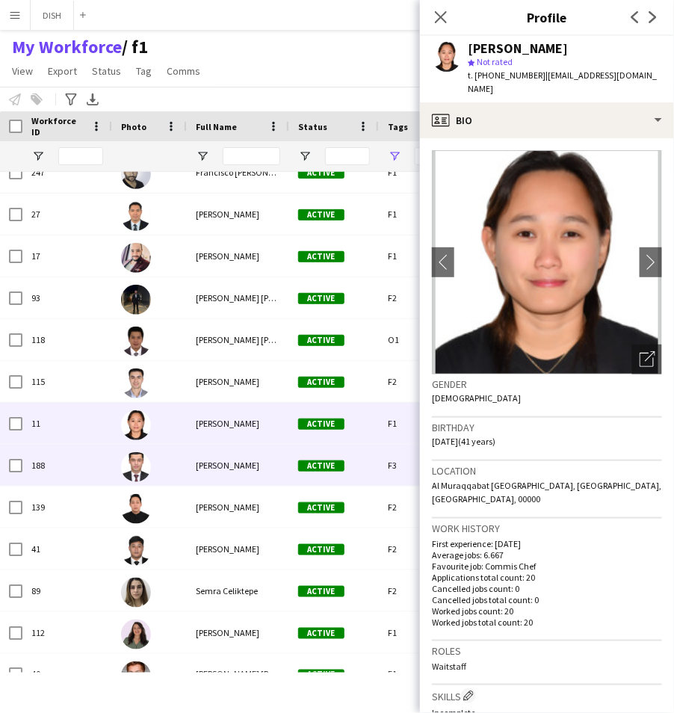
drag, startPoint x: 206, startPoint y: 474, endPoint x: 205, endPoint y: 485, distance: 11.2
click at [206, 474] on div "[PERSON_NAME]" at bounding box center [238, 465] width 102 height 41
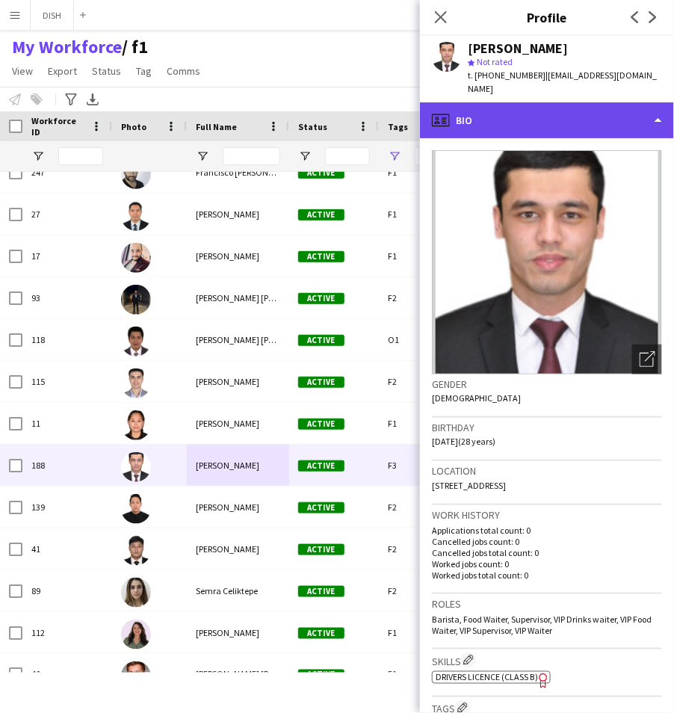
click at [486, 108] on div "profile Bio" at bounding box center [547, 120] width 254 height 36
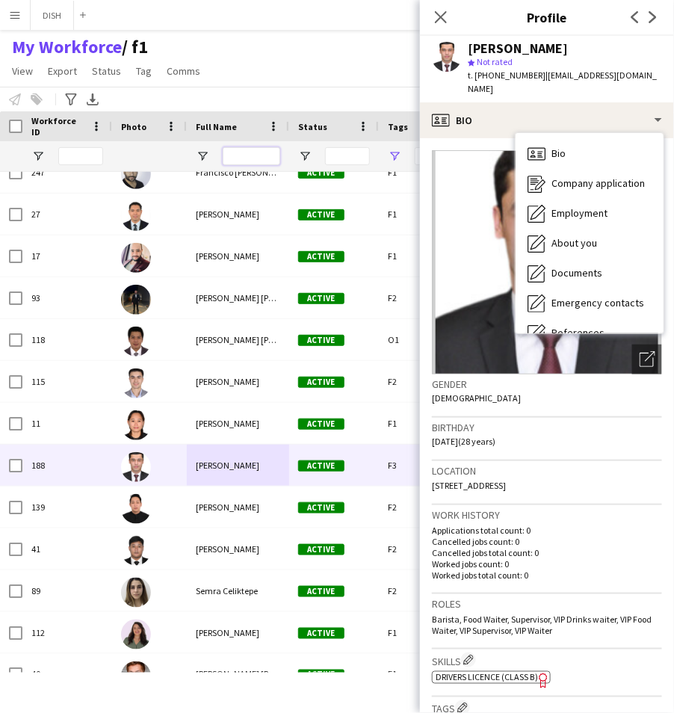
click at [256, 157] on input "Full Name Filter Input" at bounding box center [252, 156] width 58 height 18
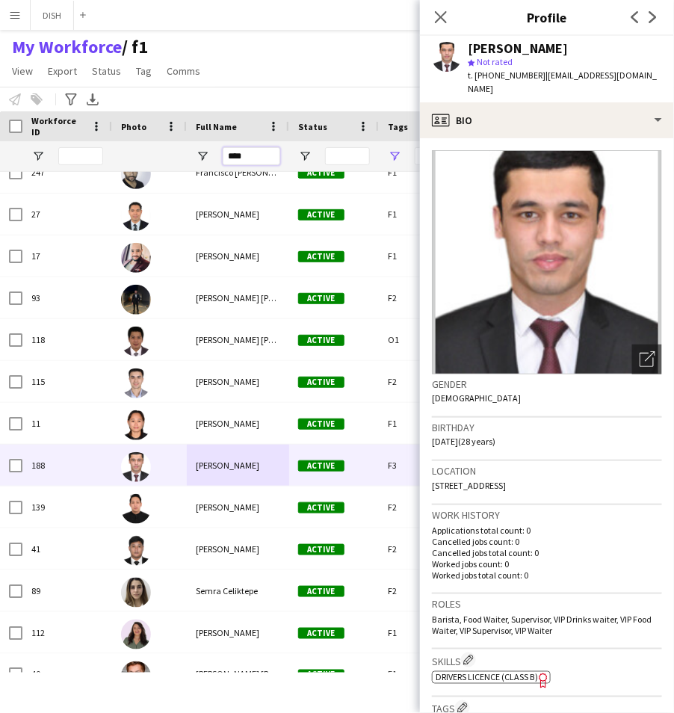
type input "*****"
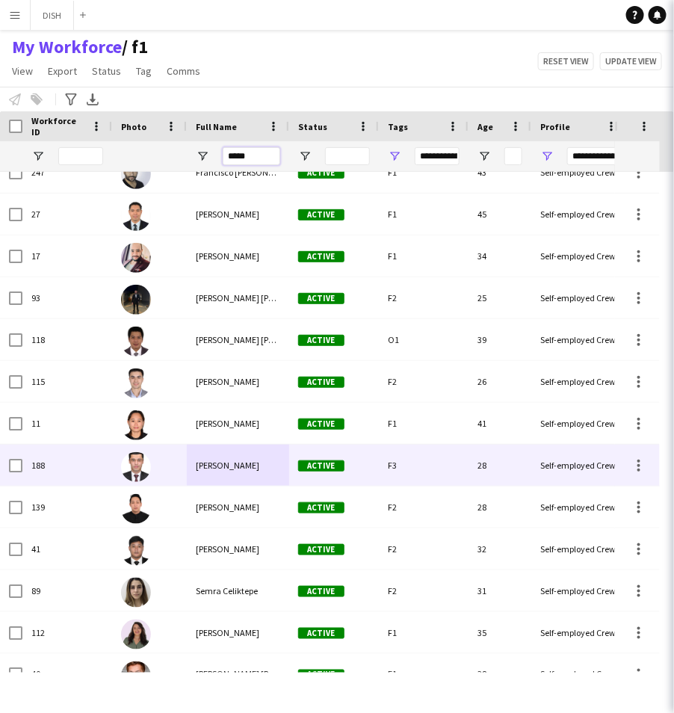
type input "******"
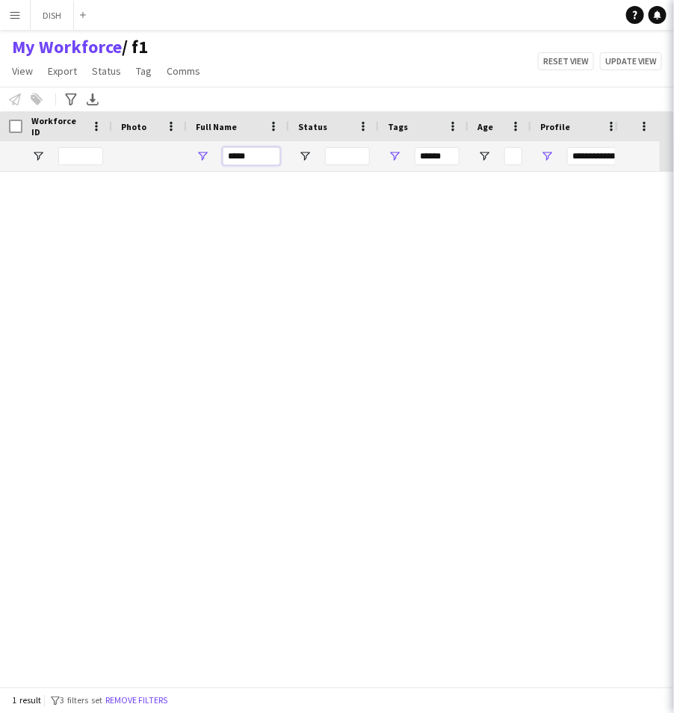
scroll to position [0, 0]
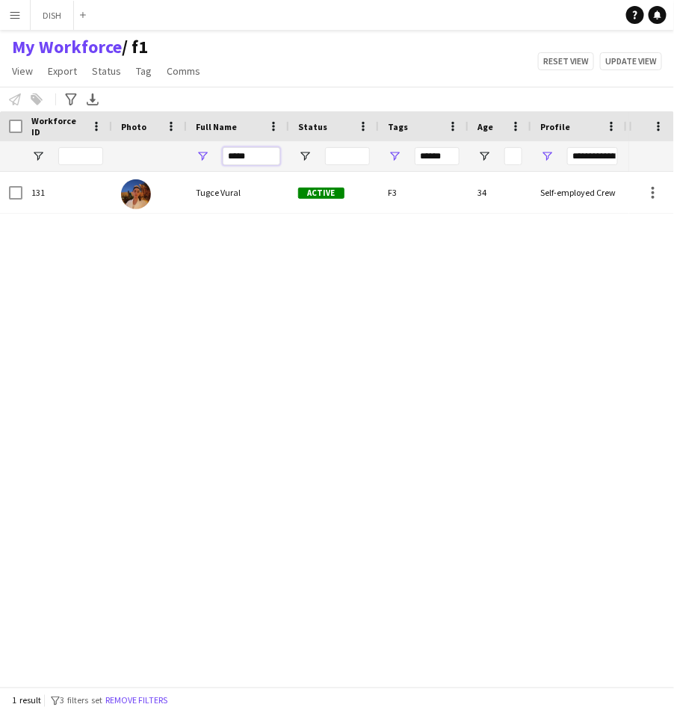
type input "*****"
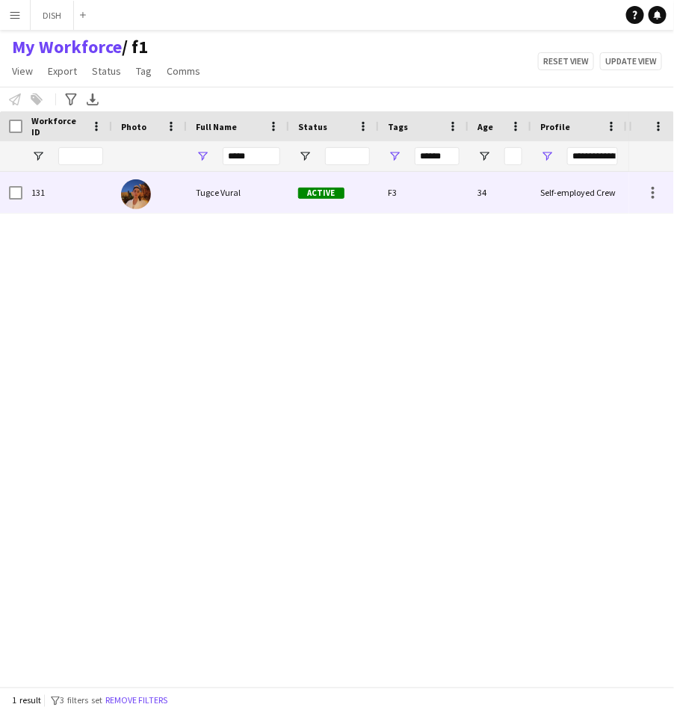
click at [203, 192] on span "Tugce Vural" at bounding box center [218, 192] width 45 height 11
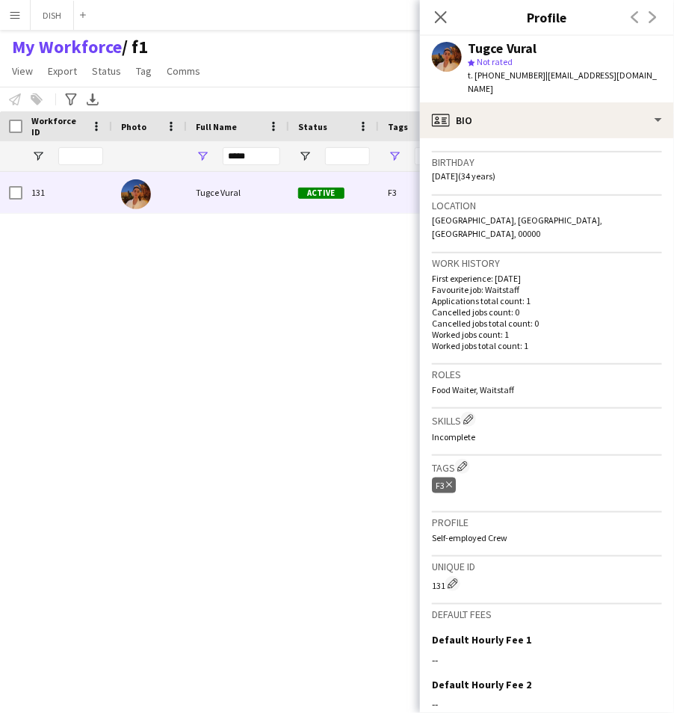
scroll to position [303, 0]
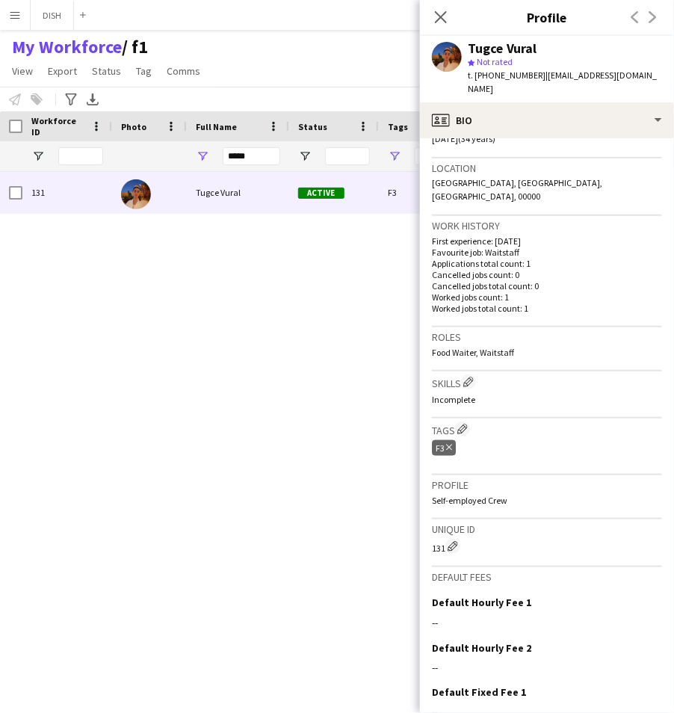
click at [451, 445] on icon at bounding box center [449, 448] width 6 height 6
type input "***"
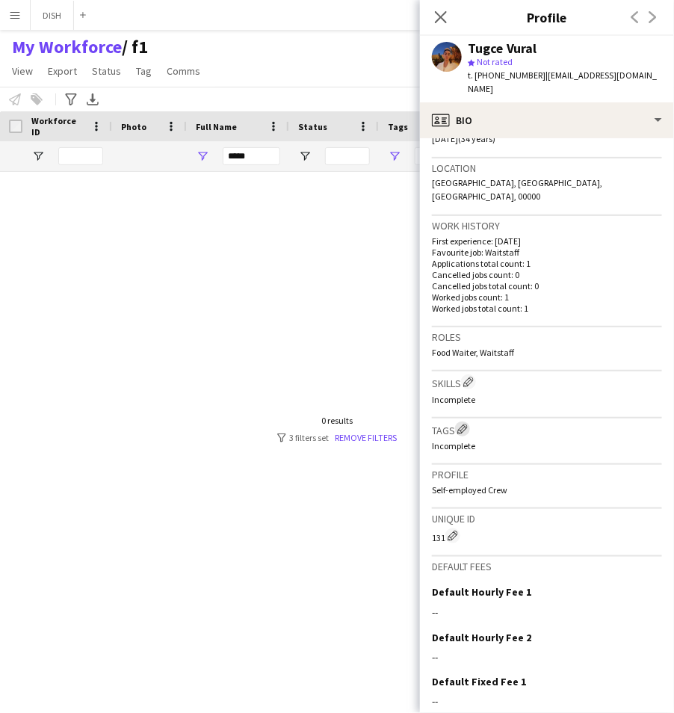
click at [460, 424] on app-icon "Edit crew company tags" at bounding box center [462, 429] width 10 height 10
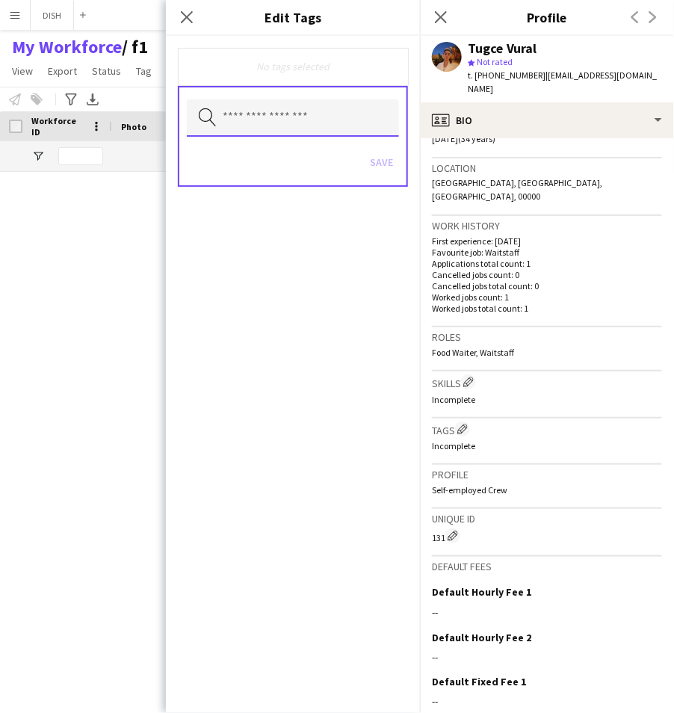
click at [320, 125] on input "text" at bounding box center [293, 117] width 212 height 37
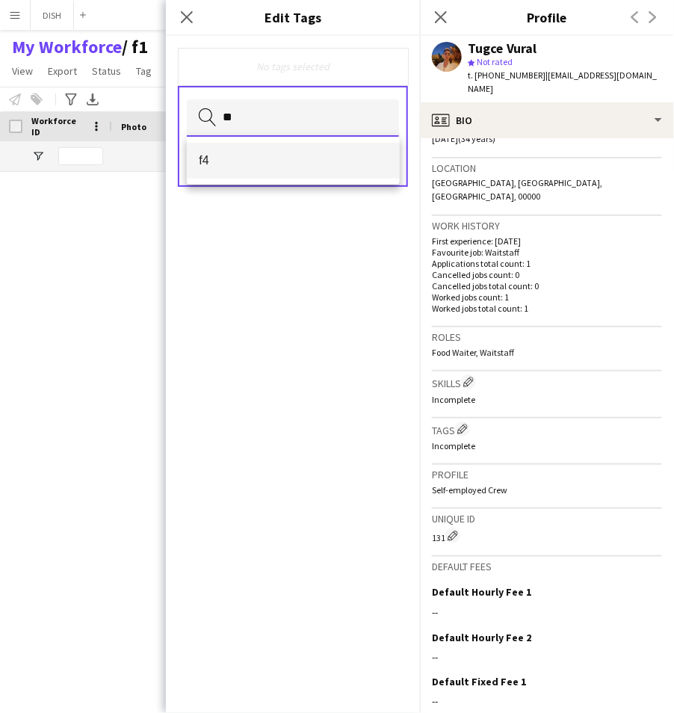
type input "**"
click at [314, 164] on span "f4" at bounding box center [293, 160] width 188 height 14
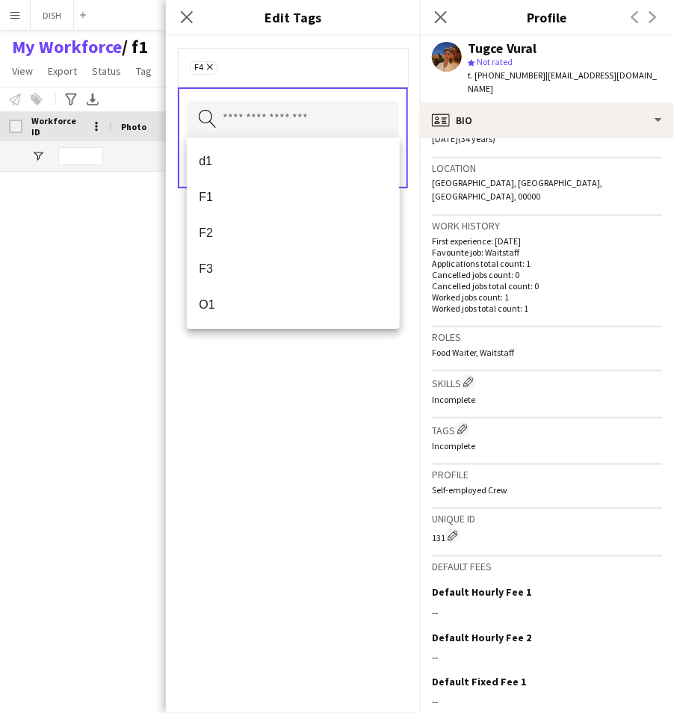
click at [401, 430] on div "f4 Remove Search by tag name Save" at bounding box center [293, 374] width 254 height 677
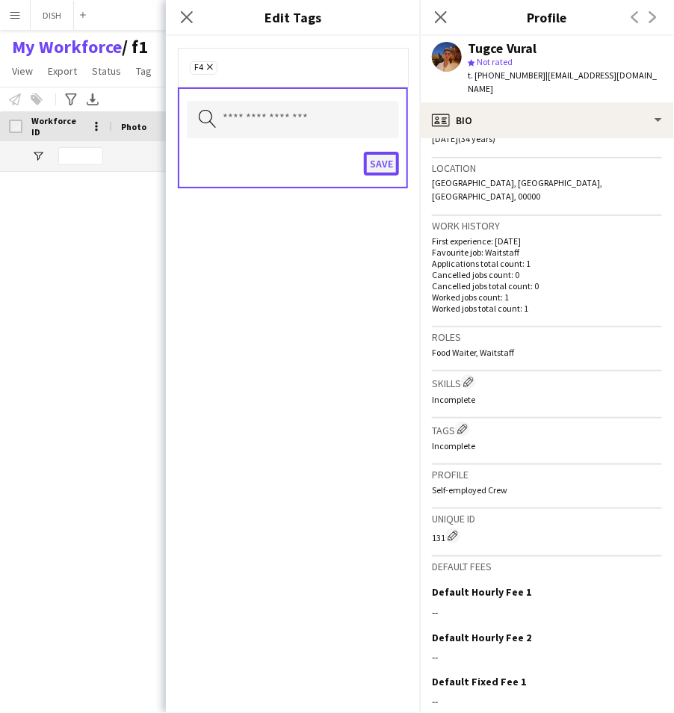
click at [392, 161] on button "Save" at bounding box center [381, 164] width 35 height 24
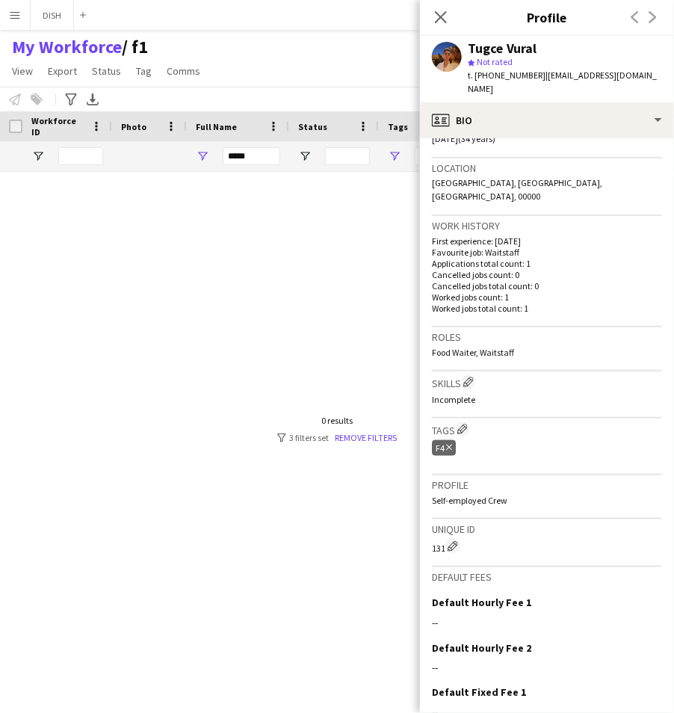
drag, startPoint x: 572, startPoint y: 160, endPoint x: 238, endPoint y: 155, distance: 334.8
click at [238, 155] on body "Menu Boards Boards Boards All jobs Status Workforce Workforce My Workforce Recr…" at bounding box center [337, 356] width 674 height 713
click at [238, 155] on input "*****" at bounding box center [252, 156] width 58 height 18
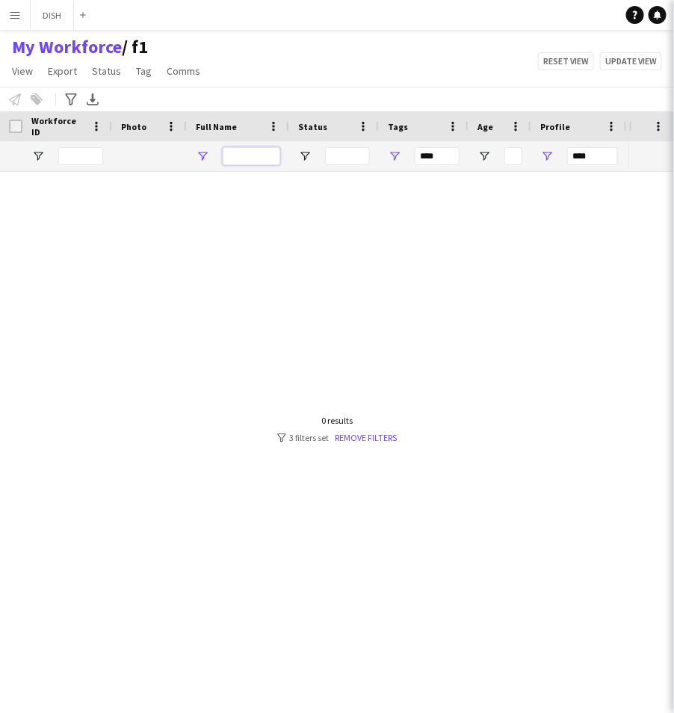
type input "**********"
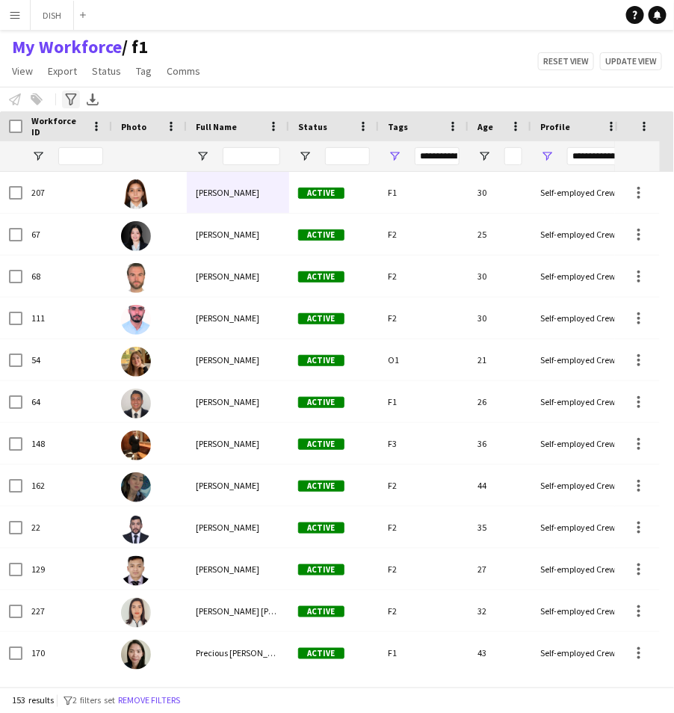
click at [79, 97] on div "Advanced filters" at bounding box center [71, 99] width 18 height 18
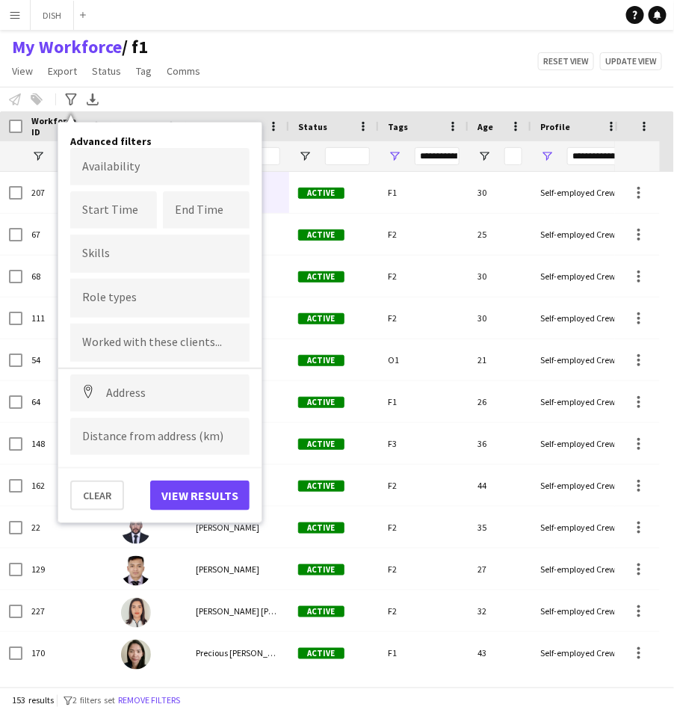
click at [107, 247] on div at bounding box center [159, 254] width 179 height 38
type input "*"
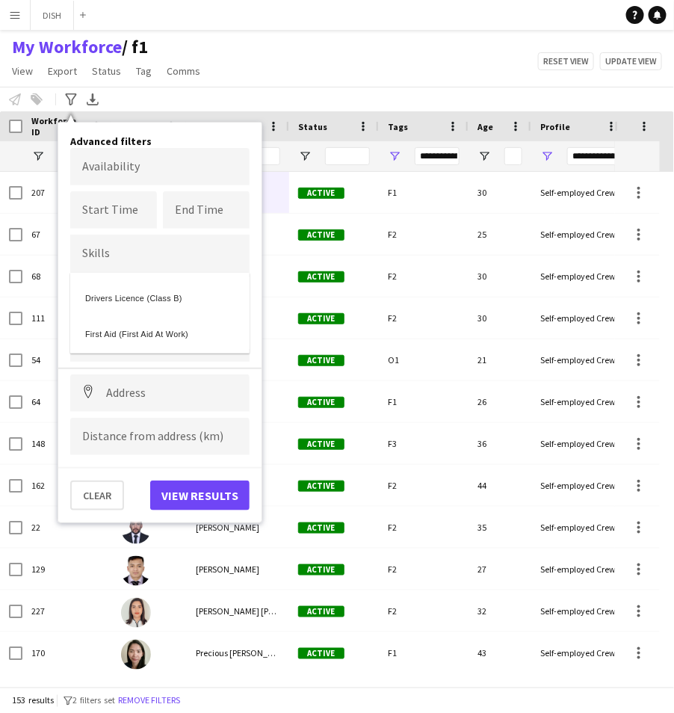
click at [451, 73] on div at bounding box center [337, 356] width 674 height 713
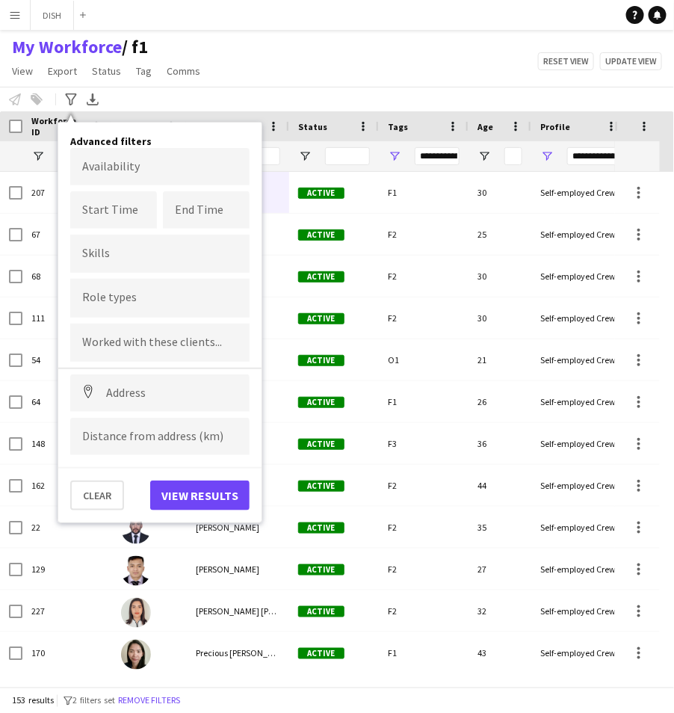
click at [343, 78] on div "My Workforce / f1 View Views Default view f1 J.view john's view Test New view U…" at bounding box center [337, 61] width 674 height 51
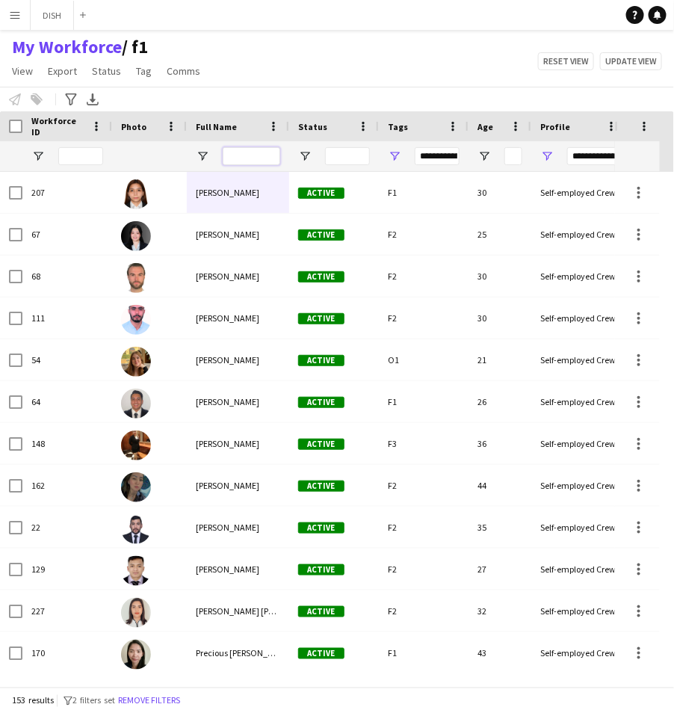
click at [238, 158] on input "Full Name Filter Input" at bounding box center [252, 156] width 58 height 18
type input "*****"
type input "**********"
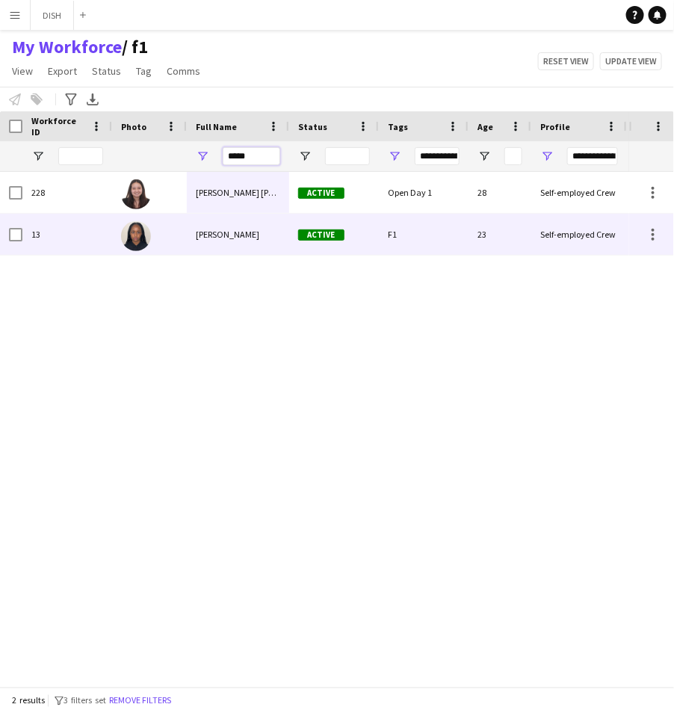
type input "*****"
click at [234, 247] on div "[PERSON_NAME]" at bounding box center [238, 234] width 102 height 41
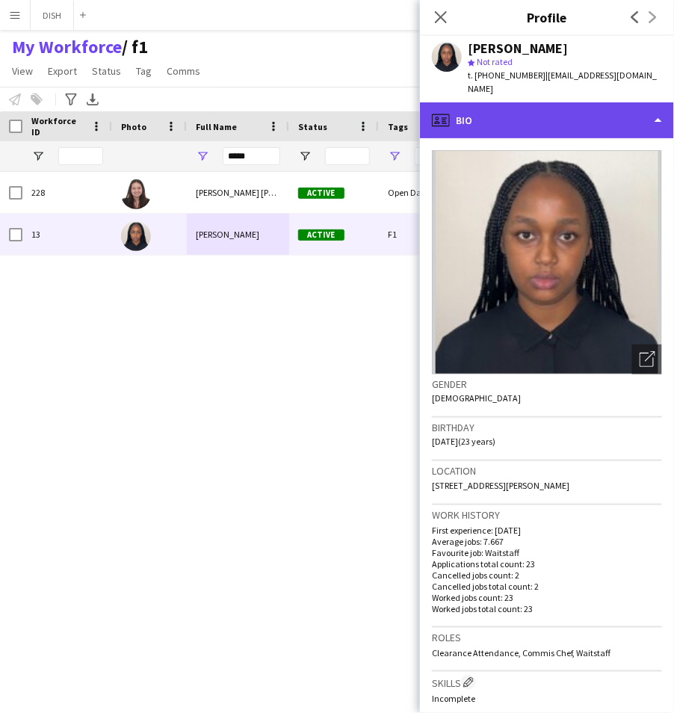
click at [574, 108] on div "profile Bio" at bounding box center [547, 120] width 254 height 36
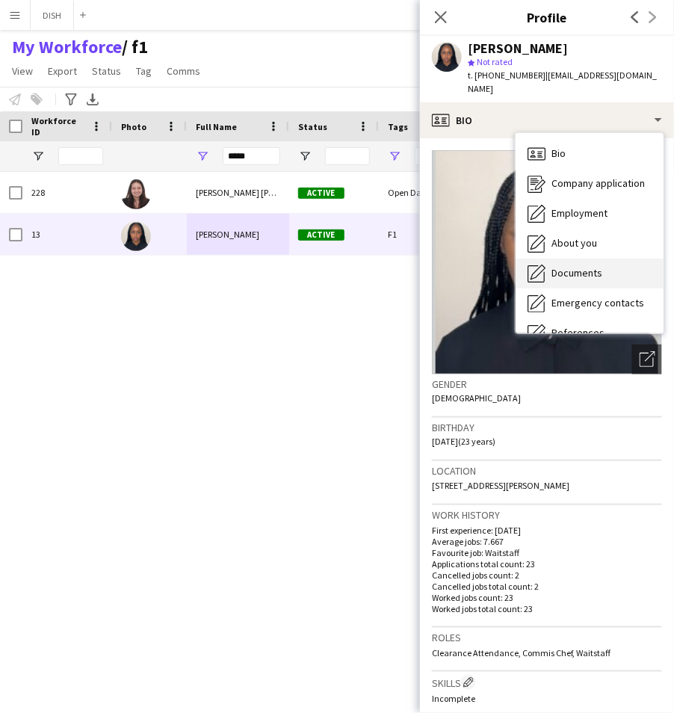
click at [613, 259] on div "Documents Documents" at bounding box center [590, 274] width 148 height 30
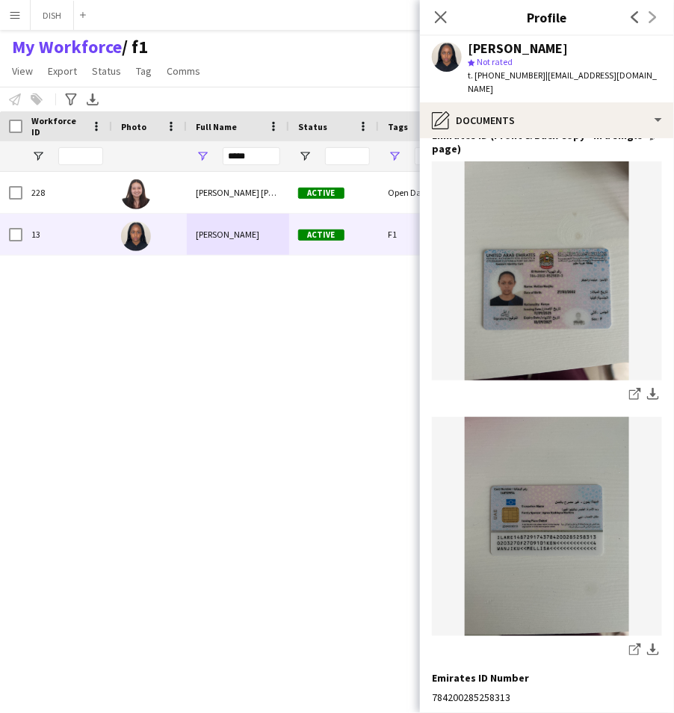
scroll to position [27, 0]
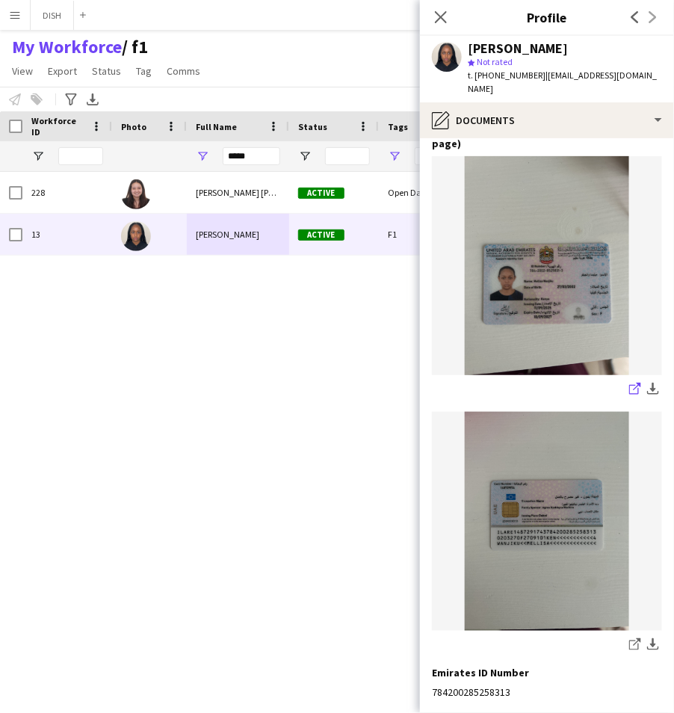
click at [629, 383] on icon "share-external-link-1" at bounding box center [635, 389] width 12 height 12
click at [629, 638] on icon "share-external-link-1" at bounding box center [635, 644] width 12 height 12
click at [256, 161] on input "*****" at bounding box center [252, 156] width 58 height 18
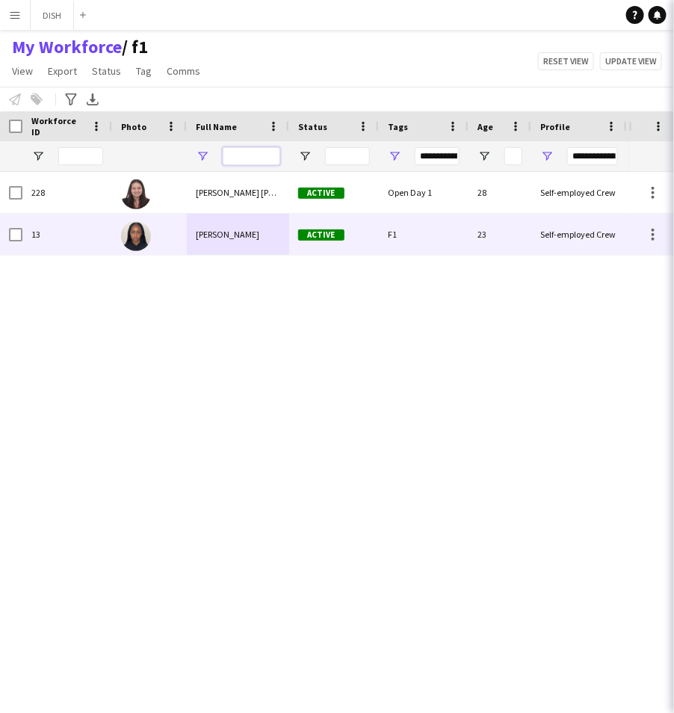
type input "**********"
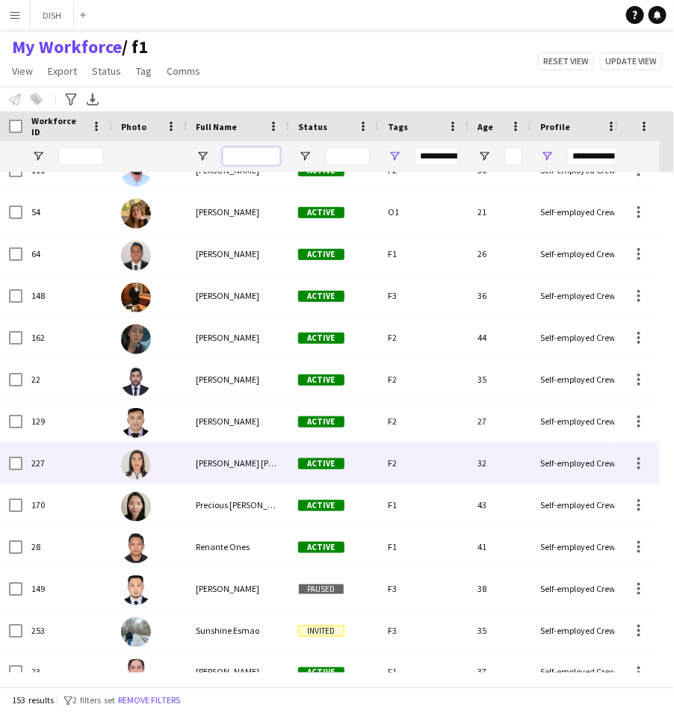
scroll to position [155, 0]
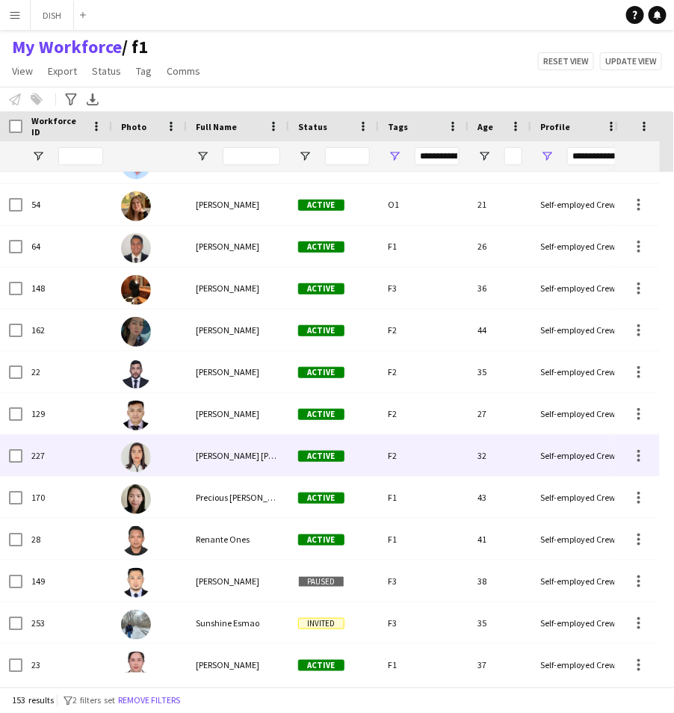
click at [260, 451] on span "[PERSON_NAME] [PERSON_NAME]" at bounding box center [260, 455] width 129 height 11
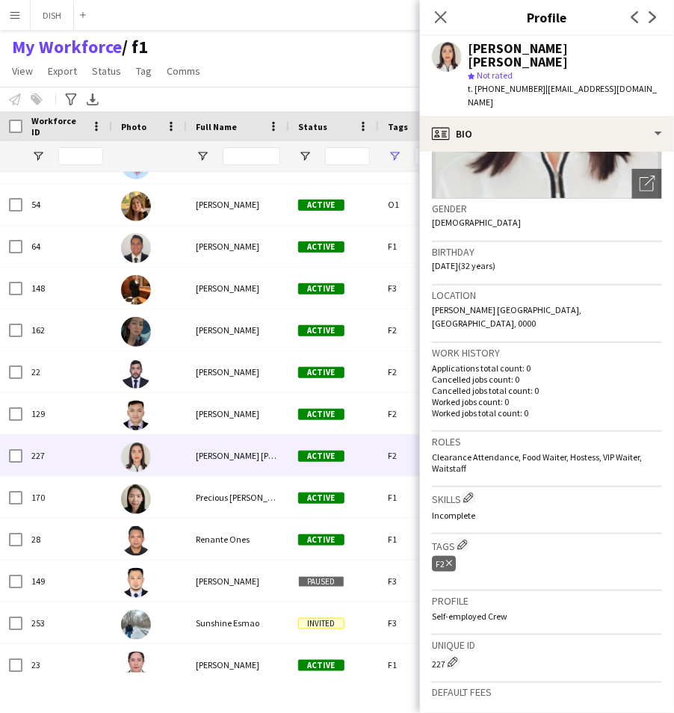
scroll to position [197, 0]
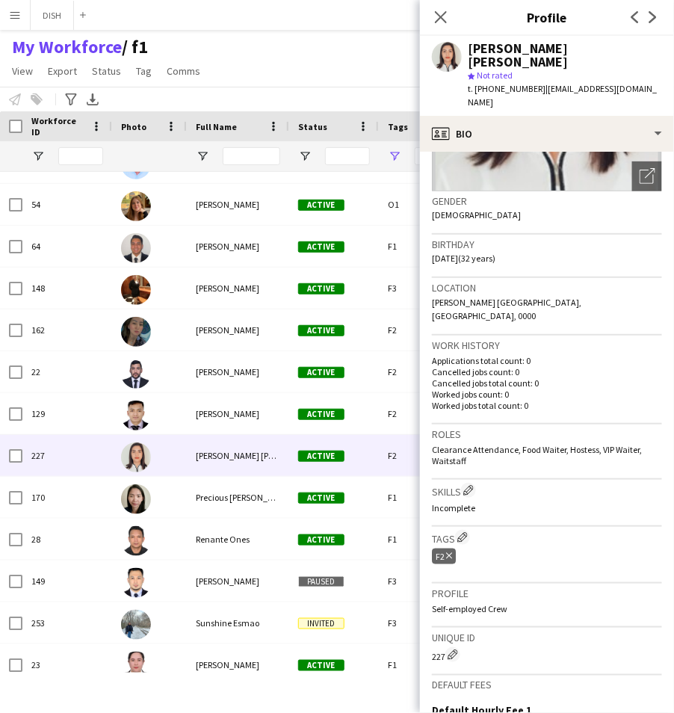
click at [448, 551] on icon "Delete tag" at bounding box center [449, 555] width 6 height 9
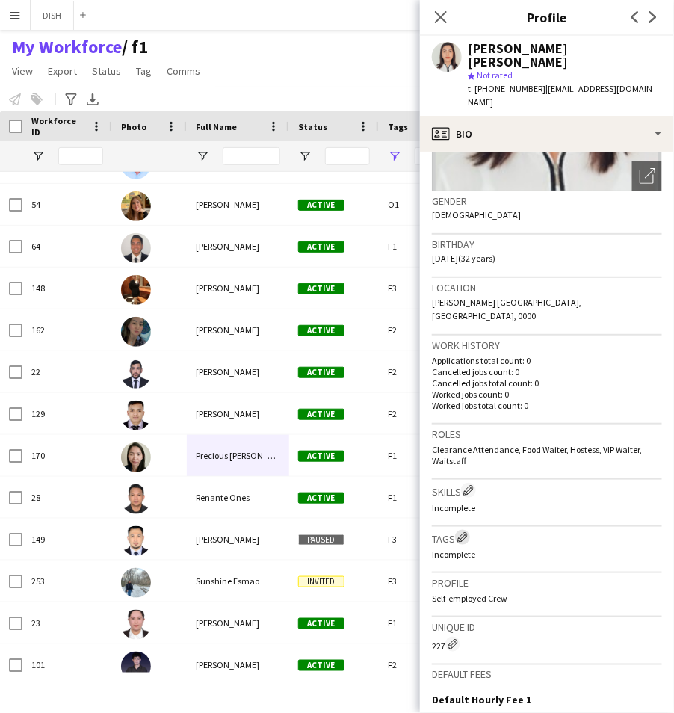
click at [465, 532] on app-icon "Edit crew company tags" at bounding box center [462, 537] width 10 height 10
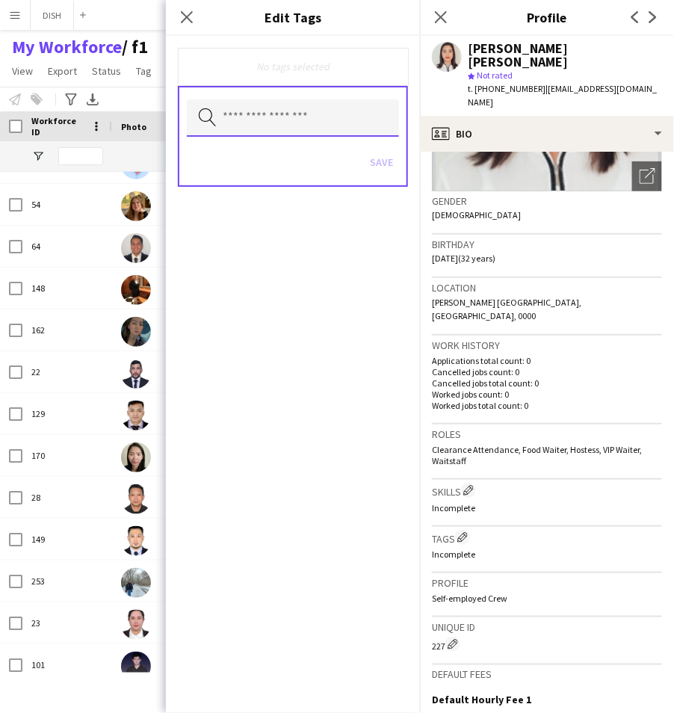
click at [279, 116] on input "text" at bounding box center [293, 117] width 212 height 37
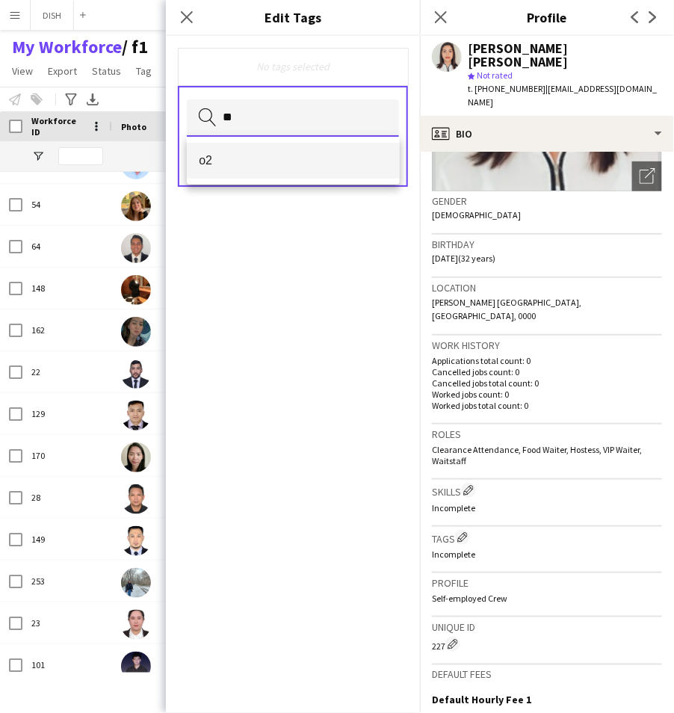
type input "**"
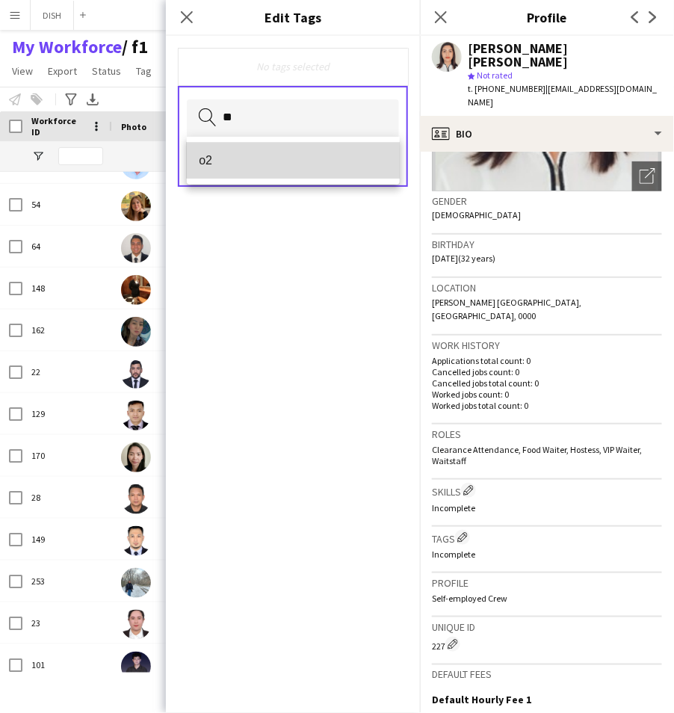
click at [291, 148] on mat-option "o2" at bounding box center [293, 161] width 212 height 36
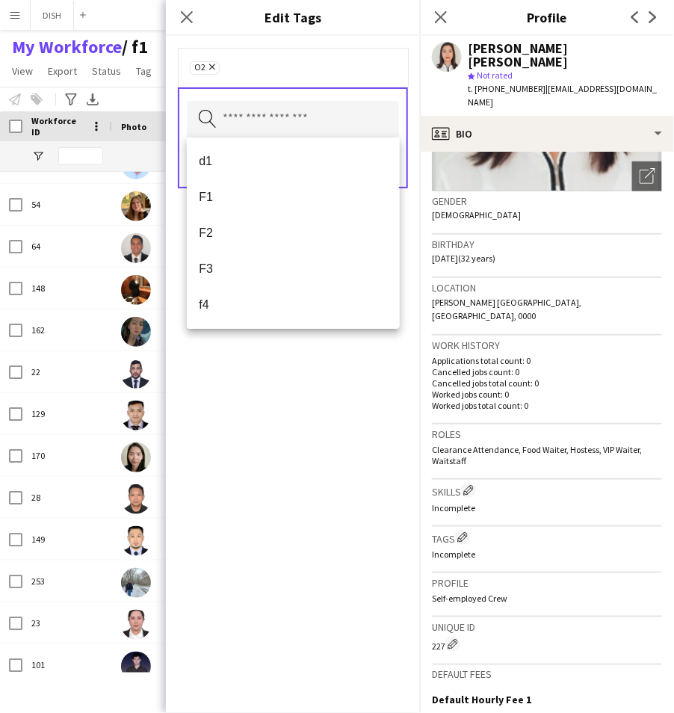
drag, startPoint x: 330, startPoint y: 422, endPoint x: 351, endPoint y: 324, distance: 101.0
click at [330, 422] on div "o2 Remove Search by tag name Save" at bounding box center [293, 374] width 254 height 677
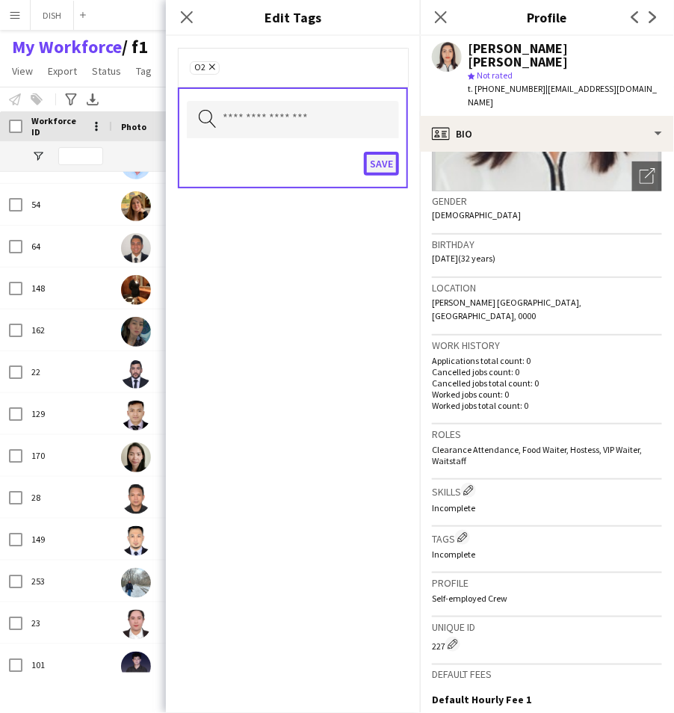
click at [381, 161] on button "Save" at bounding box center [381, 164] width 35 height 24
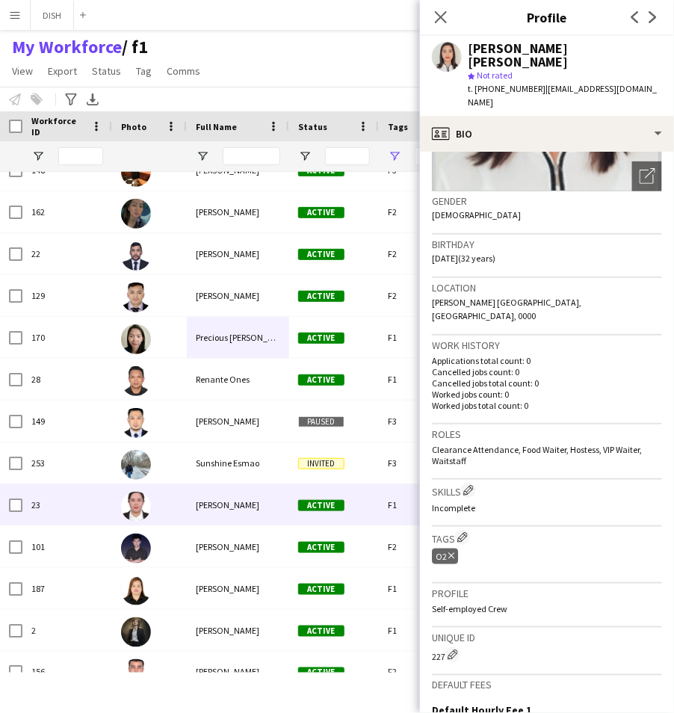
click at [249, 500] on span "Tiffany Hinolan" at bounding box center [228, 504] width 64 height 11
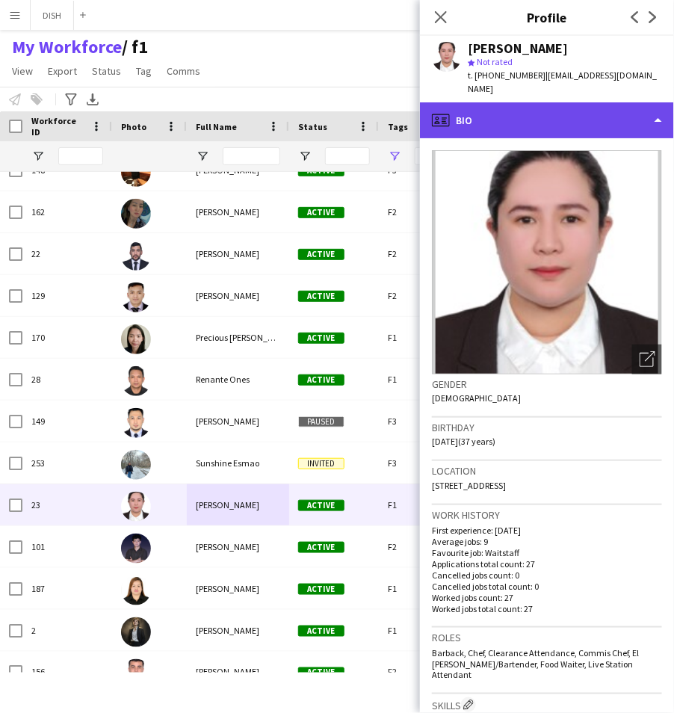
click at [560, 102] on div "profile Bio" at bounding box center [547, 120] width 254 height 36
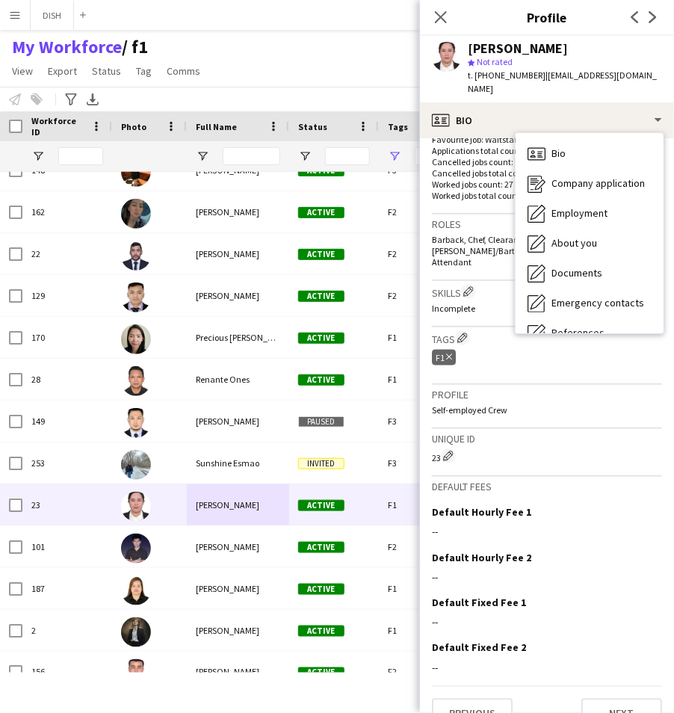
click at [455, 350] on div "F1 Delete tag" at bounding box center [444, 358] width 24 height 16
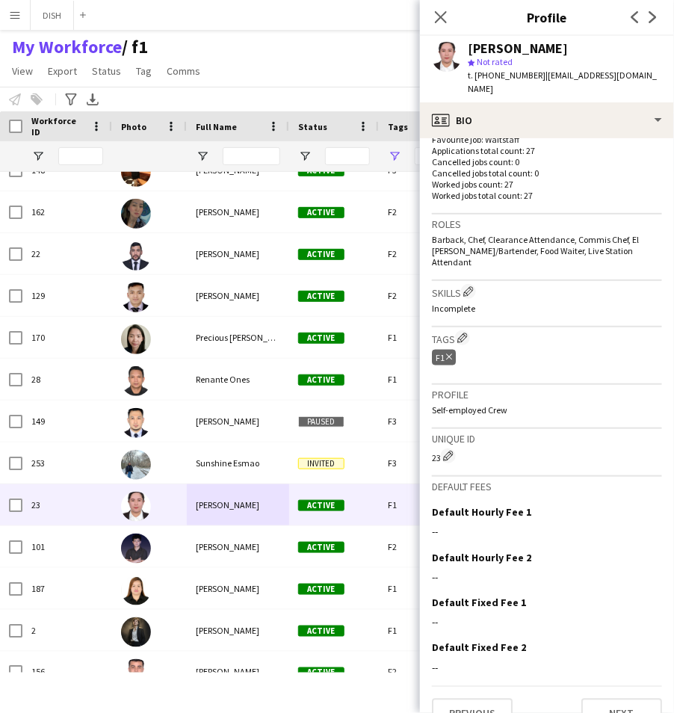
click at [450, 353] on icon "Delete tag" at bounding box center [449, 357] width 6 height 9
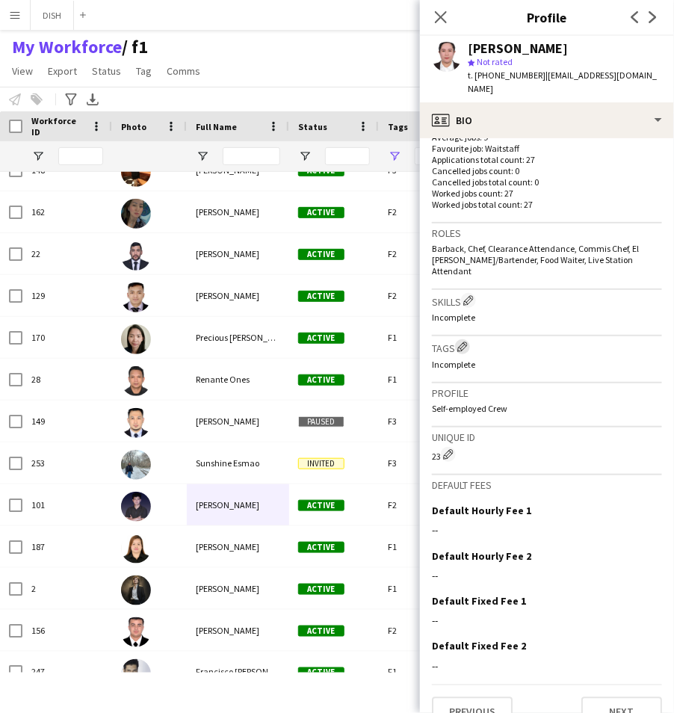
click at [468, 309] on div "Skills Edit crew company skills Incomplete" at bounding box center [547, 313] width 230 height 46
click at [465, 341] on app-icon "Edit crew company tags" at bounding box center [462, 346] width 10 height 10
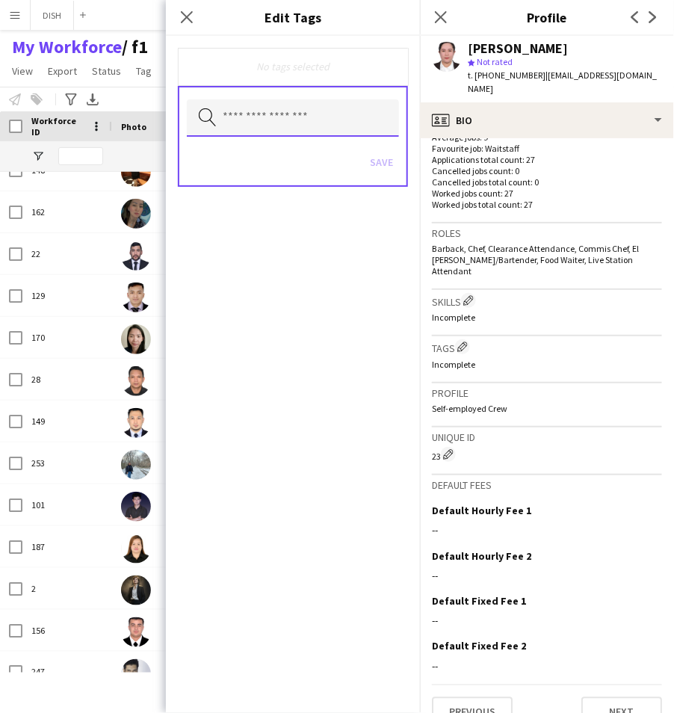
click at [315, 107] on input "text" at bounding box center [293, 117] width 212 height 37
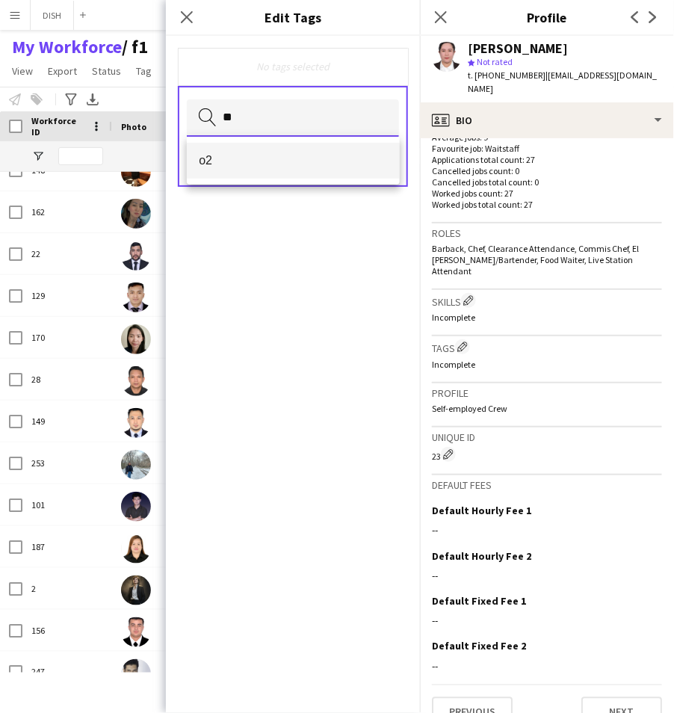
type input "**"
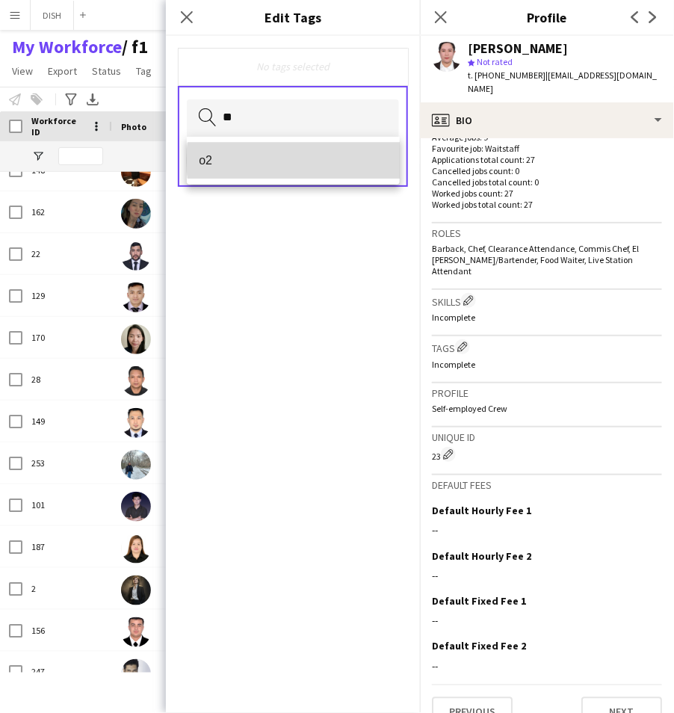
click at [306, 161] on span "o2" at bounding box center [293, 160] width 188 height 14
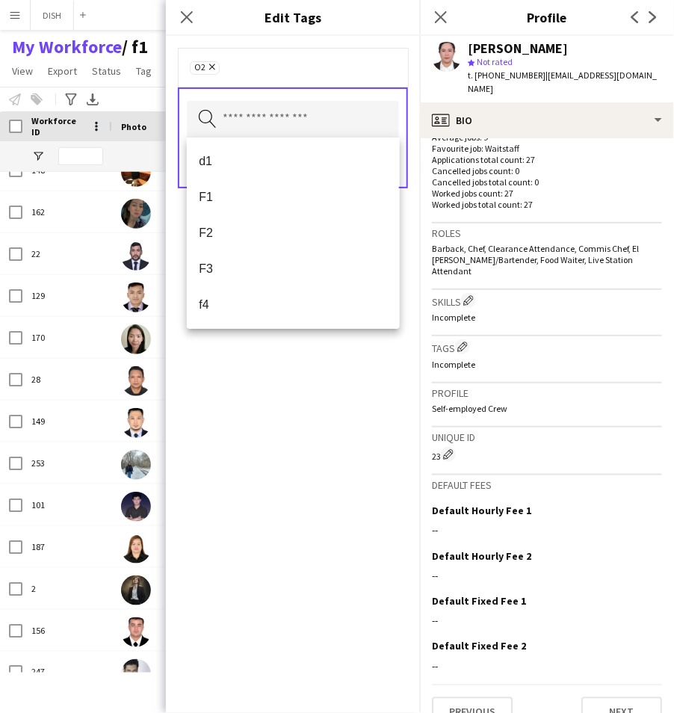
click at [392, 389] on div "o2 Remove Search by tag name Save" at bounding box center [293, 374] width 254 height 677
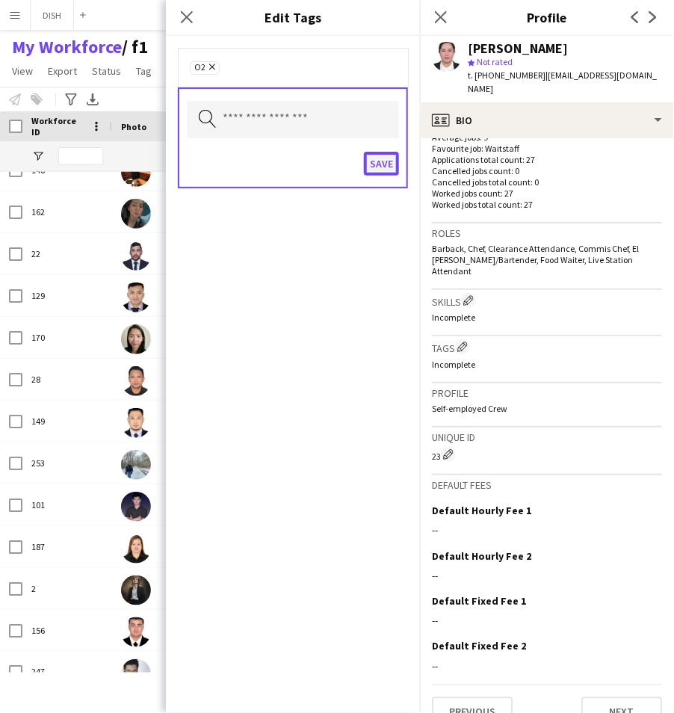
click at [377, 157] on button "Save" at bounding box center [381, 164] width 35 height 24
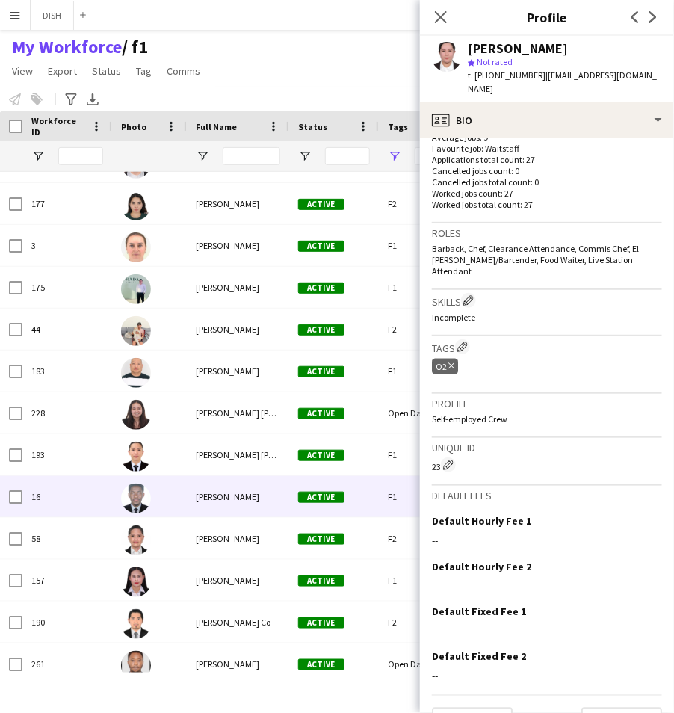
click at [215, 507] on div "[PERSON_NAME]" at bounding box center [238, 496] width 102 height 41
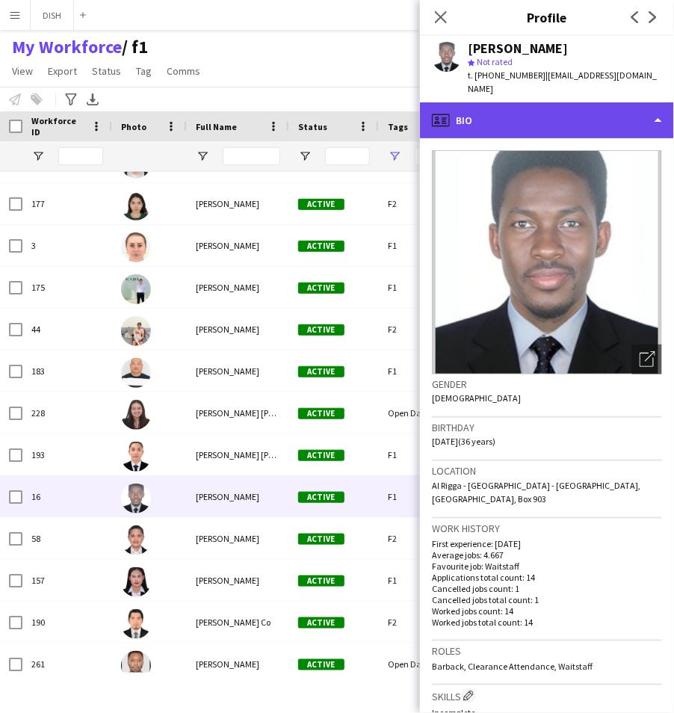
click at [499, 102] on div "profile Bio" at bounding box center [547, 120] width 254 height 36
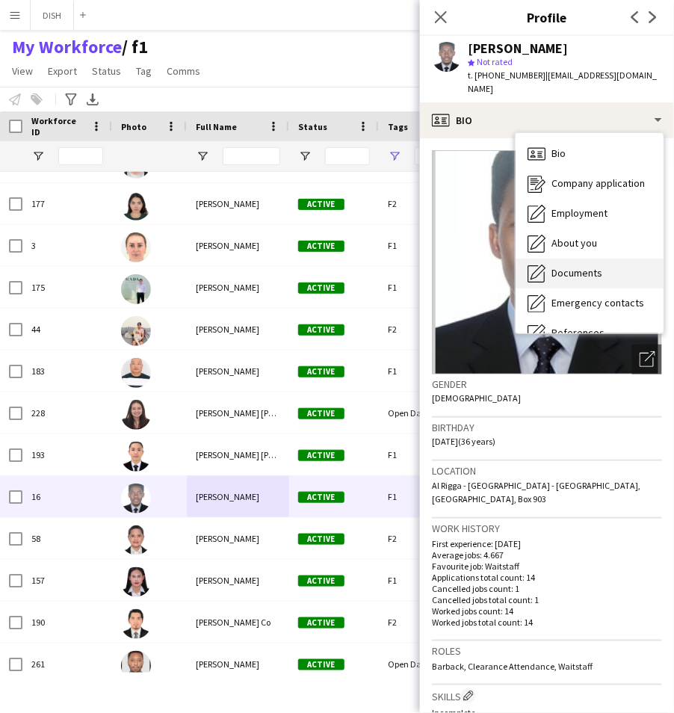
click at [626, 263] on div "Documents Documents" at bounding box center [590, 274] width 148 height 30
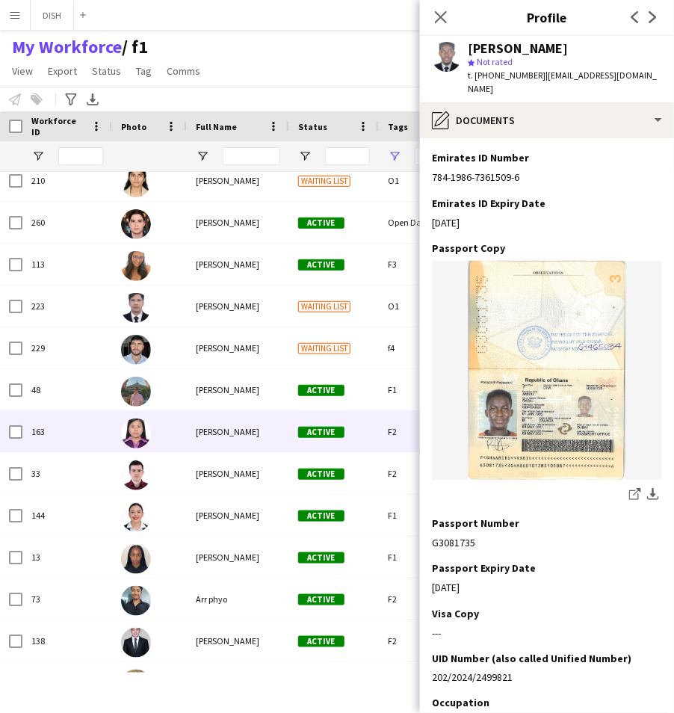
click at [231, 439] on div "[PERSON_NAME]" at bounding box center [238, 431] width 102 height 41
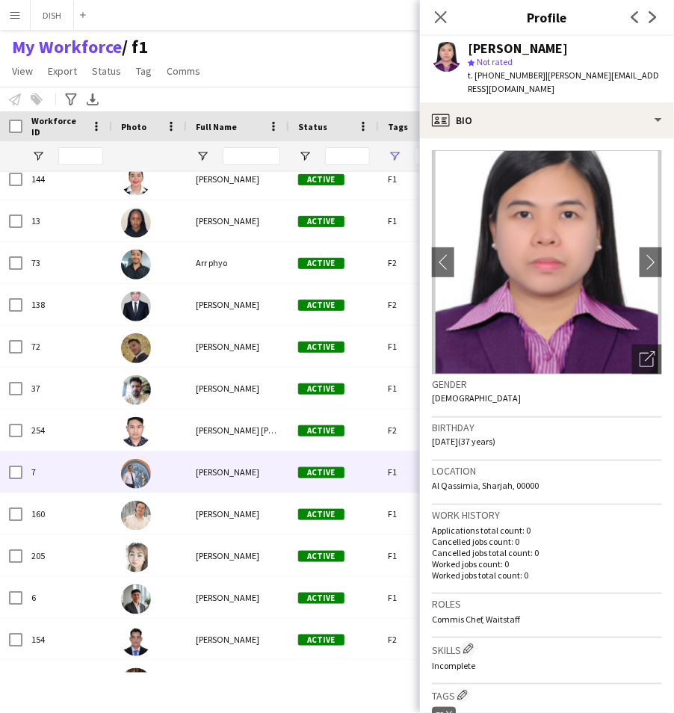
click at [242, 472] on span "[PERSON_NAME]" at bounding box center [228, 471] width 64 height 11
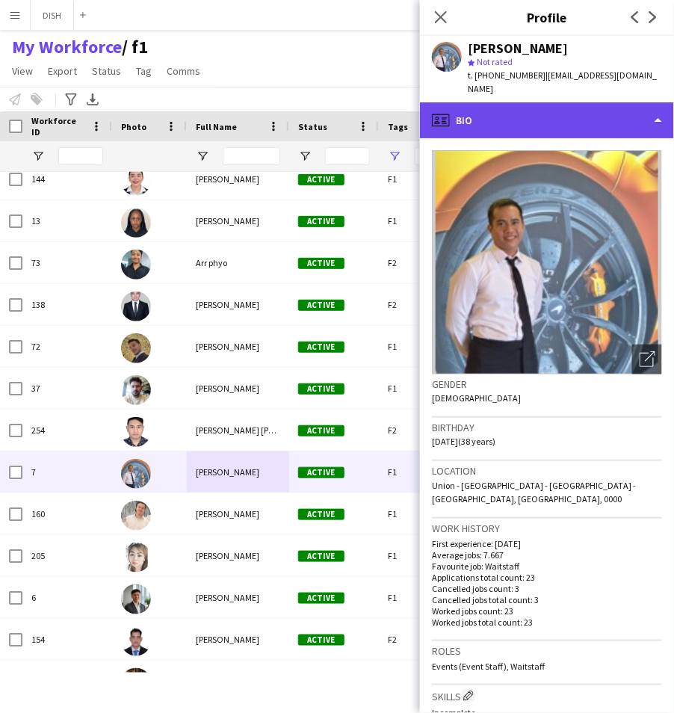
click at [570, 102] on div "profile Bio" at bounding box center [547, 120] width 254 height 36
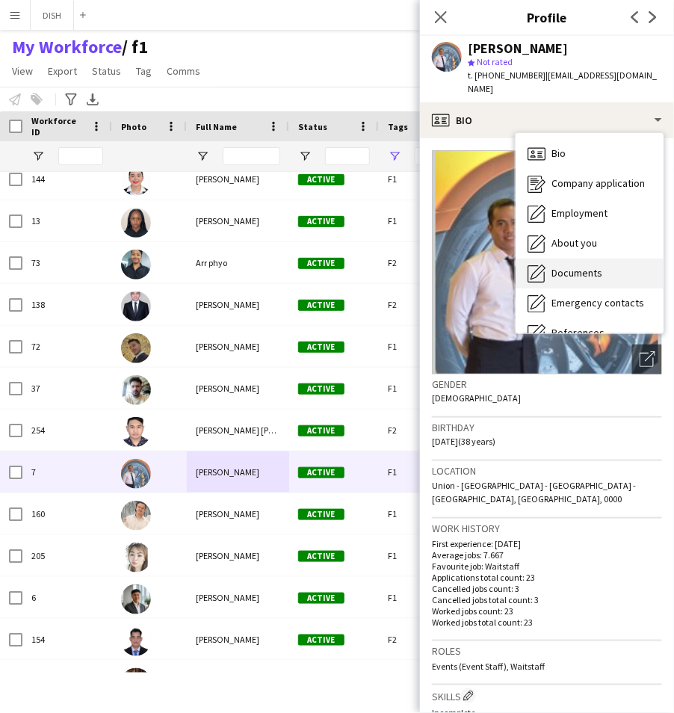
click at [609, 266] on div "Documents Documents" at bounding box center [590, 274] width 148 height 30
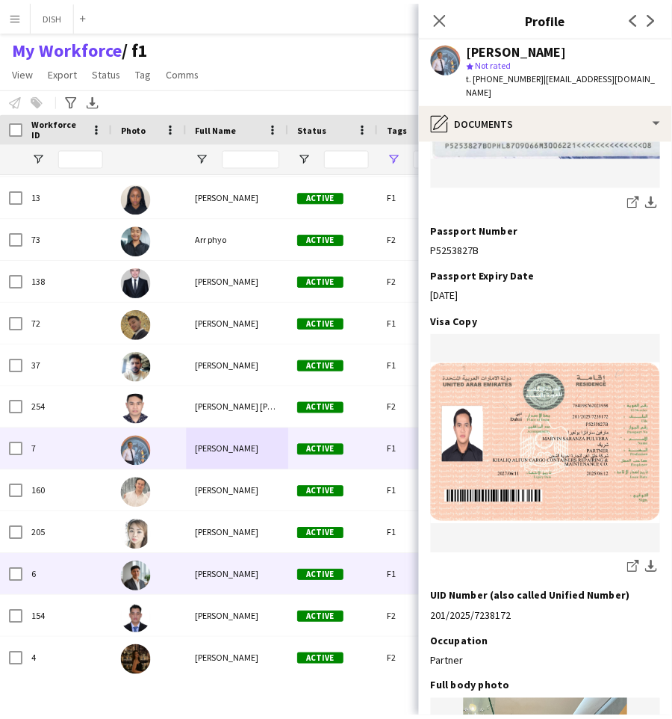
scroll to position [2975, 0]
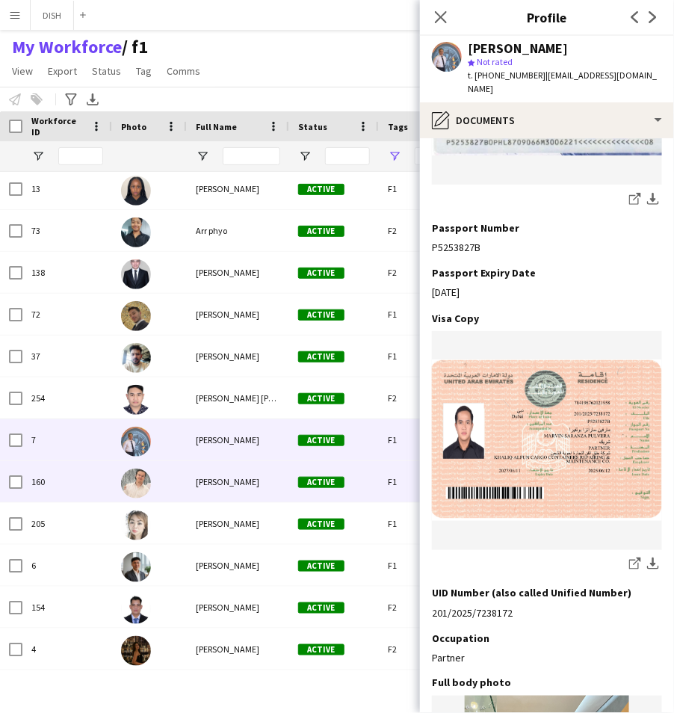
click at [167, 479] on div at bounding box center [149, 481] width 75 height 41
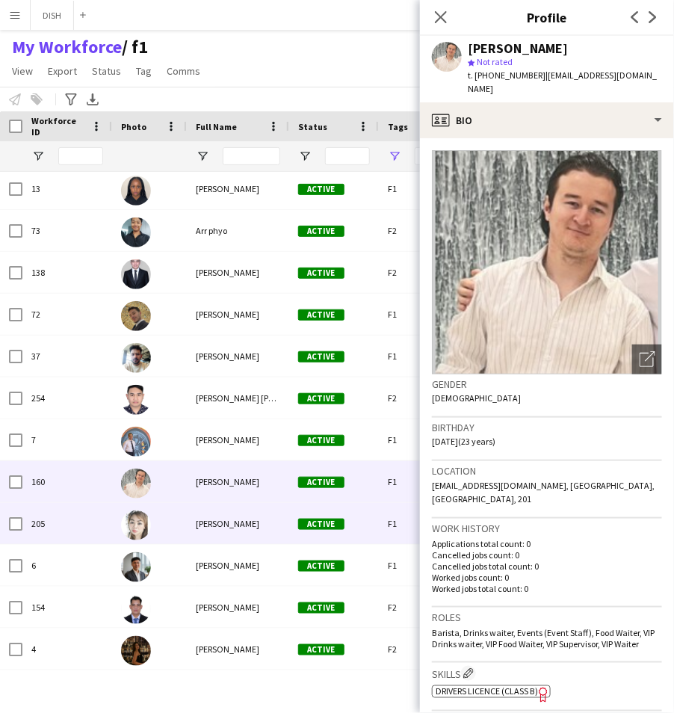
click at [203, 519] on span "[PERSON_NAME]" at bounding box center [228, 523] width 64 height 11
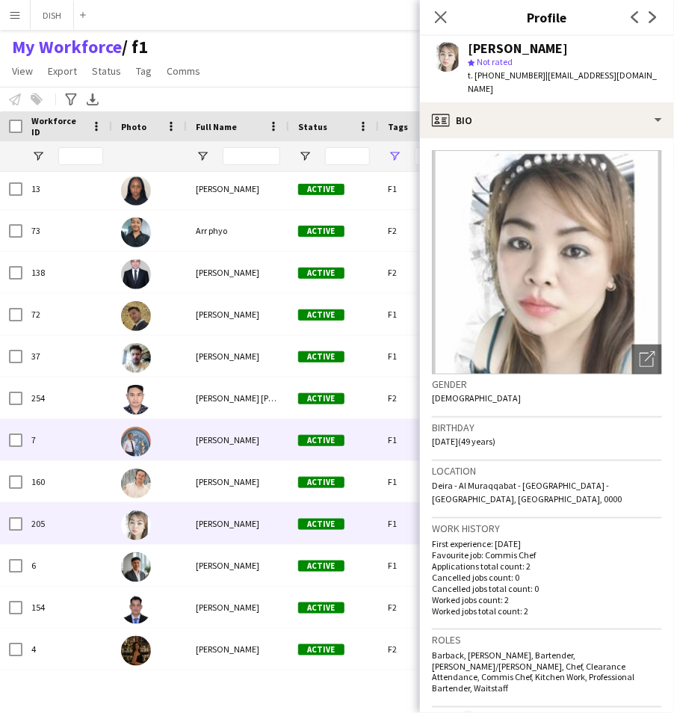
click at [188, 442] on div "[PERSON_NAME]" at bounding box center [238, 439] width 102 height 41
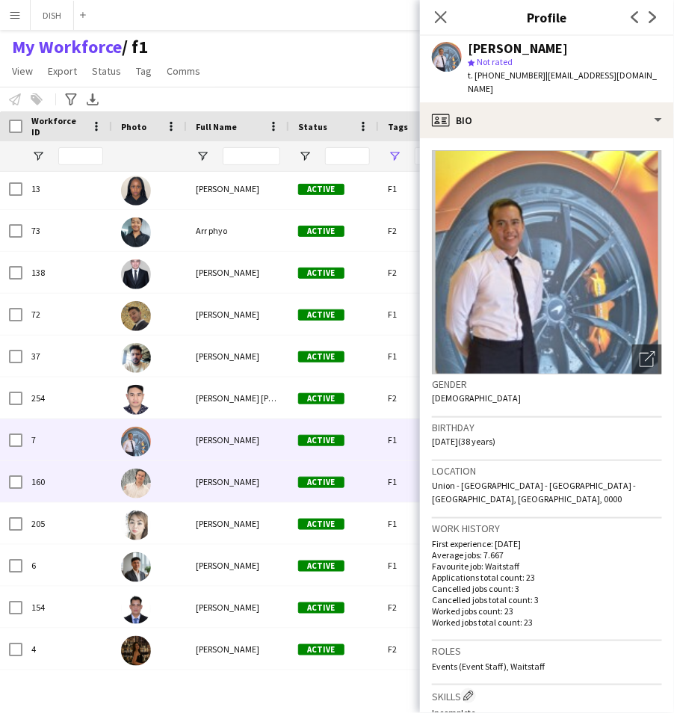
click at [199, 489] on div "[PERSON_NAME]" at bounding box center [238, 481] width 102 height 41
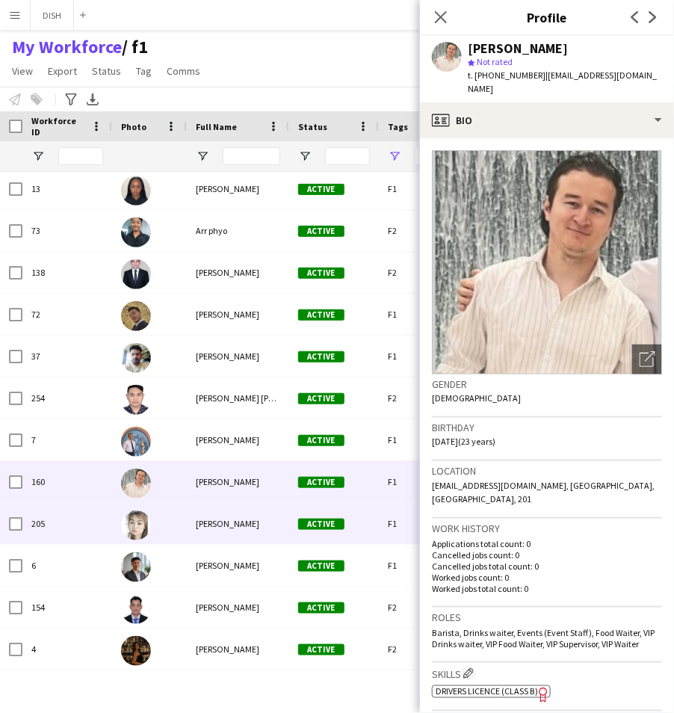
click at [200, 530] on div "[PERSON_NAME]" at bounding box center [238, 523] width 102 height 41
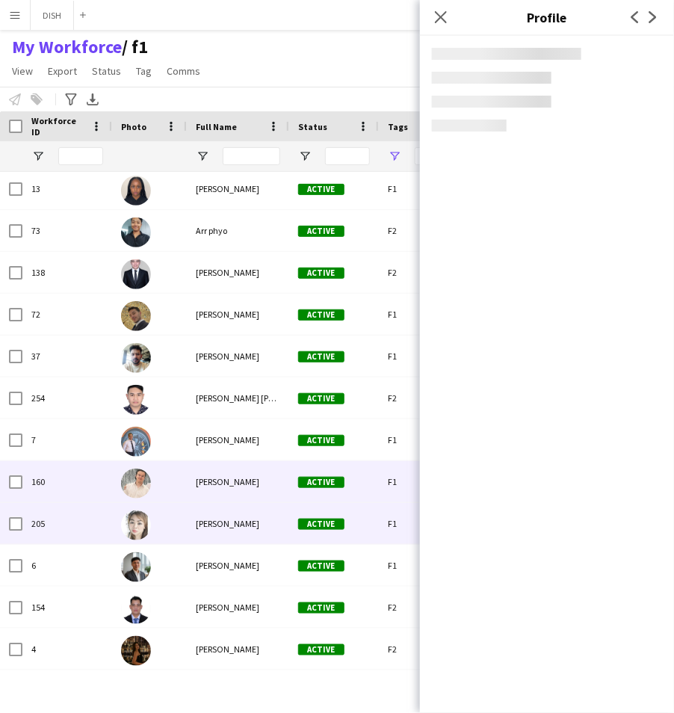
click at [183, 472] on div at bounding box center [149, 481] width 75 height 41
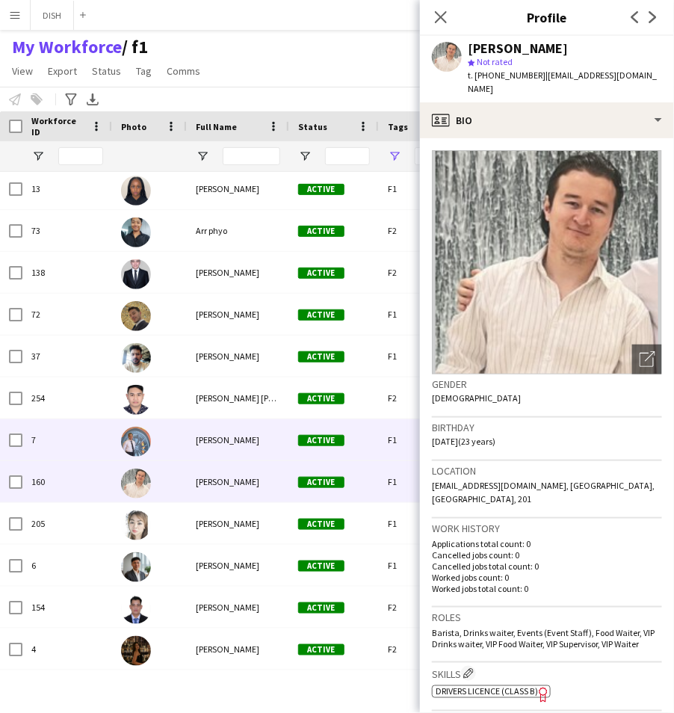
click at [189, 447] on div "[PERSON_NAME]" at bounding box center [238, 439] width 102 height 41
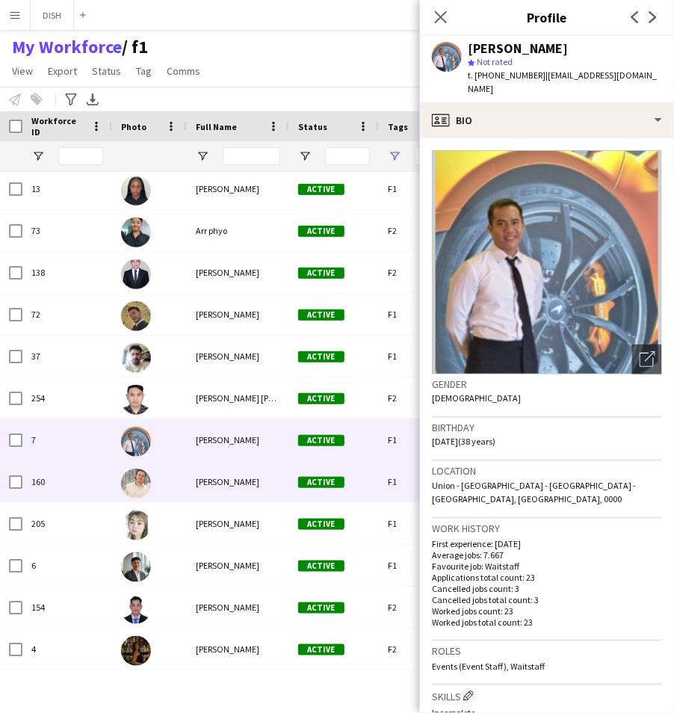
click at [179, 474] on div at bounding box center [149, 481] width 75 height 41
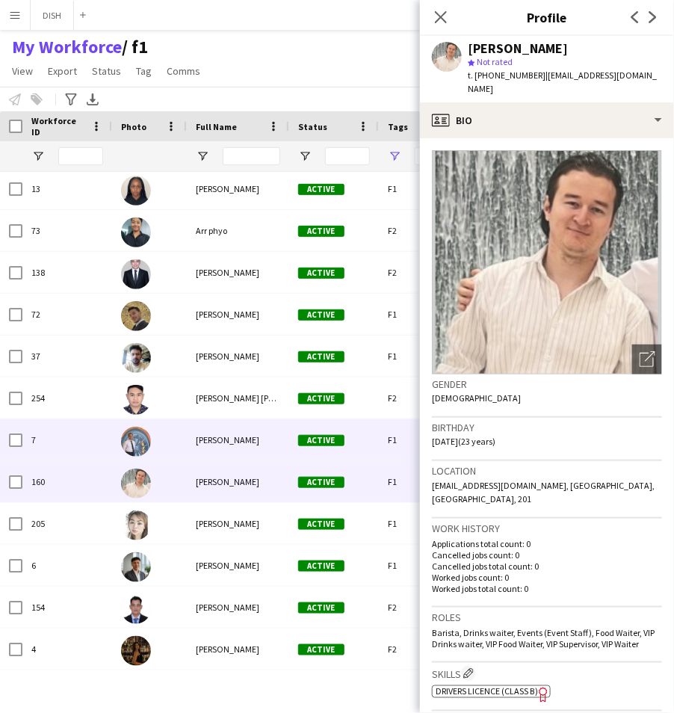
click at [187, 439] on div "[PERSON_NAME]" at bounding box center [238, 439] width 102 height 41
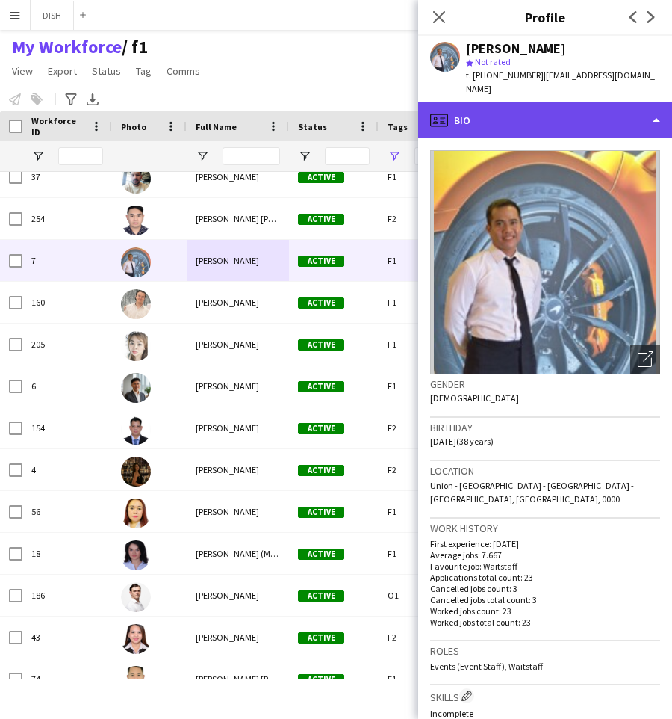
click at [516, 111] on div "profile Bio" at bounding box center [545, 120] width 254 height 36
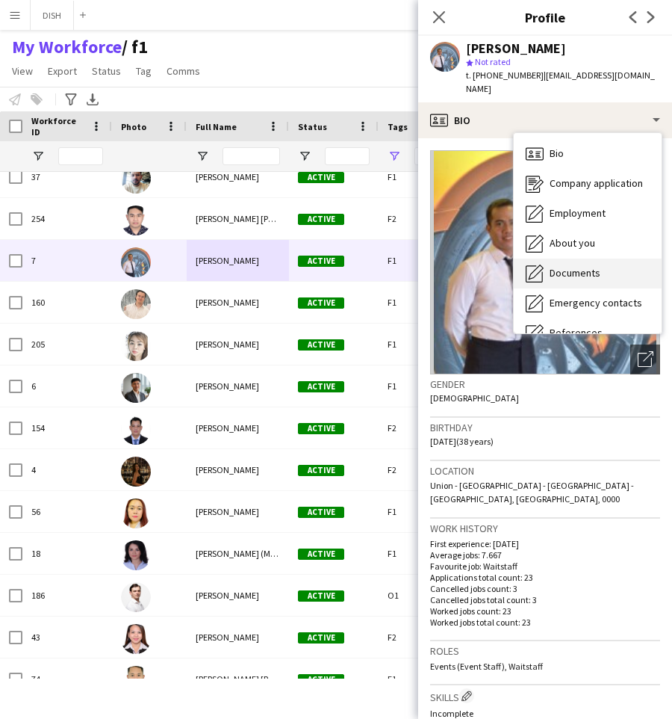
click at [578, 266] on span "Documents" at bounding box center [575, 272] width 51 height 13
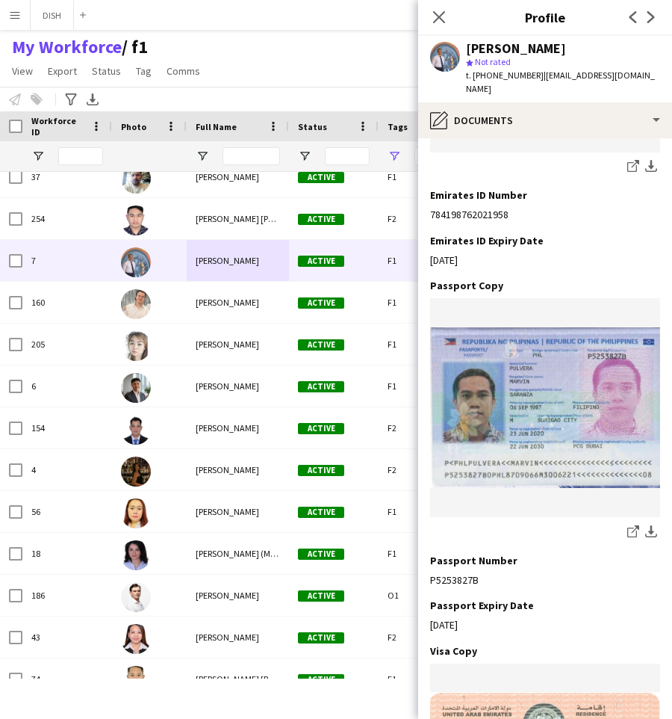
scroll to position [507, 0]
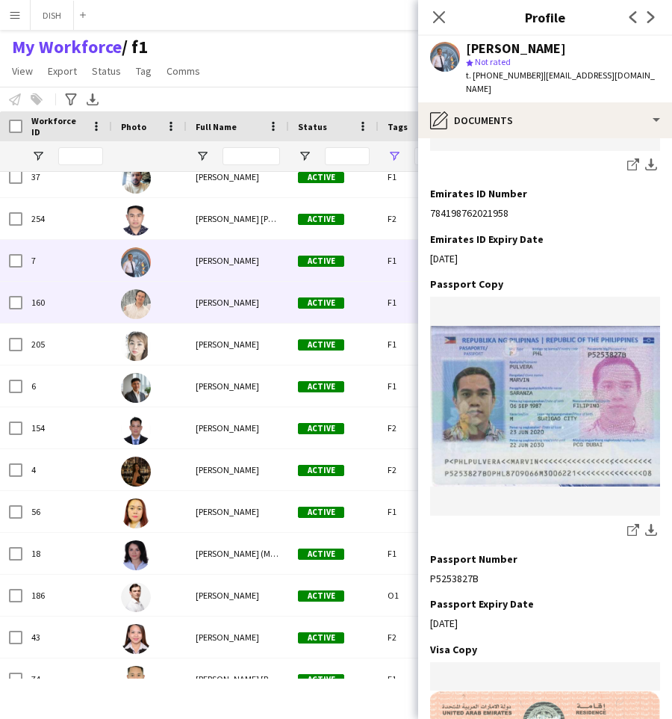
click at [242, 300] on span "[PERSON_NAME]" at bounding box center [228, 302] width 64 height 11
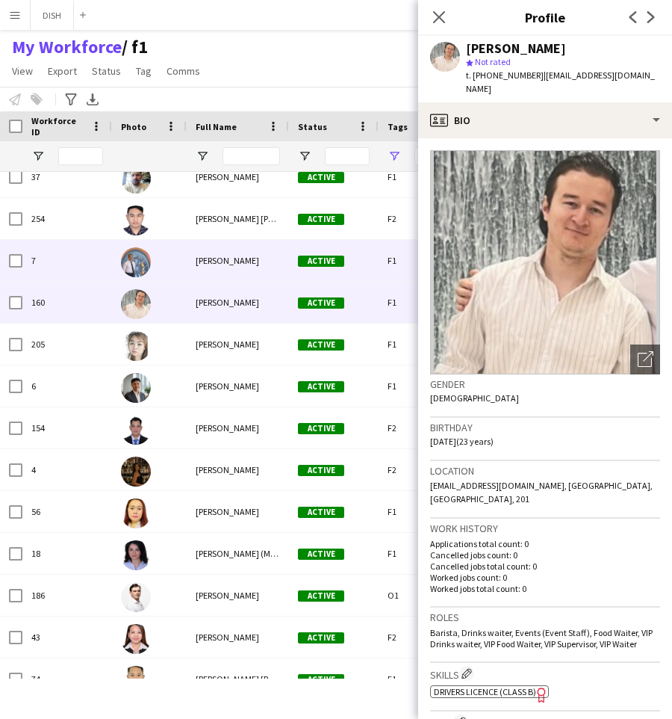
click at [216, 259] on span "[PERSON_NAME]" at bounding box center [228, 260] width 64 height 11
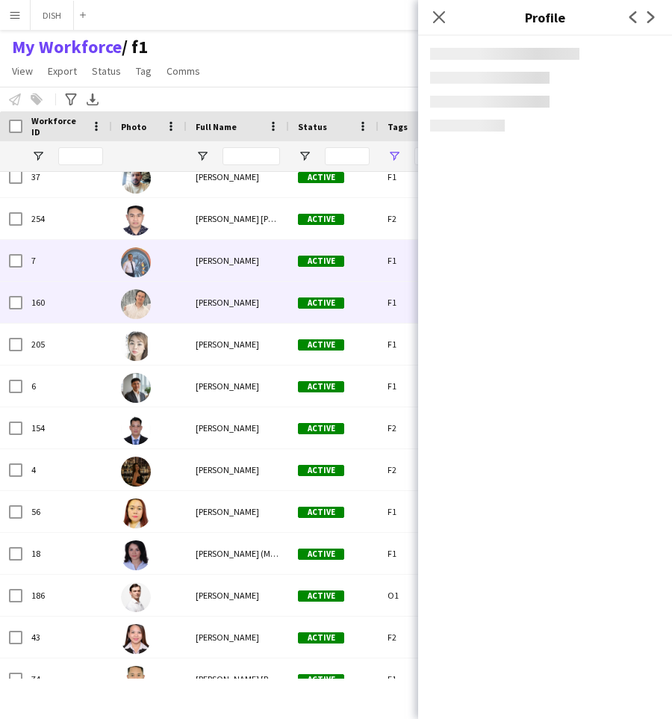
click at [228, 298] on span "[PERSON_NAME]" at bounding box center [228, 302] width 64 height 11
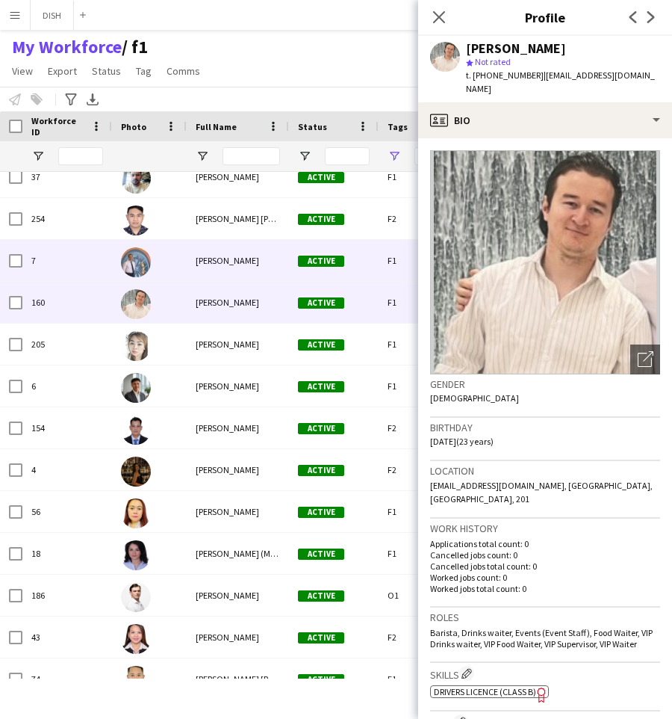
click at [220, 251] on div "[PERSON_NAME]" at bounding box center [238, 260] width 102 height 41
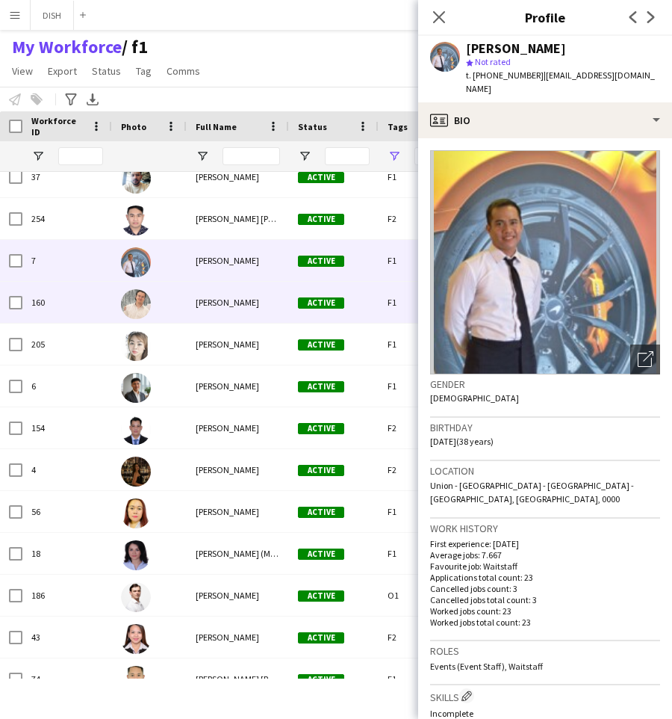
click at [231, 298] on span "[PERSON_NAME]" at bounding box center [228, 302] width 64 height 11
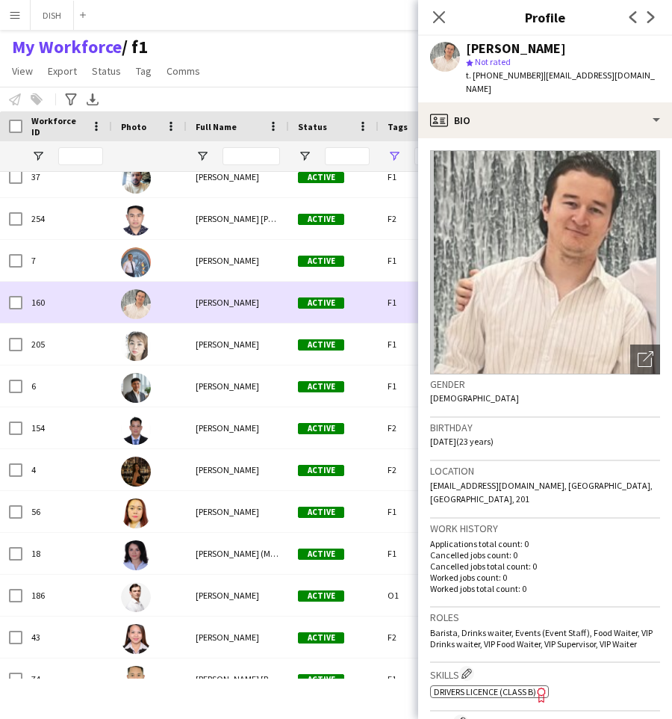
click at [230, 297] on span "[PERSON_NAME]" at bounding box center [228, 302] width 64 height 11
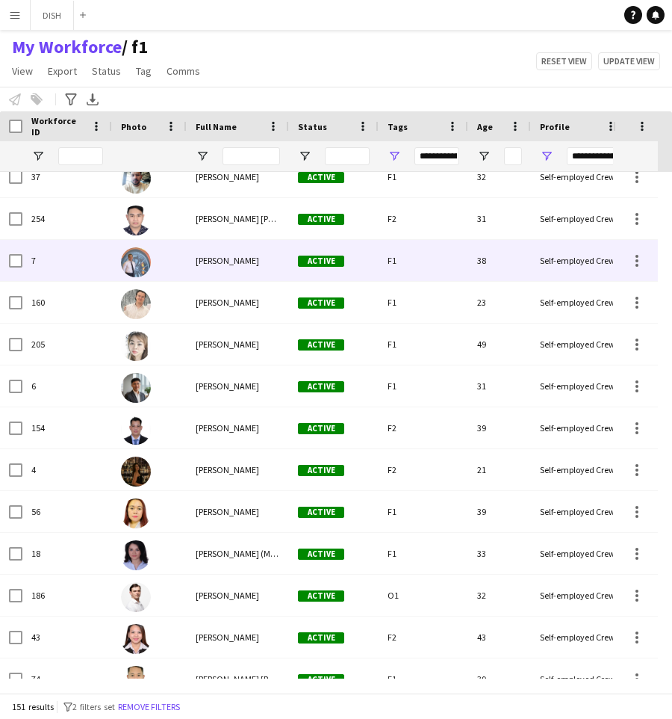
click at [223, 243] on div "[PERSON_NAME]" at bounding box center [238, 260] width 102 height 41
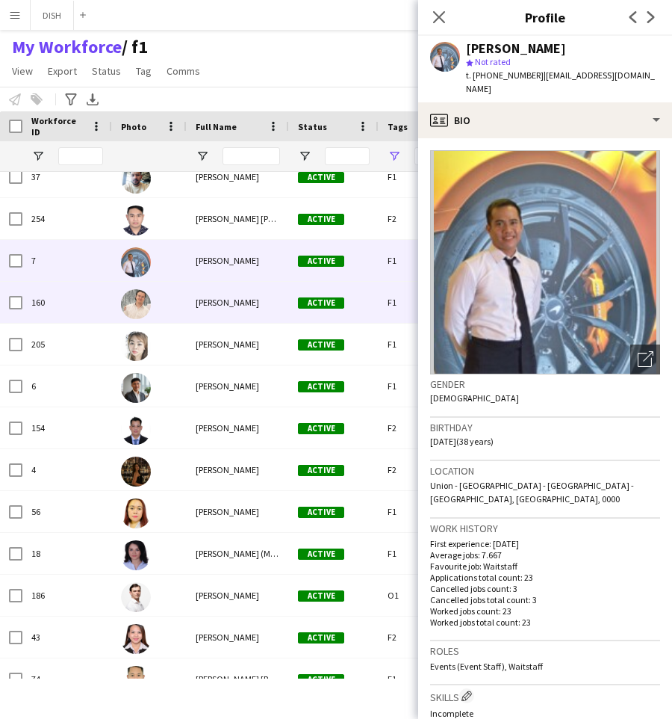
click at [235, 307] on div "[PERSON_NAME]" at bounding box center [238, 302] width 102 height 41
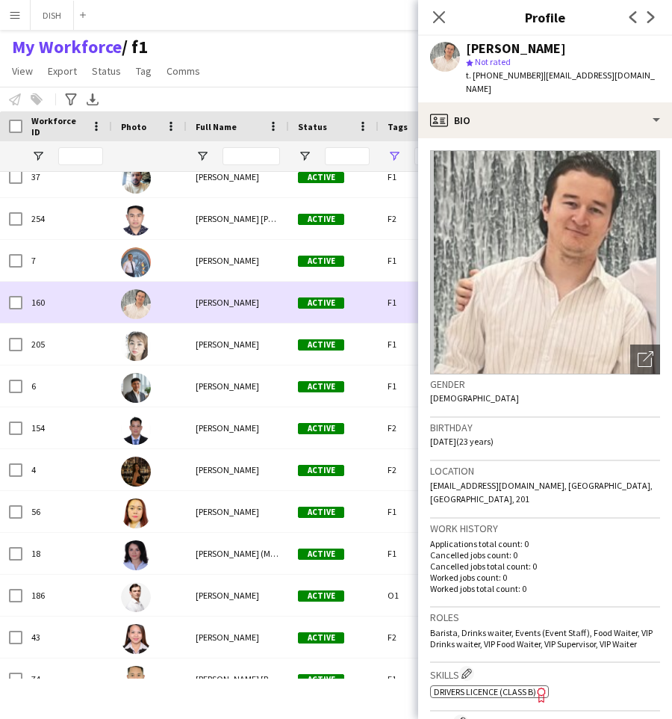
click at [235, 306] on span "[PERSON_NAME]" at bounding box center [228, 302] width 64 height 11
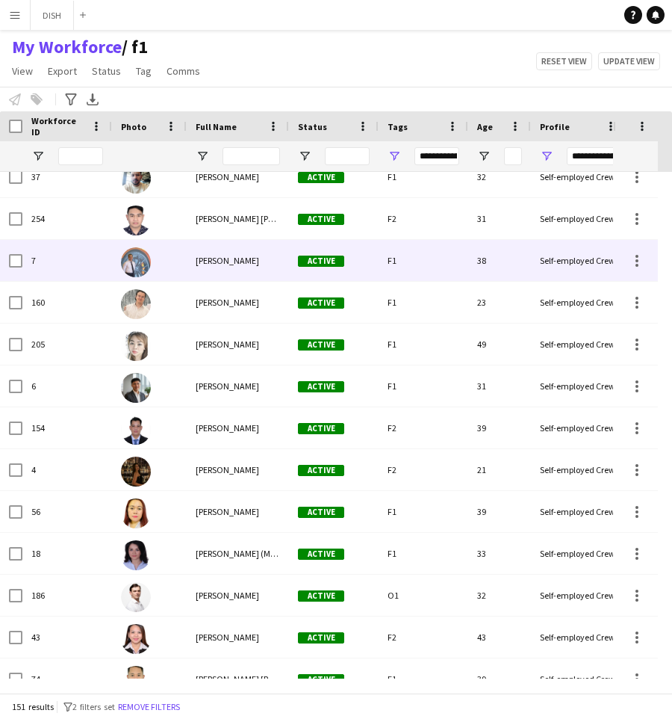
click at [224, 257] on span "[PERSON_NAME]" at bounding box center [228, 260] width 64 height 11
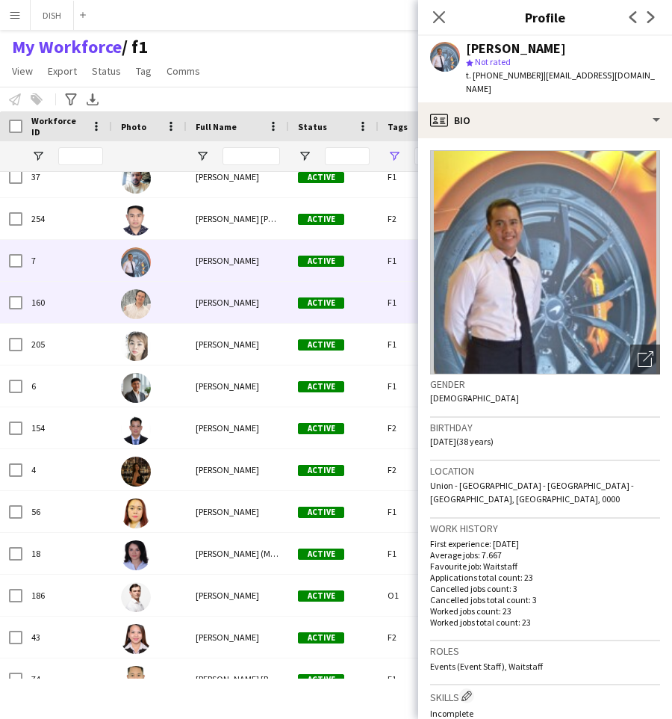
click at [239, 303] on span "[PERSON_NAME]" at bounding box center [228, 302] width 64 height 11
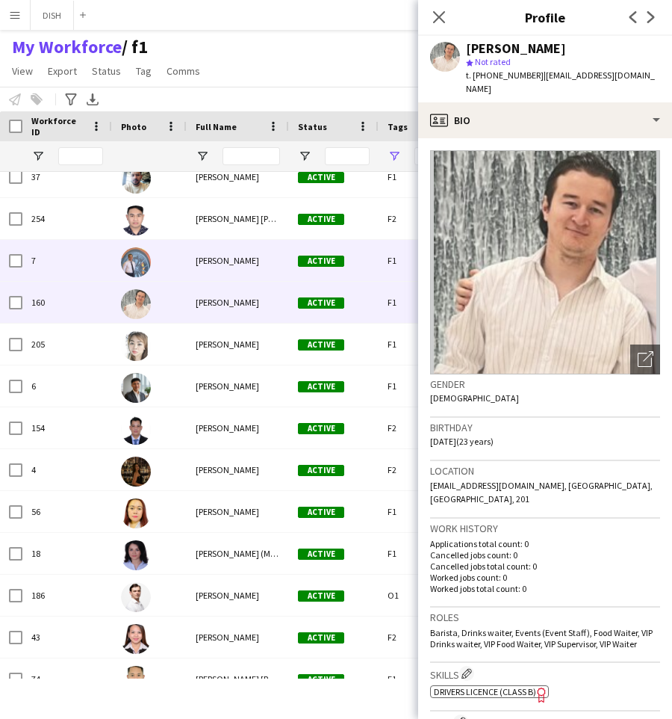
click at [224, 255] on span "[PERSON_NAME]" at bounding box center [228, 260] width 64 height 11
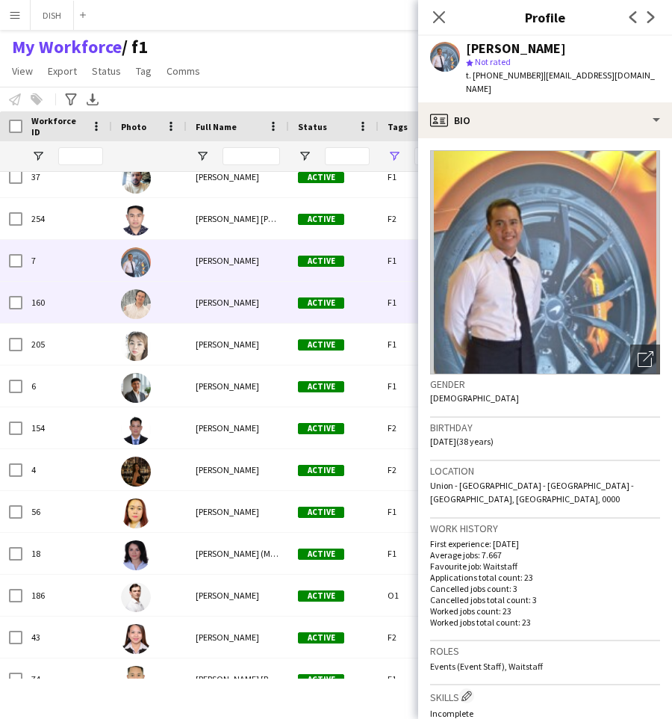
click at [234, 297] on span "[PERSON_NAME]" at bounding box center [228, 302] width 64 height 11
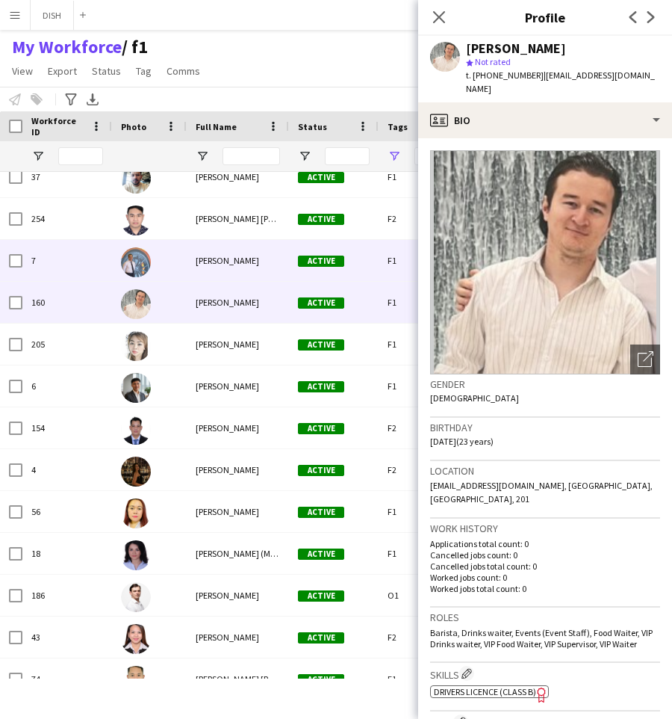
click at [226, 249] on div "[PERSON_NAME]" at bounding box center [238, 260] width 102 height 41
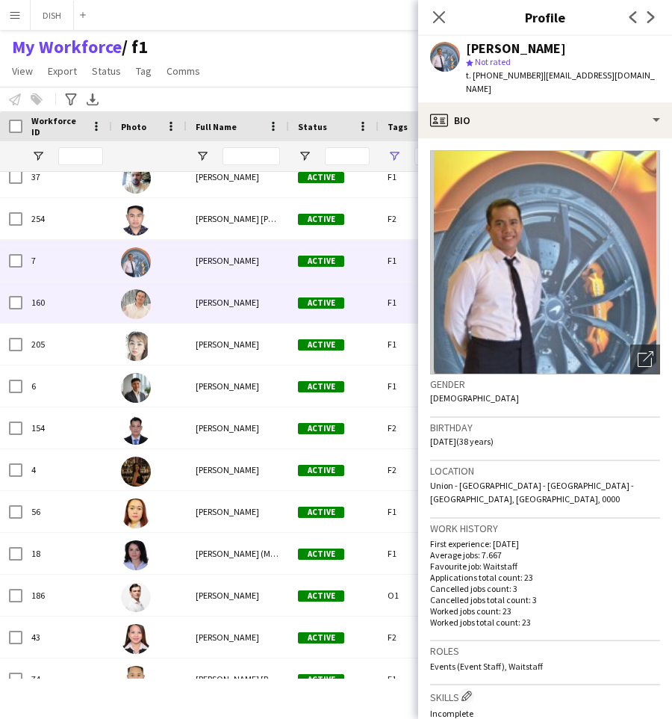
click at [247, 293] on div "[PERSON_NAME]" at bounding box center [238, 302] width 102 height 41
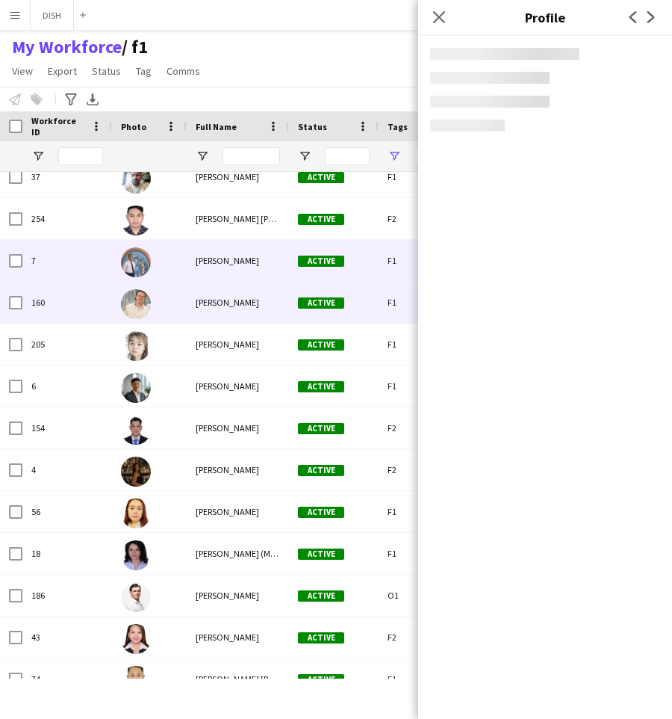
click at [246, 269] on div "[PERSON_NAME]" at bounding box center [238, 260] width 102 height 41
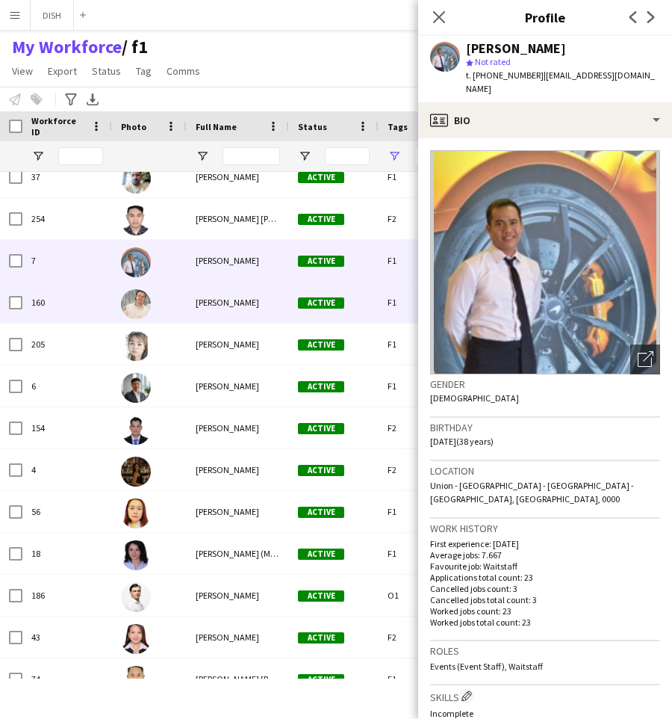
click at [253, 312] on div "[PERSON_NAME]" at bounding box center [238, 302] width 102 height 41
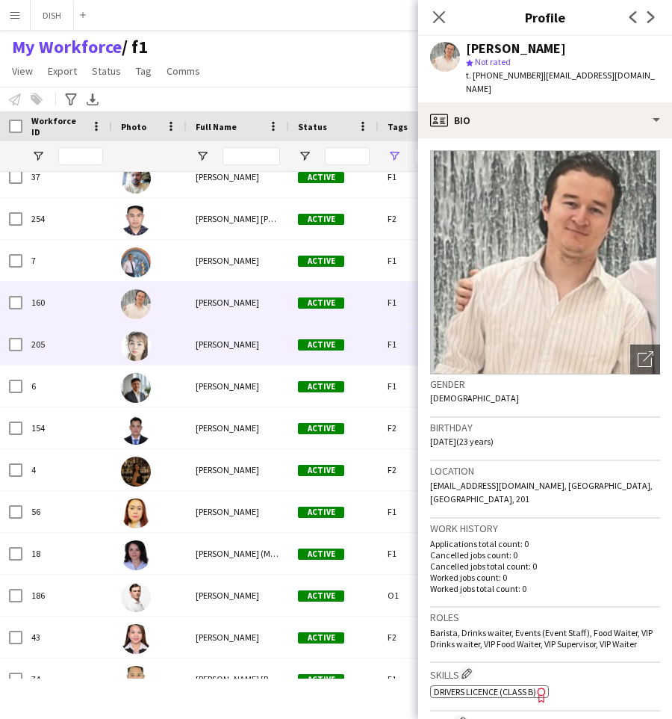
click at [254, 343] on div "[PERSON_NAME]" at bounding box center [238, 344] width 102 height 41
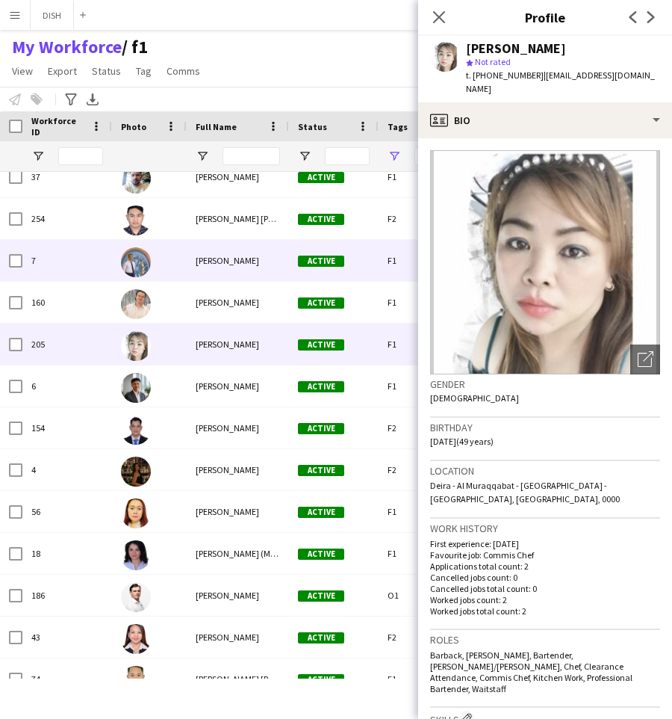
click at [248, 262] on span "[PERSON_NAME]" at bounding box center [228, 260] width 64 height 11
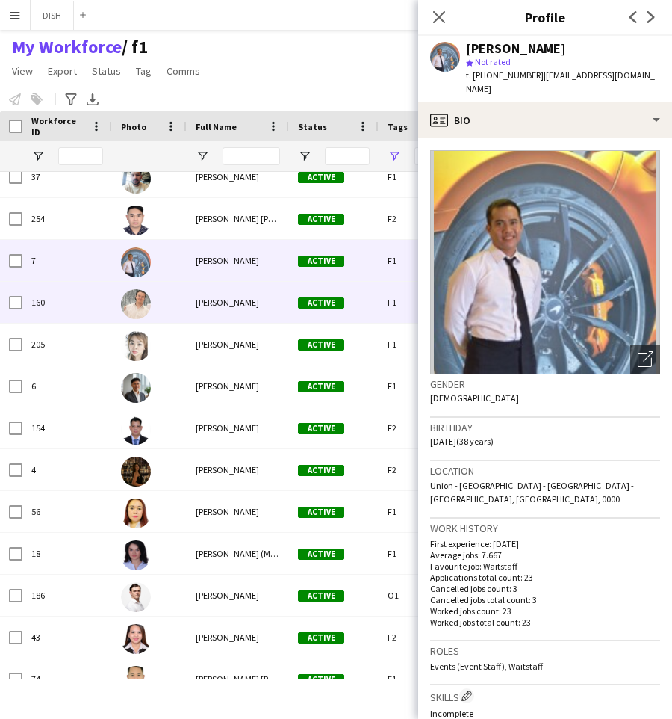
click at [256, 307] on span "[PERSON_NAME]" at bounding box center [228, 302] width 64 height 11
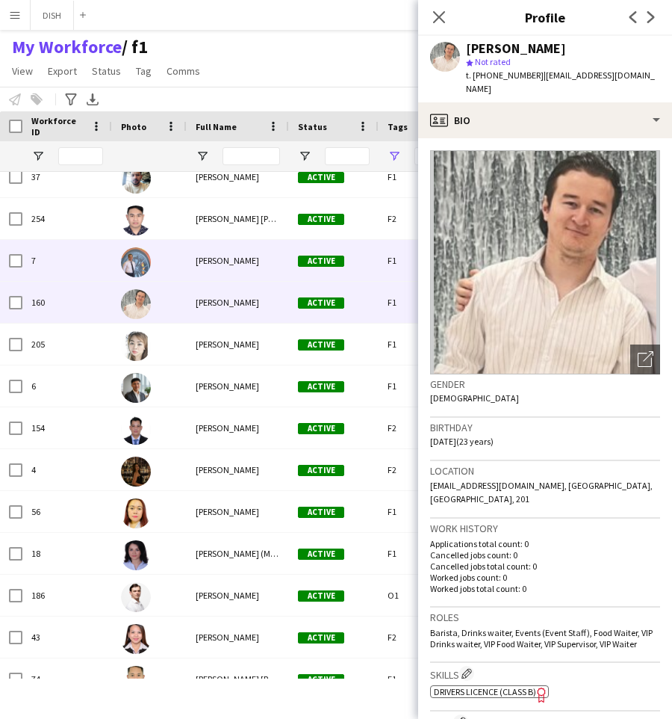
click at [248, 260] on span "[PERSON_NAME]" at bounding box center [228, 260] width 64 height 11
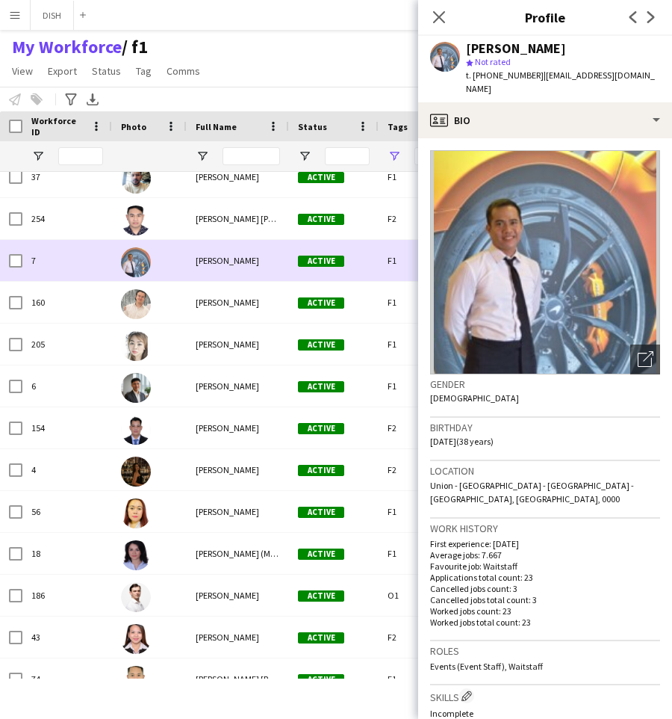
click at [247, 262] on span "[PERSON_NAME]" at bounding box center [228, 260] width 64 height 11
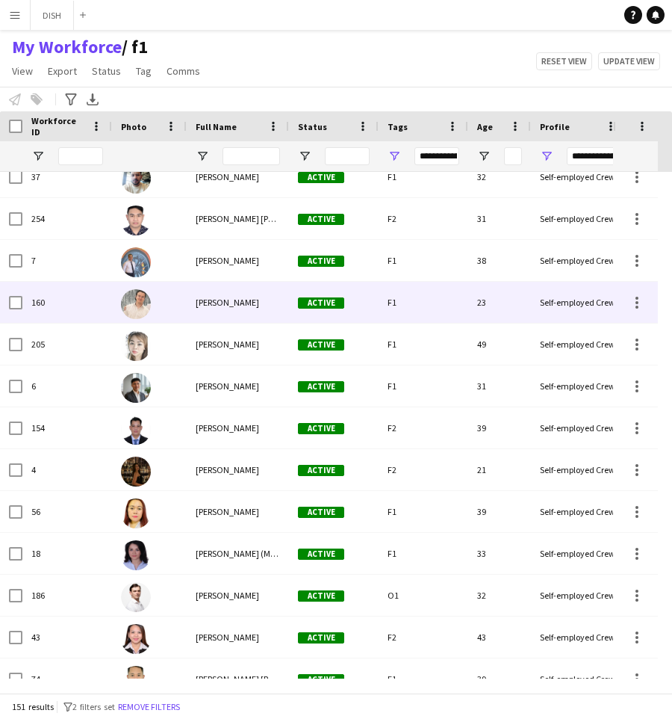
click at [256, 291] on div "[PERSON_NAME]" at bounding box center [238, 302] width 102 height 41
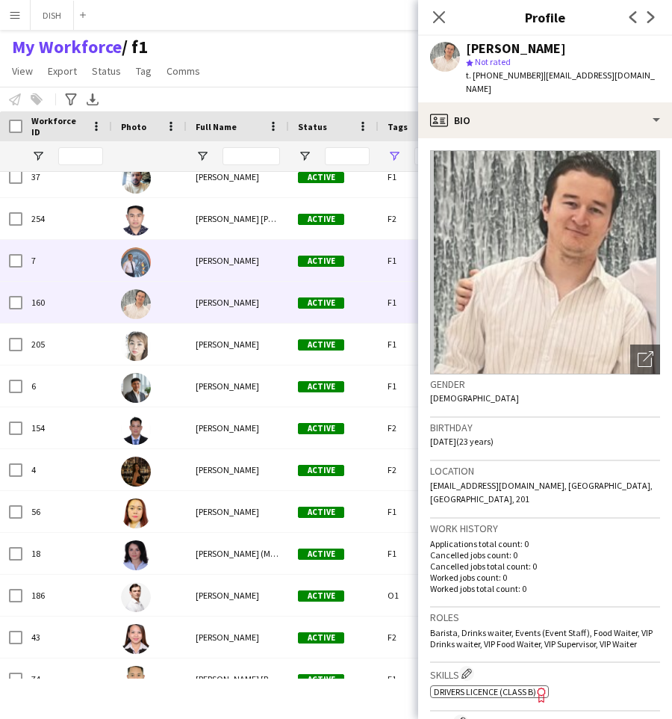
click at [244, 255] on span "[PERSON_NAME]" at bounding box center [228, 260] width 64 height 11
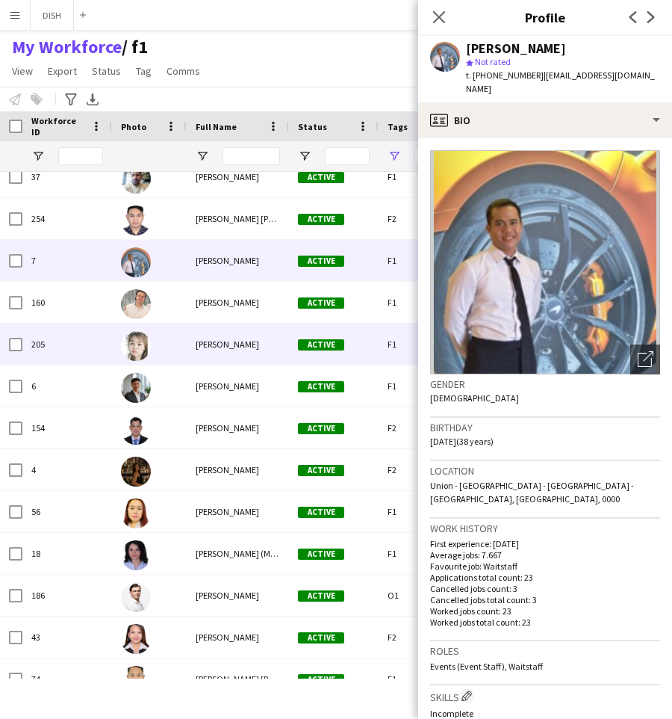
click at [244, 343] on div "[PERSON_NAME]" at bounding box center [238, 344] width 102 height 41
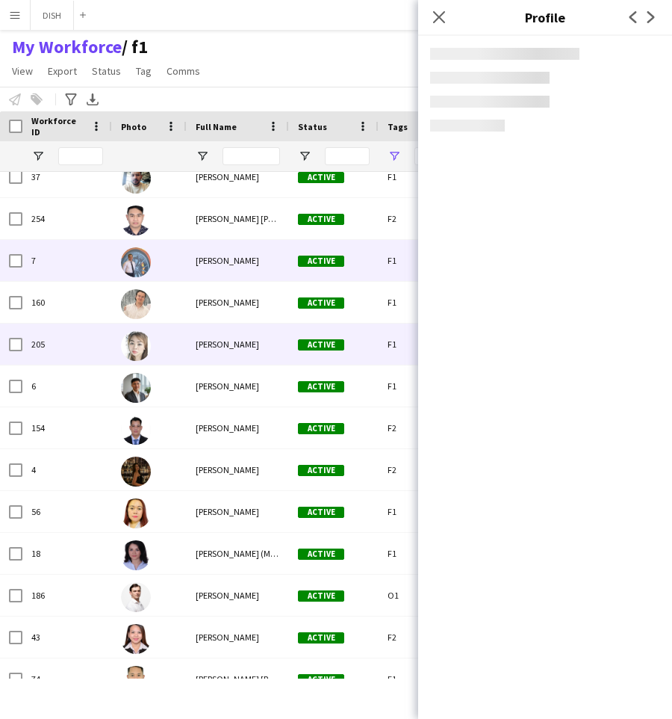
click at [246, 262] on span "[PERSON_NAME]" at bounding box center [228, 260] width 64 height 11
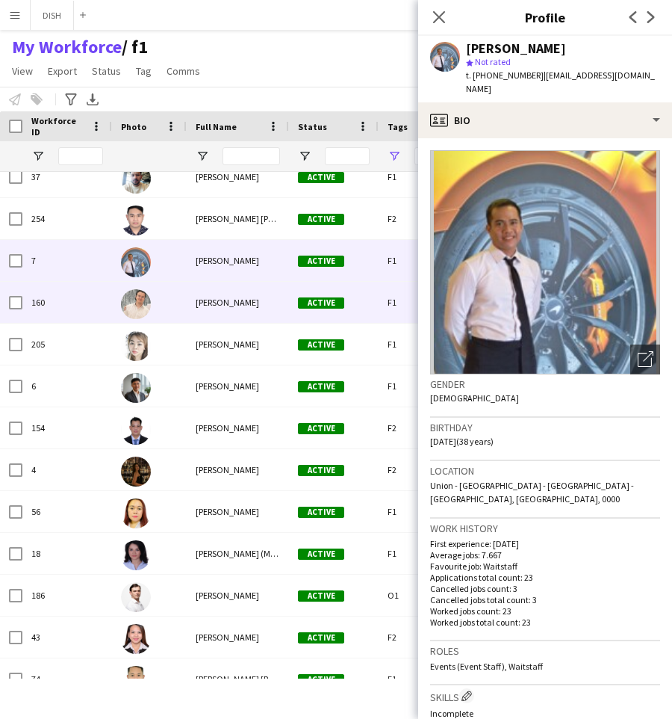
click at [248, 297] on span "[PERSON_NAME]" at bounding box center [228, 302] width 64 height 11
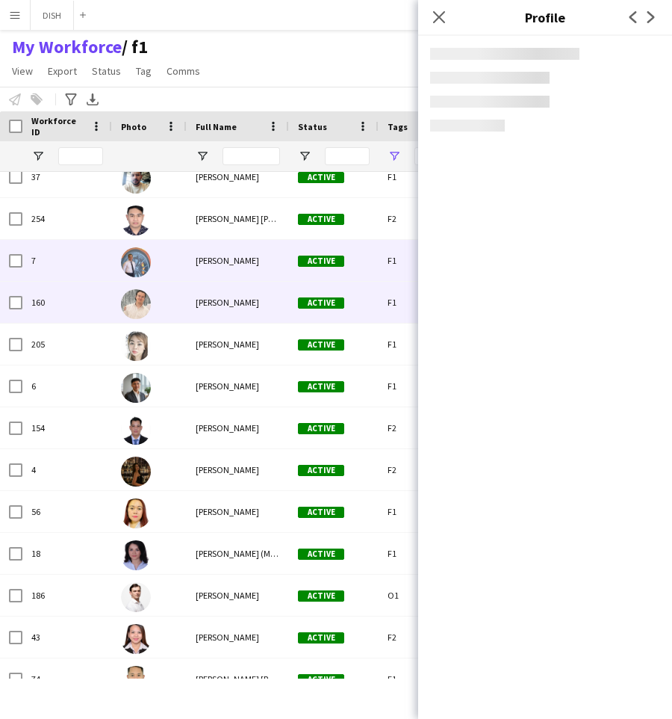
click at [244, 255] on span "[PERSON_NAME]" at bounding box center [228, 260] width 64 height 11
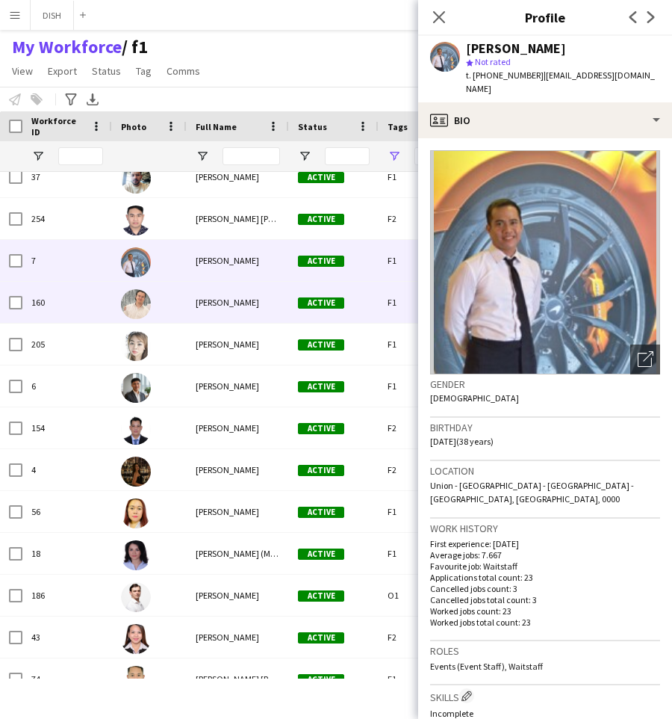
click at [251, 288] on div "[PERSON_NAME]" at bounding box center [238, 302] width 102 height 41
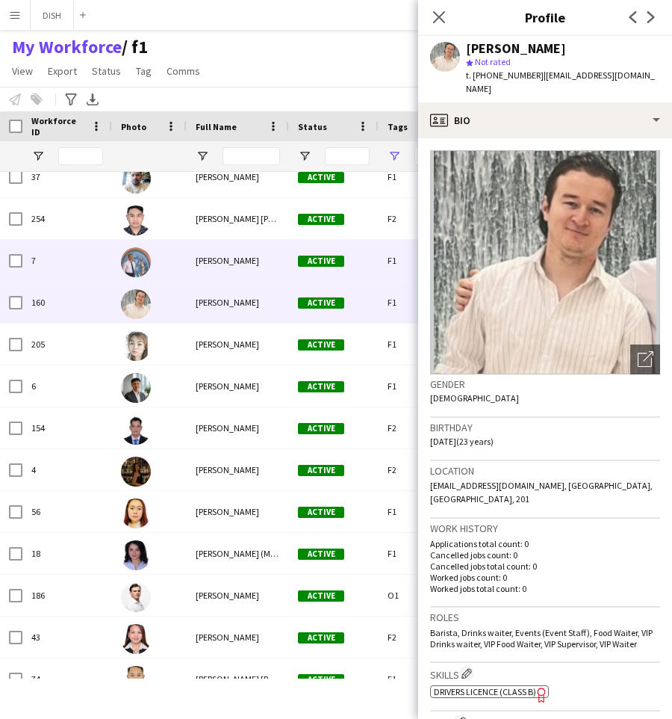
click at [246, 265] on span "[PERSON_NAME]" at bounding box center [228, 260] width 64 height 11
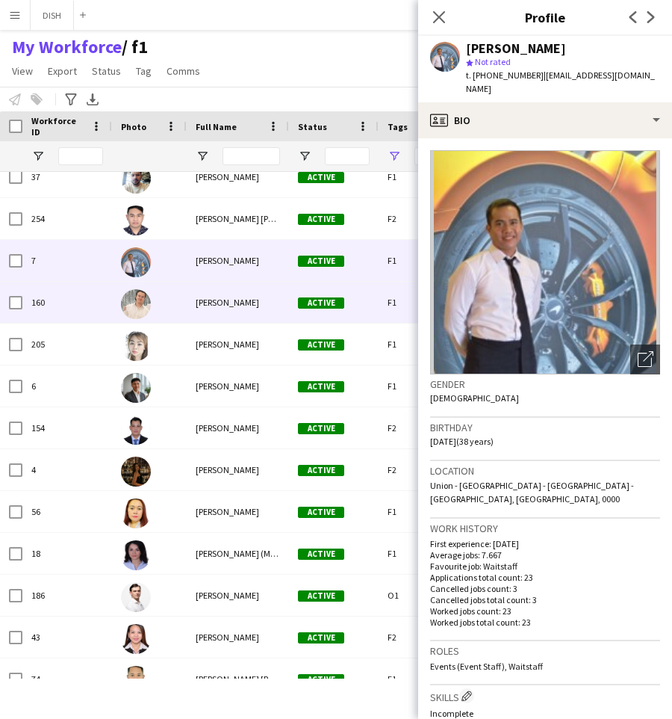
click at [257, 300] on span "[PERSON_NAME]" at bounding box center [228, 302] width 64 height 11
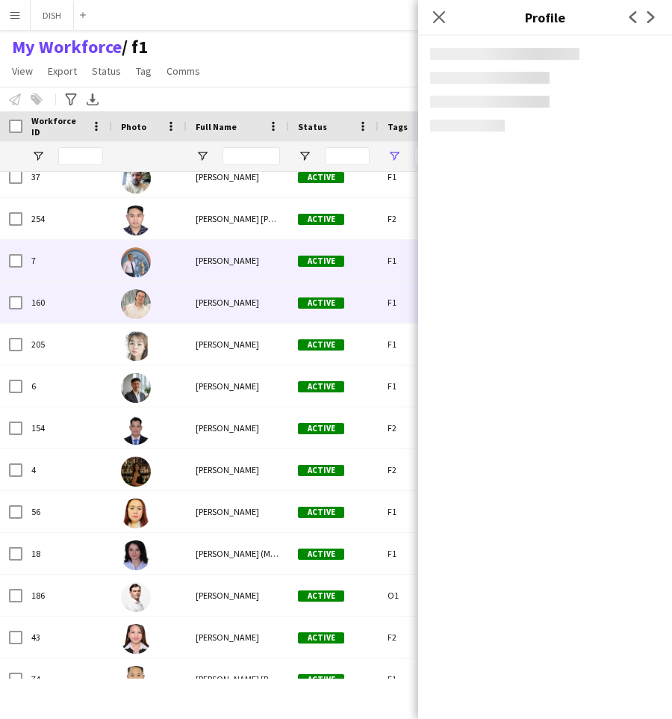
click at [243, 263] on span "[PERSON_NAME]" at bounding box center [228, 260] width 64 height 11
click at [250, 289] on div "[PERSON_NAME]" at bounding box center [238, 302] width 102 height 41
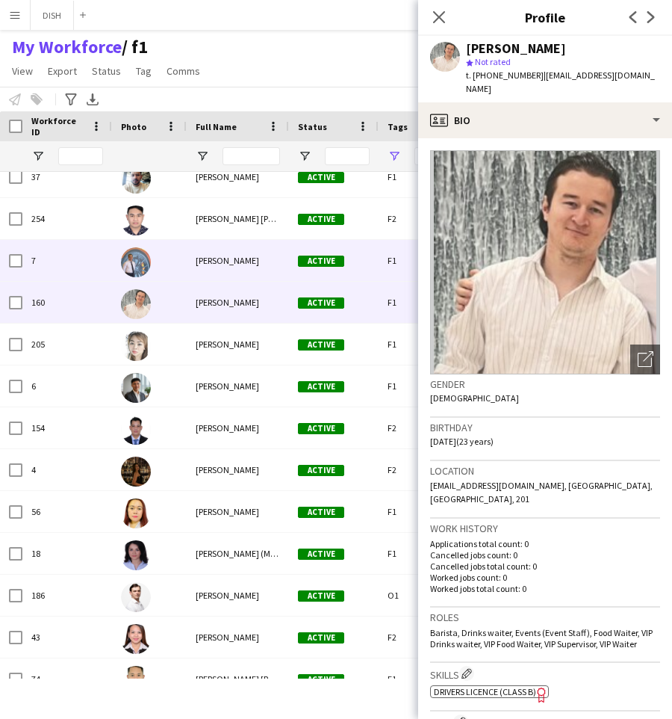
click at [247, 270] on div "[PERSON_NAME]" at bounding box center [238, 260] width 102 height 41
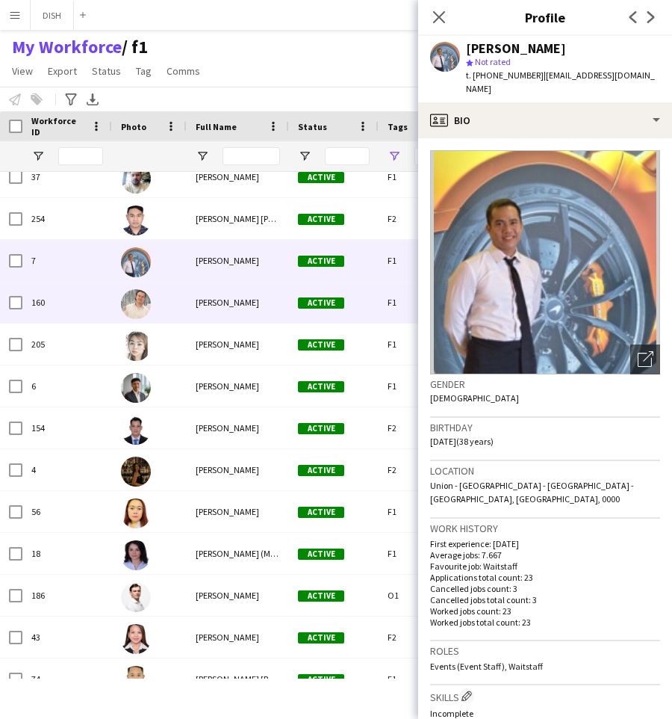
click at [251, 288] on div "[PERSON_NAME]" at bounding box center [238, 302] width 102 height 41
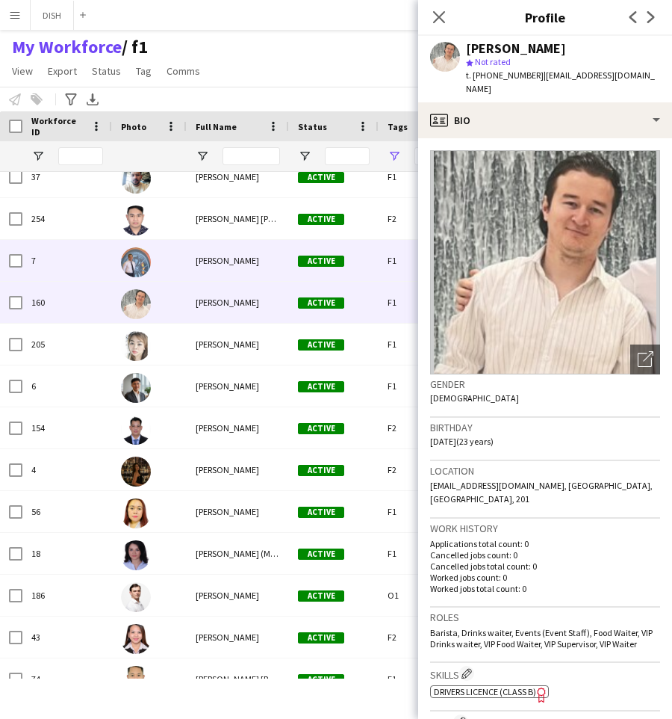
click at [244, 255] on span "[PERSON_NAME]" at bounding box center [228, 260] width 64 height 11
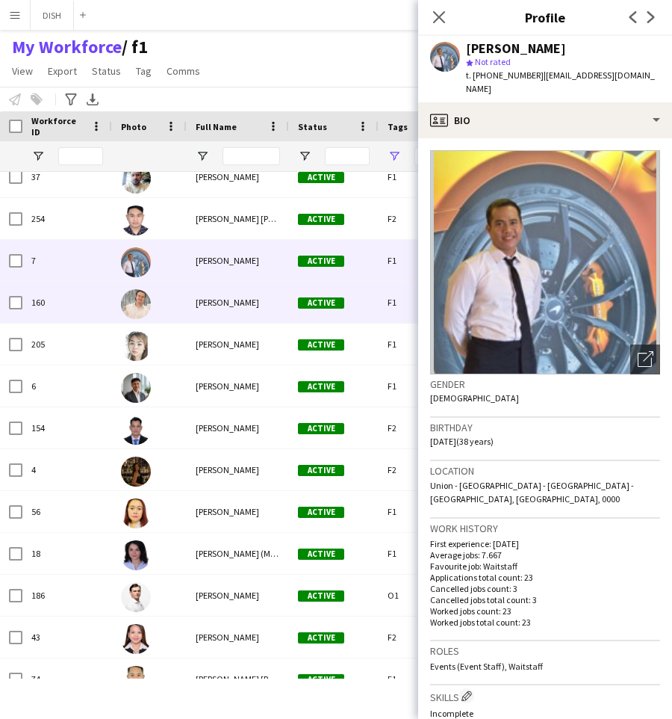
click at [259, 309] on div "[PERSON_NAME]" at bounding box center [238, 302] width 102 height 41
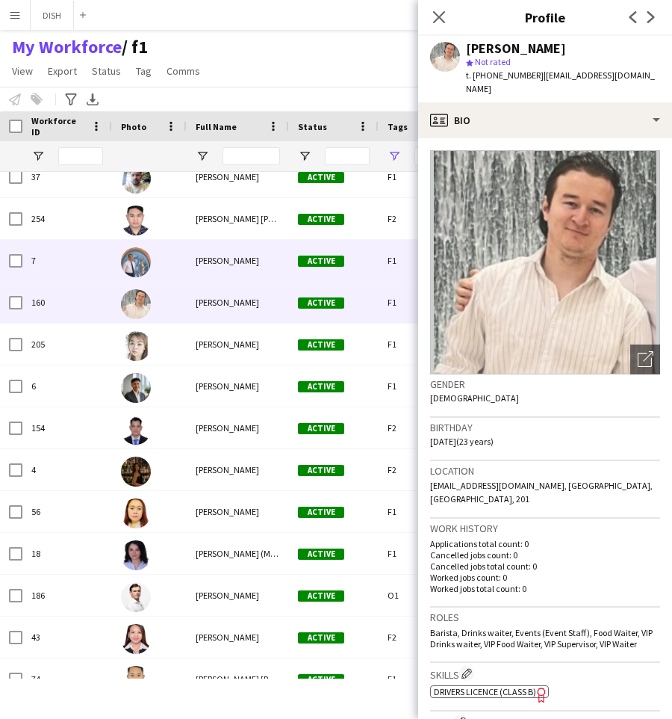
click at [247, 266] on div "[PERSON_NAME]" at bounding box center [238, 260] width 102 height 41
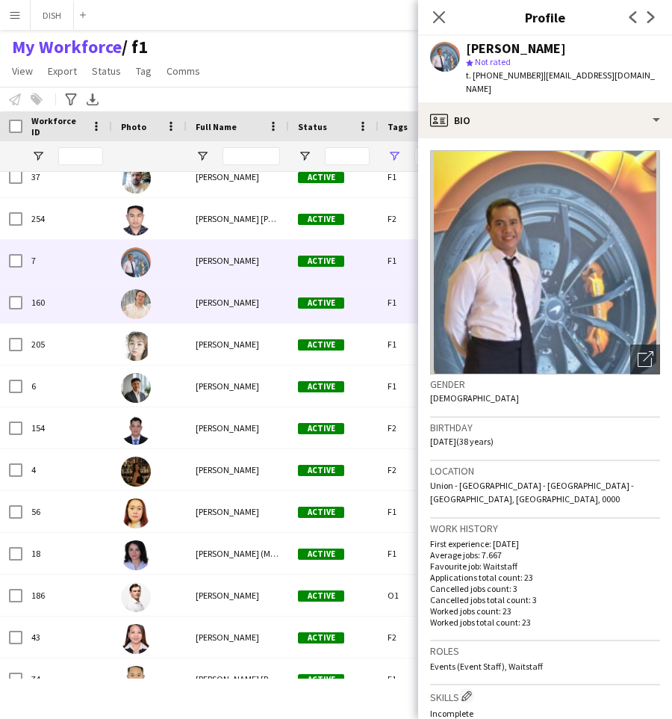
click at [263, 309] on div "[PERSON_NAME]" at bounding box center [238, 302] width 102 height 41
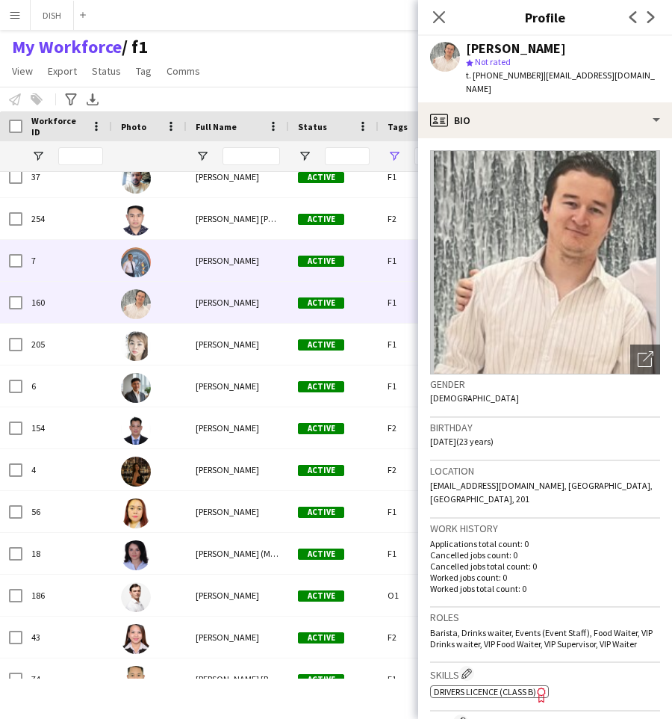
click at [250, 261] on span "[PERSON_NAME]" at bounding box center [228, 260] width 64 height 11
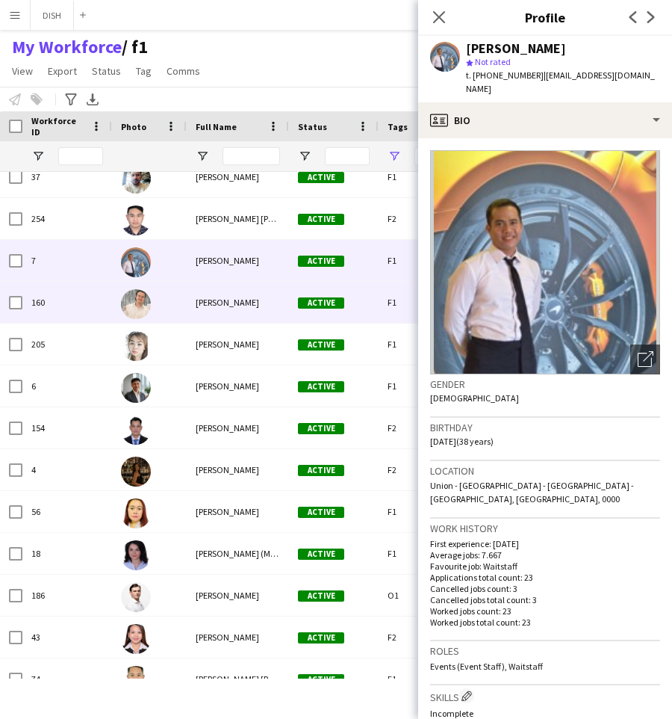
click at [257, 301] on span "[PERSON_NAME]" at bounding box center [228, 302] width 64 height 11
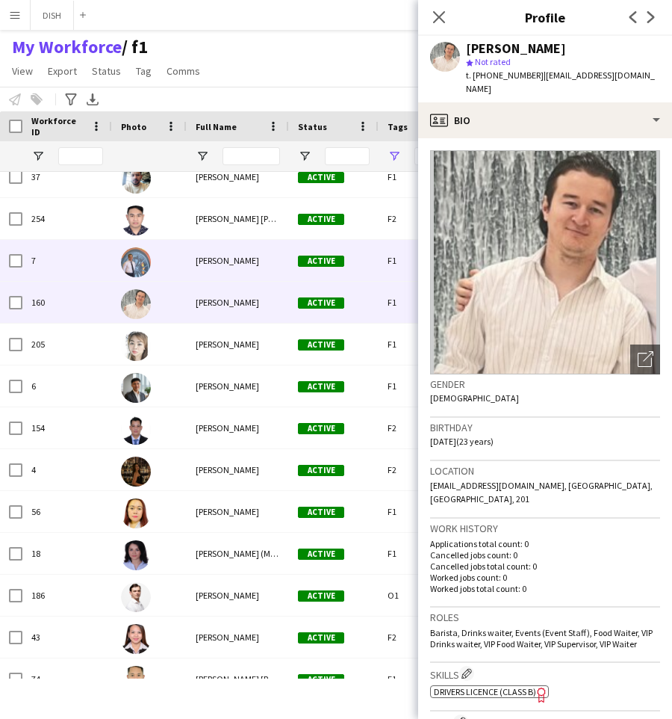
click at [229, 262] on span "[PERSON_NAME]" at bounding box center [228, 260] width 64 height 11
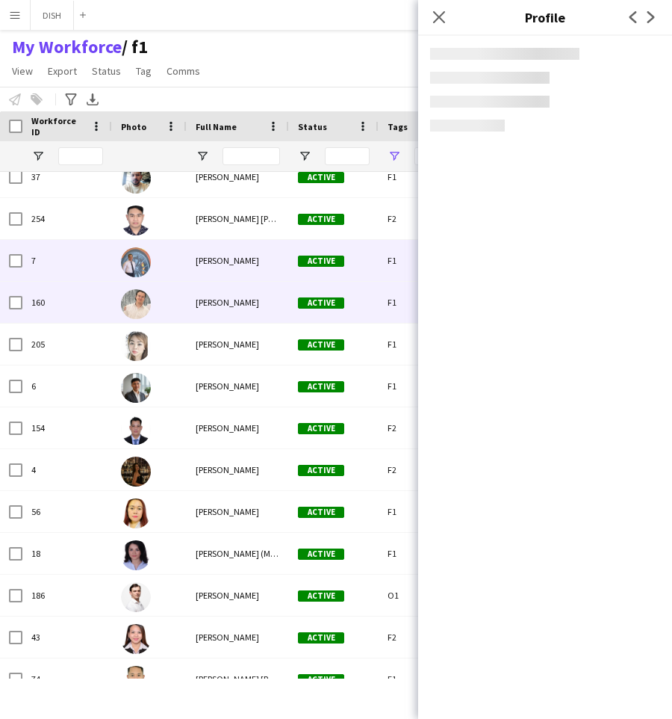
click at [242, 291] on div "[PERSON_NAME]" at bounding box center [238, 302] width 102 height 41
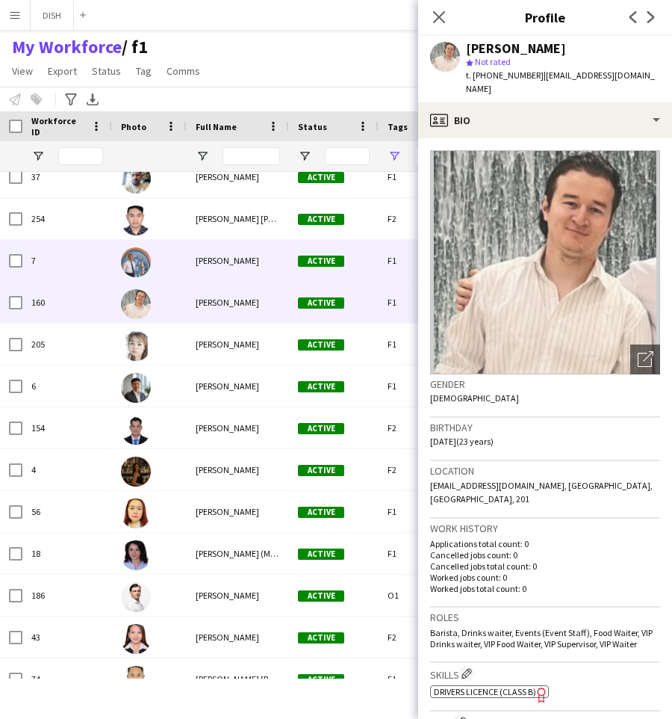
click at [235, 260] on span "[PERSON_NAME]" at bounding box center [228, 260] width 64 height 11
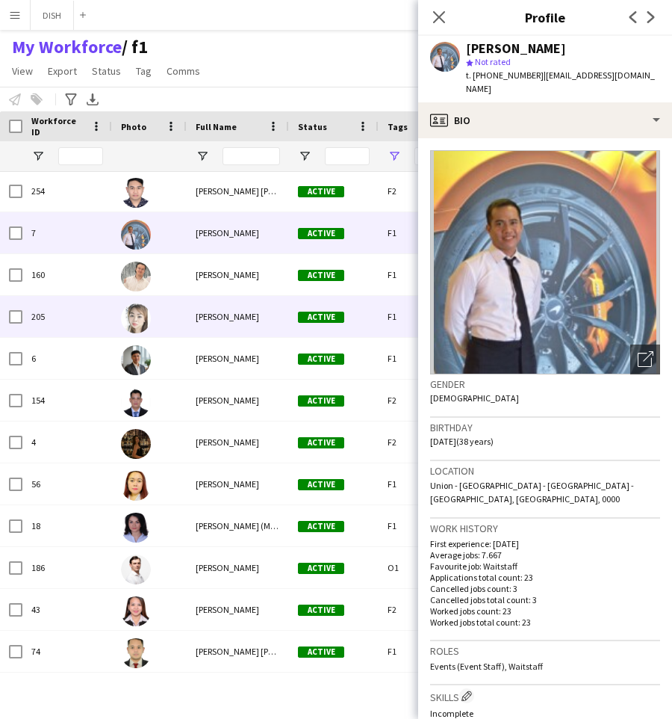
scroll to position [3149, 0]
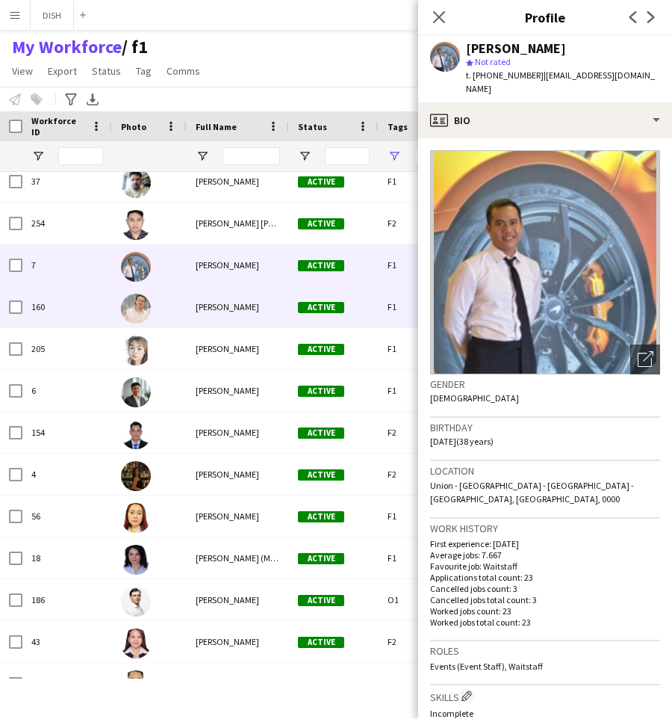
click at [232, 315] on div "[PERSON_NAME]" at bounding box center [238, 306] width 102 height 41
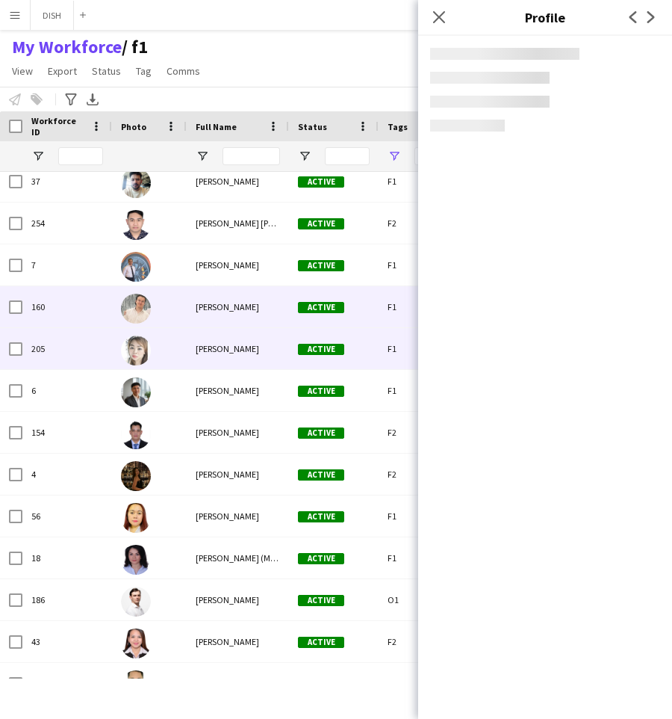
click at [243, 353] on div "[PERSON_NAME]" at bounding box center [238, 348] width 102 height 41
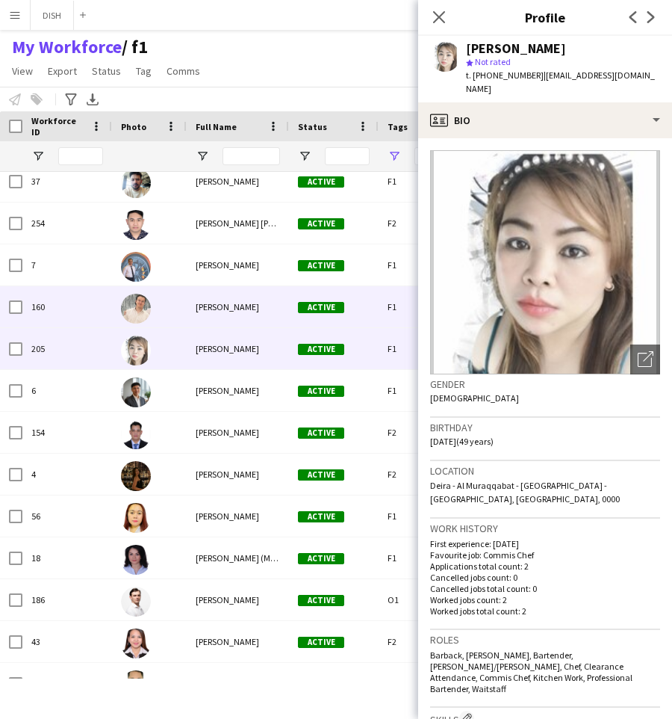
click at [228, 308] on span "[PERSON_NAME]" at bounding box center [228, 306] width 64 height 11
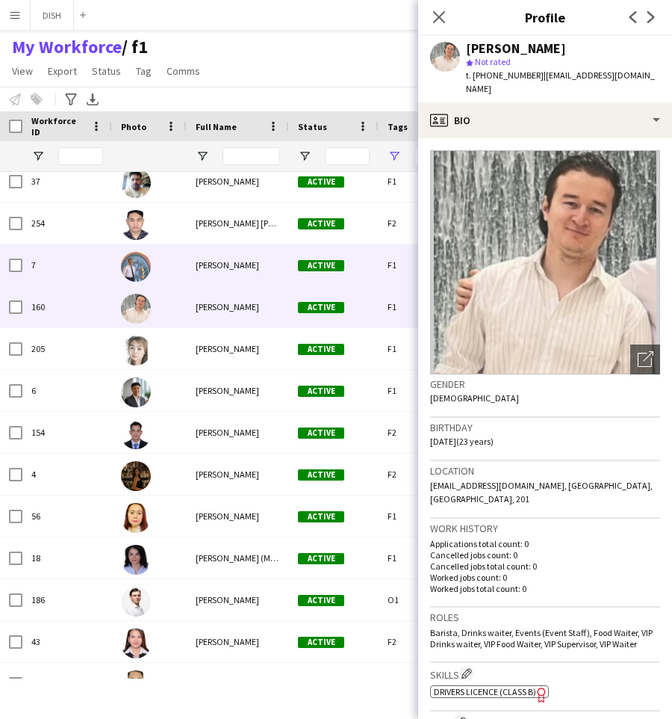
click at [230, 270] on div "[PERSON_NAME]" at bounding box center [238, 264] width 102 height 41
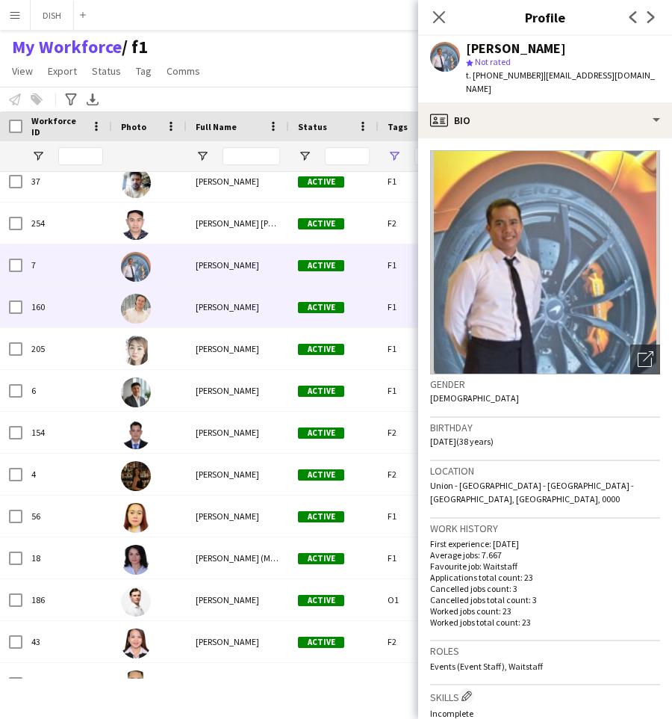
click at [241, 315] on div "[PERSON_NAME]" at bounding box center [238, 306] width 102 height 41
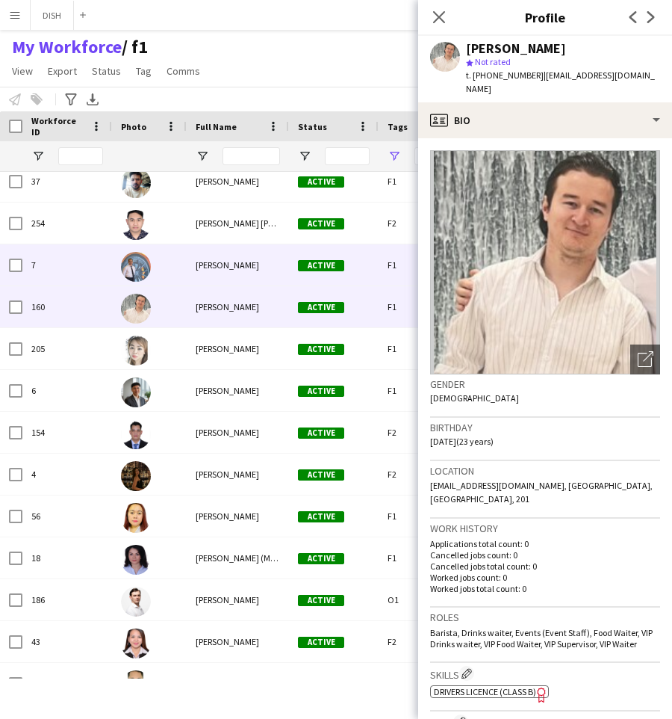
click at [250, 270] on div "[PERSON_NAME]" at bounding box center [238, 264] width 102 height 41
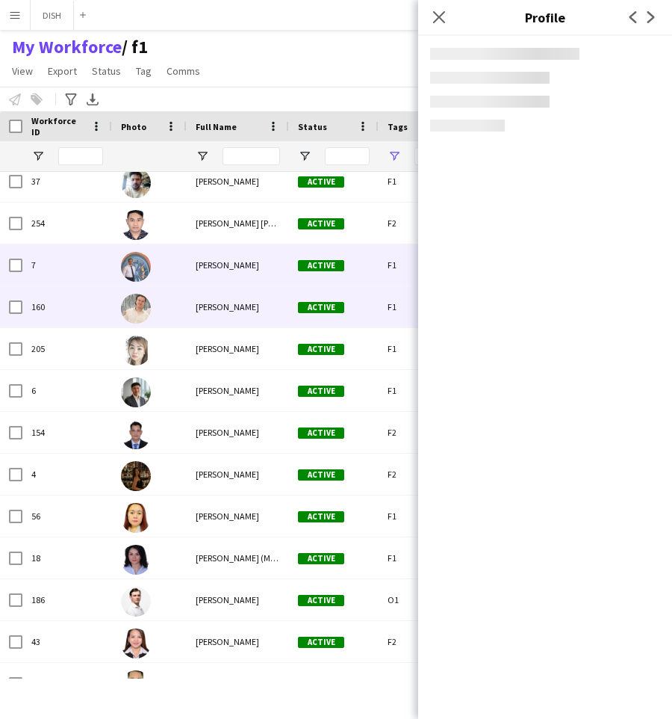
click at [259, 305] on span "[PERSON_NAME]" at bounding box center [228, 306] width 64 height 11
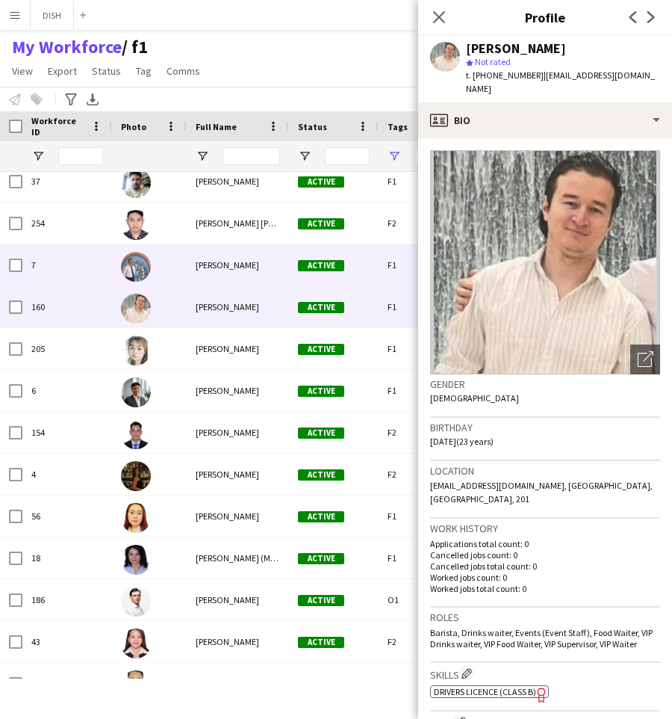
click at [251, 270] on div "[PERSON_NAME]" at bounding box center [238, 264] width 102 height 41
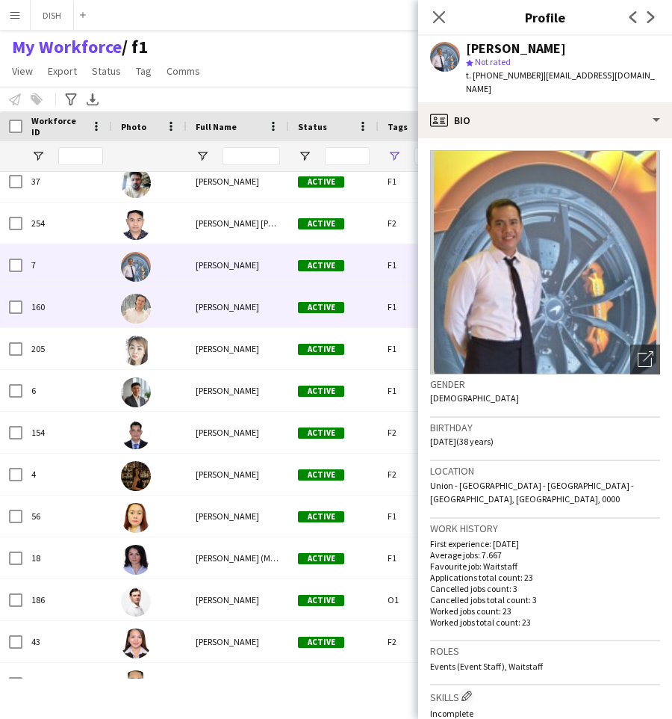
click at [268, 313] on div "[PERSON_NAME]" at bounding box center [238, 306] width 102 height 41
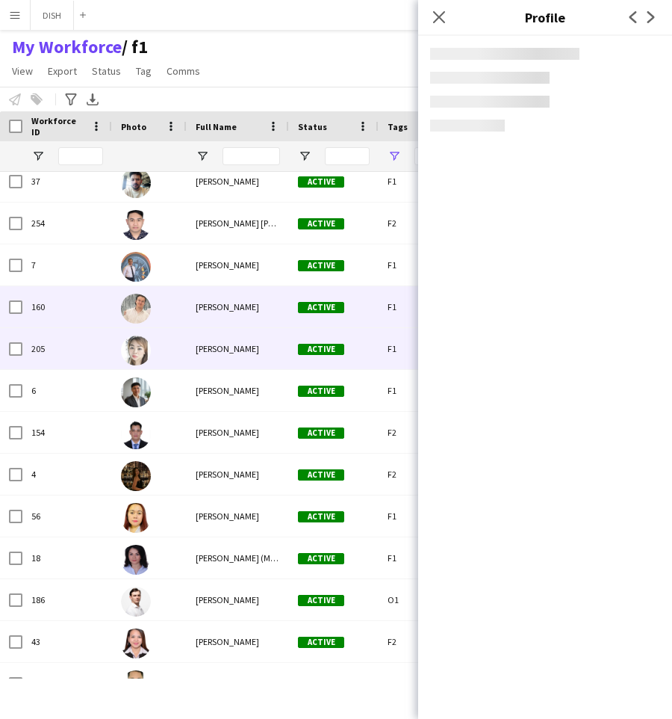
click at [273, 352] on div "[PERSON_NAME]" at bounding box center [238, 348] width 102 height 41
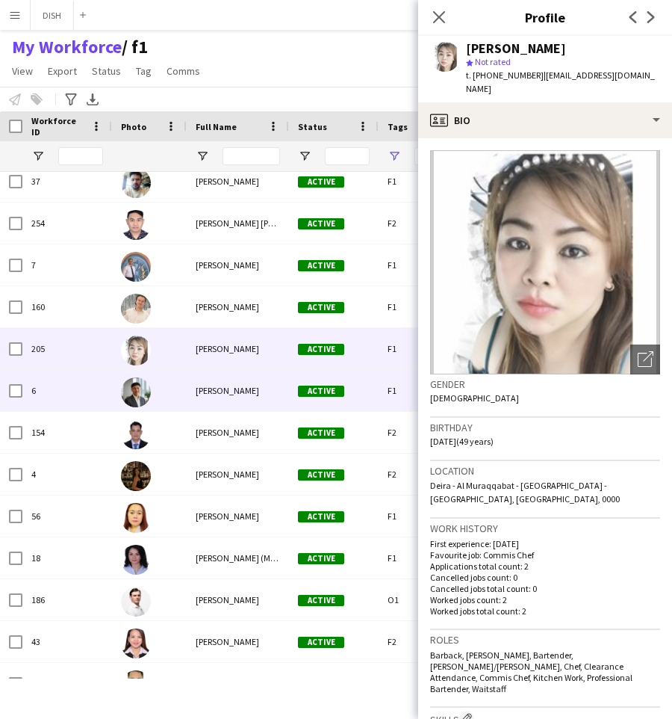
click at [247, 380] on div "[PERSON_NAME]" at bounding box center [238, 390] width 102 height 41
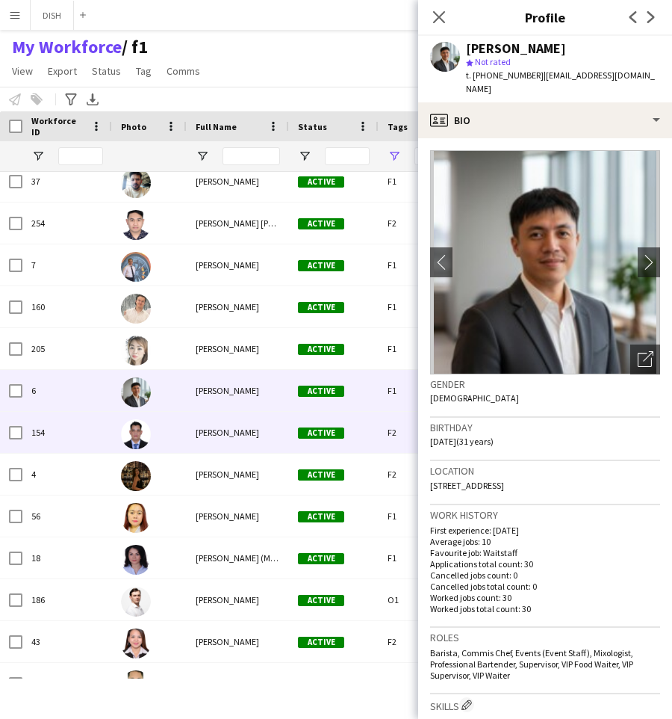
click at [244, 431] on span "[PERSON_NAME]" at bounding box center [228, 432] width 64 height 11
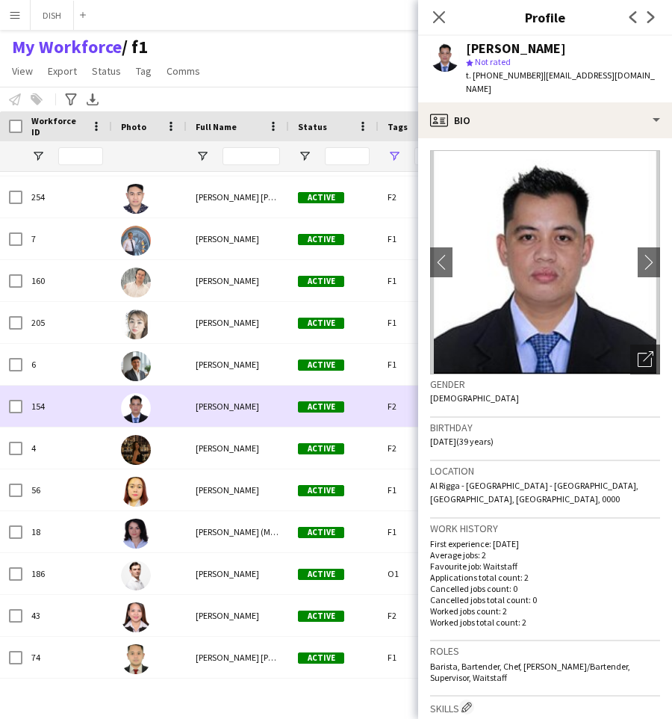
scroll to position [3176, 0]
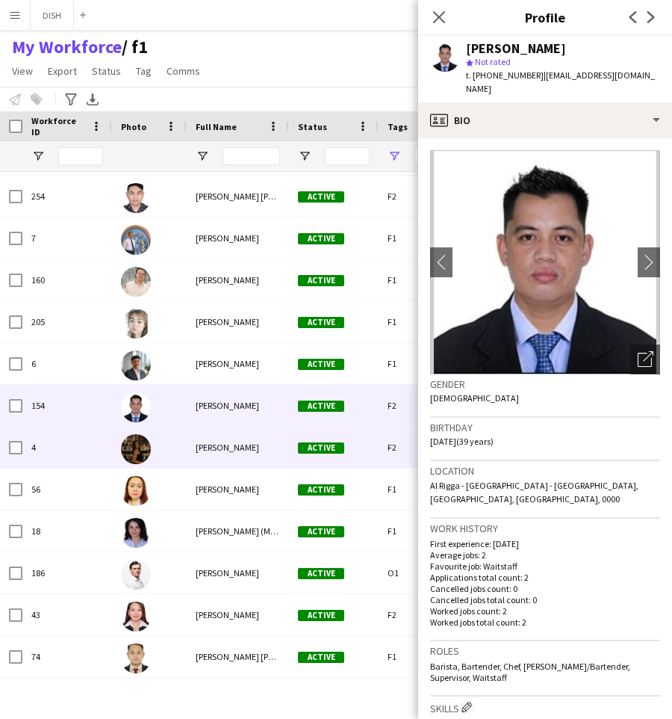
click at [251, 444] on span "[PERSON_NAME]" at bounding box center [228, 447] width 64 height 11
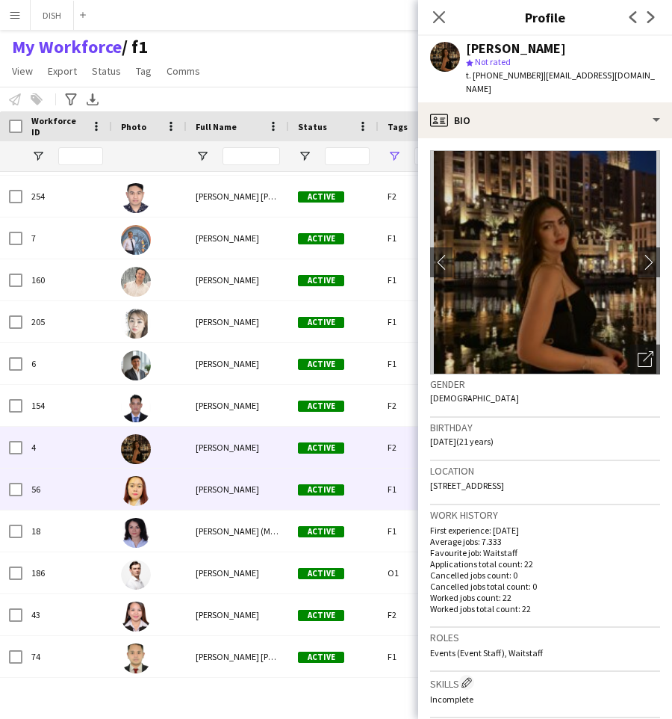
click at [244, 490] on div "[PERSON_NAME]" at bounding box center [238, 488] width 102 height 41
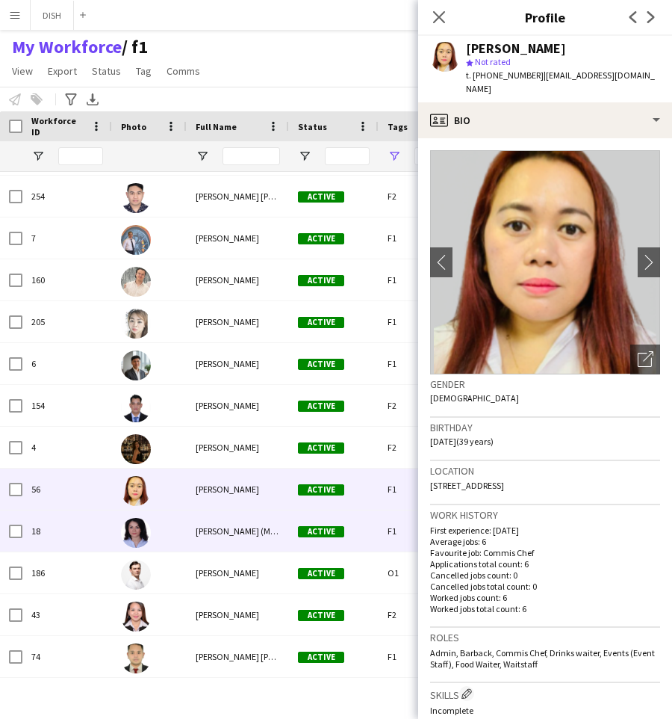
click at [238, 522] on div "[PERSON_NAME] (Manizha) [PERSON_NAME]" at bounding box center [238, 530] width 102 height 41
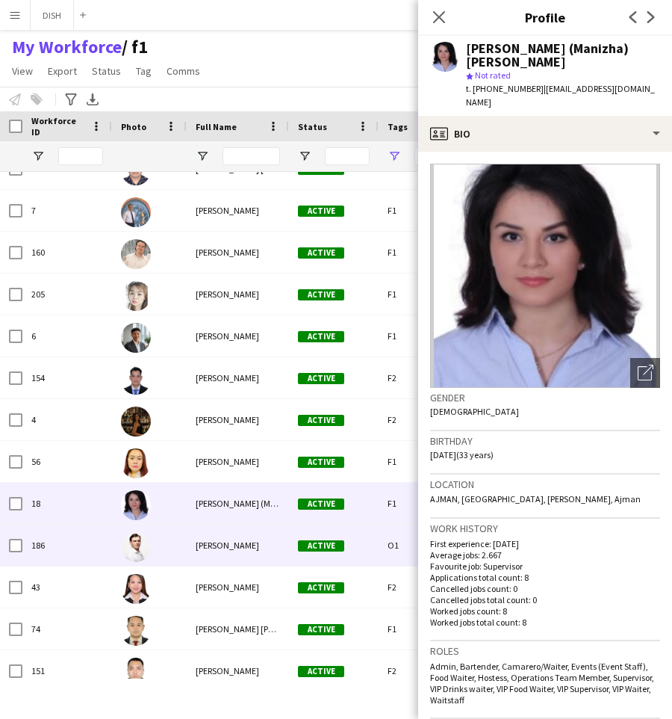
scroll to position [3212, 0]
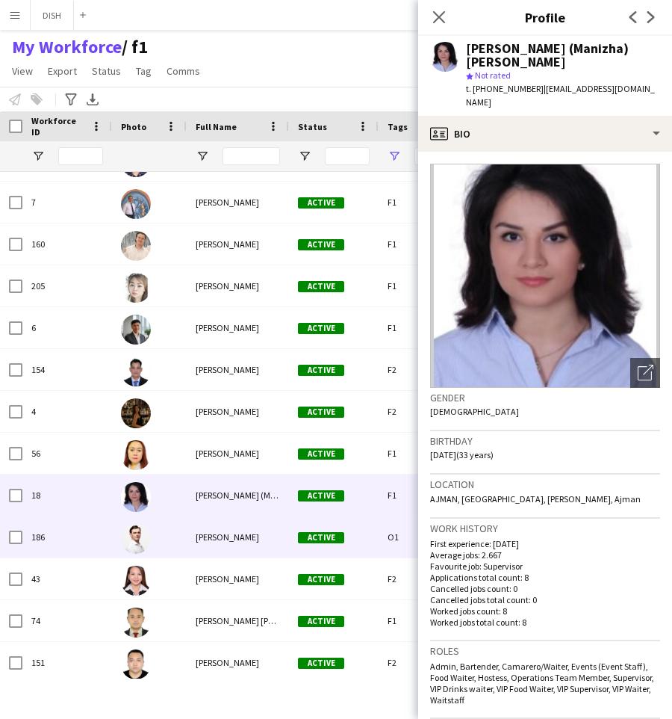
click at [239, 539] on span "[PERSON_NAME]" at bounding box center [228, 536] width 64 height 11
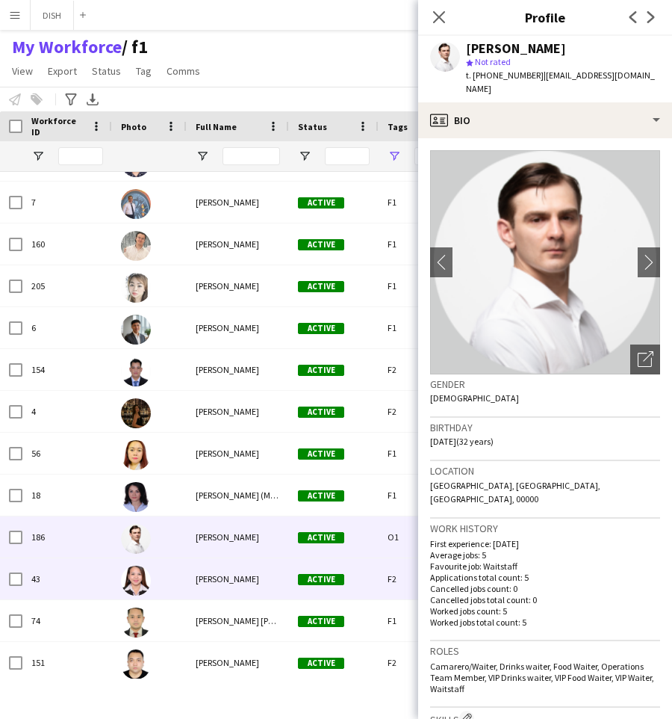
click at [250, 581] on span "[PERSON_NAME]" at bounding box center [228, 578] width 64 height 11
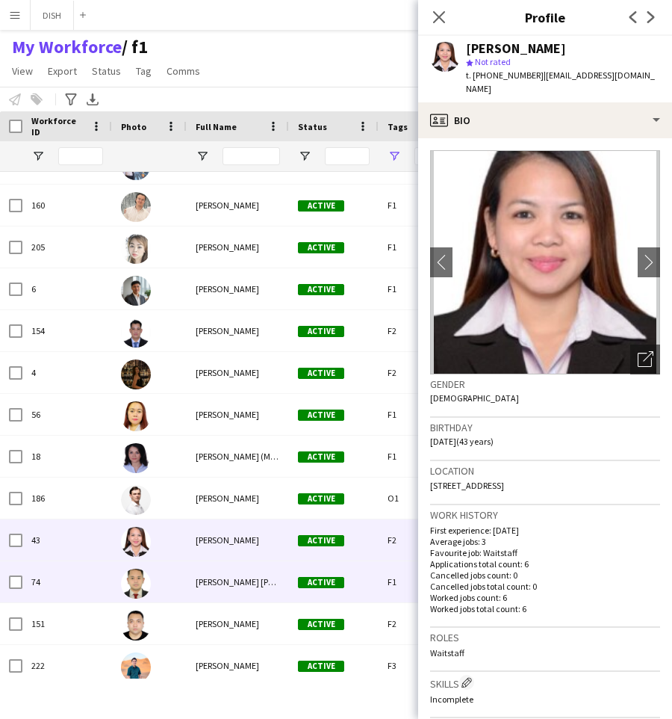
scroll to position [3251, 0]
click at [250, 575] on div "[PERSON_NAME] [PERSON_NAME]" at bounding box center [238, 581] width 102 height 41
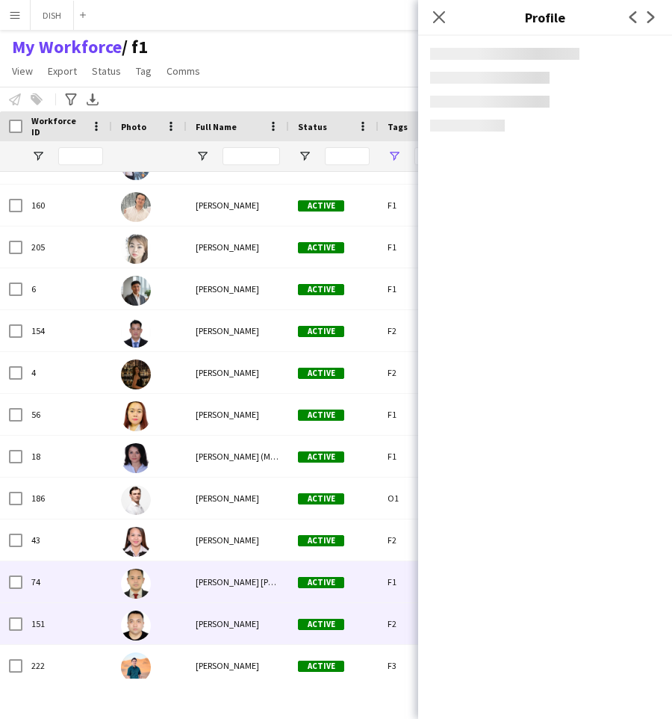
scroll to position [3288, 0]
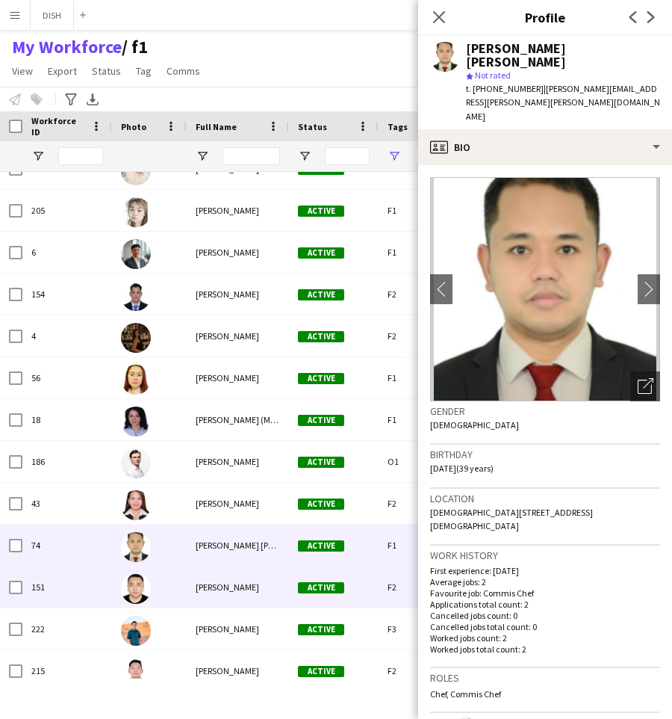
click at [248, 579] on div "[PERSON_NAME]" at bounding box center [238, 586] width 102 height 41
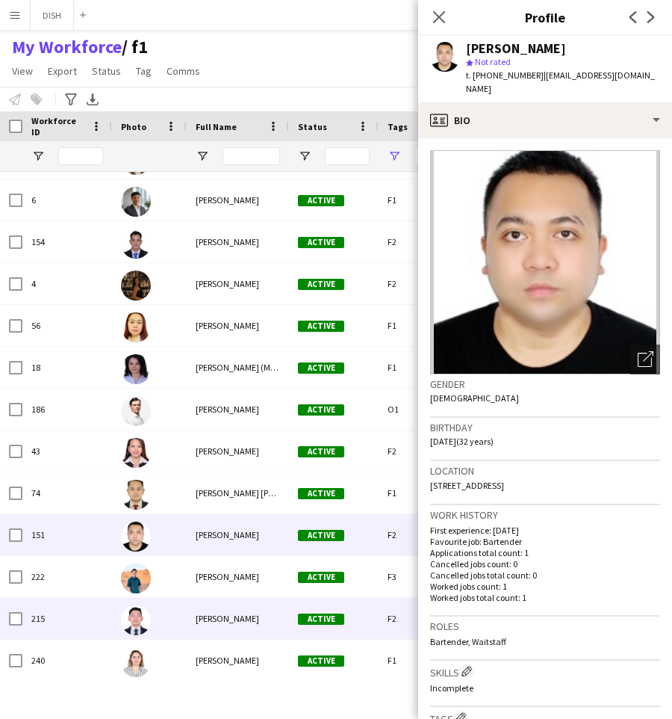
scroll to position [3396, 0]
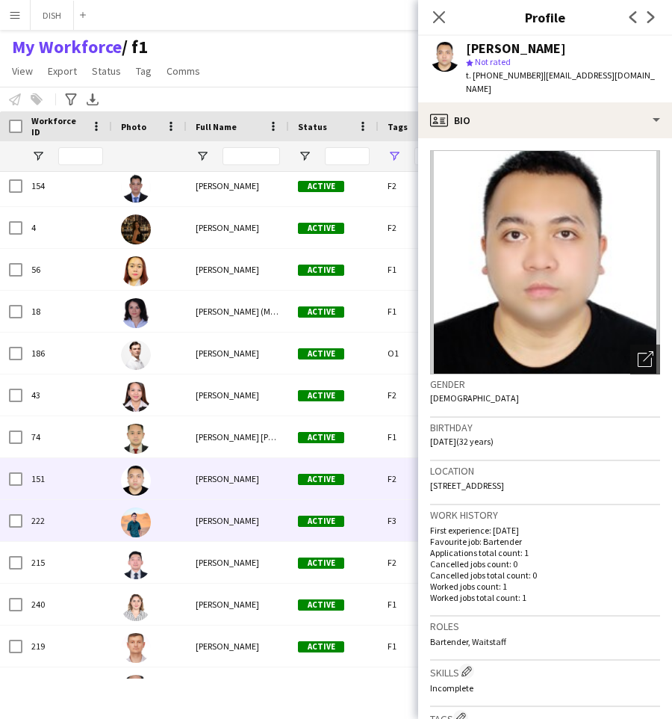
click at [243, 518] on span "[PERSON_NAME]" at bounding box center [228, 520] width 64 height 11
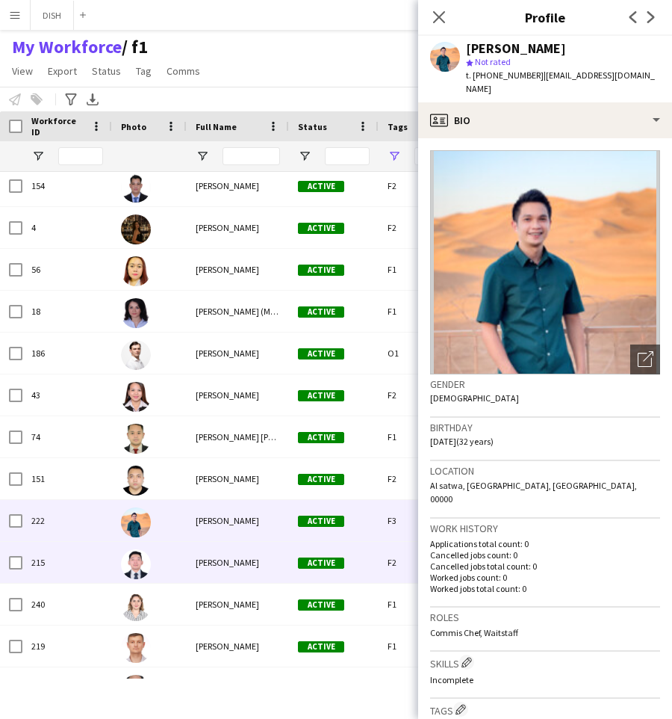
click at [242, 566] on span "[PERSON_NAME]" at bounding box center [228, 562] width 64 height 11
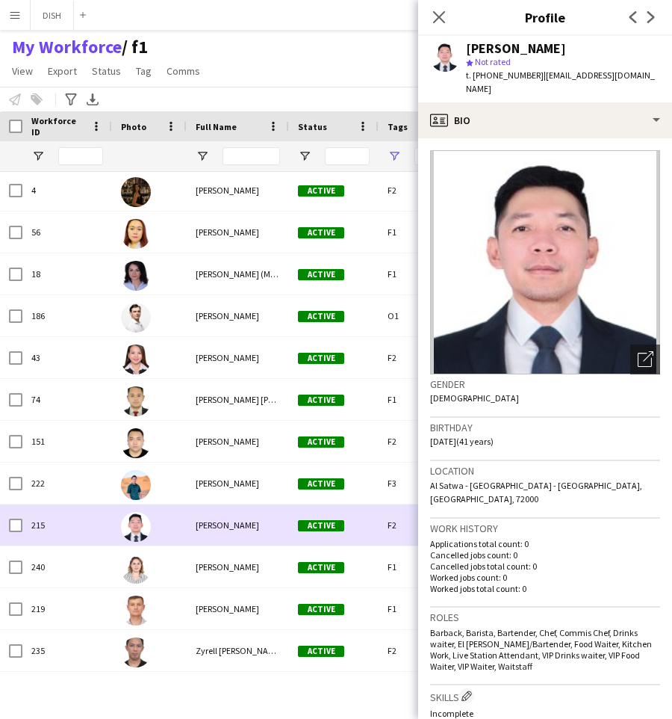
scroll to position [3434, 0]
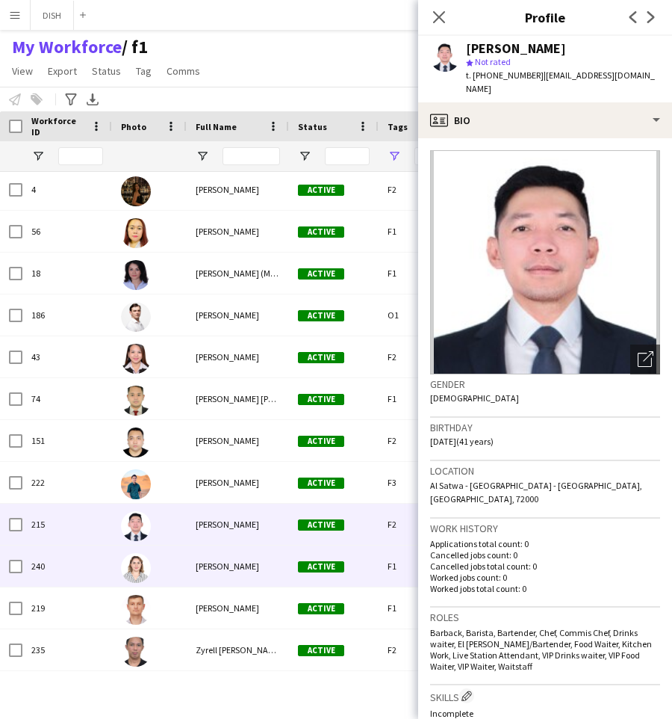
click at [242, 557] on div "[PERSON_NAME]" at bounding box center [238, 565] width 102 height 41
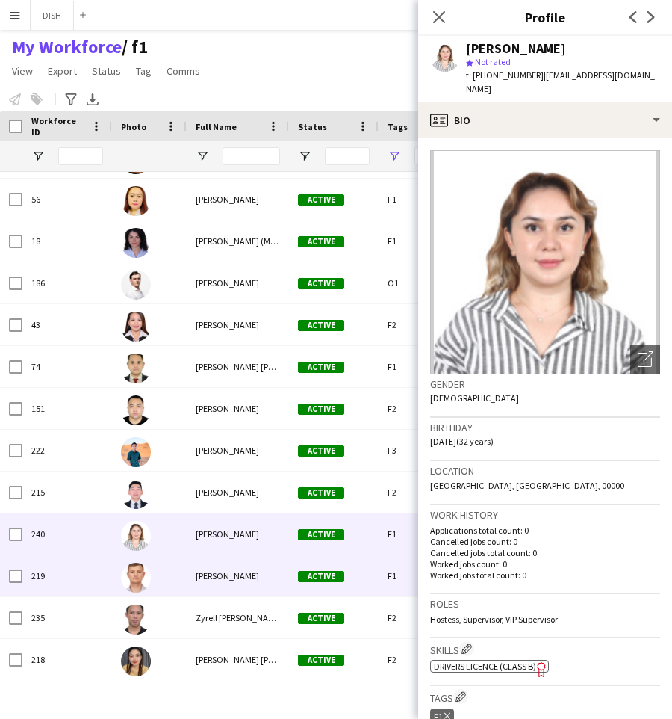
click at [241, 569] on div "[PERSON_NAME]" at bounding box center [238, 575] width 102 height 41
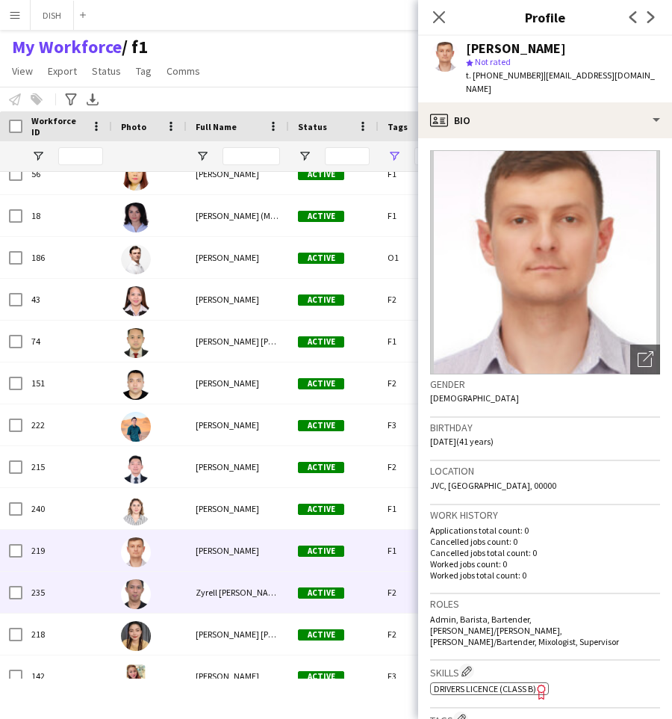
click at [235, 584] on div "Zyrell [PERSON_NAME]" at bounding box center [238, 592] width 102 height 41
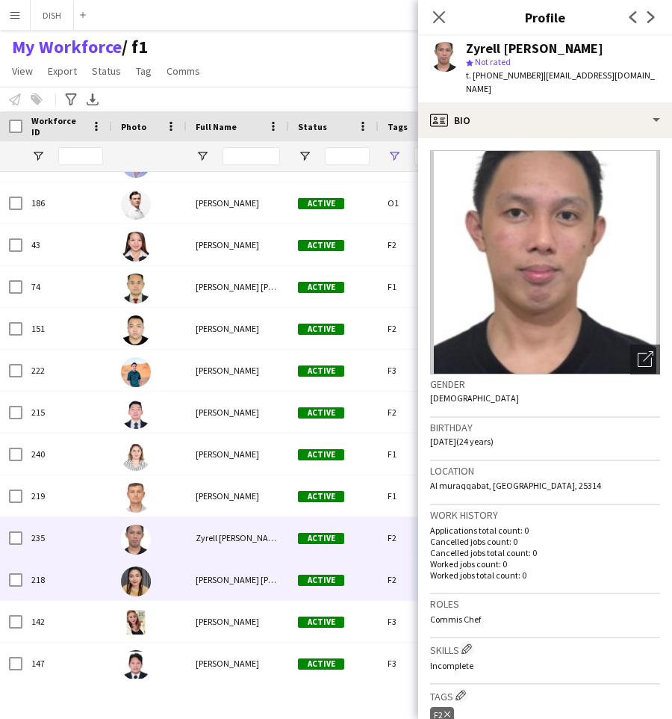
click at [241, 577] on span "[PERSON_NAME] [PERSON_NAME]" at bounding box center [260, 579] width 129 height 11
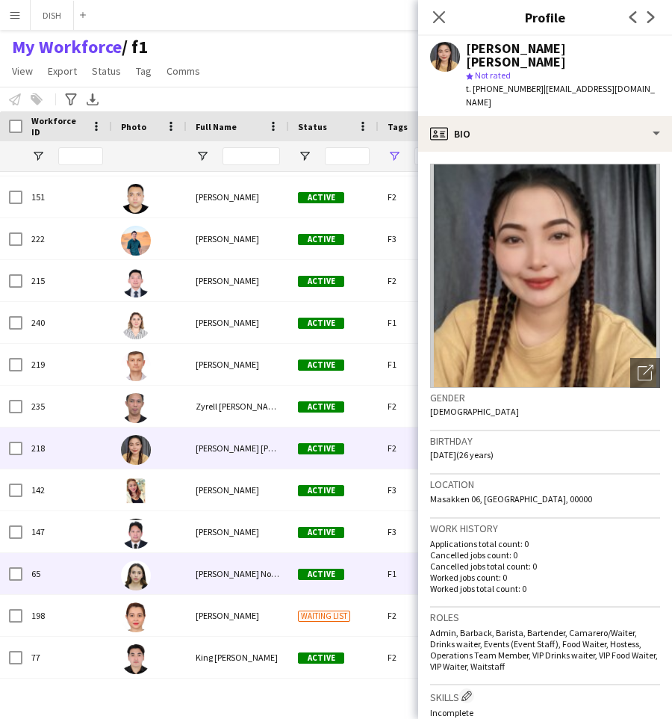
click at [238, 577] on span "[PERSON_NAME] Nova [PERSON_NAME]" at bounding box center [271, 573] width 150 height 11
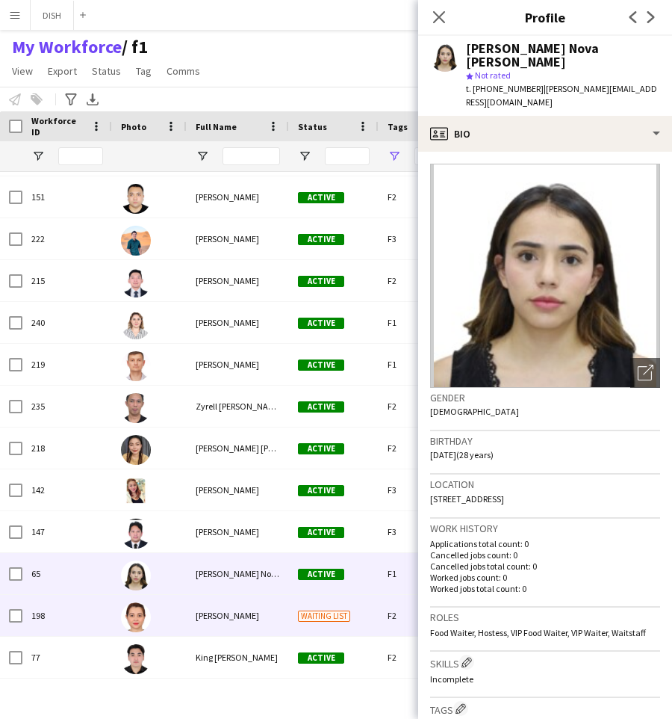
click at [240, 607] on div "[PERSON_NAME]" at bounding box center [238, 615] width 102 height 41
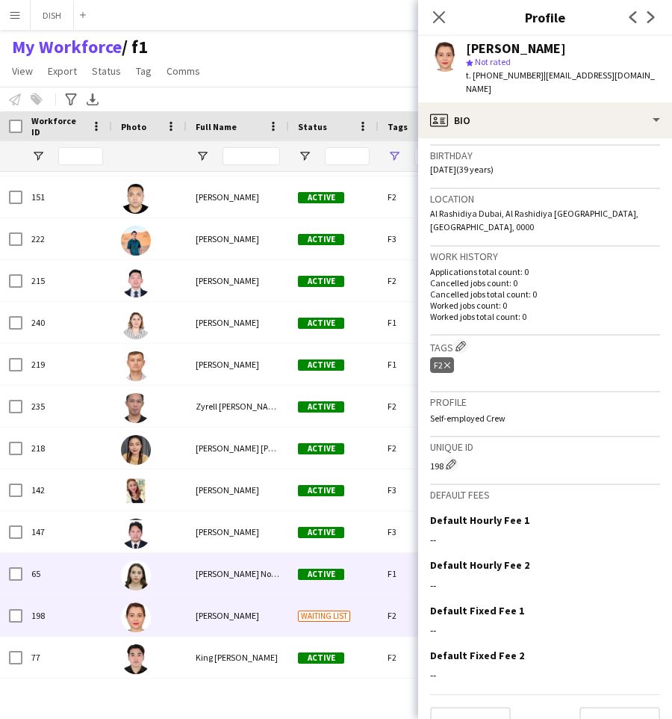
click at [229, 572] on span "[PERSON_NAME] Nova [PERSON_NAME]" at bounding box center [271, 573] width 150 height 11
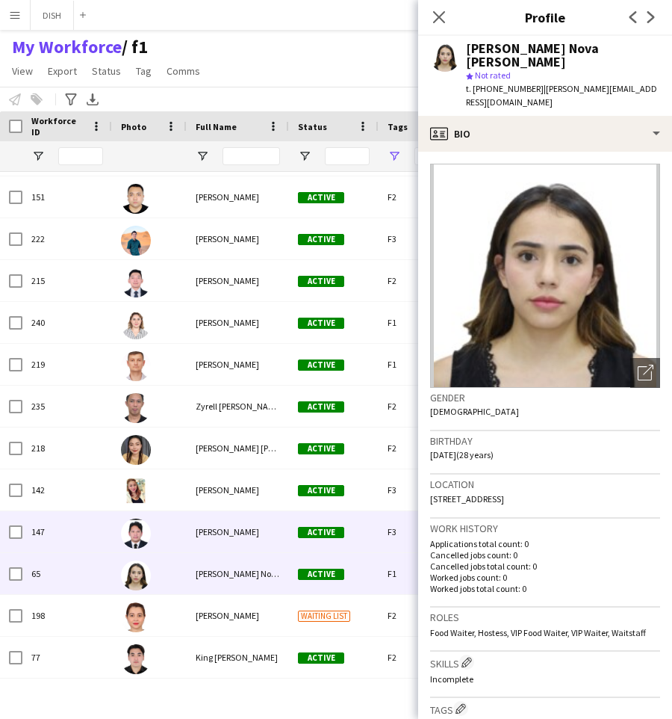
click at [232, 527] on span "[PERSON_NAME]" at bounding box center [228, 531] width 64 height 11
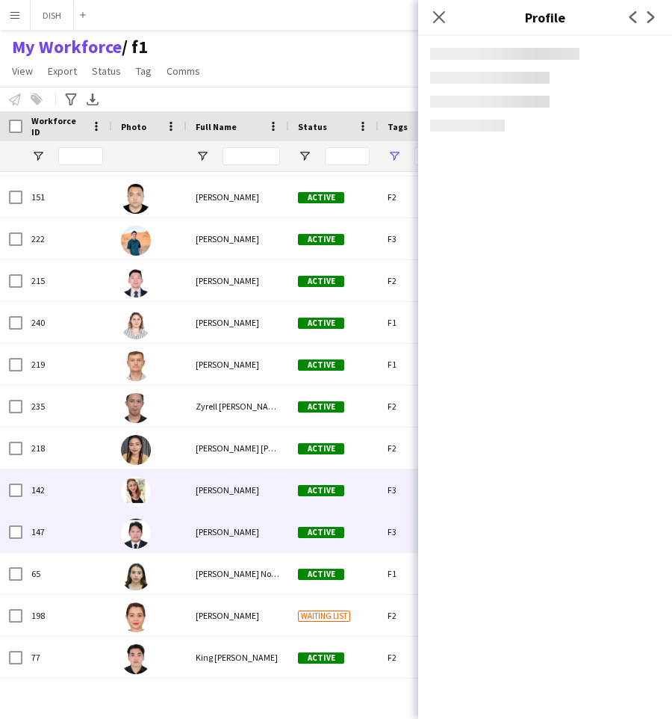
click at [235, 481] on div "[PERSON_NAME]" at bounding box center [238, 489] width 102 height 41
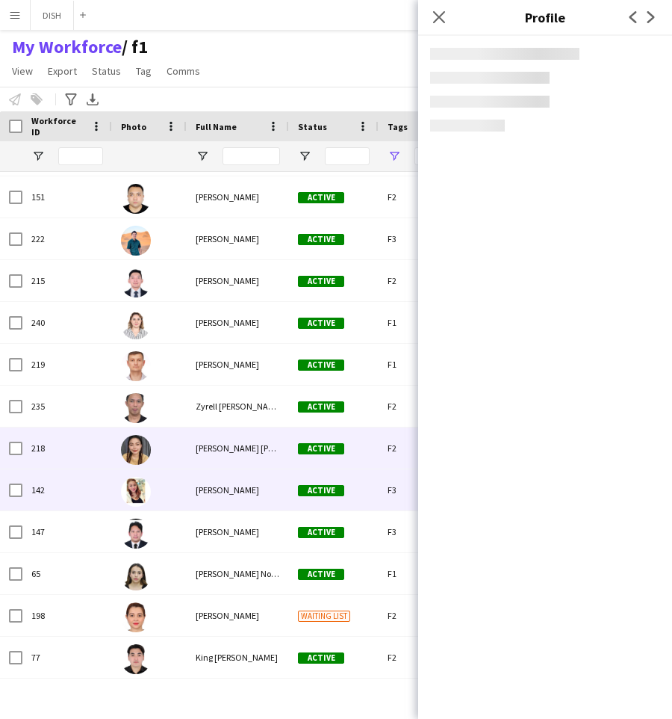
click at [223, 434] on div "[PERSON_NAME] [PERSON_NAME]" at bounding box center [238, 447] width 102 height 41
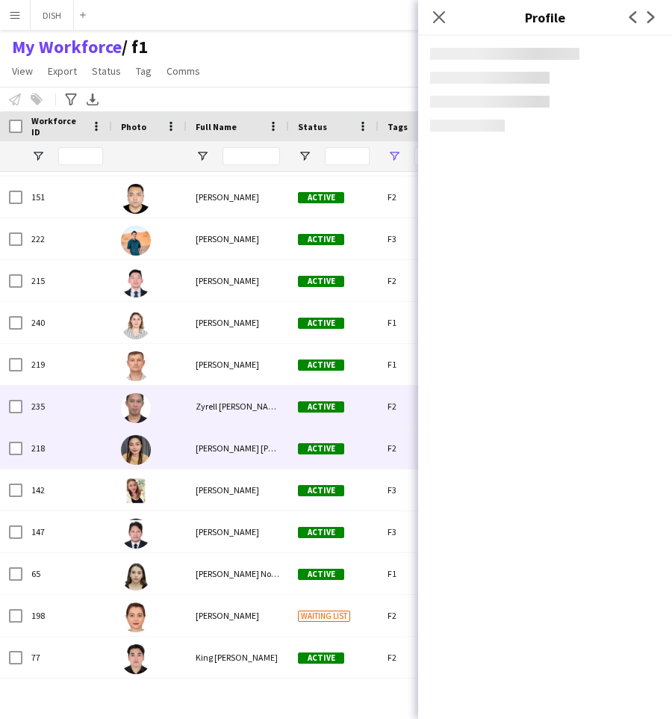
click at [220, 404] on span "Zyrell [PERSON_NAME]" at bounding box center [239, 405] width 87 height 11
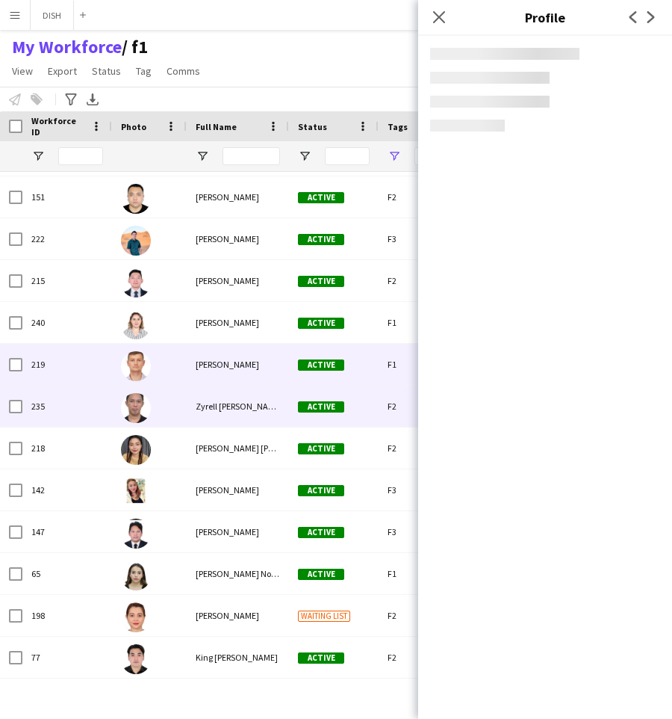
click at [213, 369] on div "[PERSON_NAME]" at bounding box center [238, 364] width 102 height 41
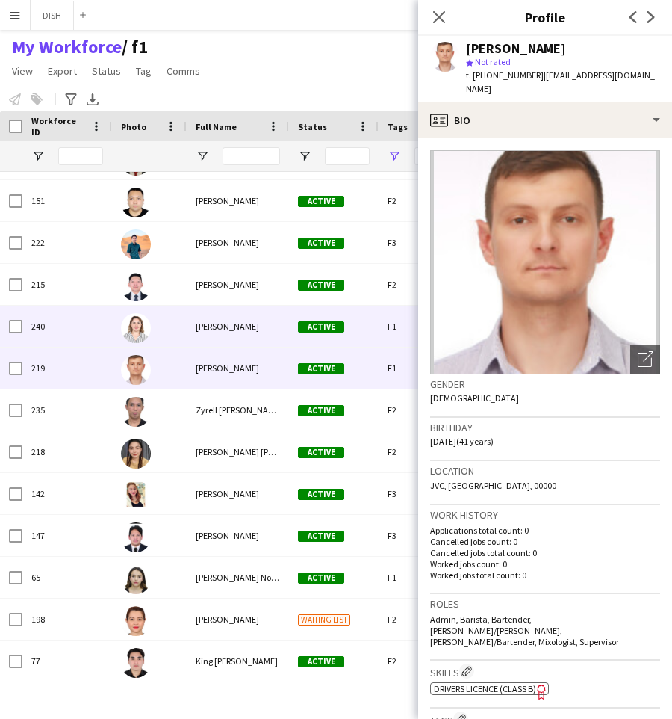
click at [217, 327] on span "[PERSON_NAME]" at bounding box center [228, 326] width 64 height 11
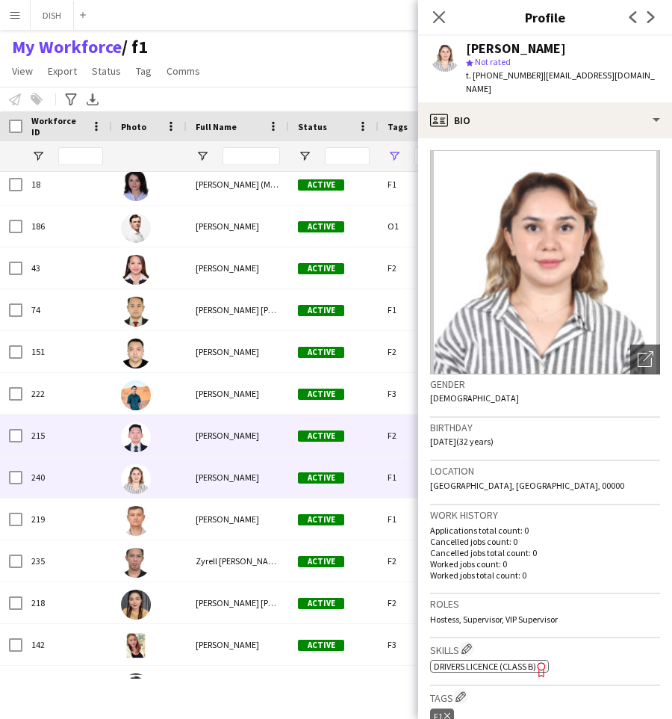
click at [238, 432] on span "[PERSON_NAME]" at bounding box center [228, 435] width 64 height 11
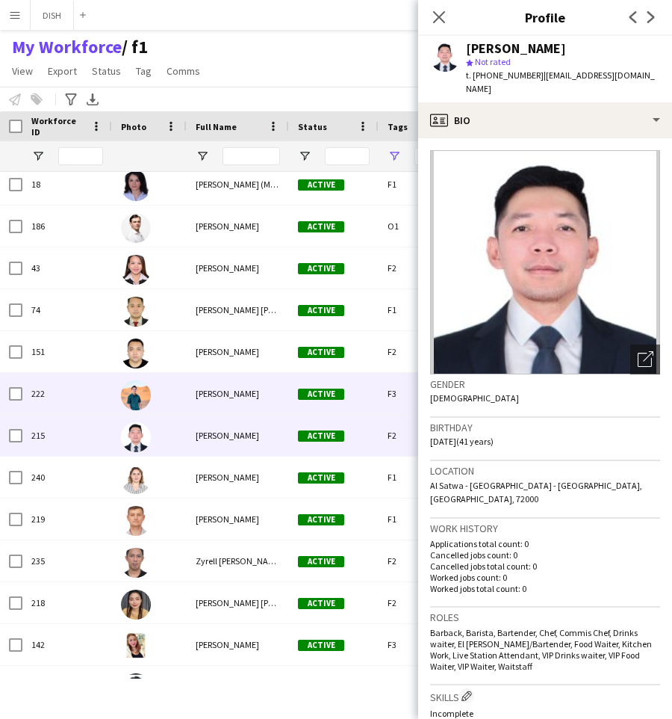
click at [223, 389] on span "[PERSON_NAME]" at bounding box center [228, 393] width 64 height 11
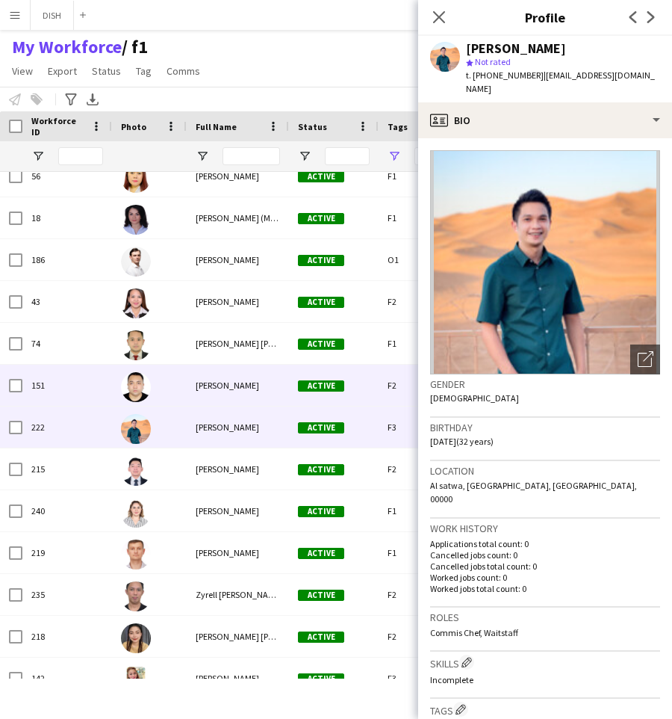
click at [220, 380] on span "[PERSON_NAME]" at bounding box center [228, 385] width 64 height 11
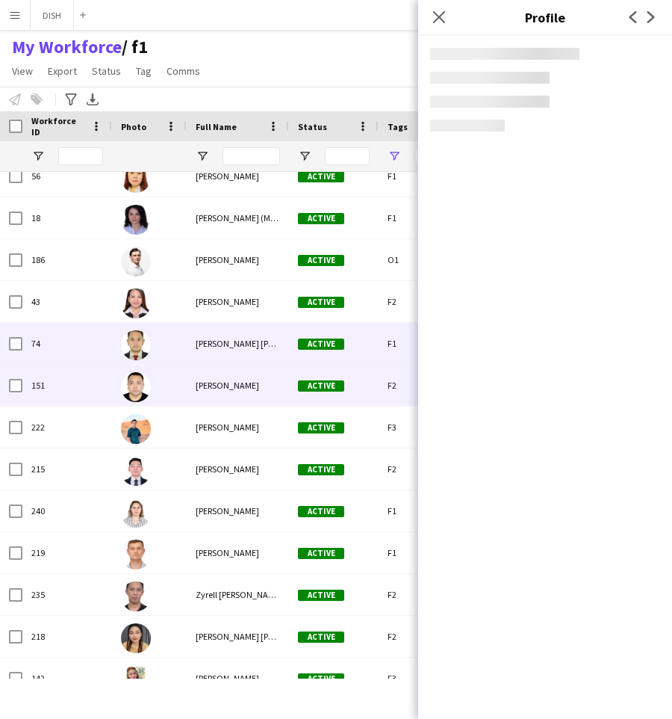
click at [214, 344] on span "[PERSON_NAME] [PERSON_NAME]" at bounding box center [260, 343] width 129 height 11
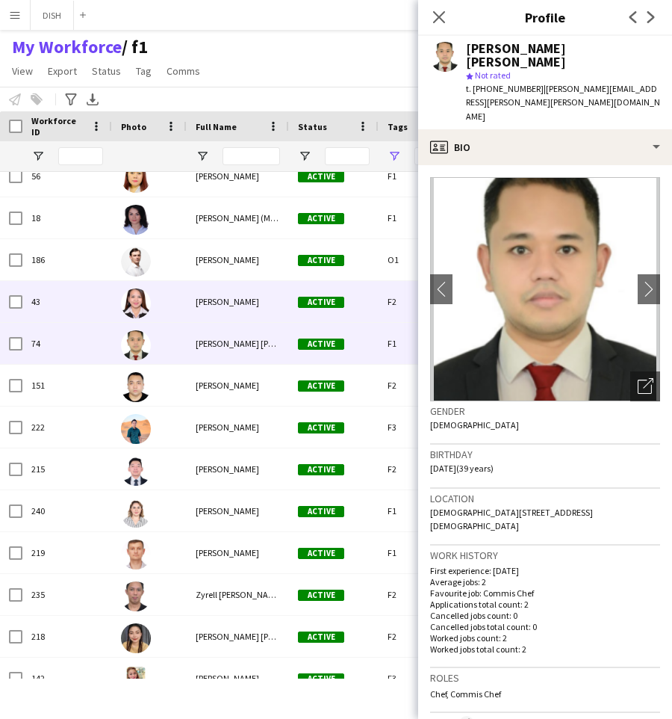
click at [220, 300] on span "[PERSON_NAME]" at bounding box center [228, 301] width 64 height 11
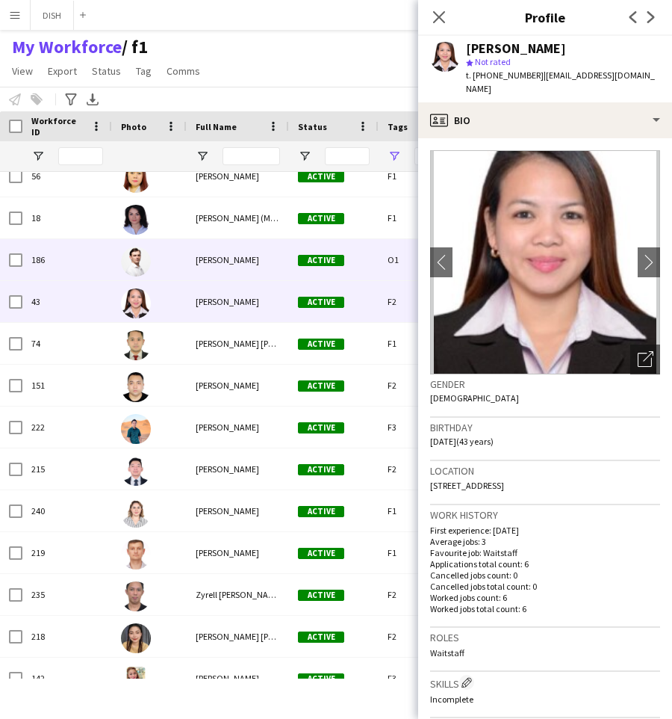
click at [225, 256] on span "[PERSON_NAME]" at bounding box center [228, 259] width 64 height 11
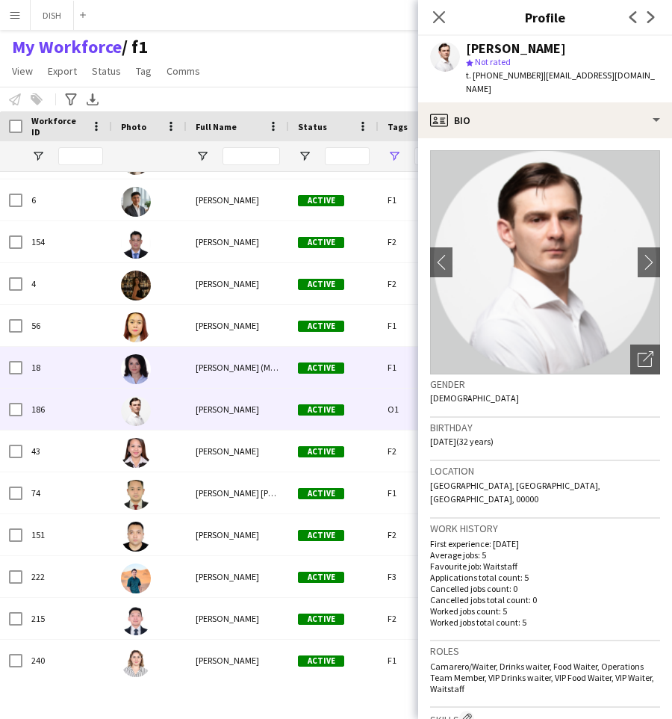
click at [236, 365] on span "[PERSON_NAME] (Manizha) [PERSON_NAME]" at bounding box center [281, 367] width 170 height 11
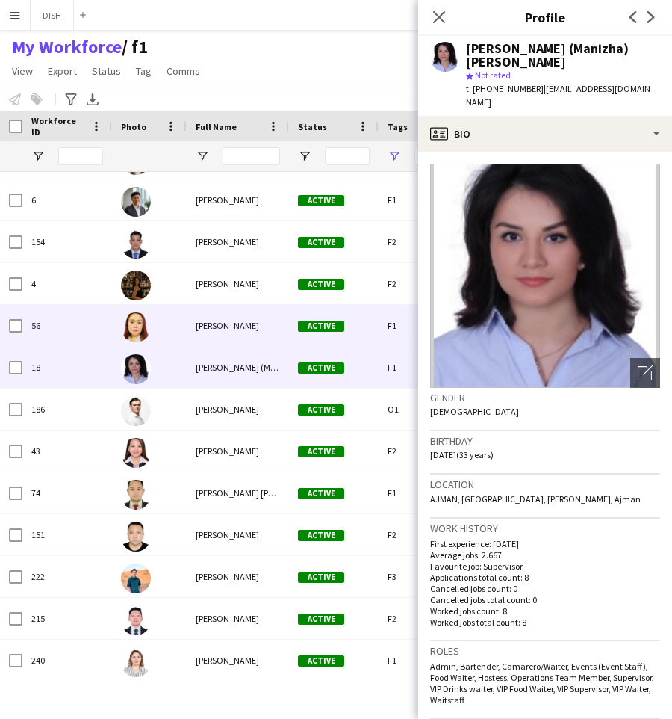
click at [223, 330] on span "[PERSON_NAME]" at bounding box center [228, 325] width 64 height 11
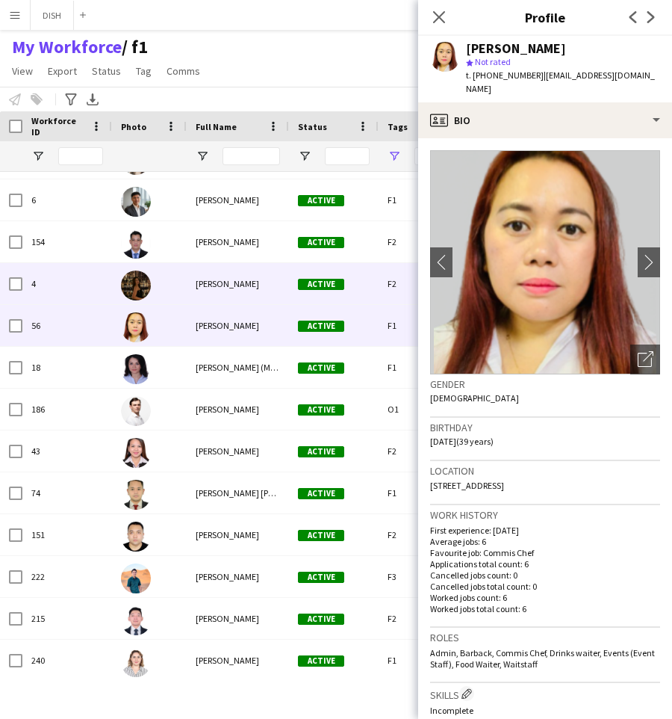
click at [233, 291] on div "[PERSON_NAME]" at bounding box center [238, 283] width 102 height 41
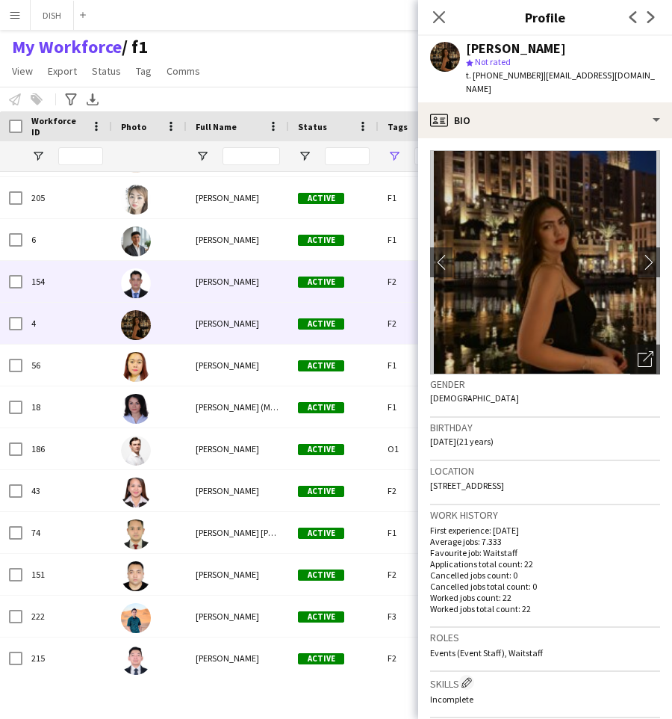
click at [242, 282] on span "[PERSON_NAME]" at bounding box center [228, 281] width 64 height 11
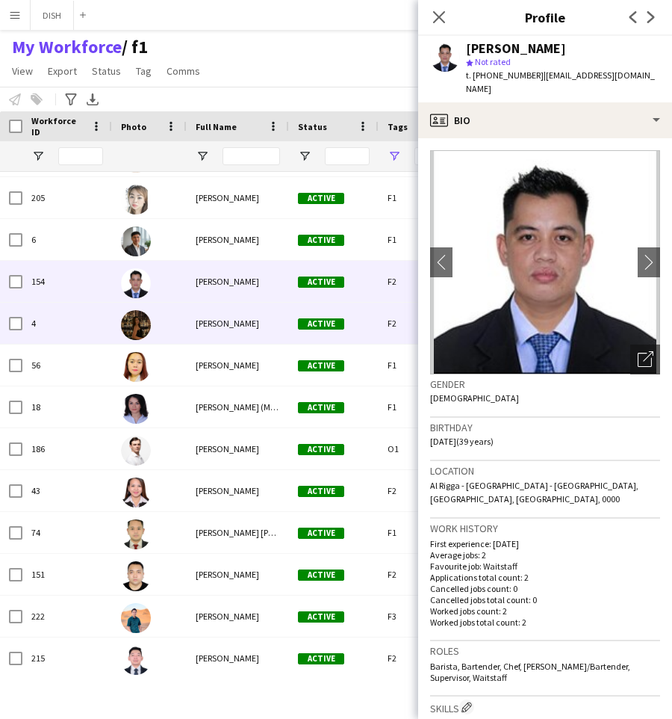
click at [245, 330] on div "[PERSON_NAME]" at bounding box center [238, 323] width 102 height 41
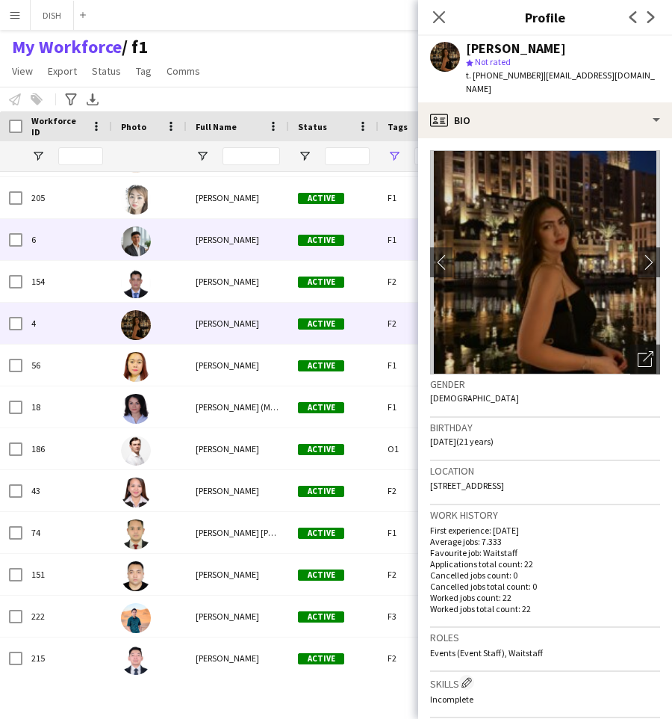
click at [238, 245] on div "[PERSON_NAME]" at bounding box center [238, 239] width 102 height 41
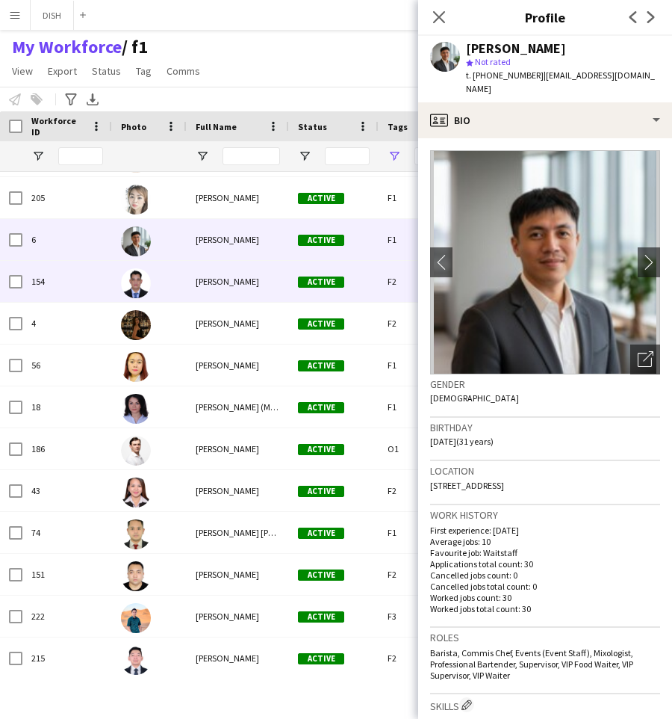
click at [229, 267] on div "[PERSON_NAME]" at bounding box center [238, 281] width 102 height 41
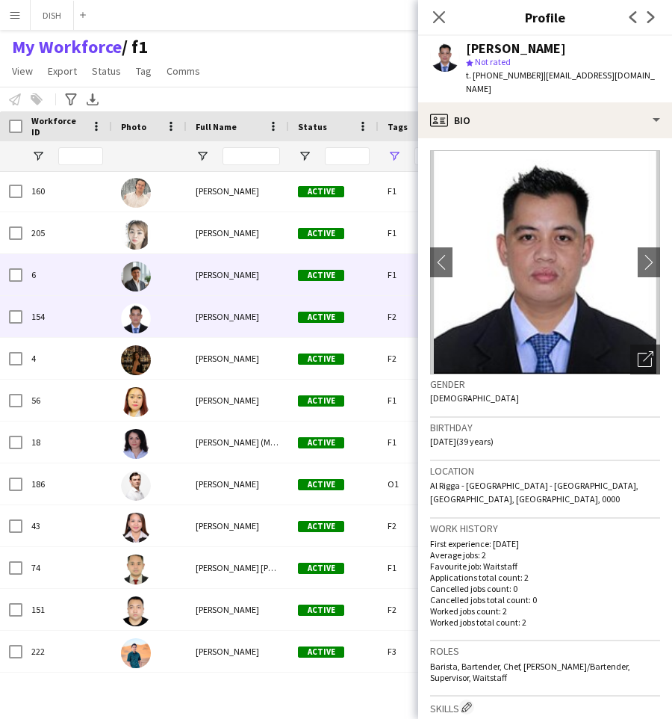
click at [226, 270] on span "[PERSON_NAME]" at bounding box center [228, 274] width 64 height 11
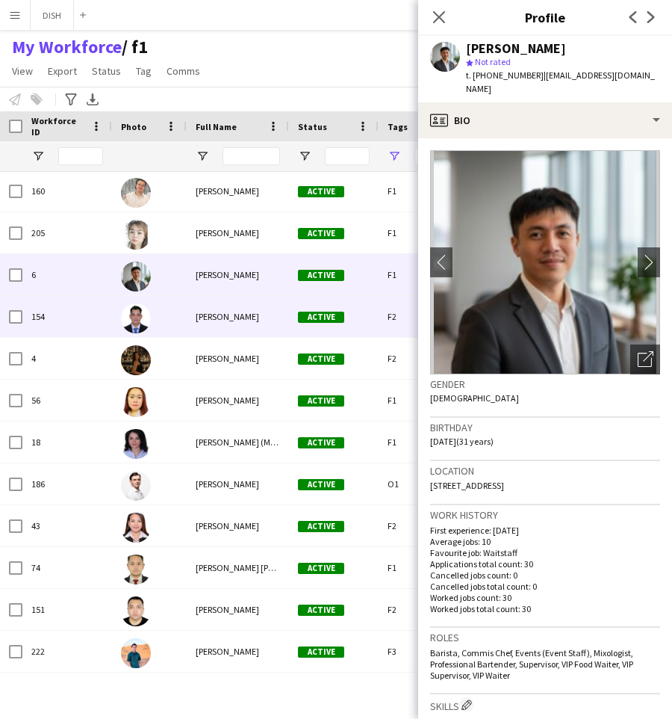
click at [218, 306] on div "[PERSON_NAME]" at bounding box center [238, 316] width 102 height 41
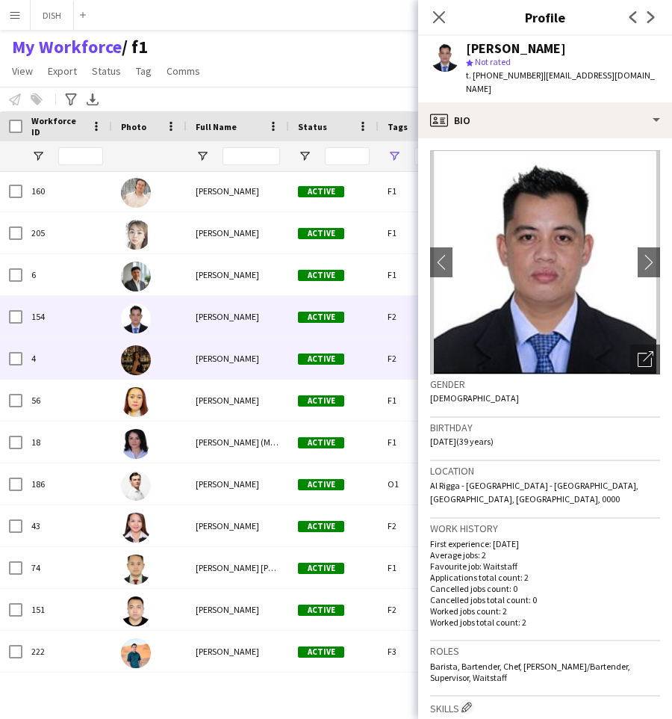
click at [238, 363] on span "[PERSON_NAME]" at bounding box center [228, 358] width 64 height 11
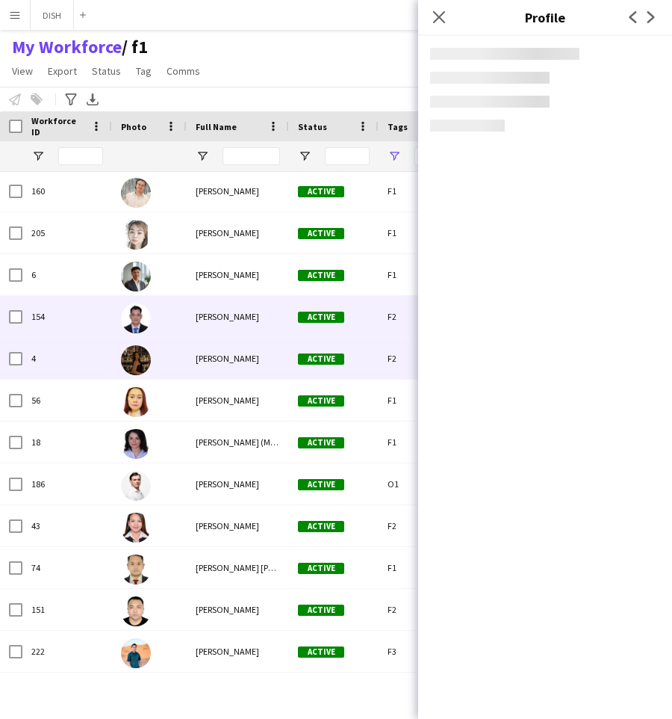
click at [226, 318] on span "[PERSON_NAME]" at bounding box center [228, 316] width 64 height 11
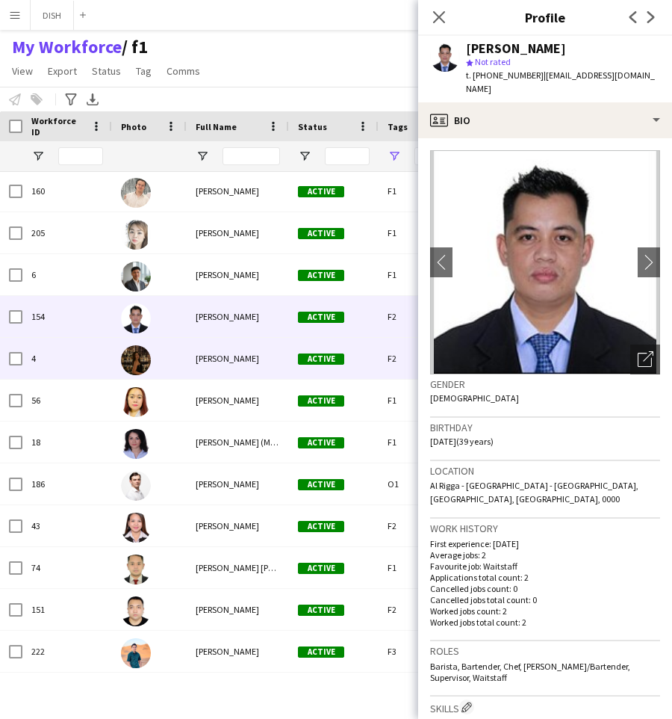
click at [237, 362] on span "[PERSON_NAME]" at bounding box center [228, 358] width 64 height 11
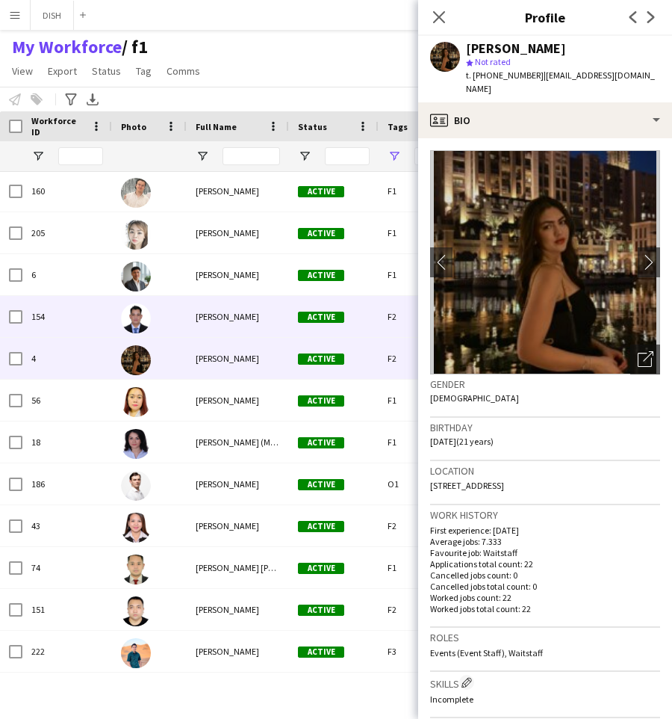
click at [223, 315] on span "[PERSON_NAME]" at bounding box center [228, 316] width 64 height 11
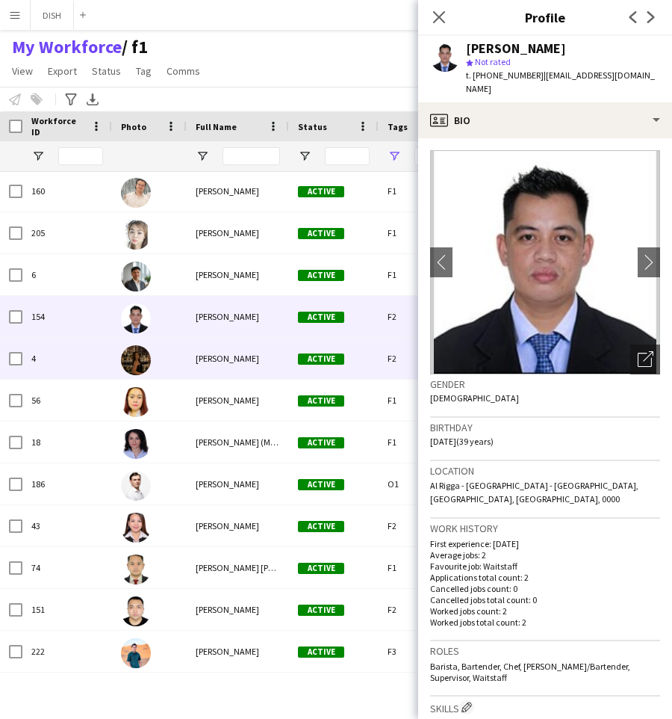
click at [233, 359] on span "[PERSON_NAME]" at bounding box center [228, 358] width 64 height 11
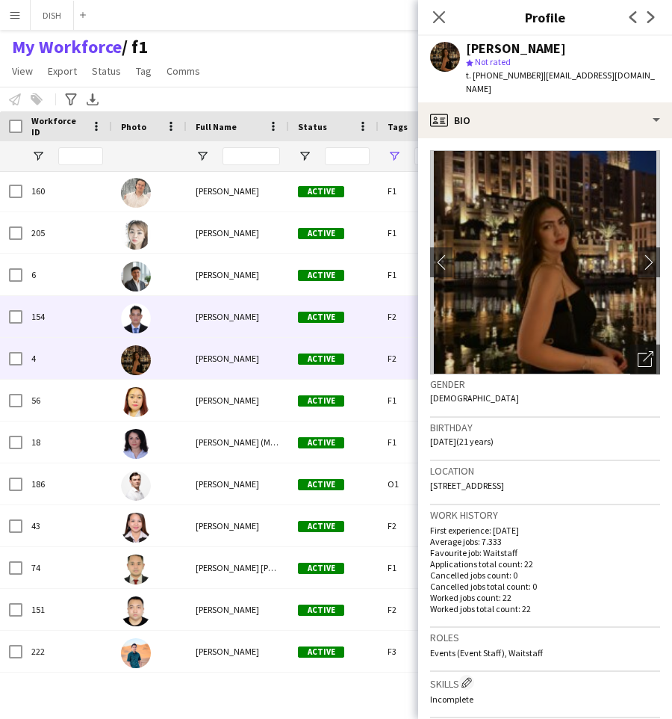
click at [244, 327] on div "[PERSON_NAME]" at bounding box center [238, 316] width 102 height 41
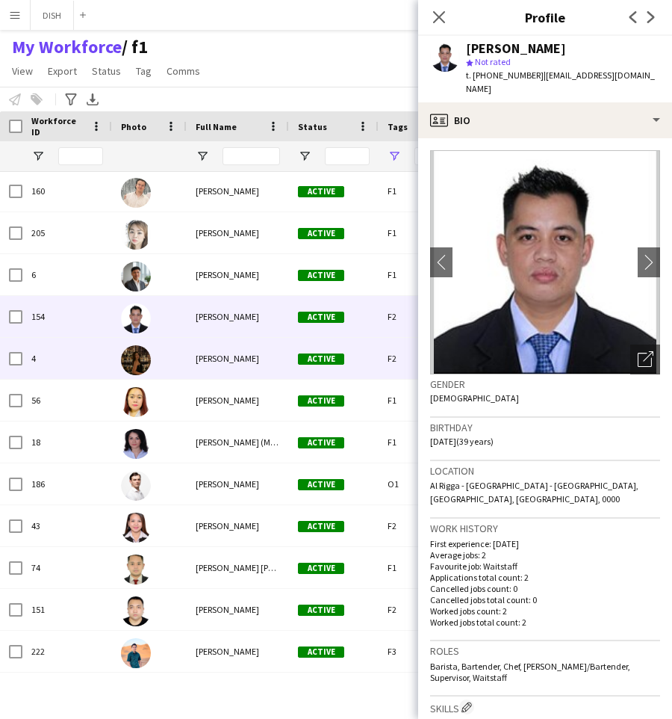
click at [253, 347] on div "[PERSON_NAME]" at bounding box center [238, 358] width 102 height 41
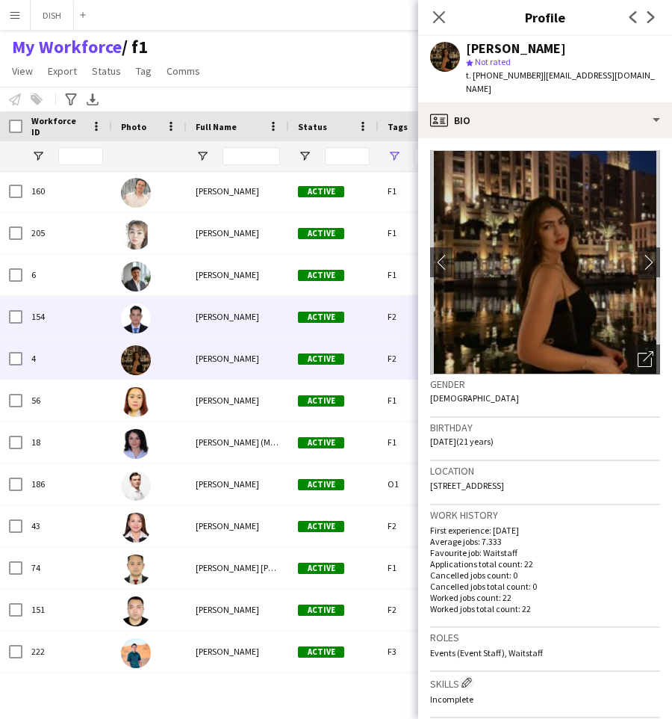
click at [240, 316] on span "[PERSON_NAME]" at bounding box center [228, 316] width 64 height 11
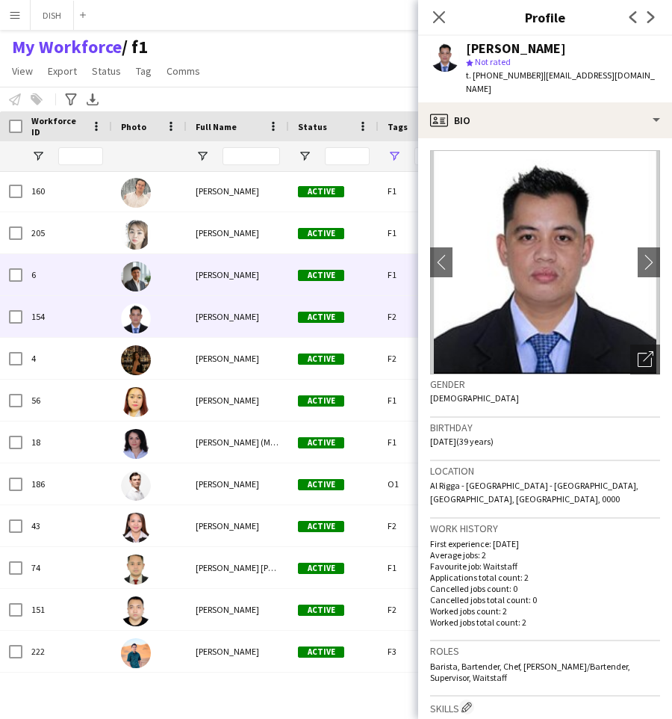
click at [232, 274] on span "[PERSON_NAME]" at bounding box center [228, 274] width 64 height 11
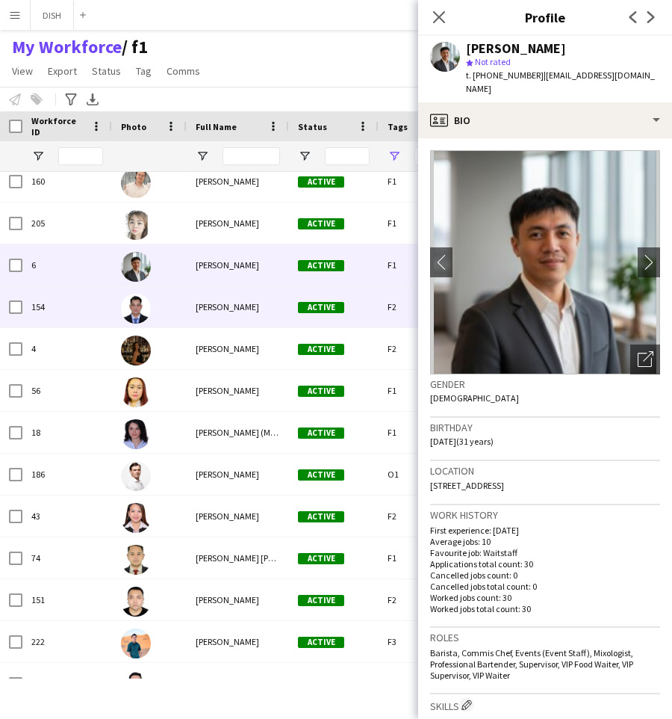
scroll to position [3279, 0]
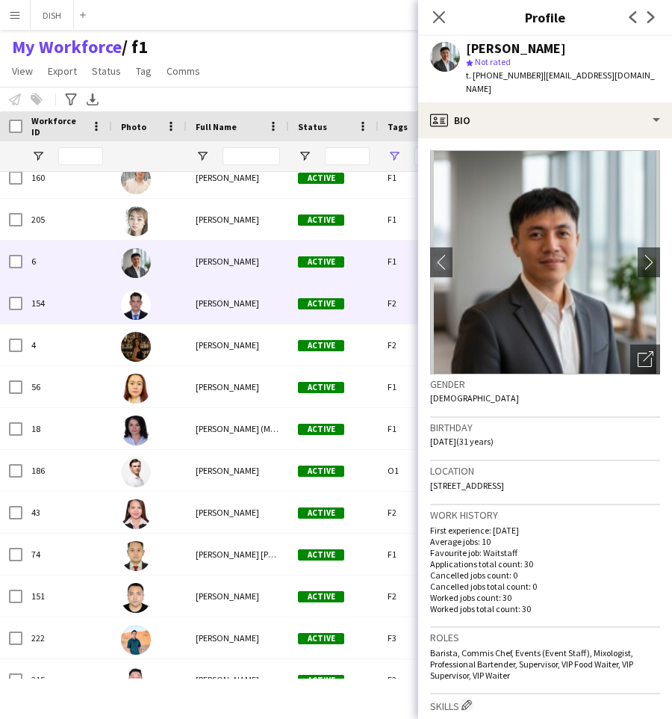
click at [186, 308] on div at bounding box center [149, 302] width 75 height 41
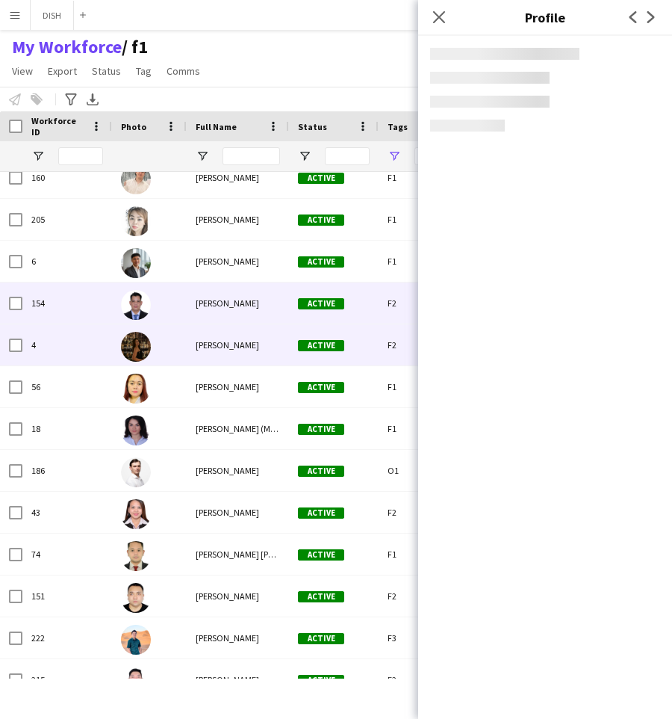
click at [191, 341] on div "[PERSON_NAME]" at bounding box center [238, 344] width 102 height 41
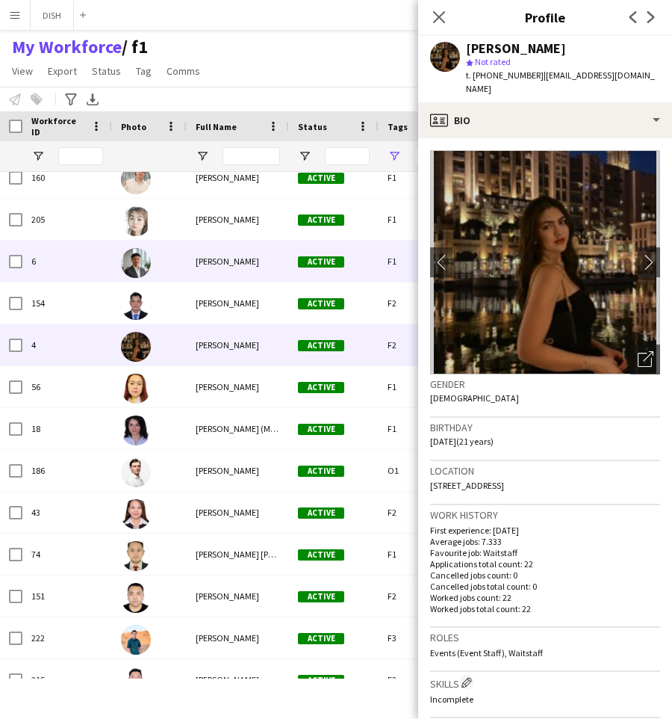
click at [191, 259] on div "[PERSON_NAME]" at bounding box center [238, 261] width 102 height 41
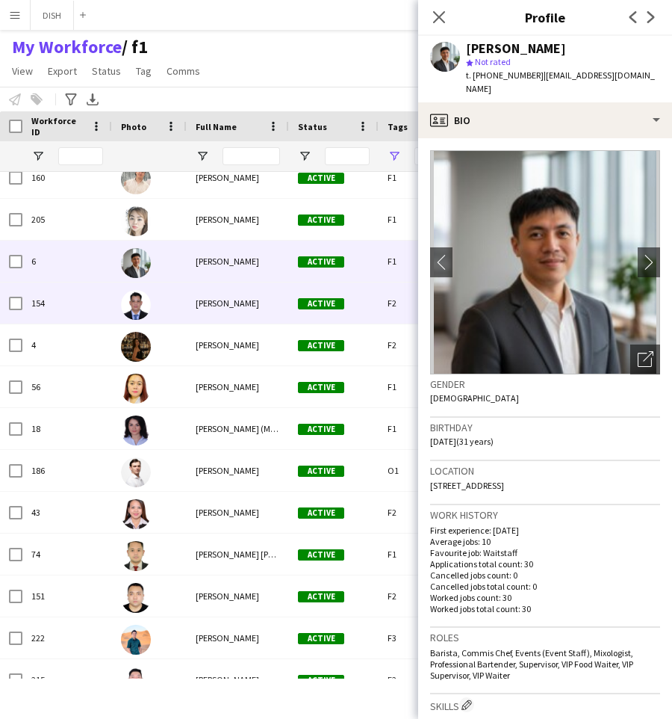
click at [194, 288] on div "[PERSON_NAME]" at bounding box center [238, 302] width 102 height 41
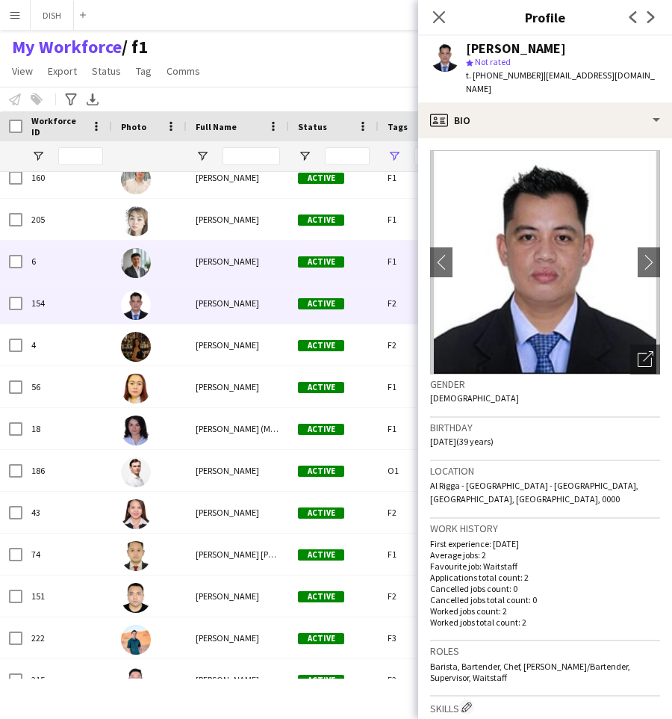
click at [200, 249] on div "[PERSON_NAME]" at bounding box center [238, 261] width 102 height 41
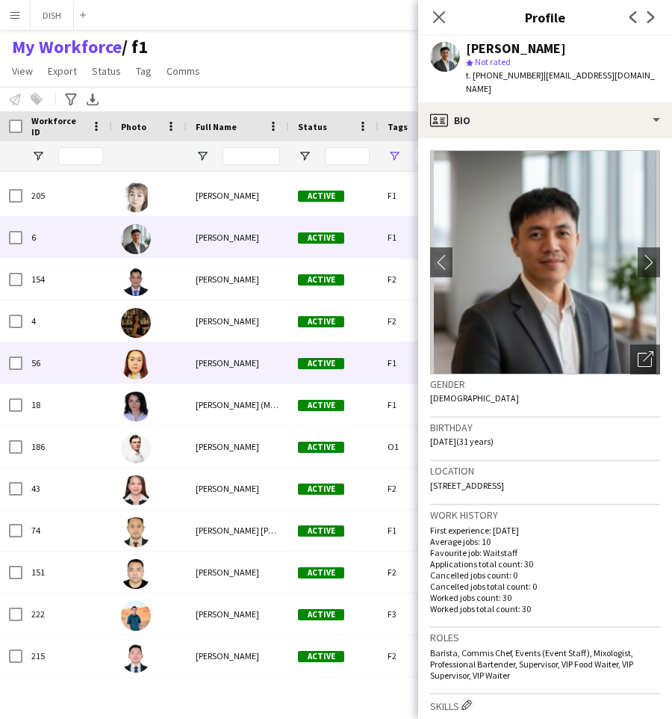
scroll to position [3309, 0]
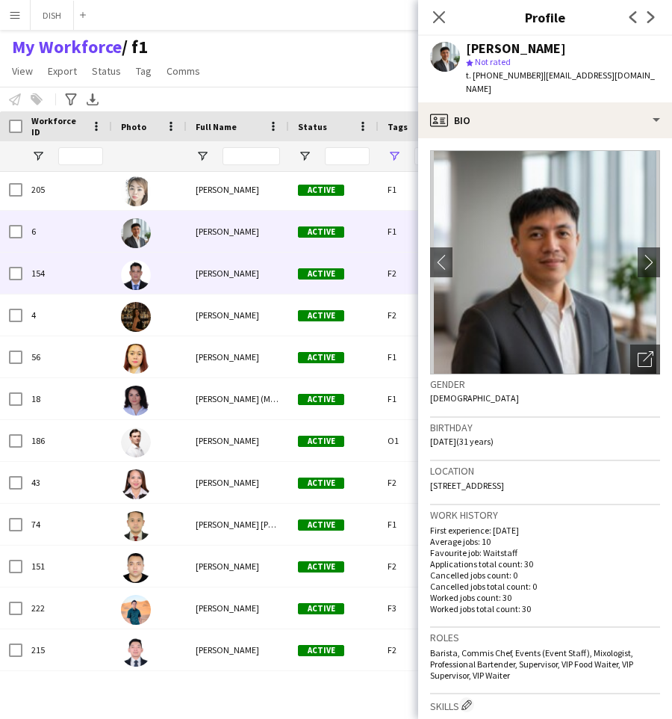
click at [197, 273] on span "[PERSON_NAME]" at bounding box center [228, 272] width 64 height 11
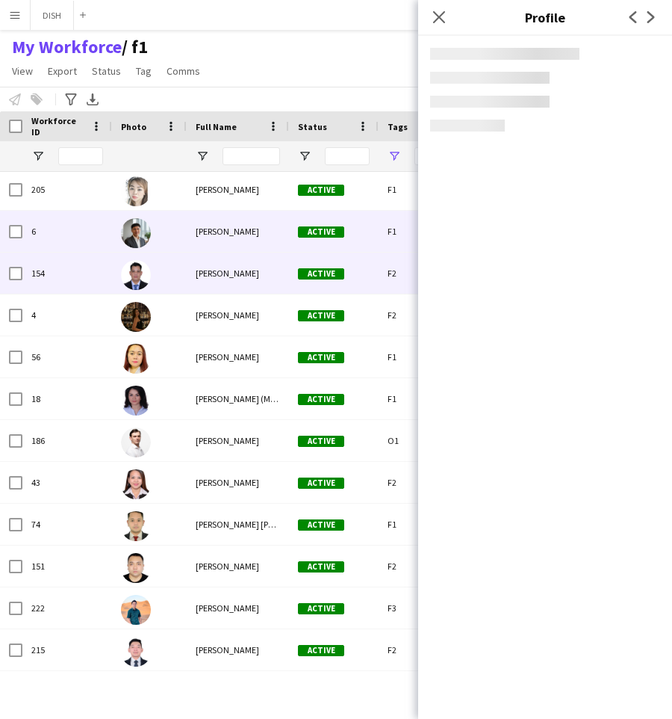
click at [197, 234] on span "[PERSON_NAME]" at bounding box center [228, 231] width 64 height 11
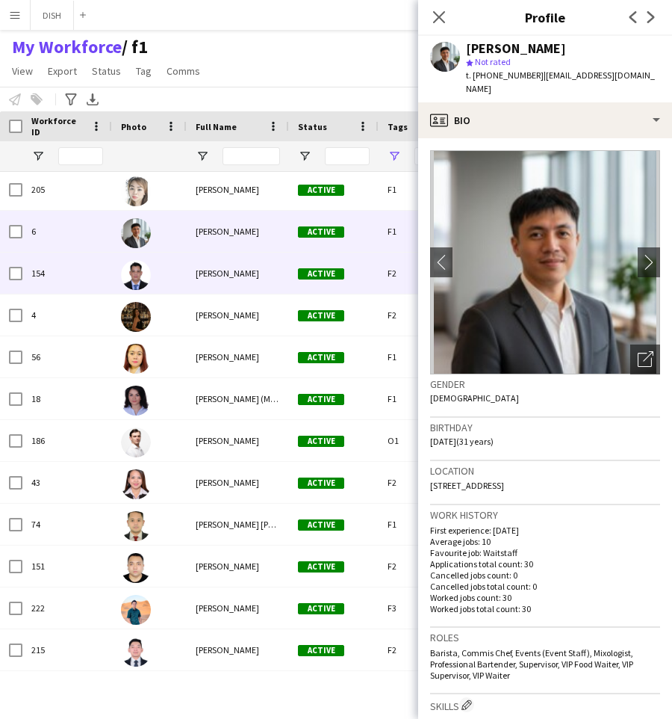
click at [192, 279] on div "[PERSON_NAME]" at bounding box center [238, 273] width 102 height 41
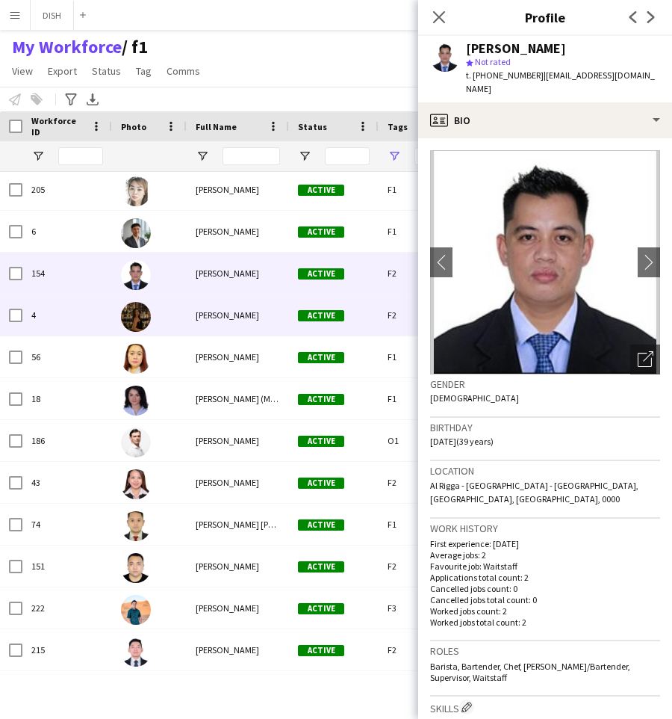
click at [189, 315] on div "[PERSON_NAME]" at bounding box center [238, 314] width 102 height 41
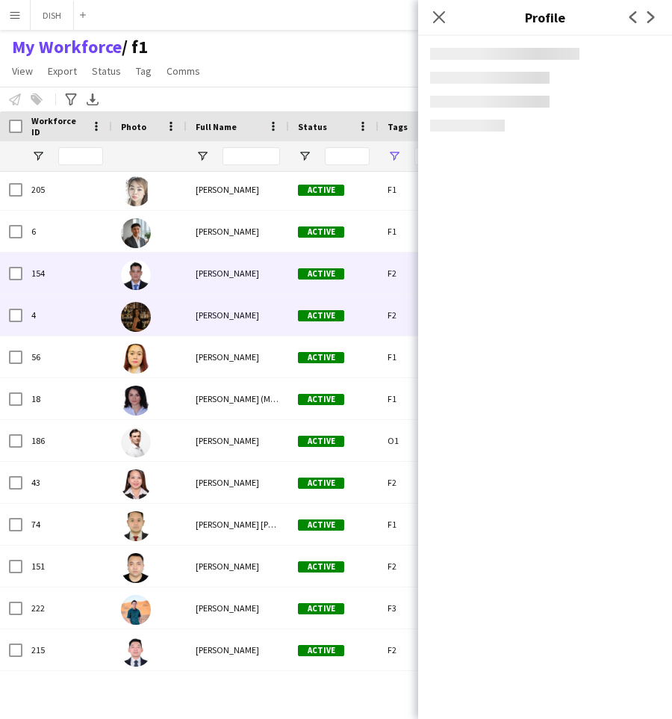
click at [191, 266] on div "[PERSON_NAME]" at bounding box center [238, 273] width 102 height 41
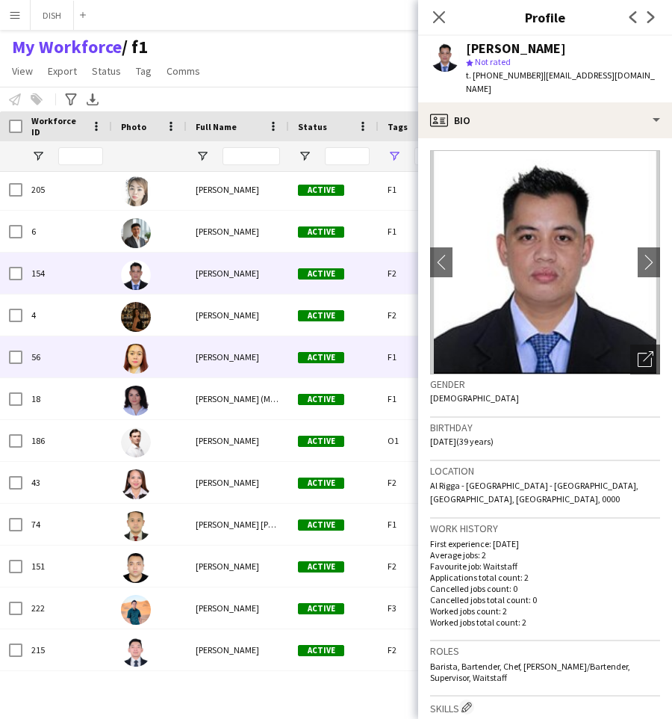
click at [208, 359] on span "[PERSON_NAME]" at bounding box center [228, 356] width 64 height 11
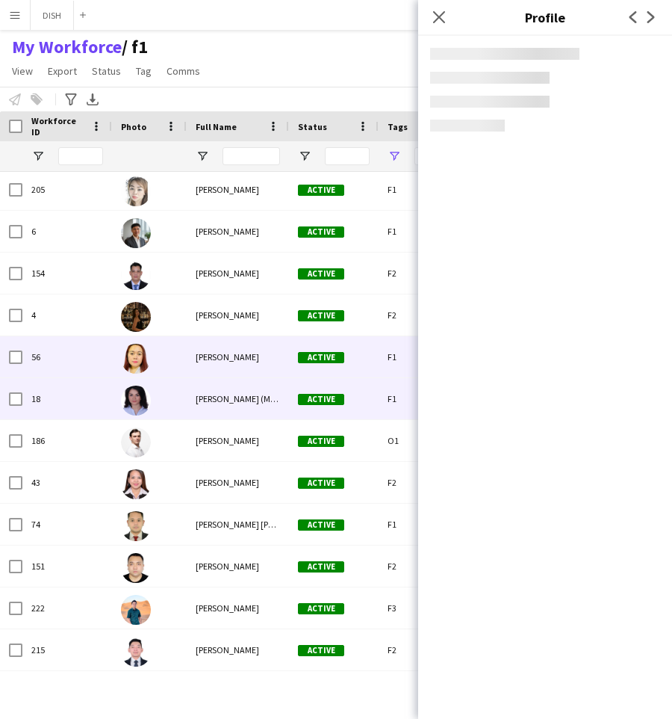
click at [217, 393] on span "[PERSON_NAME] (Manizha) [PERSON_NAME]" at bounding box center [281, 398] width 170 height 11
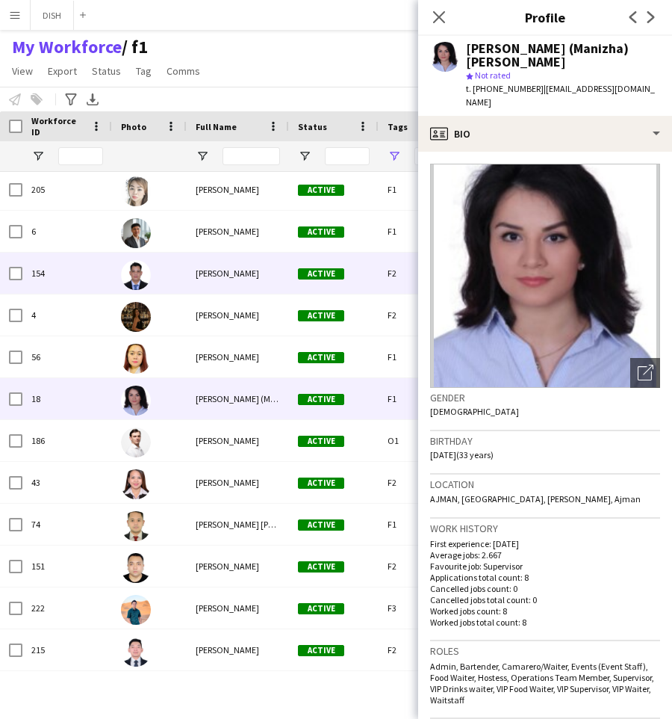
click at [190, 279] on div "[PERSON_NAME]" at bounding box center [238, 273] width 102 height 41
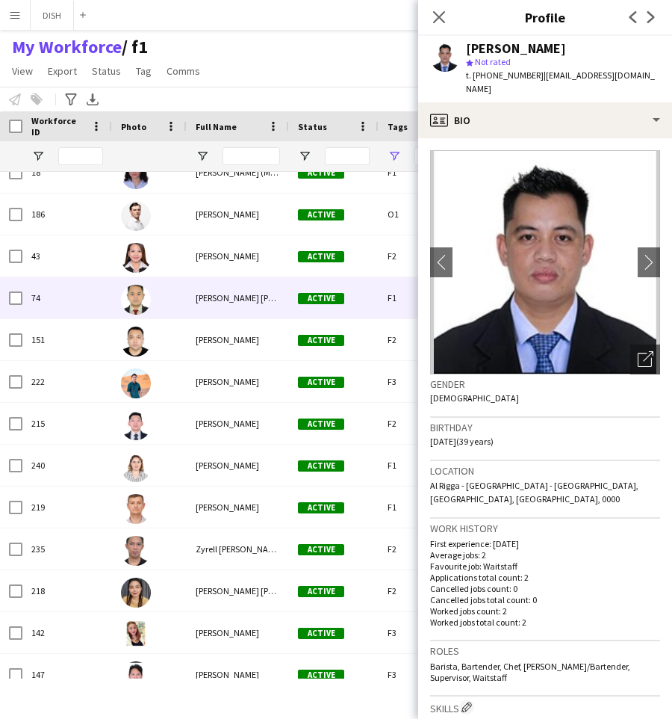
scroll to position [3536, 0]
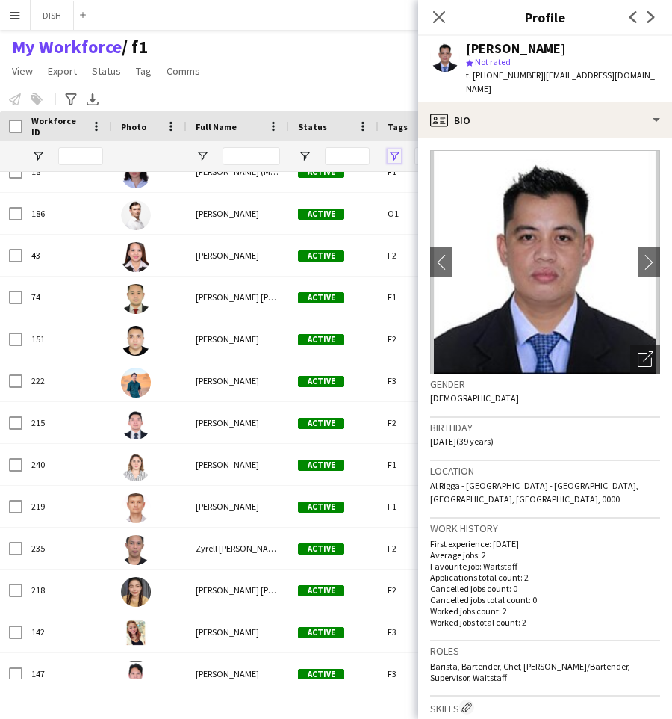
click at [395, 155] on span "Open Filter Menu" at bounding box center [394, 155] width 13 height 13
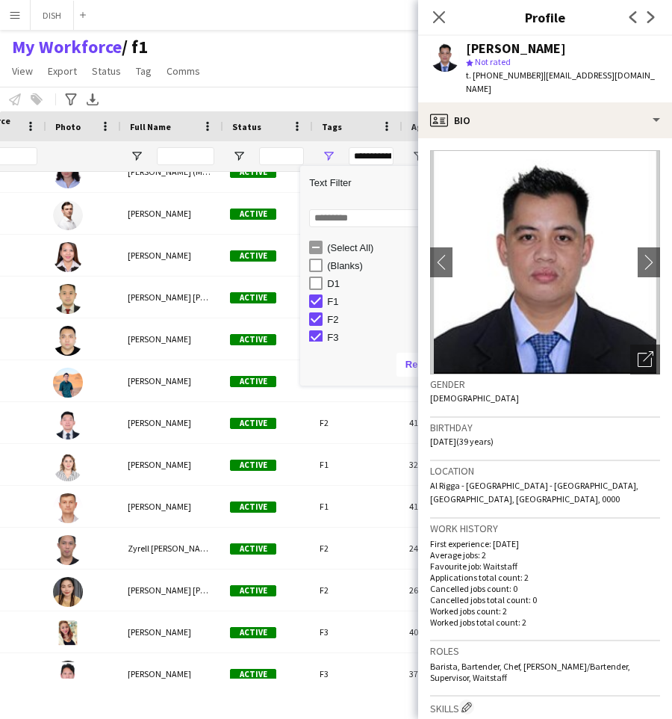
scroll to position [0, 68]
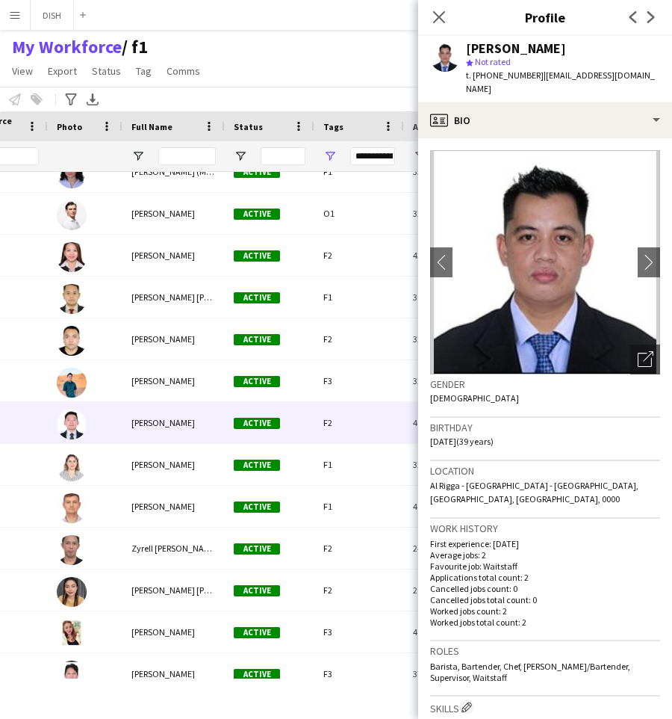
click at [180, 417] on span "[PERSON_NAME]" at bounding box center [164, 422] width 64 height 11
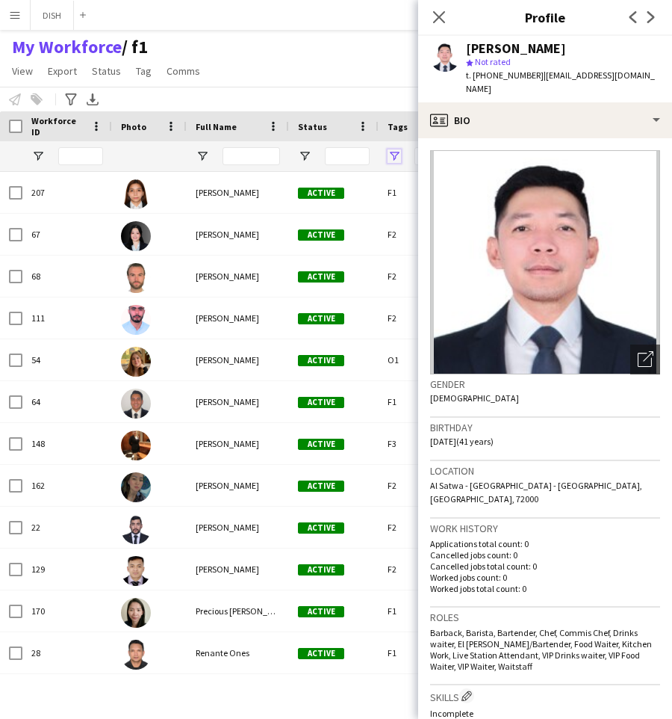
click at [388, 158] on span "Open Filter Menu" at bounding box center [394, 155] width 13 height 13
click at [403, 215] on input "Search filter values" at bounding box center [460, 218] width 132 height 18
type input "****"
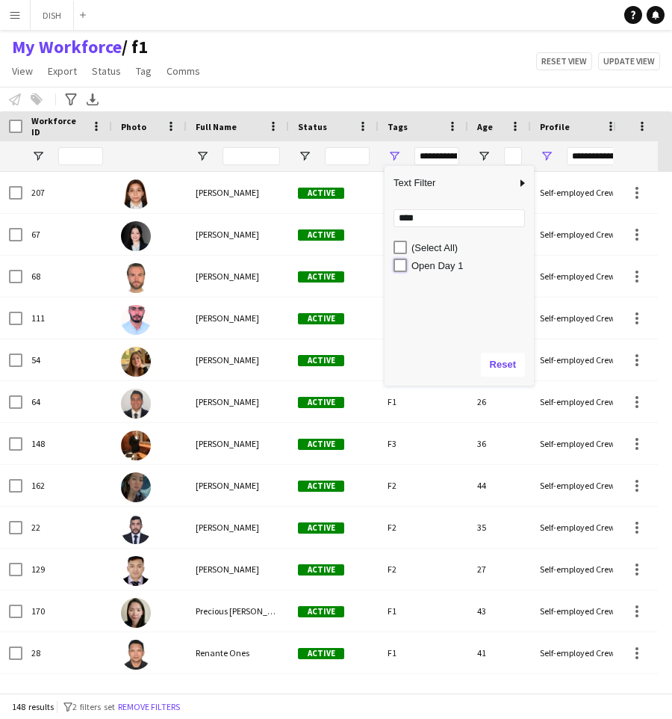
type input "**********"
click at [495, 368] on button "Reset" at bounding box center [503, 365] width 44 height 24
type input "**********"
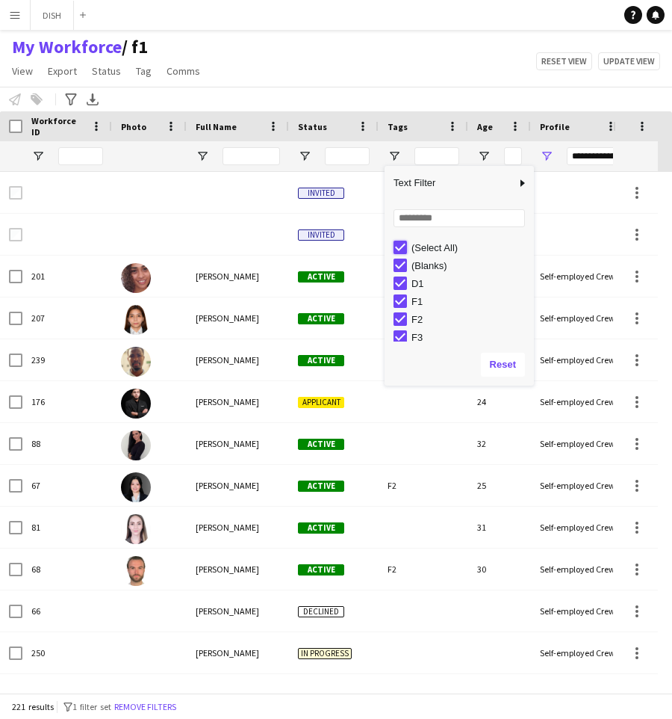
type input "***"
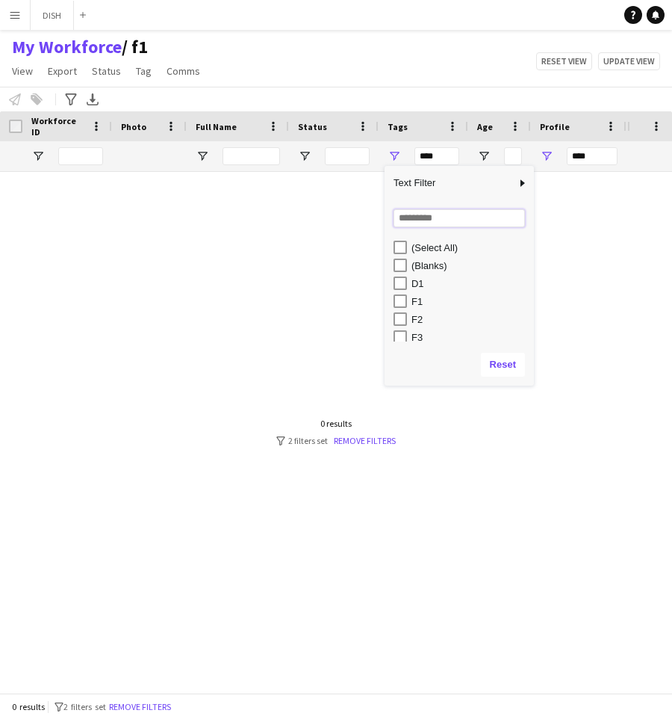
click at [411, 217] on input "Search filter values" at bounding box center [460, 218] width 132 height 18
type input "**"
type input "**********"
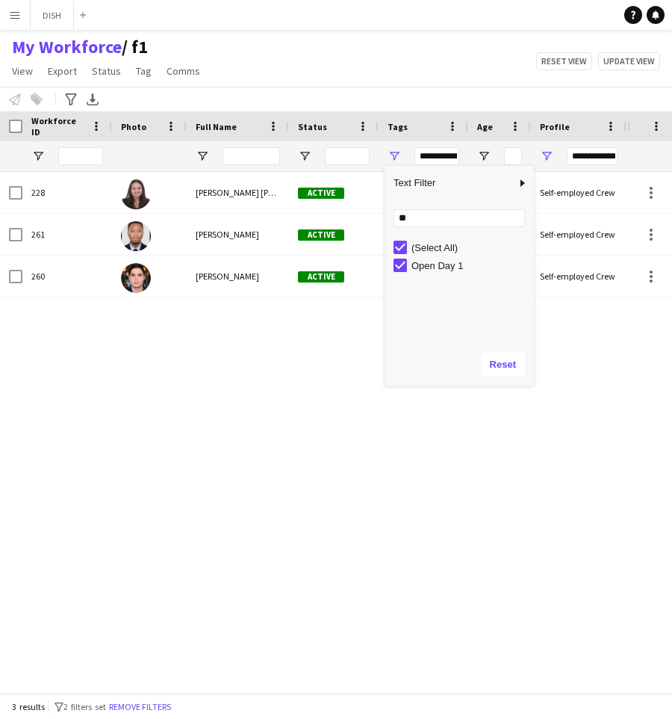
click at [270, 308] on div "228 Laura Melisa Patarroyo Godoy Active Open Day 1 28 Self-employed Crew 784-19…" at bounding box center [314, 425] width 628 height 507
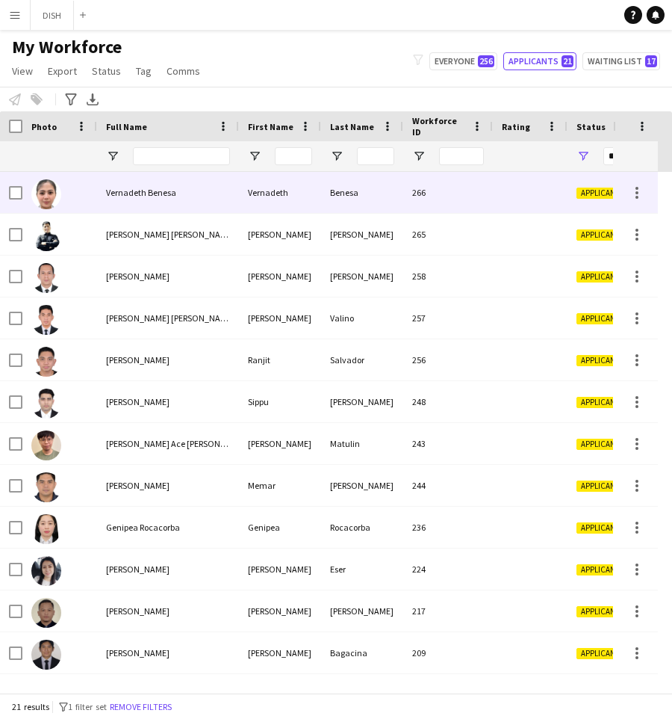
click at [208, 199] on div "Vernadeth Benesa" at bounding box center [168, 192] width 142 height 41
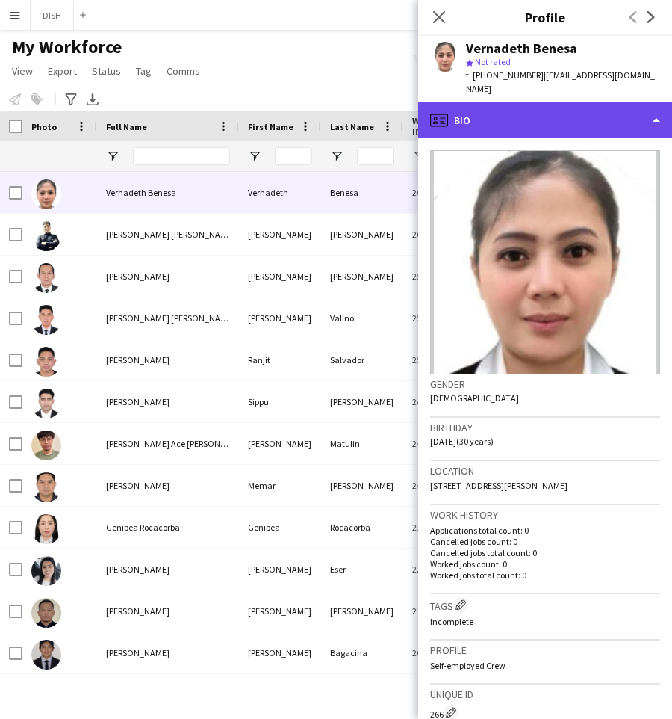
click at [484, 120] on div "profile Bio" at bounding box center [545, 120] width 254 height 36
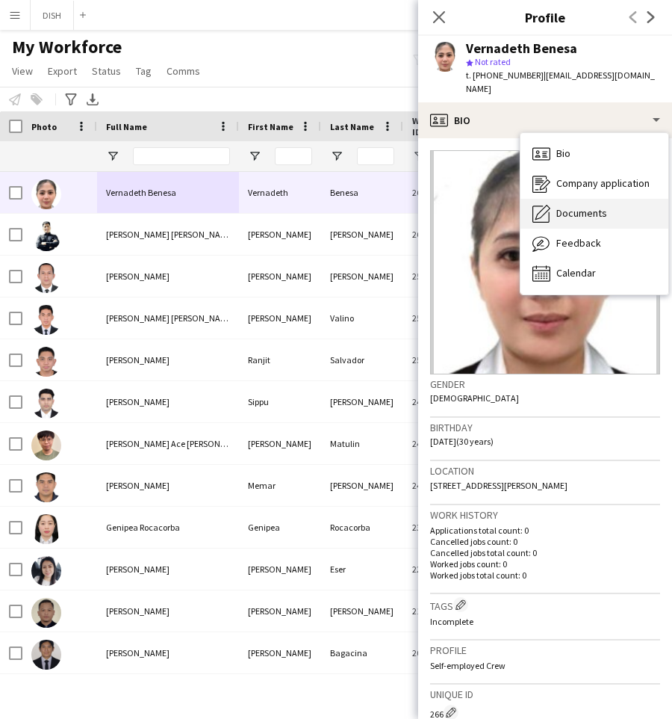
click at [552, 220] on div "Documents Documents" at bounding box center [595, 214] width 148 height 30
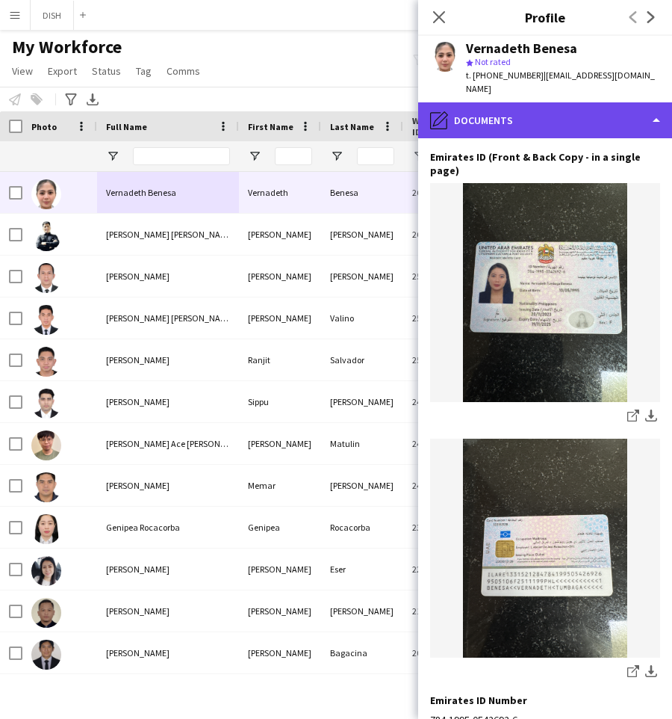
click at [474, 125] on div "pencil4 Documents" at bounding box center [545, 120] width 254 height 36
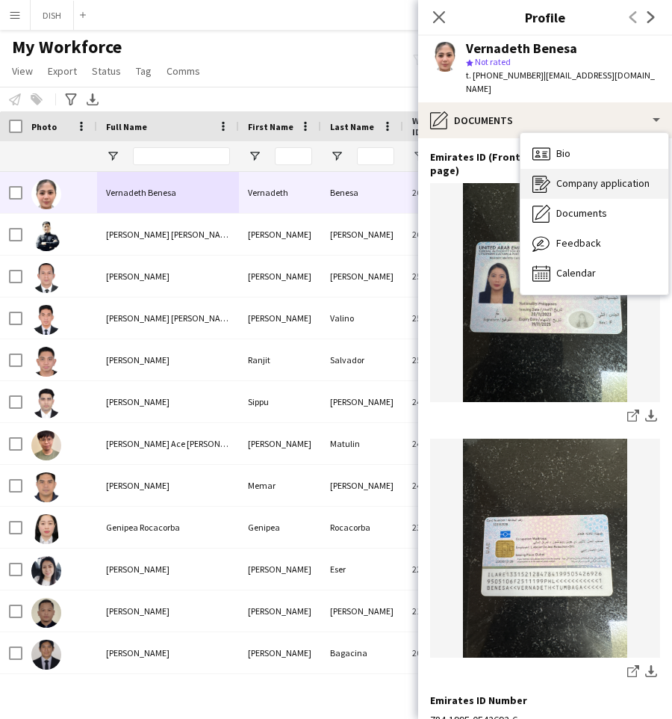
click at [566, 182] on span "Company application" at bounding box center [603, 182] width 93 height 13
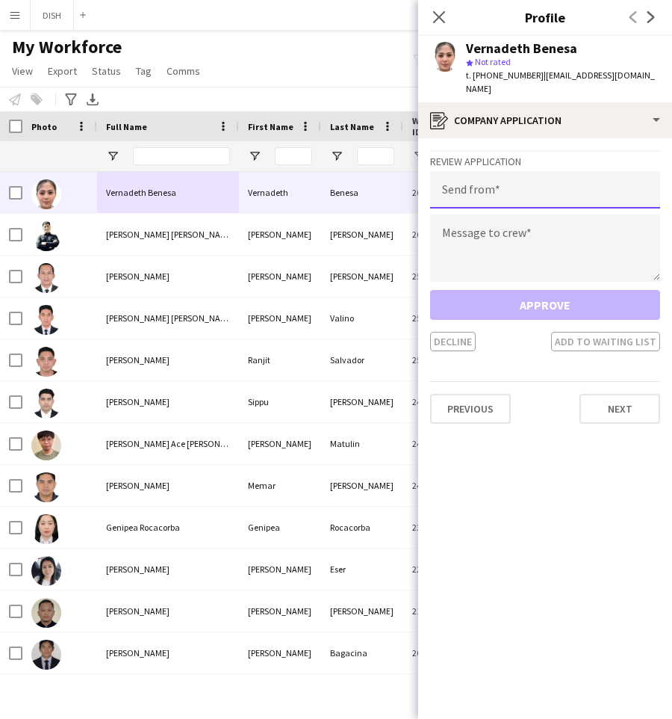
click at [552, 196] on input "email" at bounding box center [545, 189] width 230 height 37
type input "**********"
click at [569, 232] on textarea at bounding box center [545, 247] width 230 height 67
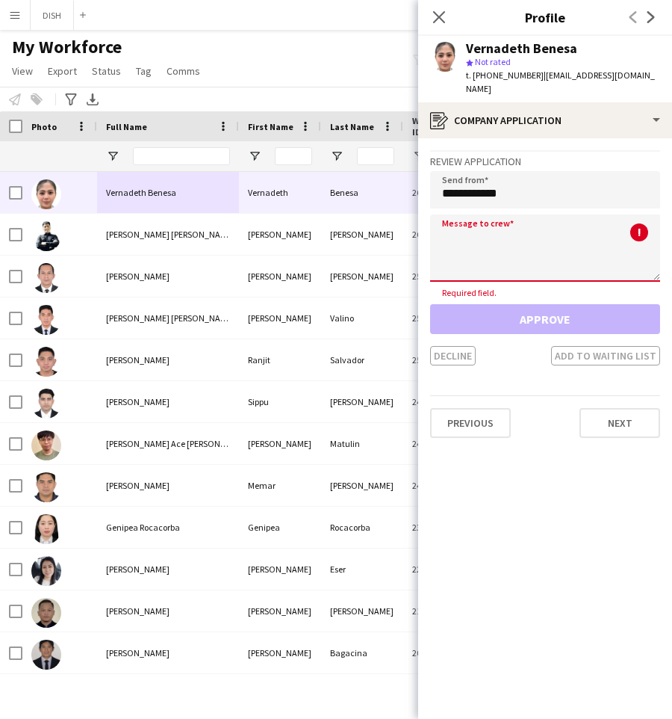
paste textarea "**********"
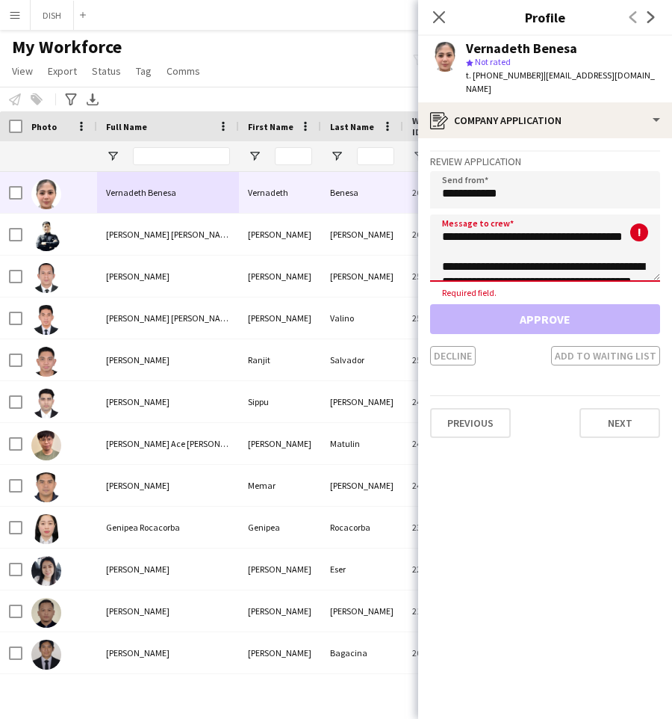
scroll to position [69, 0]
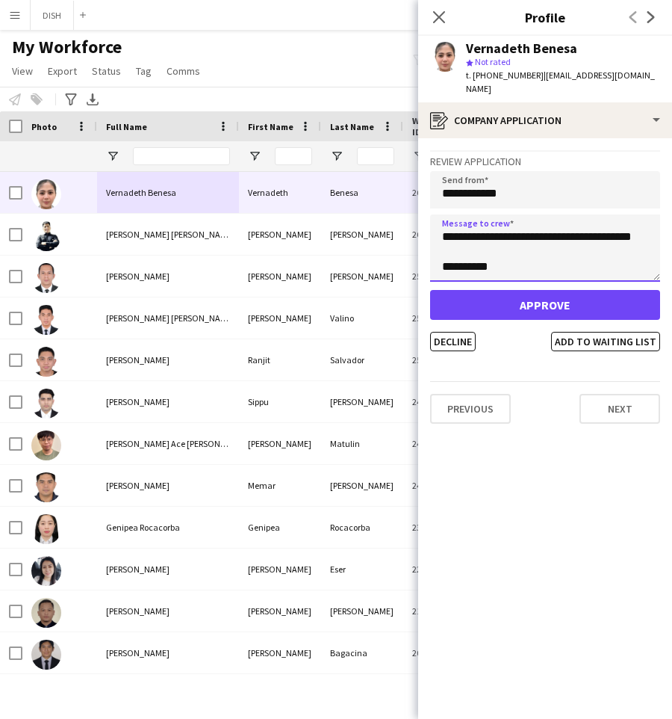
type textarea "**********"
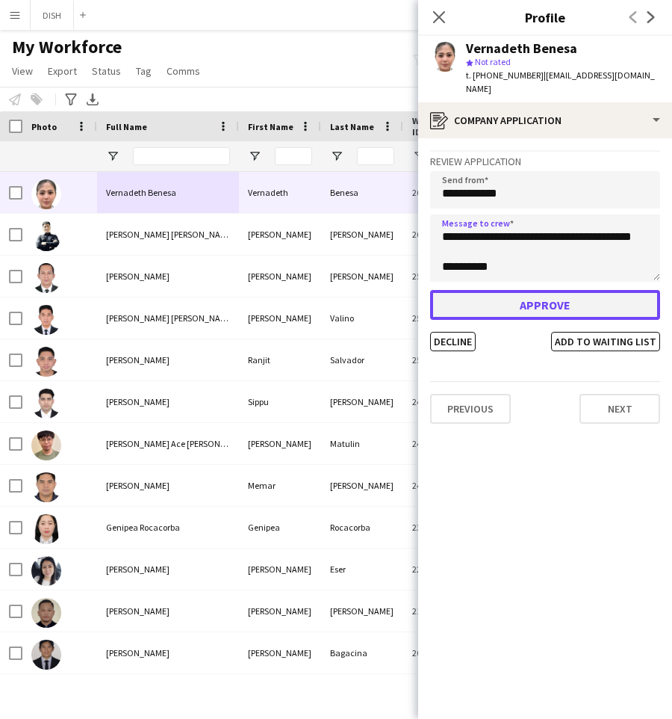
click at [582, 306] on button "Approve" at bounding box center [545, 305] width 230 height 30
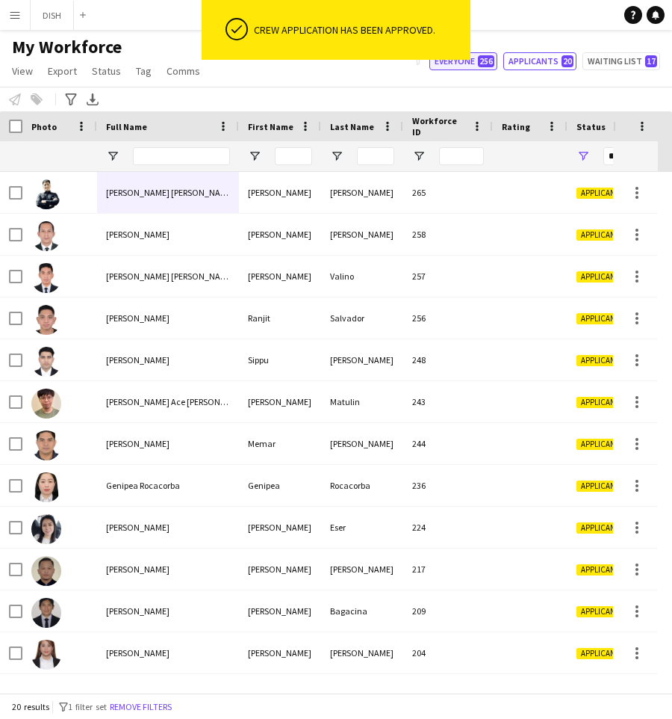
click at [490, 63] on span "256" at bounding box center [486, 61] width 16 height 12
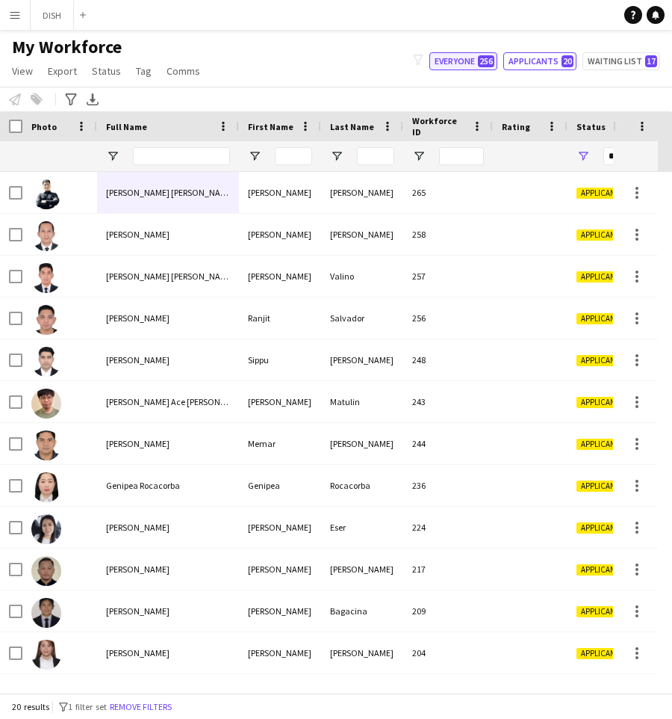
type input "**********"
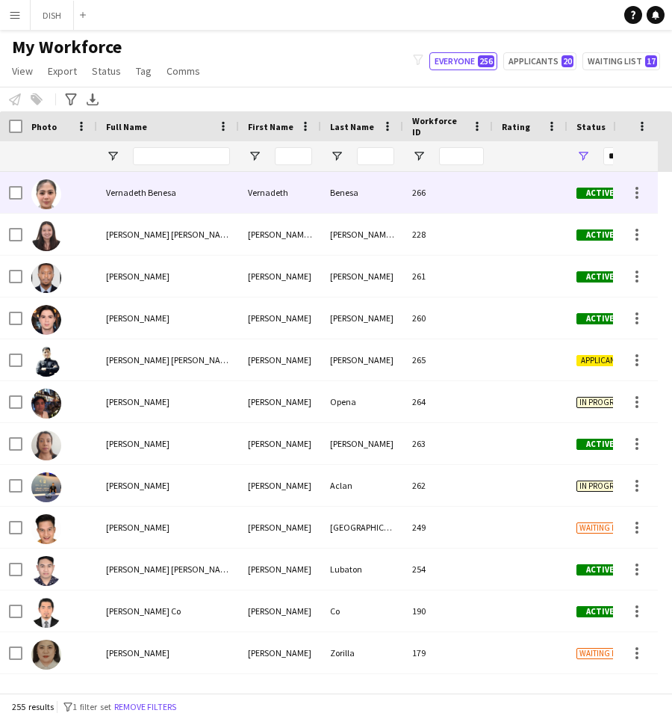
click at [223, 190] on div "Vernadeth Benesa" at bounding box center [168, 192] width 142 height 41
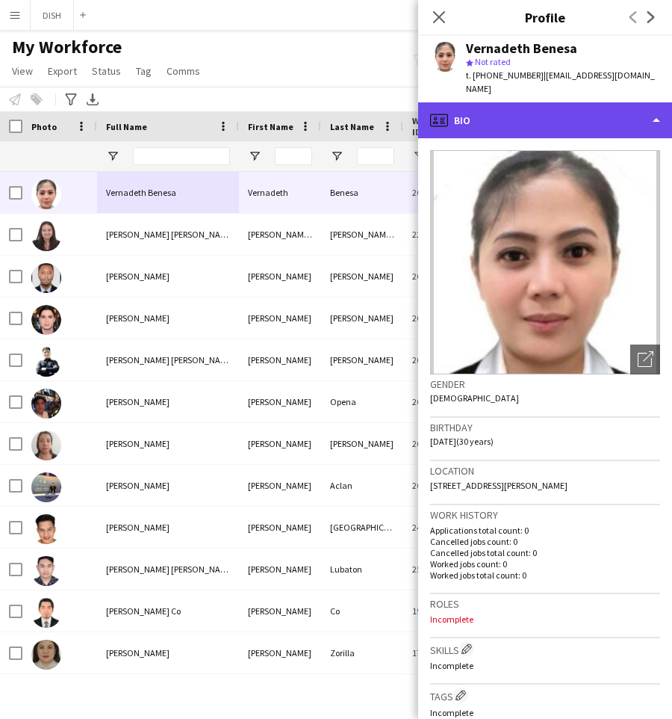
click at [484, 123] on div "profile Bio" at bounding box center [545, 120] width 254 height 36
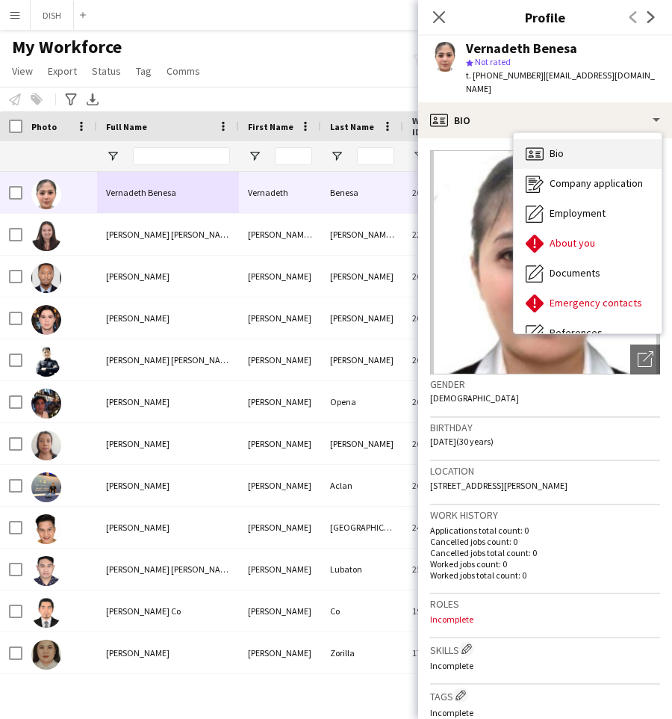
click at [572, 166] on div "Bio Bio" at bounding box center [588, 154] width 148 height 30
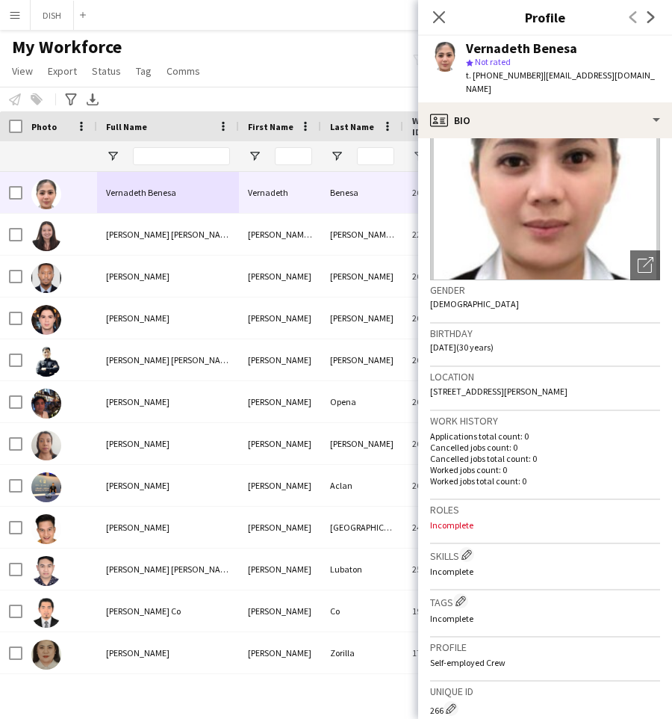
scroll to position [172, 0]
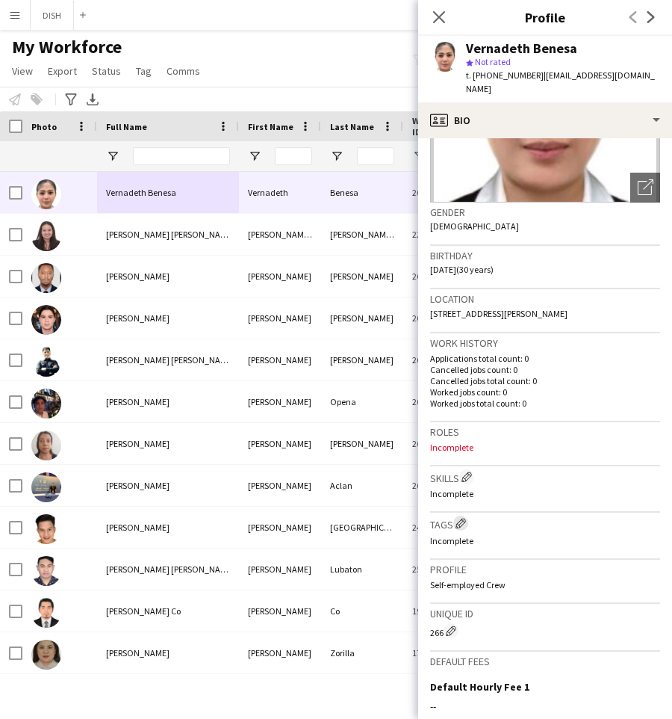
click at [468, 521] on button "Edit crew company tags" at bounding box center [461, 523] width 15 height 15
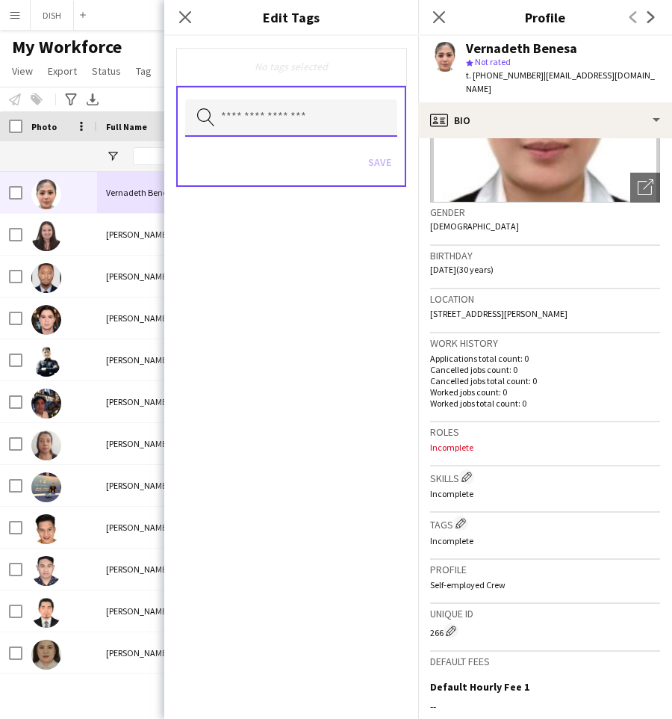
click at [244, 125] on input "text" at bounding box center [291, 117] width 212 height 37
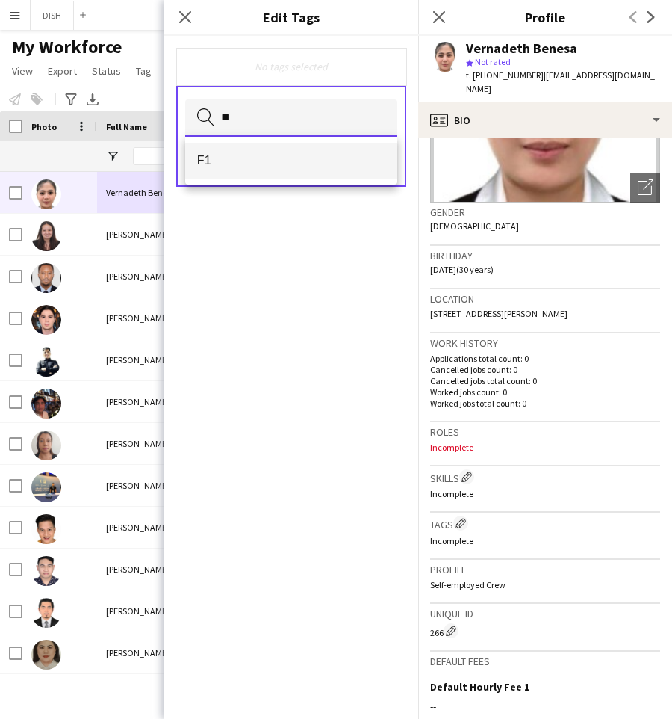
type input "**"
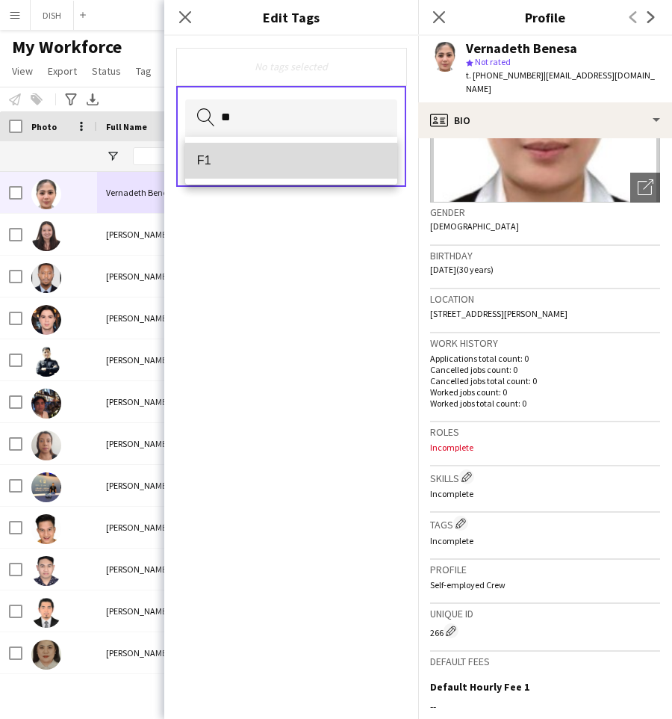
click at [246, 153] on mat-option "F1" at bounding box center [291, 161] width 212 height 36
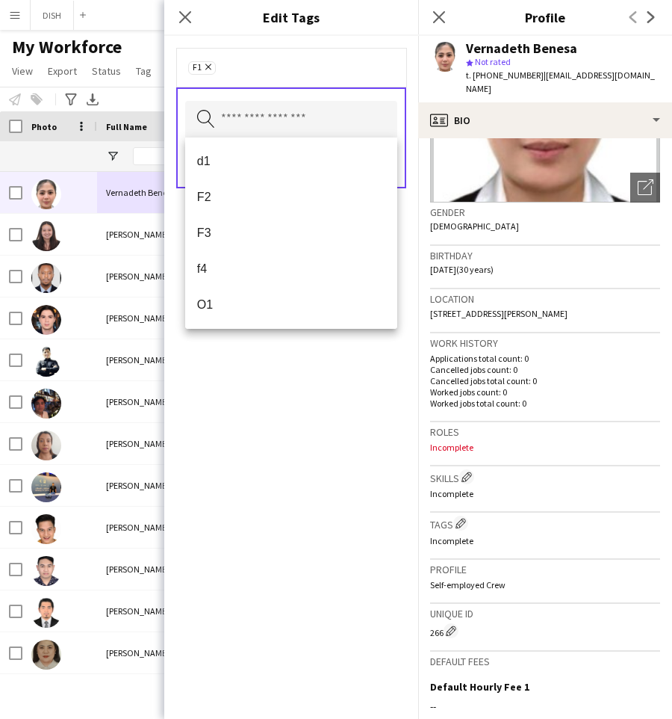
click at [305, 53] on div "F1 Remove" at bounding box center [291, 67] width 230 height 39
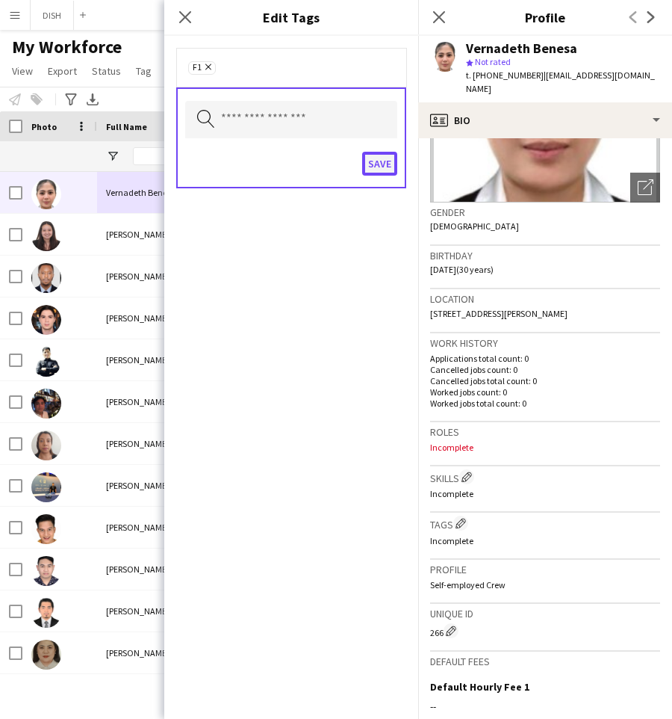
click at [374, 158] on button "Save" at bounding box center [379, 164] width 35 height 24
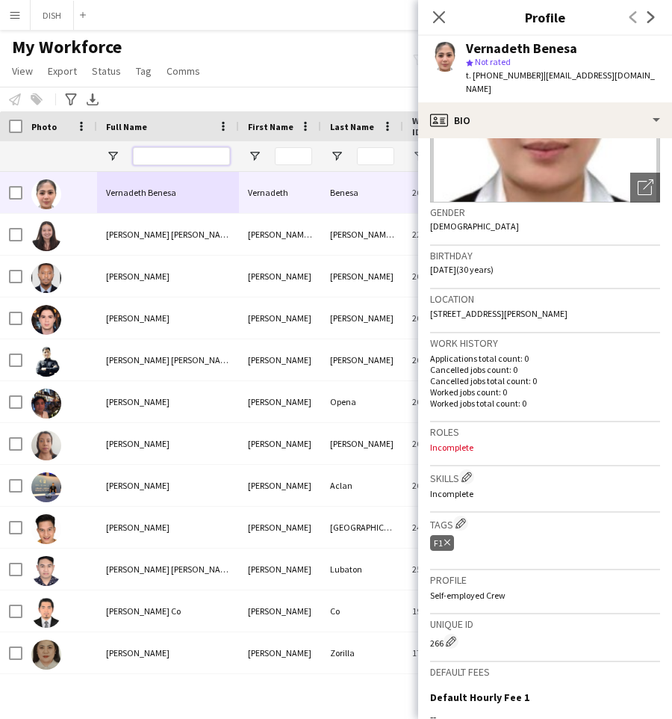
click at [196, 150] on input "Full Name Filter Input" at bounding box center [181, 156] width 97 height 18
click at [194, 148] on input "Full Name Filter Input" at bounding box center [181, 156] width 97 height 18
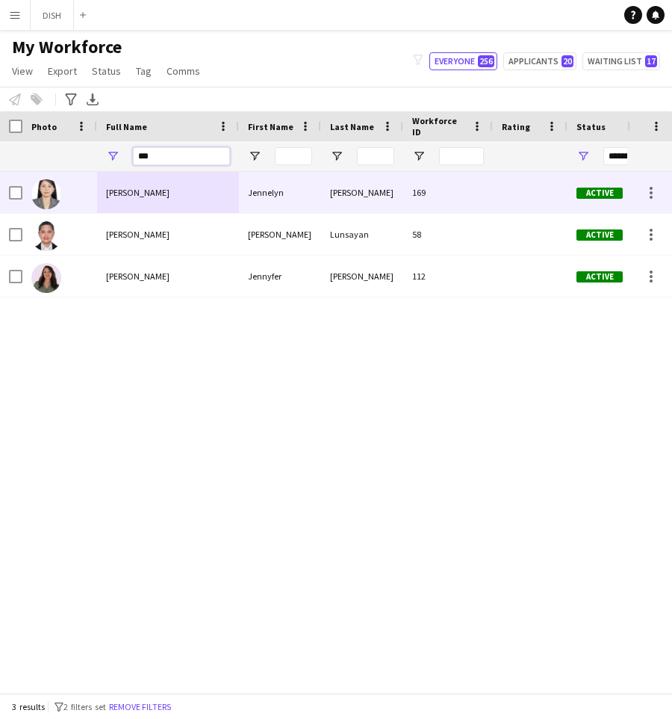
type input "***"
click at [185, 197] on div "[PERSON_NAME]" at bounding box center [168, 192] width 142 height 41
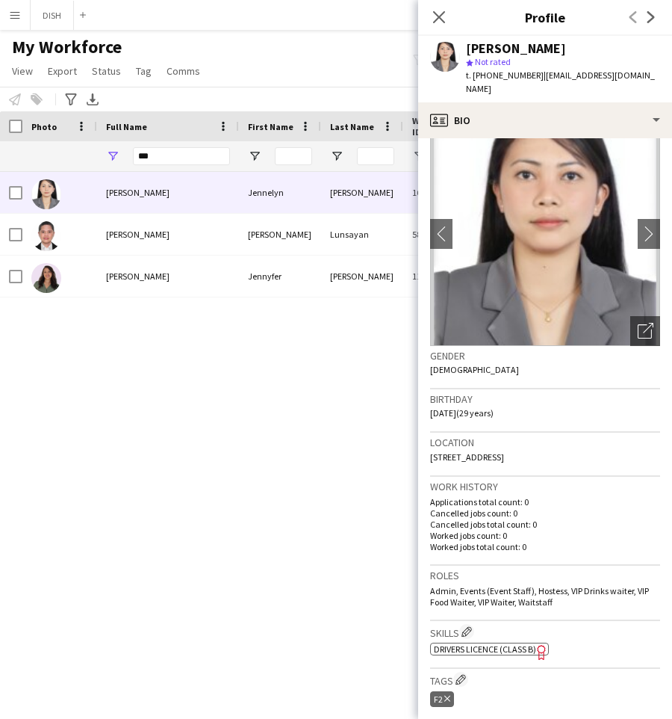
scroll to position [152, 0]
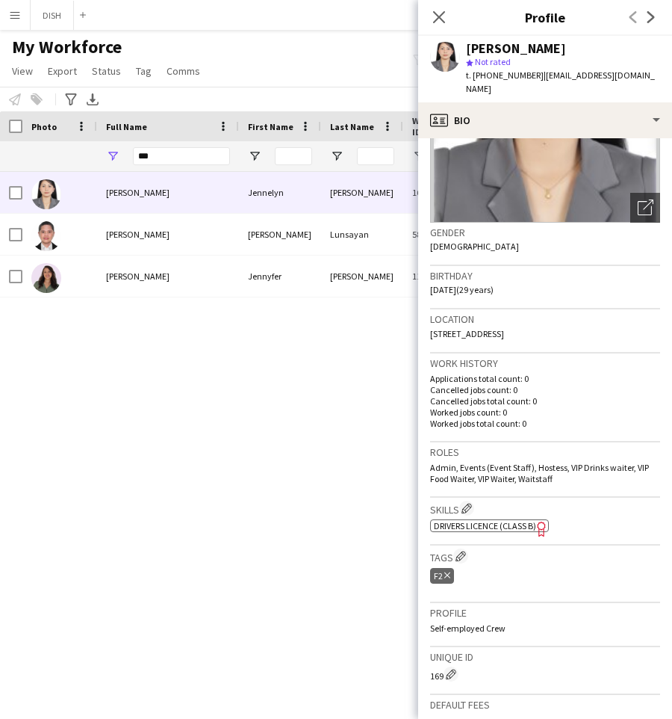
click at [446, 571] on icon "Delete tag" at bounding box center [448, 575] width 6 height 9
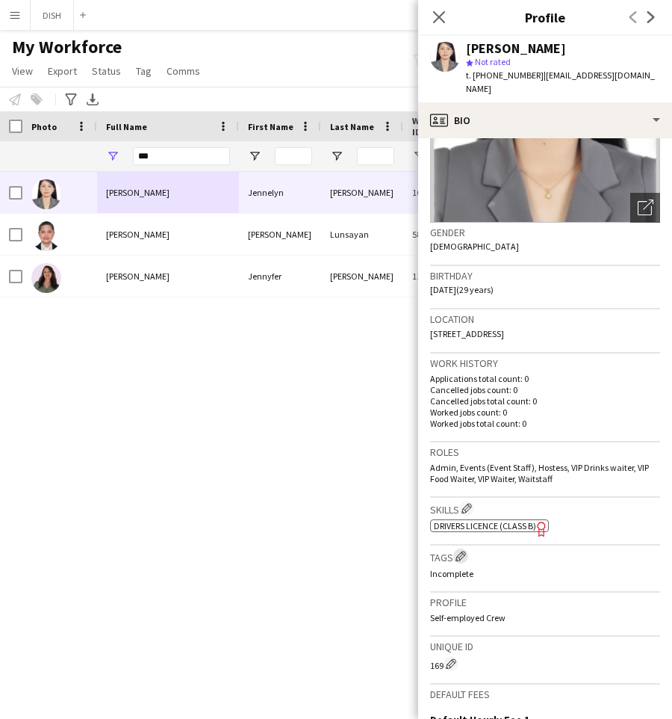
click at [463, 551] on app-icon "Edit crew company tags" at bounding box center [461, 556] width 10 height 10
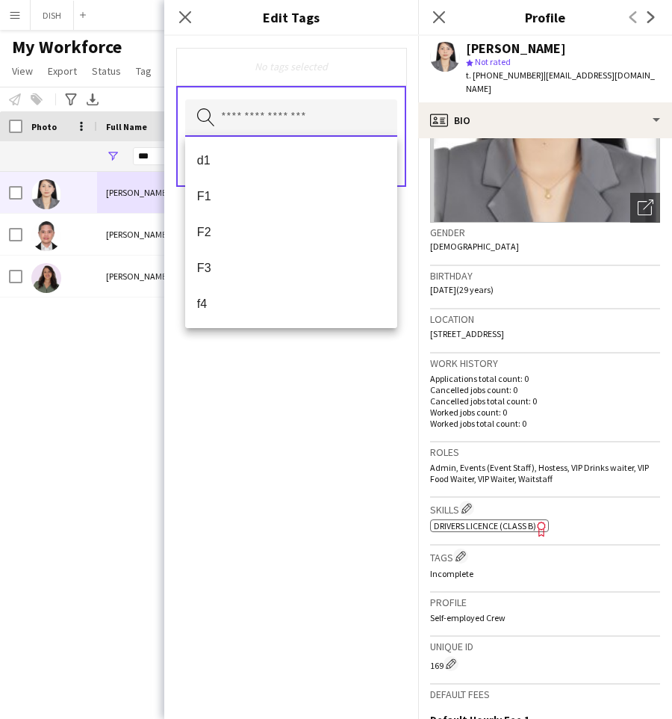
click at [259, 123] on input "text" at bounding box center [291, 117] width 212 height 37
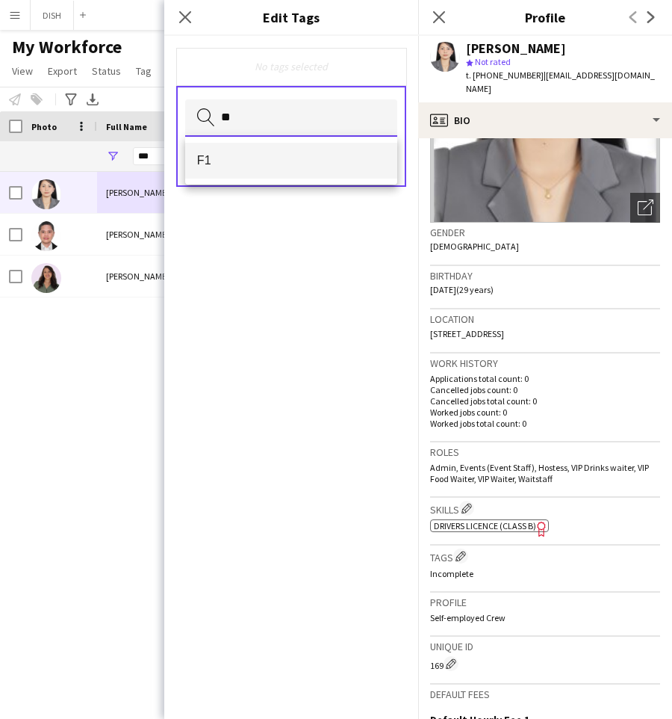
type input "**"
click at [283, 164] on span "F1" at bounding box center [291, 160] width 188 height 14
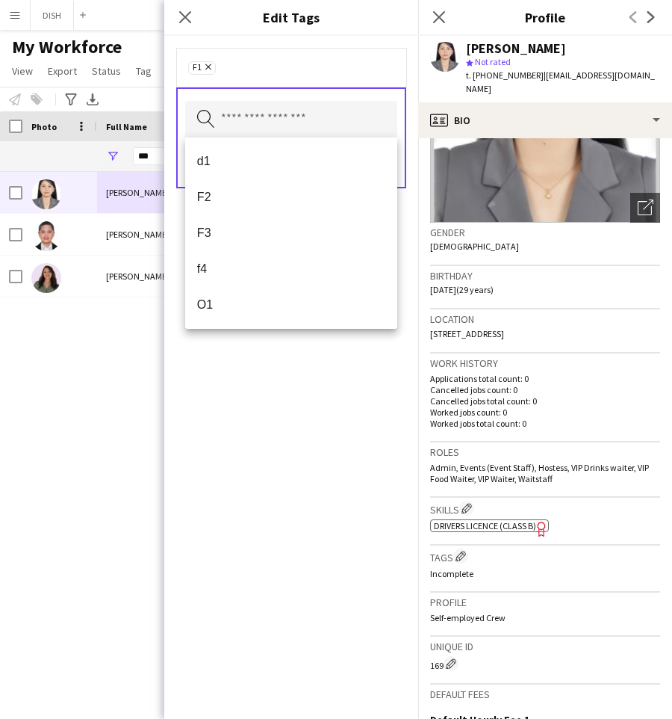
drag, startPoint x: 366, startPoint y: 403, endPoint x: 374, endPoint y: 362, distance: 42.6
click at [366, 403] on div "F1 Remove Search by tag name Save" at bounding box center [291, 377] width 254 height 683
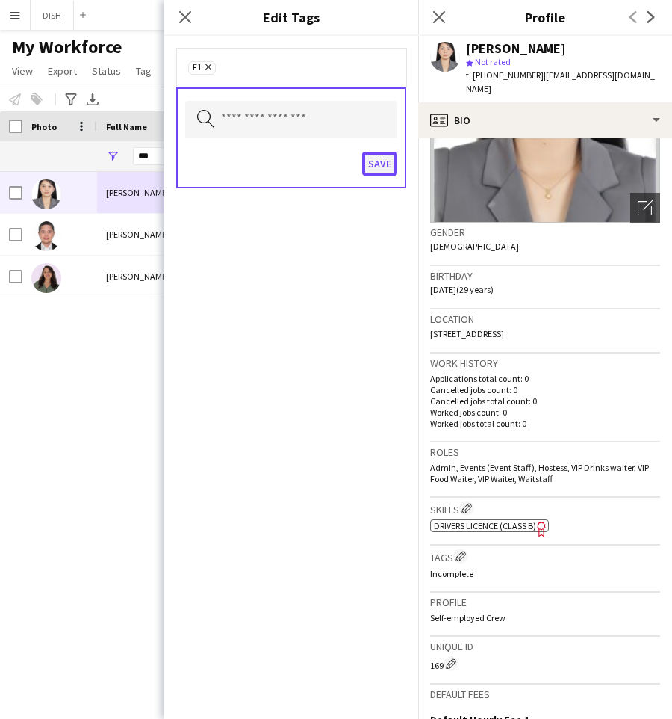
click at [377, 167] on button "Save" at bounding box center [379, 164] width 35 height 24
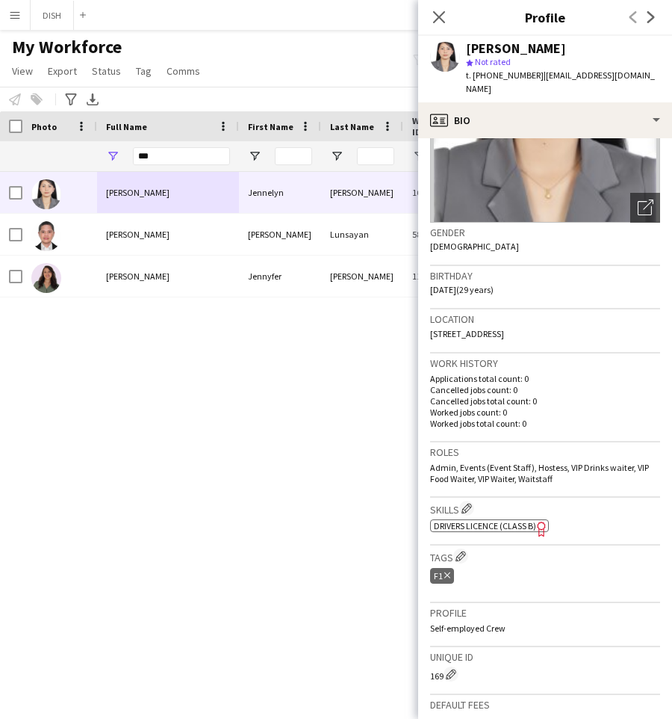
click at [189, 167] on div "***" at bounding box center [181, 156] width 97 height 30
click at [183, 160] on input "***" at bounding box center [181, 156] width 97 height 18
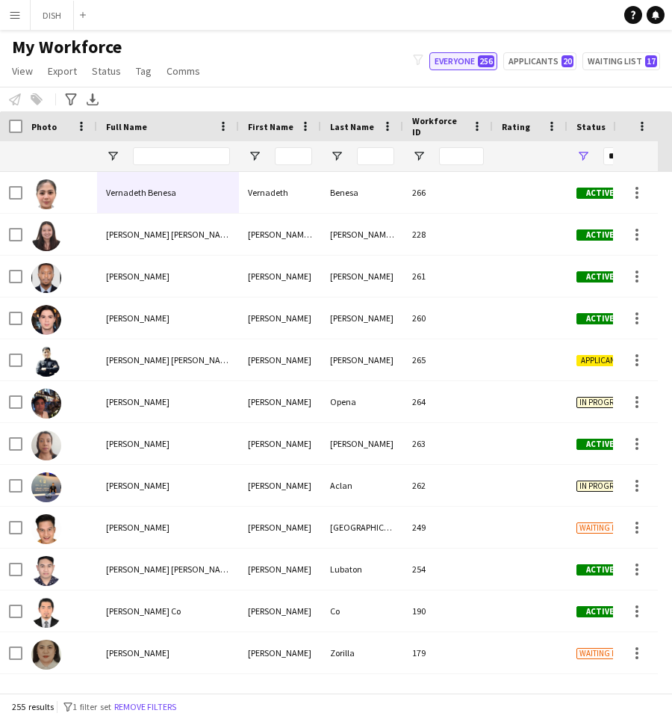
click at [478, 61] on button "Everyone 256" at bounding box center [464, 61] width 68 height 18
click at [114, 128] on span "Full Name" at bounding box center [126, 126] width 41 height 11
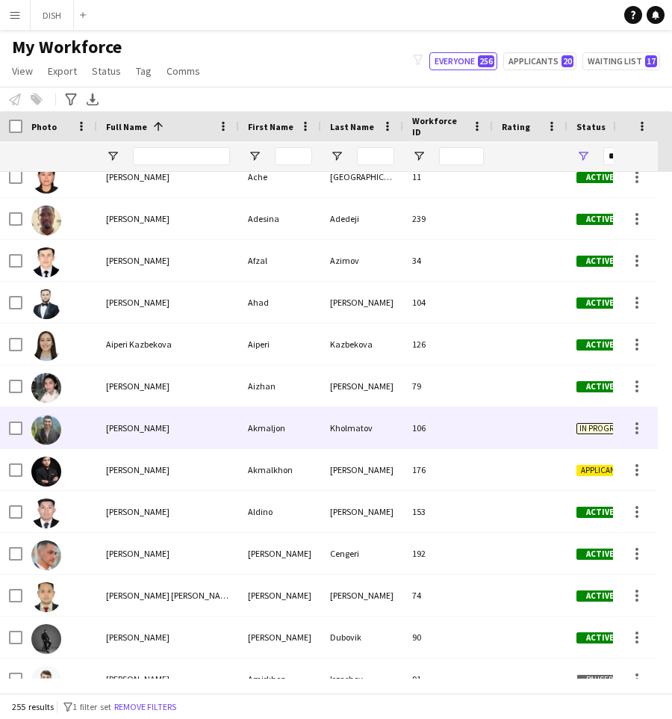
scroll to position [0, 0]
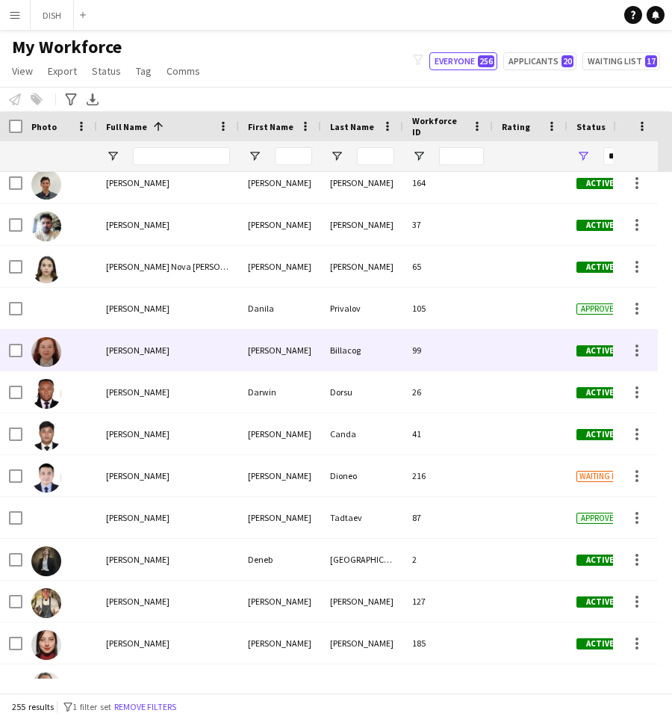
click at [142, 358] on div "[PERSON_NAME]" at bounding box center [168, 350] width 142 height 41
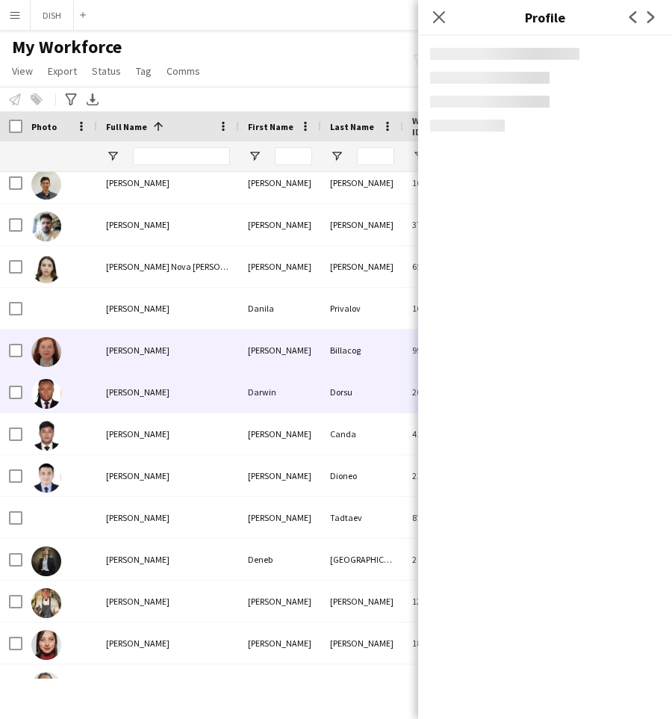
click at [157, 390] on div "[PERSON_NAME]" at bounding box center [168, 391] width 142 height 41
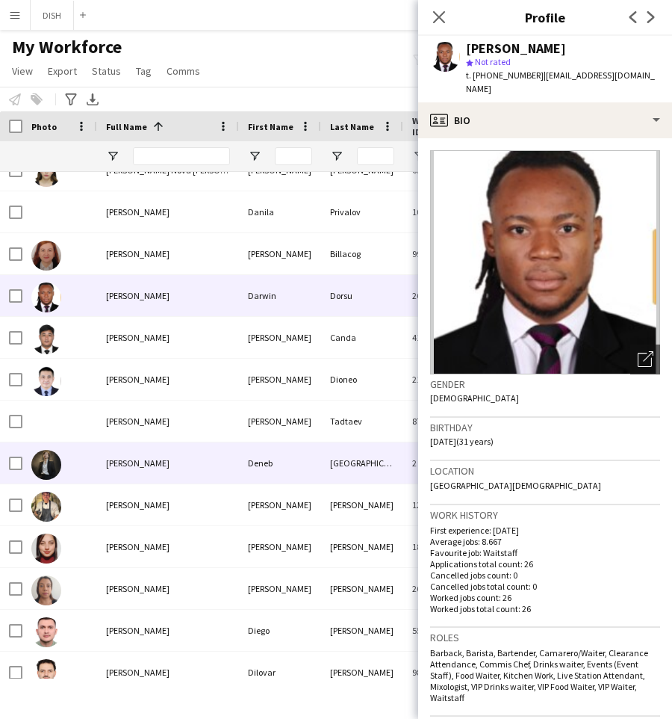
scroll to position [2752, 0]
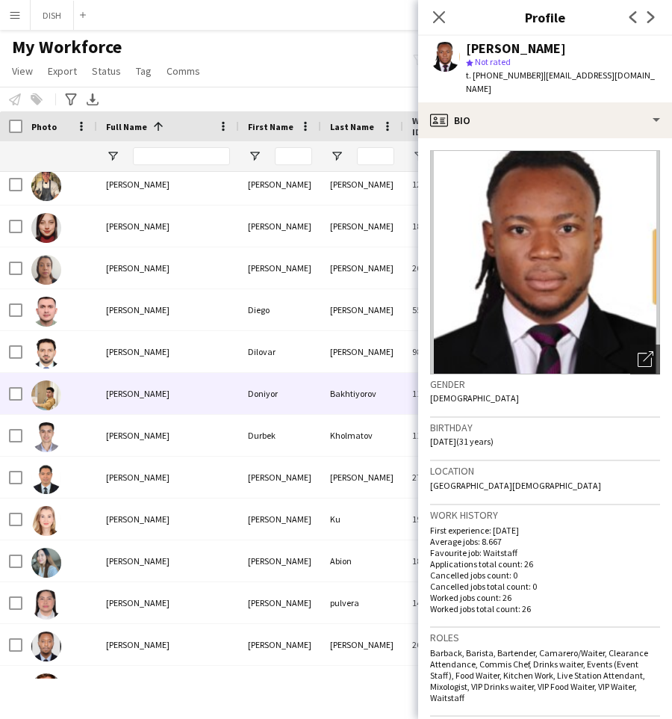
click at [170, 397] on span "[PERSON_NAME]" at bounding box center [138, 393] width 64 height 11
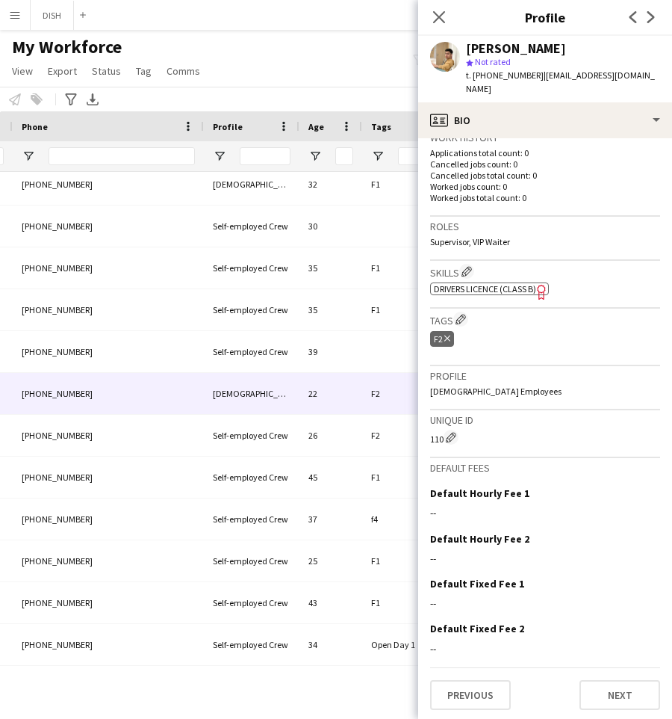
click at [447, 336] on icon at bounding box center [448, 338] width 6 height 6
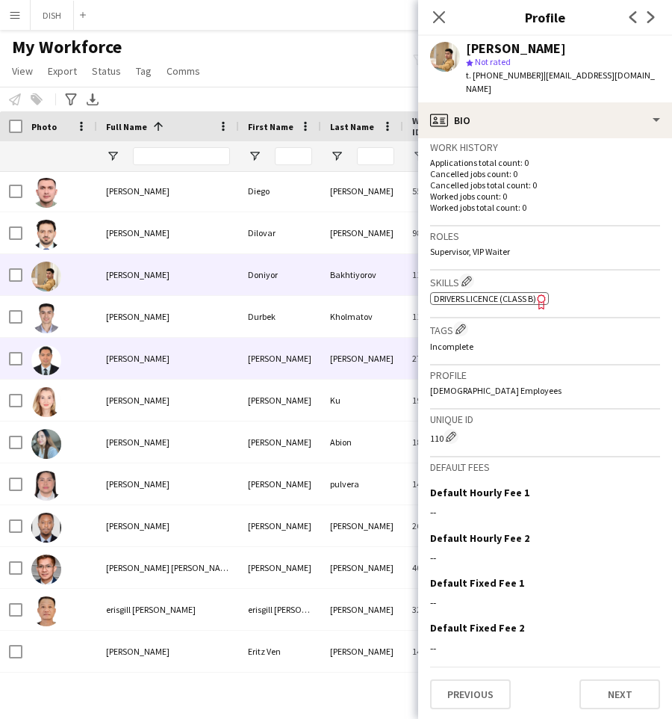
click at [186, 359] on div "[PERSON_NAME]" at bounding box center [168, 358] width 142 height 41
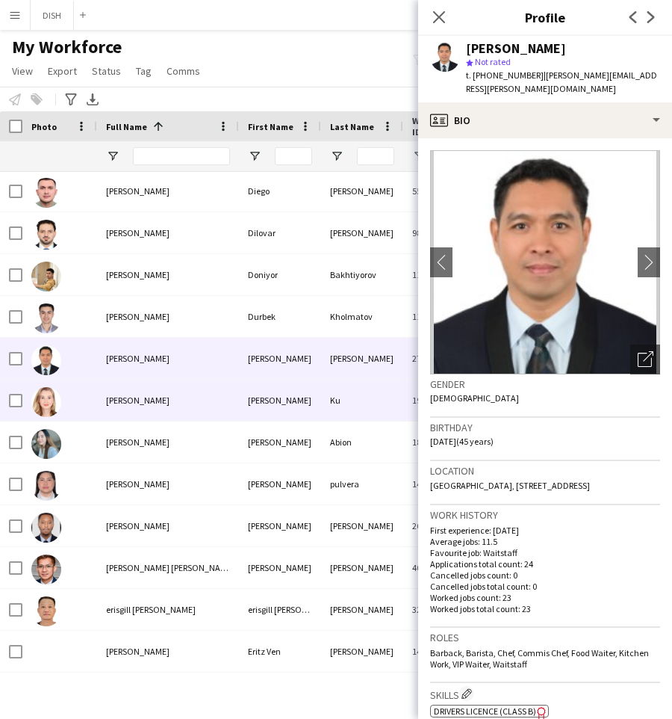
click at [204, 406] on div "[PERSON_NAME]" at bounding box center [168, 400] width 142 height 41
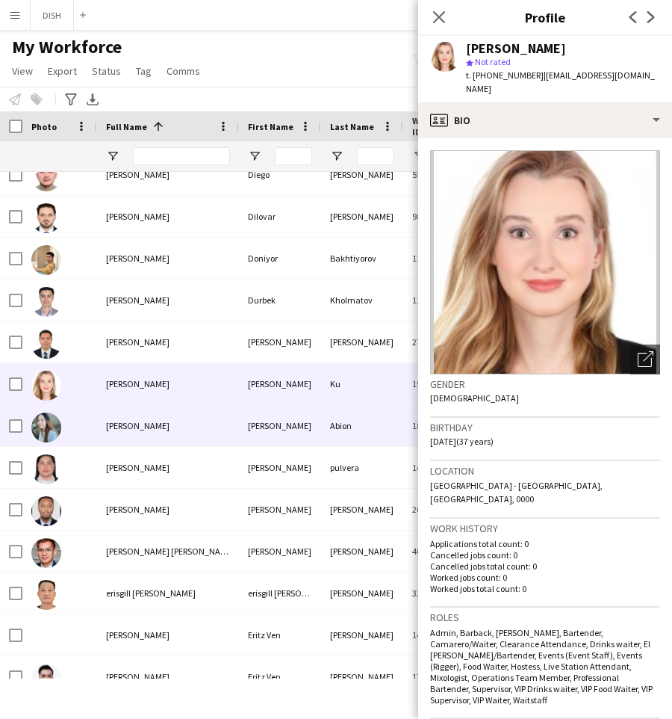
click at [199, 419] on div "[PERSON_NAME]" at bounding box center [168, 425] width 142 height 41
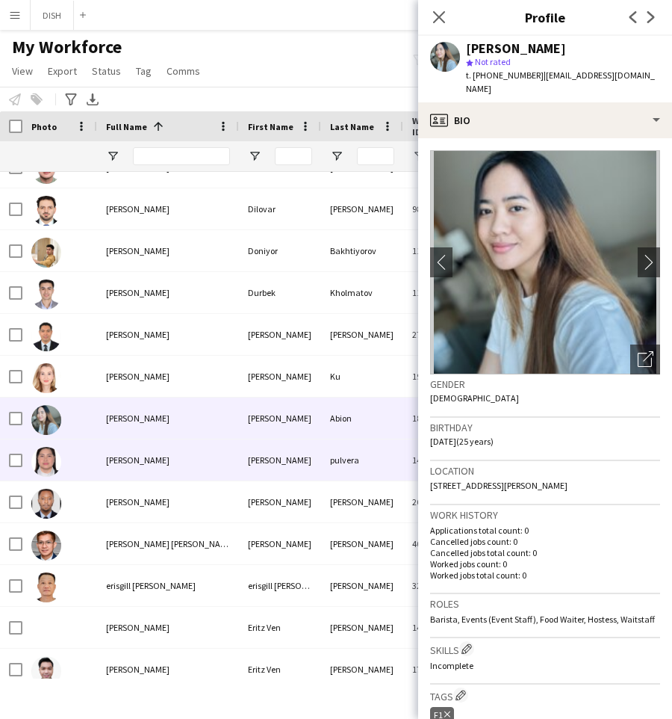
click at [199, 457] on div "[PERSON_NAME]" at bounding box center [168, 459] width 142 height 41
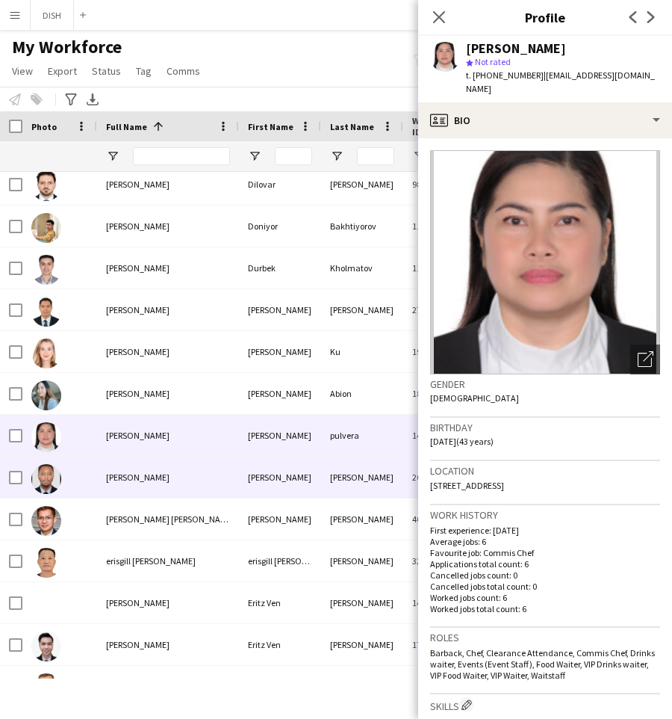
click at [199, 477] on div "[PERSON_NAME]" at bounding box center [168, 477] width 142 height 41
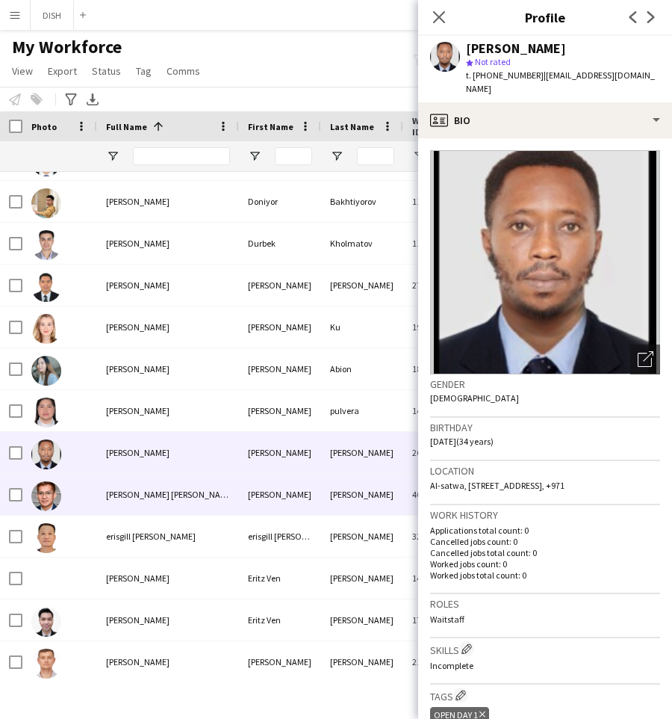
click at [199, 487] on div "[PERSON_NAME] [PERSON_NAME]" at bounding box center [168, 494] width 142 height 41
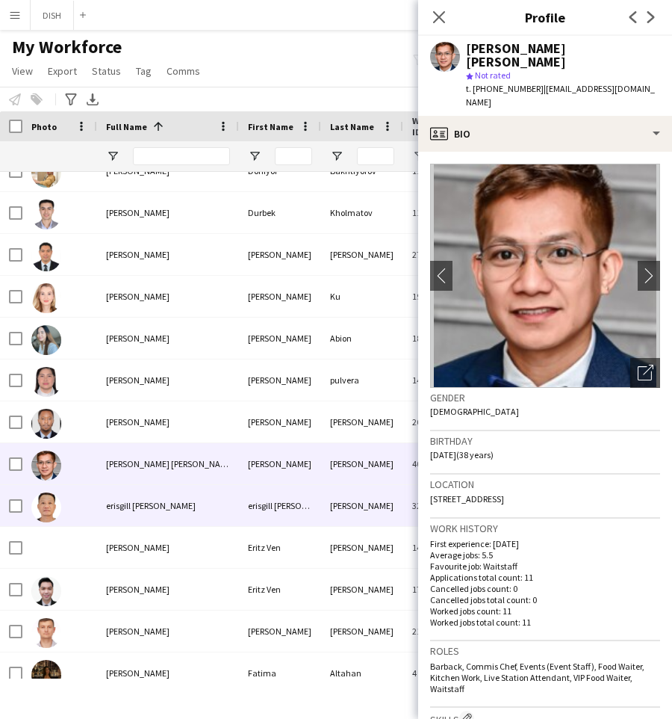
click at [201, 501] on div "erisgill [PERSON_NAME]" at bounding box center [168, 505] width 142 height 41
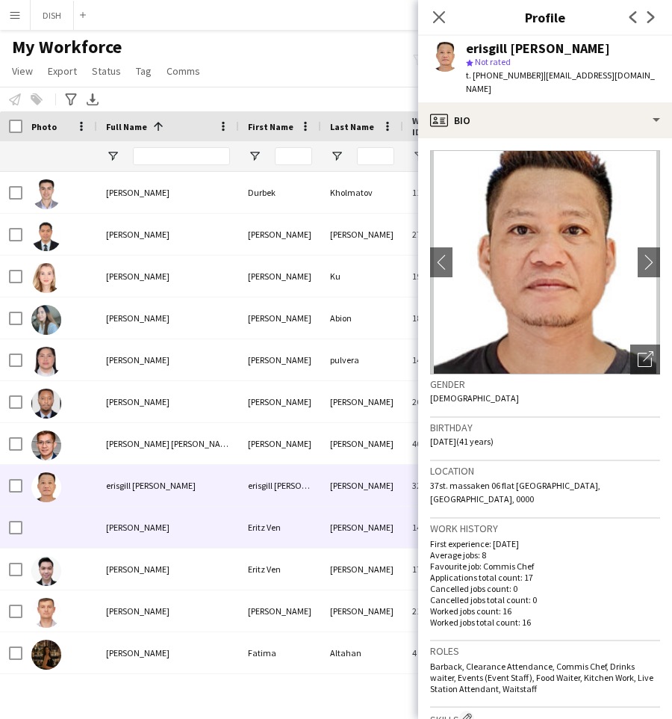
click at [209, 536] on div "[PERSON_NAME]" at bounding box center [168, 527] width 142 height 41
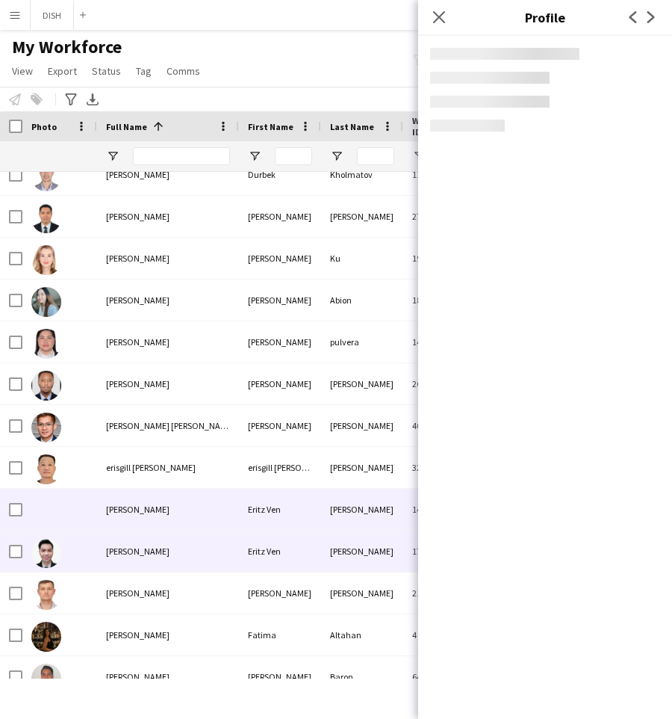
click at [213, 554] on div "[PERSON_NAME]" at bounding box center [168, 551] width 142 height 41
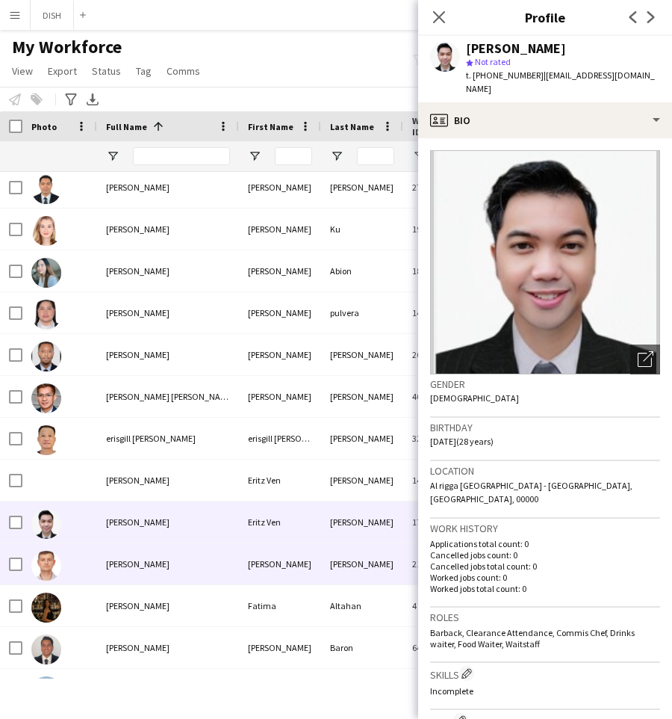
click at [209, 569] on div "[PERSON_NAME]" at bounding box center [168, 563] width 142 height 41
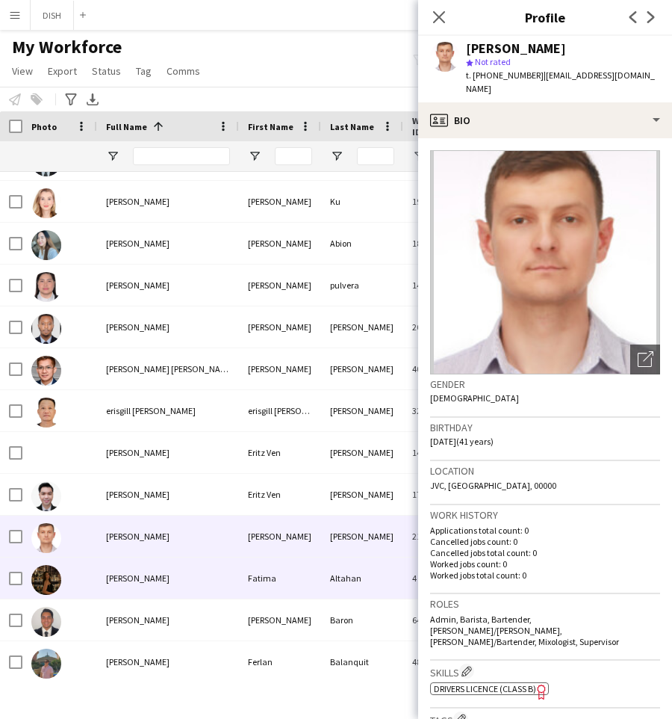
click at [209, 582] on div "[PERSON_NAME]" at bounding box center [168, 577] width 142 height 41
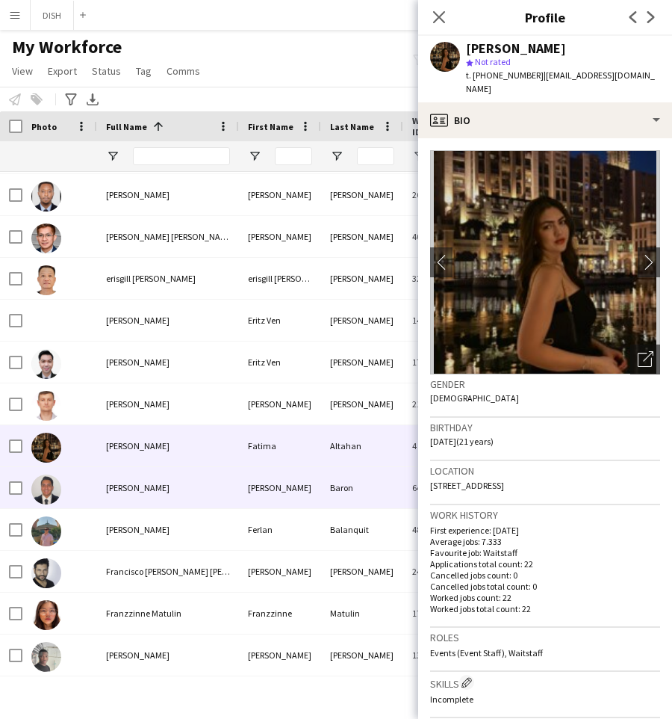
click at [179, 499] on div "[PERSON_NAME]" at bounding box center [168, 487] width 142 height 41
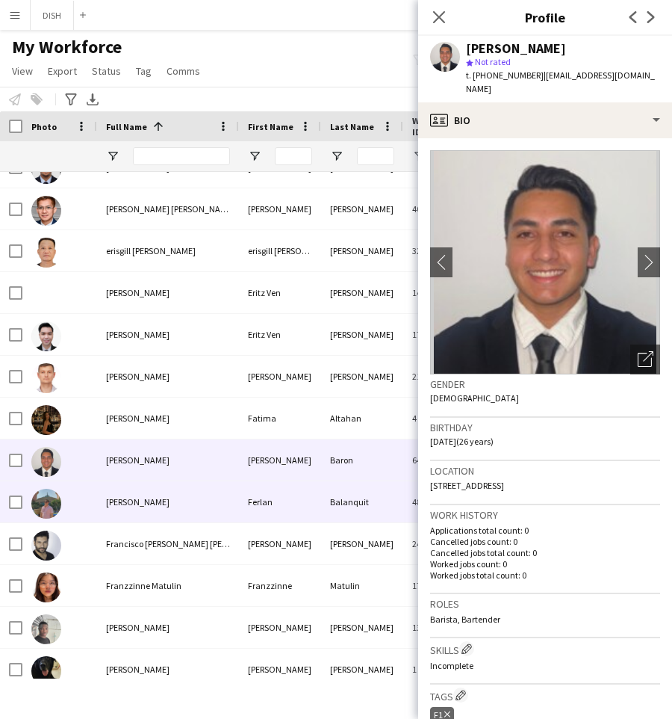
click at [176, 489] on div "[PERSON_NAME]" at bounding box center [168, 501] width 142 height 41
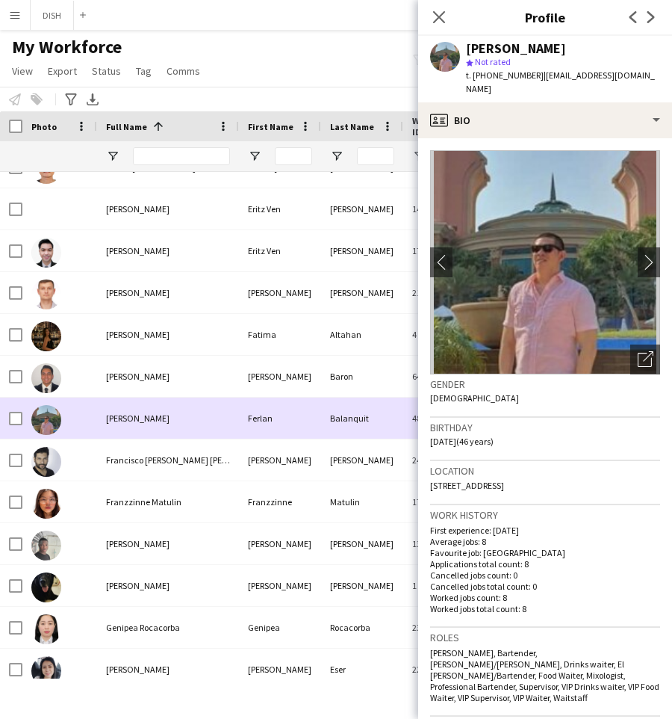
click at [180, 434] on div "[PERSON_NAME]" at bounding box center [168, 418] width 142 height 41
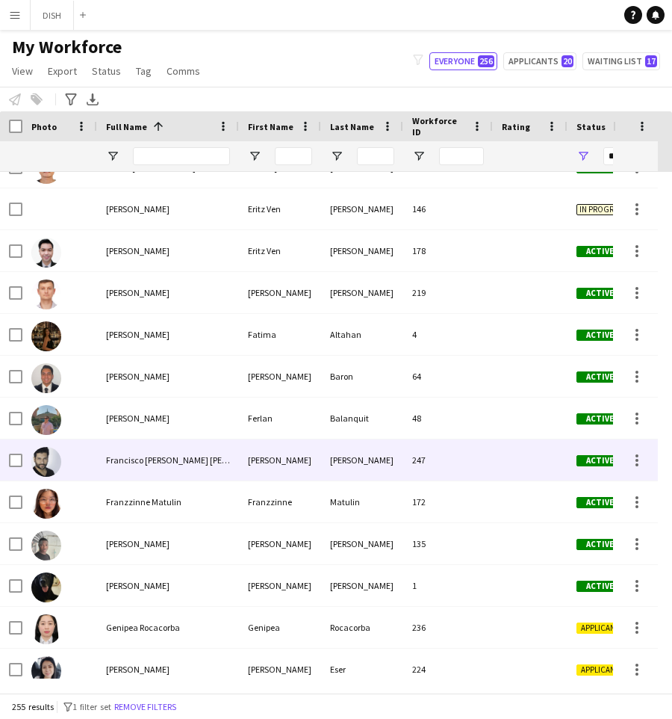
click at [181, 461] on span "Francisco [PERSON_NAME] [PERSON_NAME]" at bounding box center [189, 459] width 167 height 11
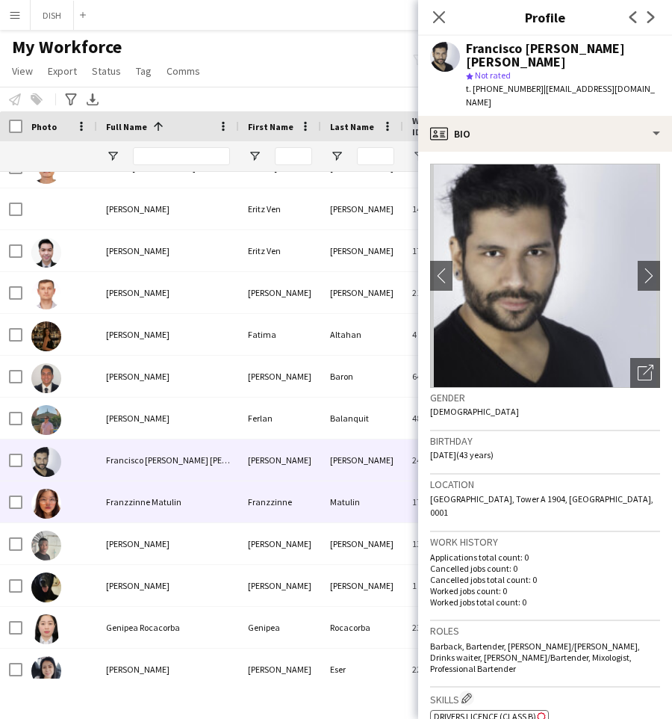
click at [174, 503] on span "Franzzinne Matulin" at bounding box center [143, 501] width 75 height 11
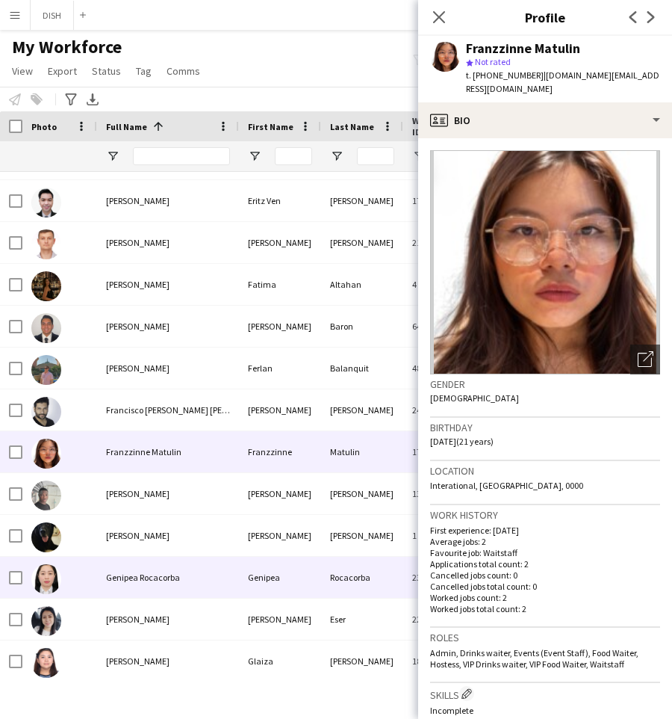
click at [153, 572] on span "Genipea Rocacorba" at bounding box center [143, 577] width 74 height 11
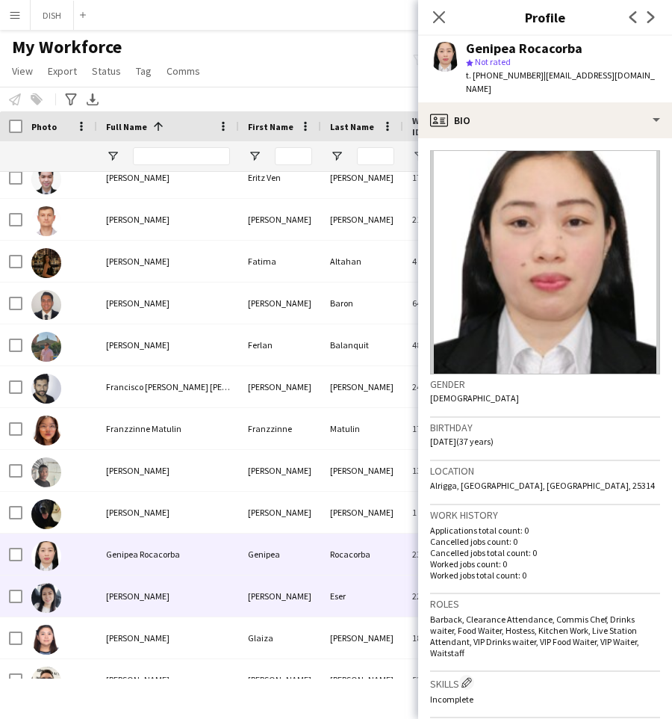
click at [161, 600] on div "[PERSON_NAME]" at bounding box center [168, 595] width 142 height 41
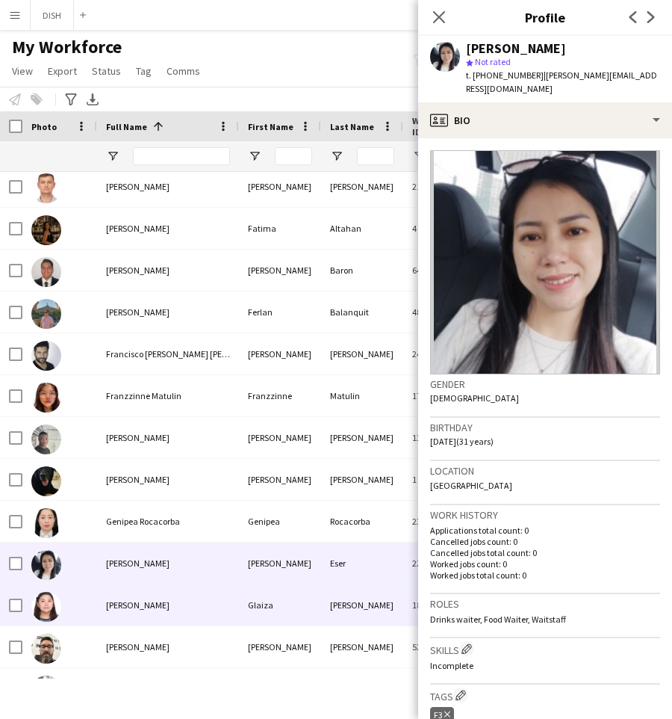
click at [162, 593] on div "[PERSON_NAME]" at bounding box center [168, 604] width 142 height 41
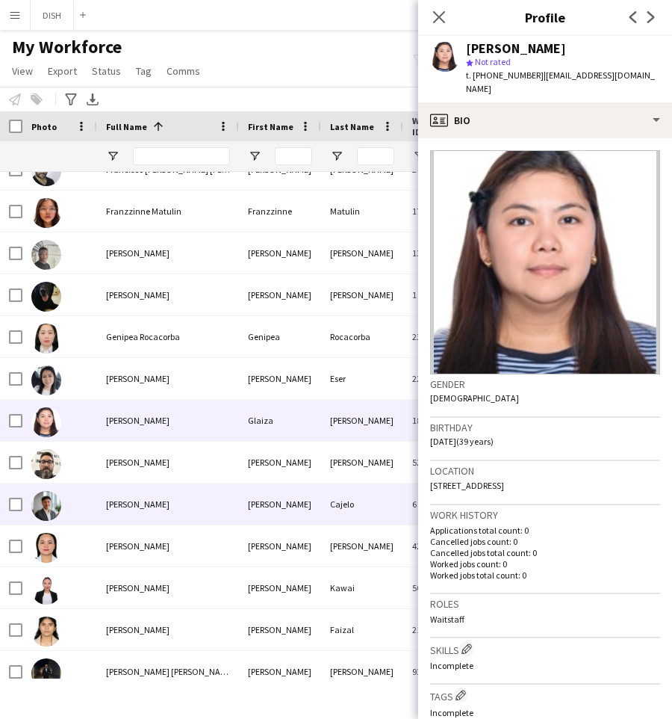
click at [182, 501] on div "[PERSON_NAME]" at bounding box center [168, 503] width 142 height 41
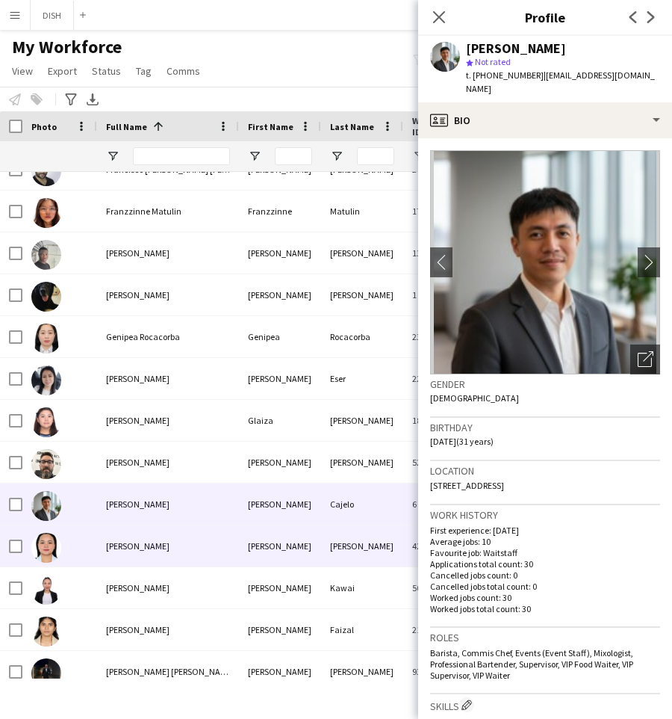
click at [146, 549] on span "[PERSON_NAME]" at bounding box center [138, 545] width 64 height 11
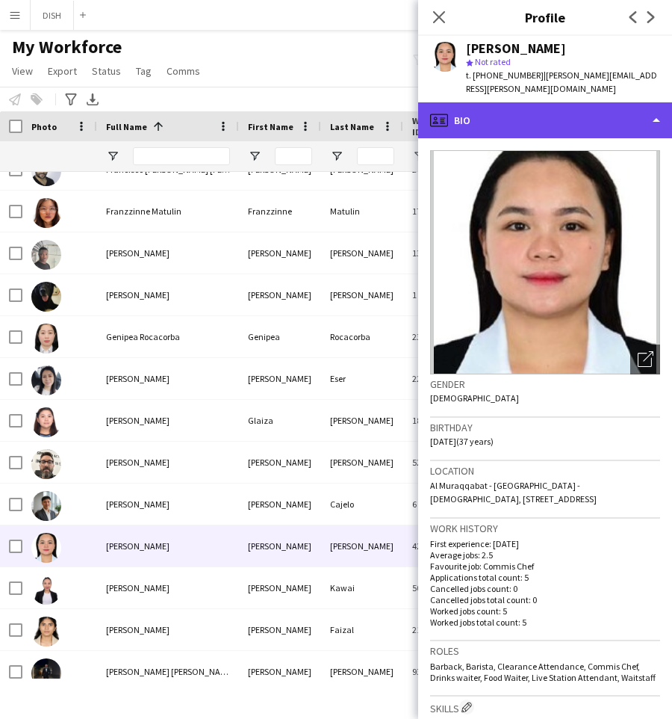
click at [457, 111] on div "profile Bio" at bounding box center [545, 120] width 254 height 36
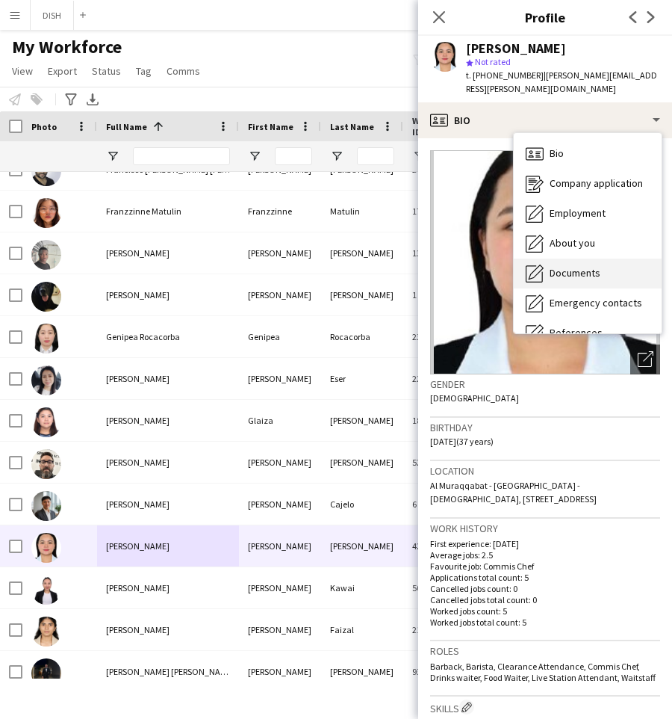
click at [570, 266] on span "Documents" at bounding box center [575, 272] width 51 height 13
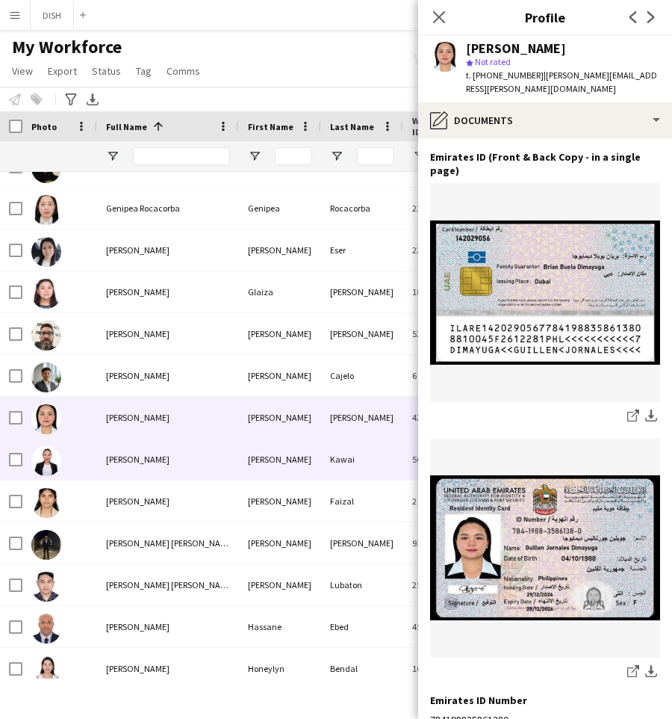
click at [179, 466] on div "[PERSON_NAME]" at bounding box center [168, 459] width 142 height 41
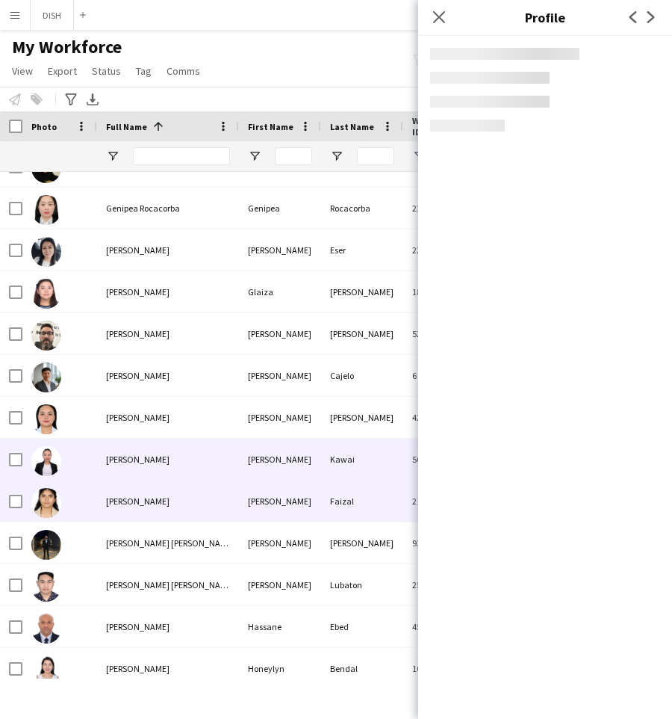
click at [186, 486] on div "[PERSON_NAME]" at bounding box center [168, 500] width 142 height 41
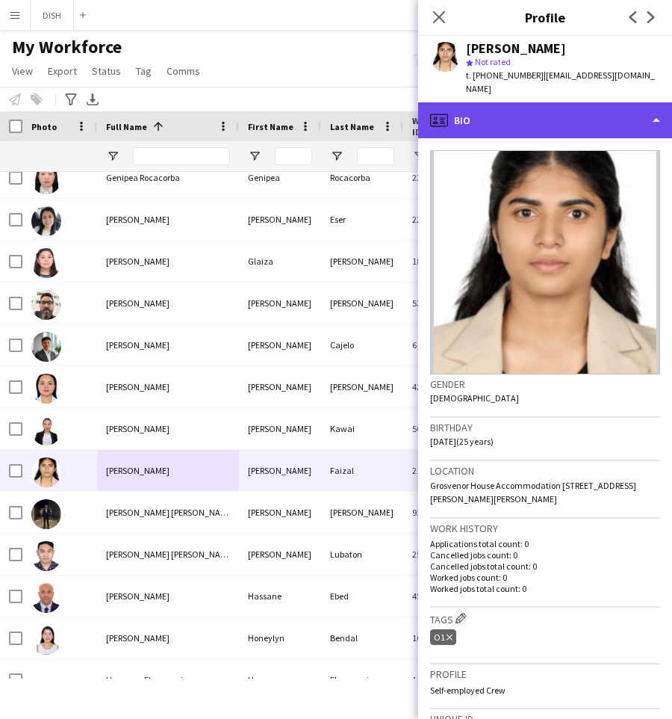
click at [496, 109] on div "profile Bio" at bounding box center [545, 120] width 254 height 36
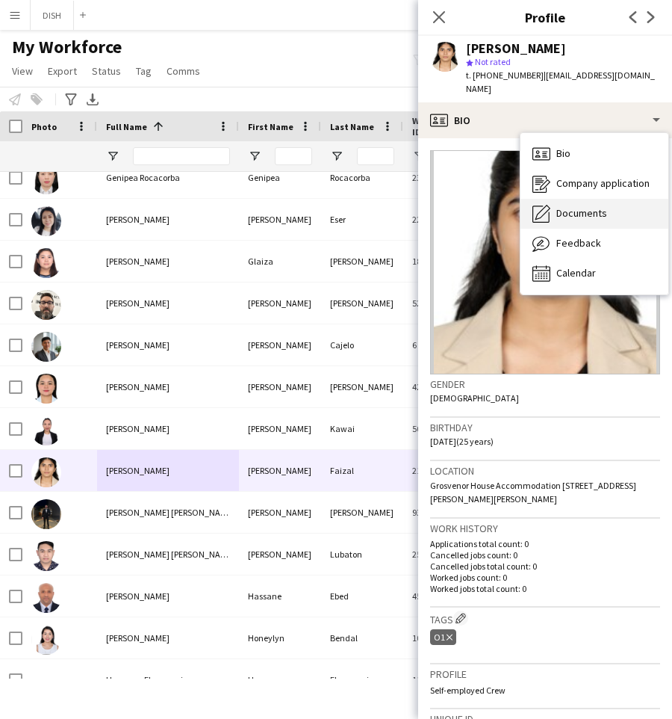
click at [559, 208] on div "Documents Documents" at bounding box center [595, 214] width 148 height 30
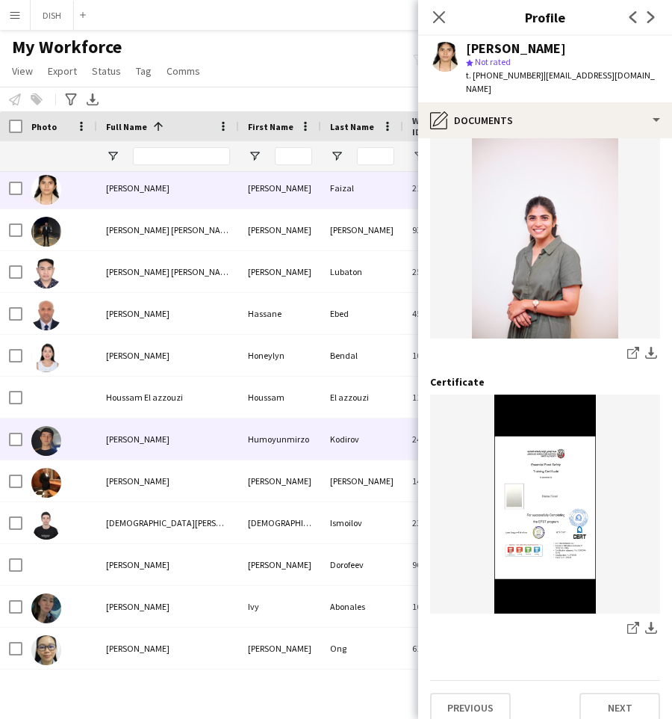
click at [179, 452] on div "[PERSON_NAME]" at bounding box center [168, 438] width 142 height 41
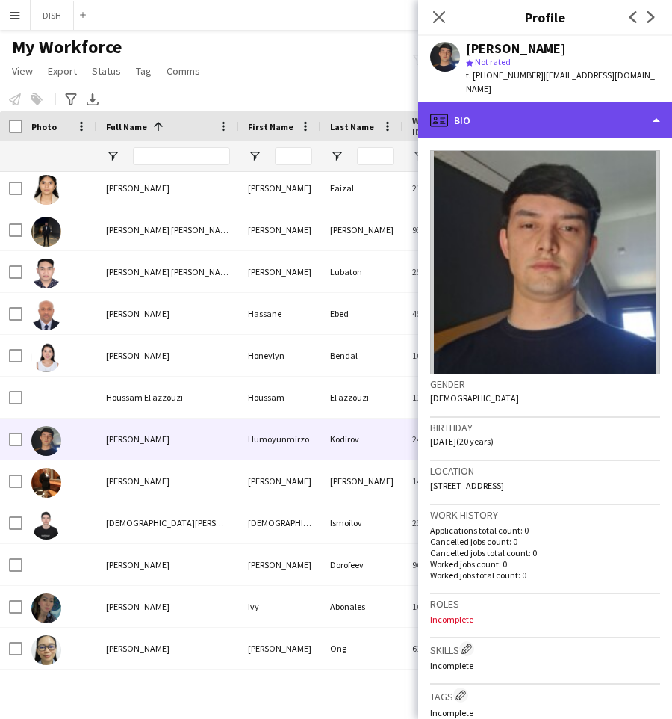
click at [460, 135] on div "profile Bio" at bounding box center [545, 120] width 254 height 36
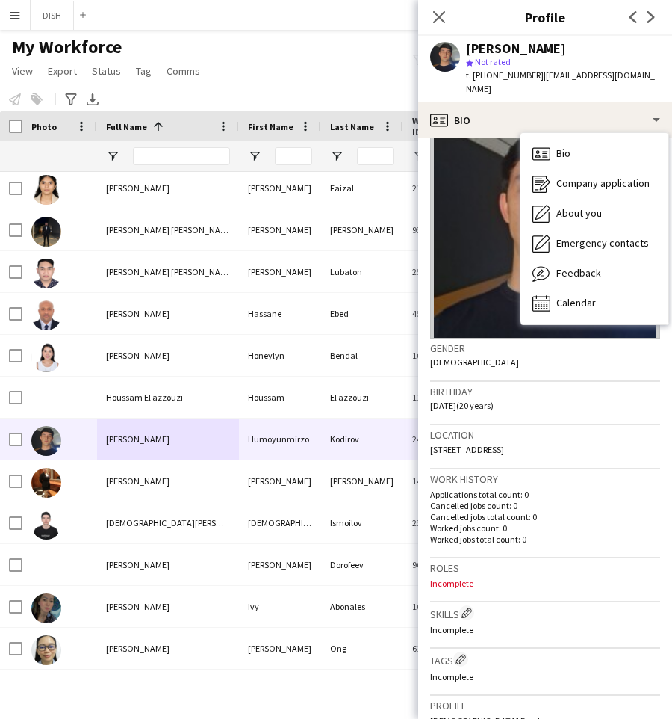
scroll to position [132, 0]
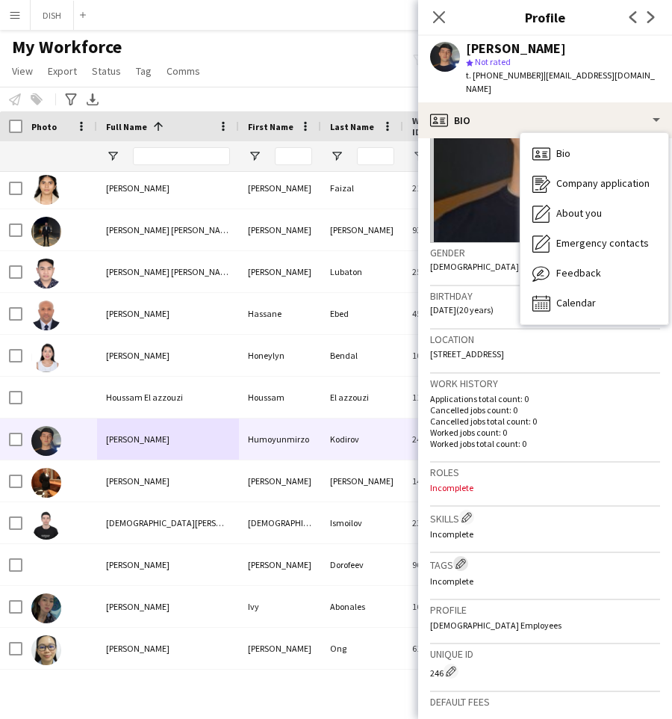
click at [466, 566] on app-icon "Edit crew company tags" at bounding box center [461, 563] width 10 height 10
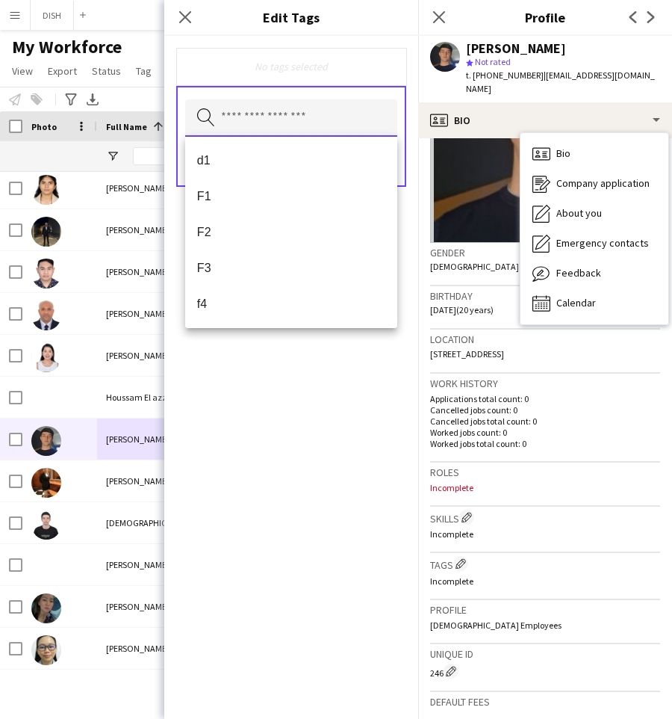
click at [252, 117] on input "text" at bounding box center [291, 117] width 212 height 37
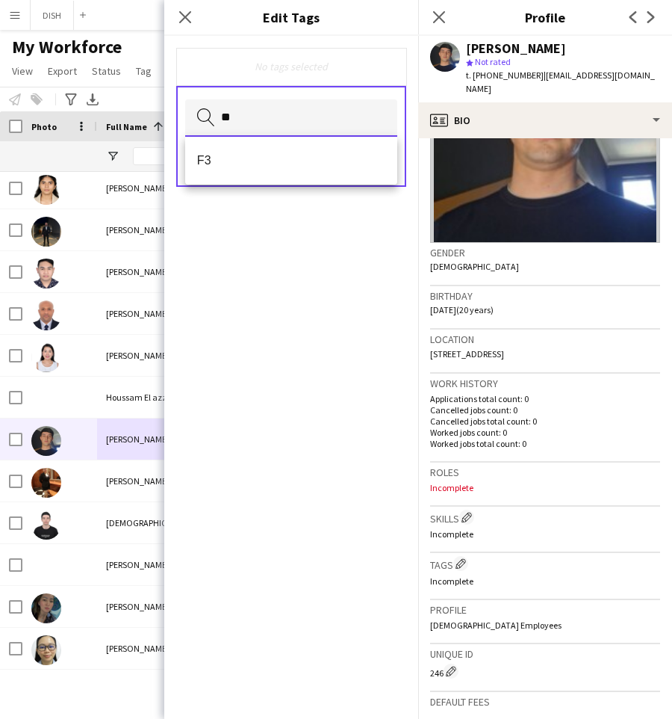
type input "**"
click at [255, 170] on mat-option "F3" at bounding box center [291, 161] width 212 height 36
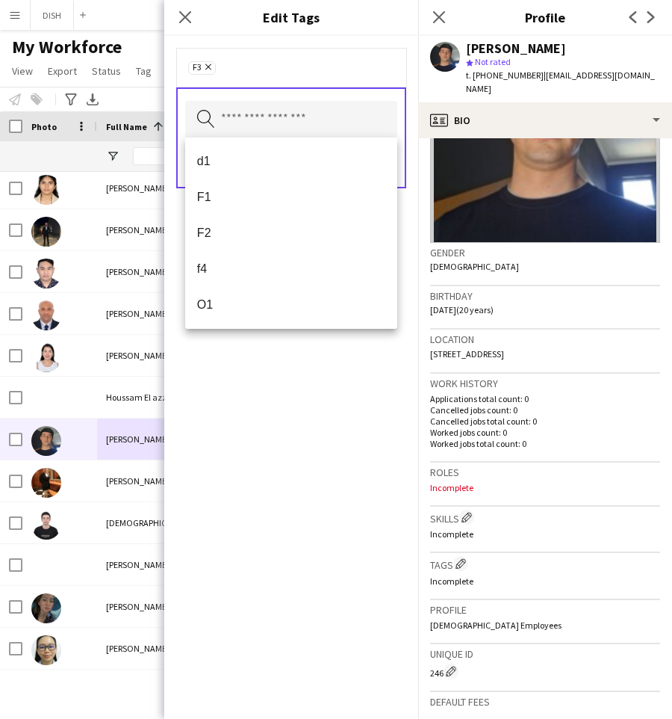
click at [345, 410] on div "F3 Remove Search by tag name Save" at bounding box center [291, 377] width 254 height 683
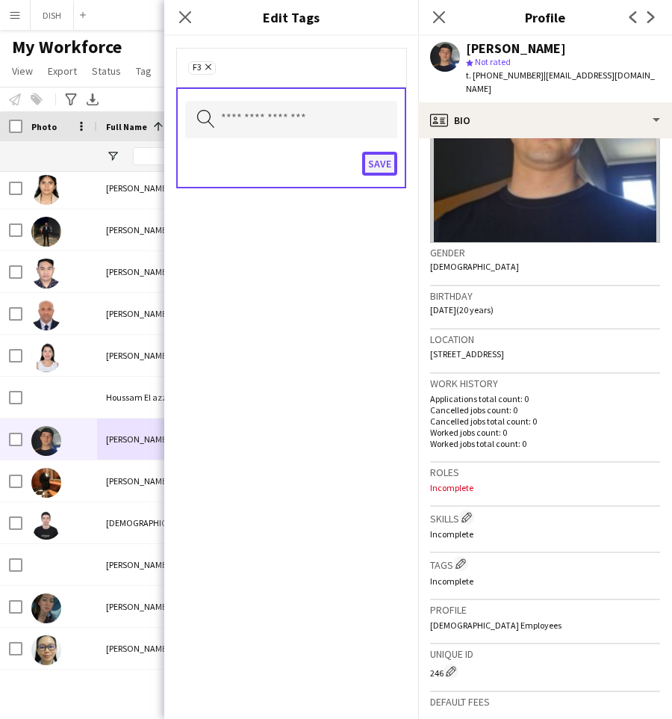
click at [375, 164] on button "Save" at bounding box center [379, 164] width 35 height 24
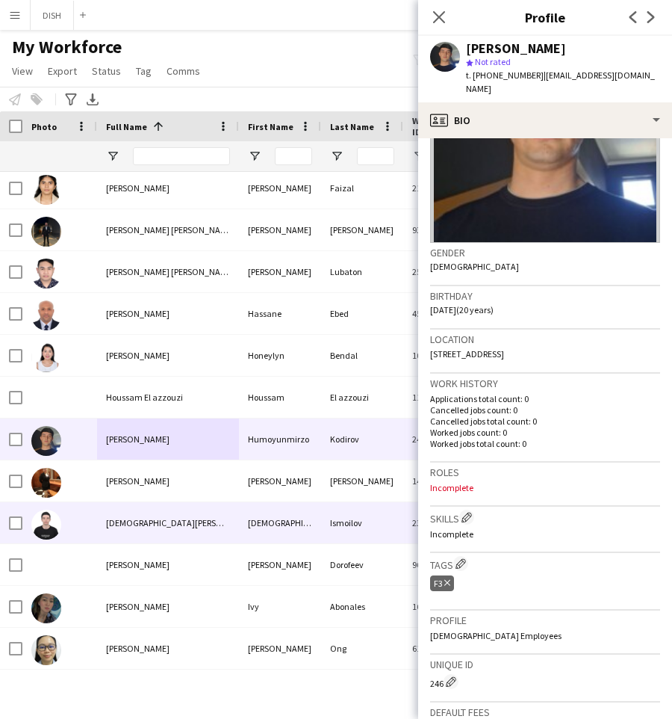
scroll to position [4389, 0]
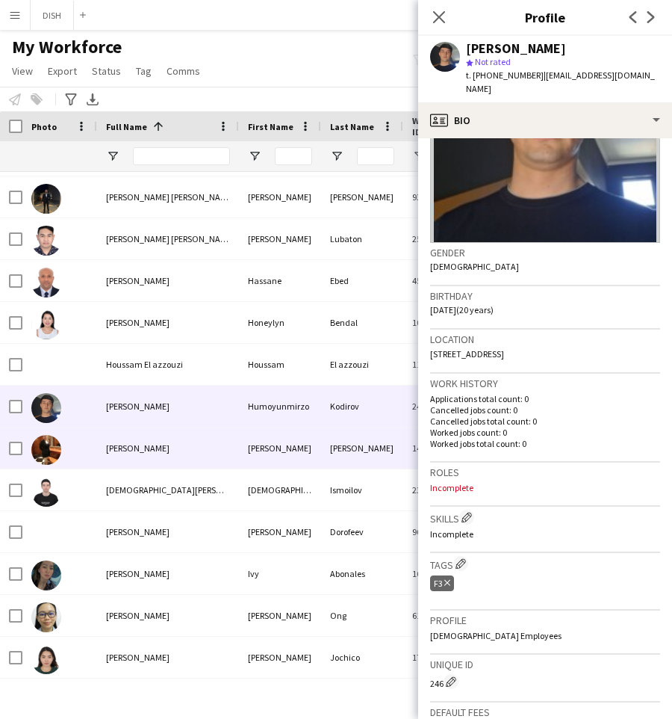
click at [176, 445] on div "[PERSON_NAME]" at bounding box center [168, 447] width 142 height 41
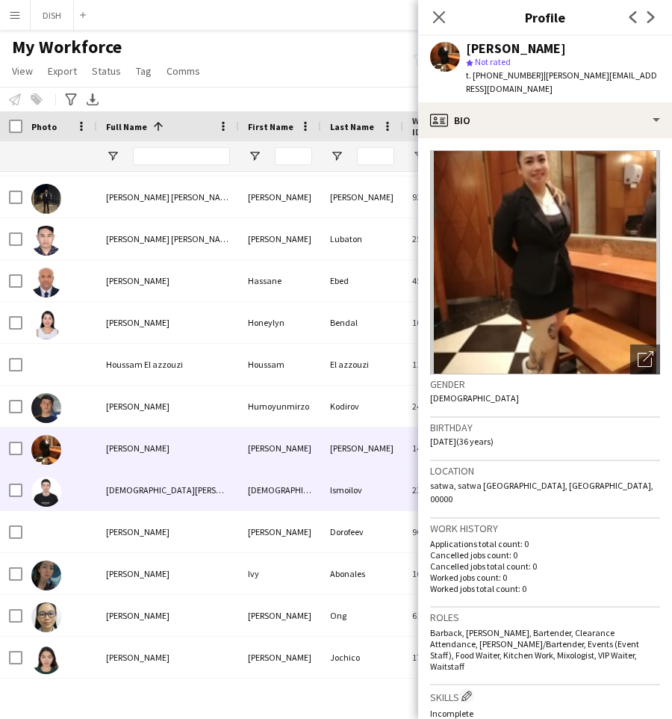
click at [167, 492] on span "[DEMOGRAPHIC_DATA][PERSON_NAME]" at bounding box center [182, 489] width 152 height 11
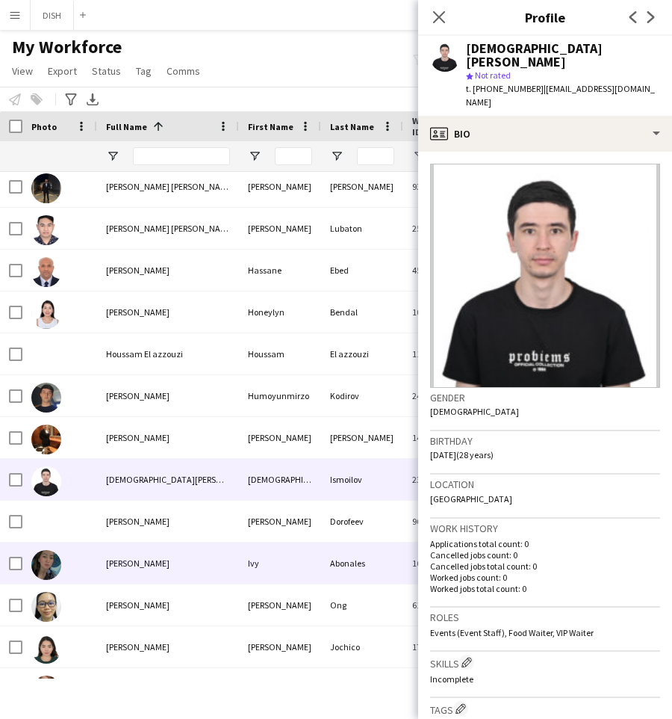
scroll to position [4414, 0]
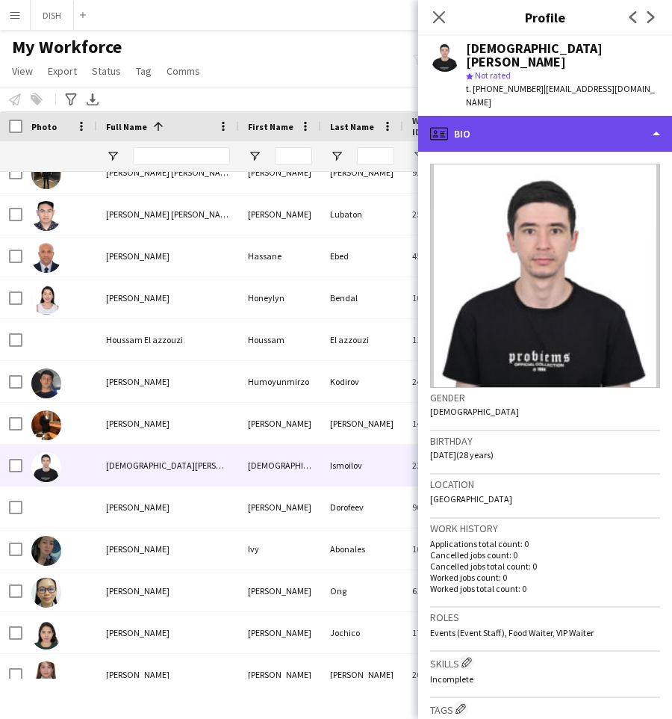
drag, startPoint x: 506, startPoint y: 120, endPoint x: 510, endPoint y: 137, distance: 17.6
click at [506, 120] on div "profile Bio" at bounding box center [545, 134] width 254 height 36
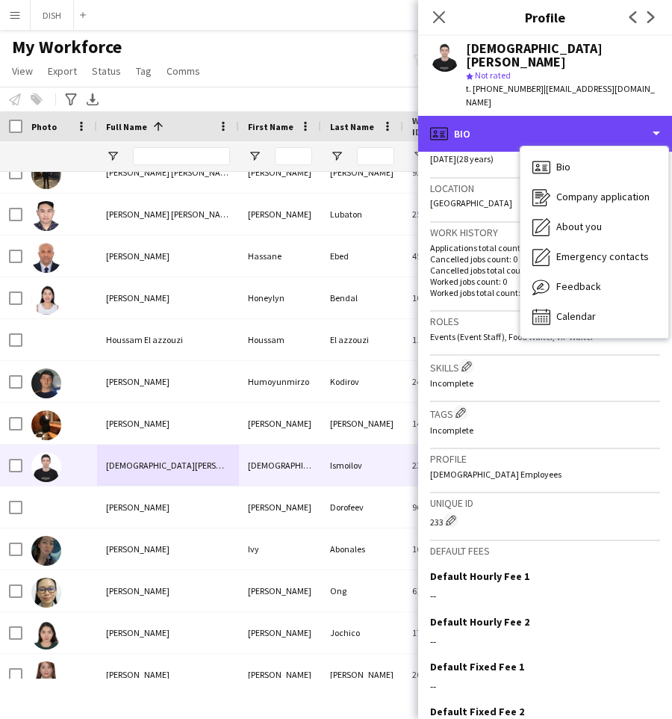
scroll to position [225, 0]
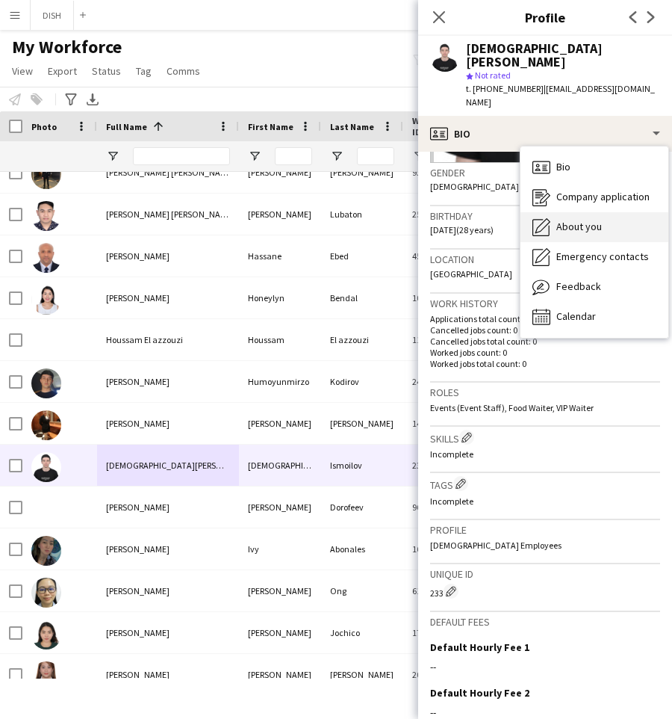
click at [590, 220] on span "About you" at bounding box center [580, 226] width 46 height 13
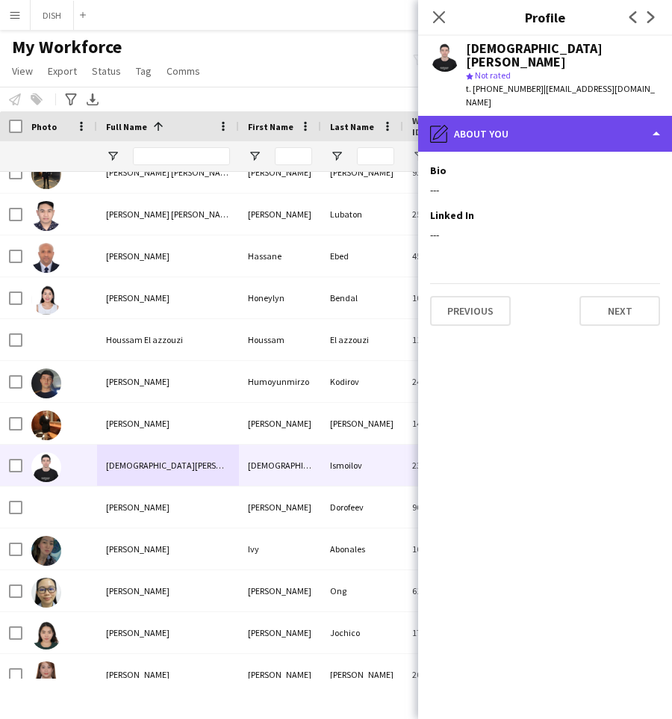
click at [482, 132] on div "pencil4 About you" at bounding box center [545, 134] width 254 height 36
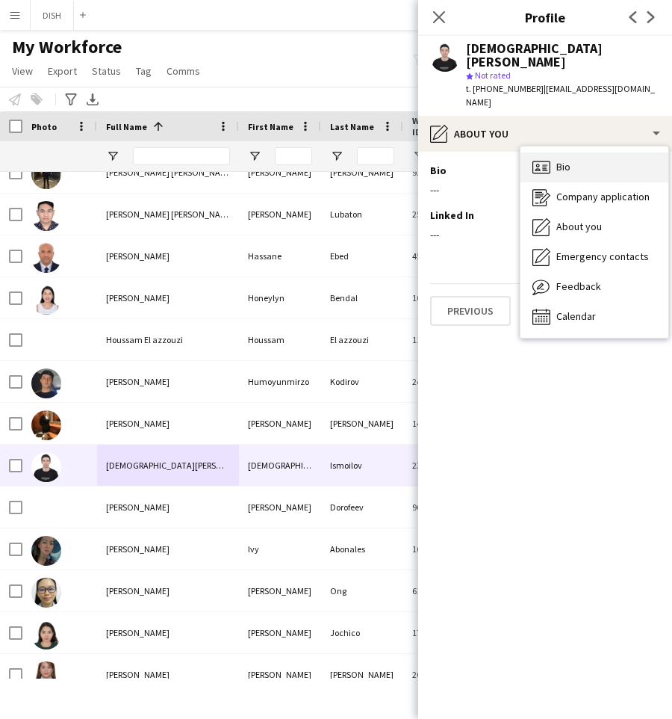
click at [584, 161] on div "Bio Bio" at bounding box center [595, 167] width 148 height 30
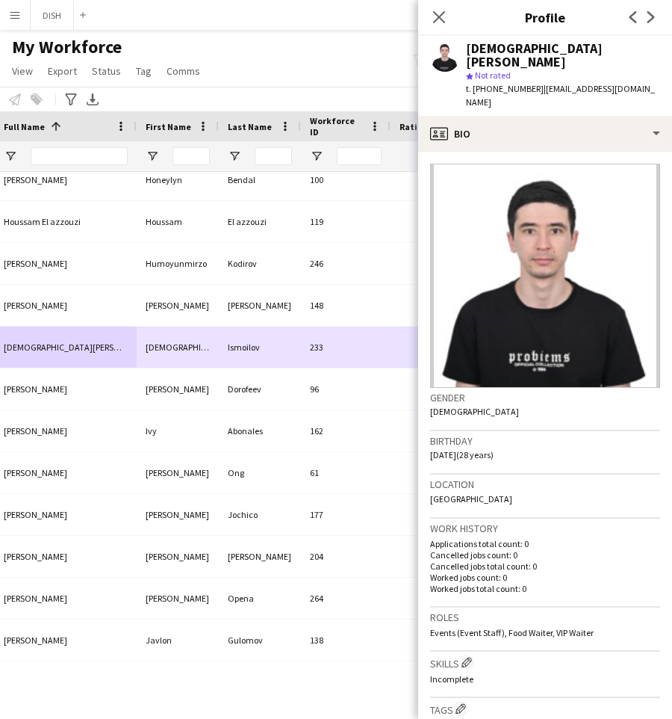
scroll to position [0, 506]
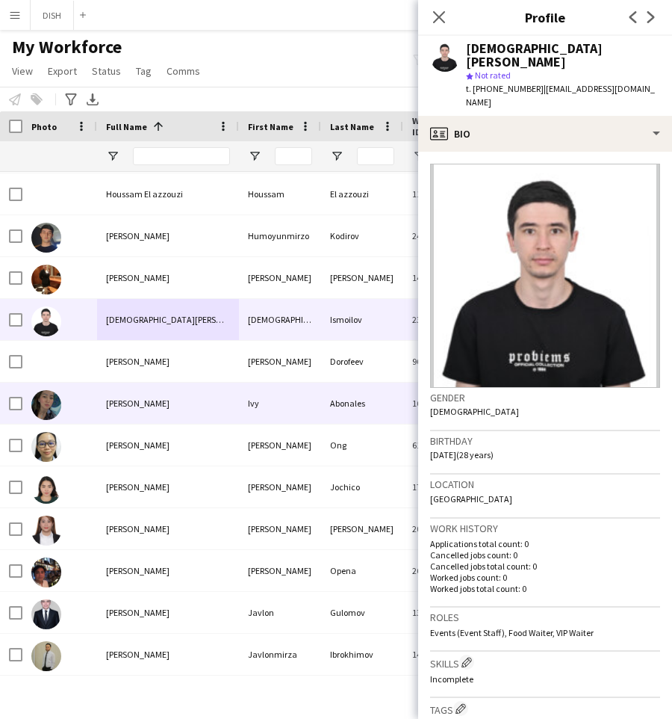
click at [208, 406] on div "[PERSON_NAME]" at bounding box center [168, 403] width 142 height 41
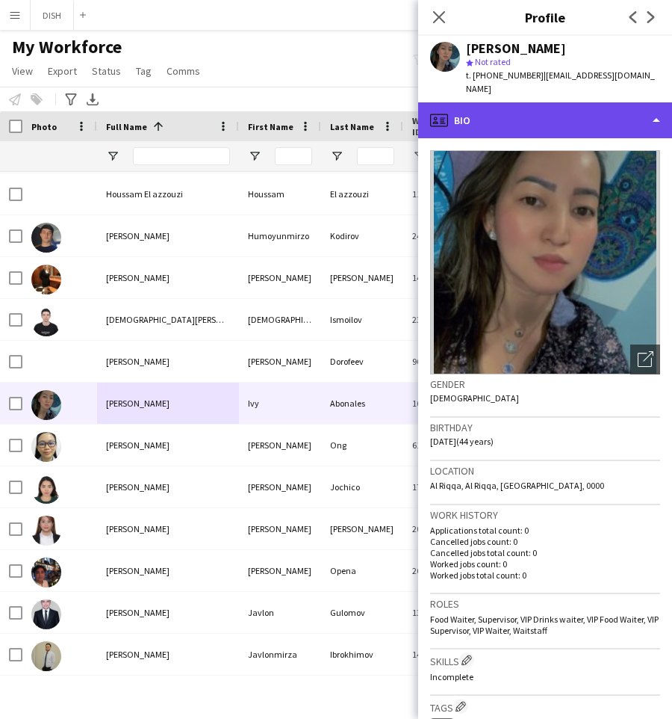
click at [501, 102] on div "profile Bio" at bounding box center [545, 120] width 254 height 36
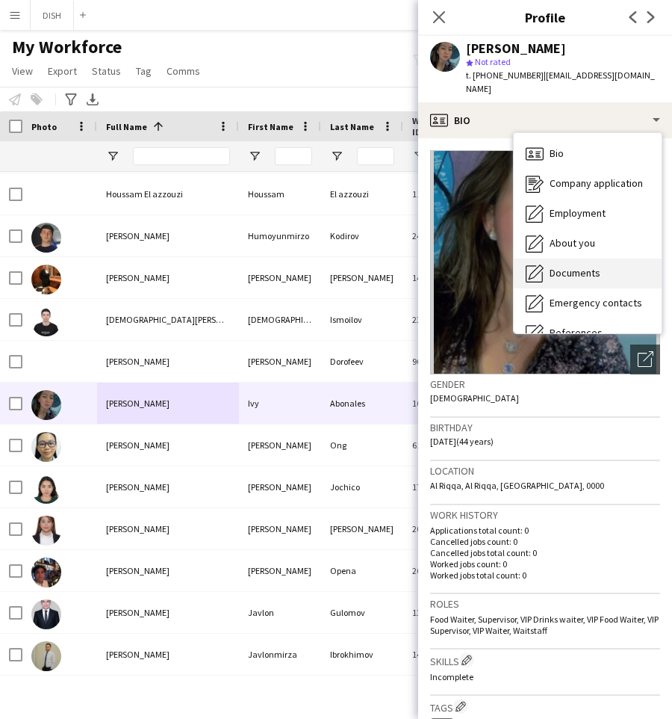
click at [576, 266] on span "Documents" at bounding box center [575, 272] width 51 height 13
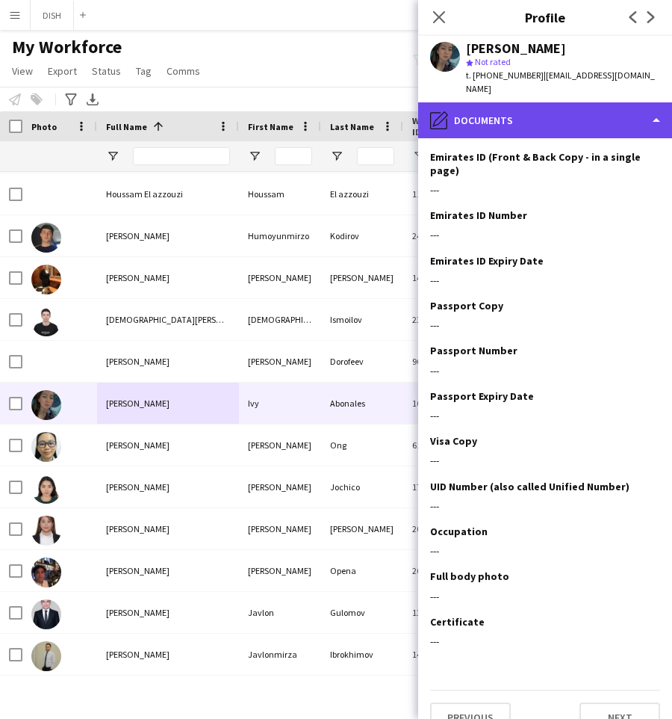
click at [477, 122] on div "pencil4 Documents" at bounding box center [545, 120] width 254 height 36
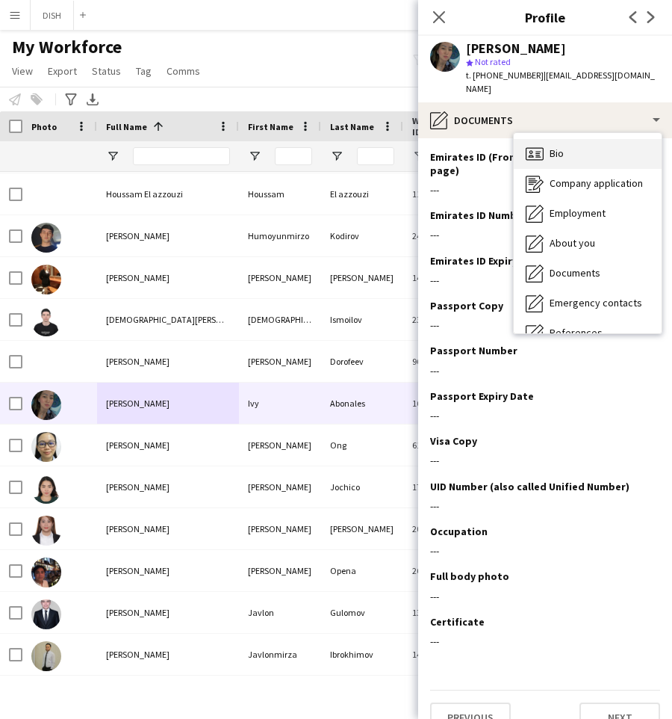
click at [539, 156] on icon at bounding box center [538, 156] width 5 height 1
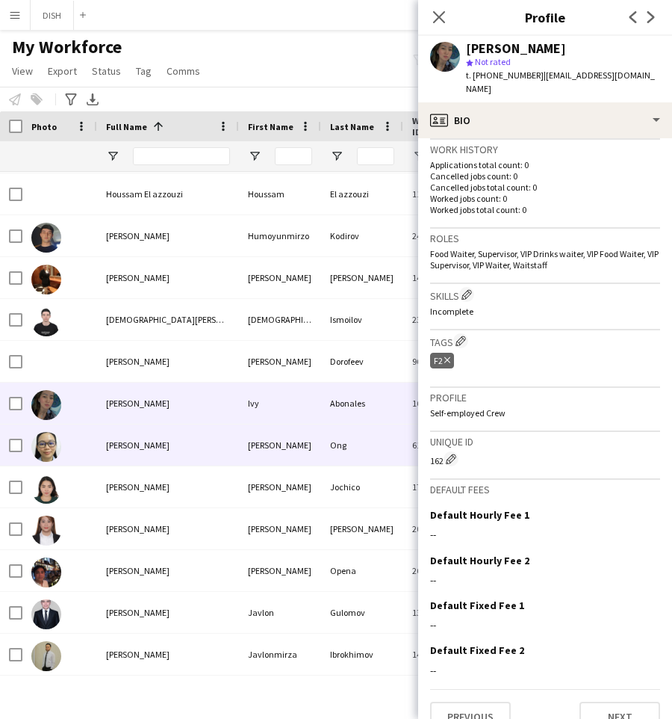
click at [166, 442] on div "[PERSON_NAME]" at bounding box center [168, 444] width 142 height 41
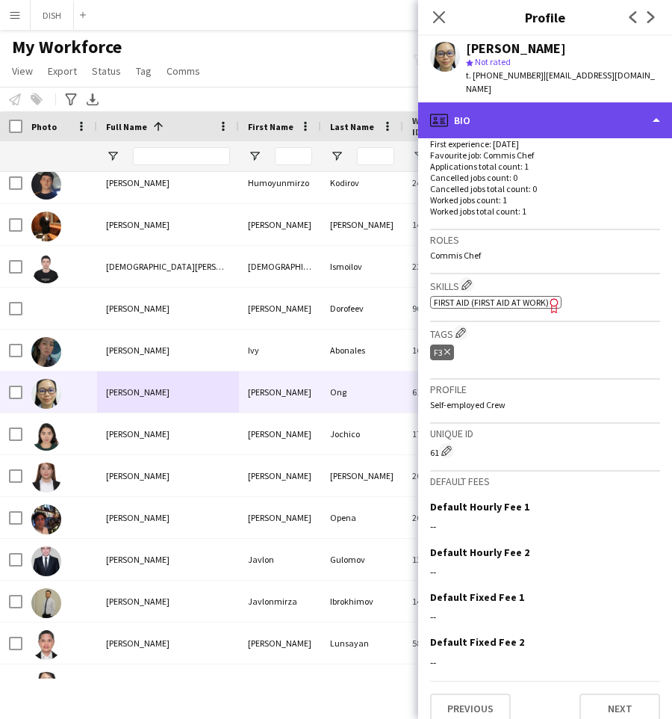
click at [494, 102] on div "profile Bio" at bounding box center [545, 120] width 254 height 36
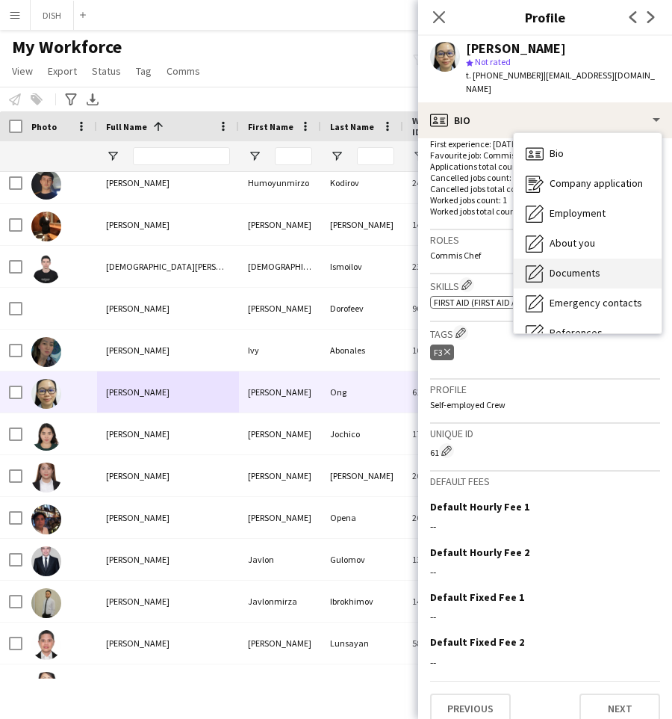
click at [561, 266] on span "Documents" at bounding box center [575, 272] width 51 height 13
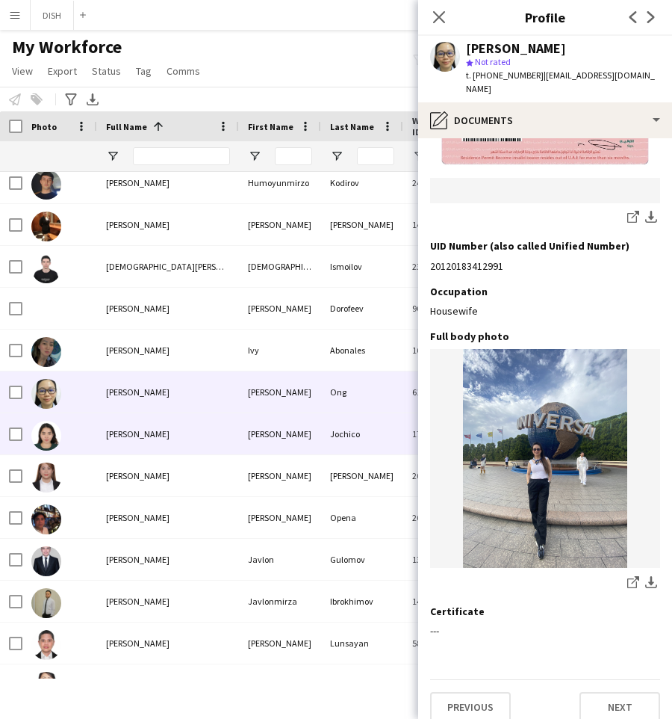
click at [145, 428] on span "[PERSON_NAME]" at bounding box center [138, 433] width 64 height 11
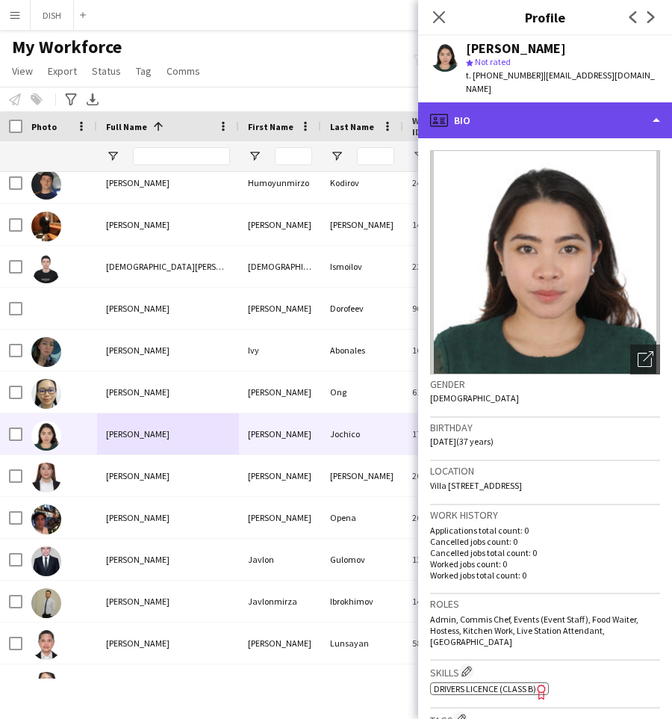
click at [532, 115] on div "profile Bio" at bounding box center [545, 120] width 254 height 36
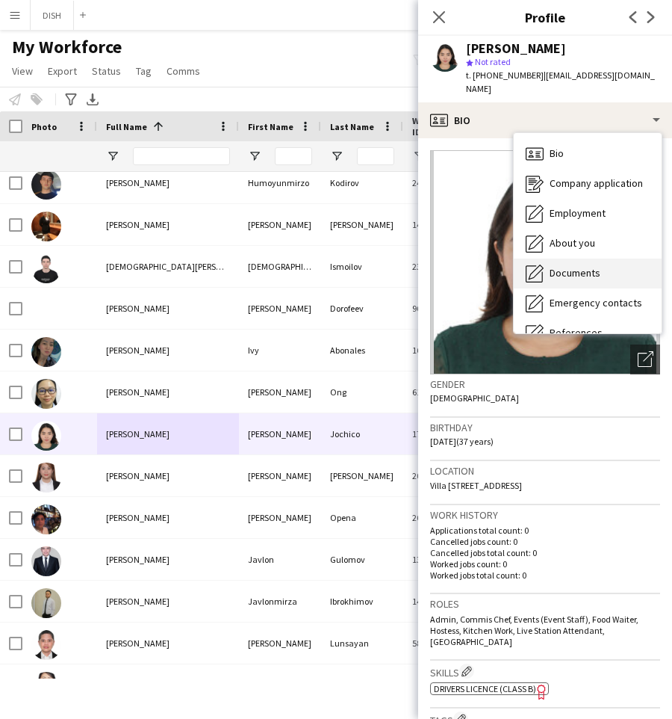
click at [575, 266] on span "Documents" at bounding box center [575, 272] width 51 height 13
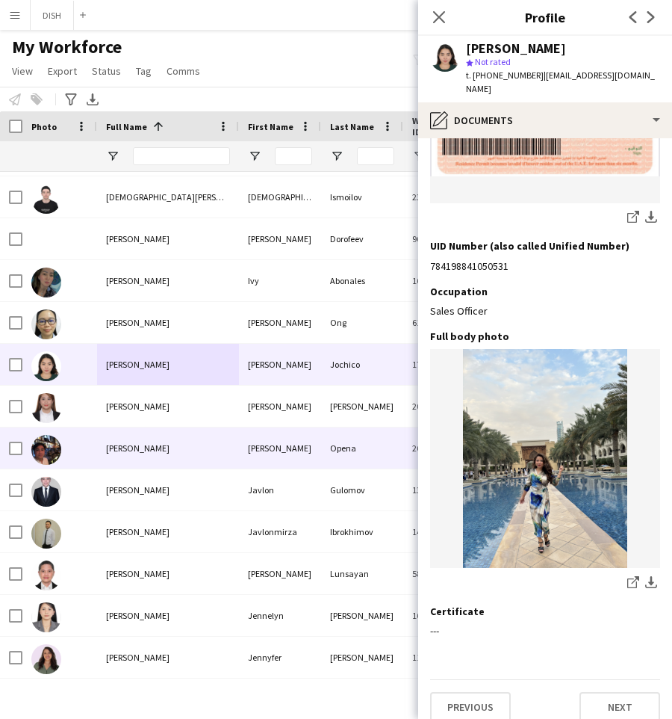
scroll to position [4683, 0]
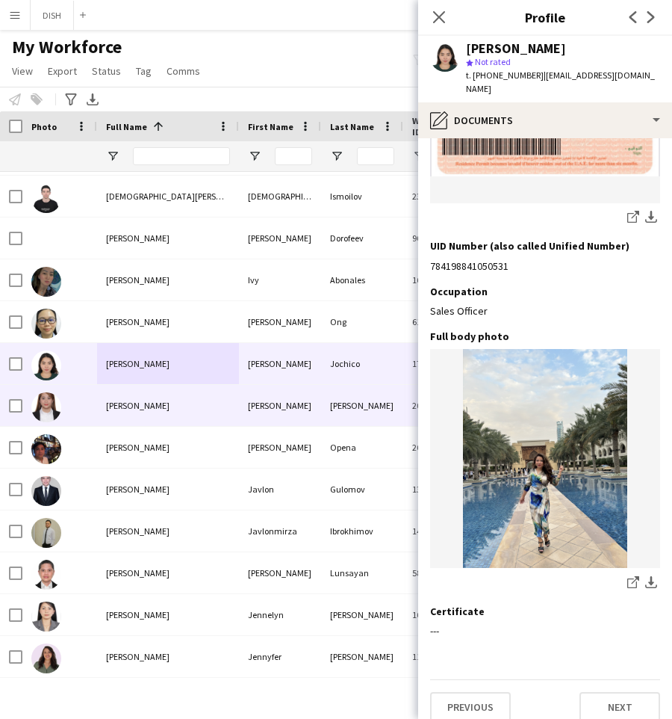
click at [197, 414] on div "[PERSON_NAME]" at bounding box center [168, 405] width 142 height 41
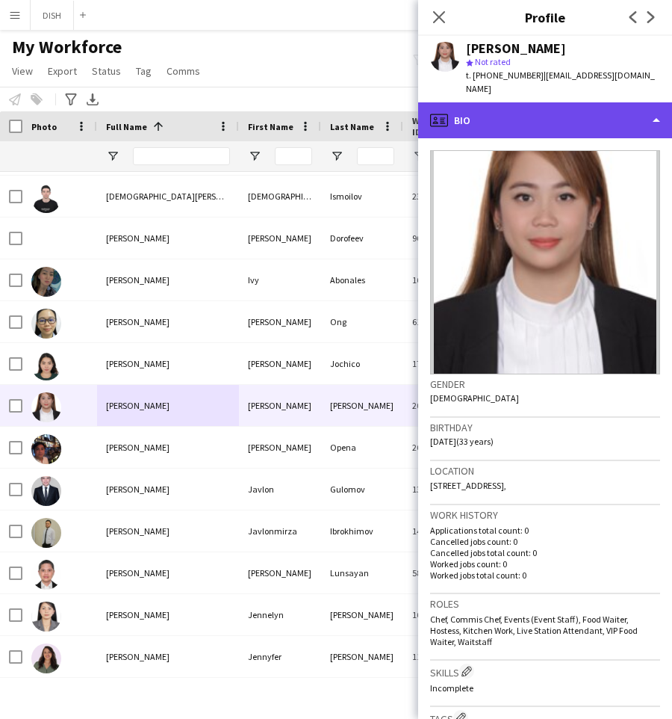
click at [551, 116] on div "profile Bio" at bounding box center [545, 120] width 254 height 36
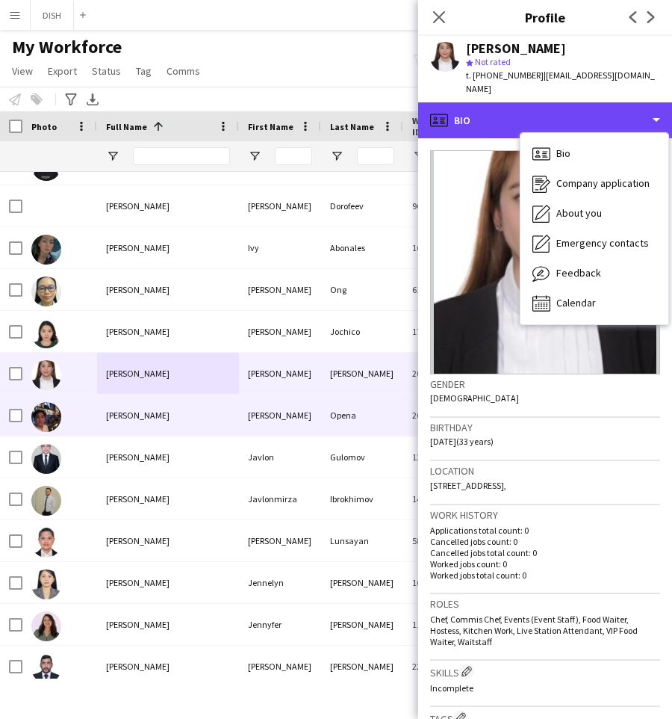
scroll to position [4715, 0]
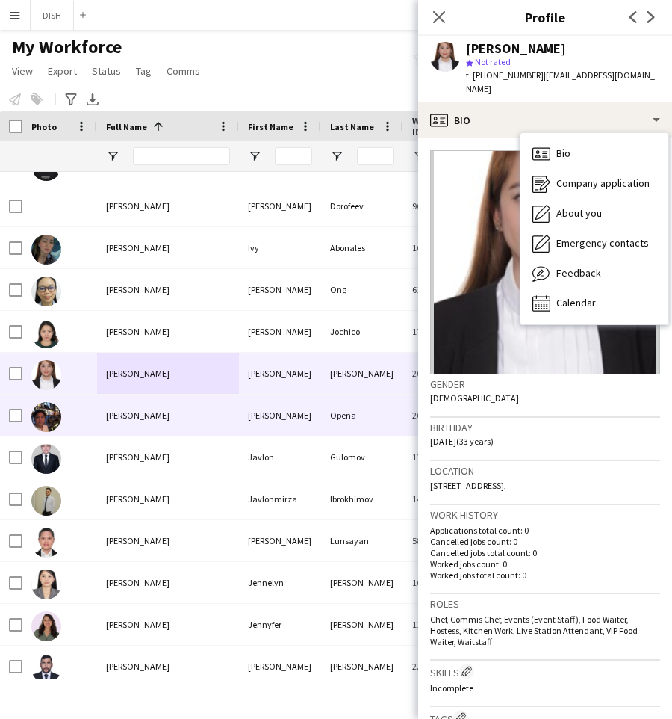
click at [176, 406] on div "[PERSON_NAME]" at bounding box center [168, 415] width 142 height 41
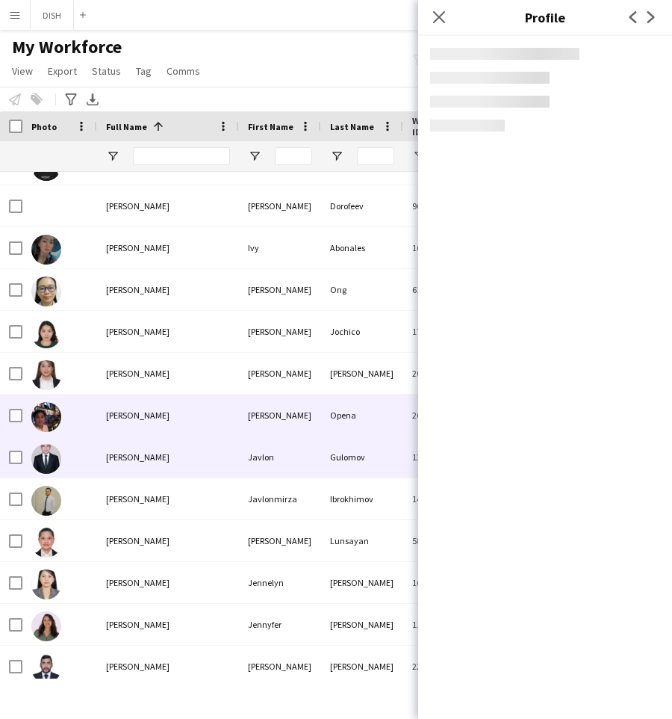
click at [184, 452] on div "[PERSON_NAME]" at bounding box center [168, 456] width 142 height 41
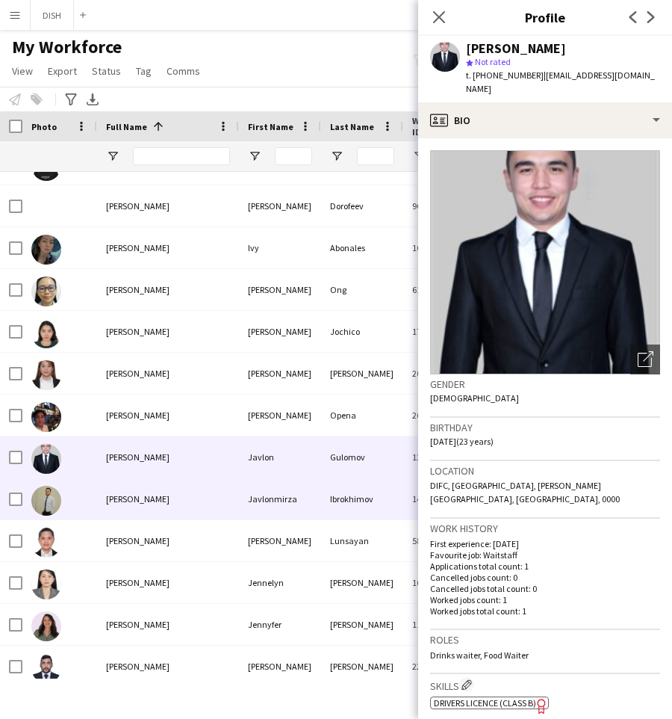
scroll to position [4771, 0]
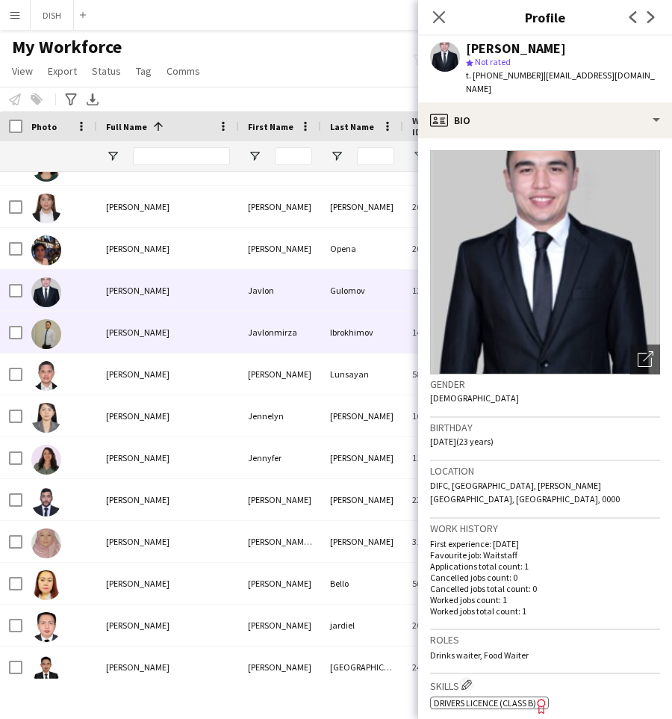
click at [161, 335] on span "[PERSON_NAME]" at bounding box center [138, 332] width 64 height 11
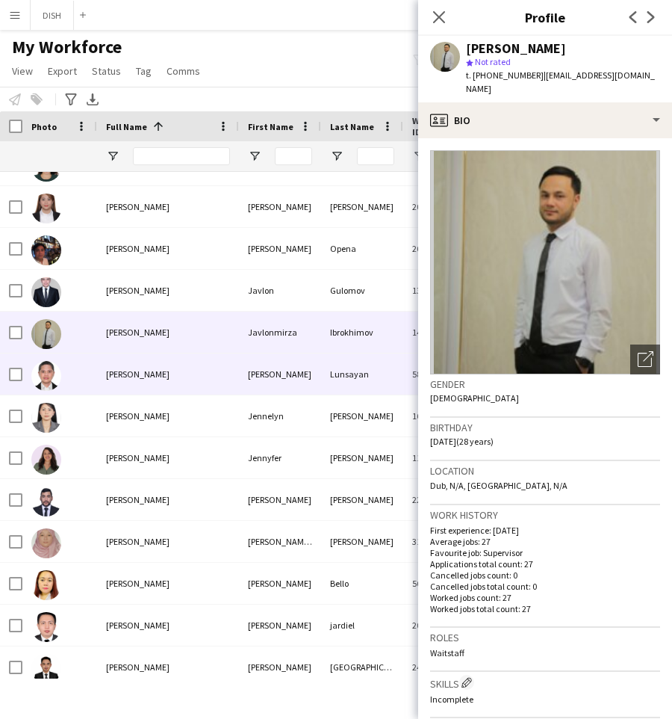
click at [170, 379] on div "[PERSON_NAME]" at bounding box center [168, 373] width 142 height 41
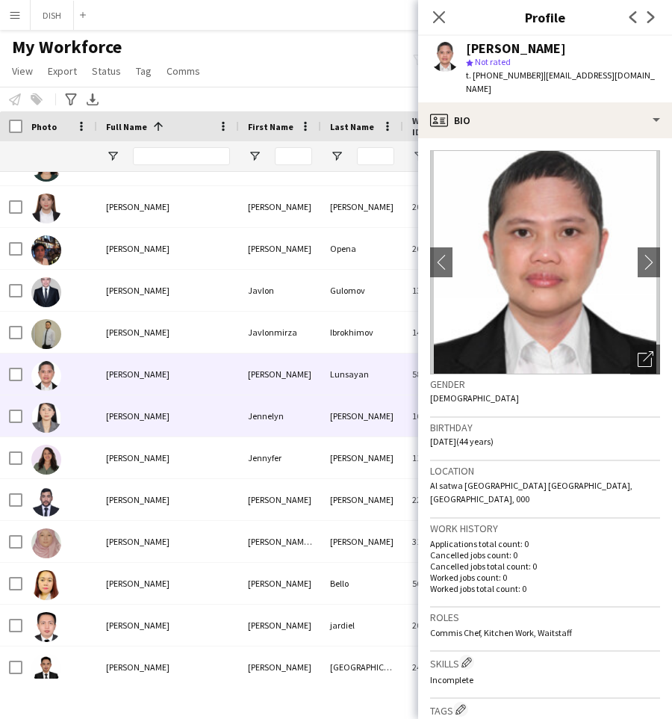
click at [169, 406] on div "[PERSON_NAME]" at bounding box center [168, 415] width 142 height 41
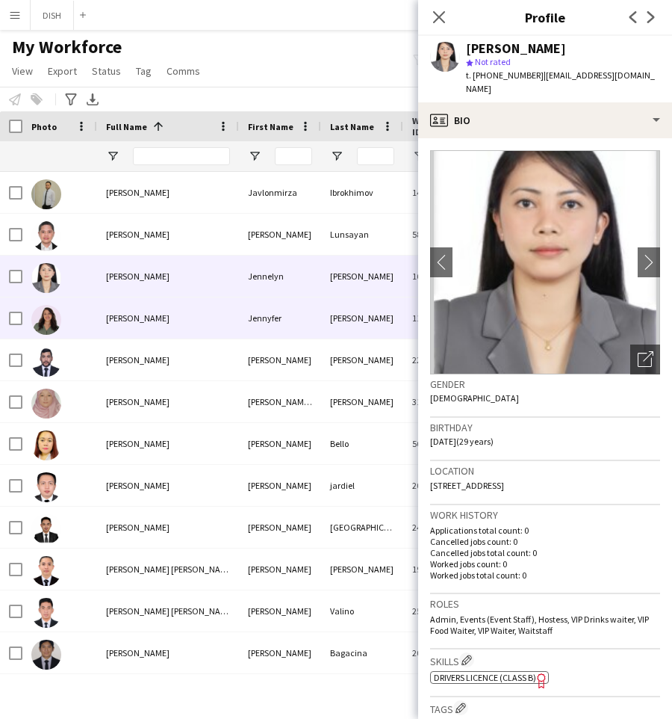
click at [166, 315] on span "[PERSON_NAME]" at bounding box center [138, 317] width 64 height 11
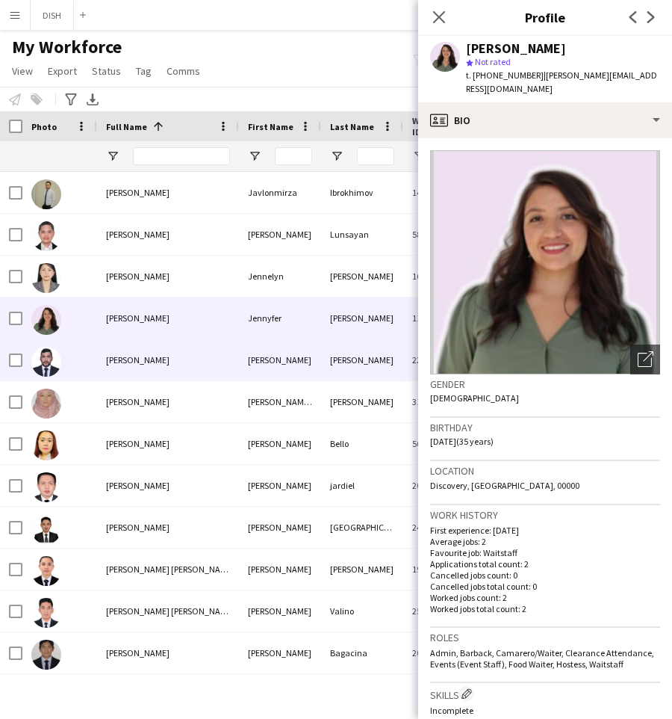
drag, startPoint x: 169, startPoint y: 358, endPoint x: 182, endPoint y: 405, distance: 48.8
click at [169, 358] on div "[PERSON_NAME]" at bounding box center [168, 359] width 142 height 41
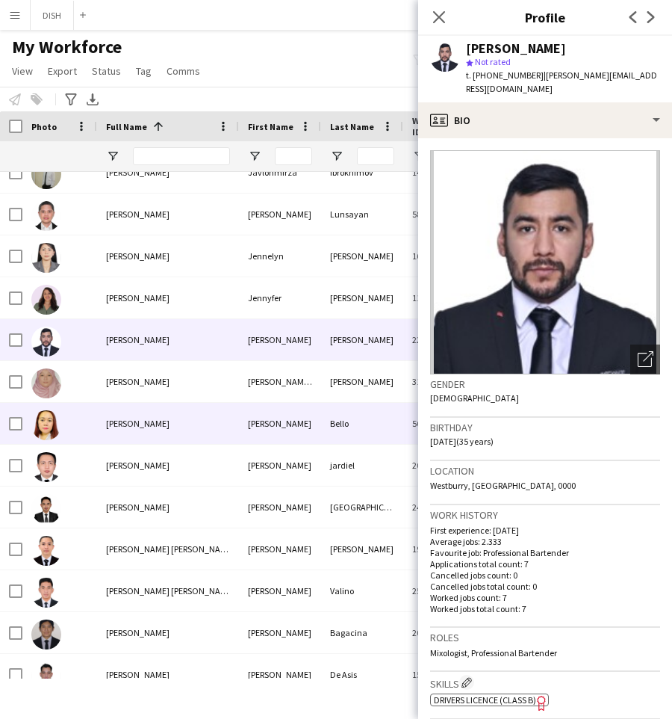
click at [171, 399] on div "[PERSON_NAME]" at bounding box center [168, 381] width 142 height 41
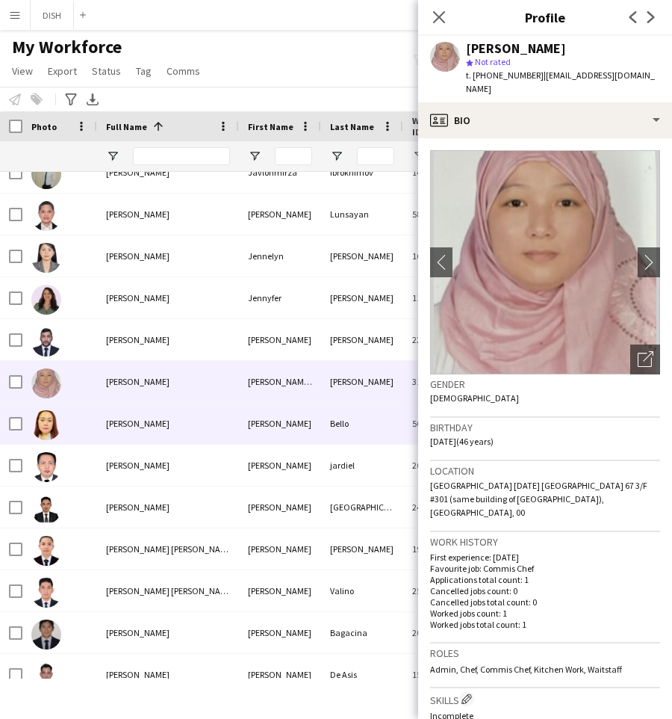
click at [178, 432] on div "[PERSON_NAME]" at bounding box center [168, 423] width 142 height 41
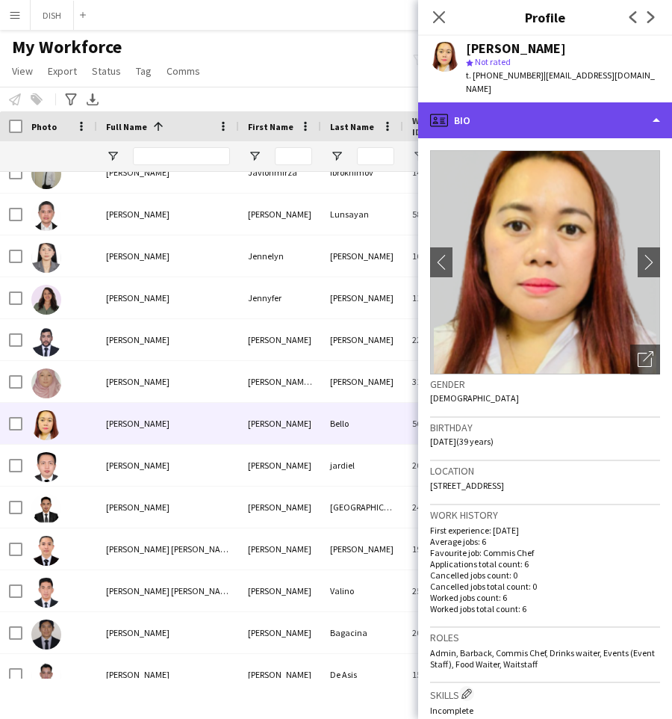
click at [560, 114] on div "profile Bio" at bounding box center [545, 120] width 254 height 36
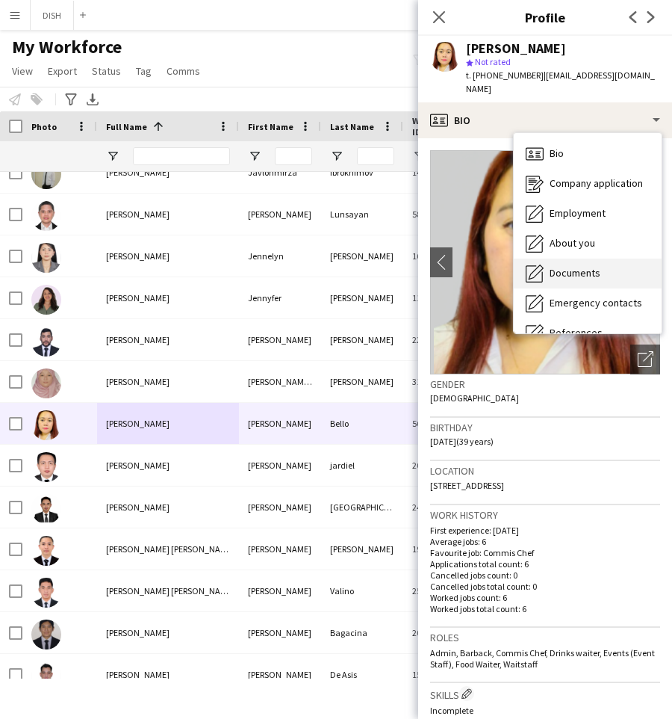
click at [563, 266] on span "Documents" at bounding box center [575, 272] width 51 height 13
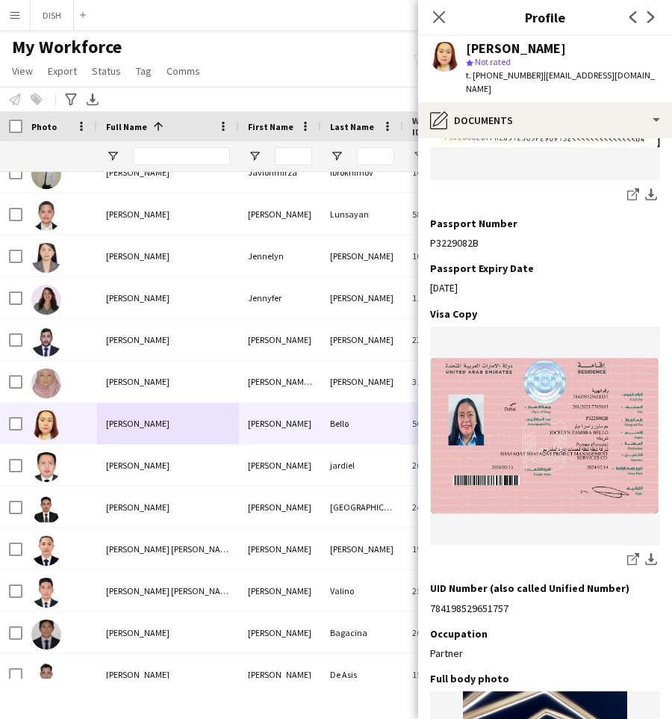
scroll to position [946, 0]
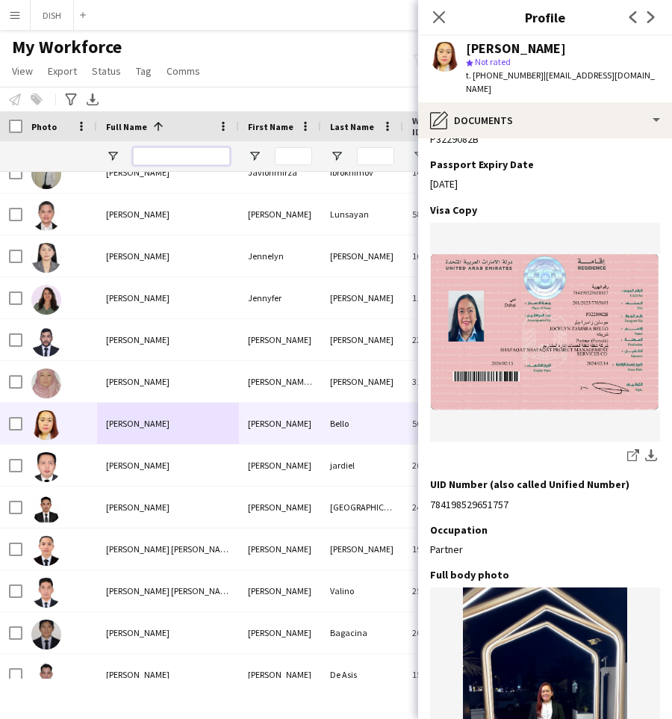
click at [164, 152] on input "Full Name Filter Input" at bounding box center [181, 156] width 97 height 18
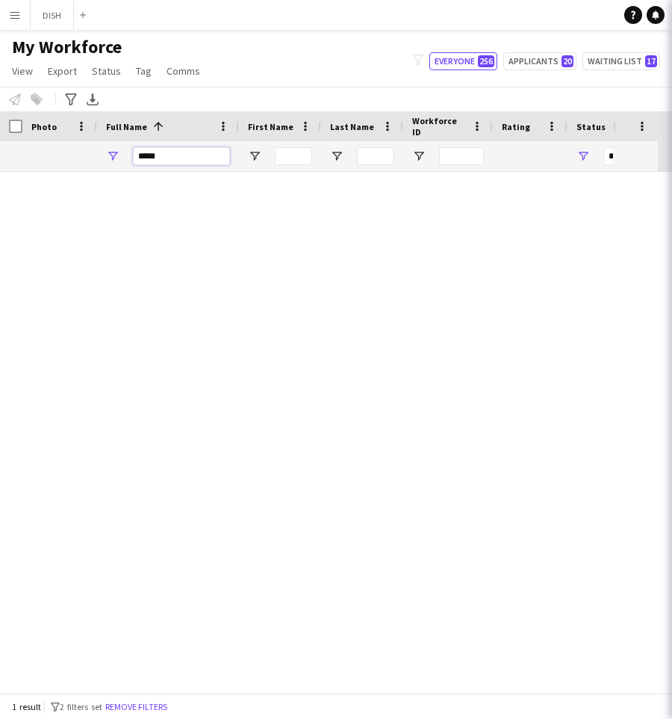
scroll to position [0, 0]
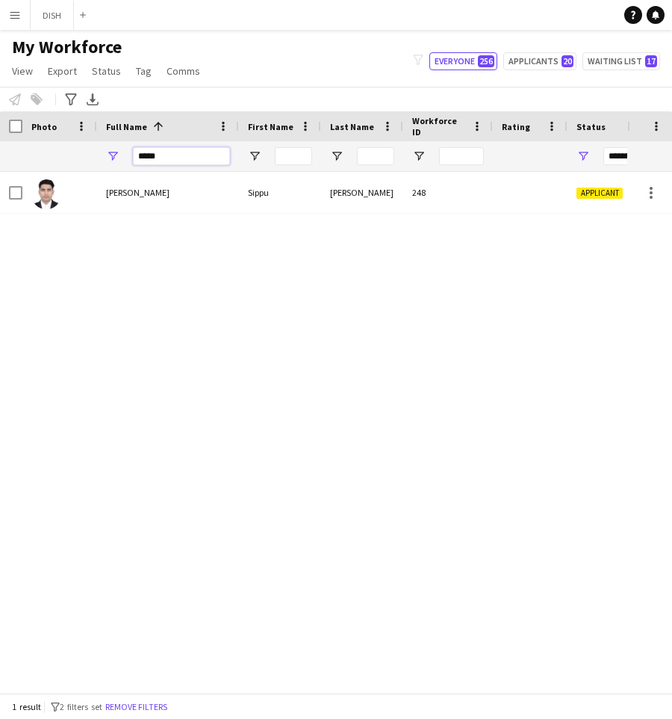
type input "*****"
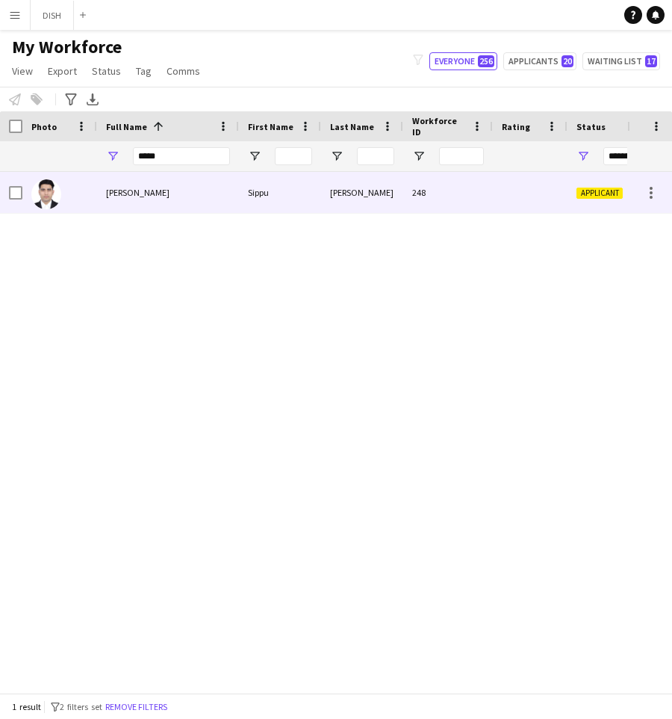
click at [152, 191] on div "[PERSON_NAME]" at bounding box center [168, 192] width 142 height 41
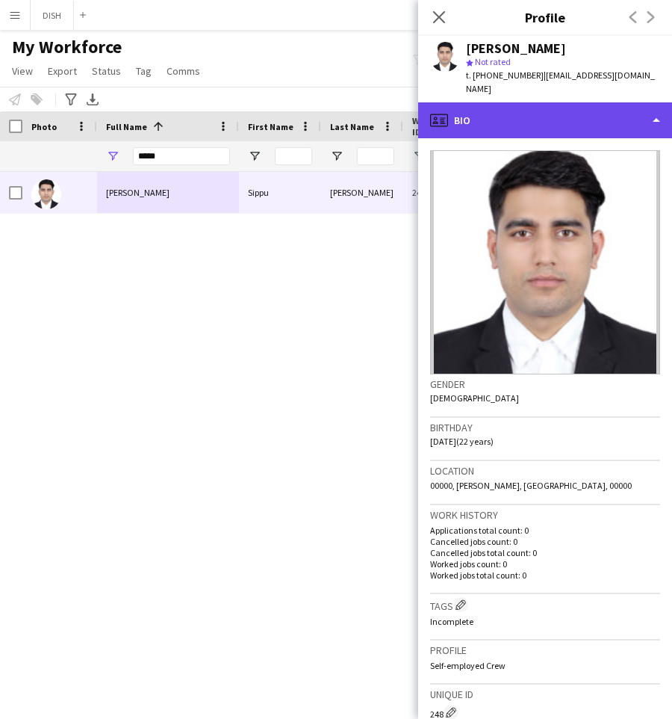
click at [492, 114] on div "profile Bio" at bounding box center [545, 120] width 254 height 36
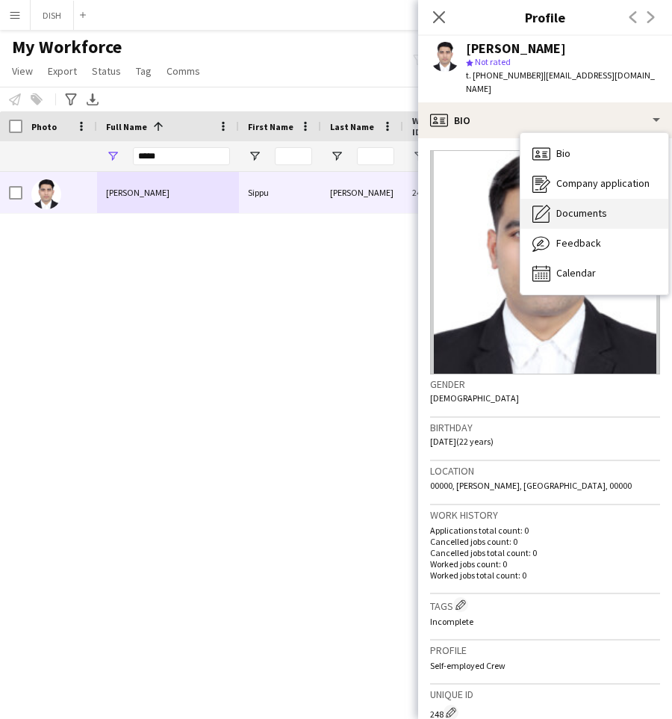
click at [575, 206] on div "Documents Documents" at bounding box center [595, 214] width 148 height 30
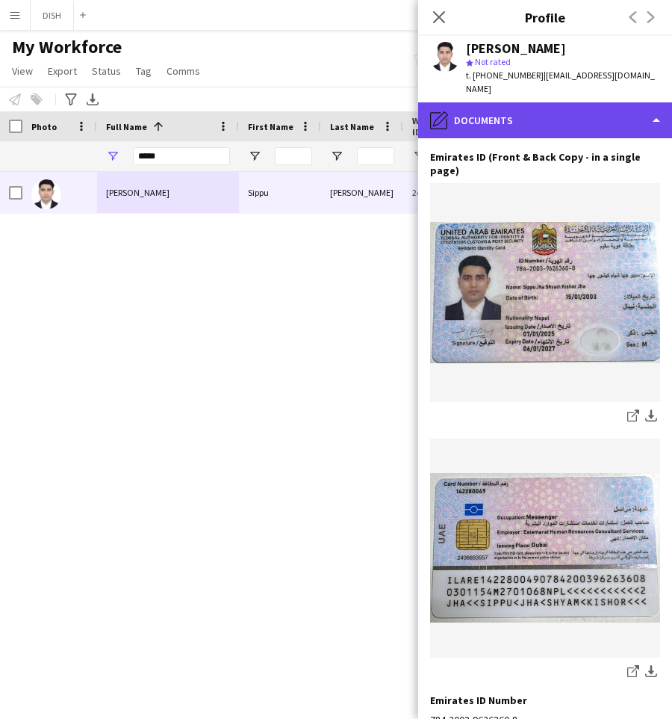
click at [494, 110] on div "pencil4 Documents" at bounding box center [545, 120] width 254 height 36
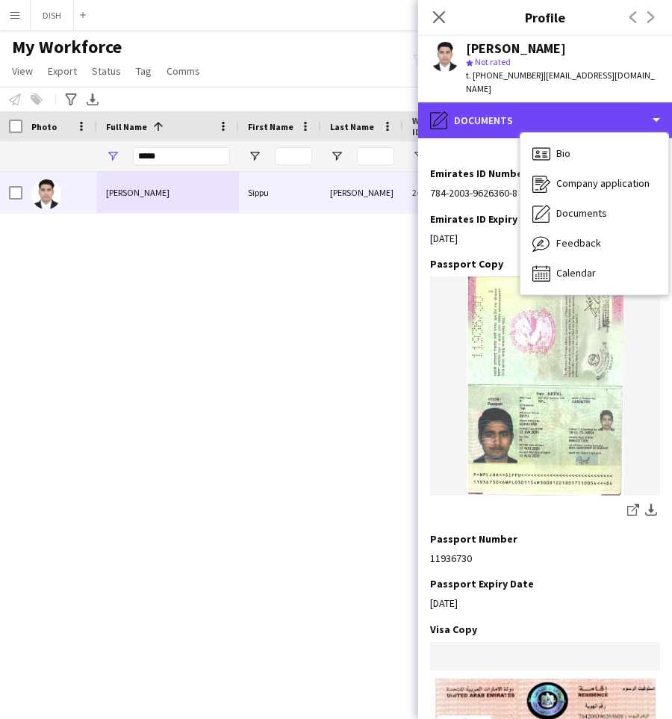
scroll to position [653, 0]
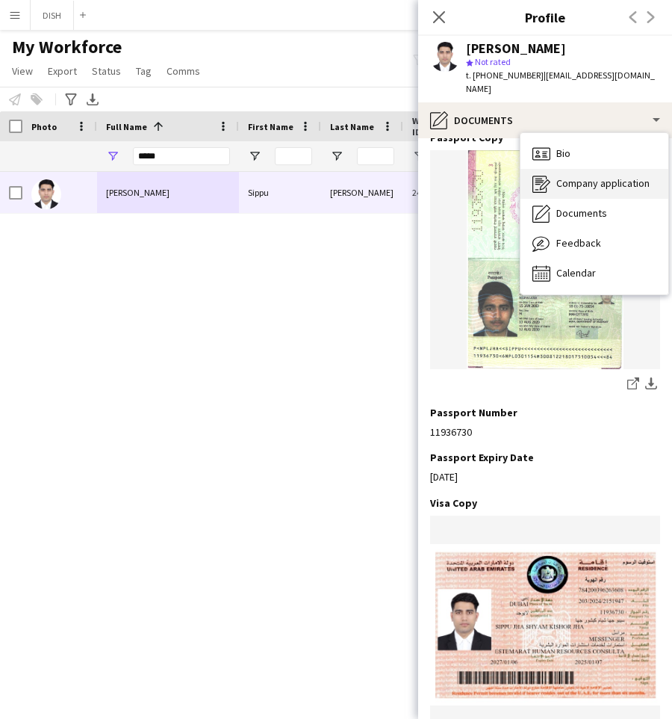
click at [569, 169] on div "Company application Company application" at bounding box center [595, 184] width 148 height 30
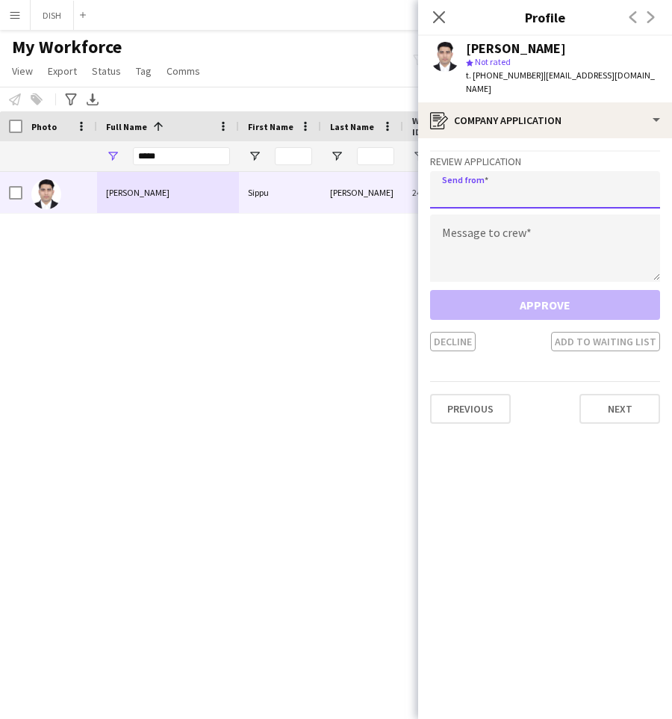
click at [525, 173] on input "email" at bounding box center [545, 189] width 230 height 37
type input "**********"
click at [513, 235] on textarea at bounding box center [545, 247] width 230 height 67
paste textarea "**********"
type textarea "**********"
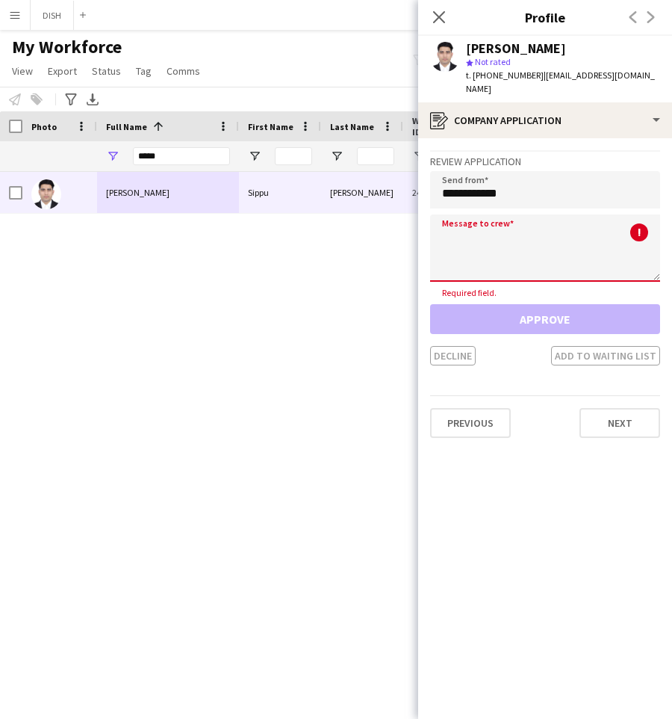
click at [505, 252] on textarea at bounding box center [545, 247] width 230 height 67
paste textarea "**********"
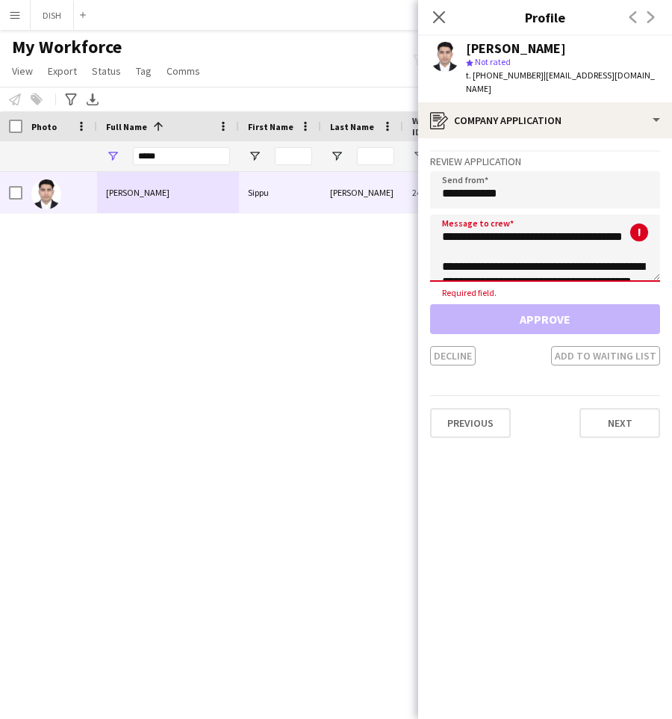
scroll to position [69, 0]
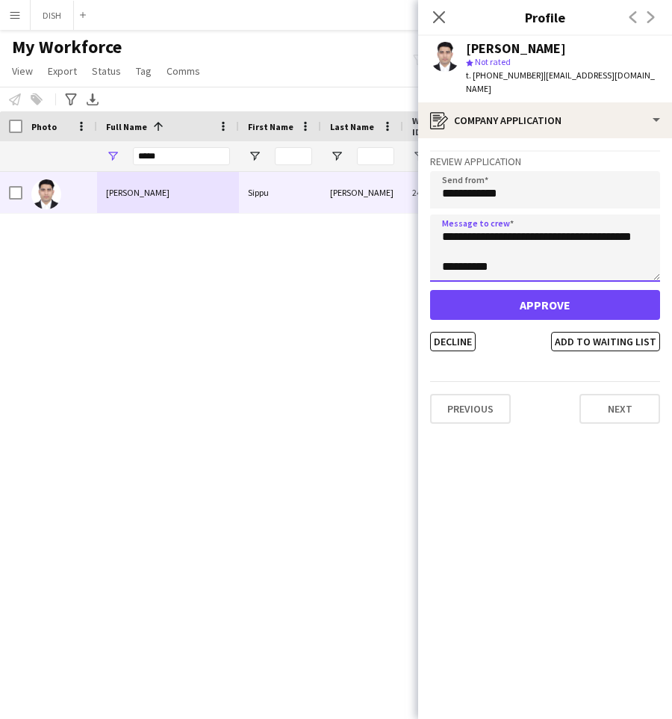
type textarea "**********"
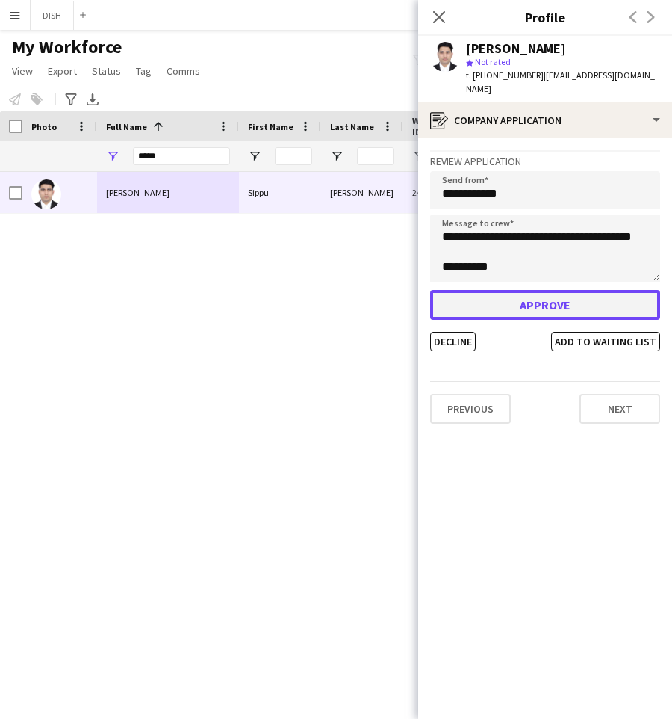
click at [522, 293] on button "Approve" at bounding box center [545, 305] width 230 height 30
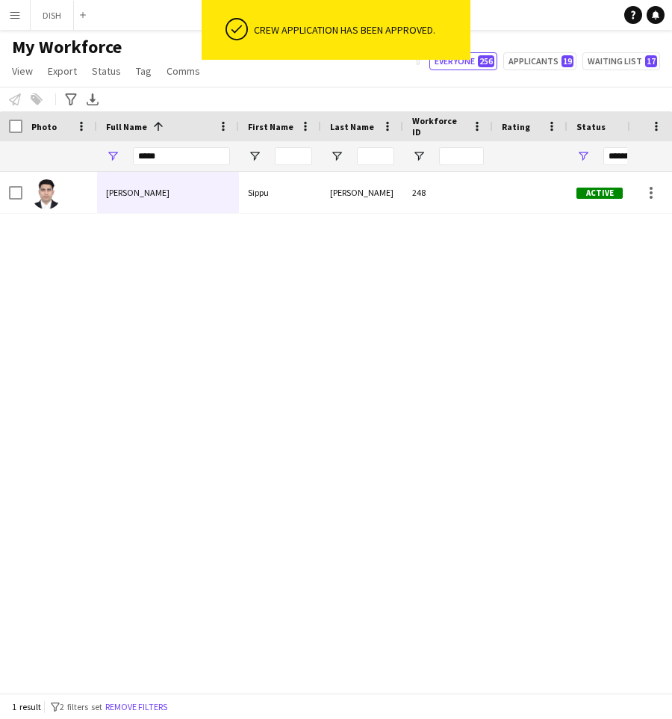
click at [522, 291] on div "[PERSON_NAME] [PERSON_NAME] 248 Active [GEOGRAPHIC_DATA] [DATE]" at bounding box center [314, 425] width 628 height 507
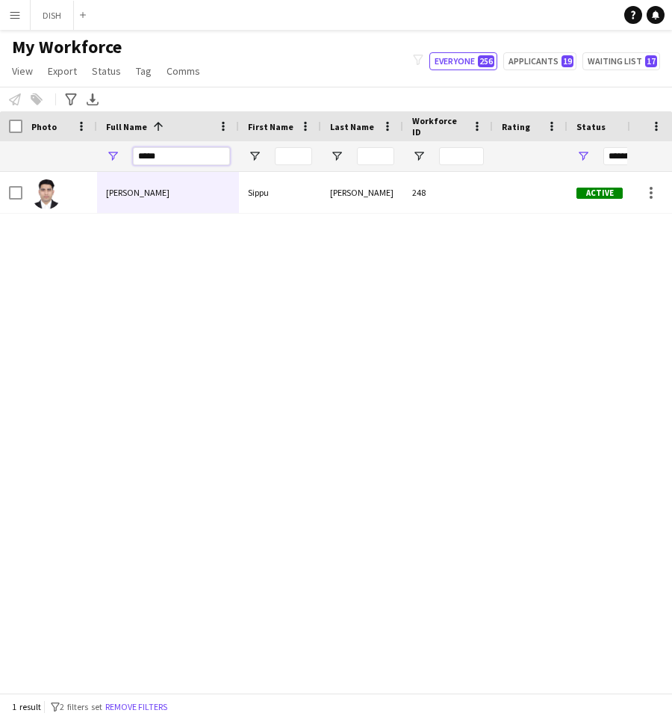
click at [189, 157] on input "*****" at bounding box center [181, 156] width 97 height 18
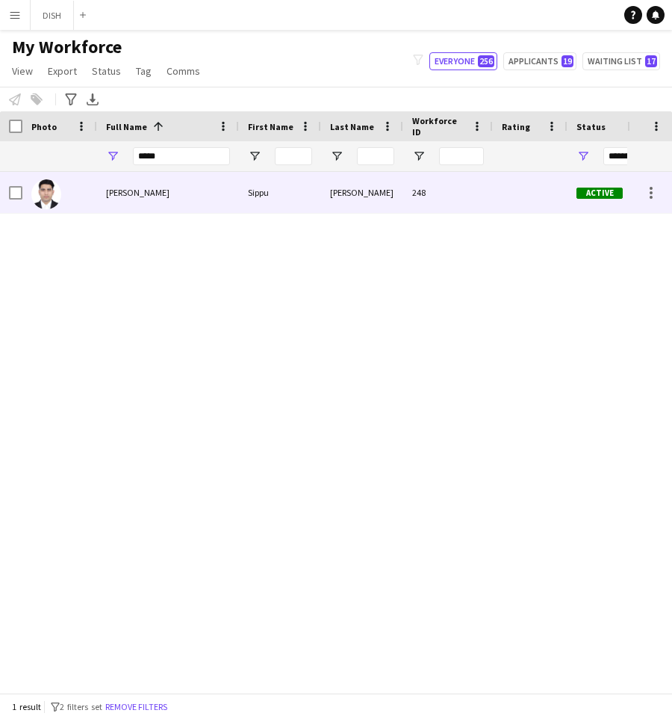
click at [208, 182] on div "[PERSON_NAME]" at bounding box center [168, 192] width 142 height 41
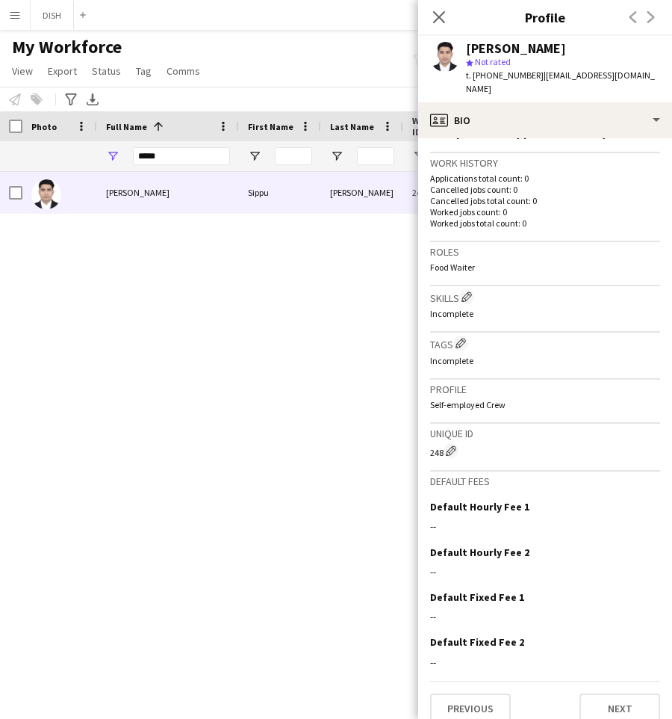
scroll to position [353, 0]
click at [460, 337] on app-icon "Edit crew company tags" at bounding box center [461, 342] width 10 height 10
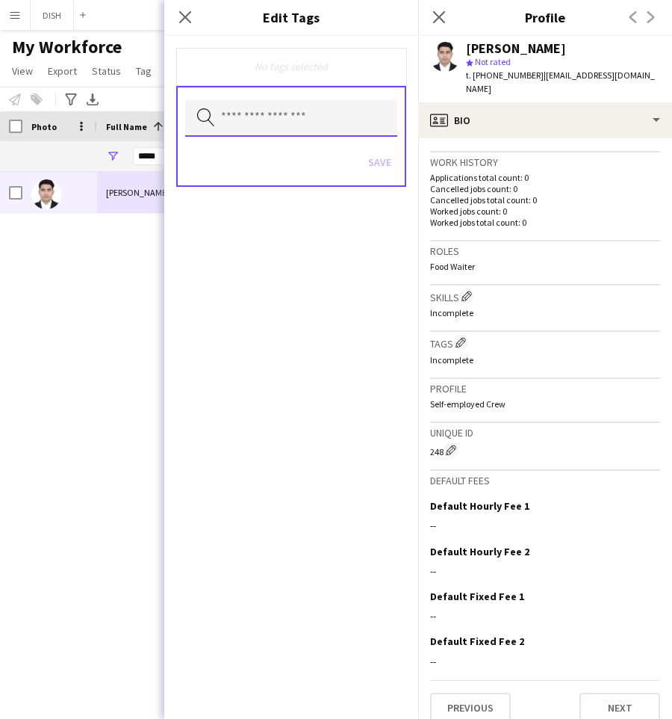
click at [226, 114] on input "text" at bounding box center [291, 117] width 212 height 37
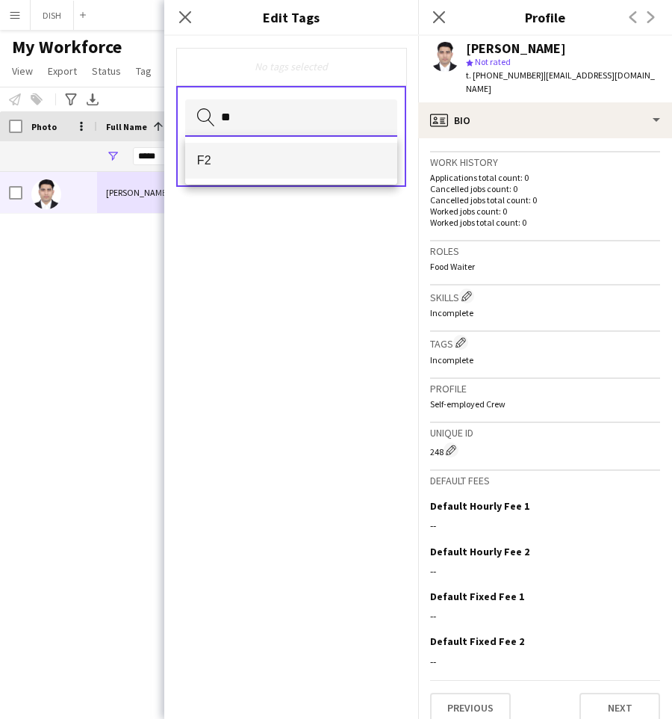
type input "**"
click at [253, 170] on mat-option "F2" at bounding box center [291, 161] width 212 height 36
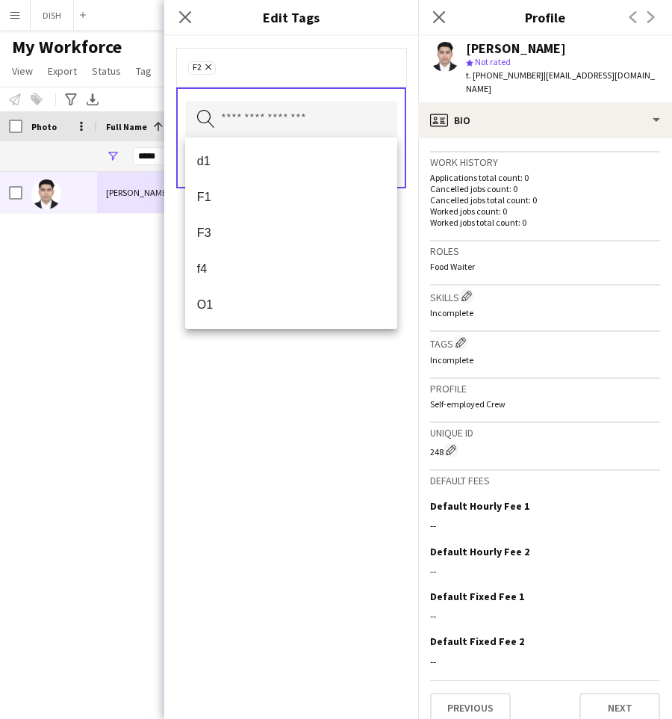
click at [344, 412] on div "F2 Remove Search by tag name Save" at bounding box center [291, 377] width 254 height 683
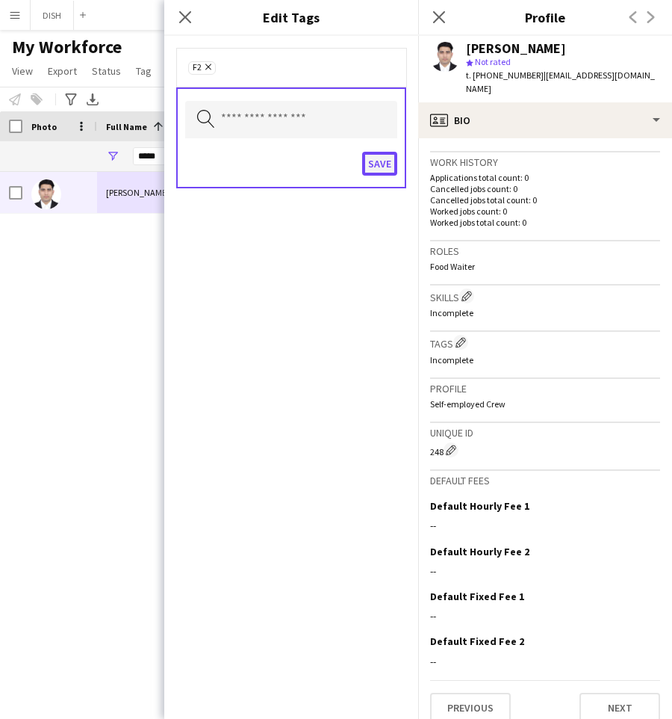
click at [380, 162] on button "Save" at bounding box center [379, 164] width 35 height 24
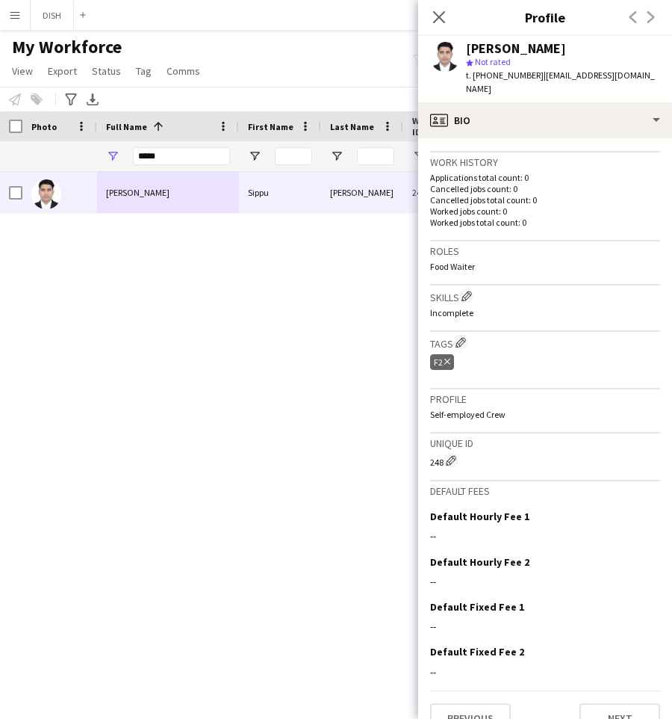
drag, startPoint x: 205, startPoint y: 326, endPoint x: 219, endPoint y: 327, distance: 14.2
click at [213, 329] on div "[PERSON_NAME] [PERSON_NAME] 248 Active [GEOGRAPHIC_DATA] [DATE]" at bounding box center [314, 425] width 628 height 507
click at [442, 20] on icon at bounding box center [439, 17] width 14 height 14
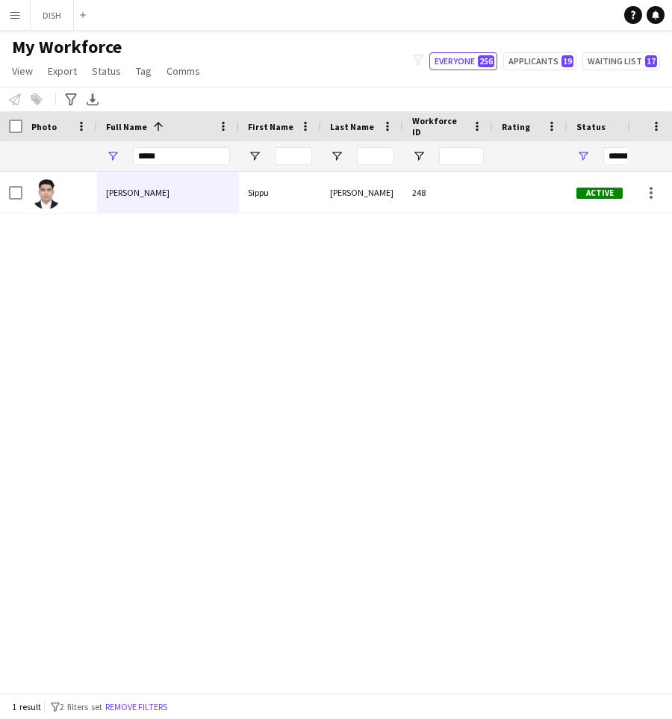
click at [370, 272] on div "[PERSON_NAME] [PERSON_NAME] 248 Active [GEOGRAPHIC_DATA] [DATE]" at bounding box center [314, 425] width 628 height 507
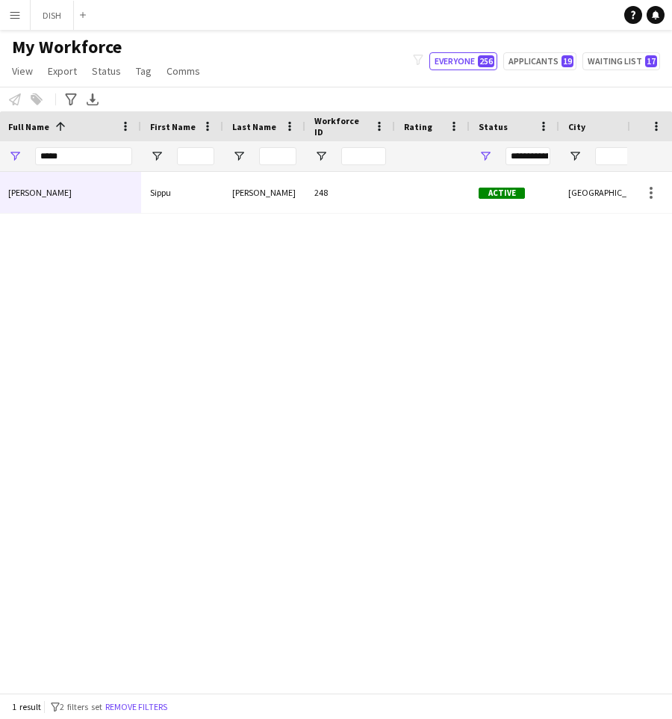
scroll to position [0, 202]
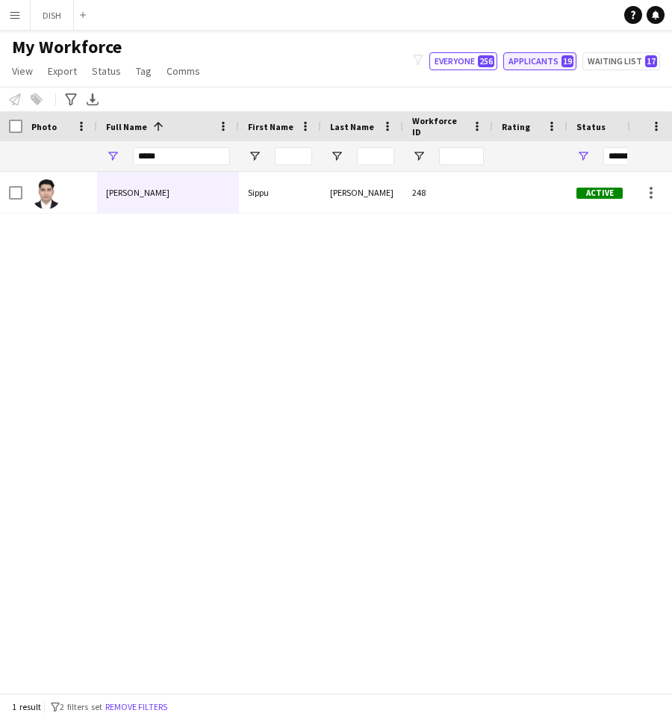
click at [565, 54] on button "Applicants 19" at bounding box center [540, 61] width 73 height 18
type input "**********"
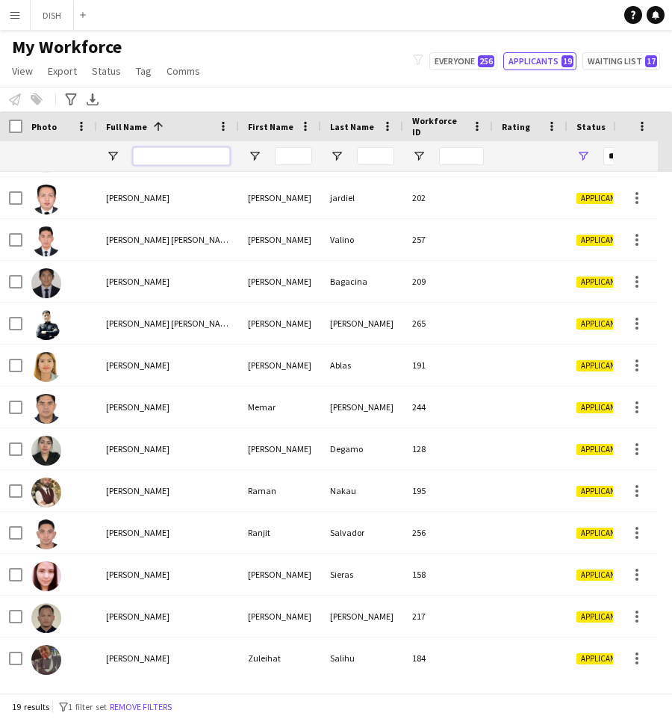
click at [211, 155] on input "Full Name Filter Input" at bounding box center [181, 156] width 97 height 18
click at [475, 54] on button "Everyone 256" at bounding box center [464, 61] width 68 height 18
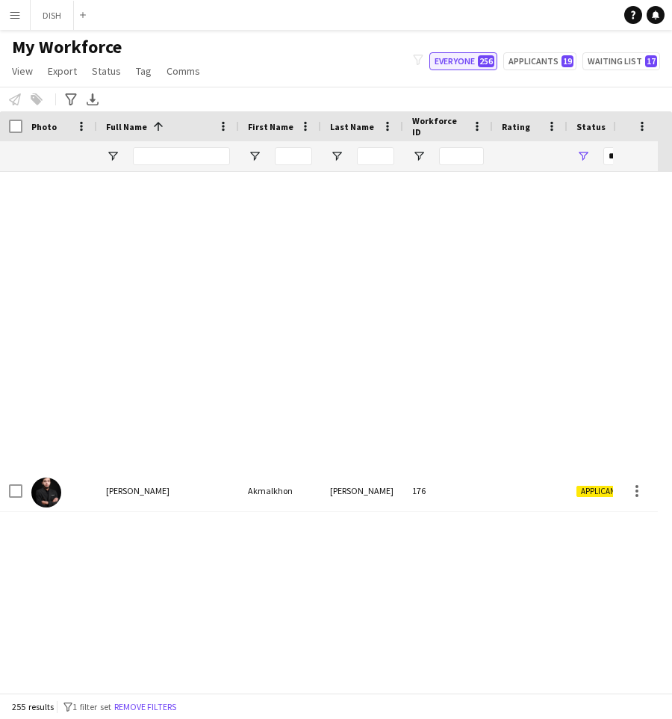
type input "**********"
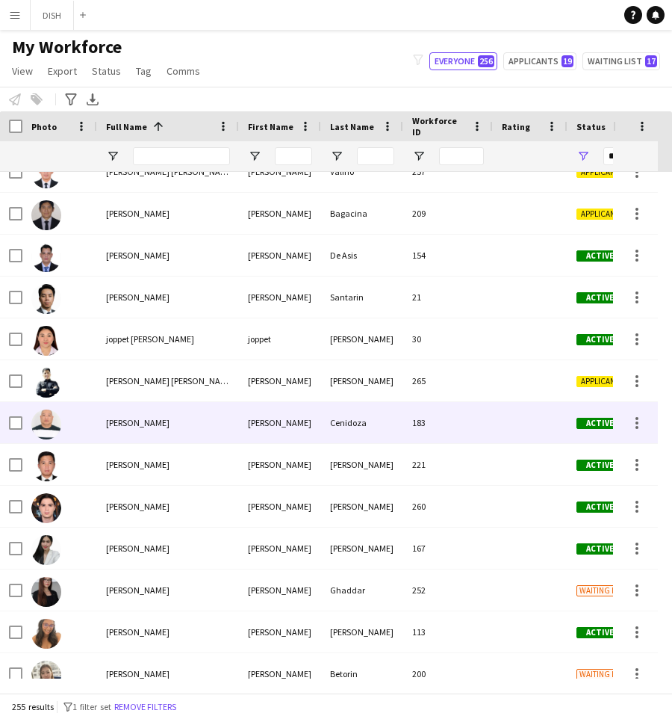
click at [183, 428] on div "[PERSON_NAME]" at bounding box center [168, 422] width 142 height 41
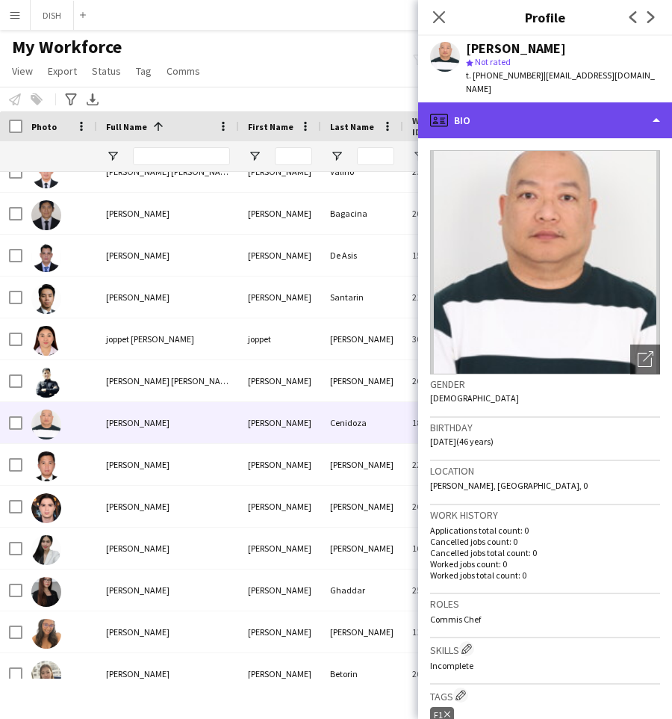
click at [572, 117] on div "profile Bio" at bounding box center [545, 120] width 254 height 36
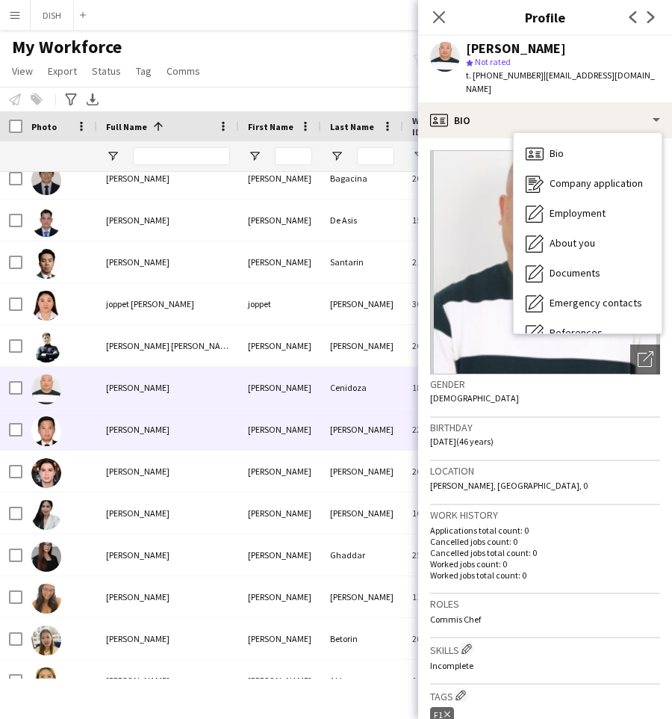
click at [162, 419] on div "[PERSON_NAME]" at bounding box center [168, 429] width 142 height 41
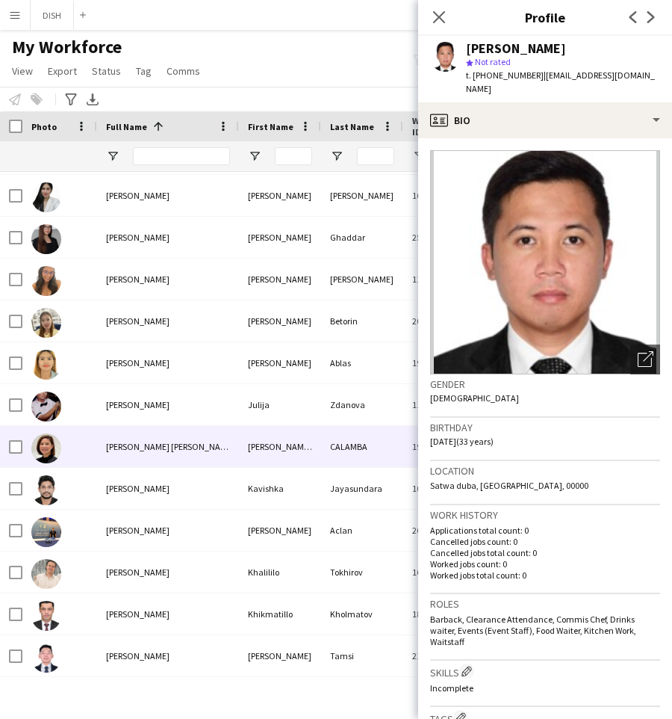
scroll to position [5839, 0]
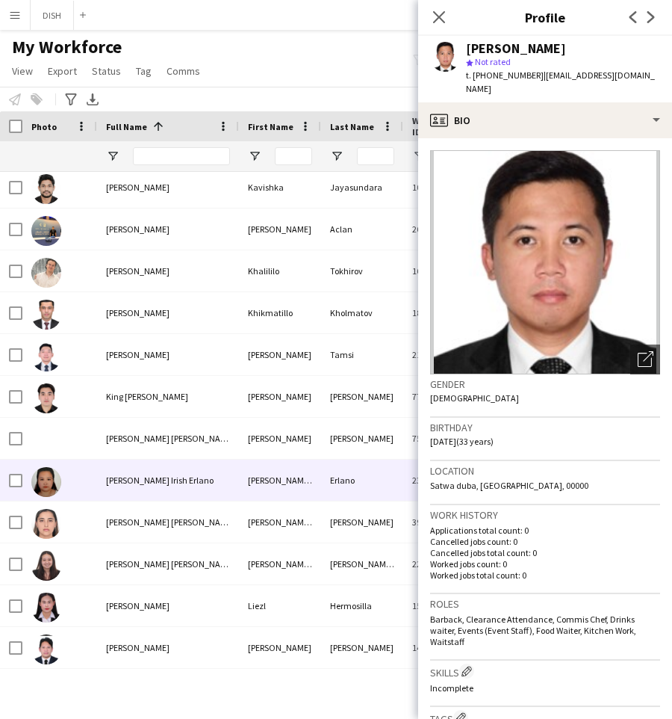
click at [191, 472] on div "[PERSON_NAME] Irish Erlano" at bounding box center [168, 480] width 142 height 41
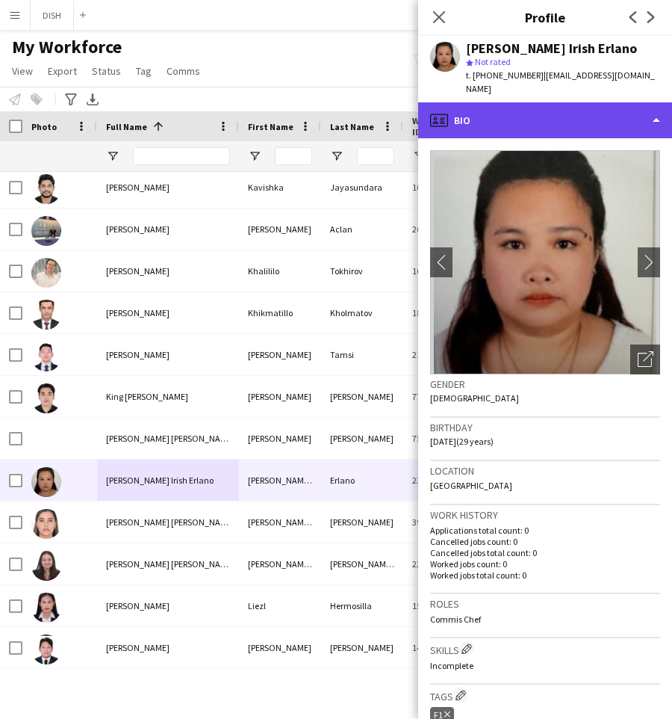
click at [468, 102] on div "profile Bio" at bounding box center [545, 120] width 254 height 36
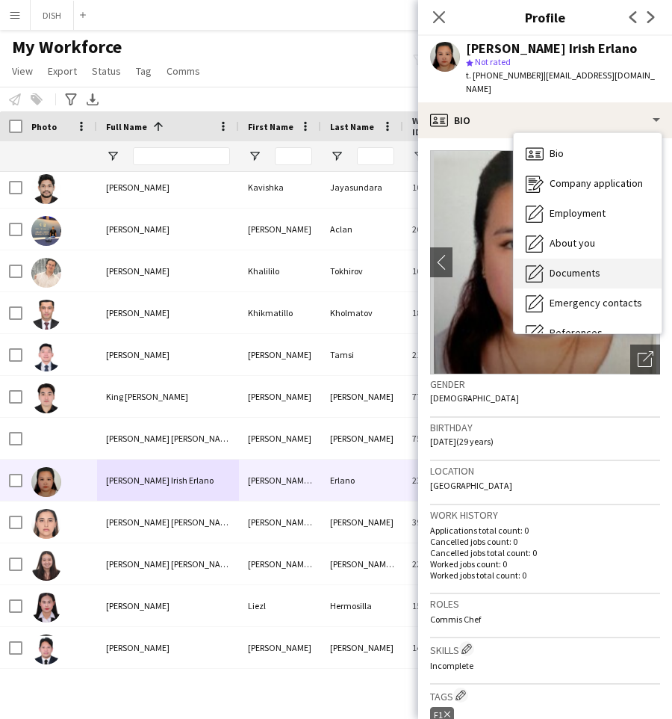
click at [581, 259] on div "Documents Documents" at bounding box center [588, 274] width 148 height 30
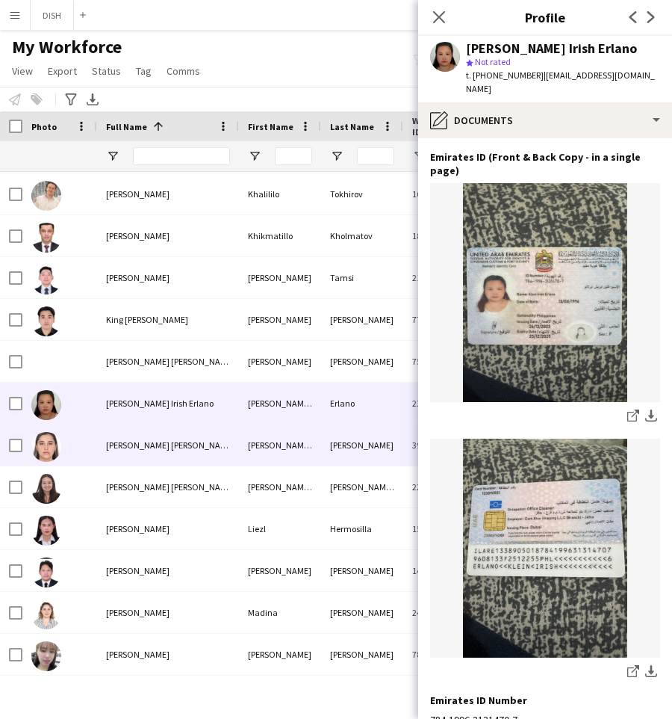
click at [176, 445] on span "[PERSON_NAME] [PERSON_NAME]" at bounding box center [170, 444] width 129 height 11
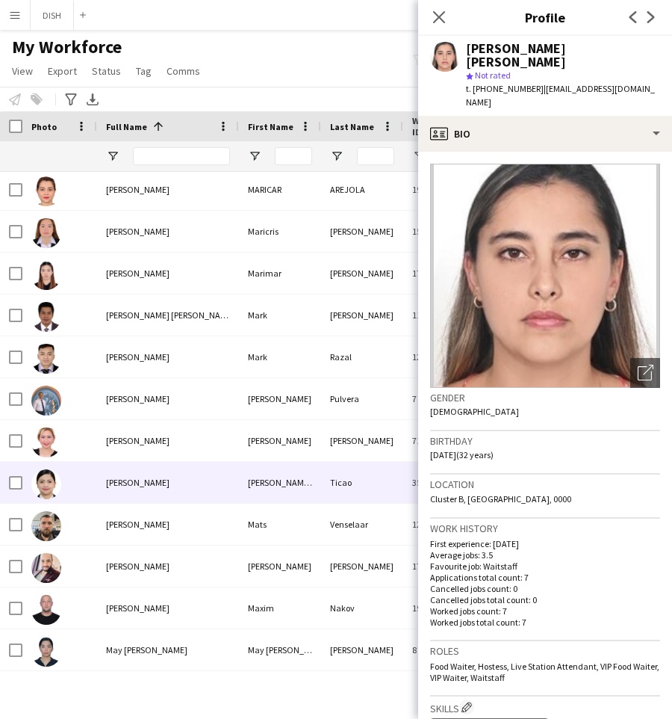
scroll to position [6829, 0]
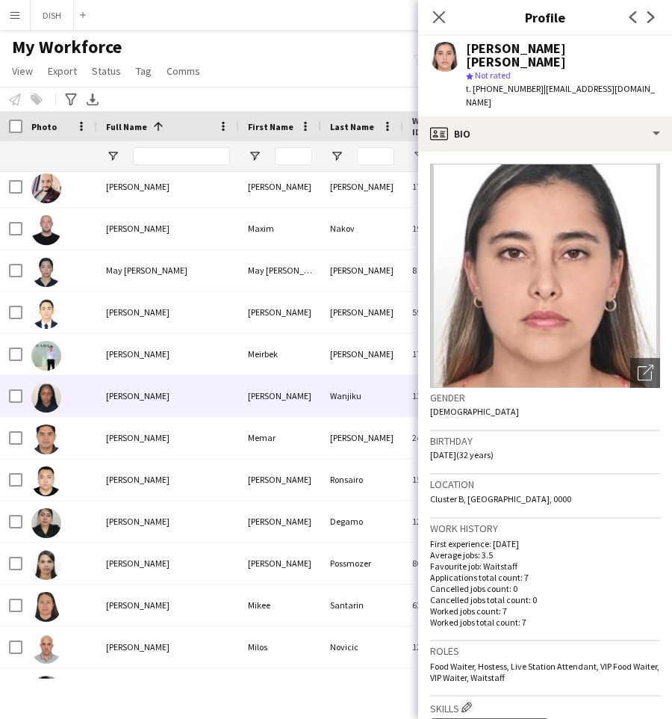
click at [197, 402] on div "[PERSON_NAME]" at bounding box center [168, 395] width 142 height 41
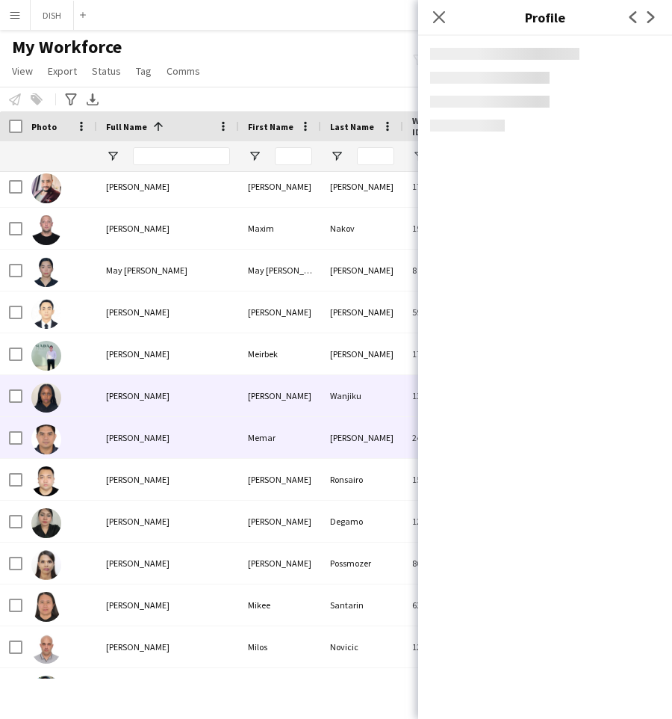
click at [202, 428] on div "[PERSON_NAME]" at bounding box center [168, 437] width 142 height 41
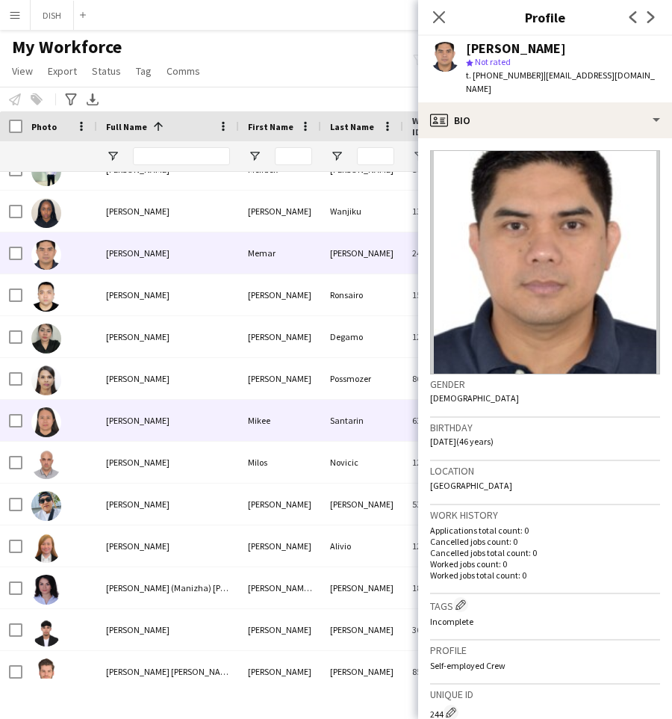
click at [199, 423] on div "[PERSON_NAME]" at bounding box center [168, 420] width 142 height 41
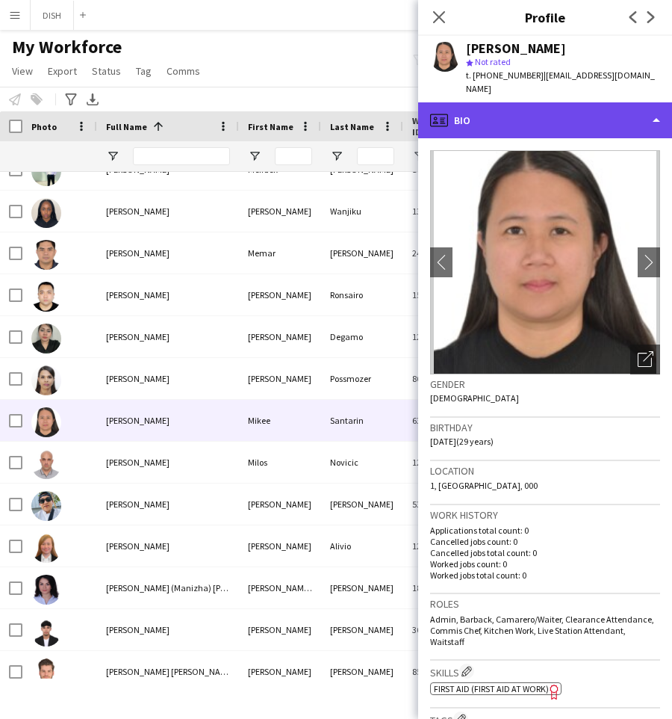
click at [604, 103] on div "profile Bio" at bounding box center [545, 120] width 254 height 36
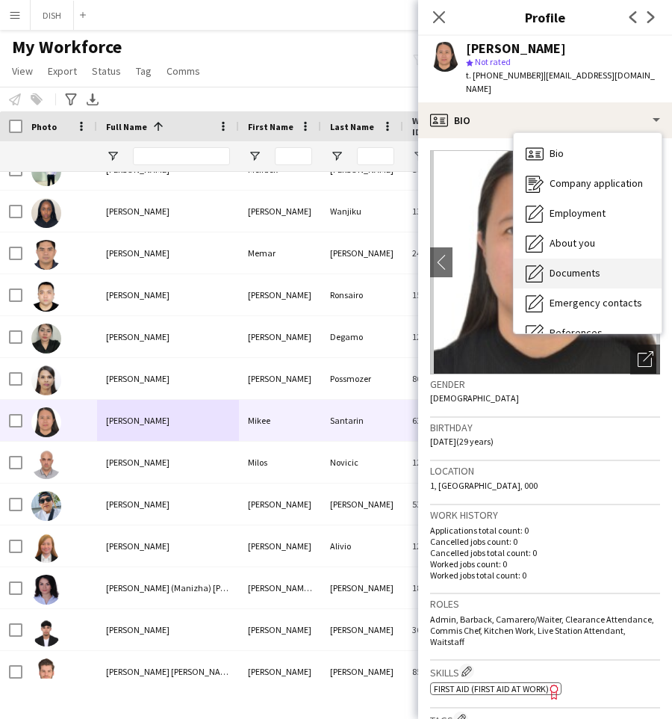
click at [592, 266] on span "Documents" at bounding box center [575, 272] width 51 height 13
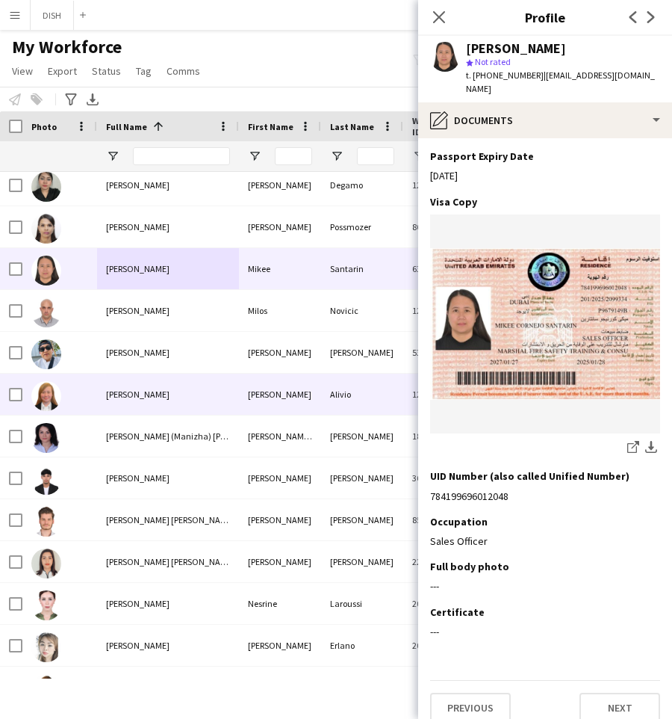
click at [175, 398] on div "[PERSON_NAME]" at bounding box center [168, 394] width 142 height 41
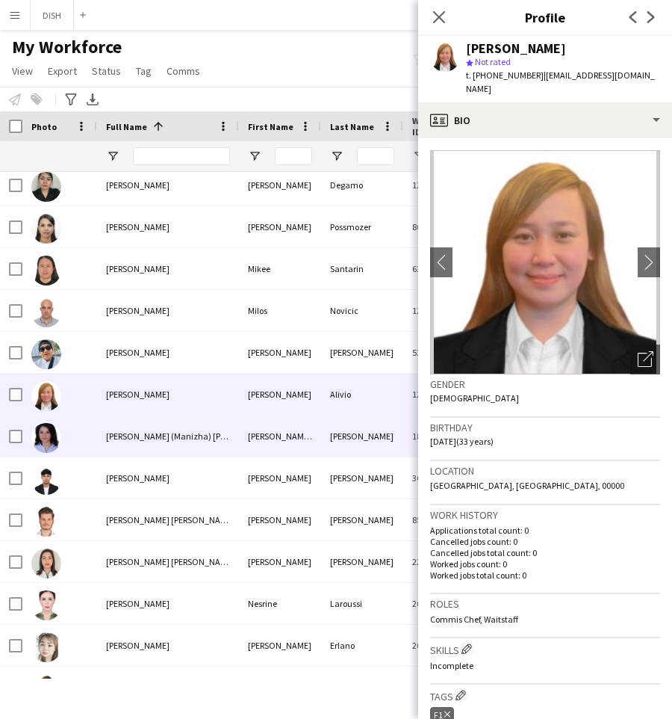
click at [173, 436] on span "[PERSON_NAME] (Manizha) [PERSON_NAME]" at bounding box center [191, 435] width 170 height 11
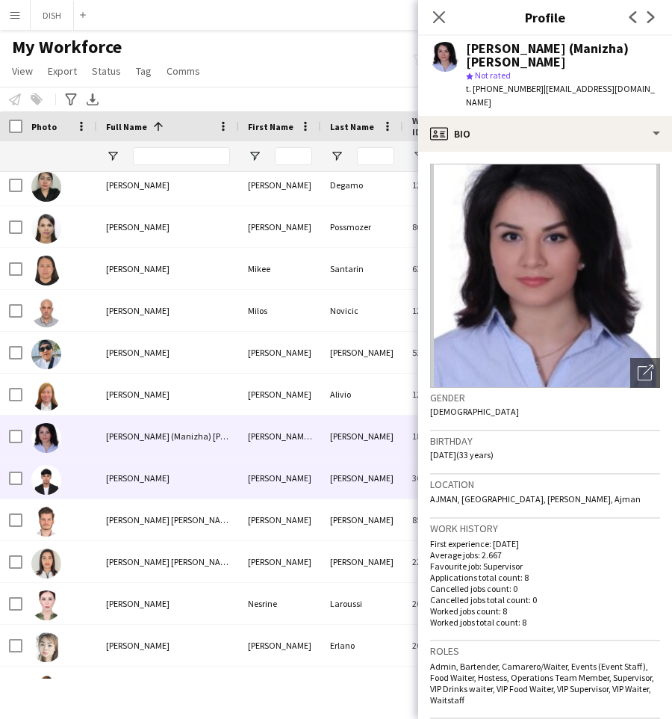
click at [157, 481] on span "[PERSON_NAME]" at bounding box center [138, 477] width 64 height 11
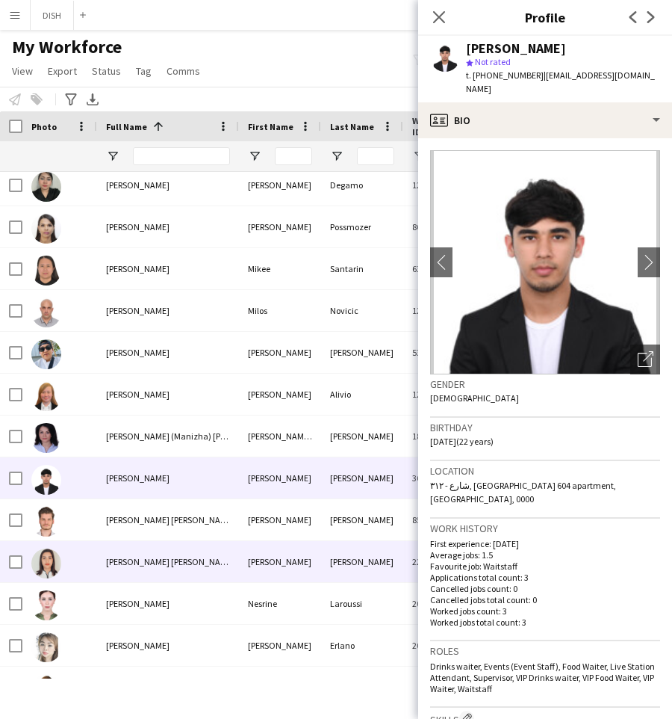
scroll to position [7476, 0]
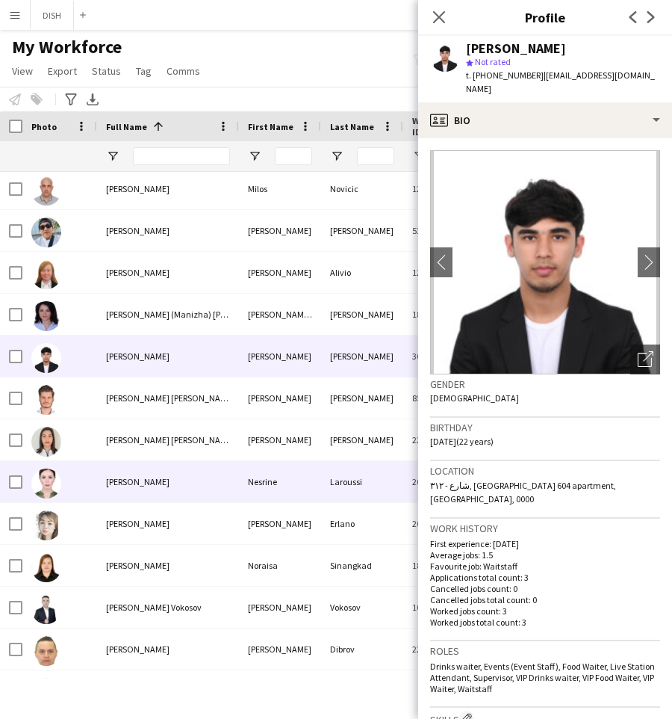
click at [129, 465] on div "[PERSON_NAME]" at bounding box center [168, 481] width 142 height 41
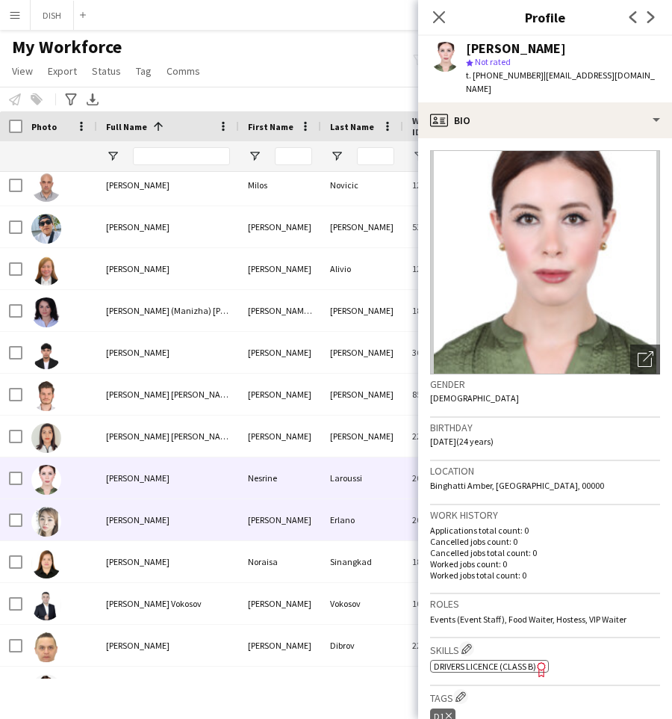
click at [127, 514] on span "[PERSON_NAME]" at bounding box center [138, 519] width 64 height 11
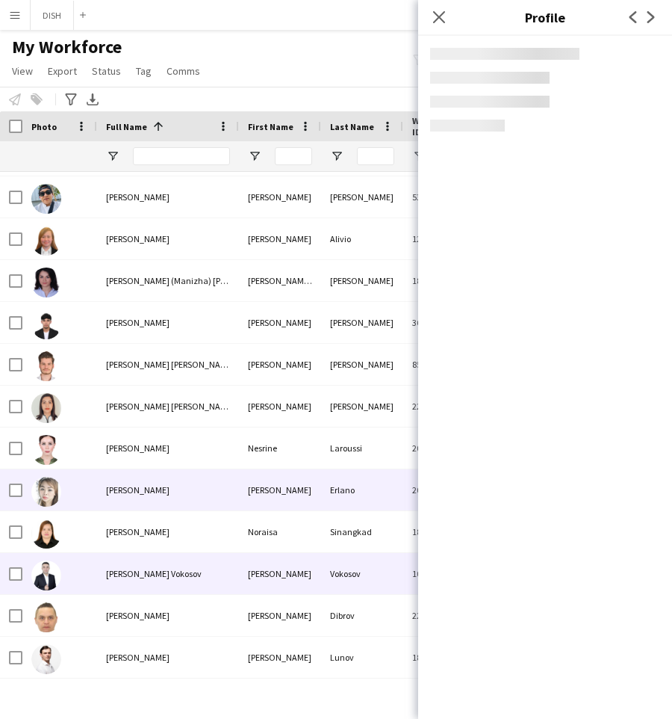
click at [120, 554] on div "[PERSON_NAME] Vokosov" at bounding box center [168, 573] width 142 height 41
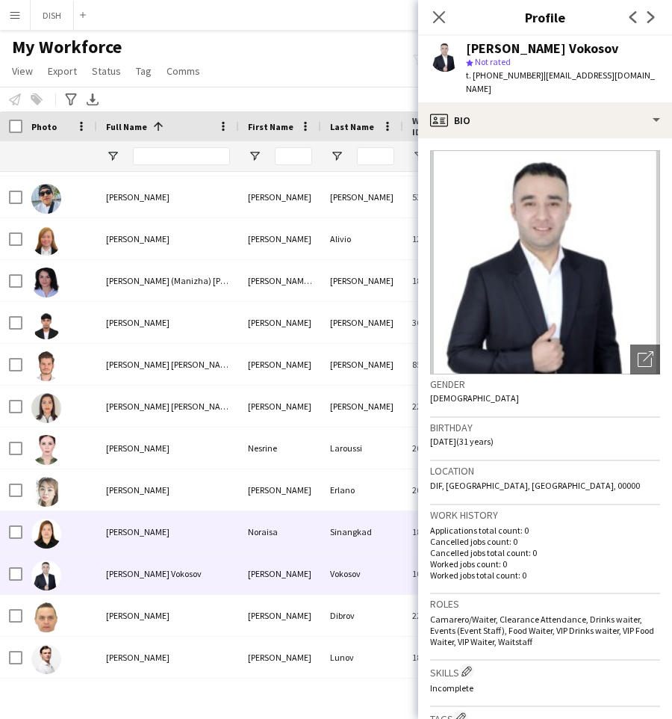
click at [123, 521] on div "[PERSON_NAME]" at bounding box center [168, 531] width 142 height 41
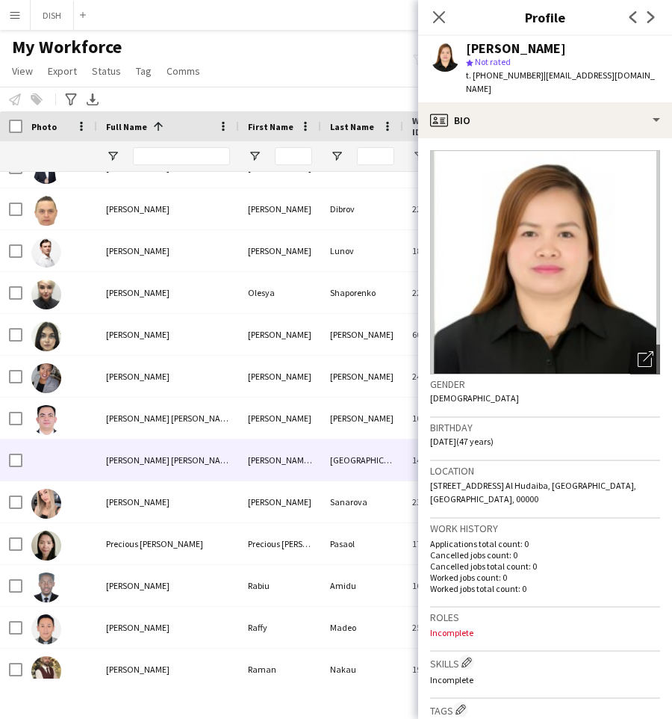
click at [127, 456] on span "[PERSON_NAME] [PERSON_NAME]" at bounding box center [170, 459] width 129 height 11
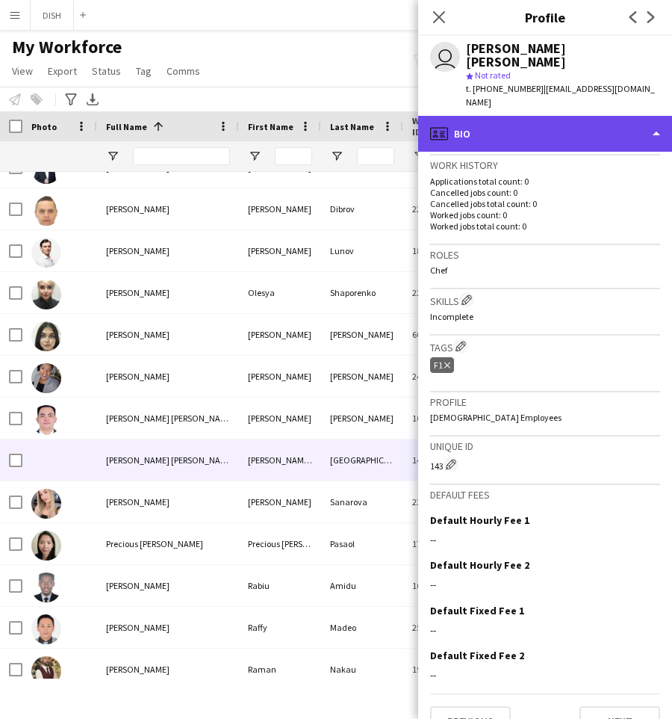
click at [545, 116] on div "profile Bio" at bounding box center [545, 134] width 254 height 36
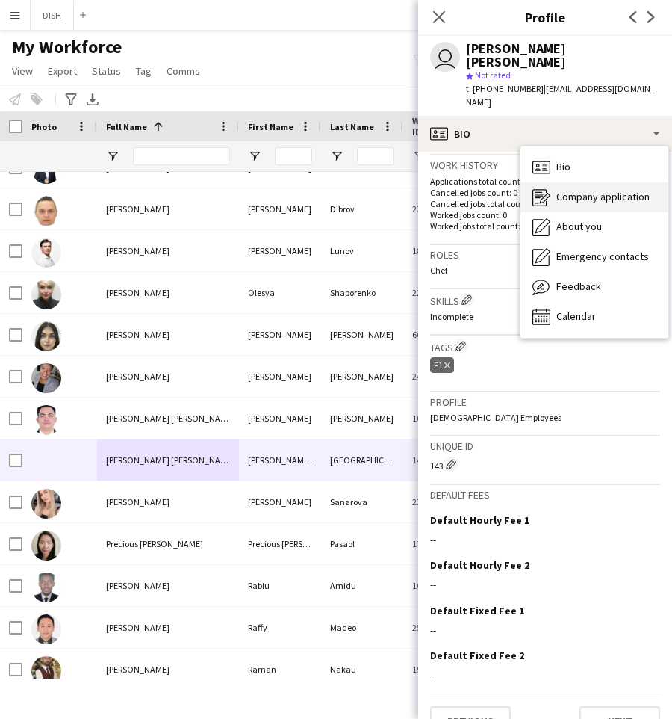
click at [567, 190] on span "Company application" at bounding box center [603, 196] width 93 height 13
